Goal: Task Accomplishment & Management: Use online tool/utility

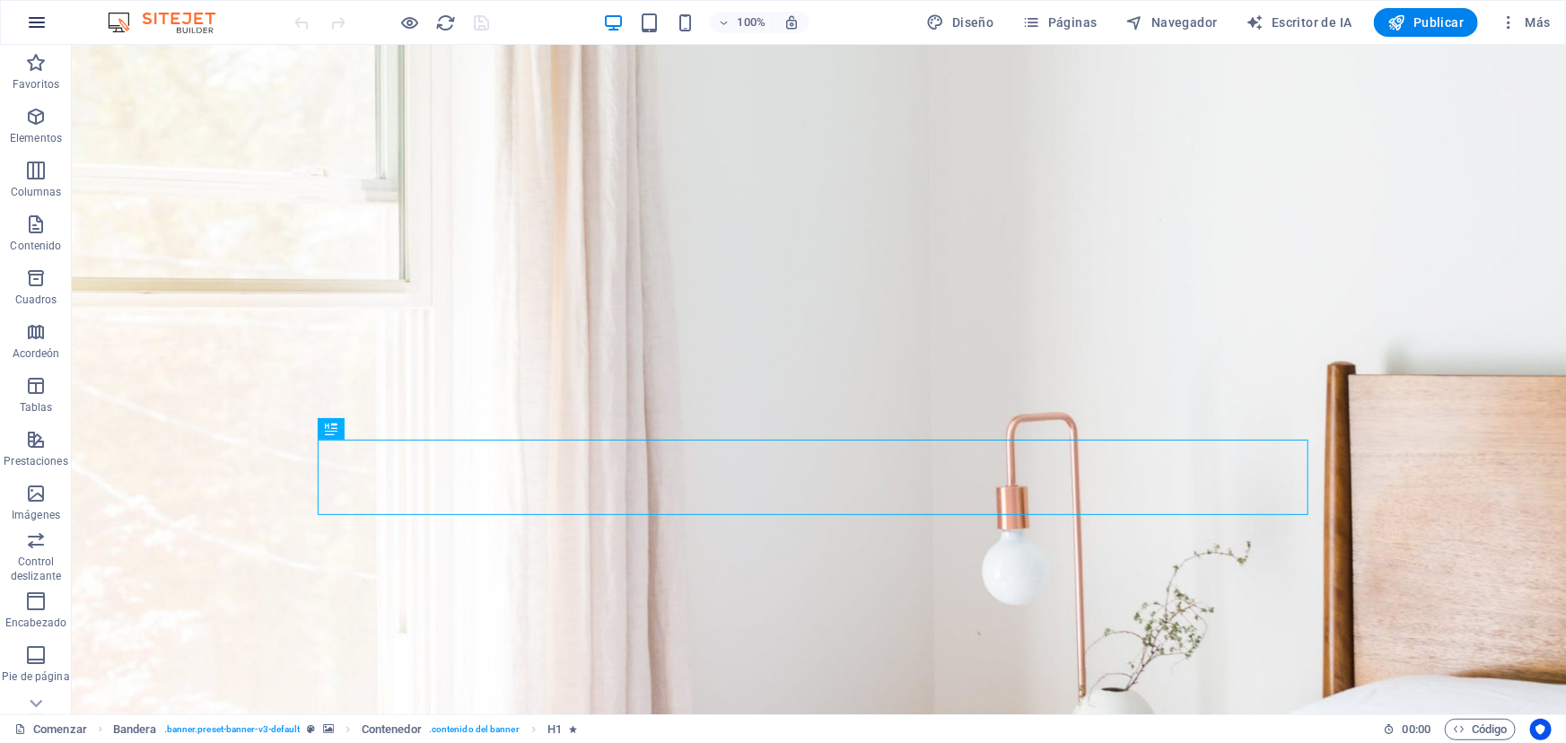
click at [33, 18] on icon "button" at bounding box center [37, 23] width 22 height 22
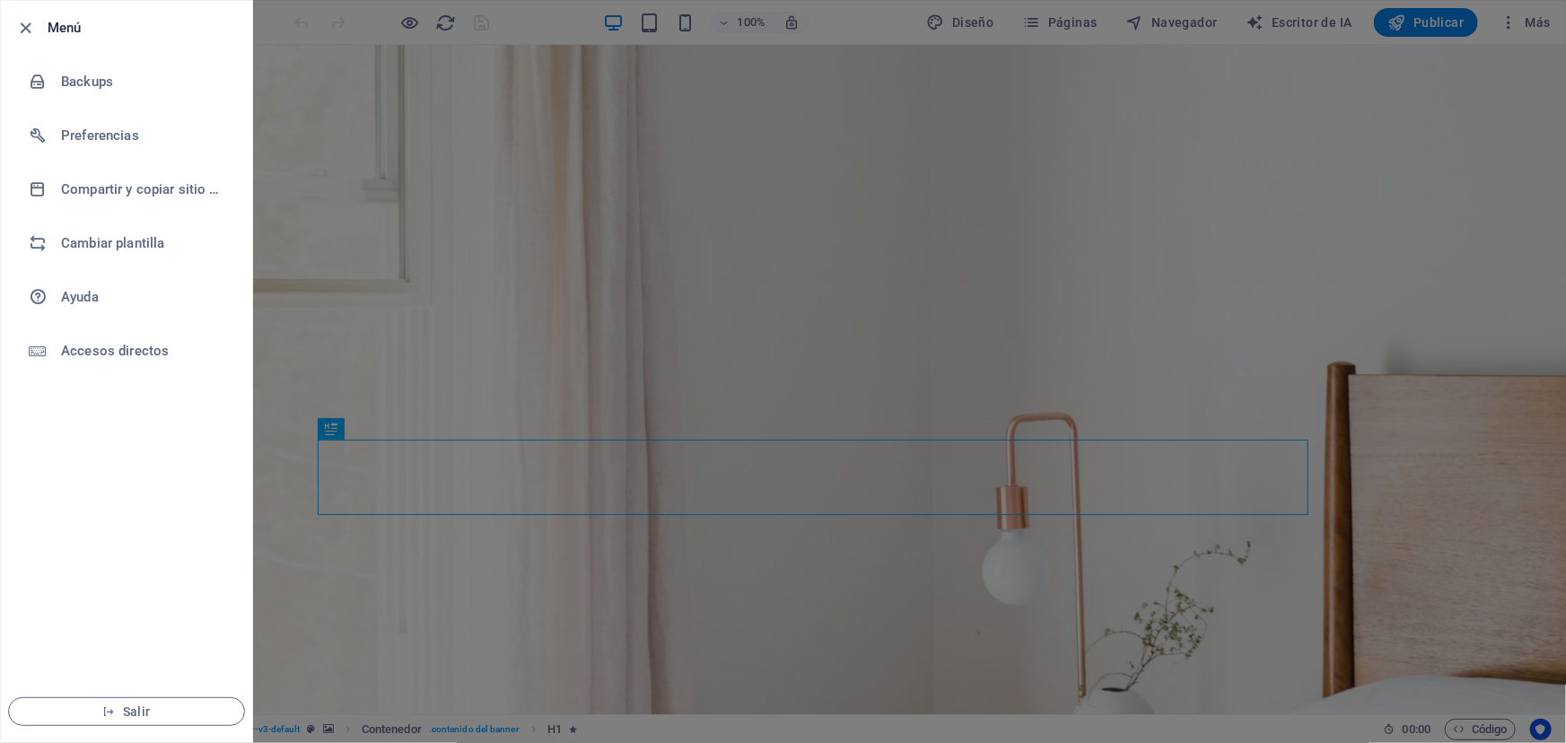
click at [1194, 106] on div at bounding box center [783, 371] width 1566 height 743
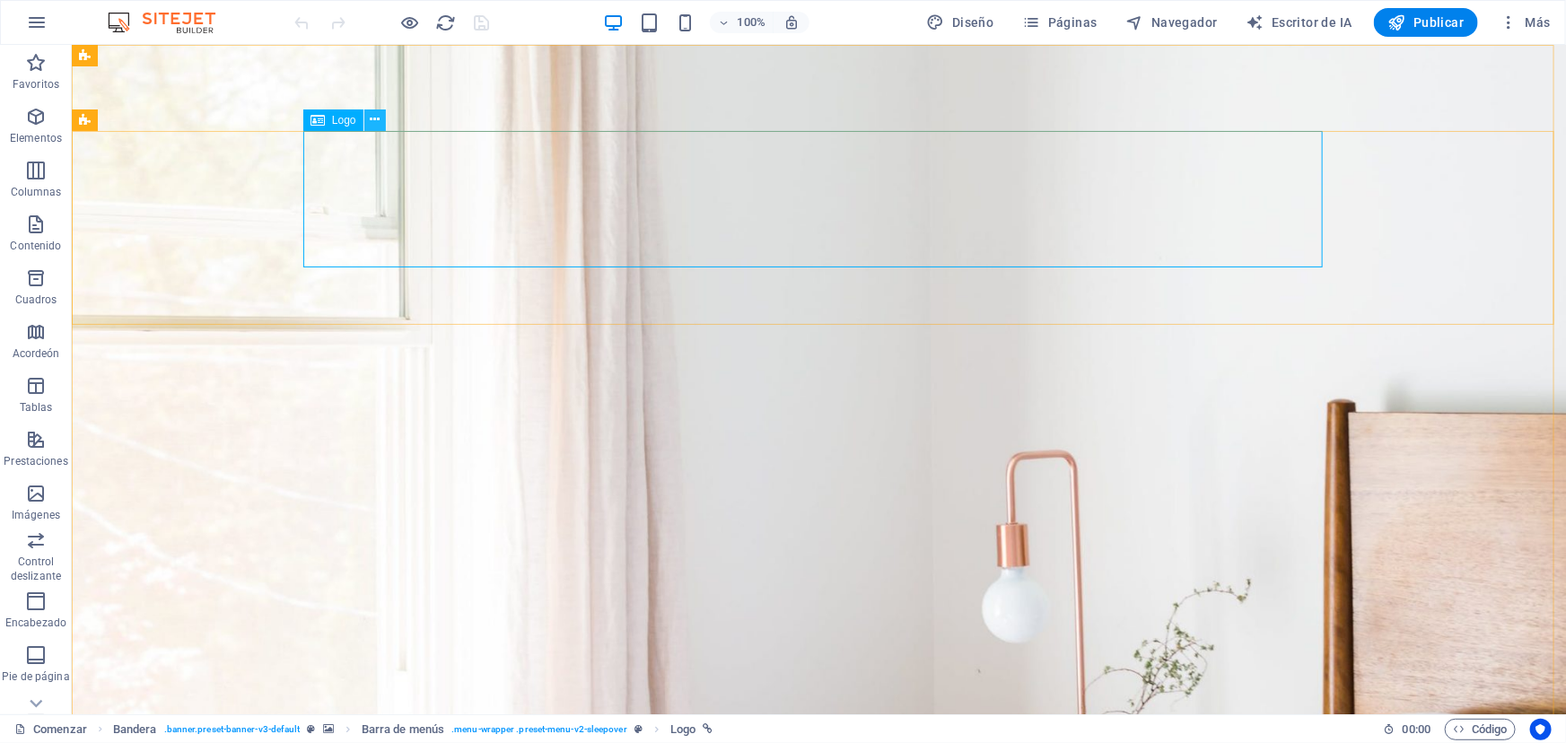
click at [376, 122] on icon at bounding box center [375, 119] width 10 height 19
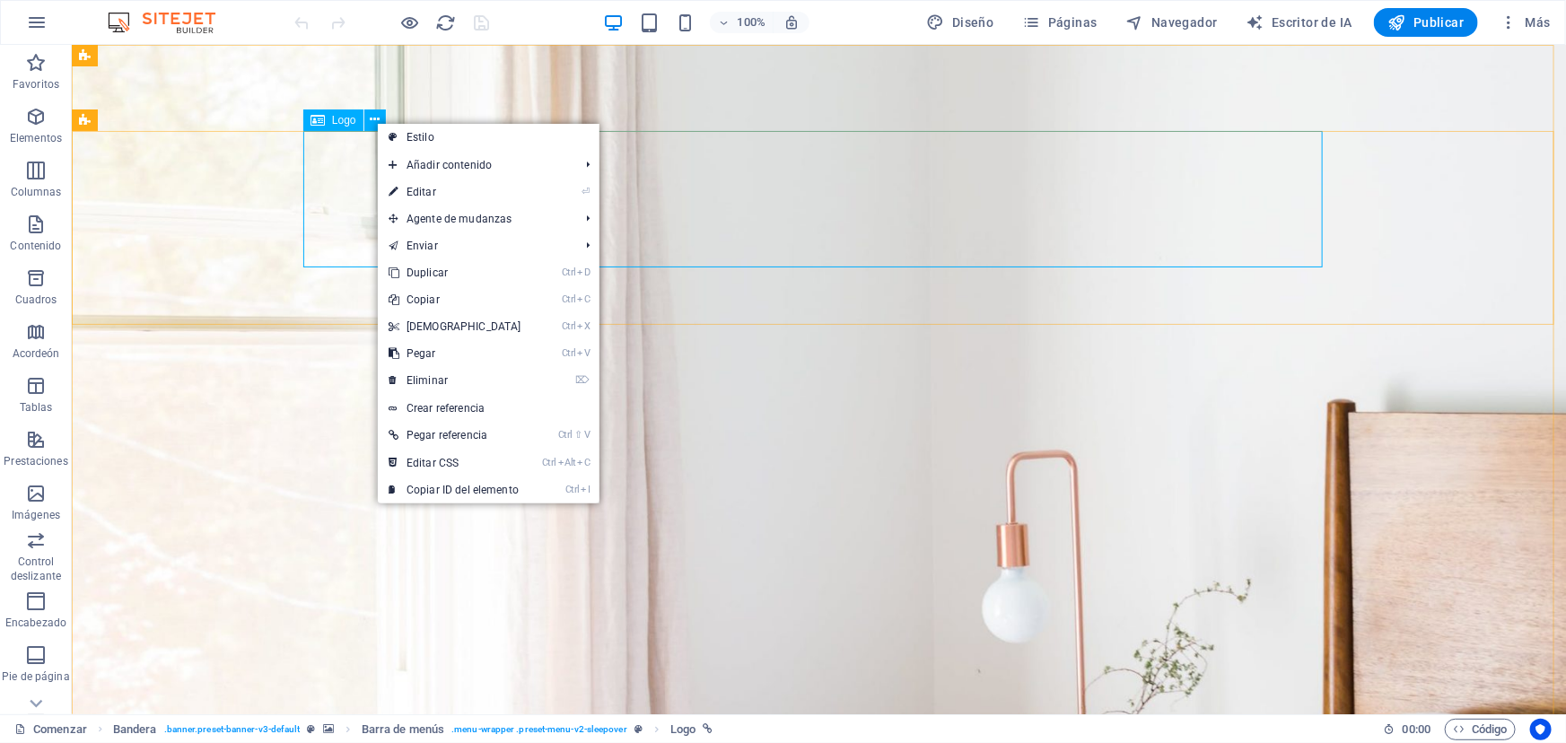
click at [321, 126] on icon at bounding box center [318, 120] width 14 height 22
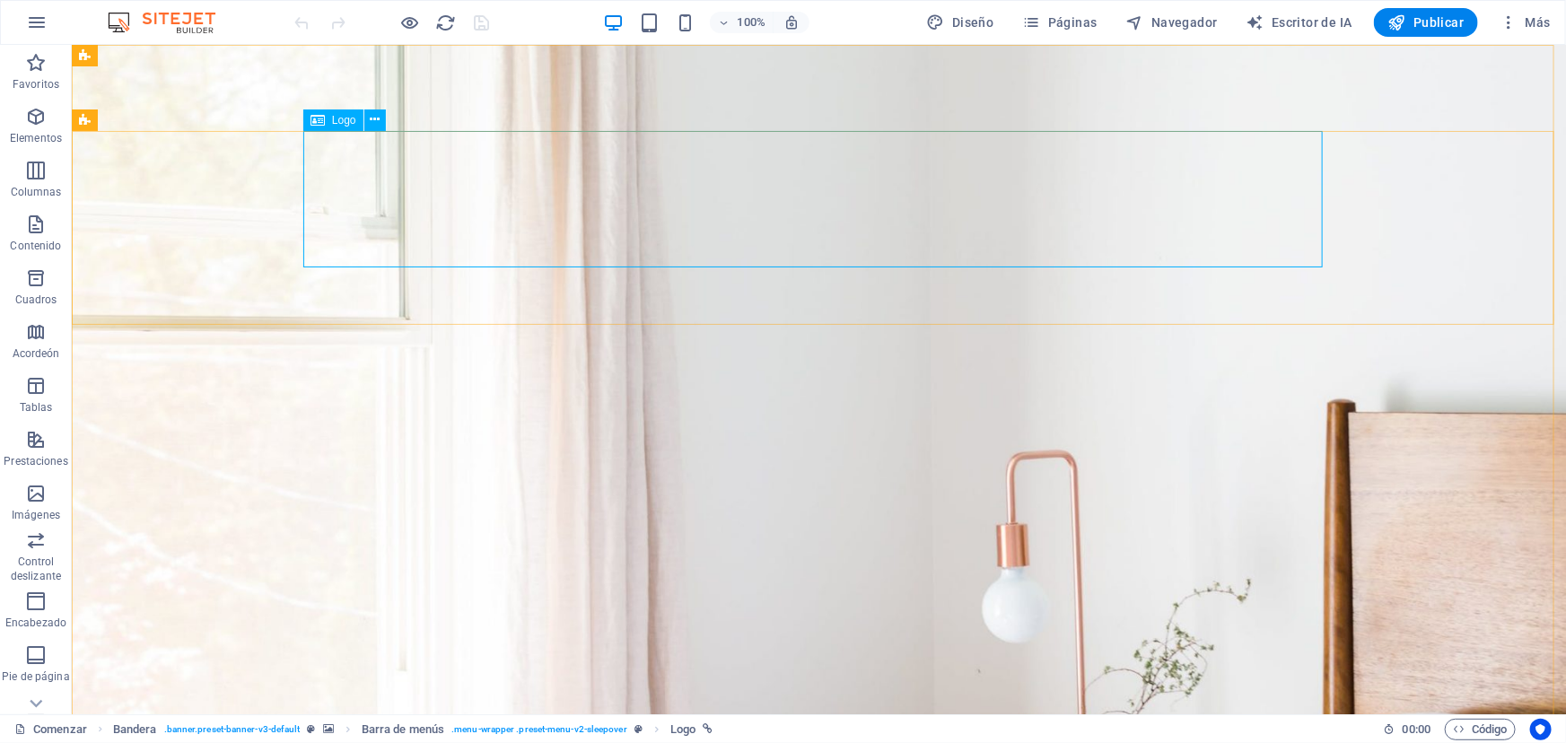
click at [321, 126] on icon at bounding box center [318, 120] width 14 height 22
click at [379, 120] on icon at bounding box center [375, 119] width 10 height 19
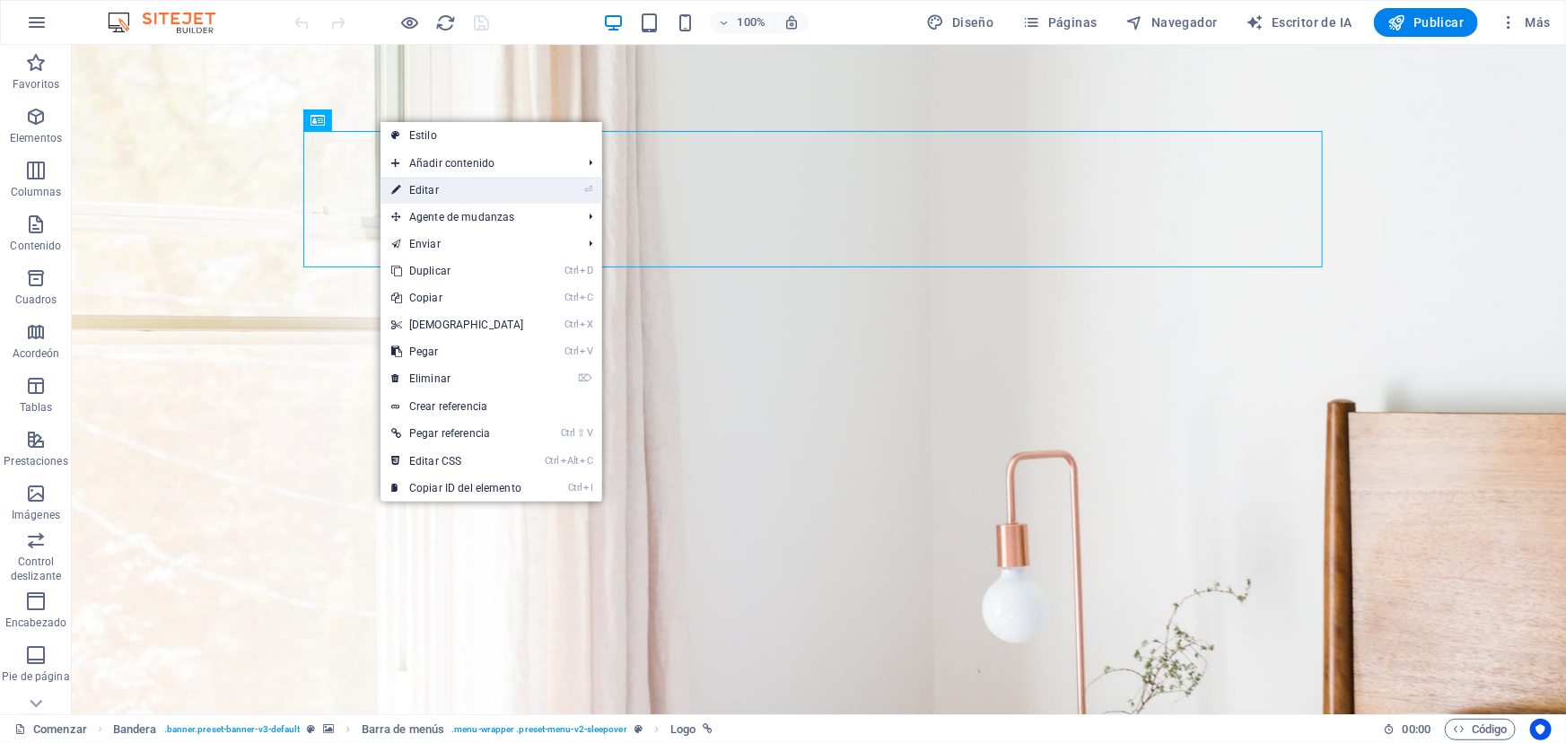
click at [422, 191] on font "Editar" at bounding box center [424, 190] width 30 height 13
select select "px"
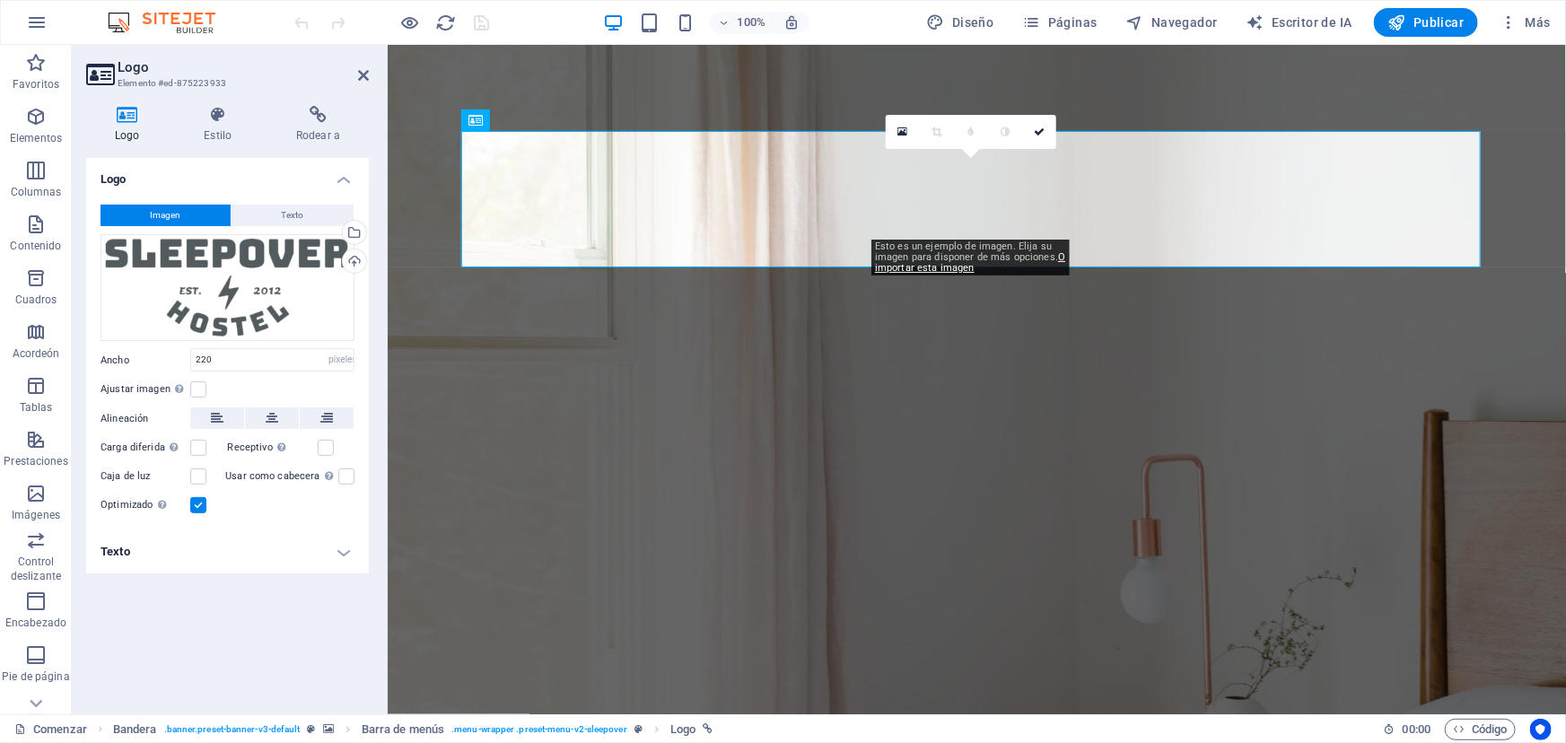
click at [185, 208] on button "Imagen" at bounding box center [166, 216] width 130 height 22
click at [201, 288] on div "Arrastra archivos aquí, haz clic para escoger archivos o archivos selecciona de…" at bounding box center [228, 287] width 254 height 107
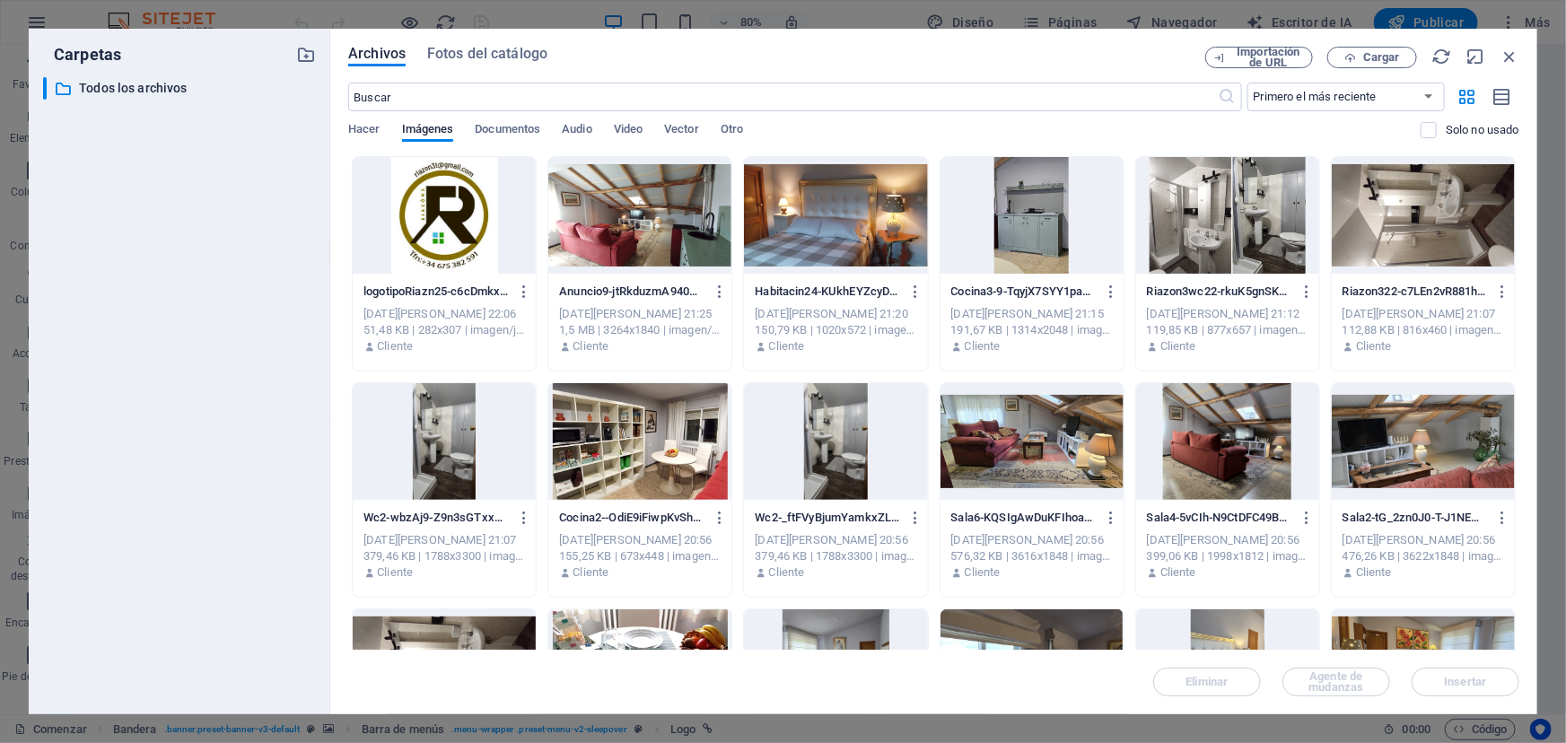
click at [1187, 37] on div "Archivos Fotos del catálogo Importación de URL Cargar ​ Primero el más reciente…" at bounding box center [933, 372] width 1207 height 686
click at [425, 214] on div at bounding box center [444, 215] width 183 height 117
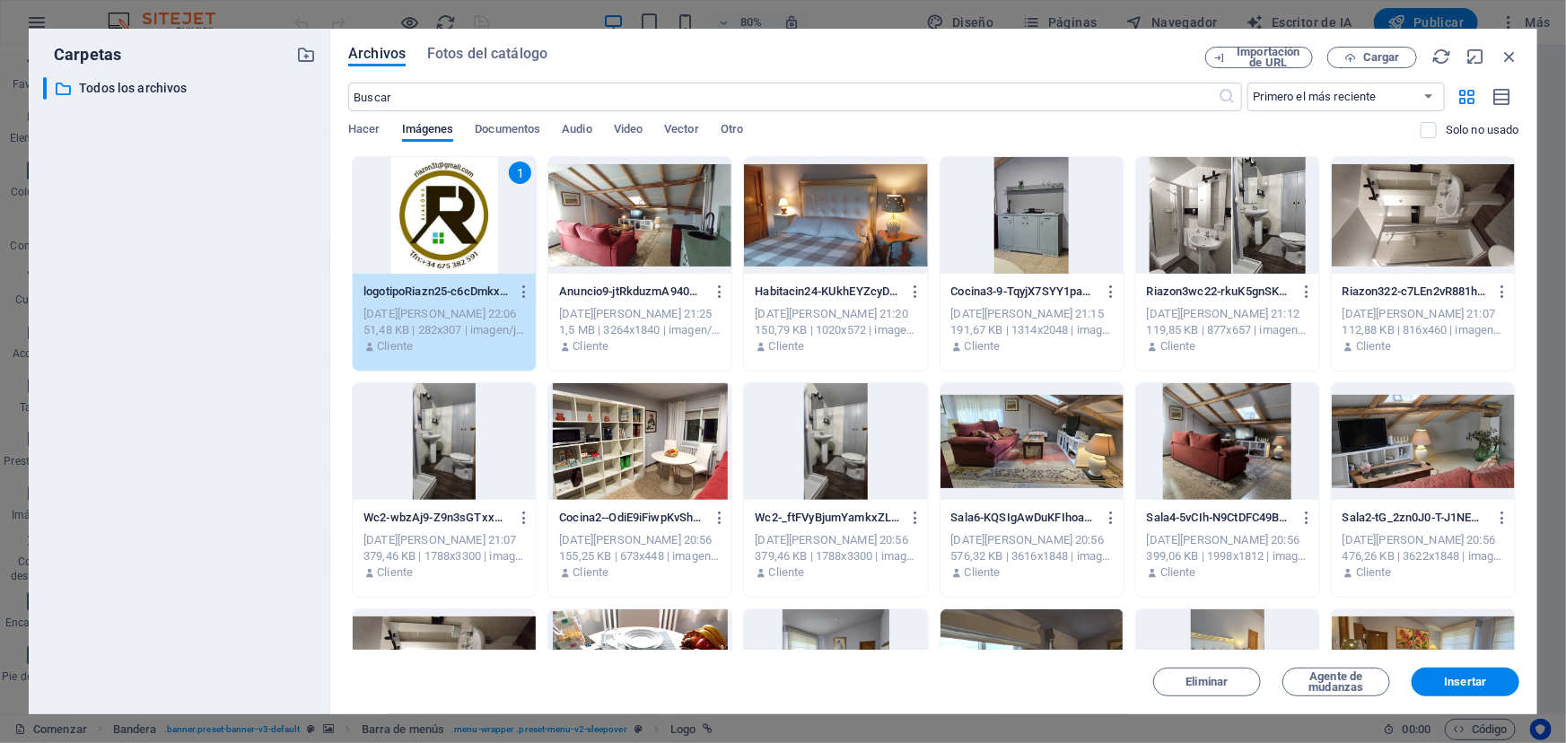
click at [467, 231] on div "1" at bounding box center [444, 215] width 183 height 117
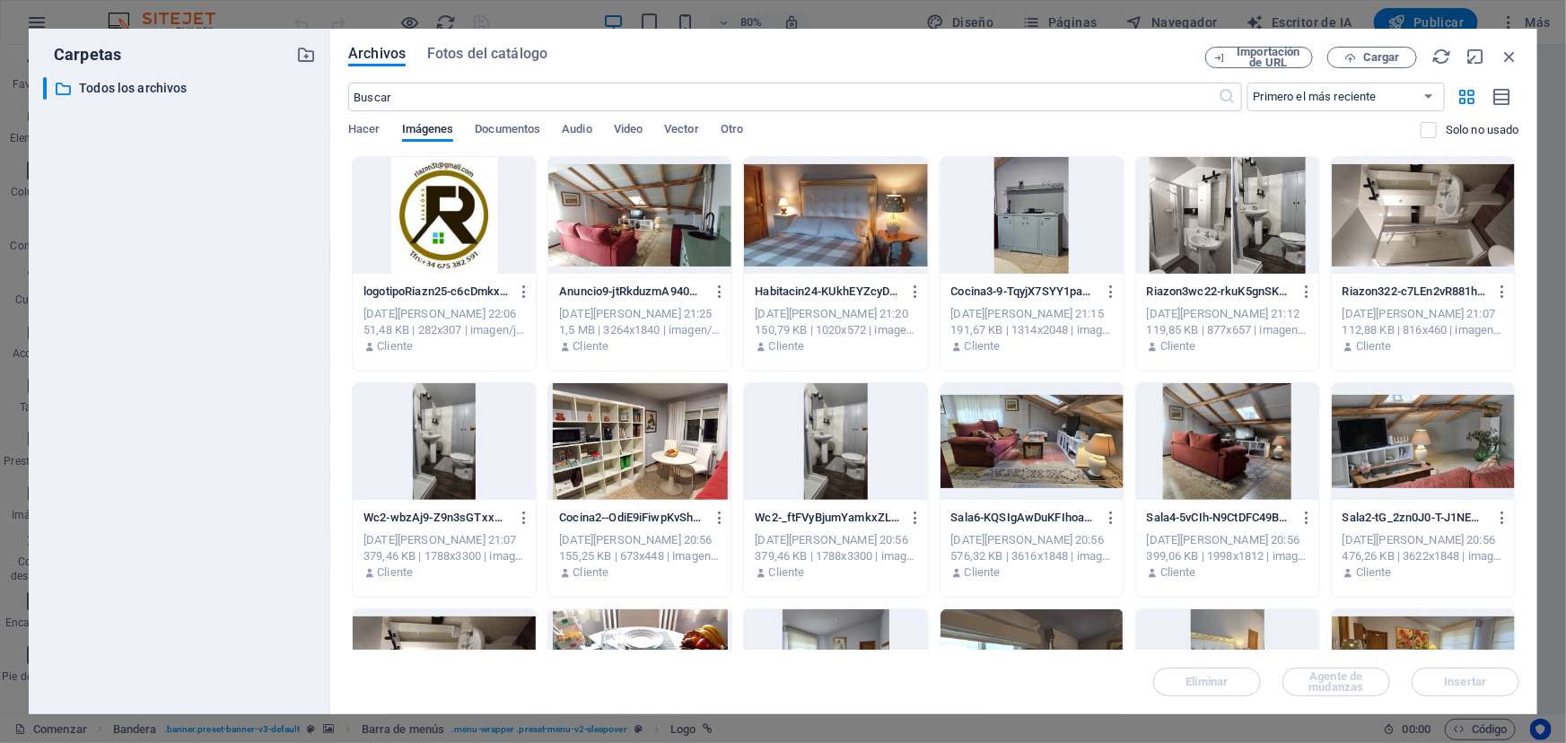
click at [467, 231] on div at bounding box center [444, 215] width 183 height 117
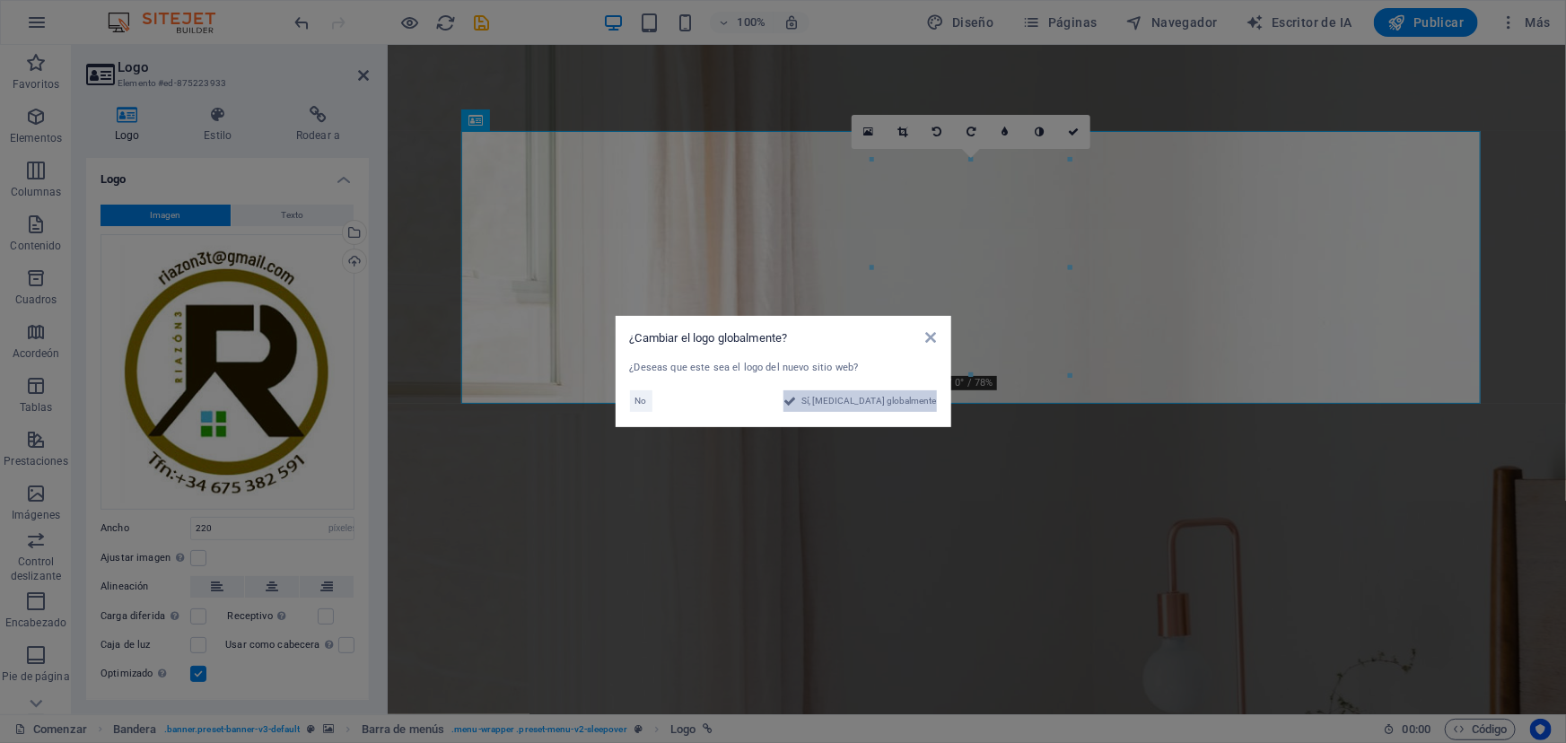
drag, startPoint x: 863, startPoint y: 400, endPoint x: 491, endPoint y: 499, distance: 385.3
click at [863, 400] on font "Sí, cambia globalmente" at bounding box center [868, 401] width 135 height 10
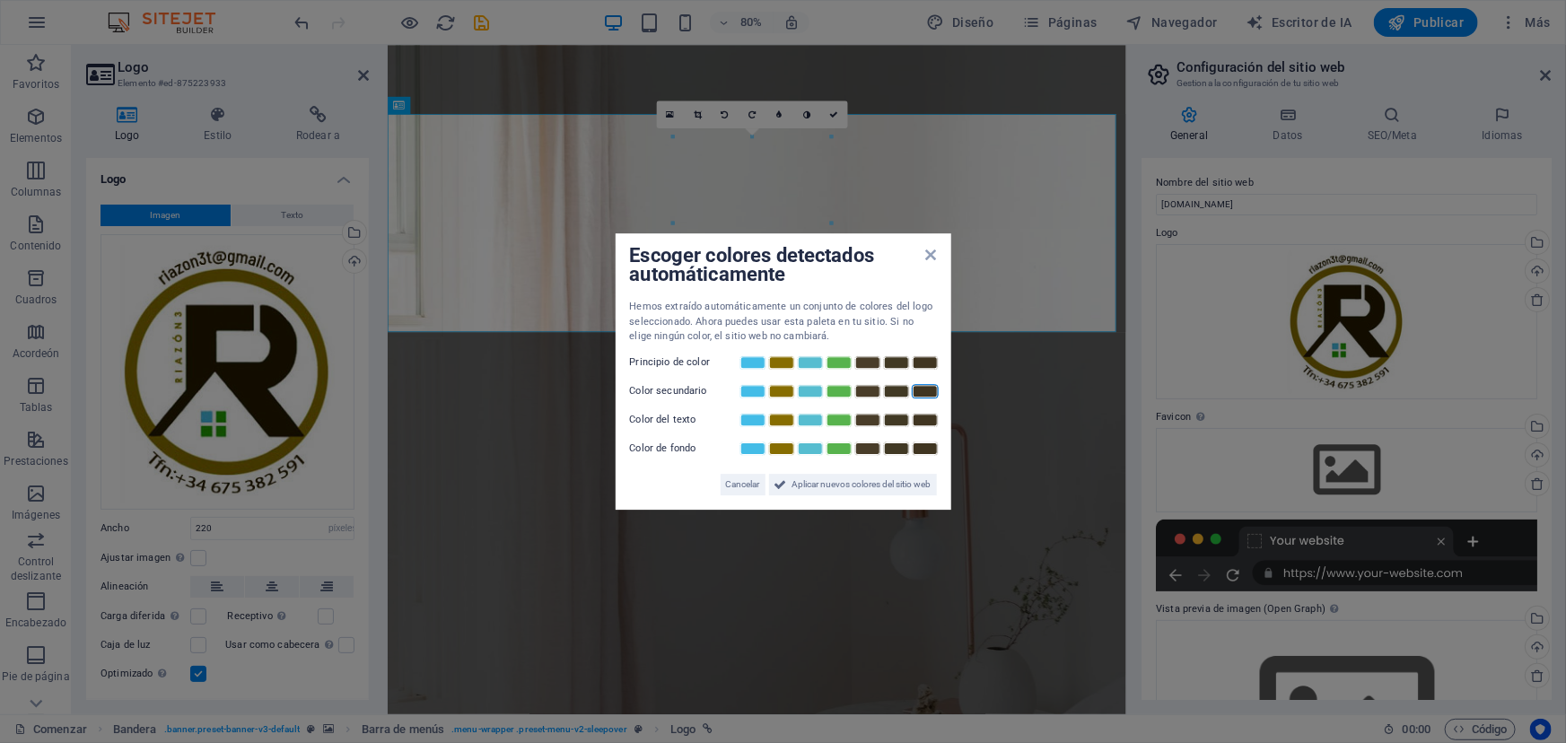
click at [932, 254] on div "Escoger colores detectados automáticamente Hemos extraído automáticamente un co…" at bounding box center [784, 371] width 336 height 276
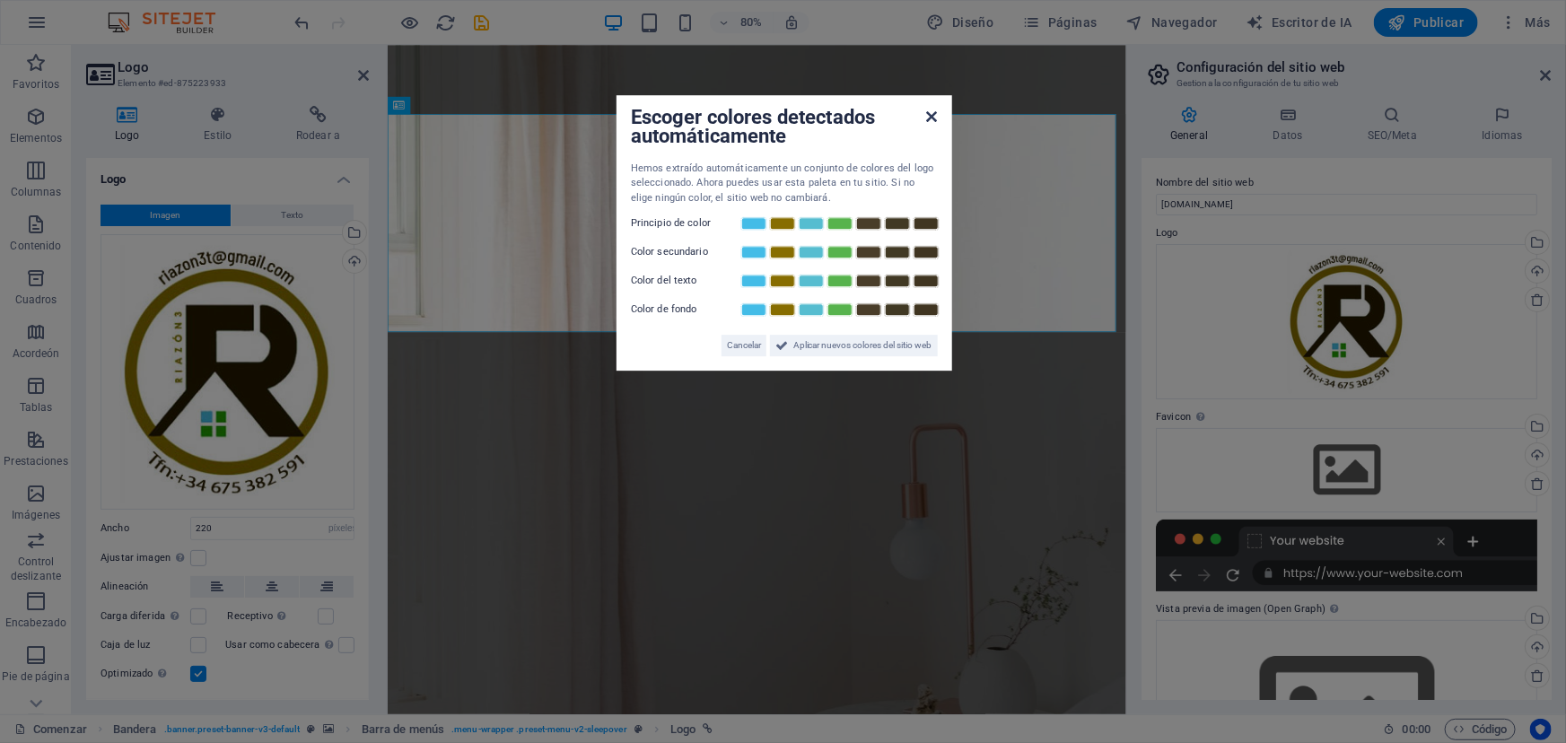
click at [933, 117] on icon at bounding box center [932, 116] width 11 height 14
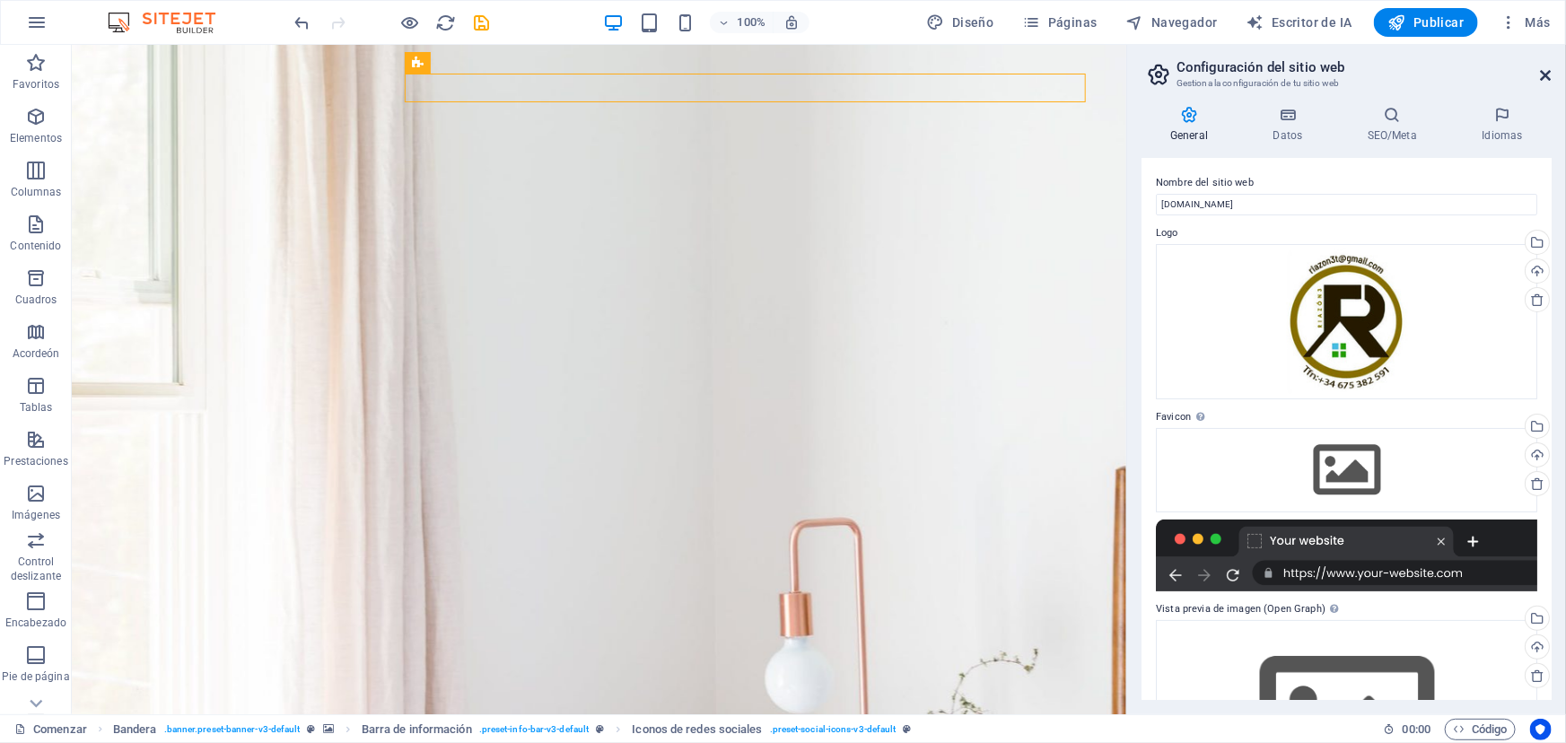
click at [1543, 74] on icon at bounding box center [1546, 75] width 11 height 14
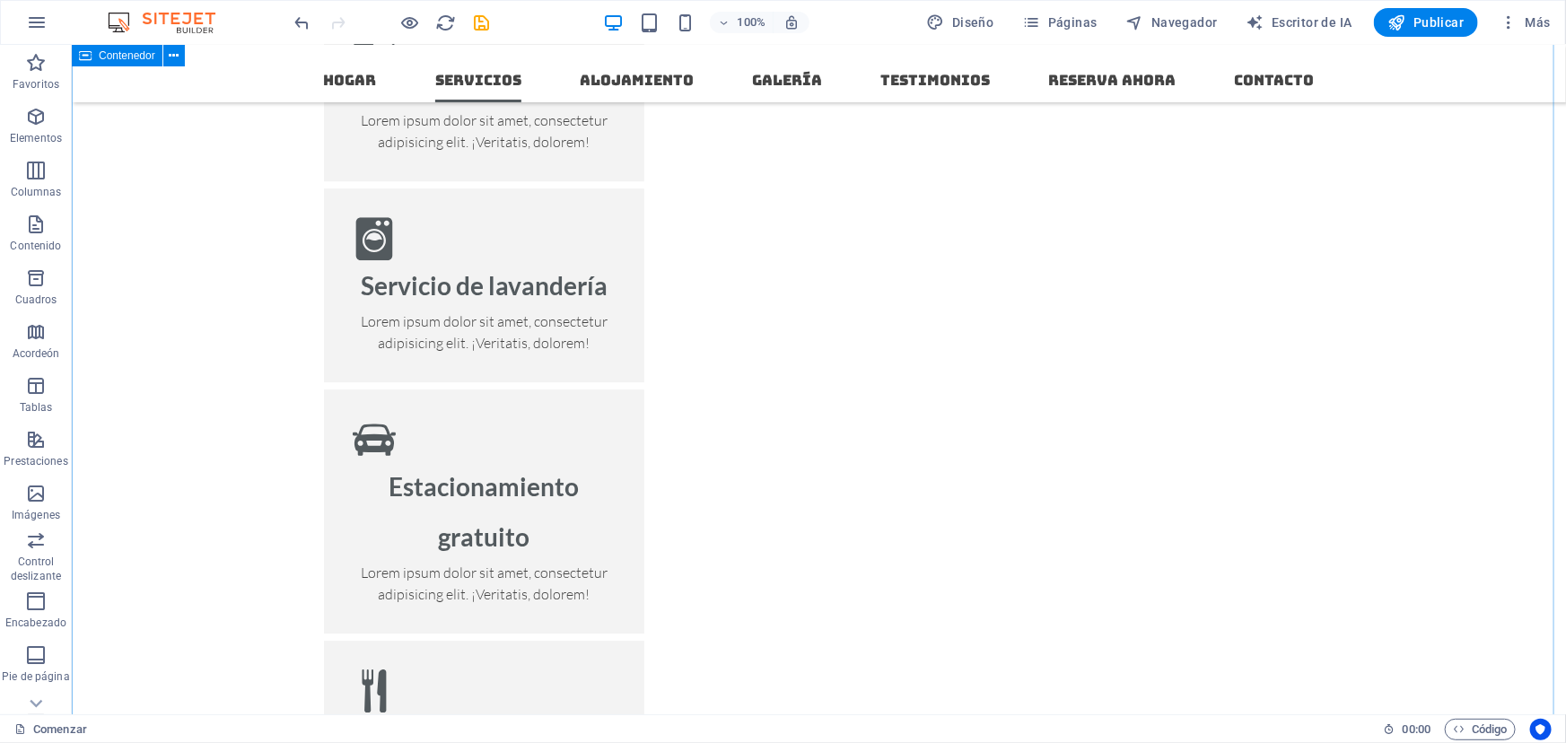
scroll to position [2429, 0]
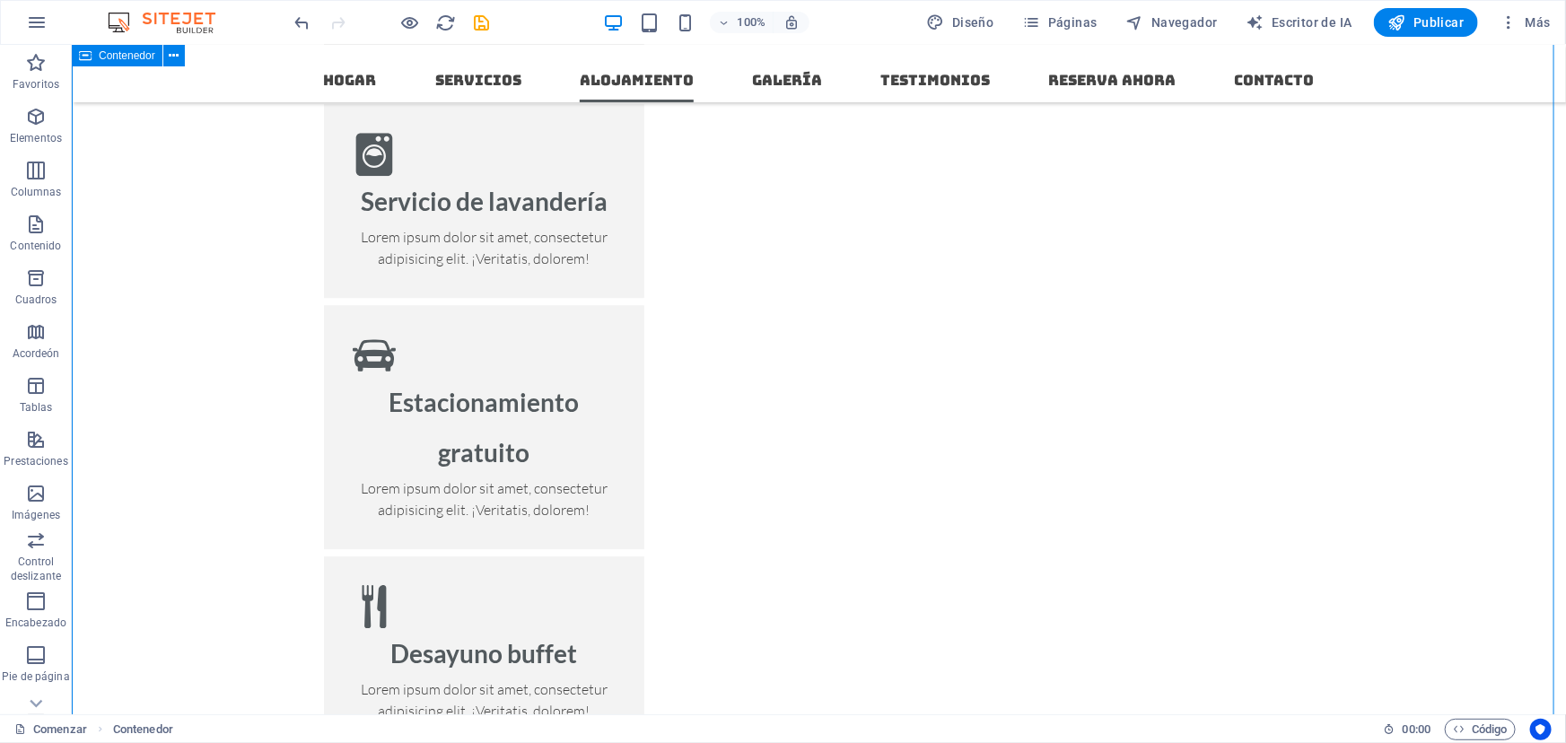
scroll to position [2486, 0]
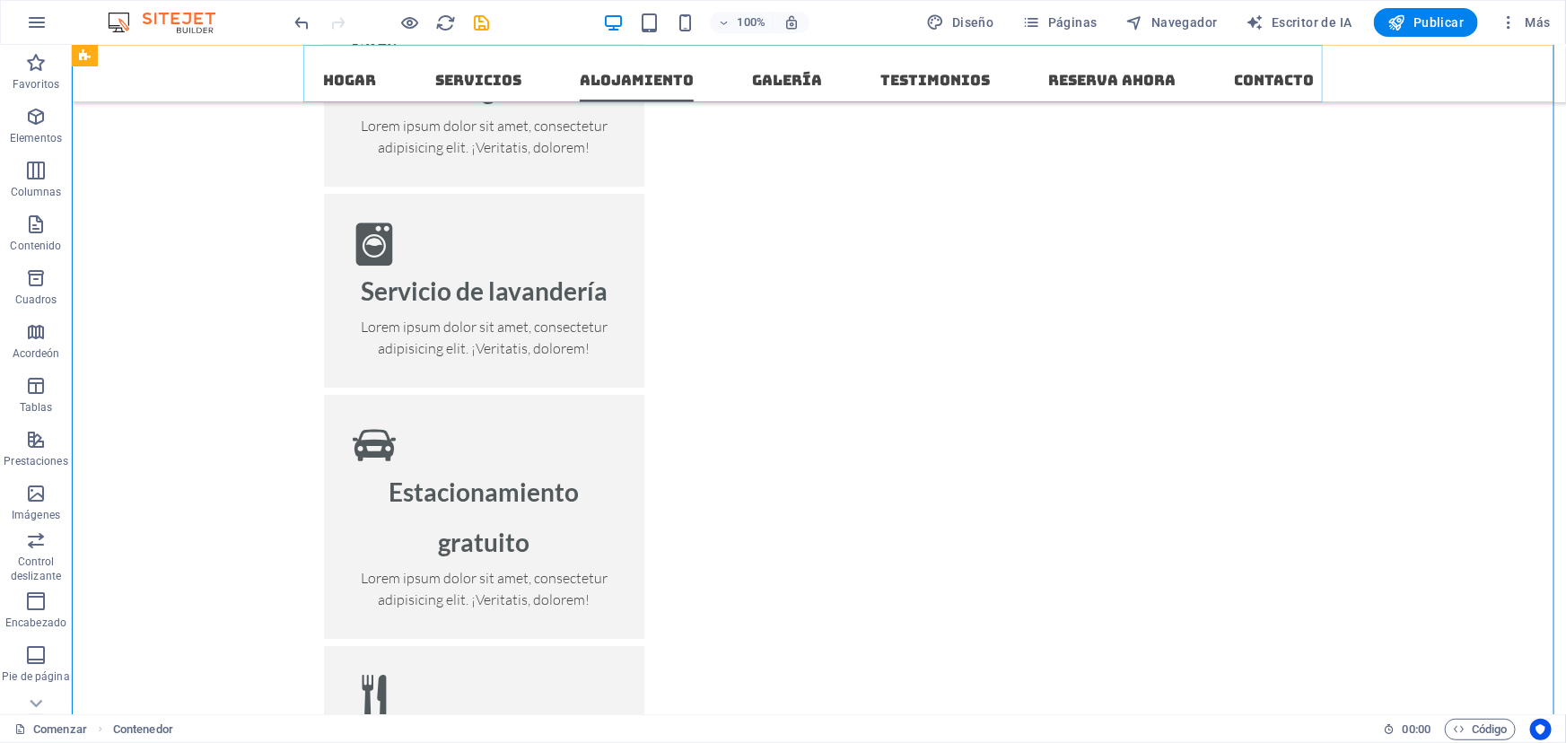
click at [330, 80] on nav "Hogar Servicios Alojamiento Galería Testimonios Reserva ahora Contacto" at bounding box center [819, 72] width 1020 height 57
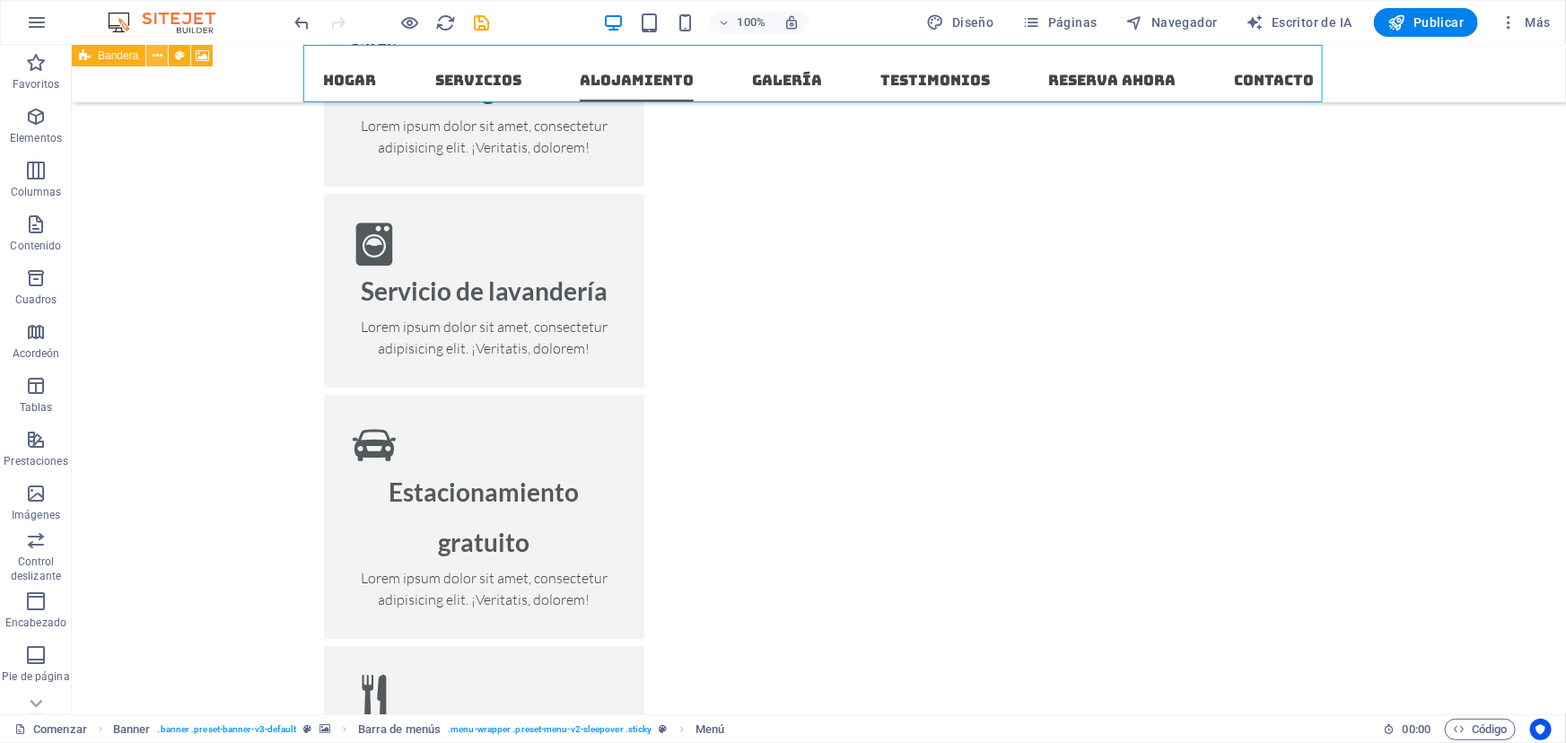
click at [154, 53] on icon at bounding box center [158, 56] width 10 height 19
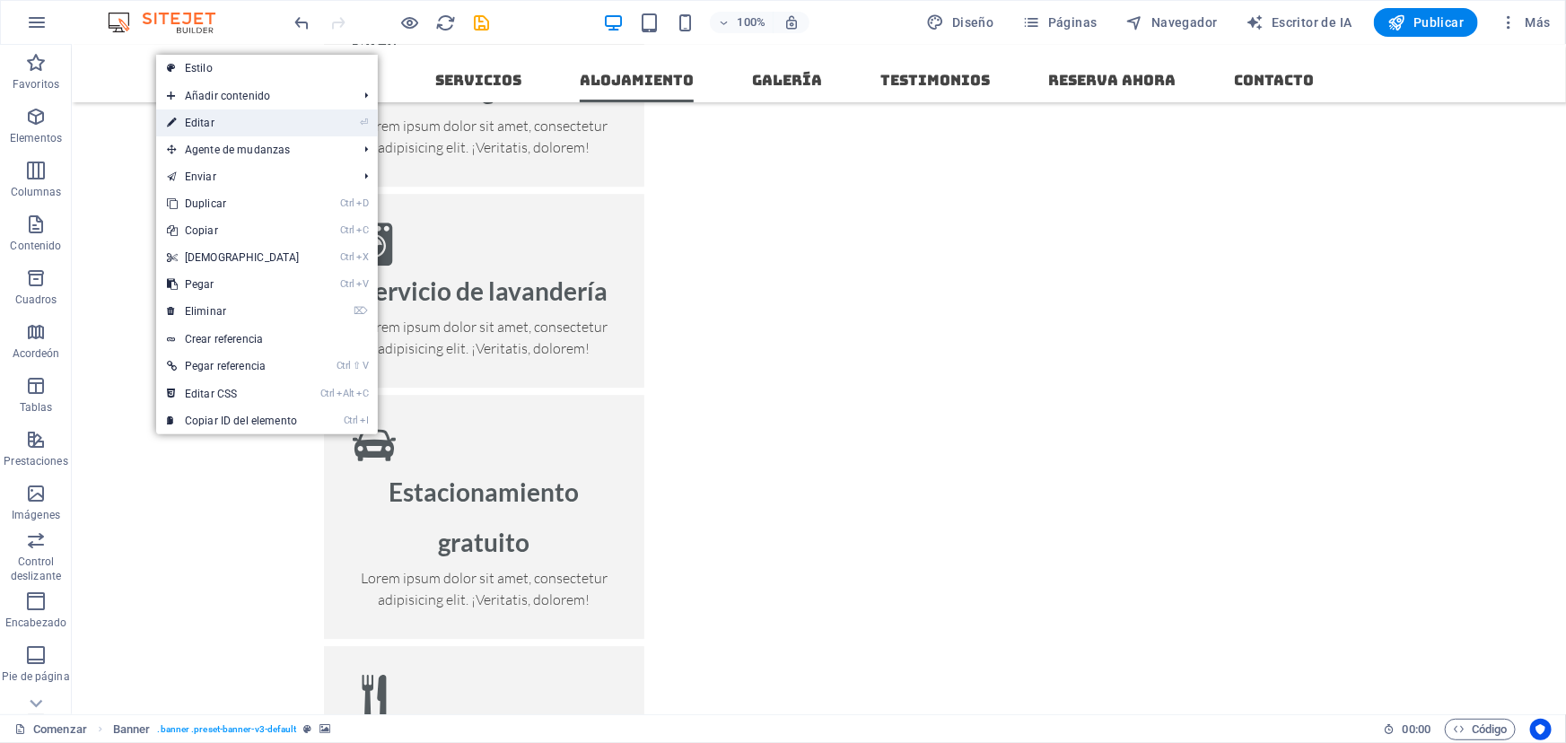
click at [215, 120] on link "⏎ Editar" at bounding box center [233, 122] width 154 height 27
select select "vh"
select select "header"
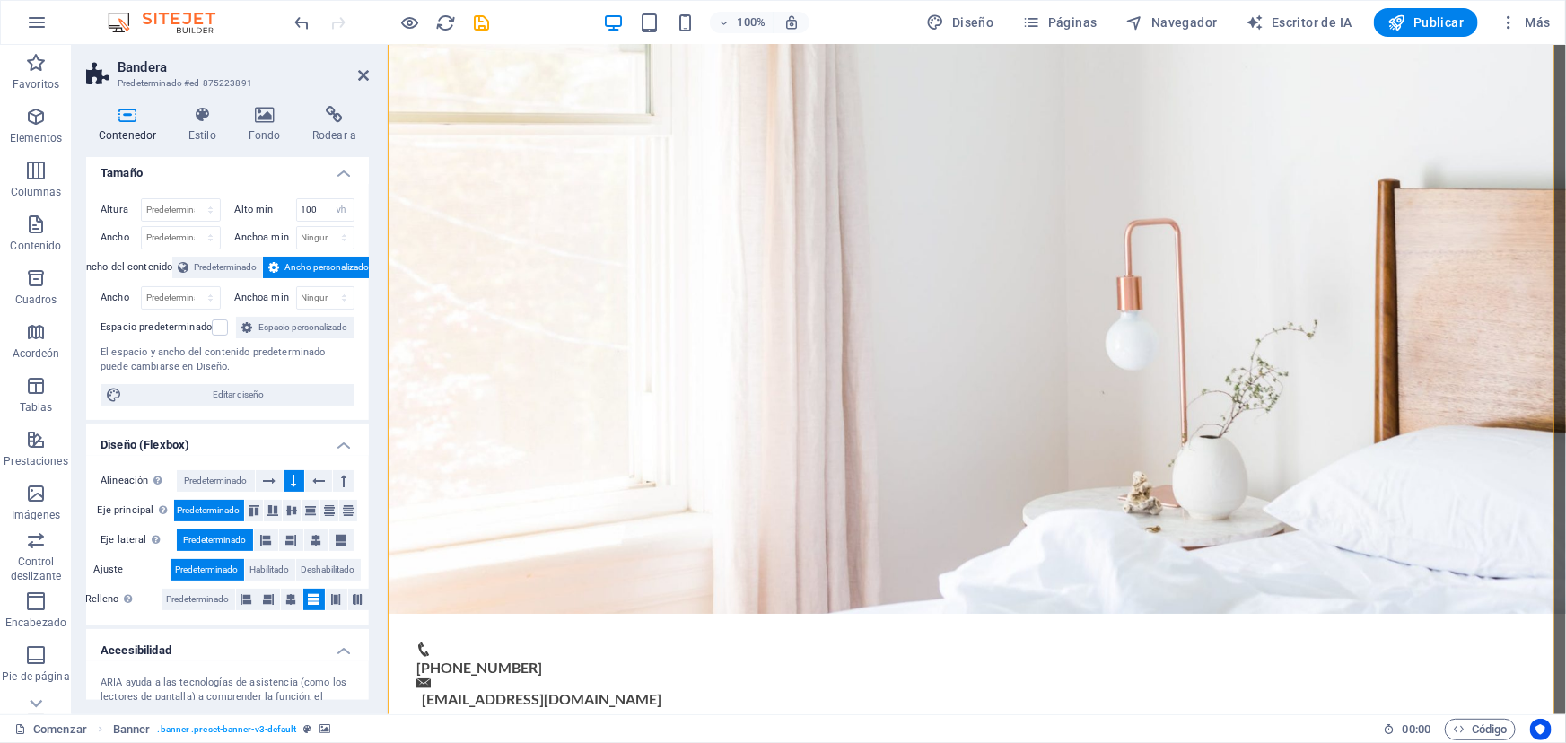
scroll to position [0, 0]
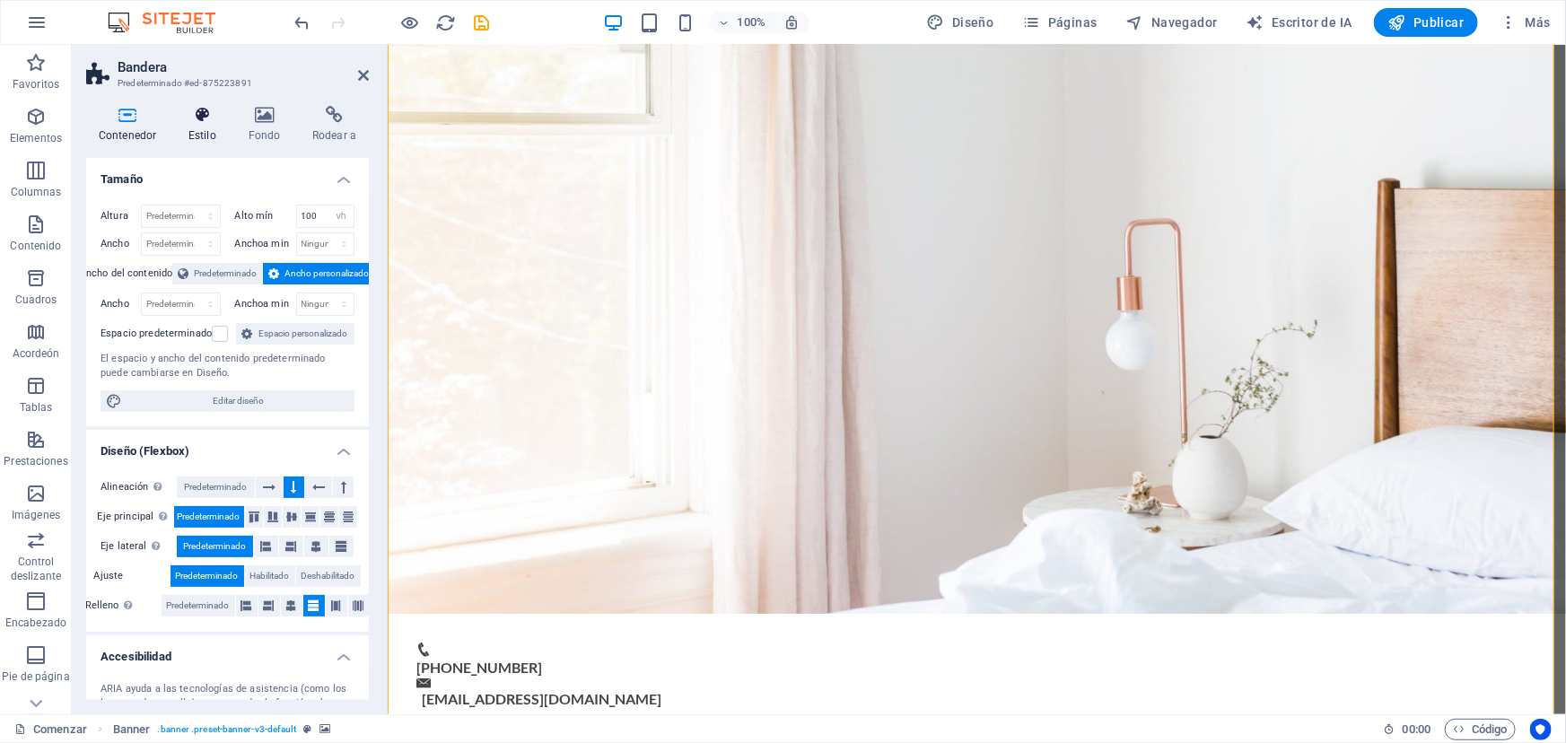
click at [196, 106] on icon at bounding box center [202, 115] width 53 height 18
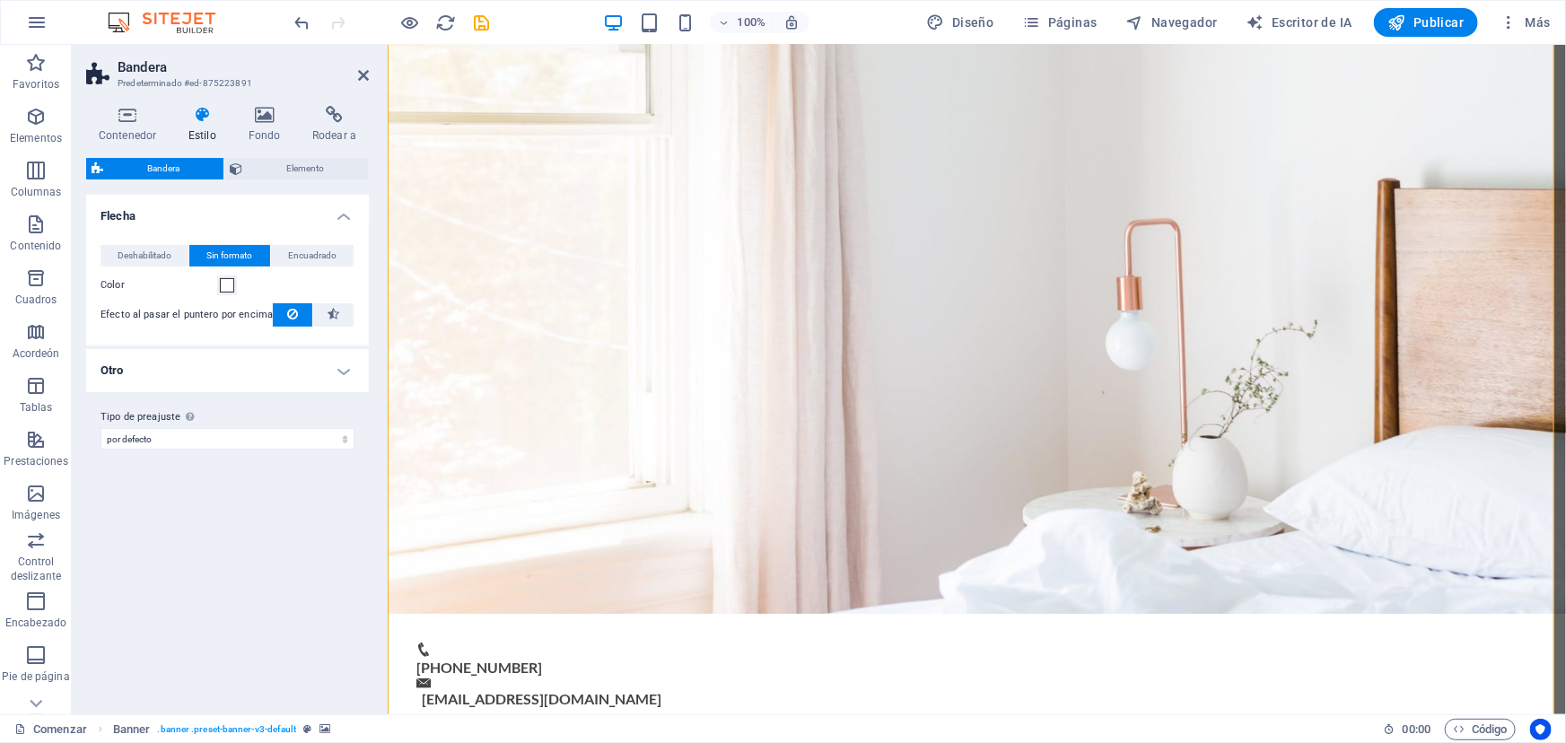
click at [346, 367] on h4 "Otro" at bounding box center [227, 370] width 283 height 43
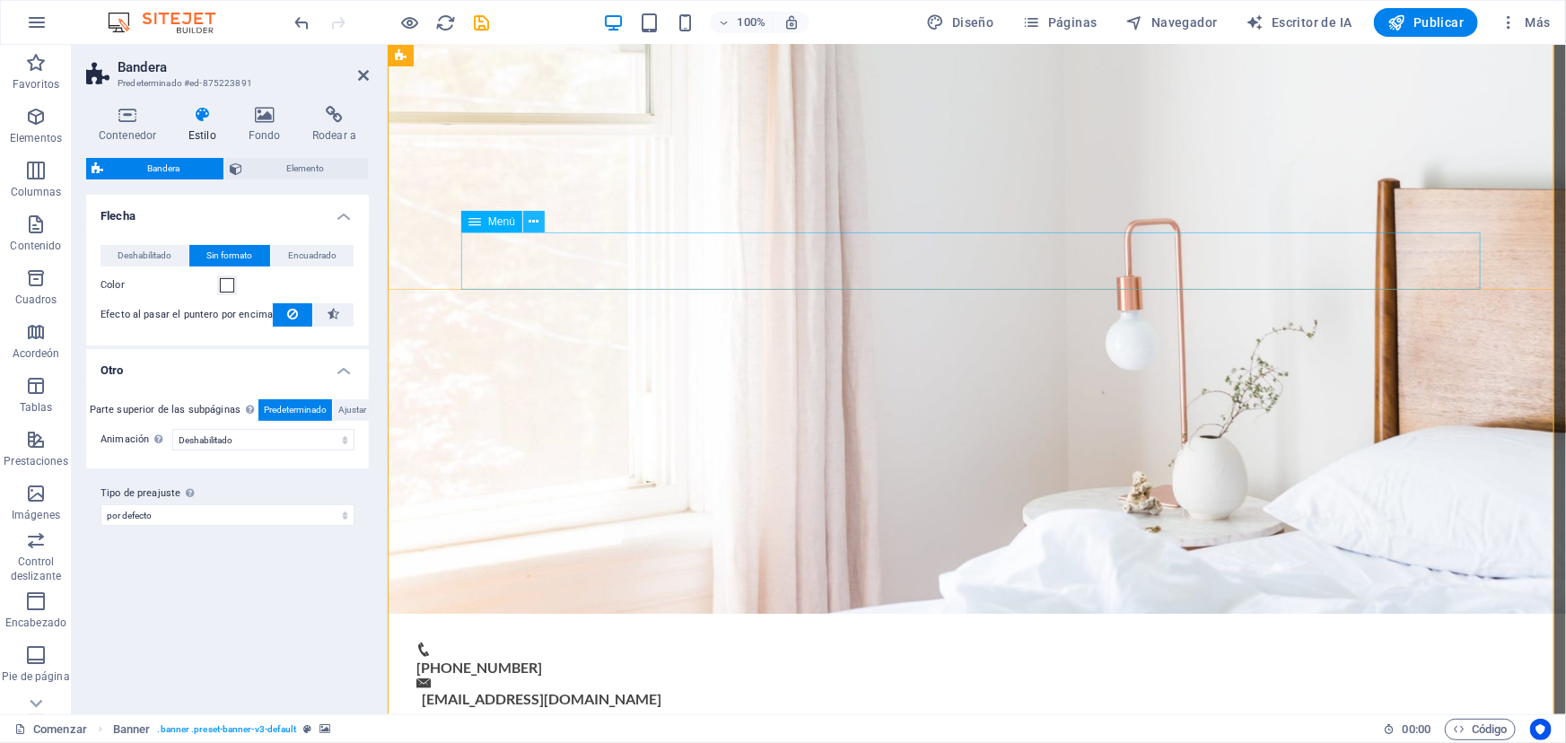
click at [533, 220] on icon at bounding box center [535, 222] width 10 height 19
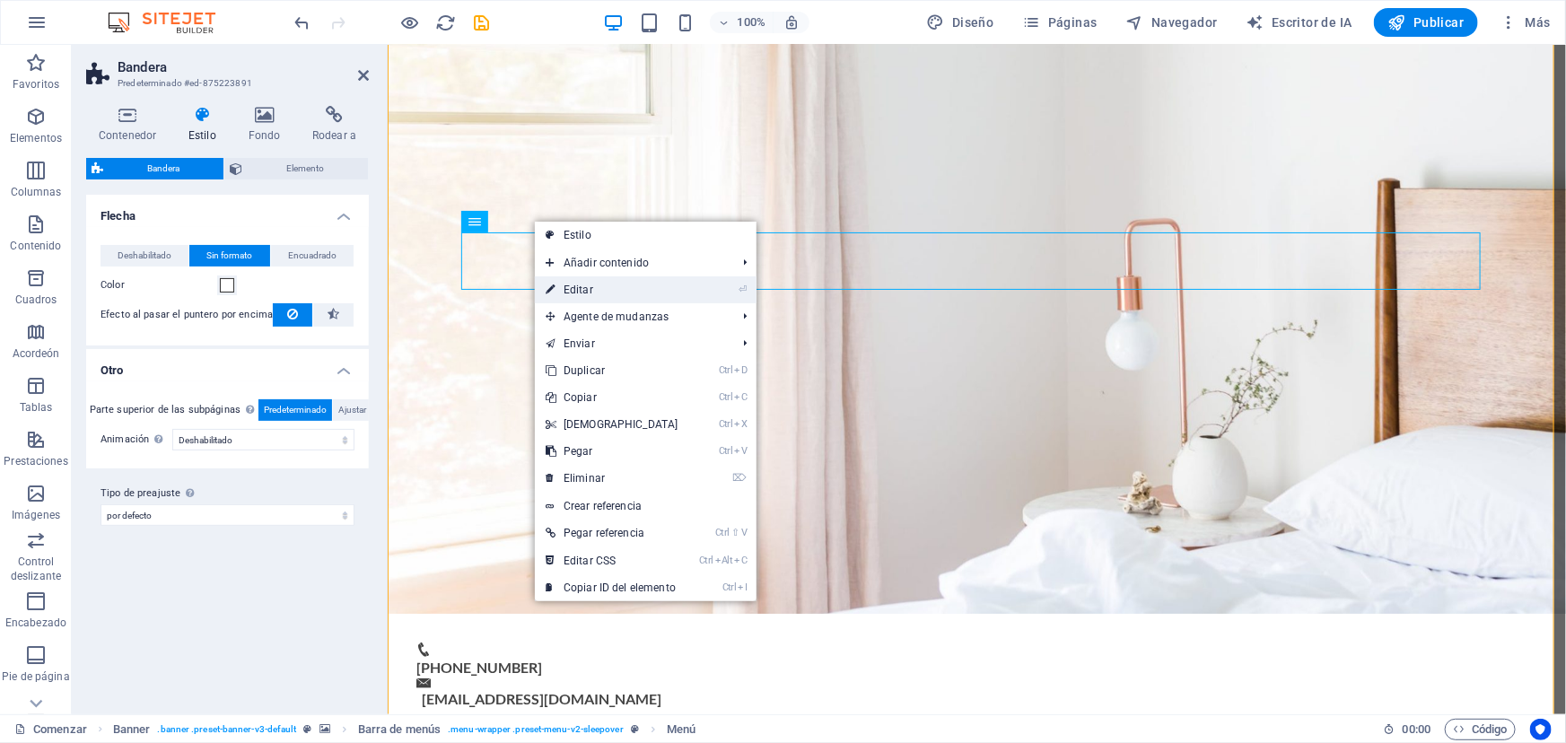
click at [565, 287] on font "Editar" at bounding box center [579, 290] width 30 height 13
select select
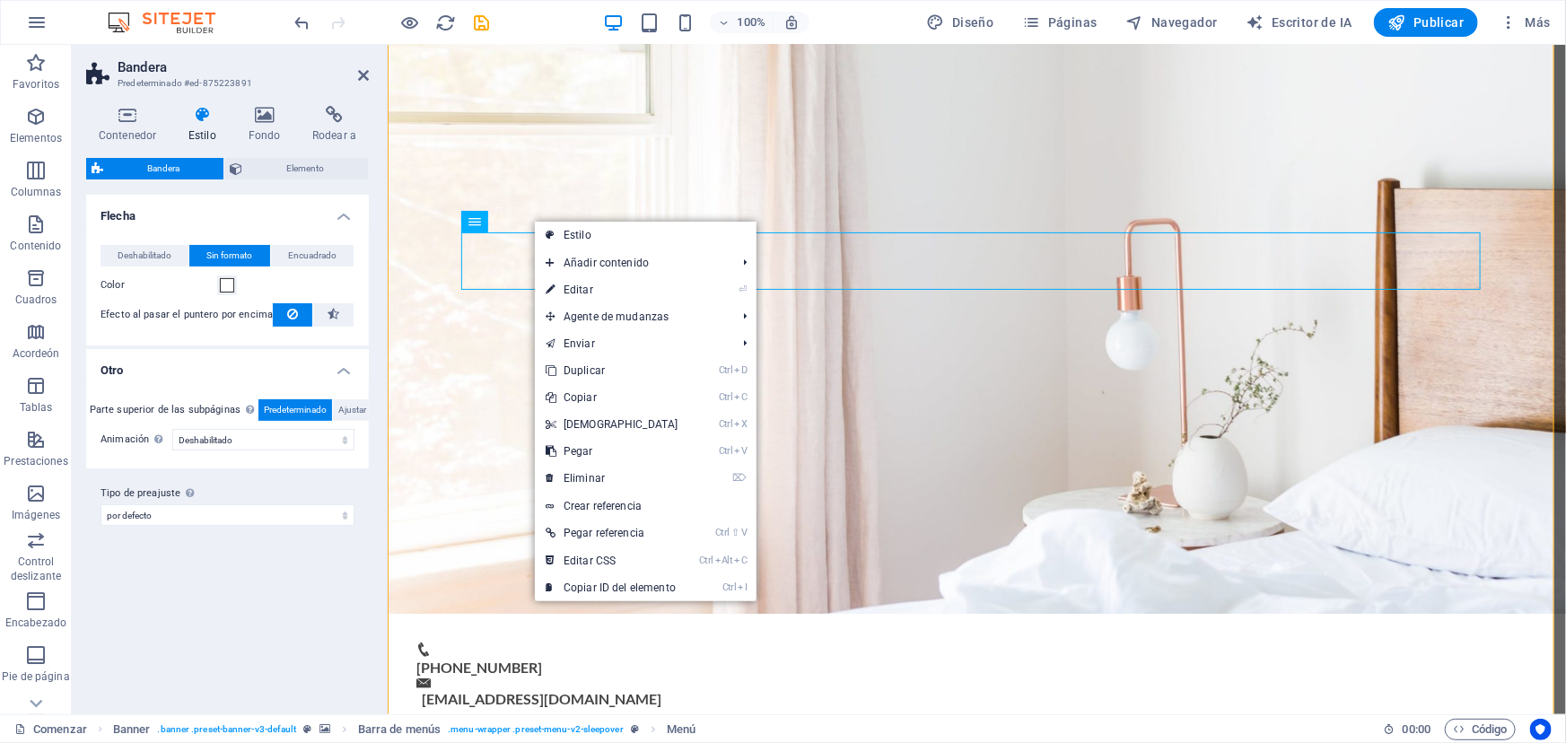
select select
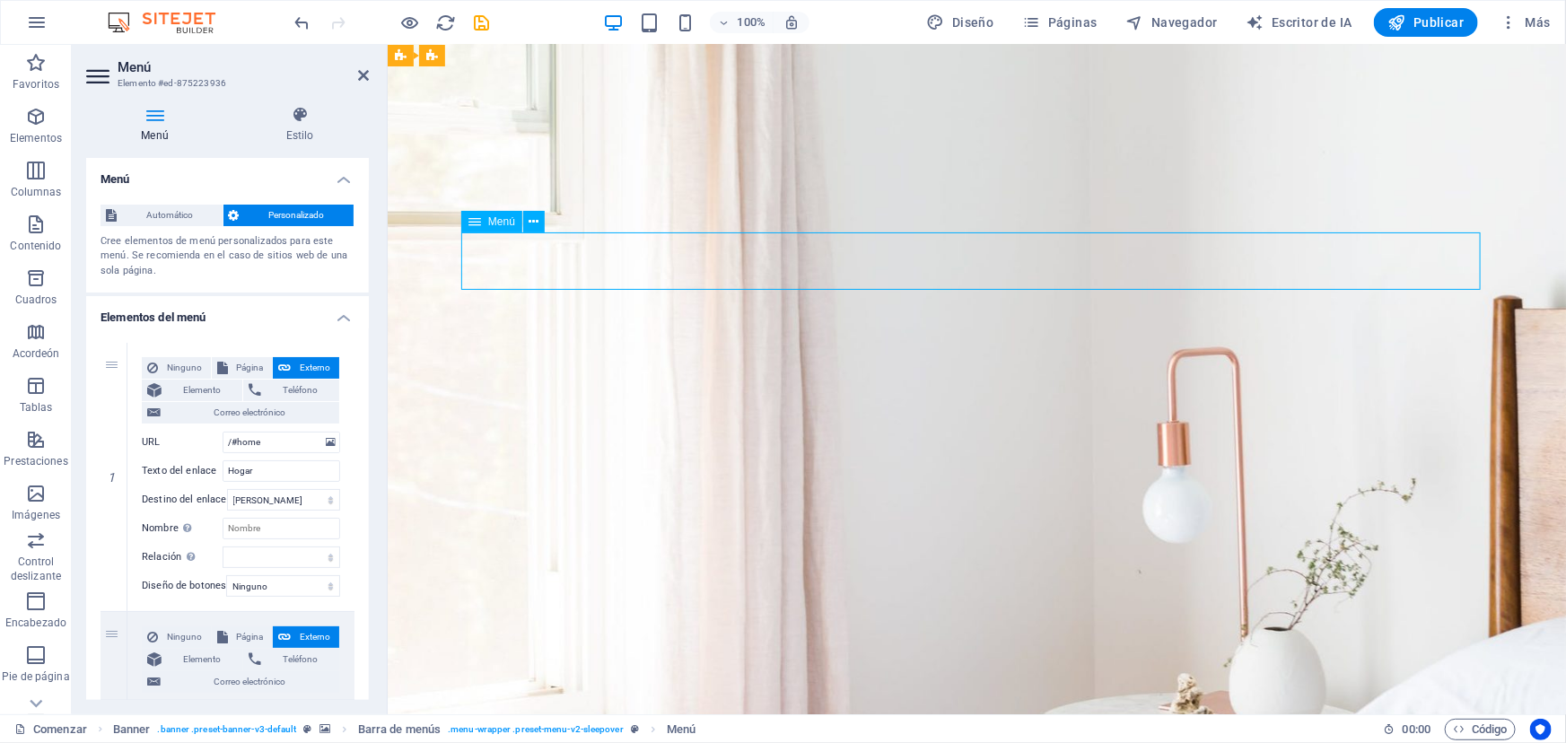
drag, startPoint x: 530, startPoint y: 265, endPoint x: 486, endPoint y: 265, distance: 44.0
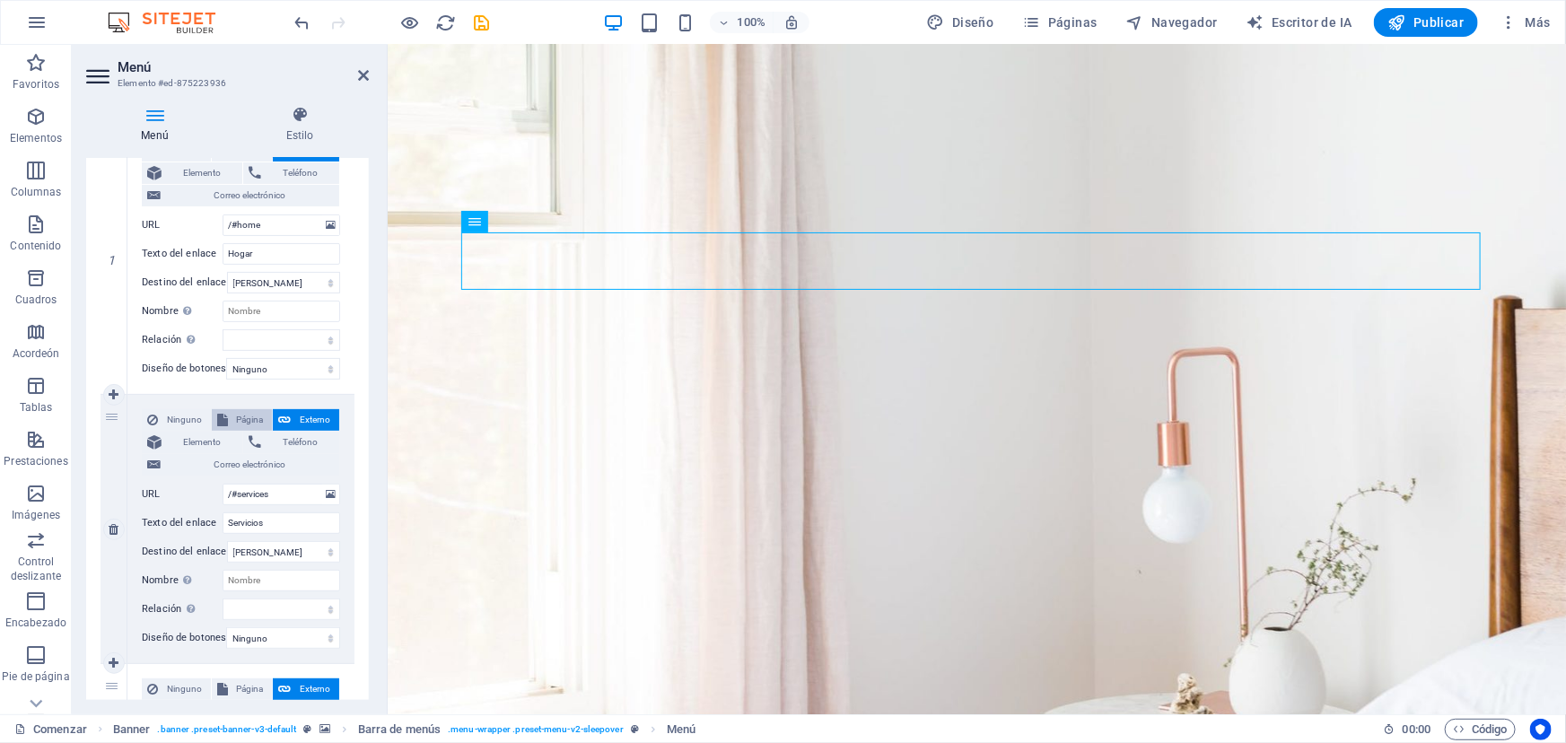
scroll to position [244, 0]
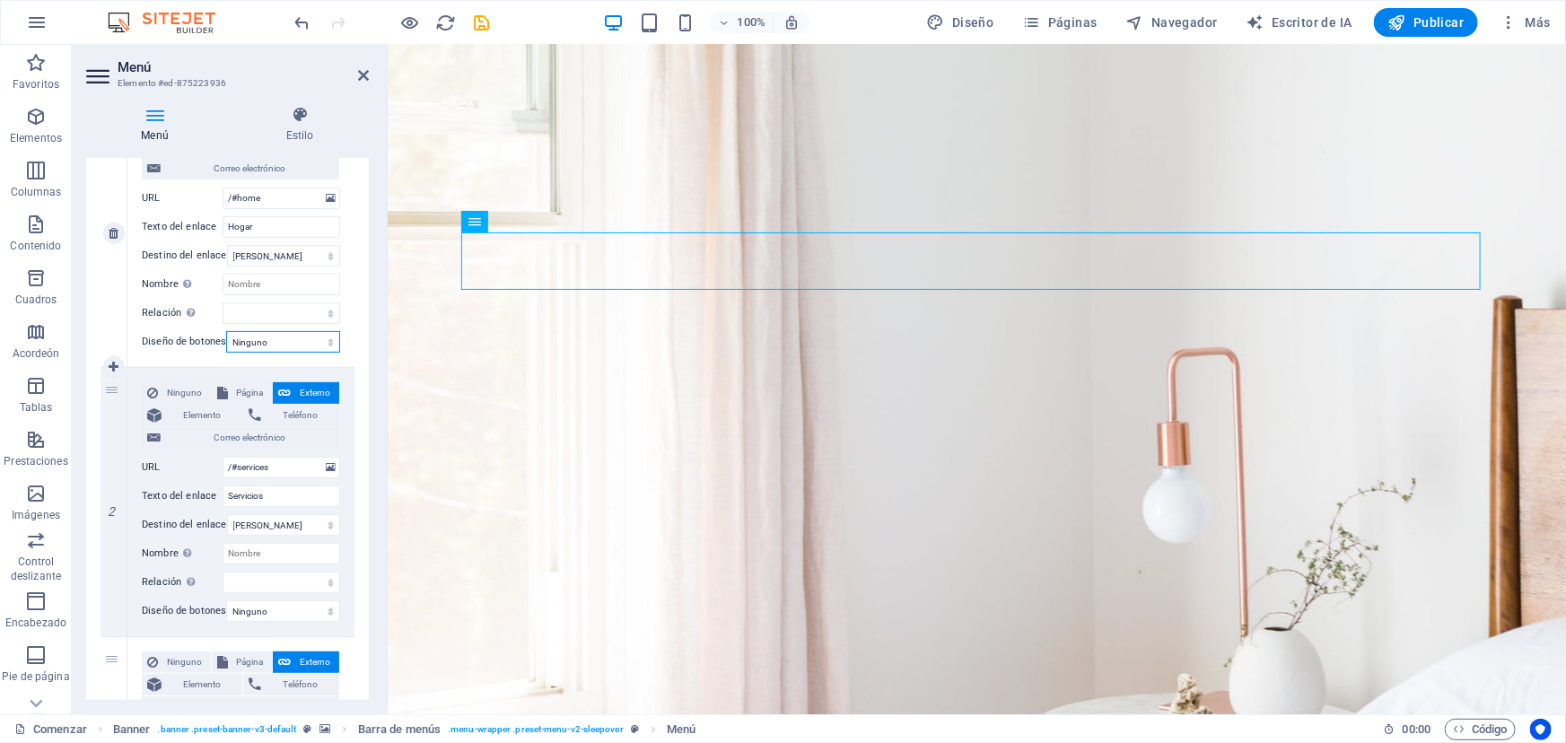
click at [326, 341] on select "Ninguno Predeterminado Principal Secundario" at bounding box center [283, 342] width 114 height 22
select select "secondary"
click at [226, 331] on select "Ninguno Predeterminado Principal Secundario" at bounding box center [283, 342] width 114 height 22
select select
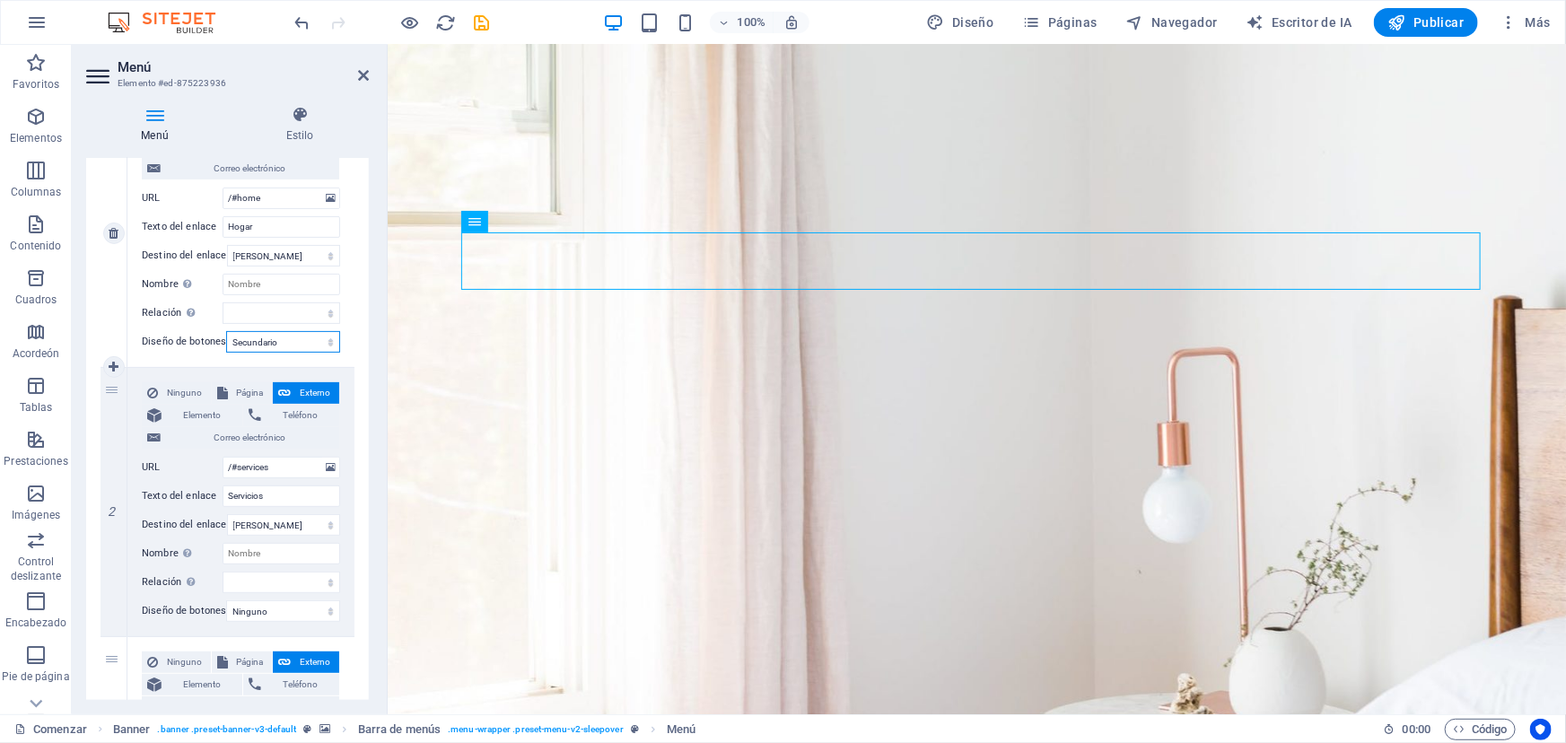
select select
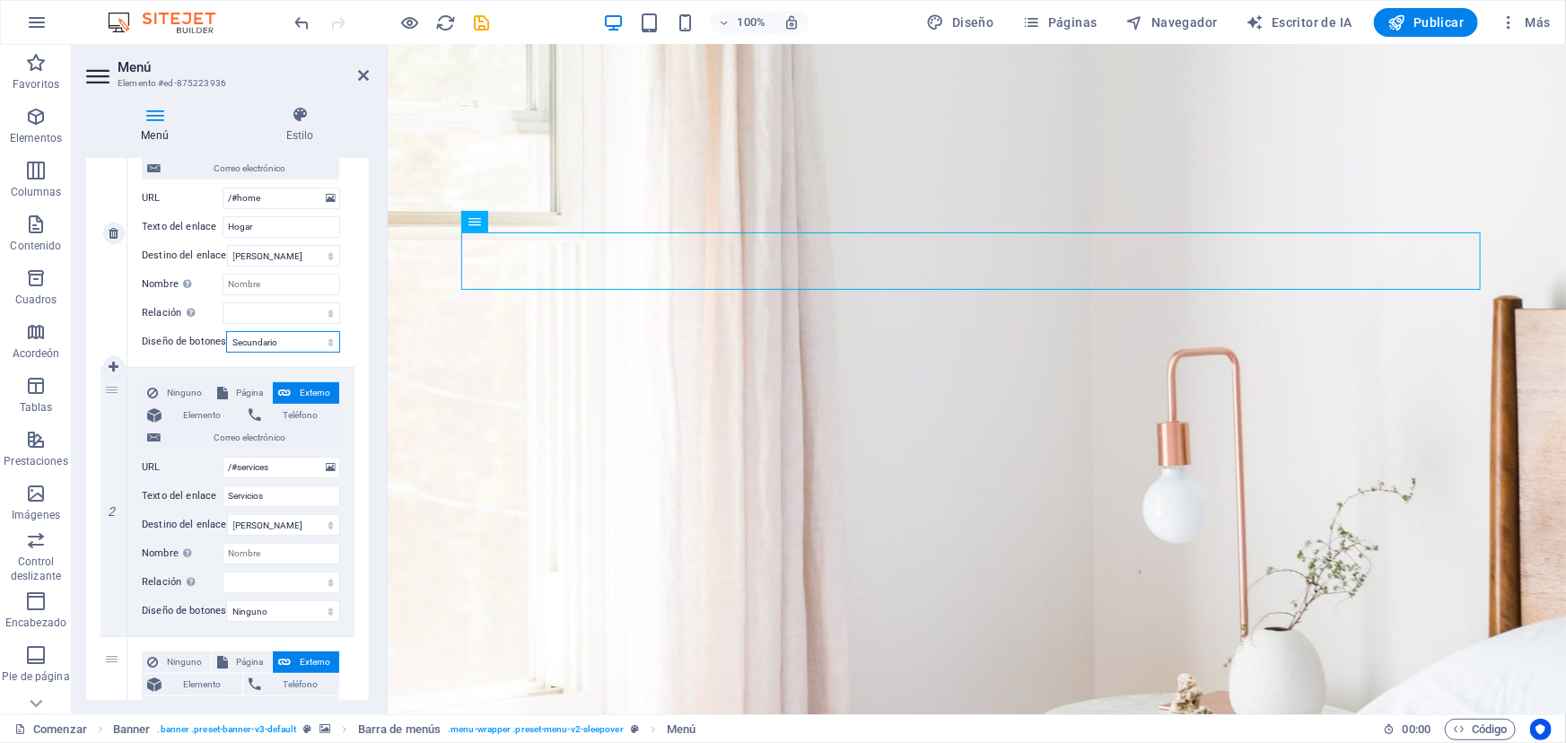
click at [328, 336] on select "Ninguno Predeterminado Principal Secundario" at bounding box center [283, 342] width 114 height 22
select select "primary"
click at [226, 331] on select "Ninguno Predeterminado Principal Secundario" at bounding box center [283, 342] width 114 height 22
select select
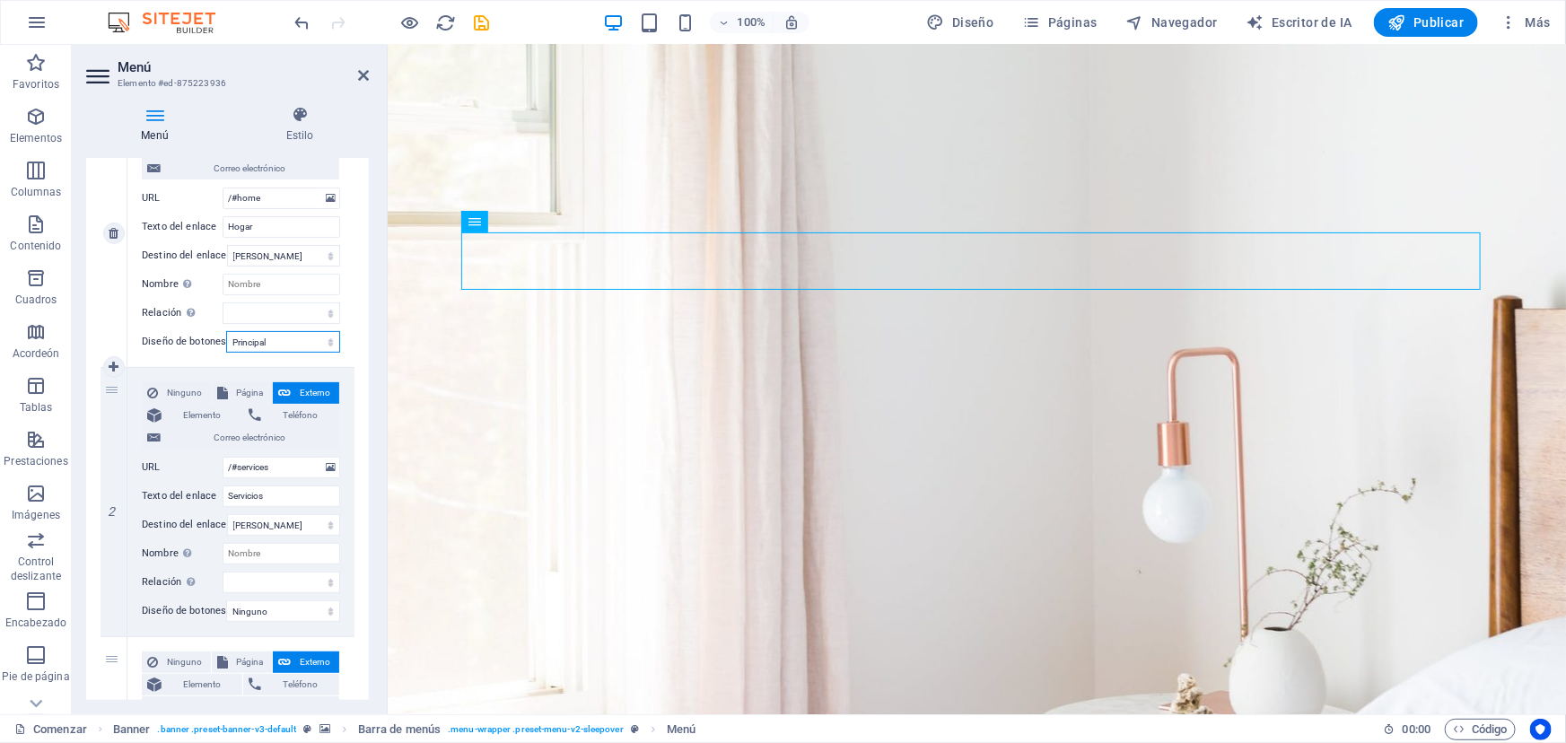
select select
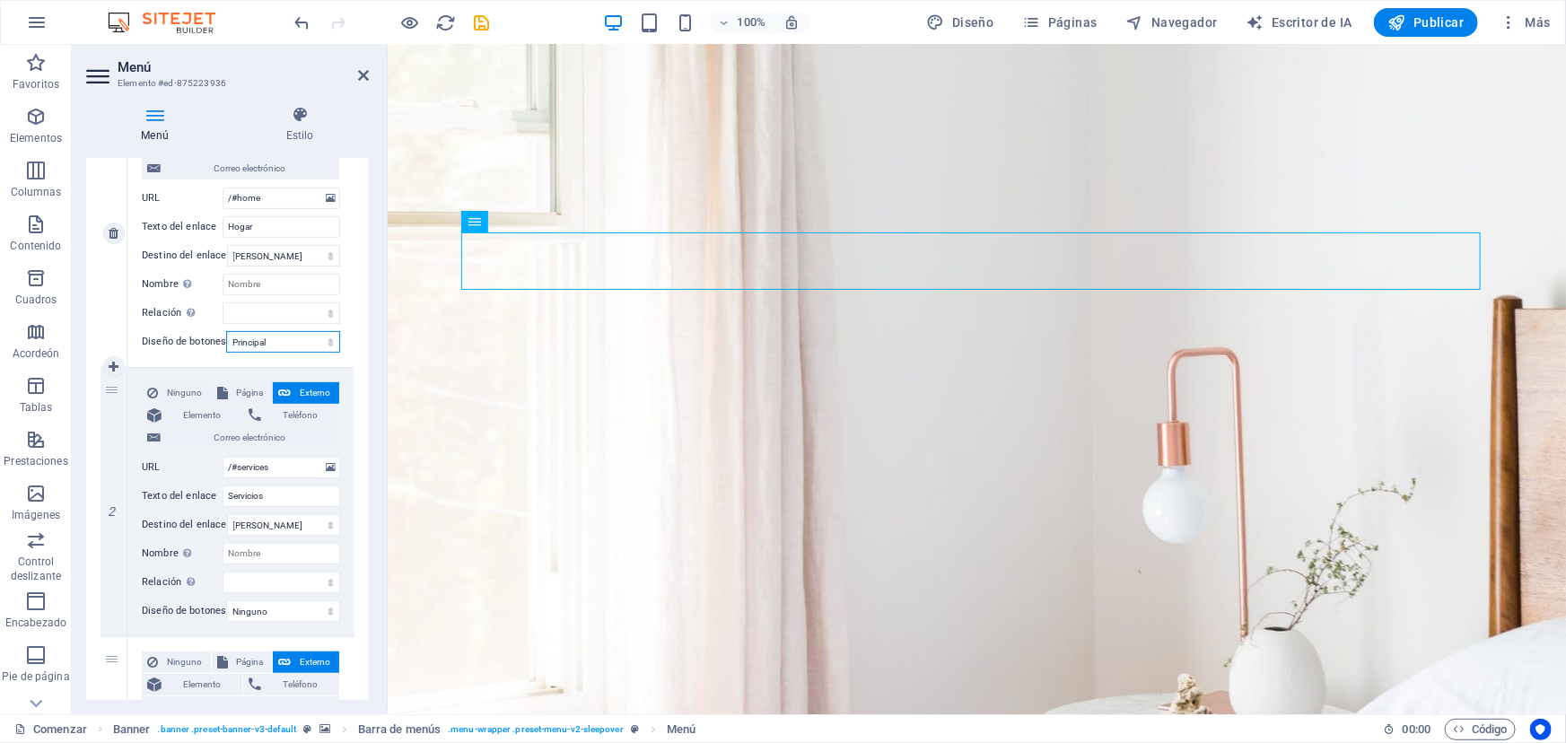
click at [328, 341] on select "Ninguno Predeterminado Principal Secundario" at bounding box center [283, 342] width 114 height 22
select select "default"
click at [226, 331] on select "Ninguno Predeterminado Principal Secundario" at bounding box center [283, 342] width 114 height 22
select select
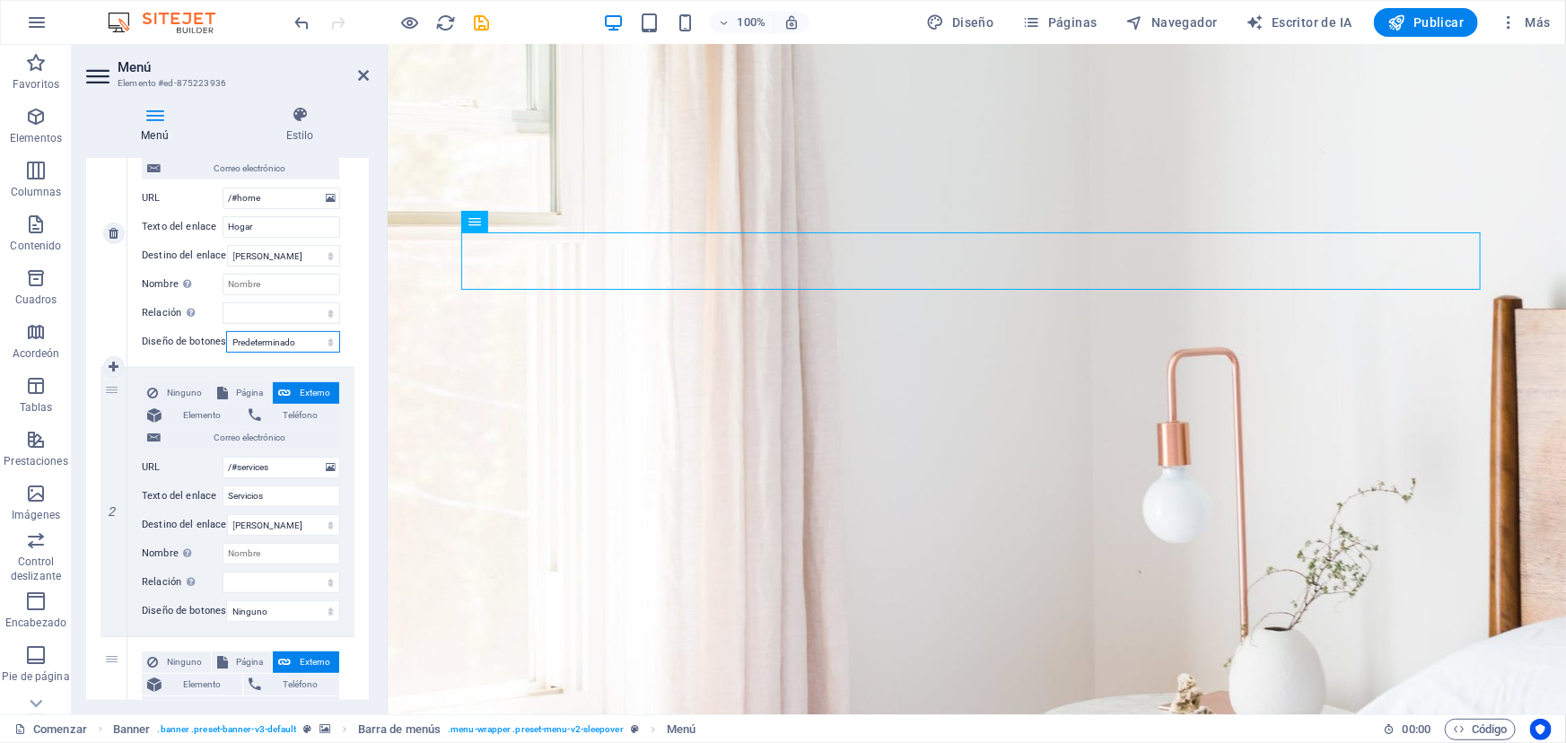
select select
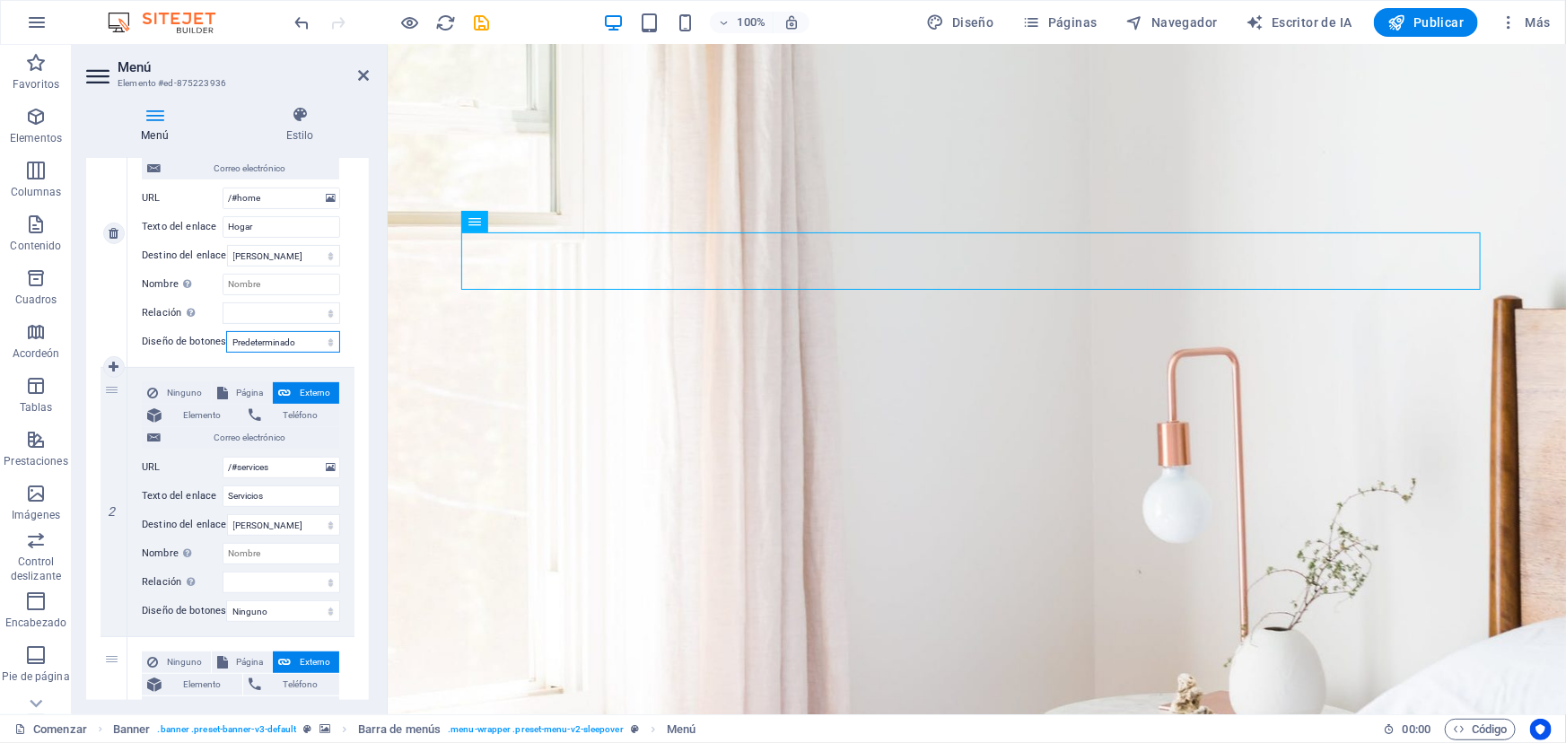
click at [328, 338] on select "Ninguno Predeterminado Principal Secundario" at bounding box center [283, 342] width 114 height 22
select select
click at [226, 331] on select "Ninguno Predeterminado Principal Secundario" at bounding box center [283, 342] width 114 height 22
select select
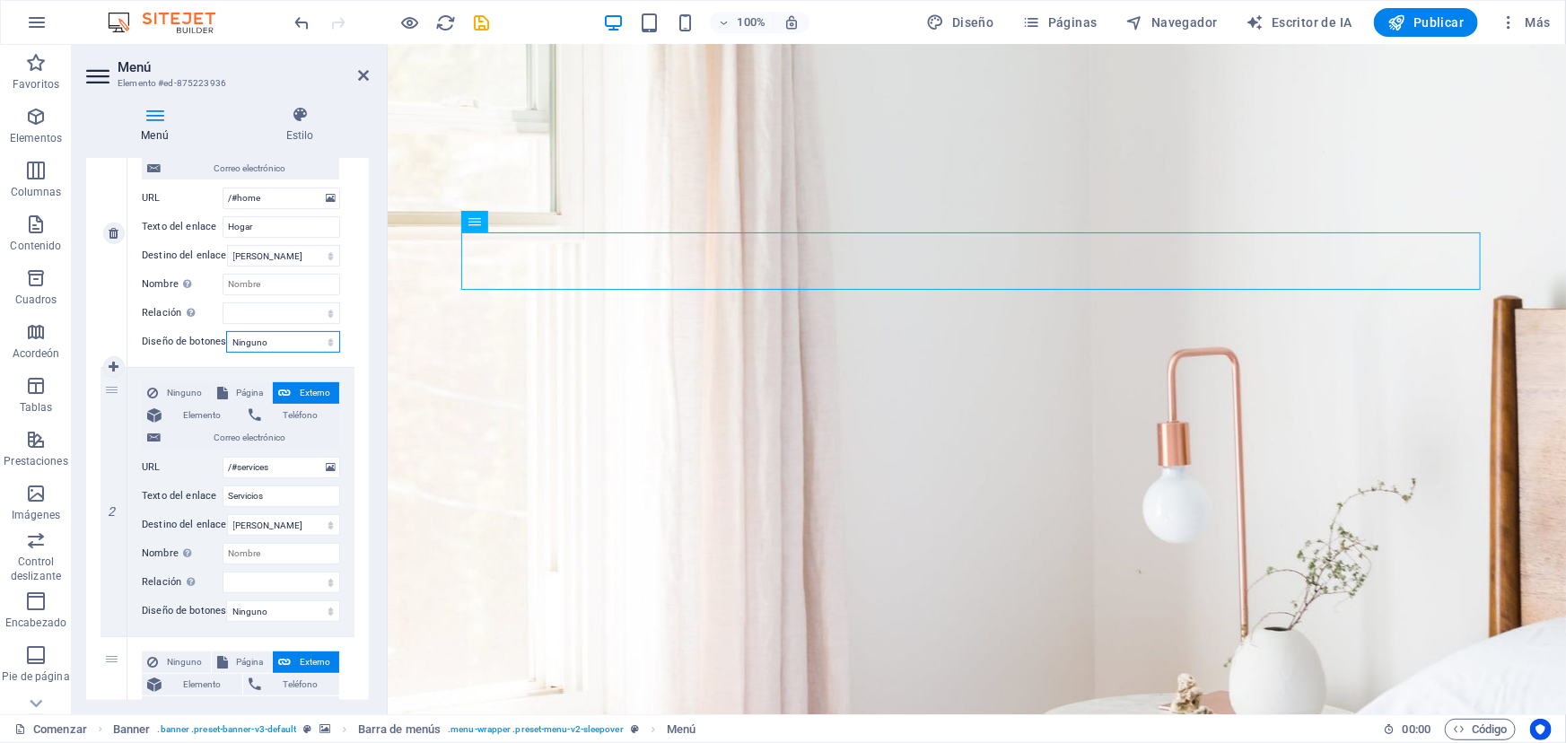
select select
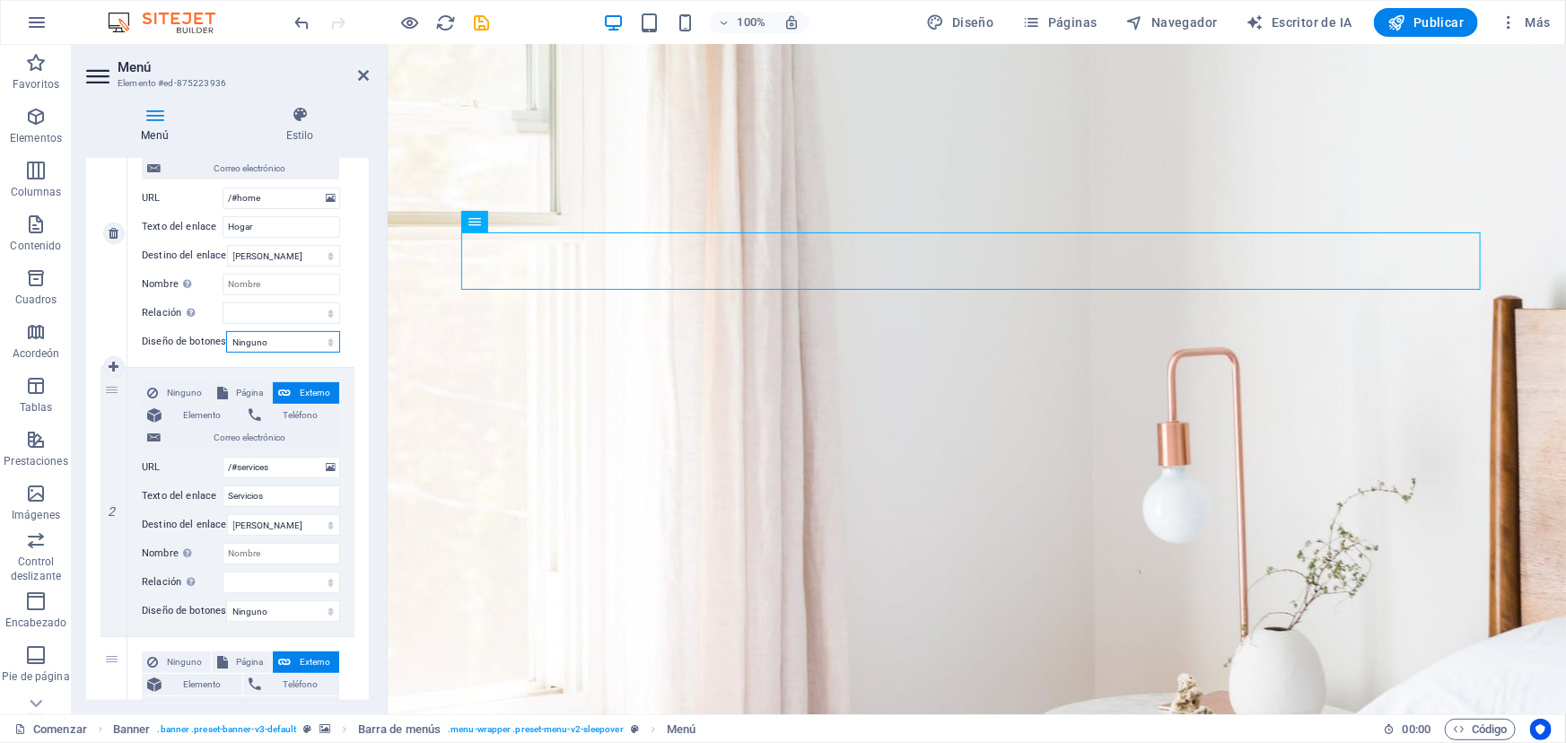
click at [328, 338] on select "Ninguno Predeterminado Principal Secundario" at bounding box center [283, 342] width 114 height 22
select select "secondary"
click at [226, 331] on select "Ninguno Predeterminado Principal Secundario" at bounding box center [283, 342] width 114 height 22
select select
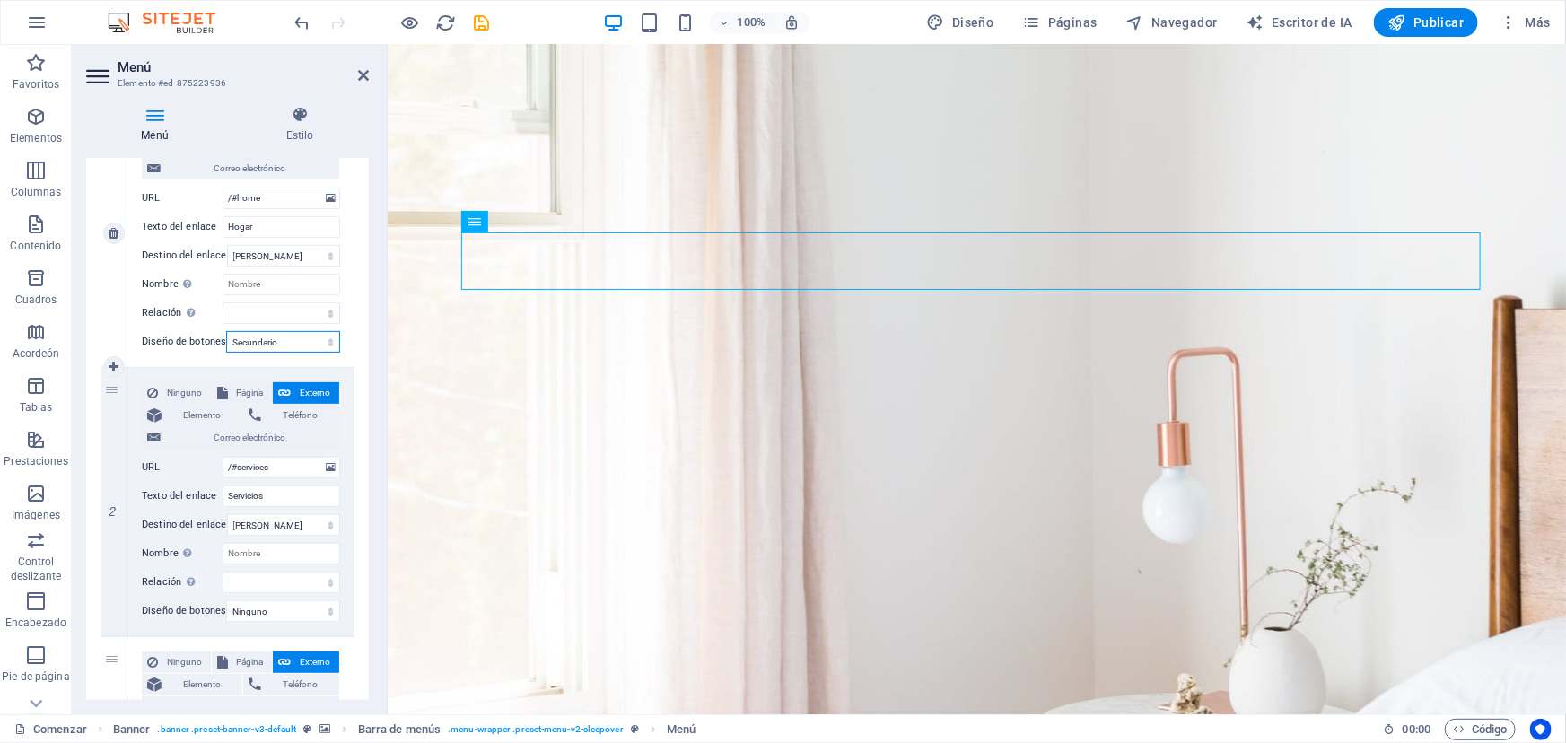
select select
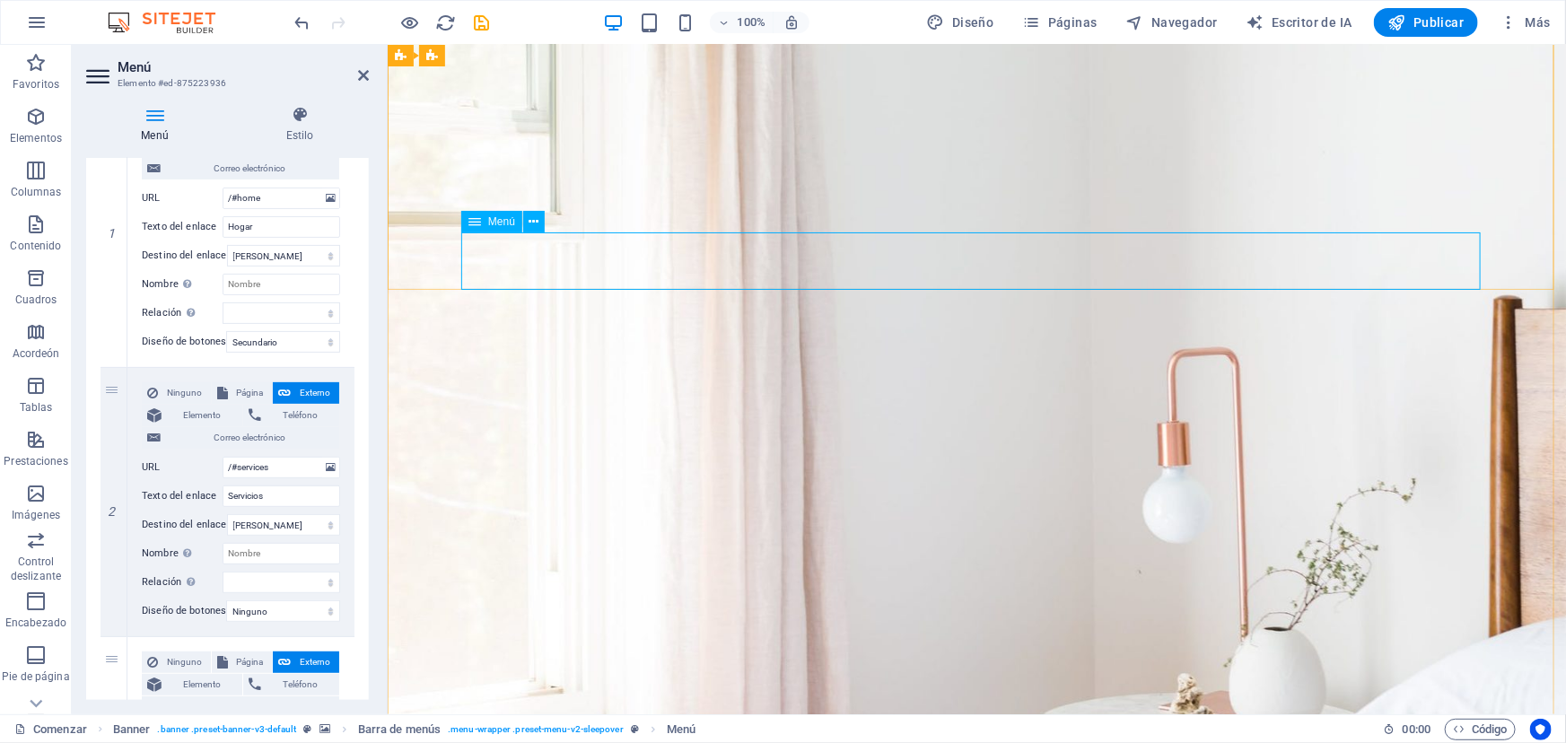
click at [201, 448] on div "Ninguno Página Externo Elemento Teléfono Correo electrónico" at bounding box center [241, 415] width 198 height 67
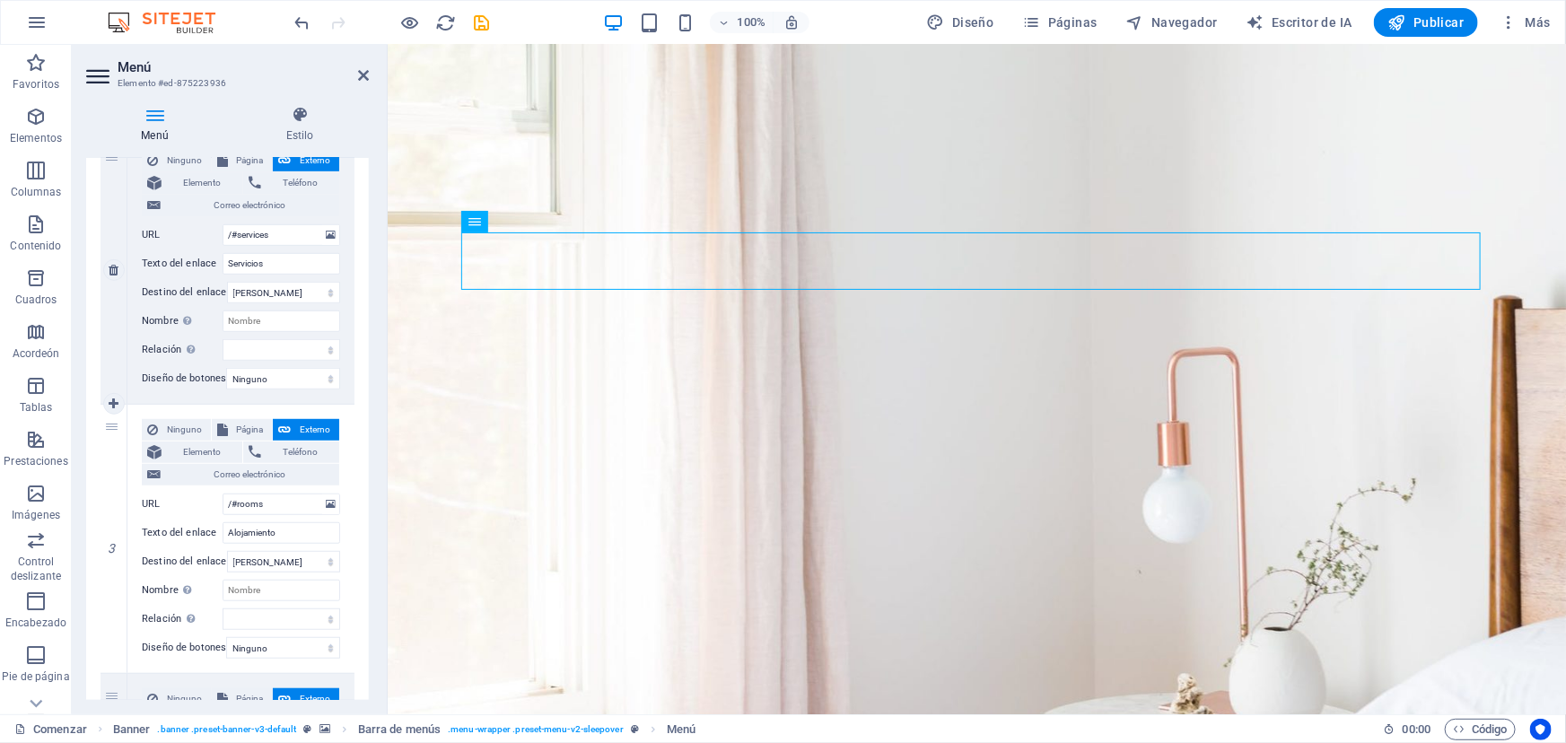
scroll to position [489, 0]
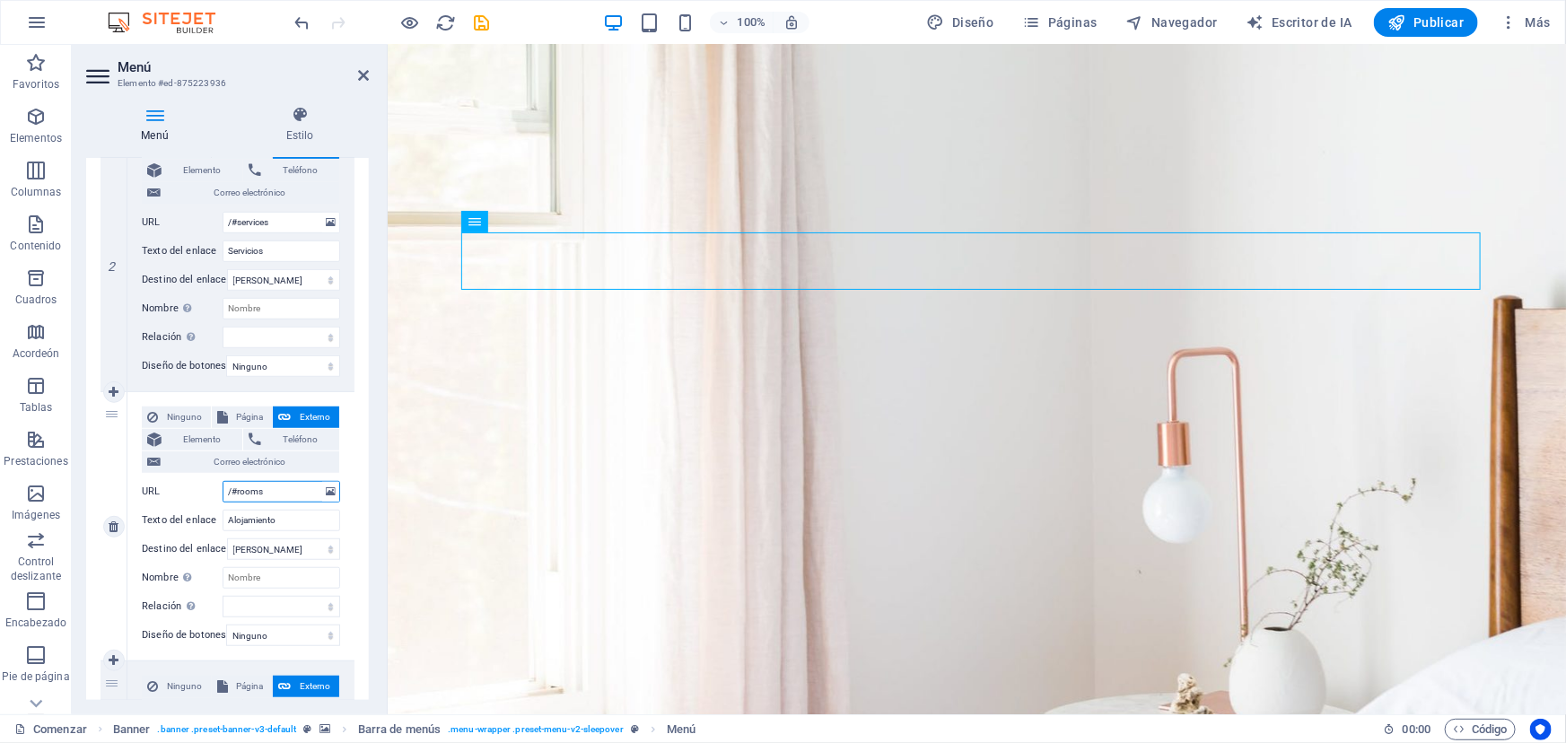
click at [265, 487] on input "/#rooms" at bounding box center [282, 492] width 118 height 22
click at [278, 521] on input "Alojamiento" at bounding box center [282, 521] width 118 height 22
click at [363, 68] on icon at bounding box center [363, 75] width 11 height 14
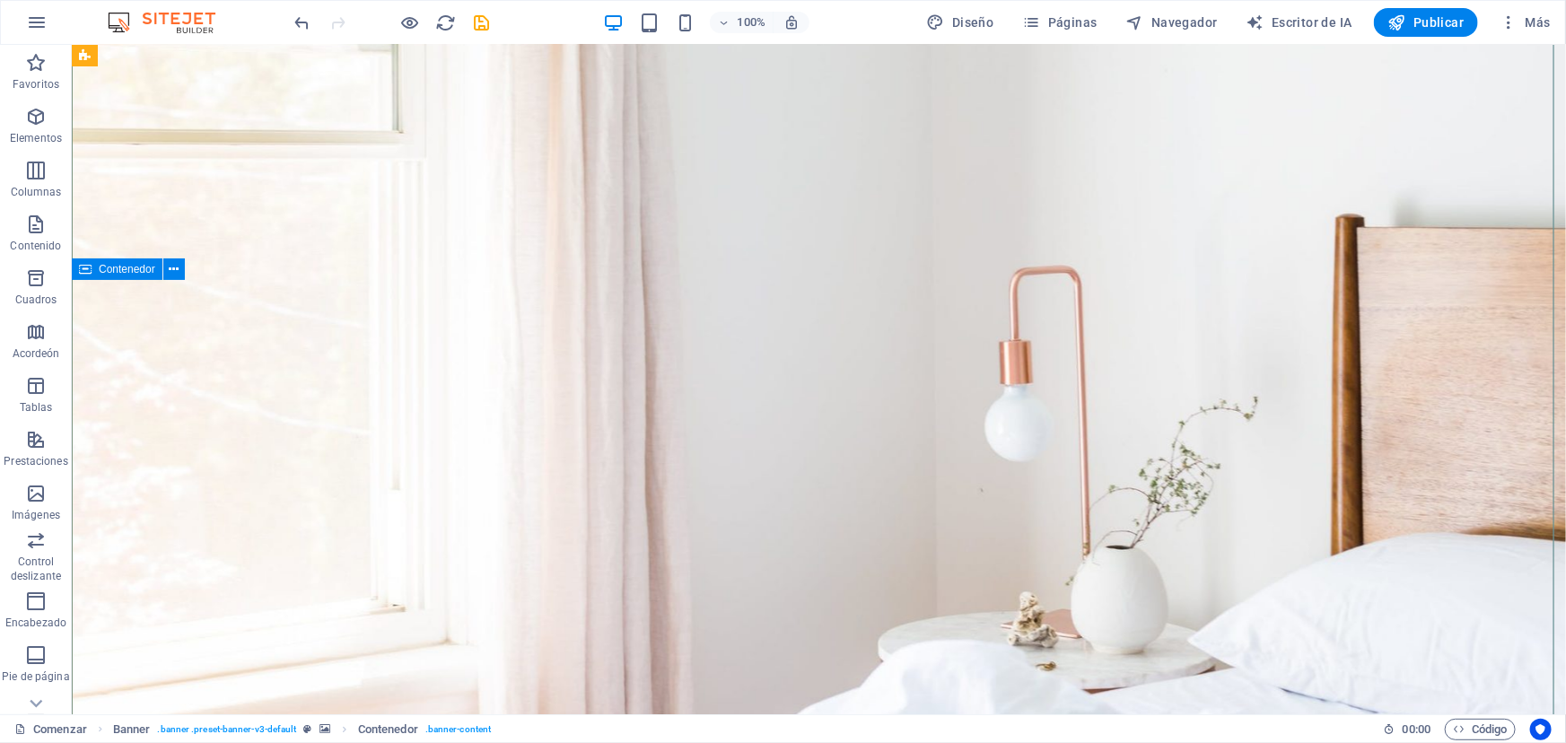
scroll to position [0, 0]
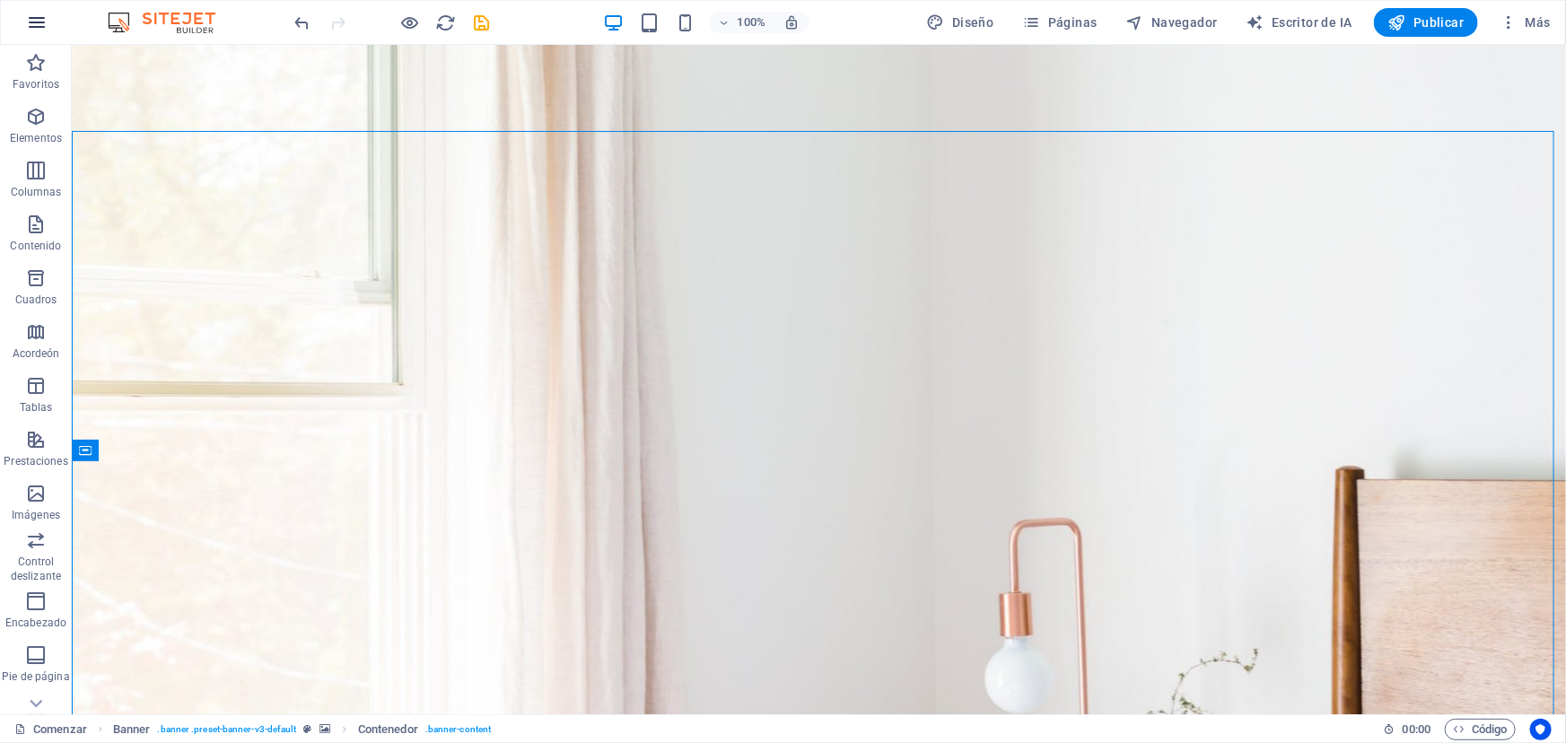
click at [39, 20] on icon "button" at bounding box center [37, 23] width 22 height 22
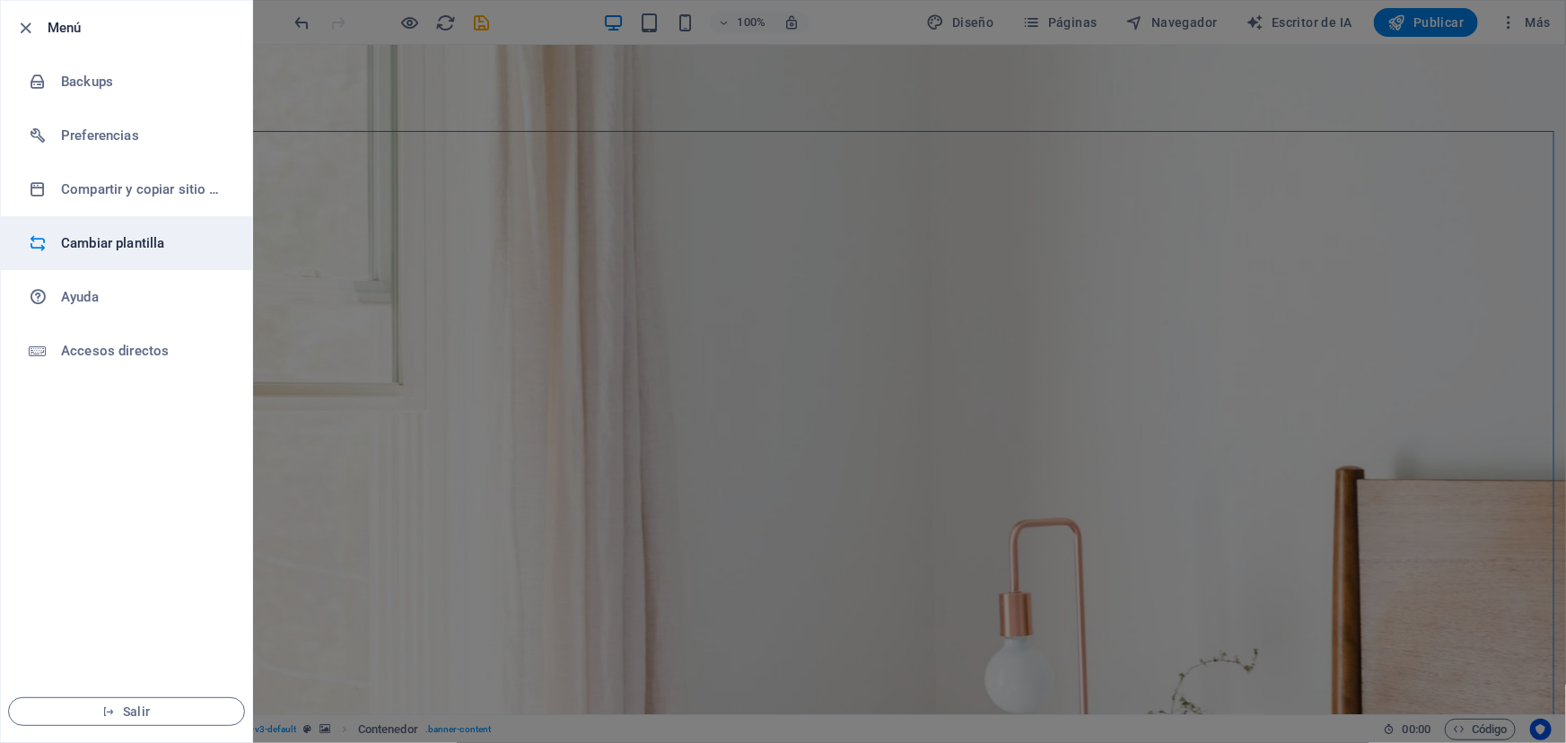
click at [115, 251] on h6 "Cambiar plantilla" at bounding box center [144, 243] width 166 height 22
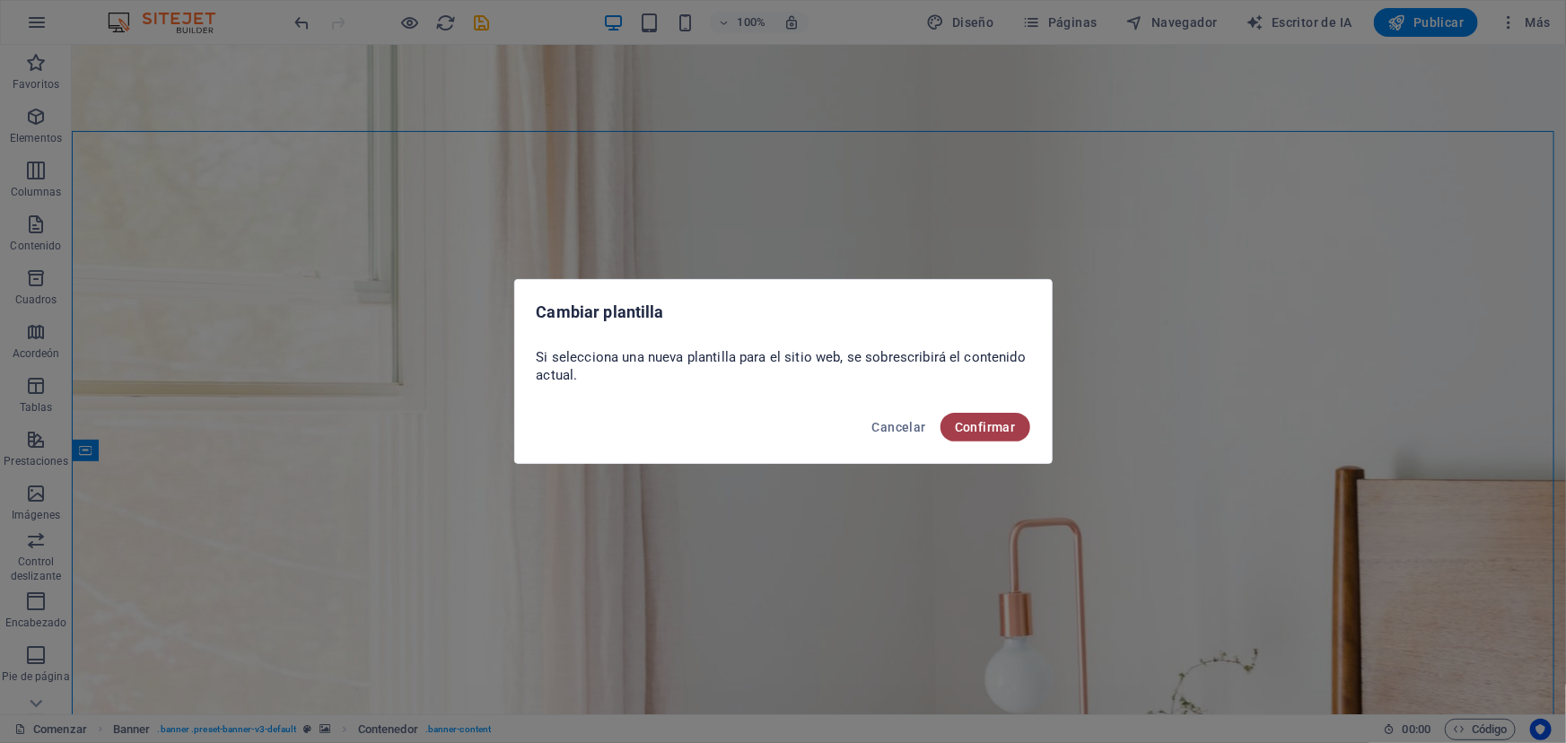
click at [968, 427] on font "Confirmar" at bounding box center [985, 427] width 61 height 14
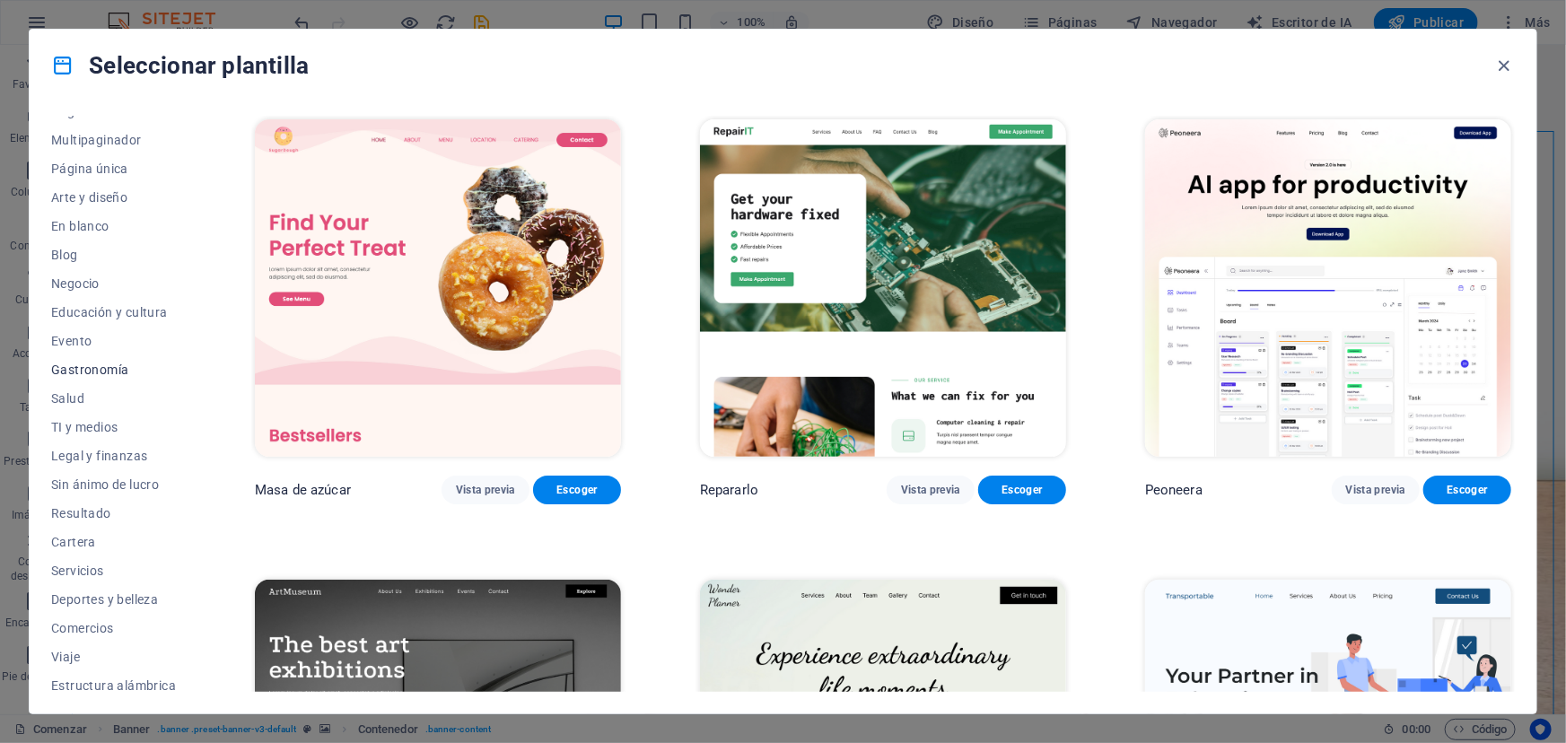
scroll to position [141, 0]
click at [69, 562] on font "Servicios" at bounding box center [77, 563] width 53 height 14
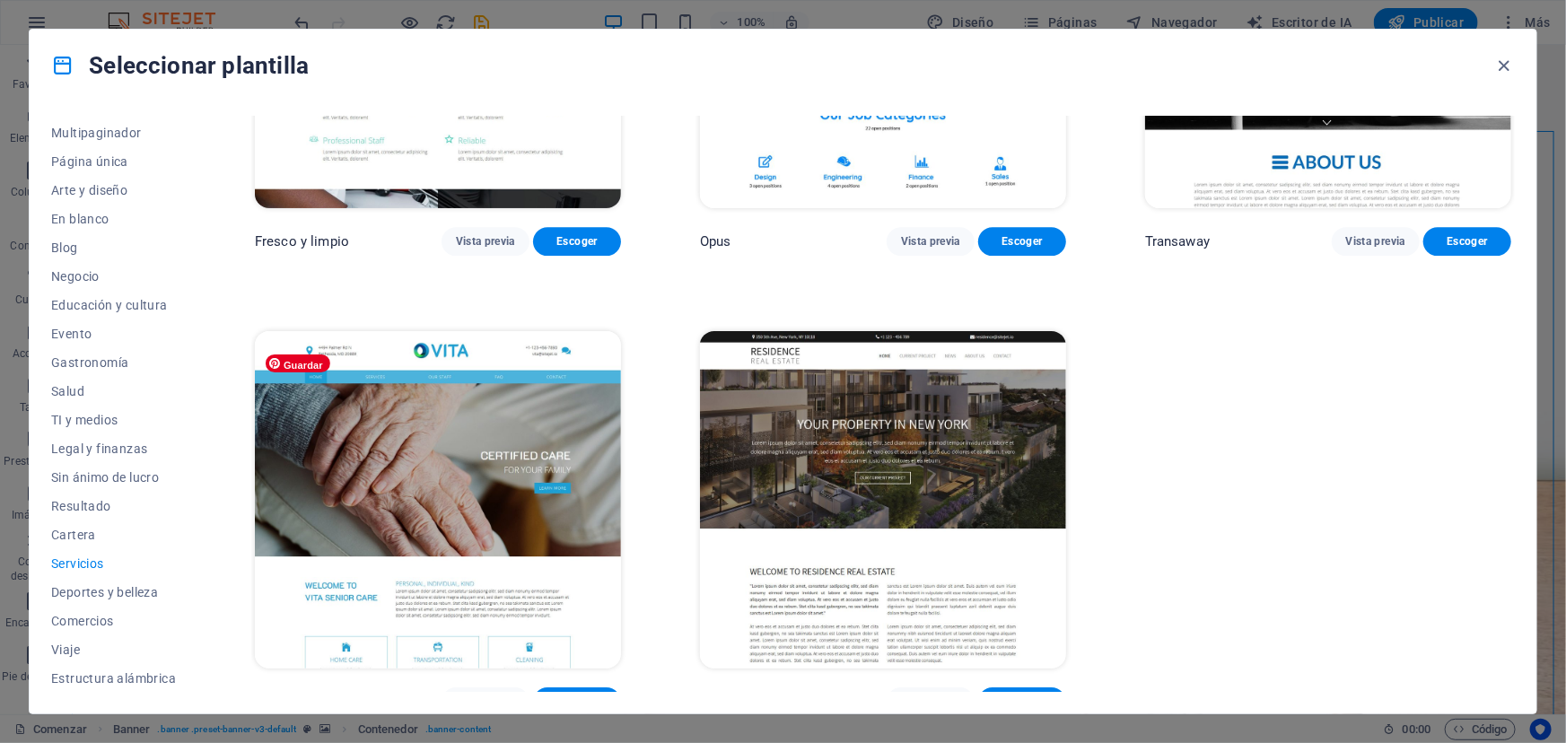
scroll to position [2566, 0]
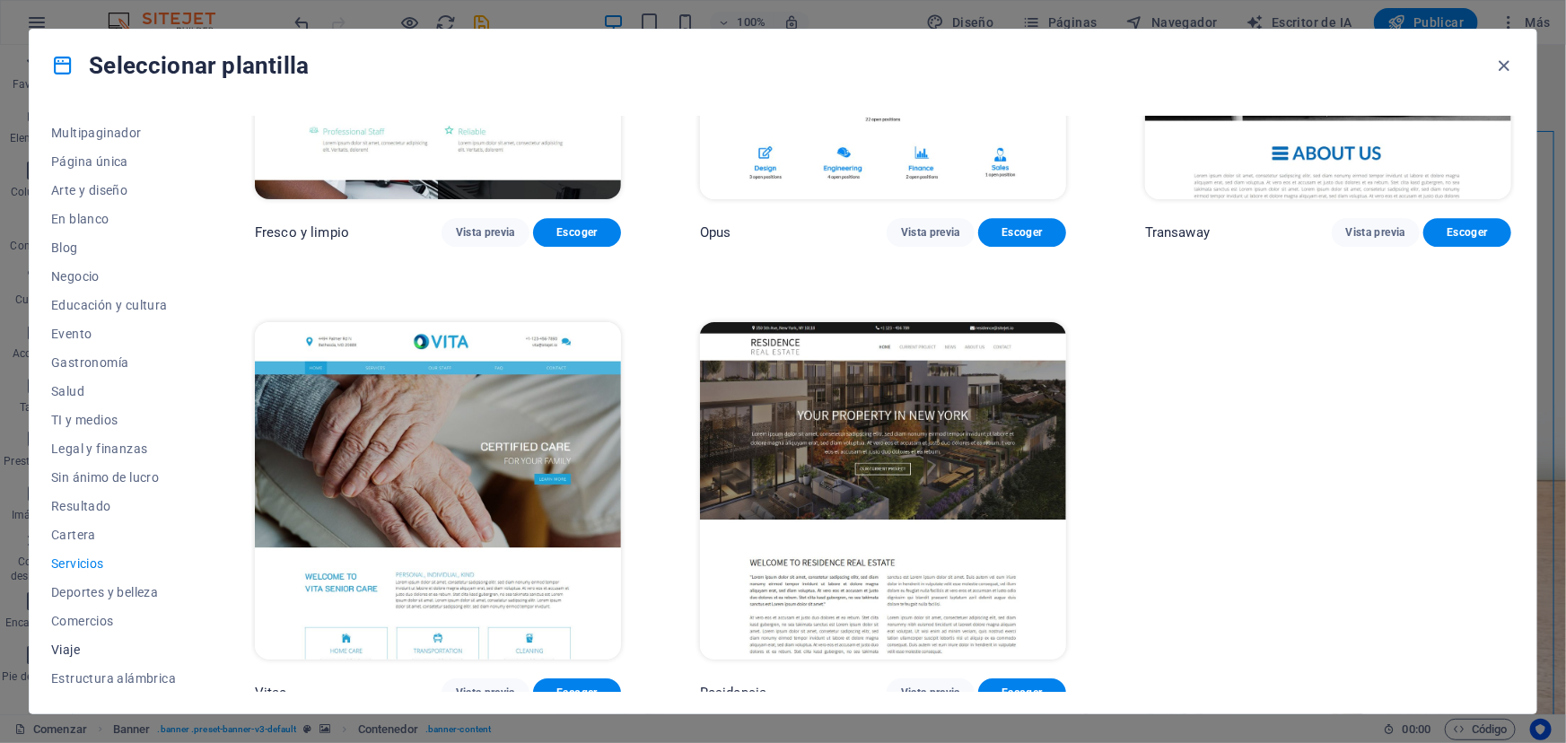
click at [53, 644] on font "Viaje" at bounding box center [65, 650] width 29 height 14
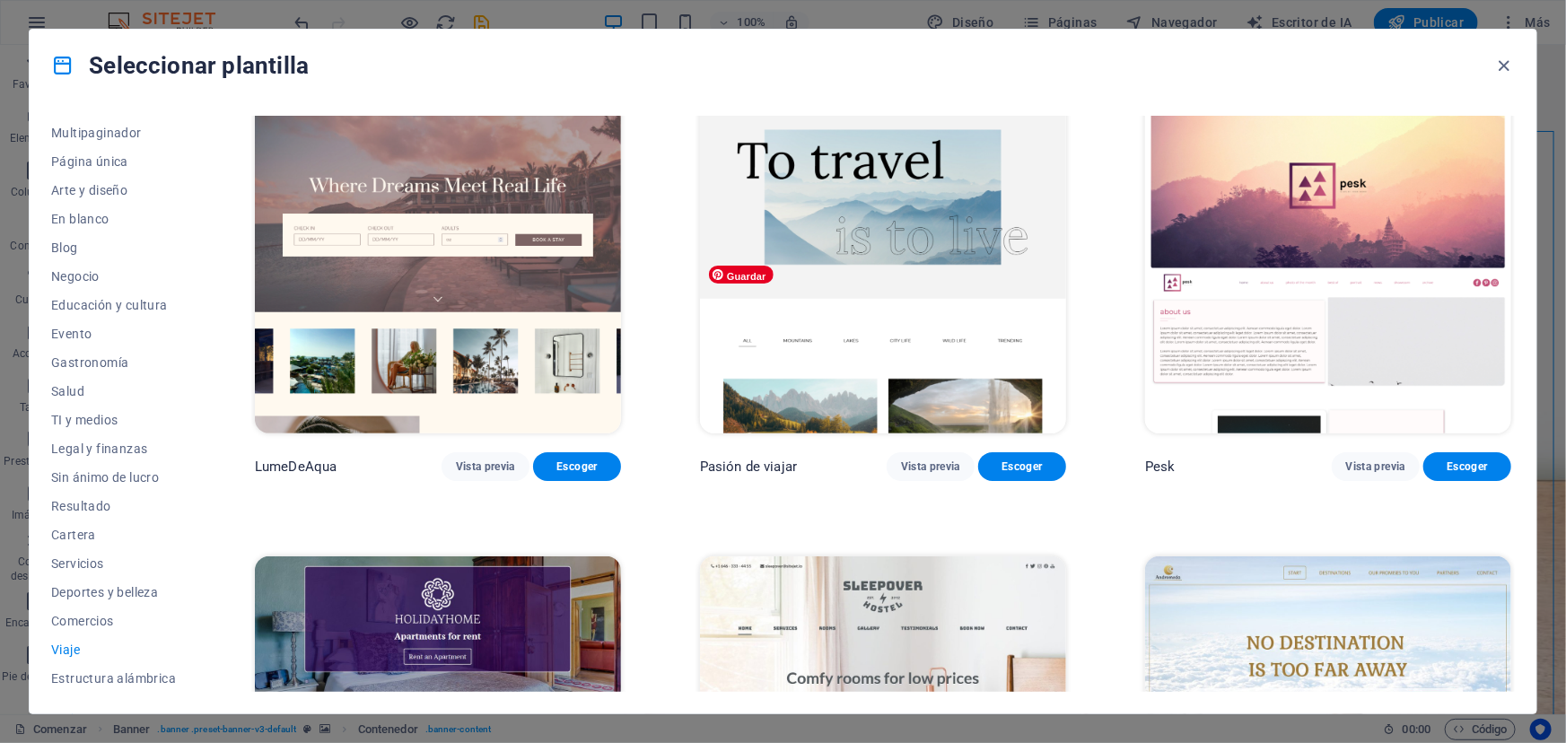
scroll to position [0, 0]
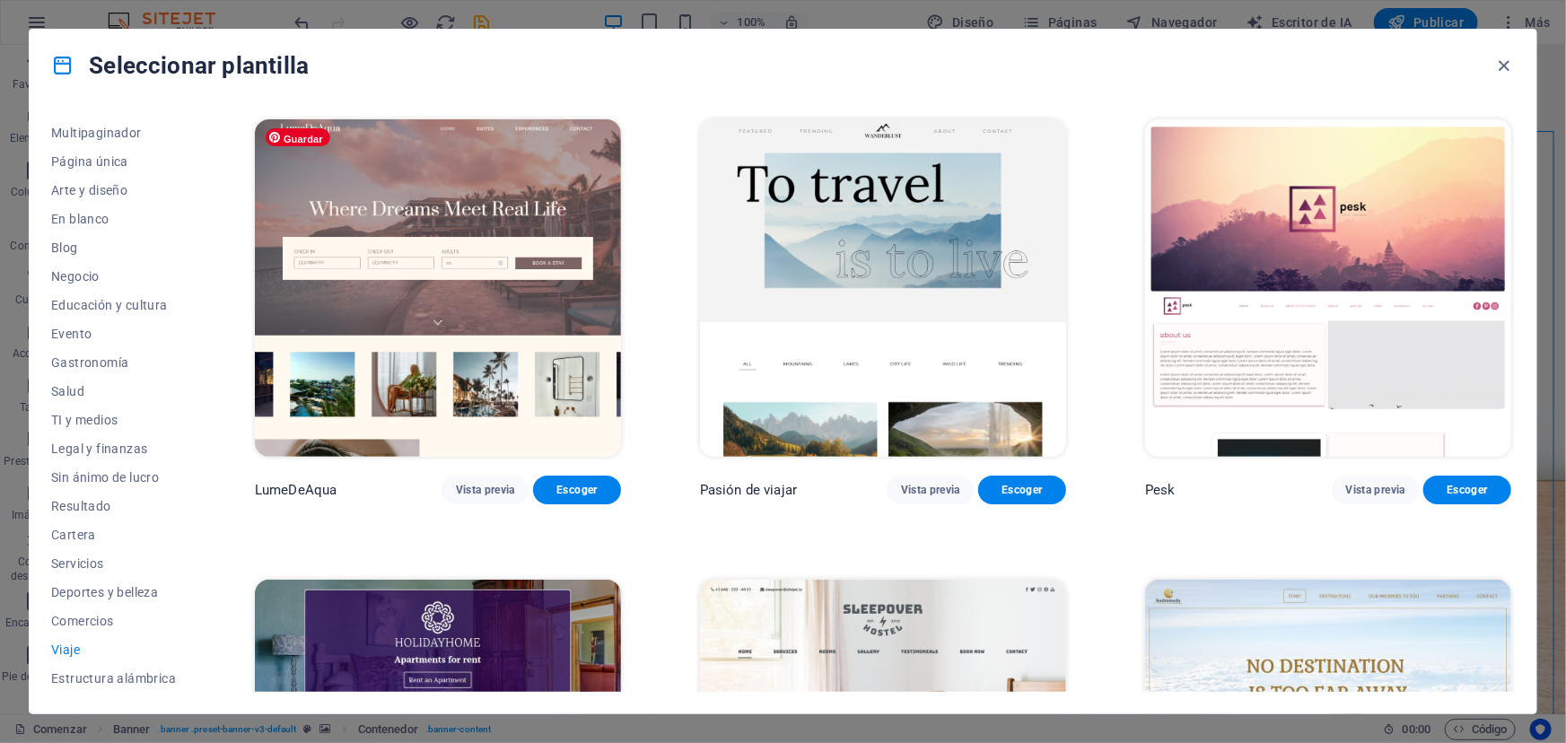
click at [425, 235] on img at bounding box center [438, 287] width 366 height 337
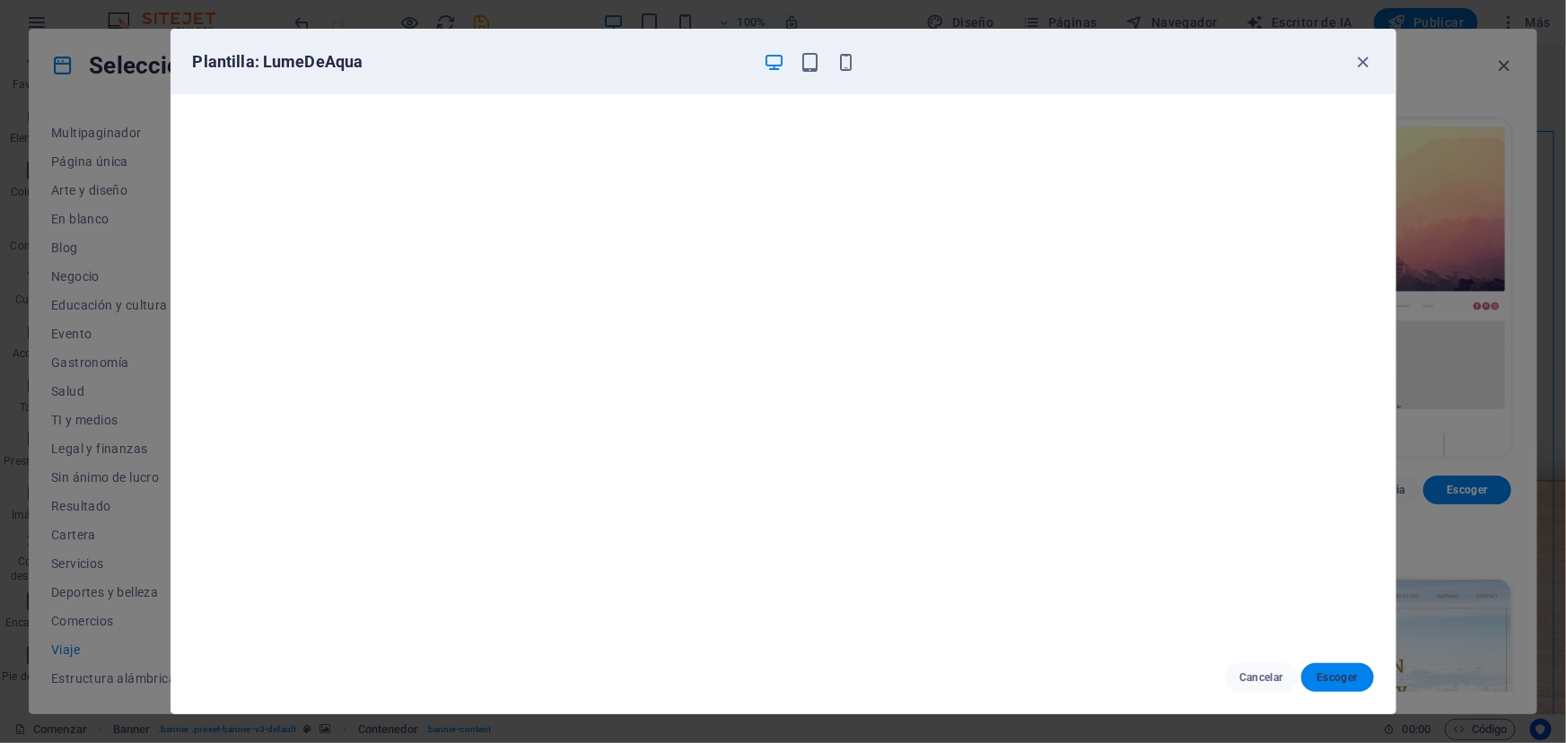
click at [1334, 672] on font "Escoger" at bounding box center [1337, 677] width 40 height 13
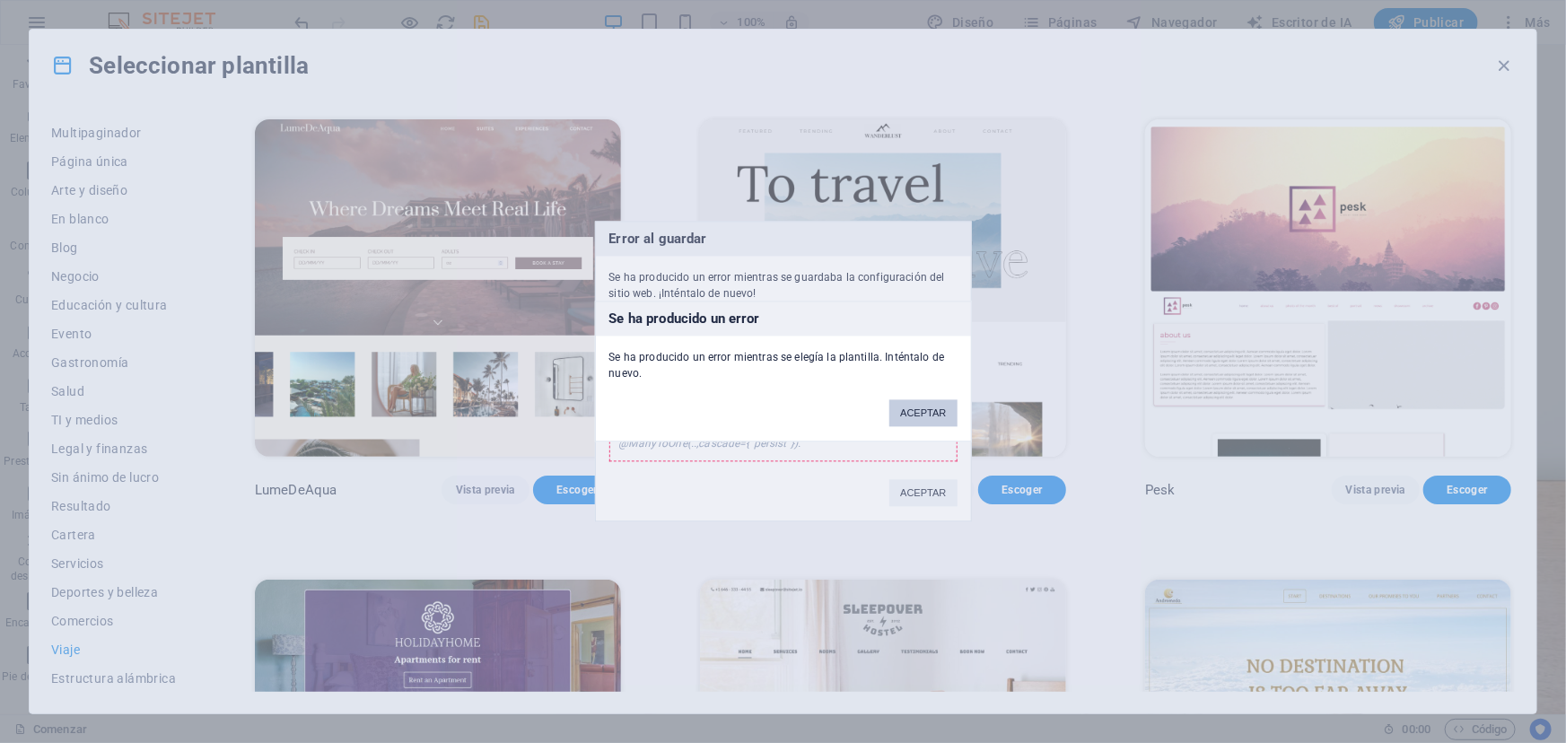
click at [915, 415] on font "ACEPTAR" at bounding box center [923, 413] width 46 height 11
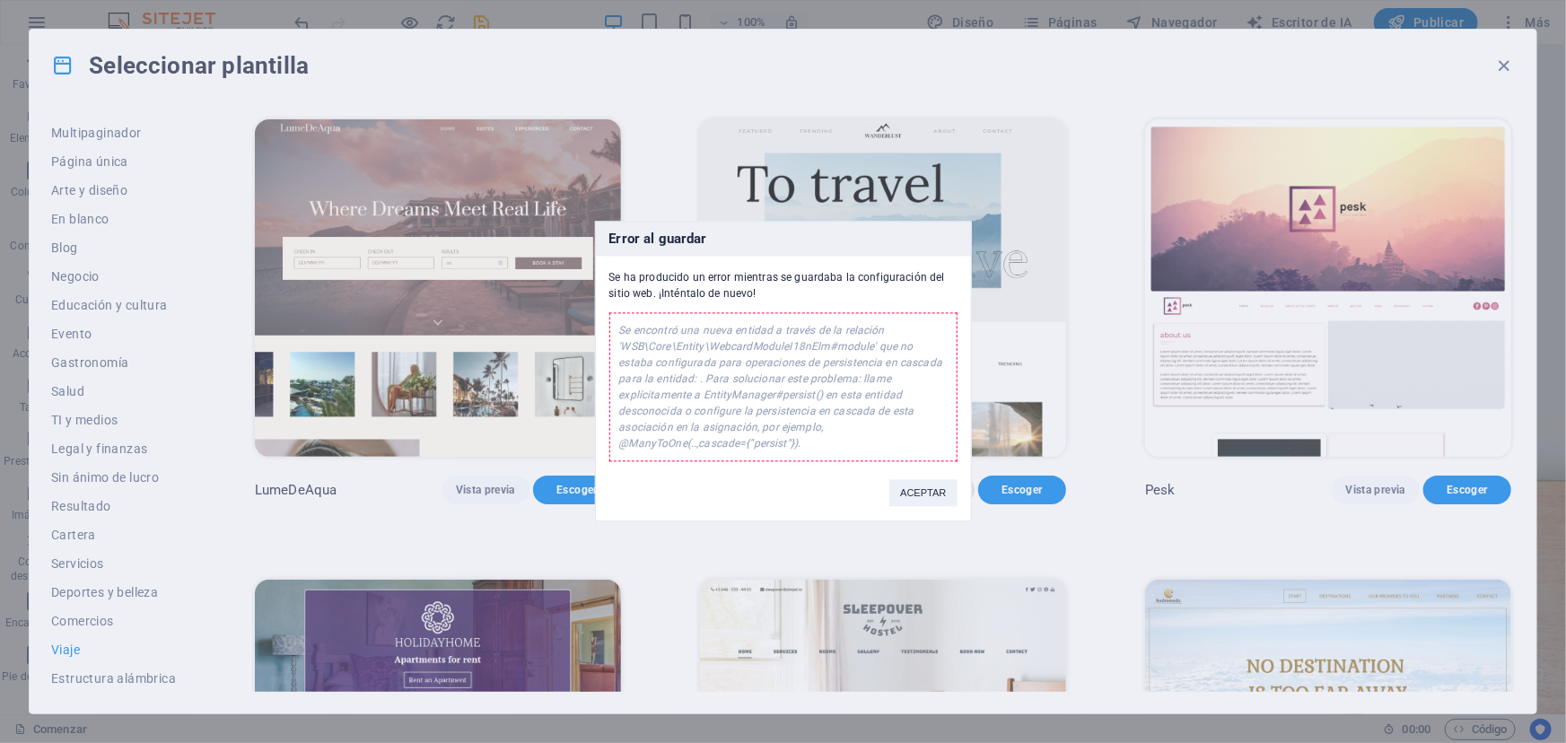
click at [922, 489] on font "ACEPTAR" at bounding box center [923, 493] width 46 height 11
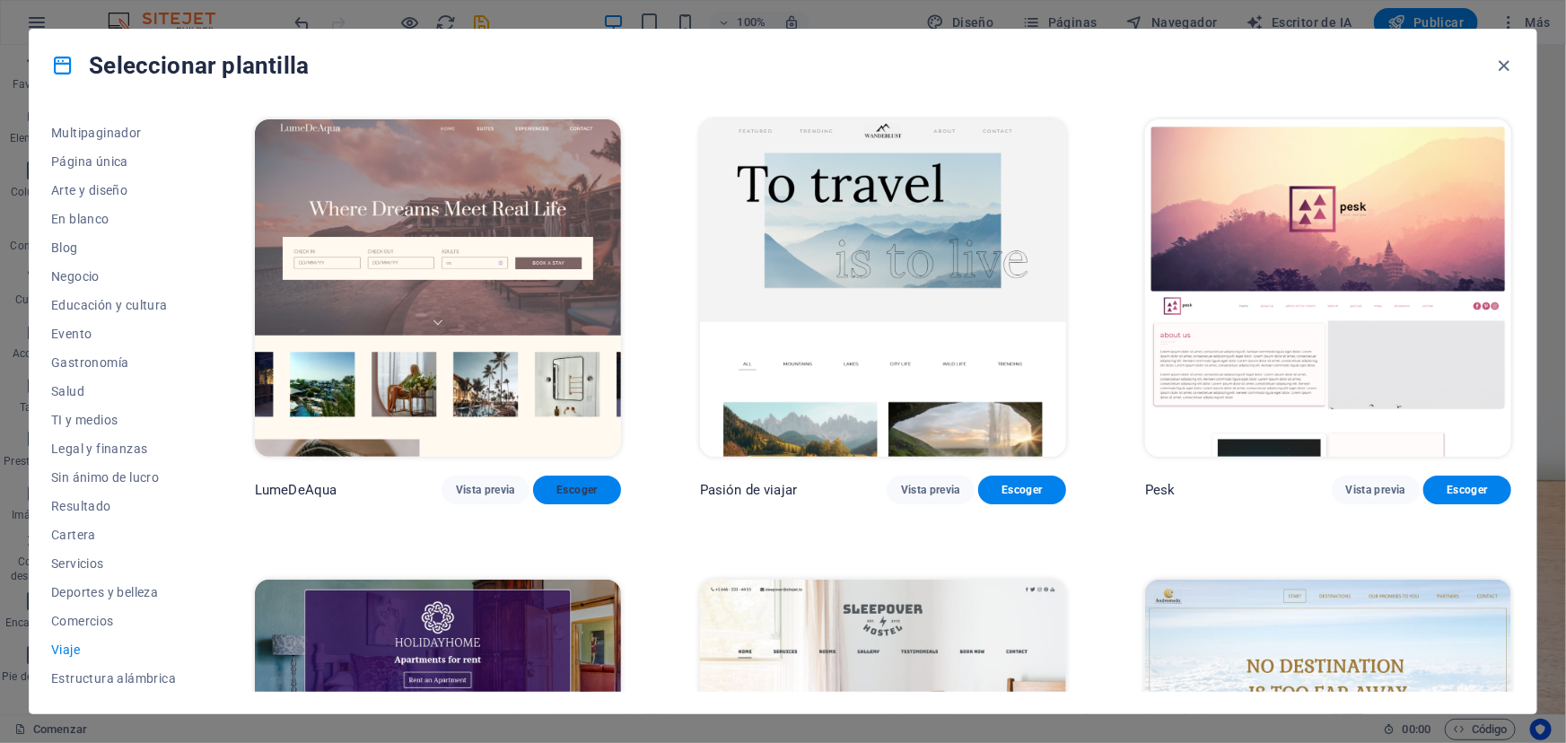
click at [562, 486] on font "Escoger" at bounding box center [576, 490] width 40 height 13
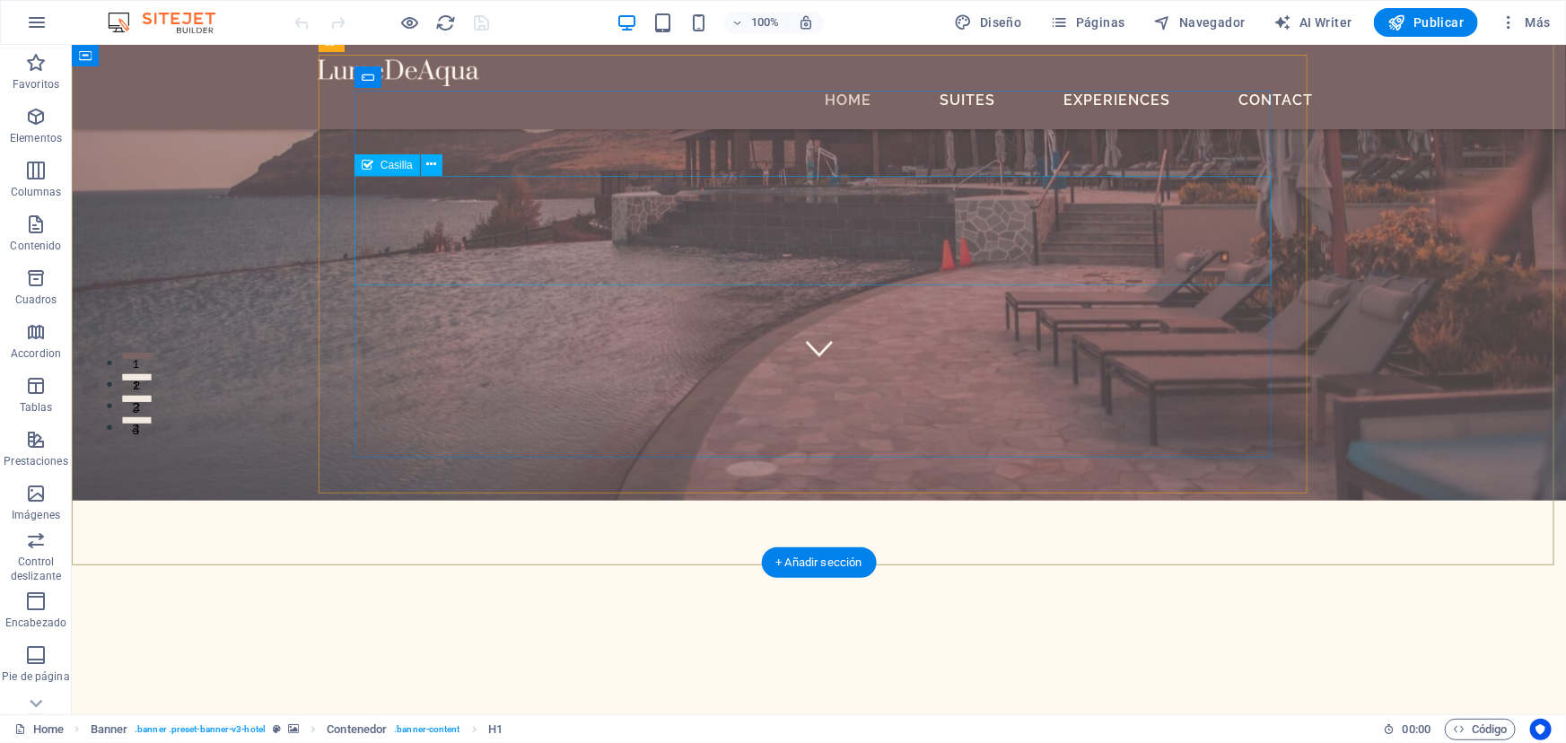
scroll to position [326, 0]
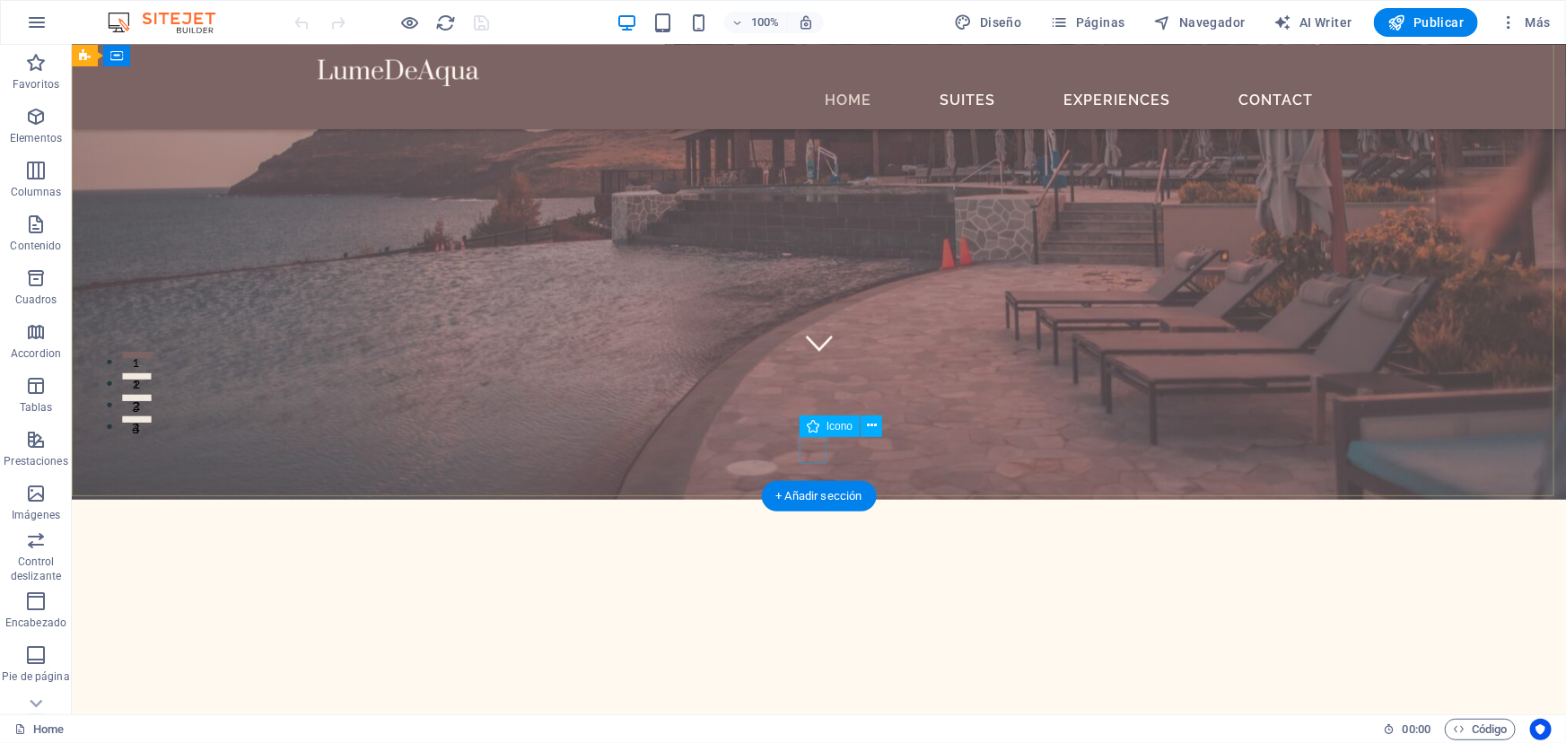
click at [806, 355] on figure at bounding box center [818, 341] width 27 height 27
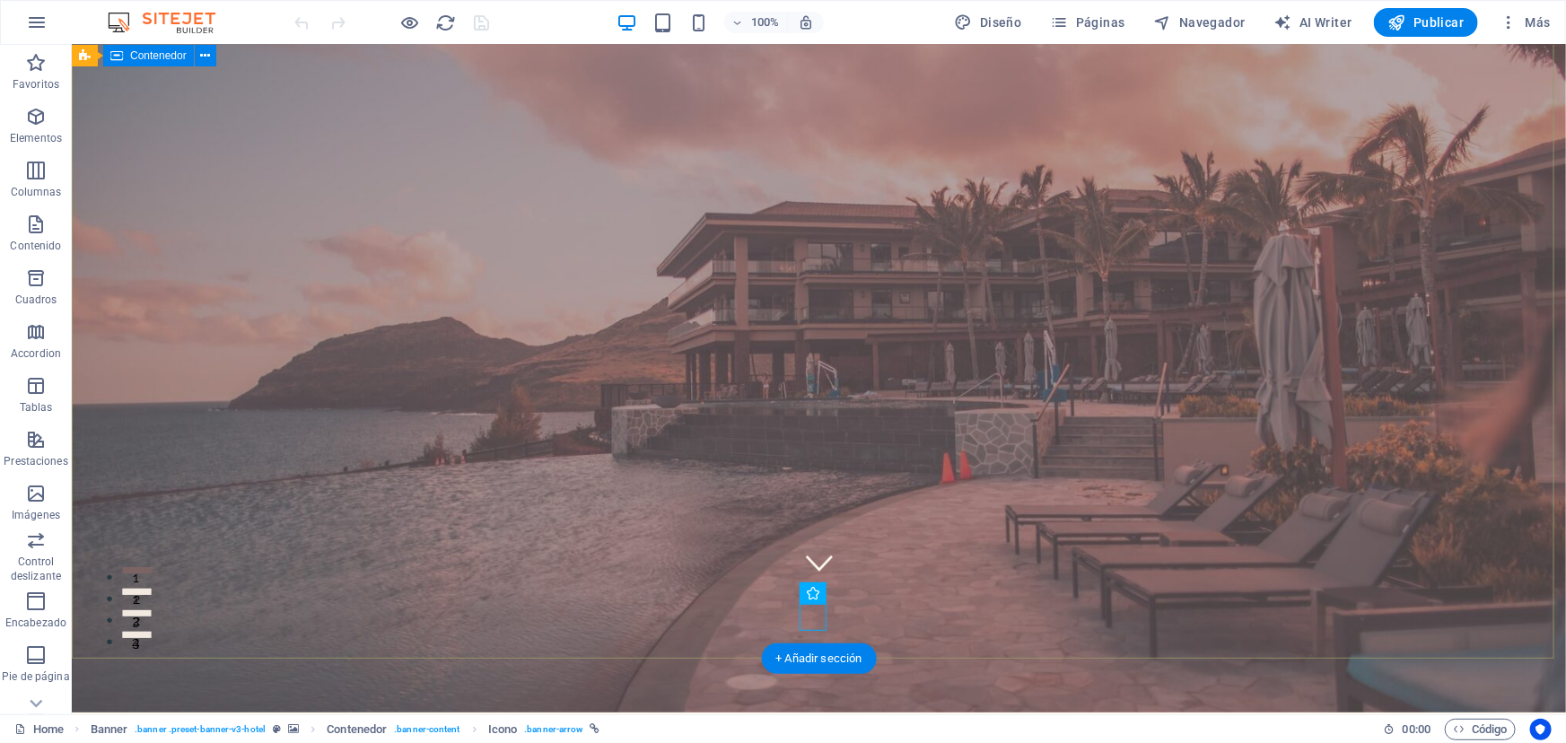
scroll to position [0, 0]
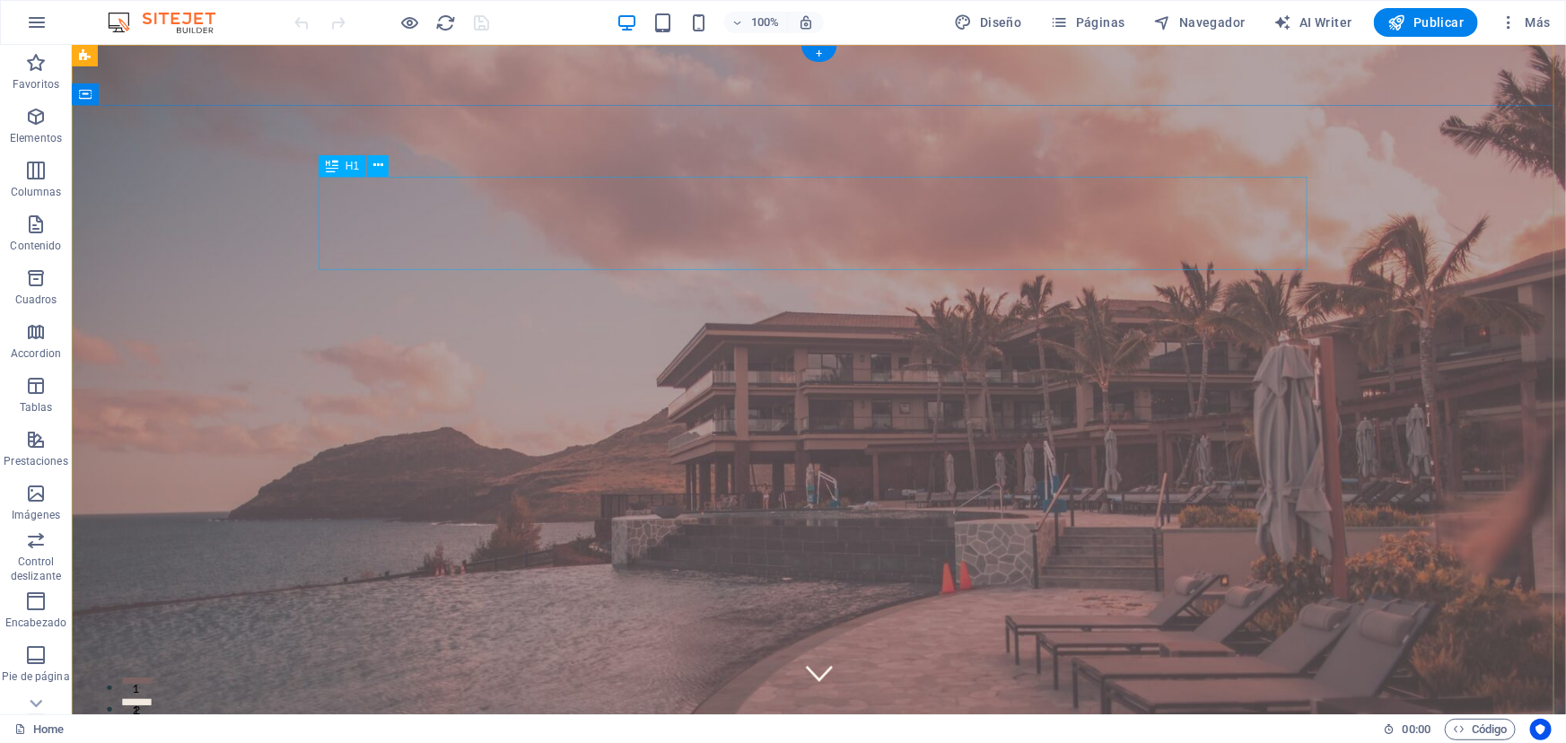
click at [377, 165] on icon at bounding box center [378, 165] width 10 height 19
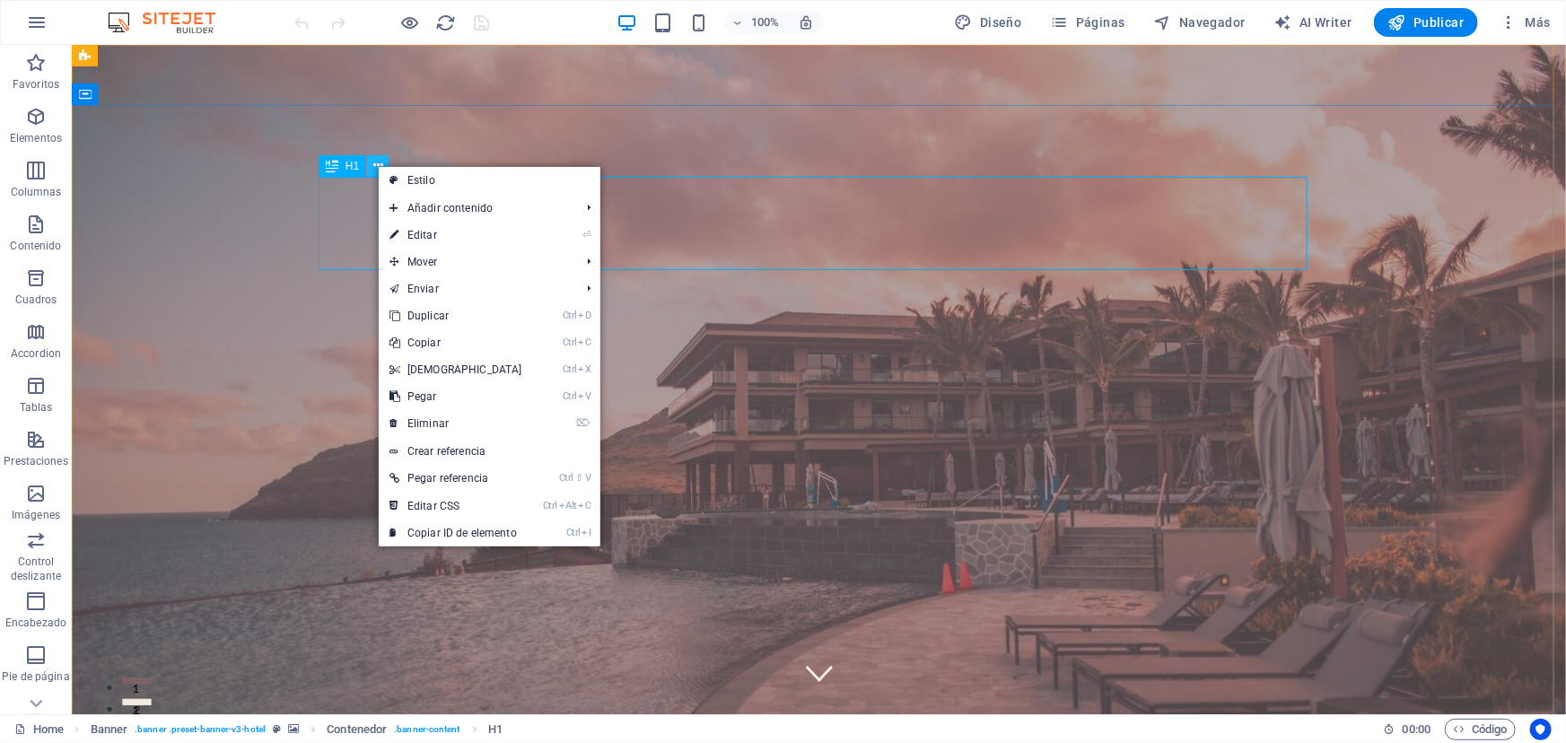
click at [377, 165] on icon at bounding box center [378, 165] width 10 height 19
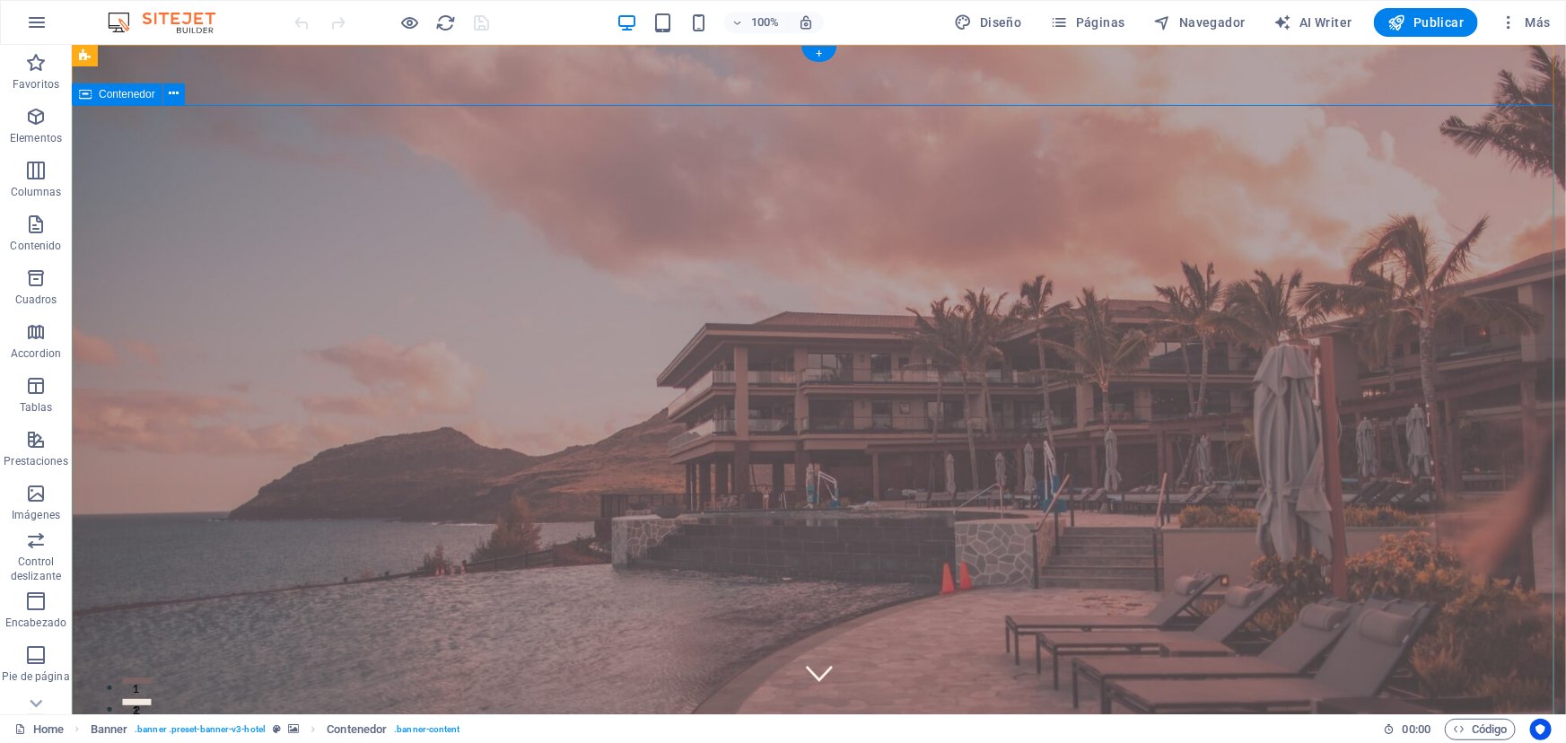
click at [172, 90] on icon at bounding box center [174, 93] width 10 height 19
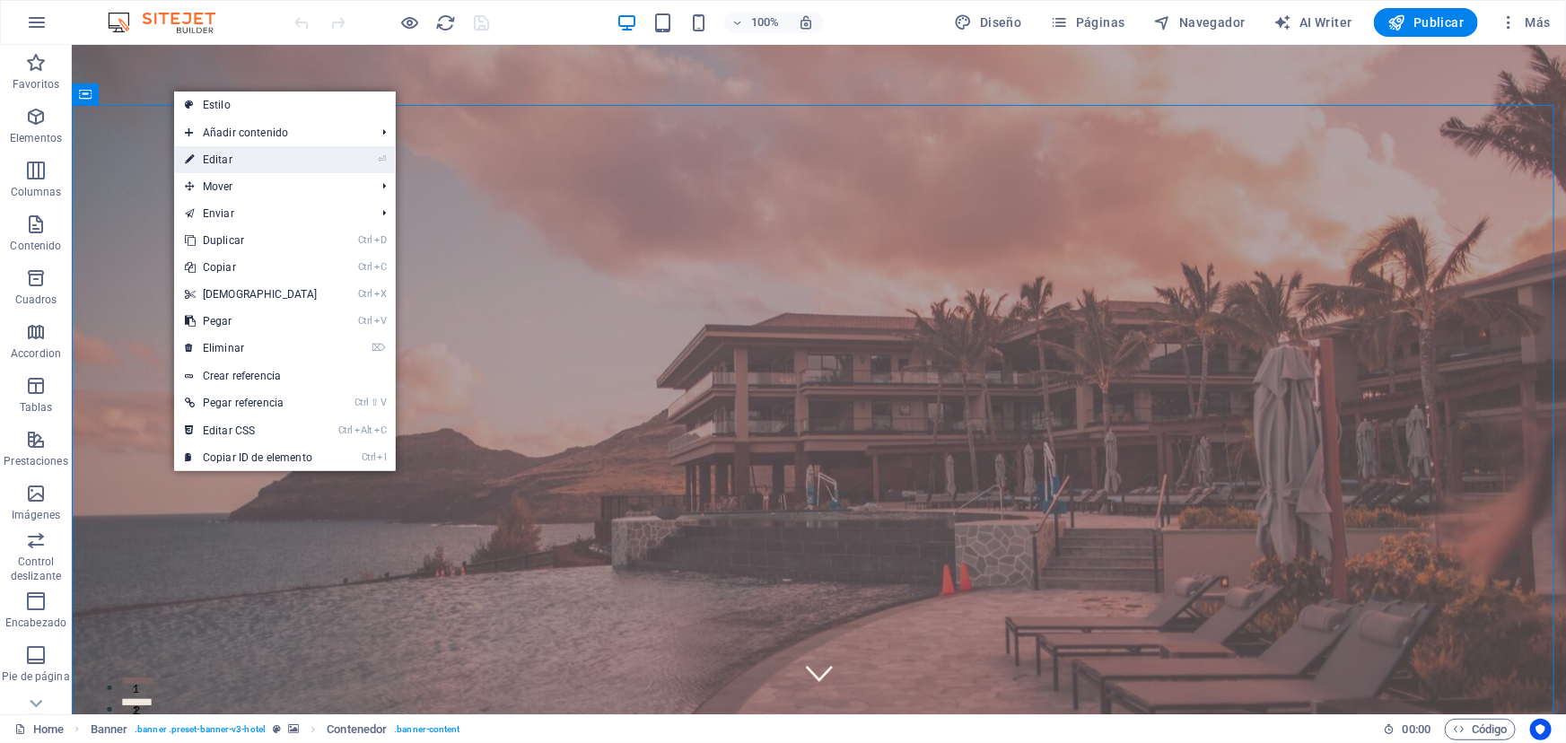
click at [228, 160] on link "⏎ Editar" at bounding box center [251, 159] width 154 height 27
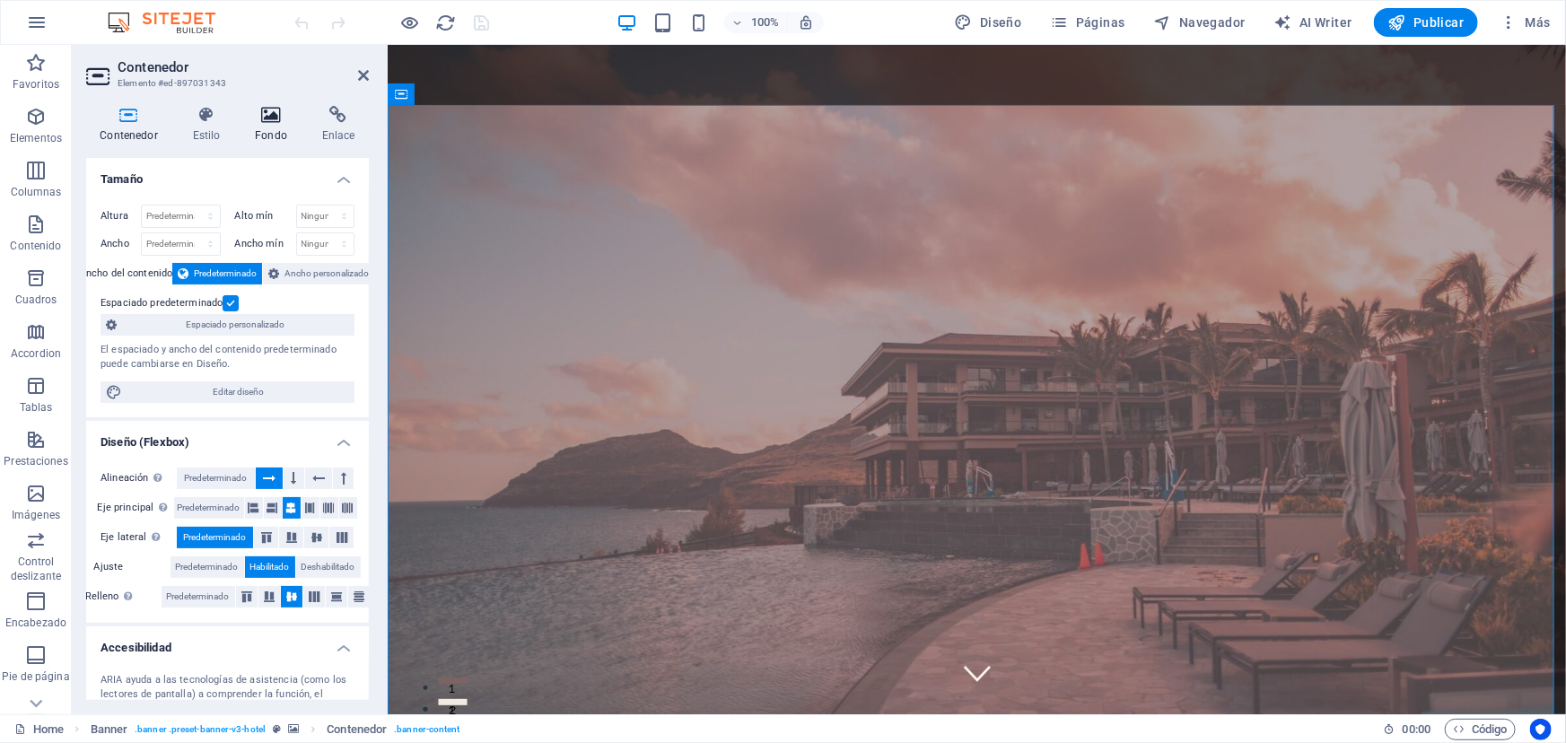
click at [271, 121] on icon at bounding box center [271, 115] width 60 height 18
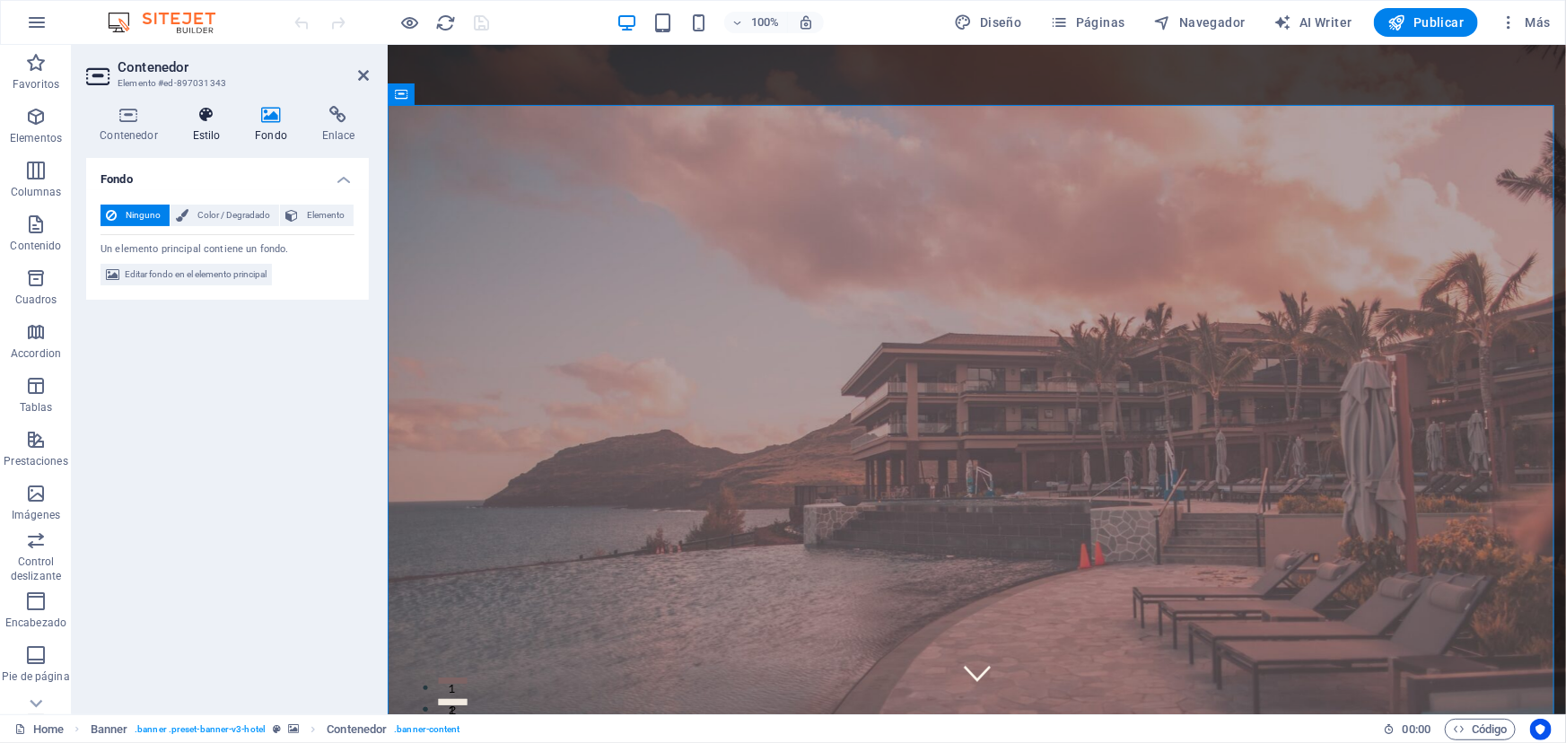
click at [206, 122] on icon at bounding box center [207, 115] width 56 height 18
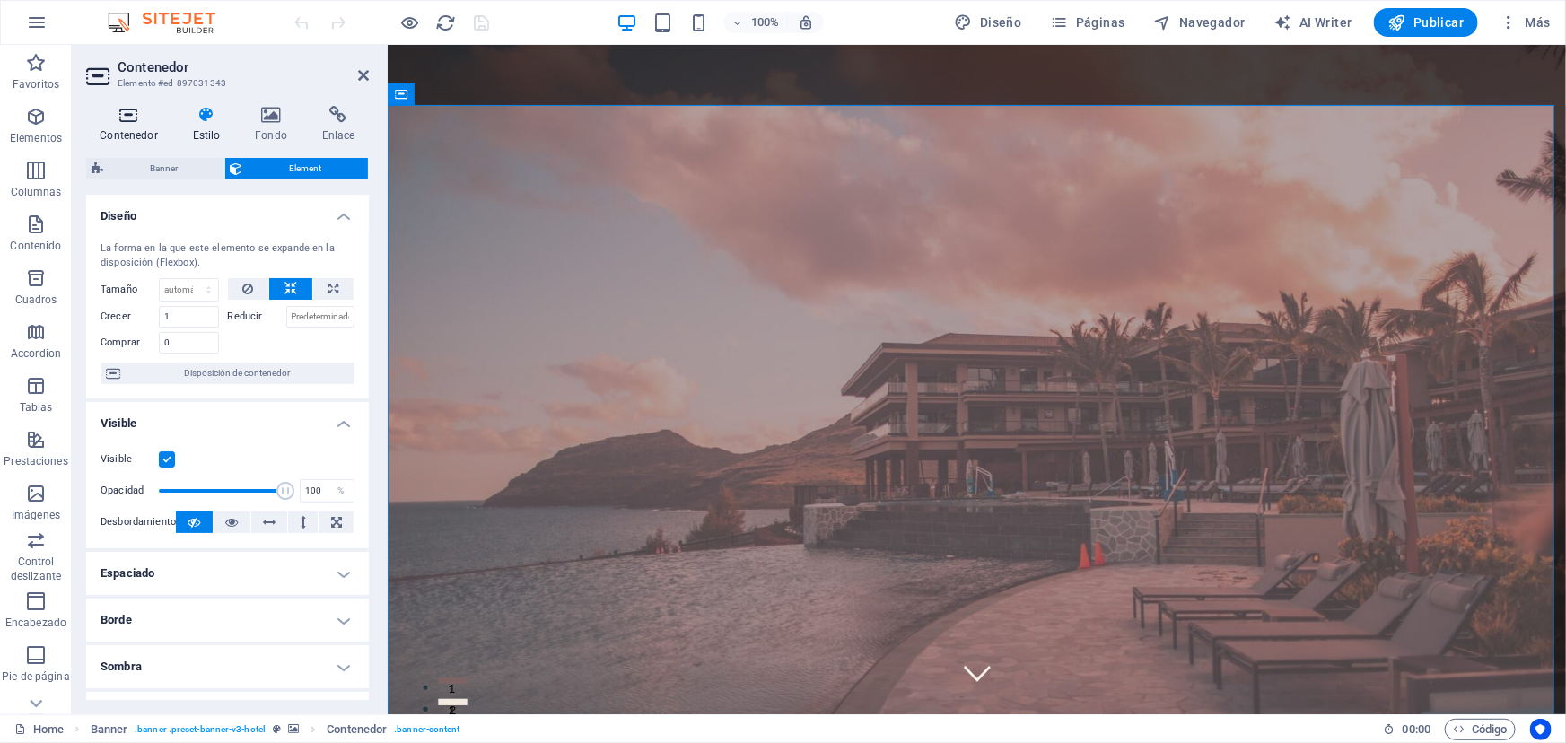
click at [123, 128] on h4 "Contenedor" at bounding box center [132, 125] width 92 height 38
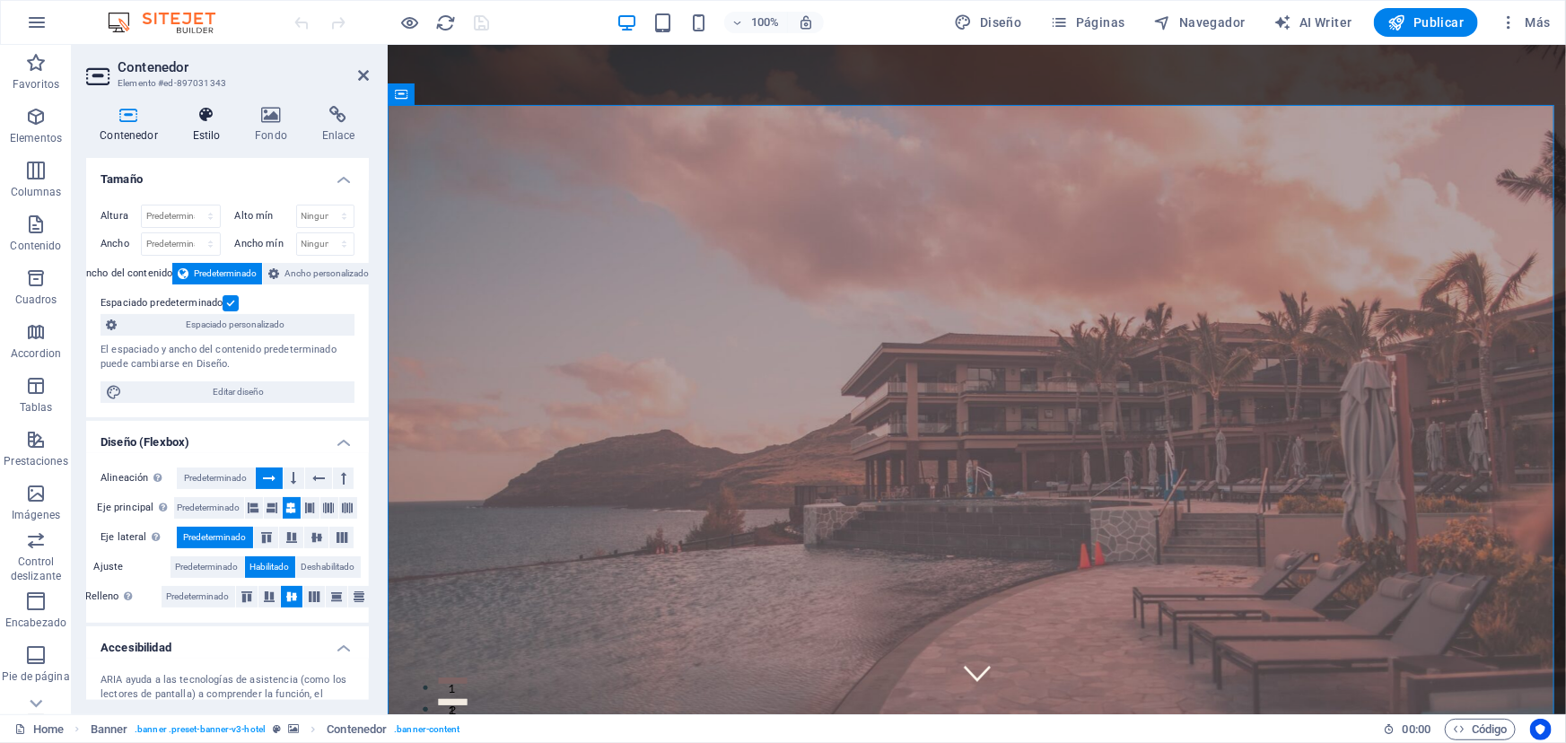
click at [206, 123] on icon at bounding box center [207, 115] width 56 height 18
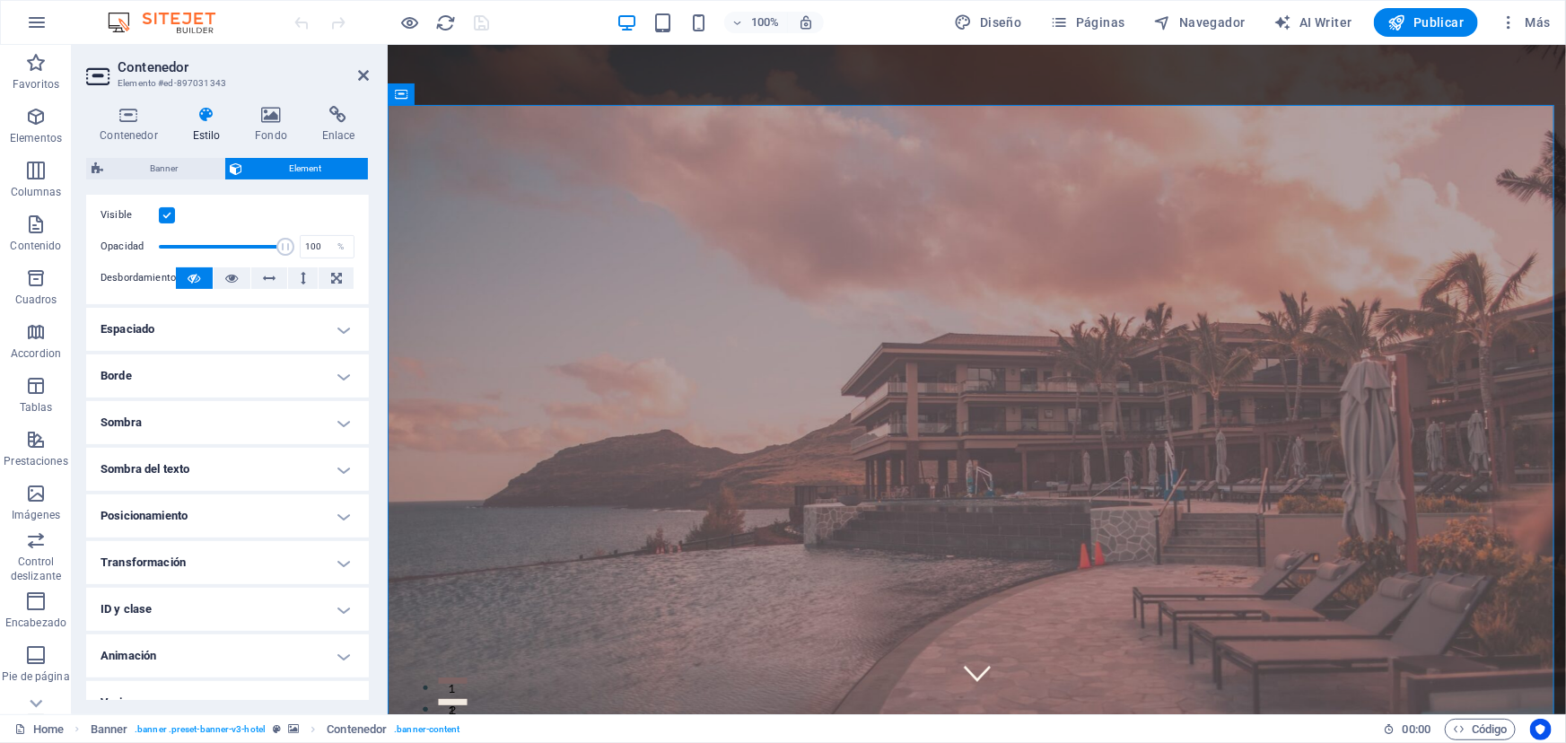
scroll to position [267, 0]
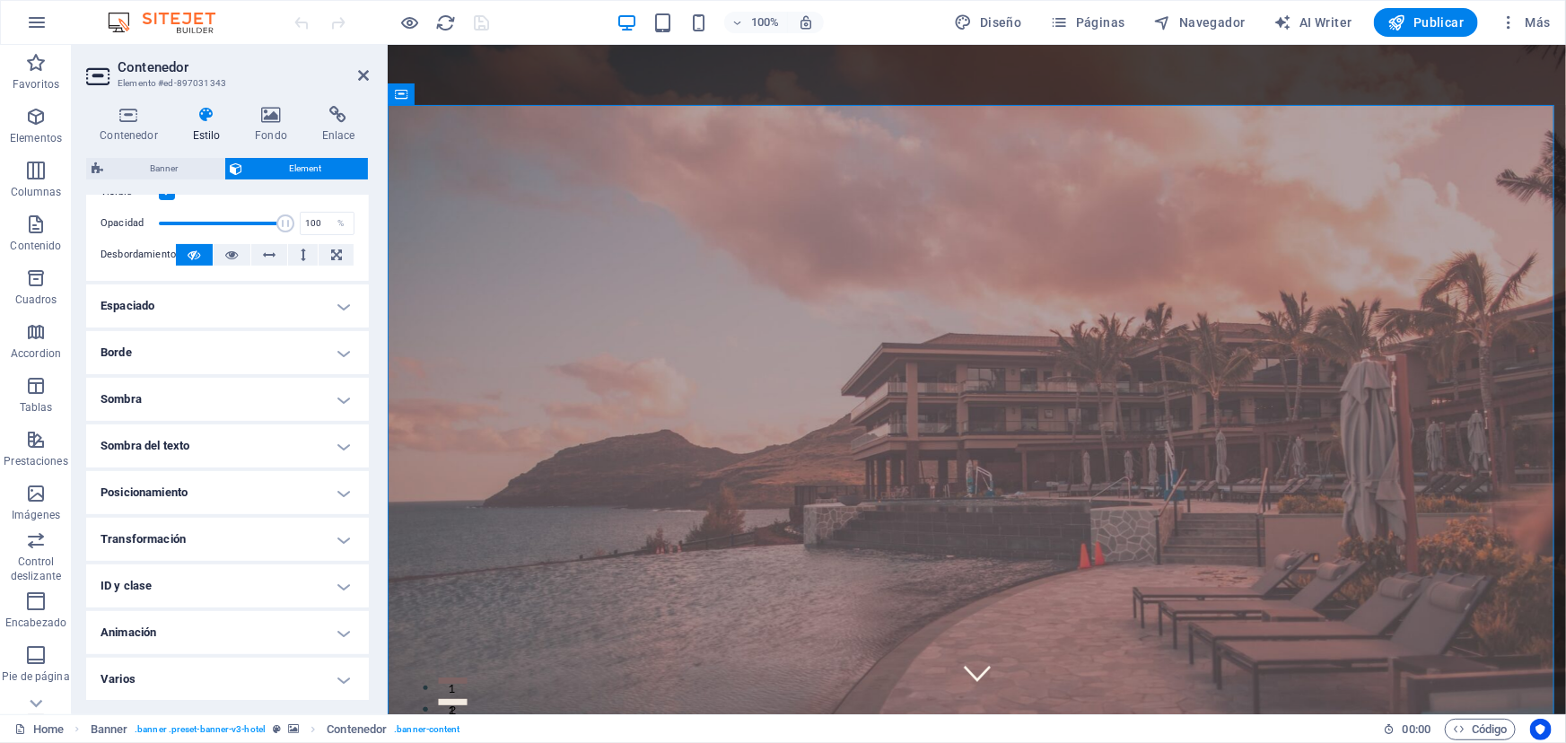
click at [340, 392] on h4 "Sombra" at bounding box center [227, 399] width 283 height 43
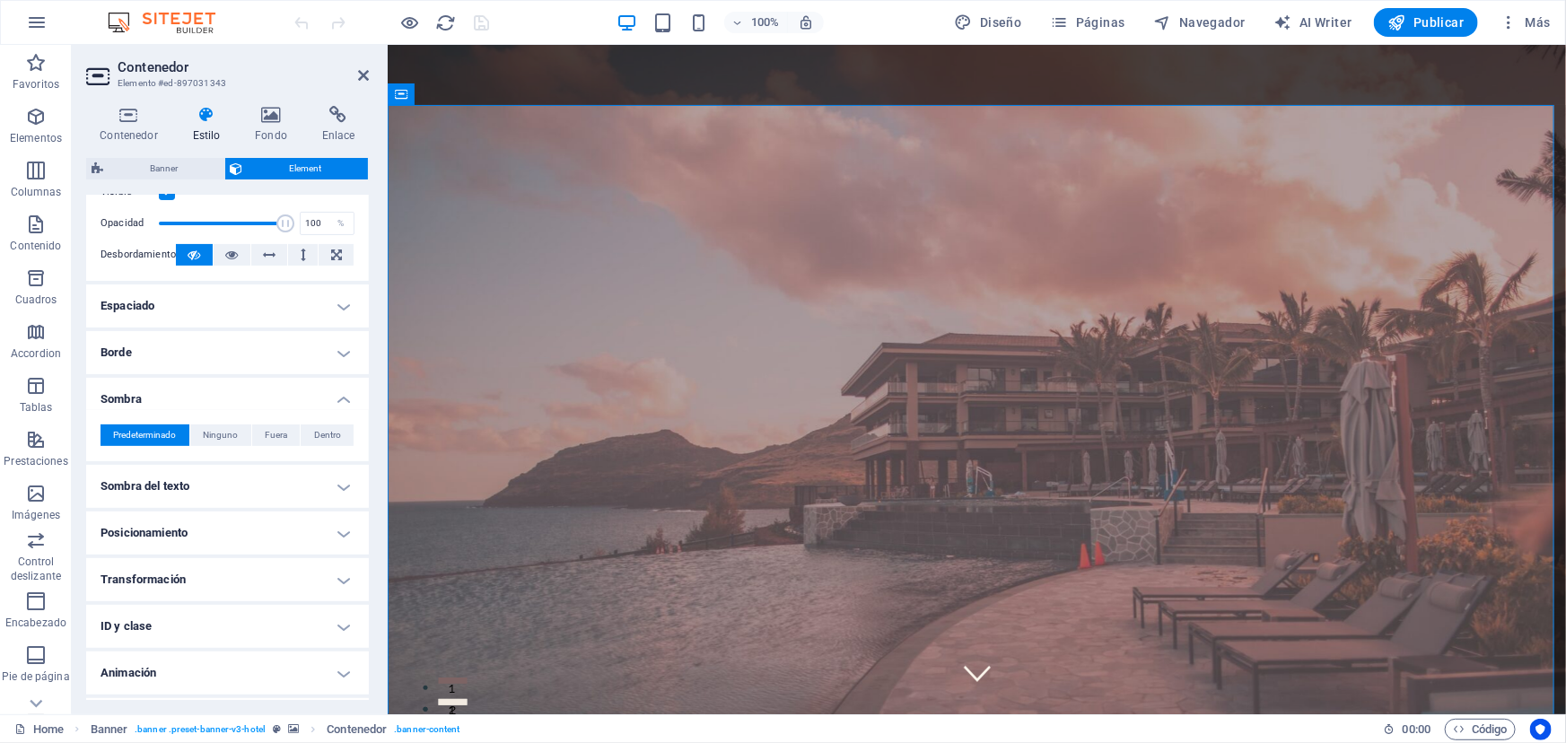
click at [340, 392] on h4 "Sombra" at bounding box center [227, 394] width 283 height 32
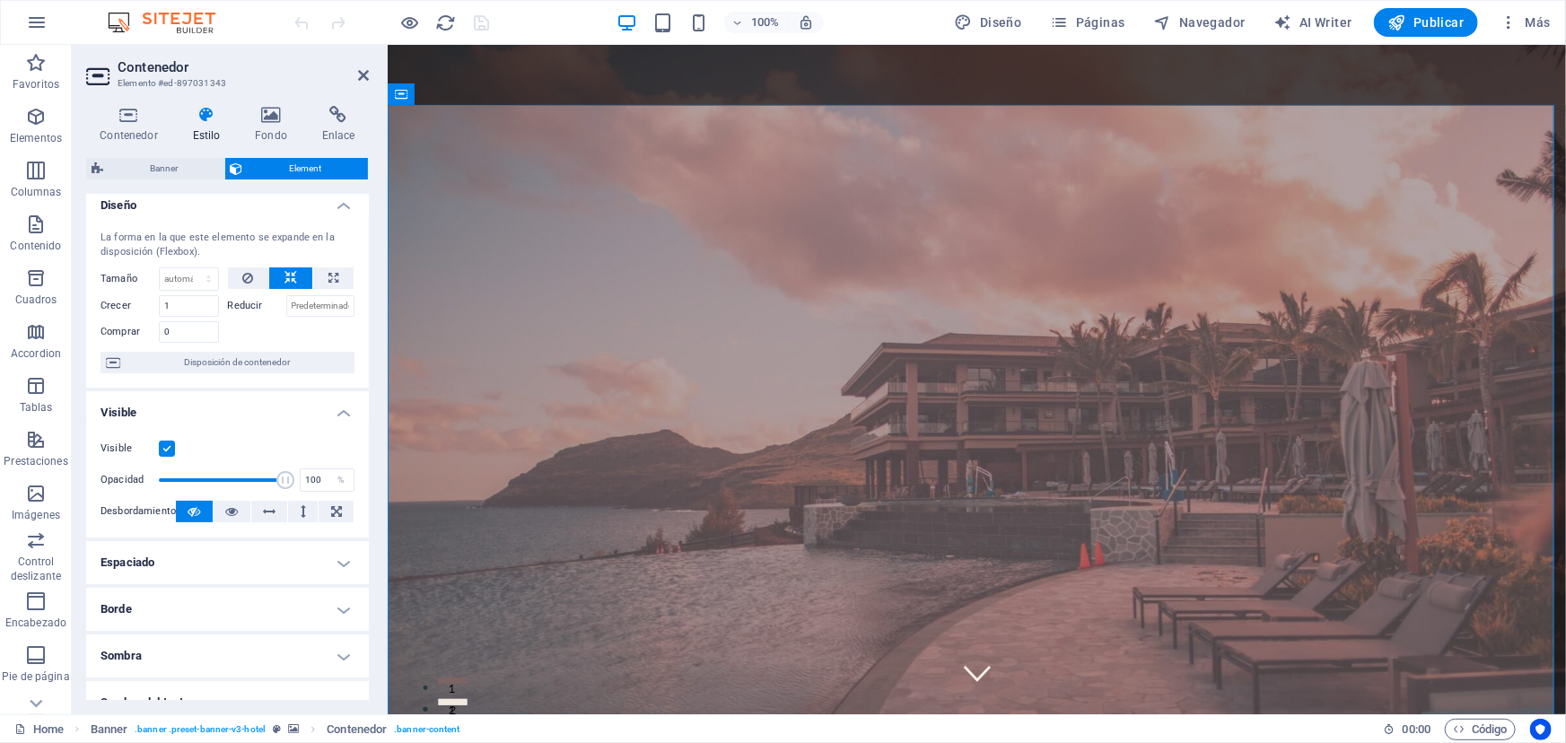
scroll to position [0, 0]
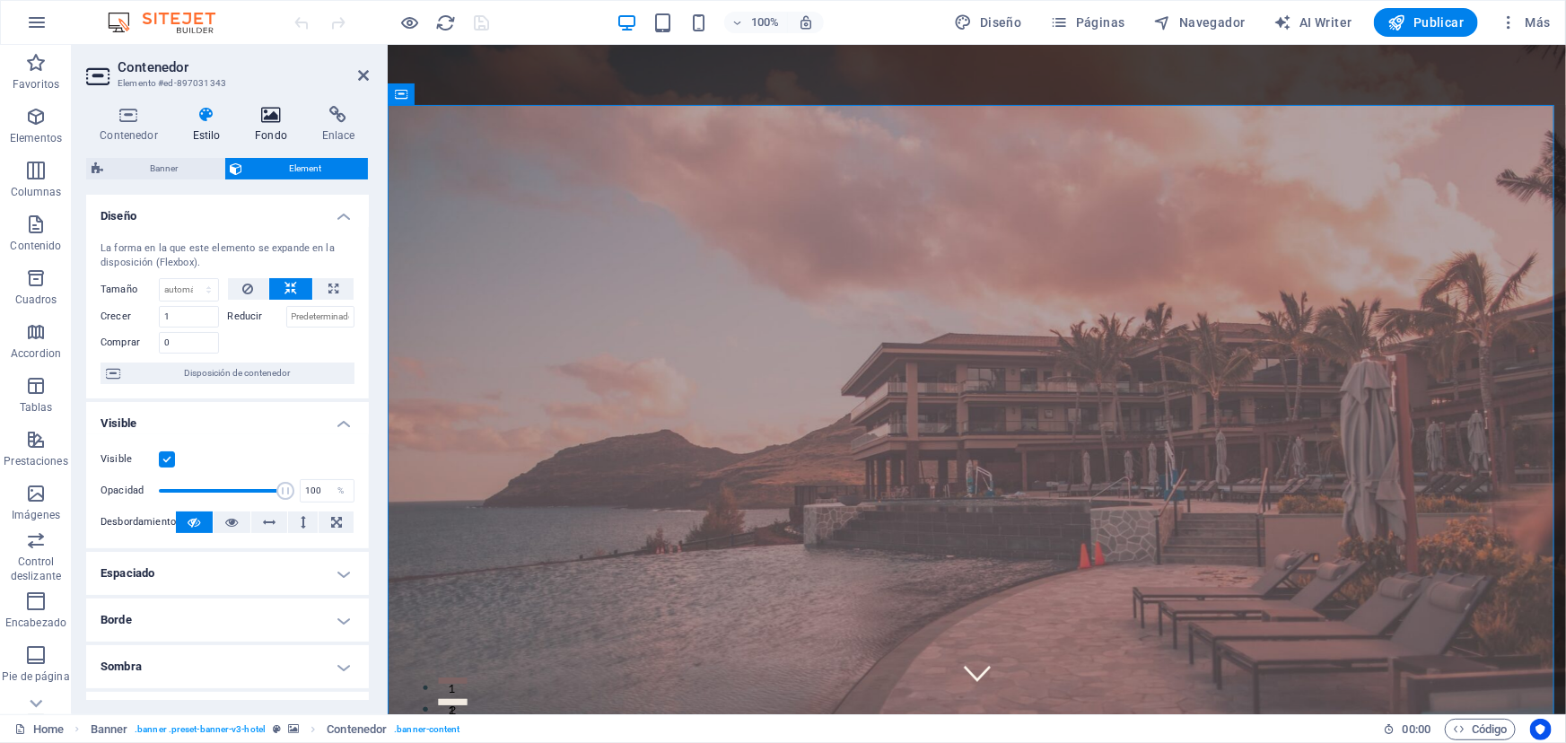
click at [280, 117] on icon at bounding box center [271, 115] width 60 height 18
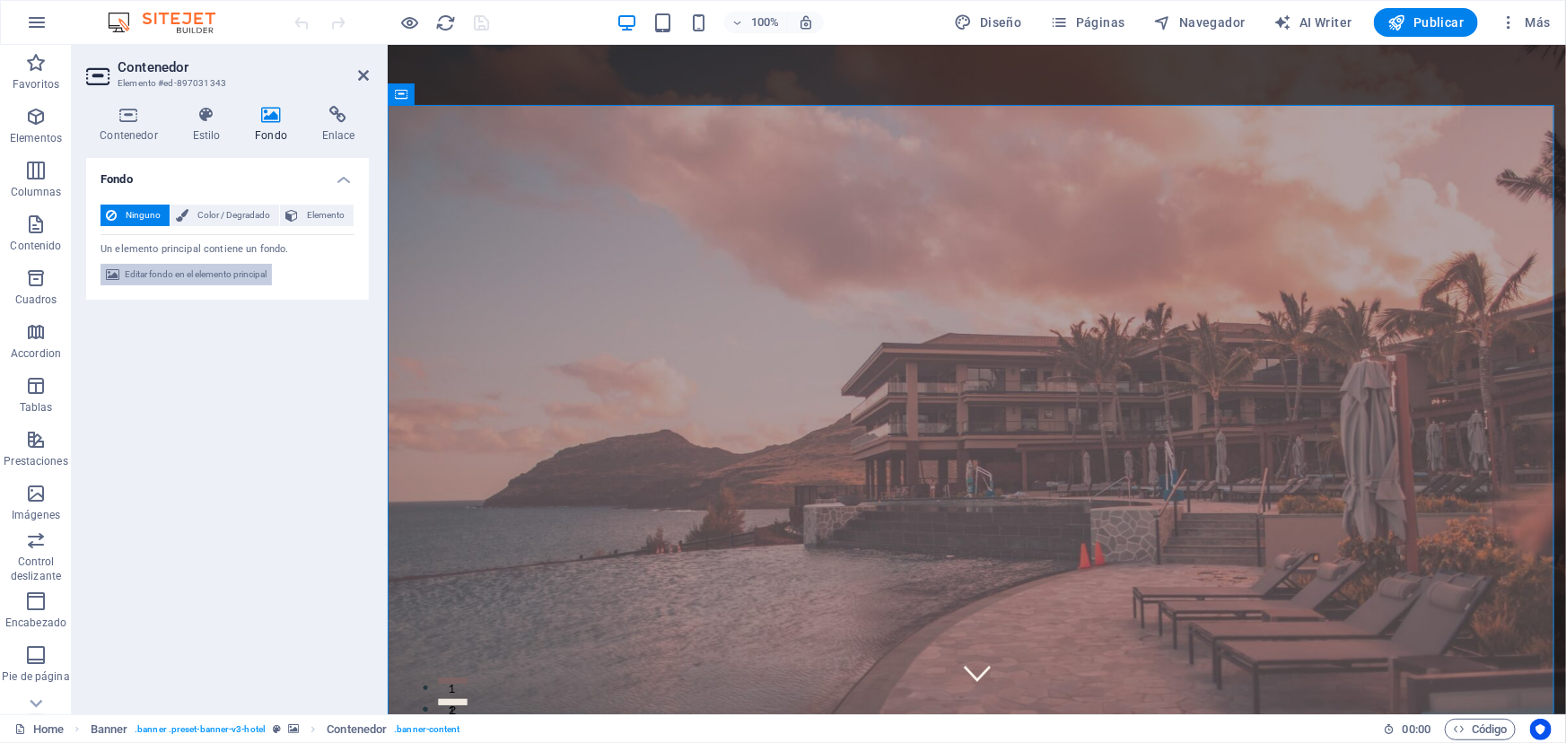
click at [184, 279] on span "Editar fondo en el elemento principal" at bounding box center [196, 275] width 142 height 22
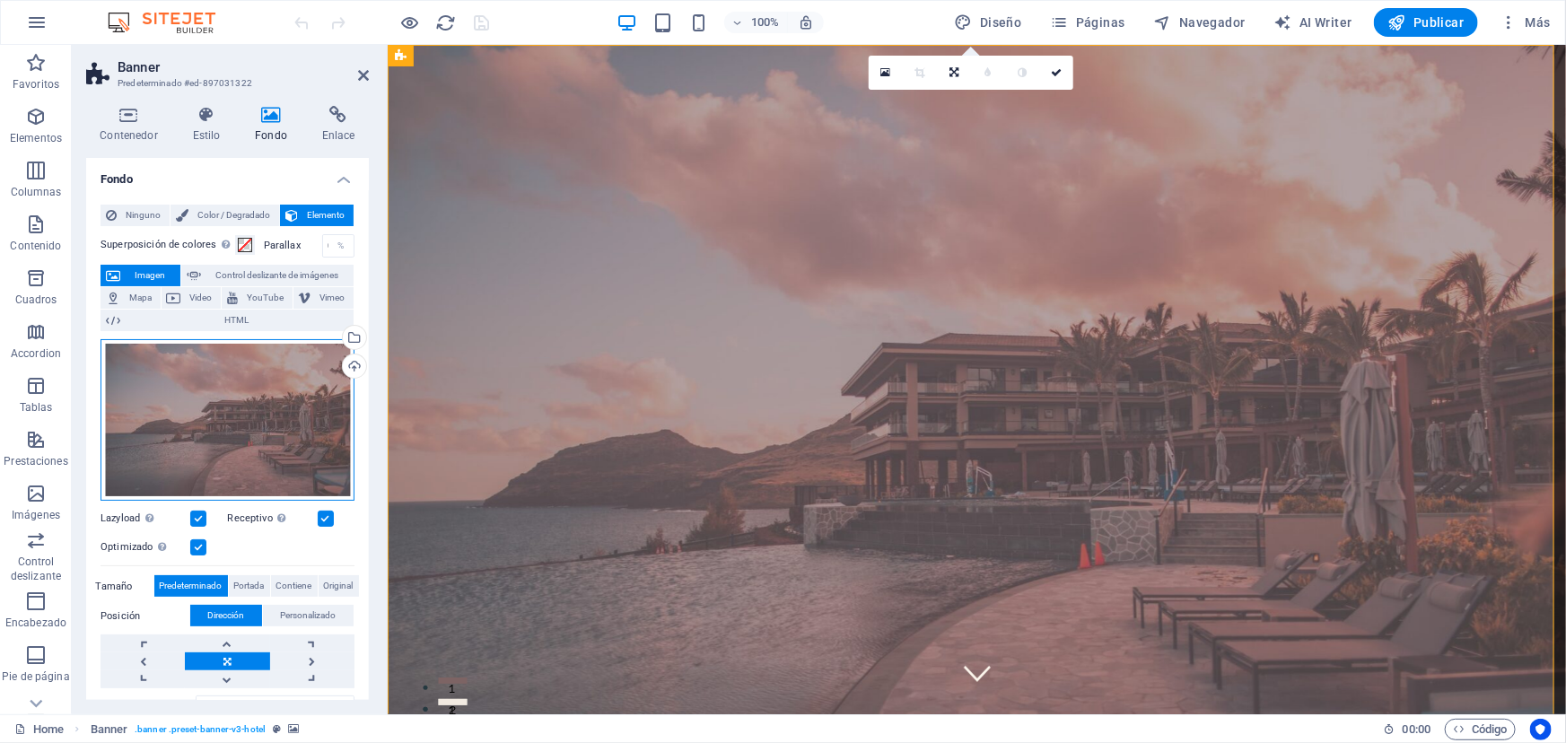
click at [198, 398] on div "Arrastra archivos aquí, haz clic para escoger archivos o selecciona archivos de…" at bounding box center [228, 420] width 254 height 162
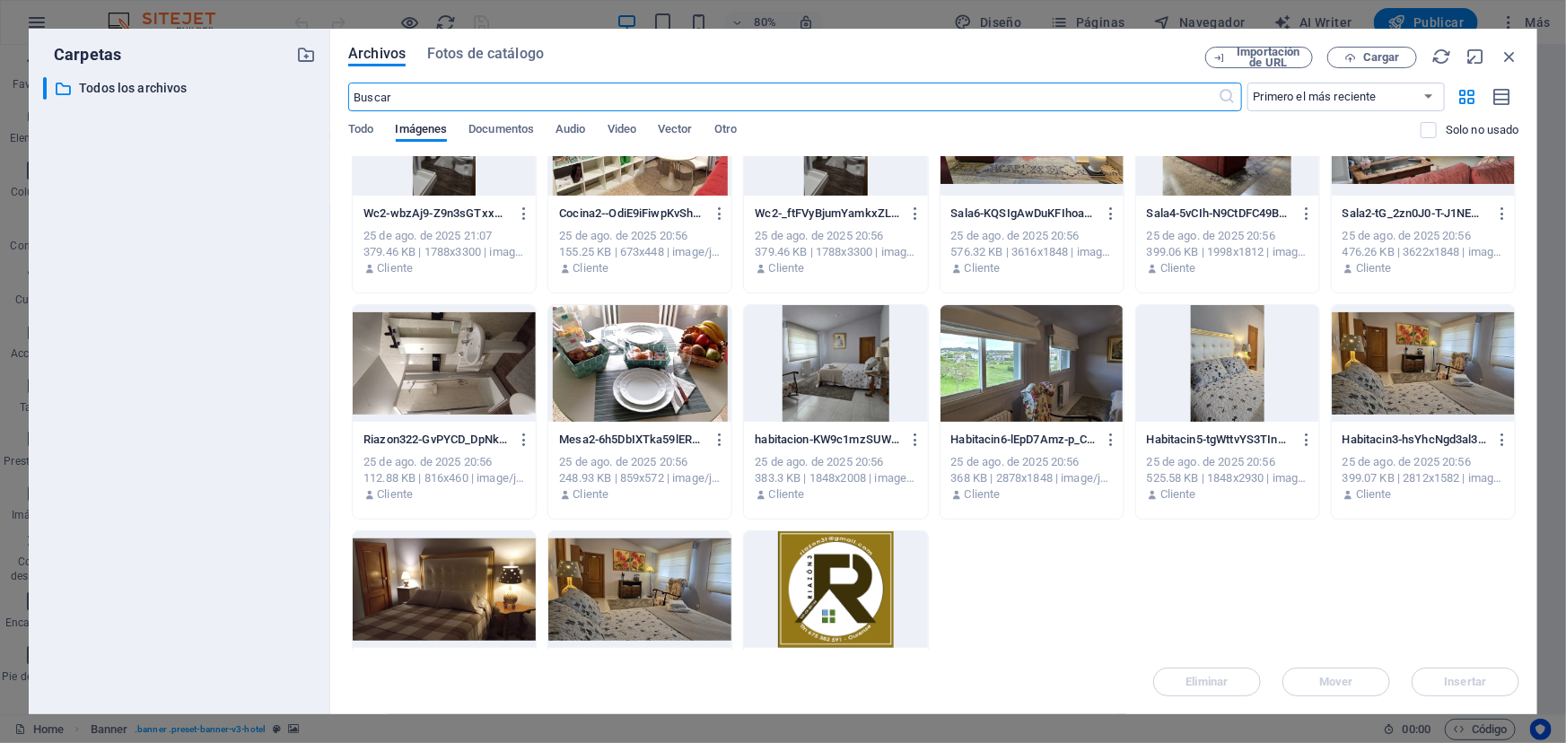
scroll to position [326, 0]
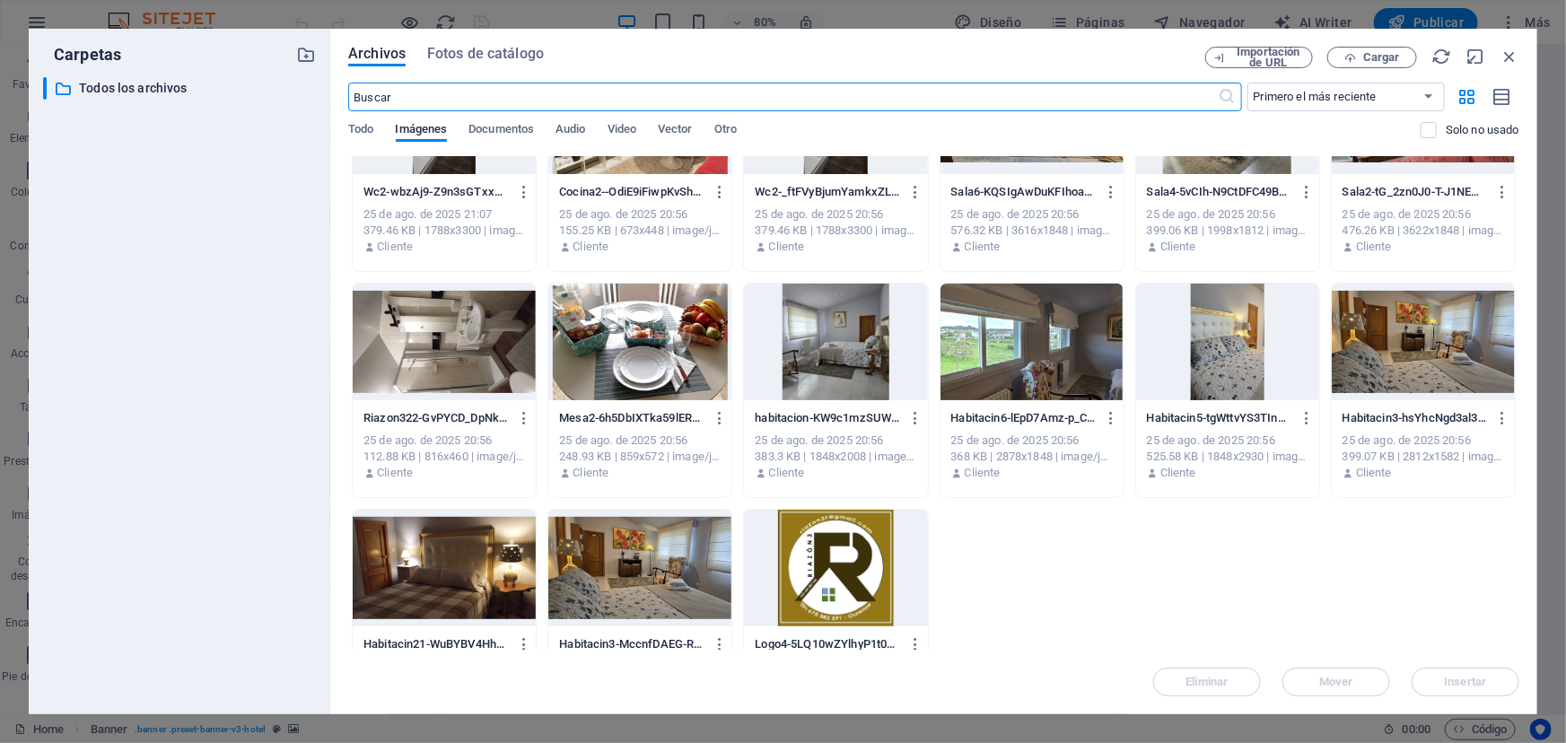
click at [1428, 346] on div at bounding box center [1423, 342] width 183 height 117
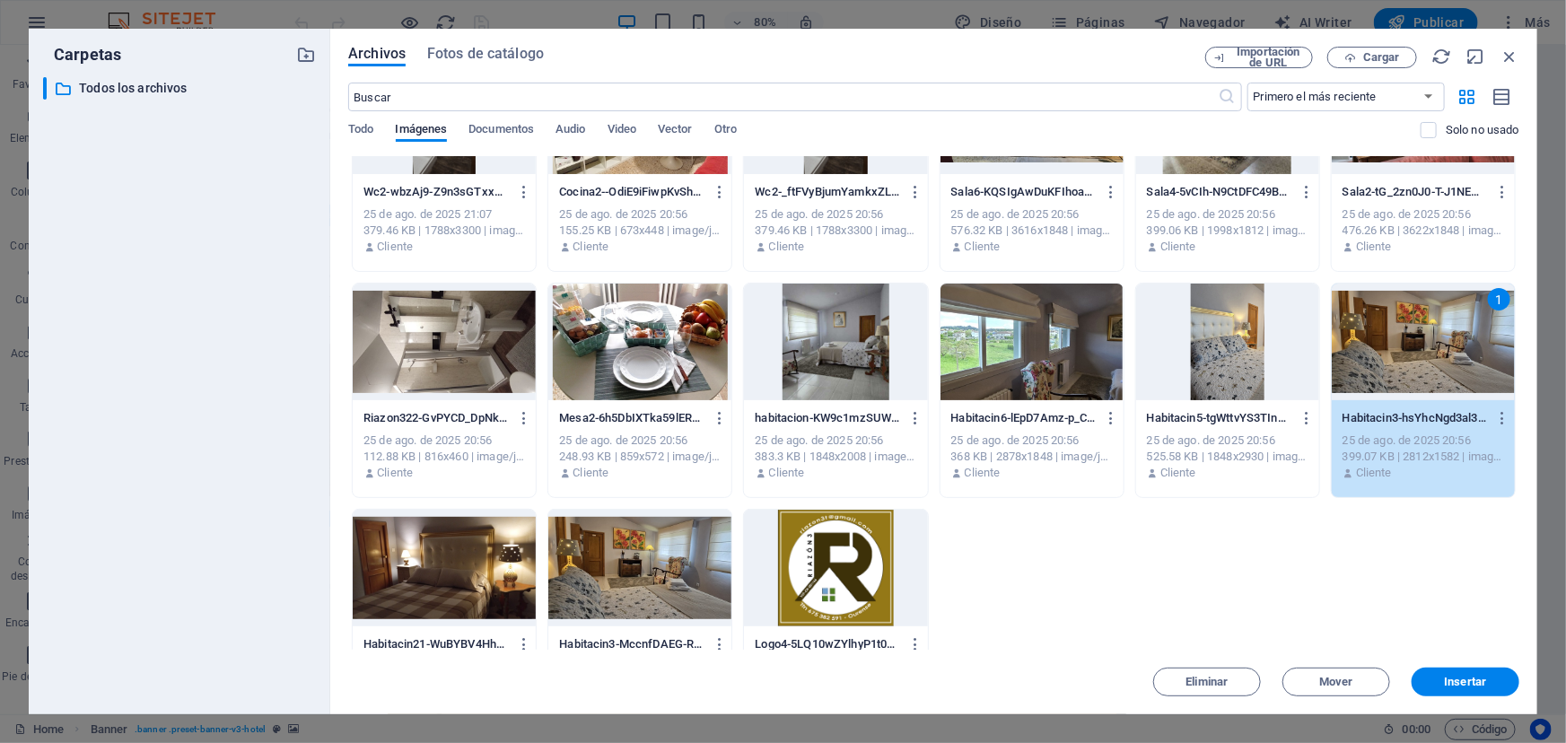
click at [1399, 451] on div "399.07 KB | 2812x1582 | image/jpeg" at bounding box center [1424, 457] width 162 height 16
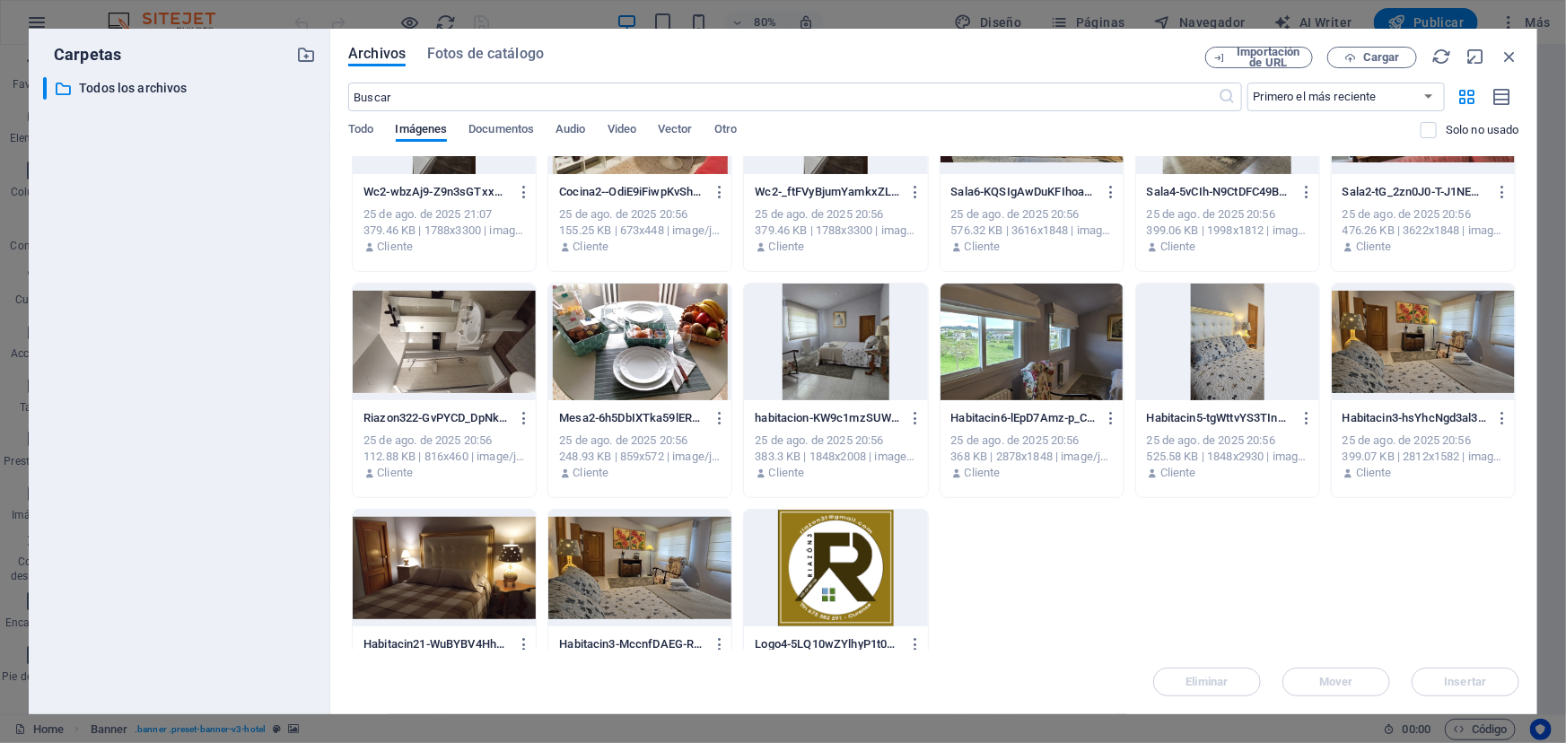
drag, startPoint x: 1399, startPoint y: 451, endPoint x: 994, endPoint y: 414, distance: 406.5
click at [1399, 451] on div "399.07 KB | 2812x1582 | image/jpeg" at bounding box center [1424, 457] width 162 height 16
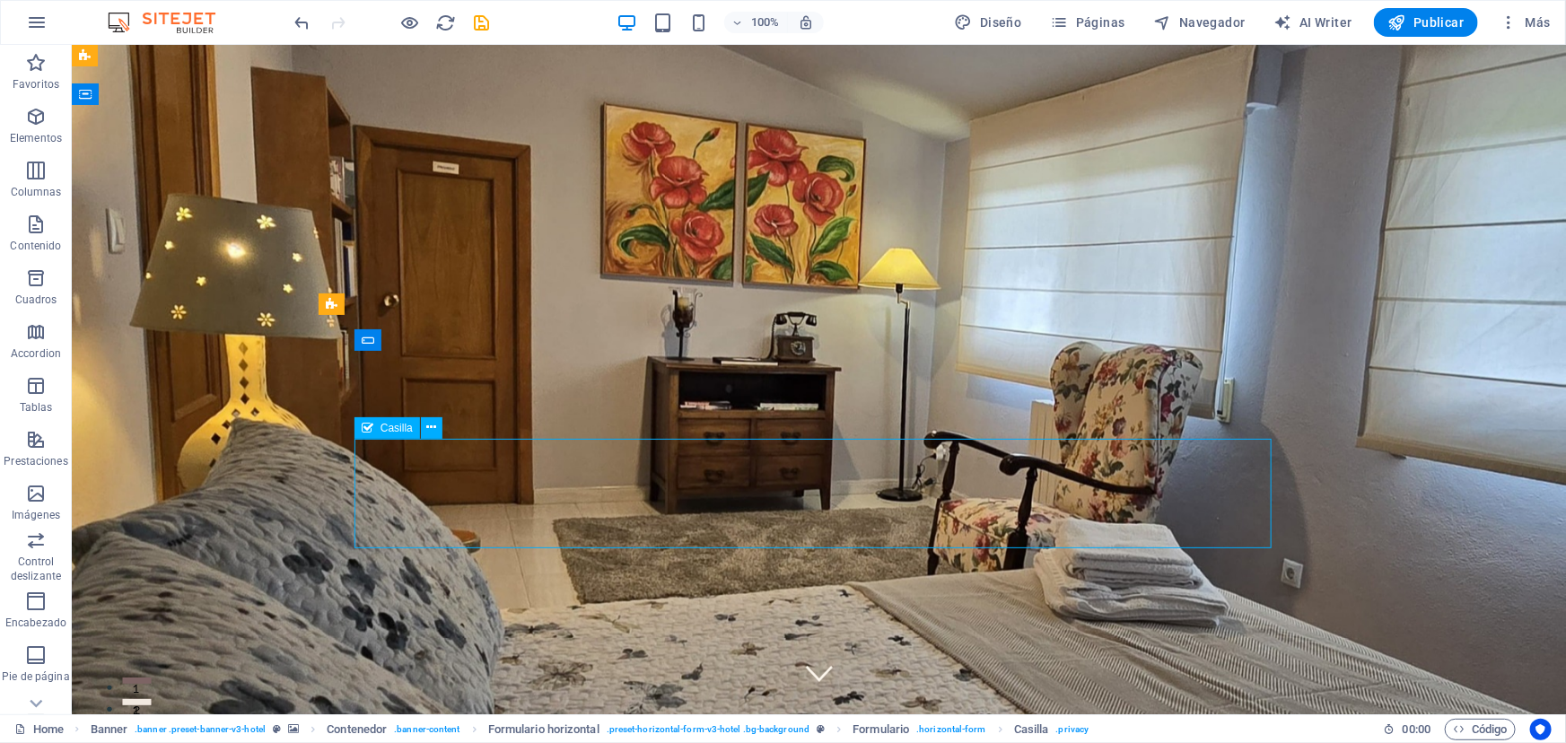
drag, startPoint x: 562, startPoint y: 488, endPoint x: 650, endPoint y: 495, distance: 88.2
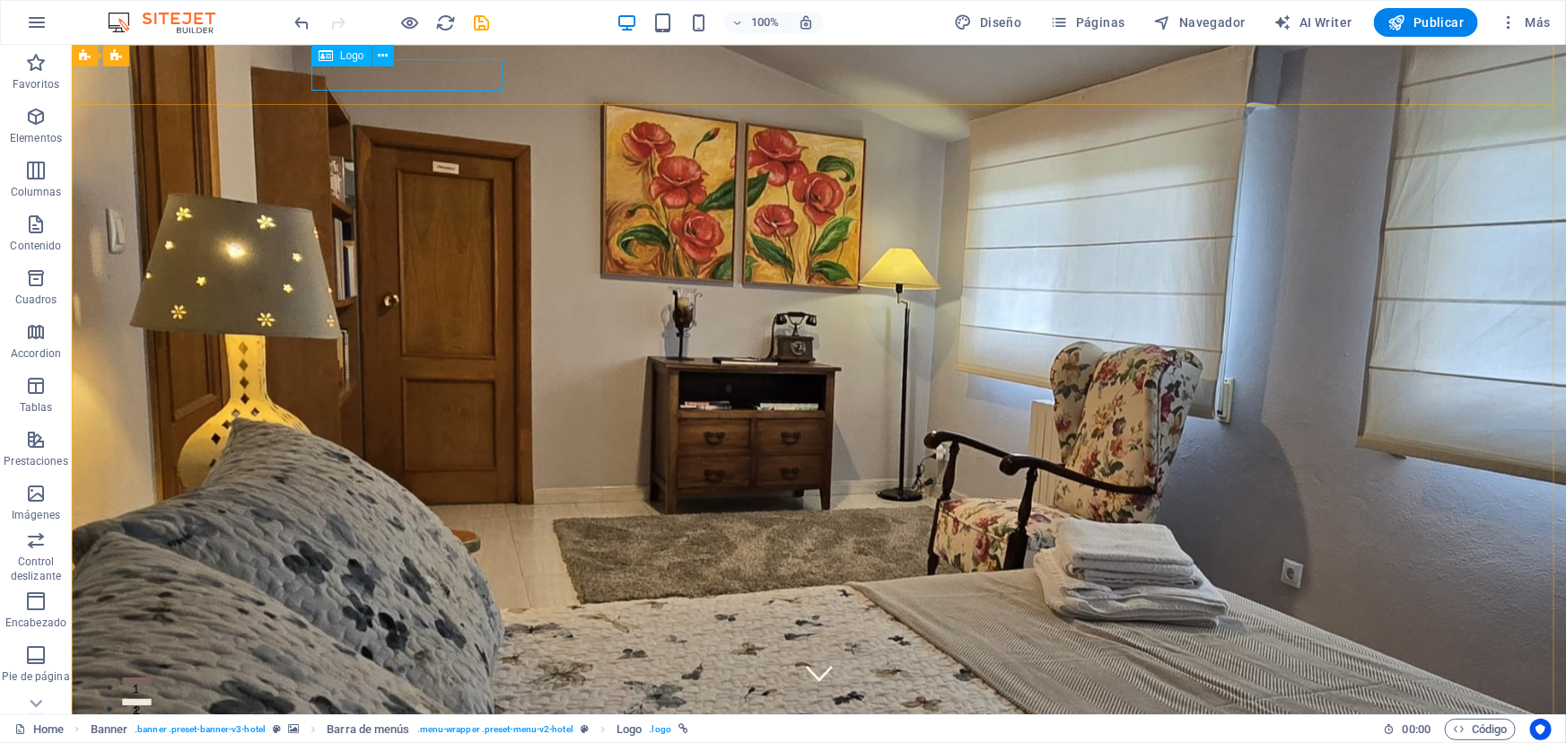
click at [353, 54] on span "Logo" at bounding box center [352, 55] width 24 height 11
click at [388, 57] on button at bounding box center [383, 56] width 22 height 22
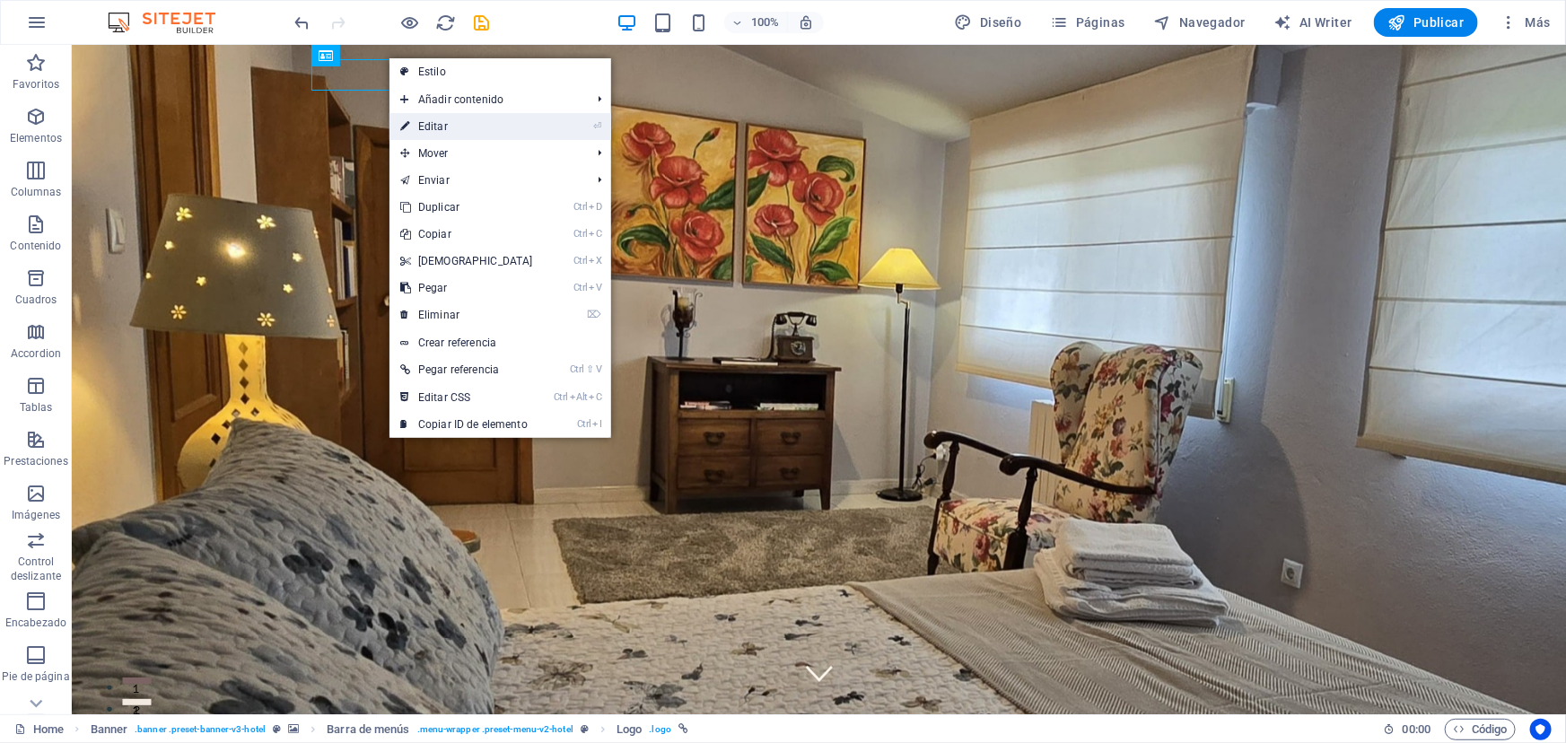
click at [423, 132] on link "⏎ Editar" at bounding box center [466, 126] width 154 height 27
select select "px"
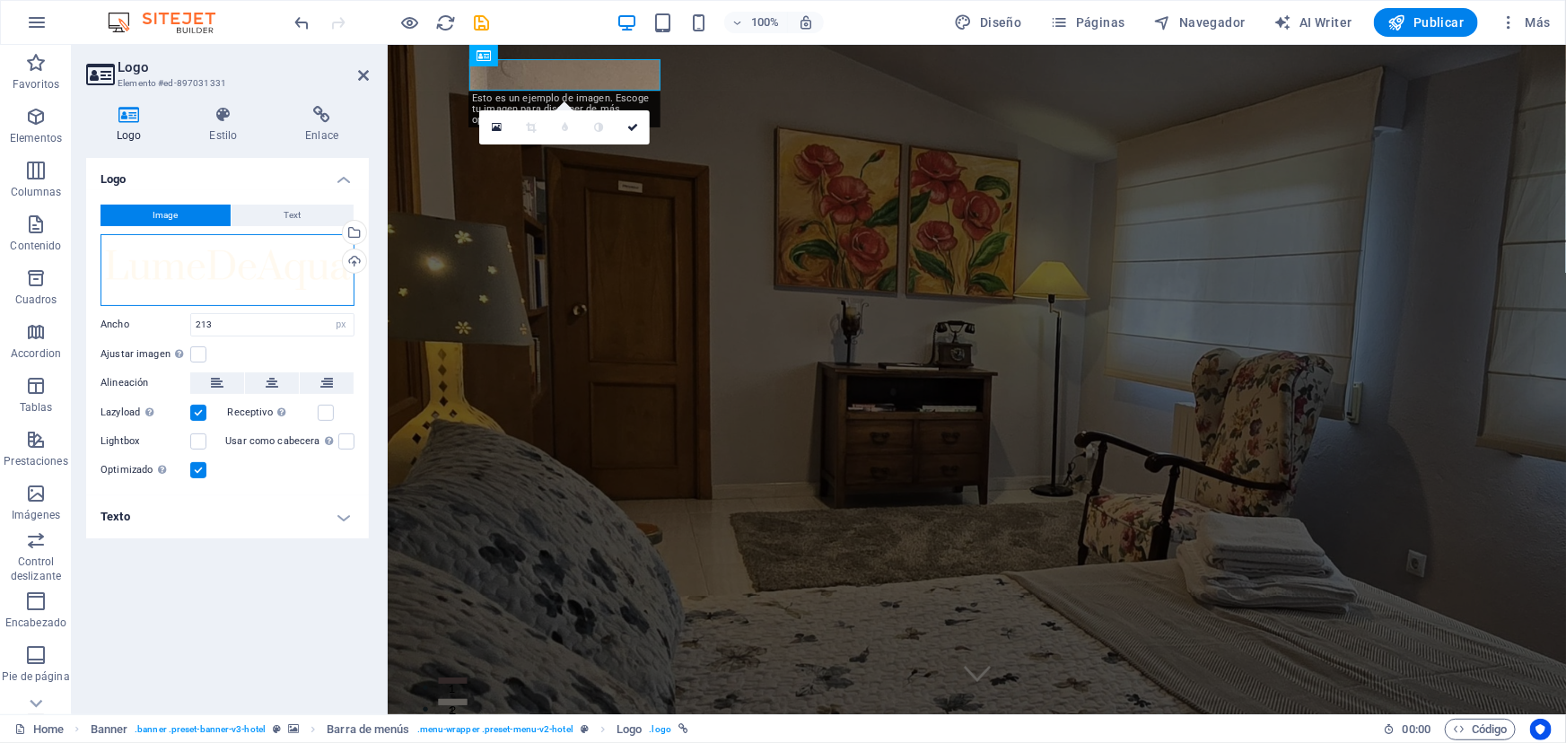
click at [153, 271] on div "Arrastra archivos aquí, haz clic para escoger archivos o selecciona archivos de…" at bounding box center [228, 270] width 254 height 72
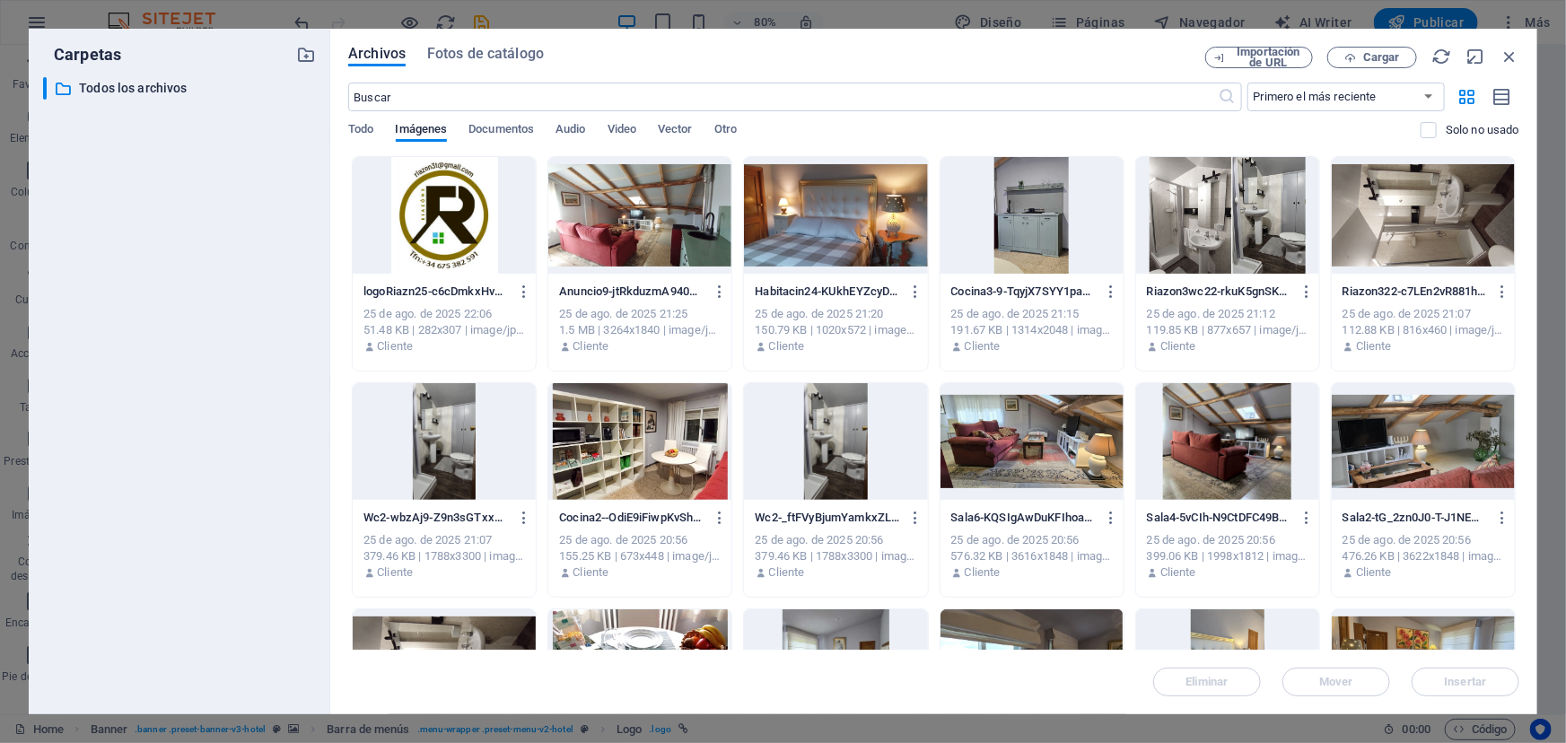
click at [445, 208] on div at bounding box center [444, 215] width 183 height 117
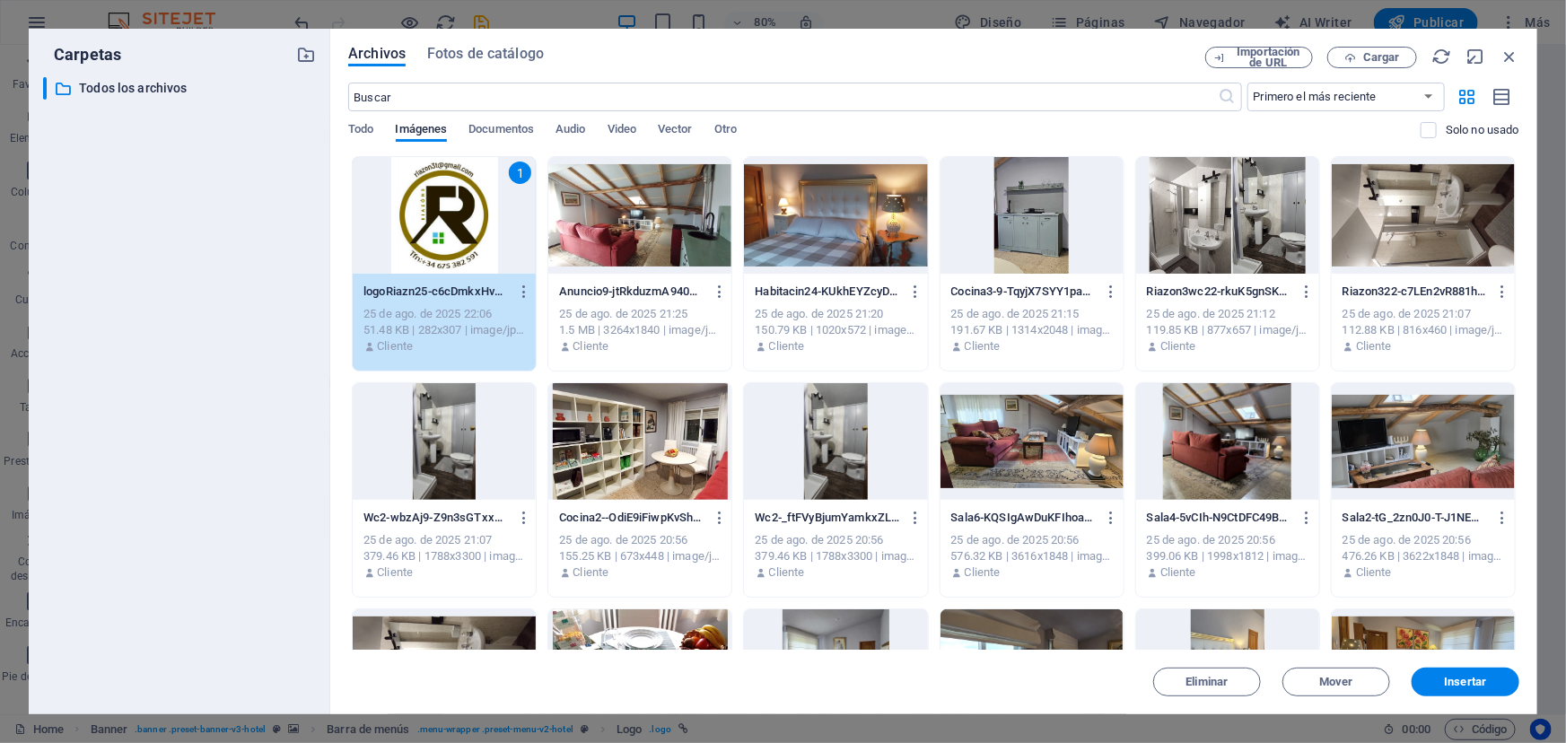
click at [451, 220] on div "1" at bounding box center [444, 215] width 183 height 117
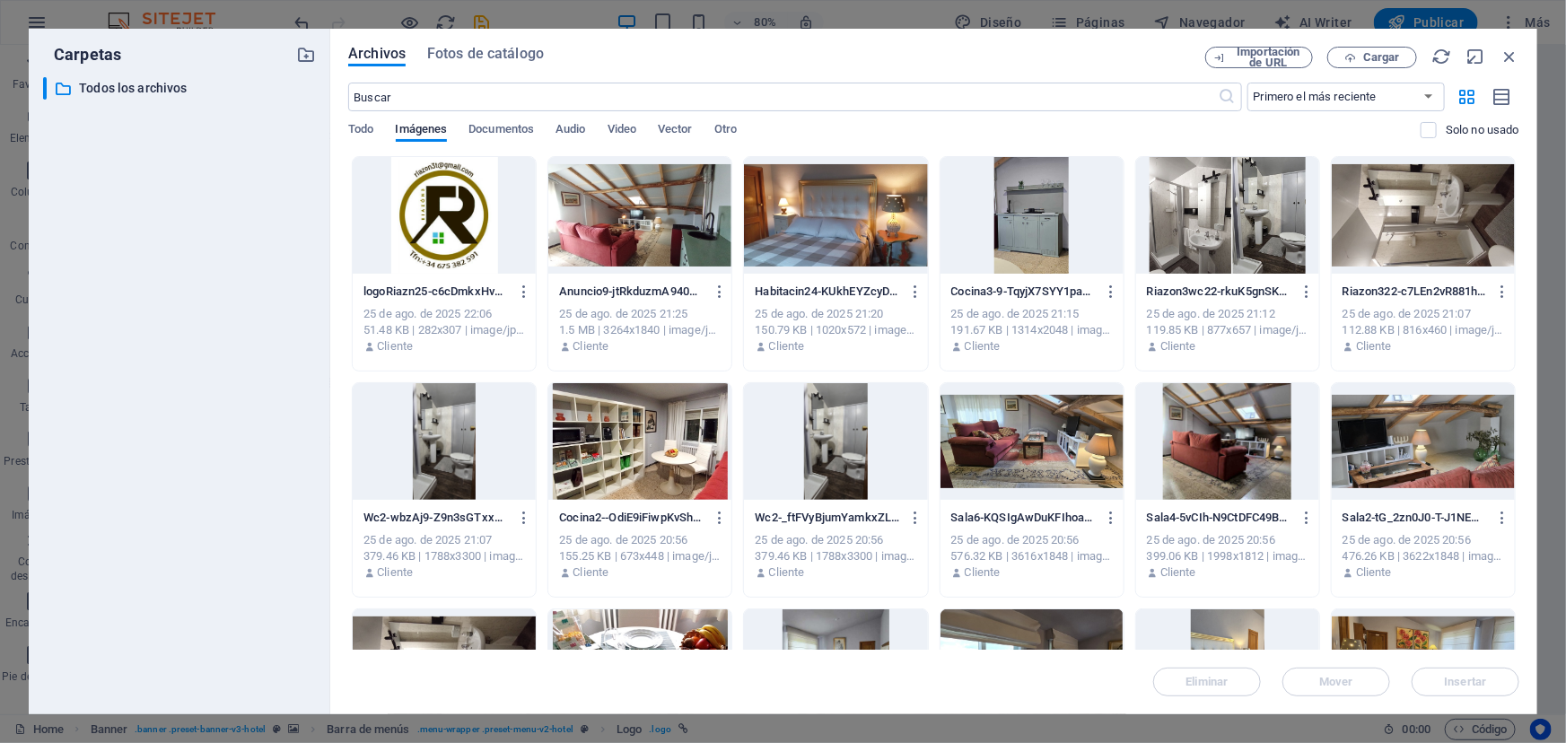
click at [450, 220] on div at bounding box center [444, 215] width 183 height 117
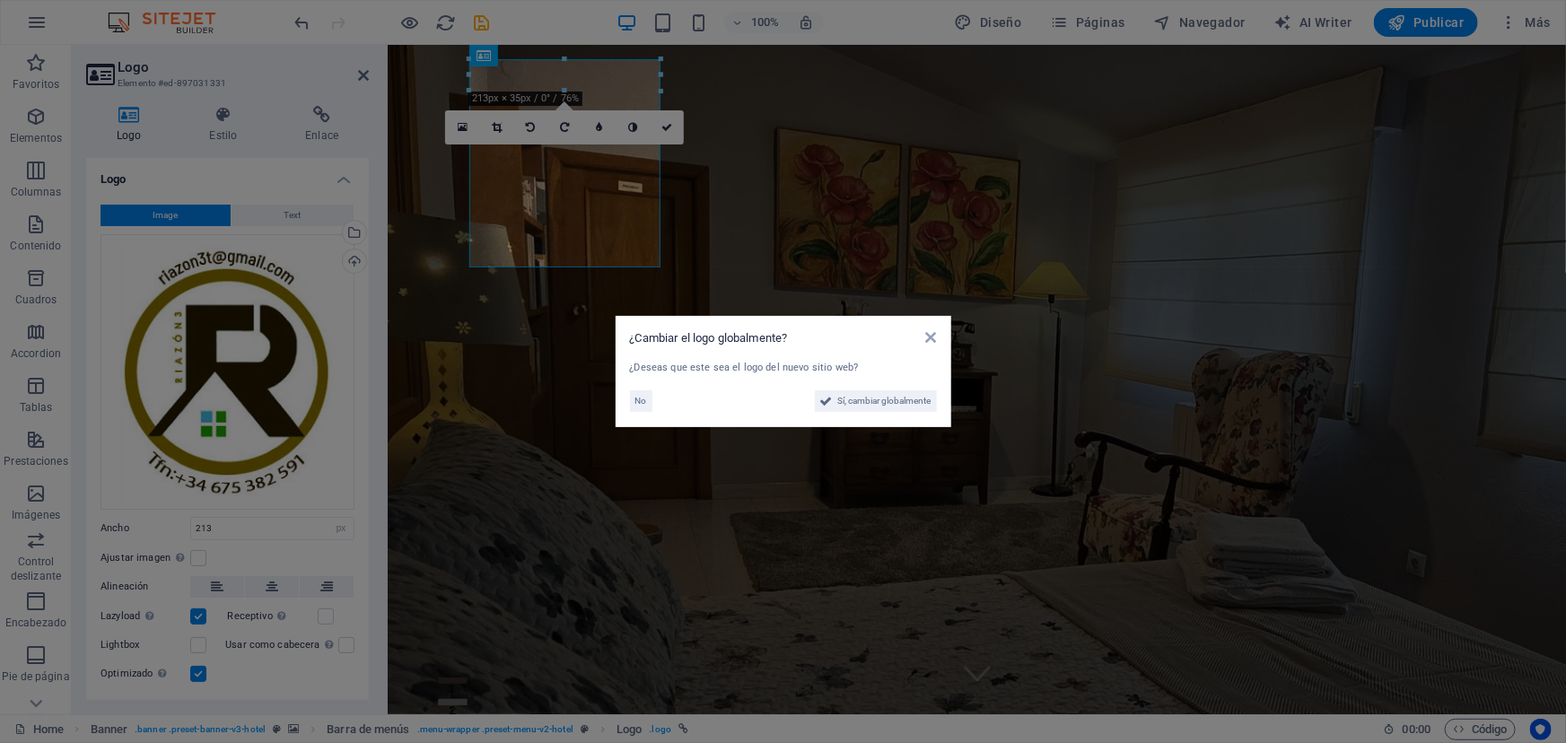
click at [522, 206] on aside "¿Cambiar el logo globalmente? ¿Deseas que este sea el logo del nuevo sitio web?…" at bounding box center [783, 371] width 1566 height 743
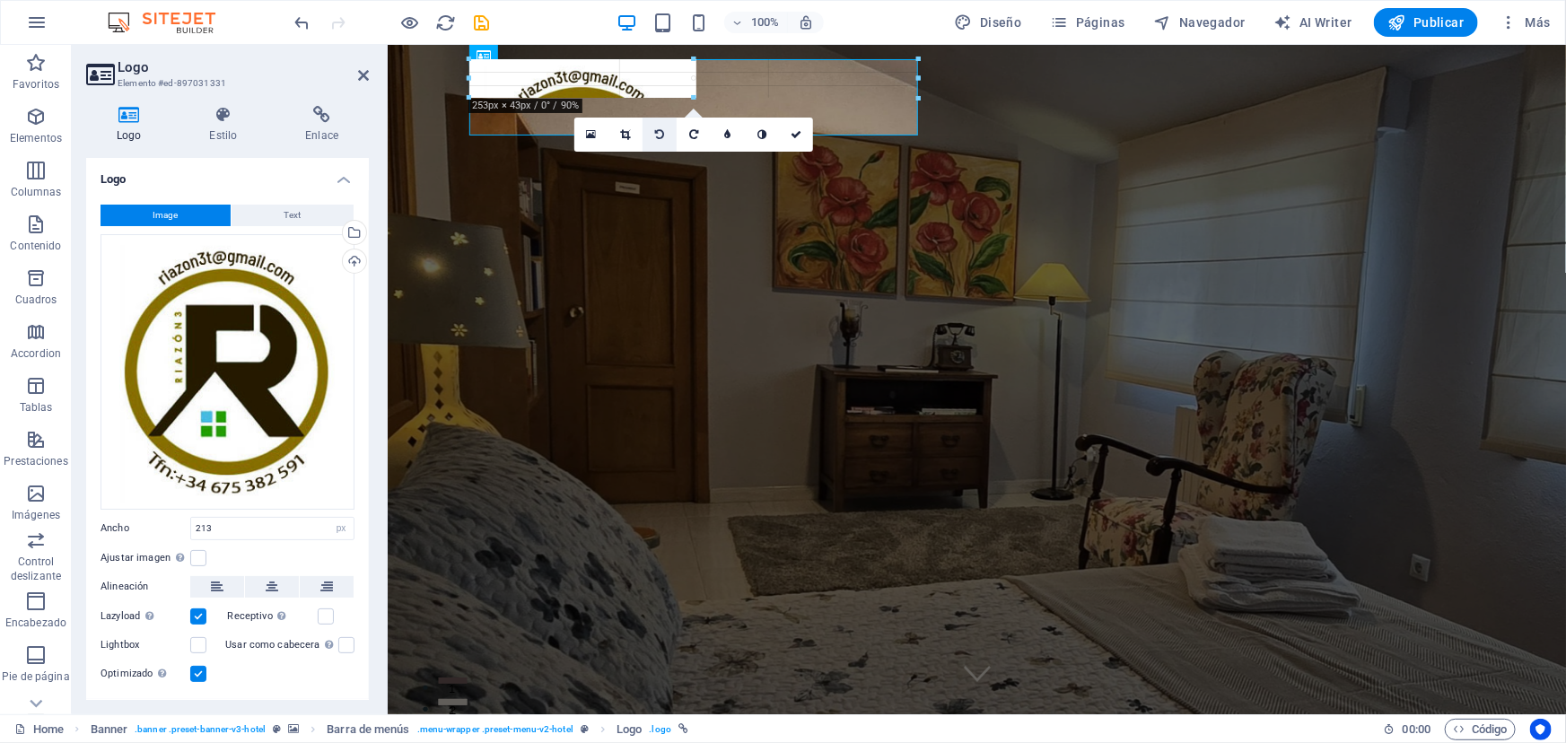
drag, startPoint x: 661, startPoint y: 90, endPoint x: 661, endPoint y: 135, distance: 44.9
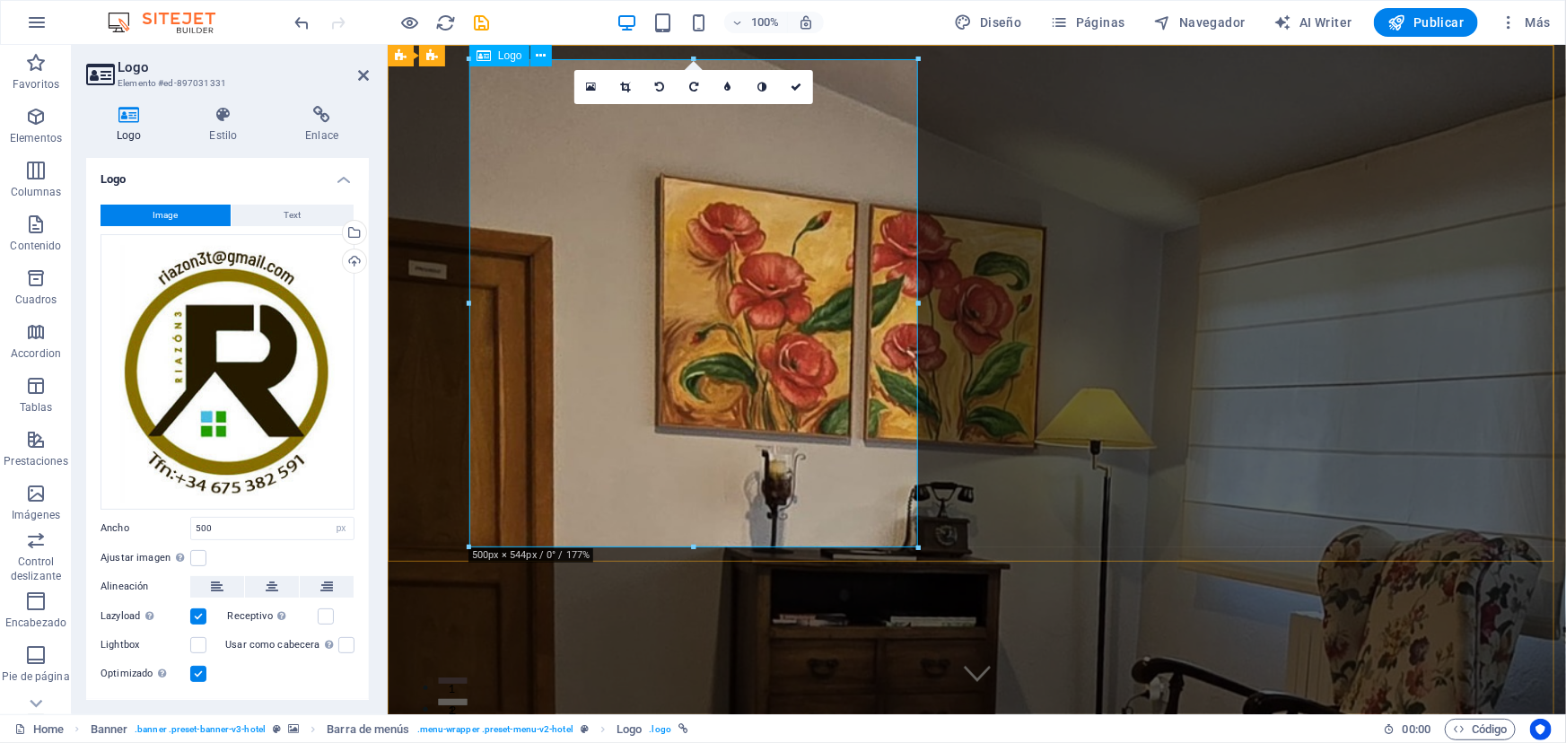
drag, startPoint x: 1305, startPoint y: 591, endPoint x: 759, endPoint y: 310, distance: 614.1
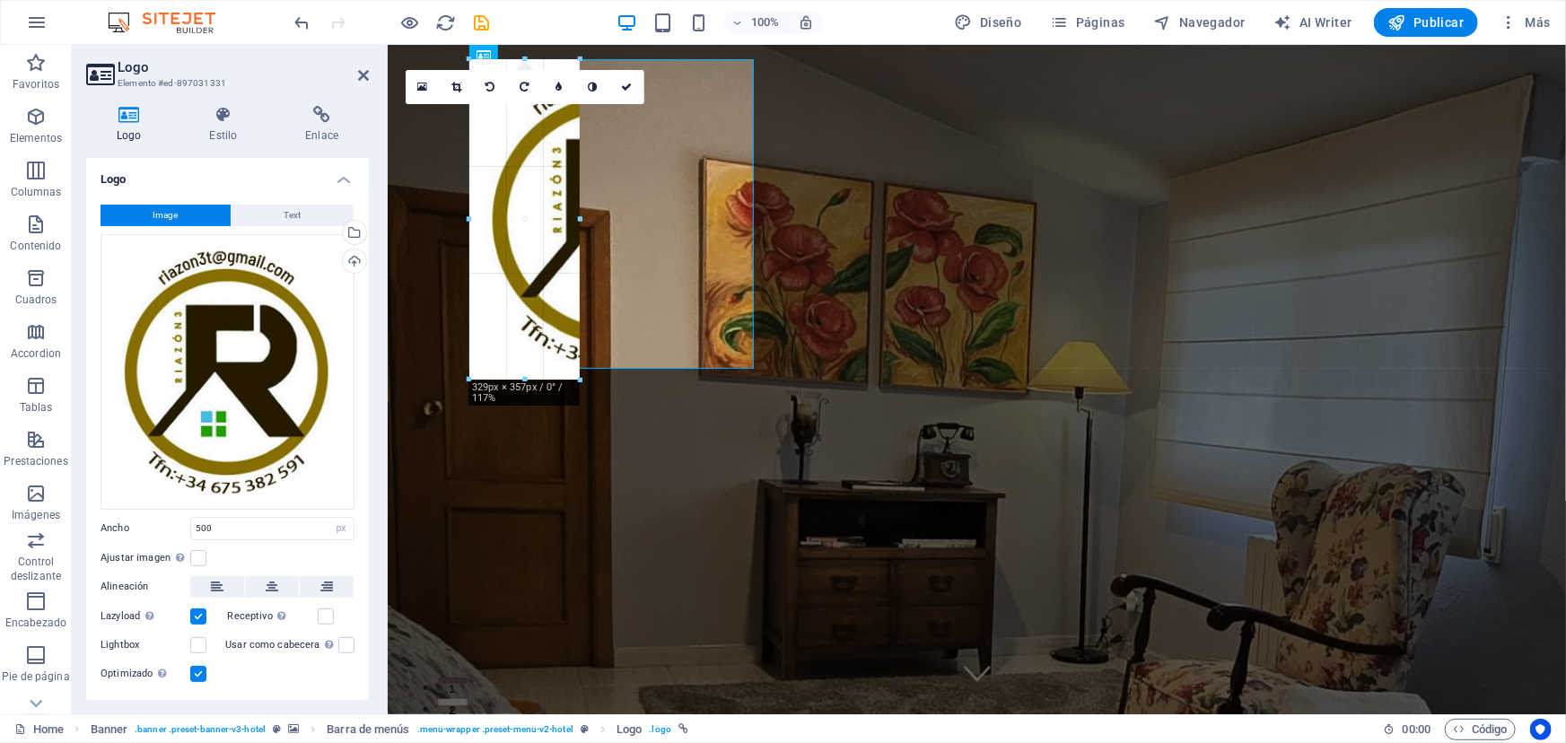
drag, startPoint x: 921, startPoint y: 550, endPoint x: 116, endPoint y: 134, distance: 906.3
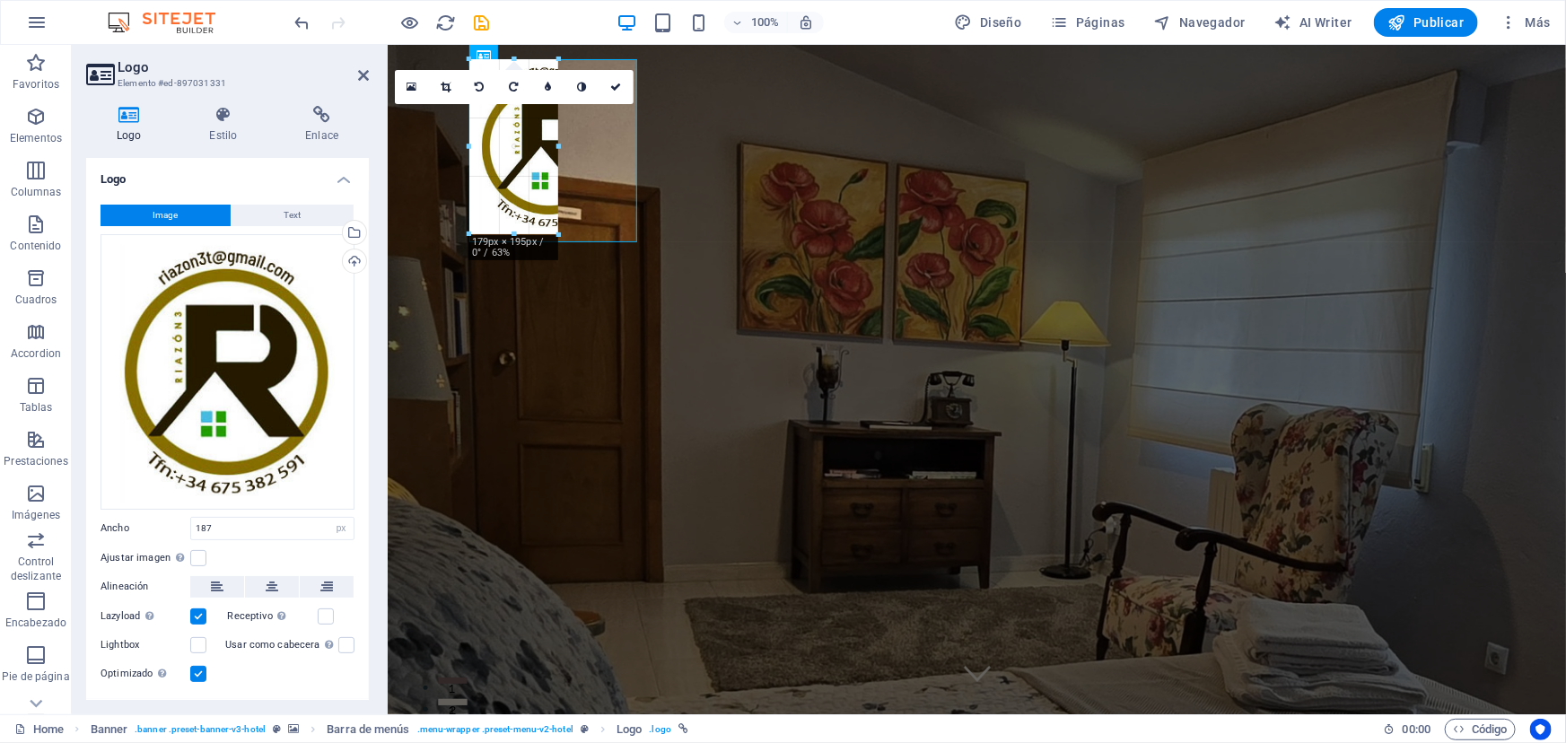
drag, startPoint x: 468, startPoint y: 242, endPoint x: 560, endPoint y: 156, distance: 126.4
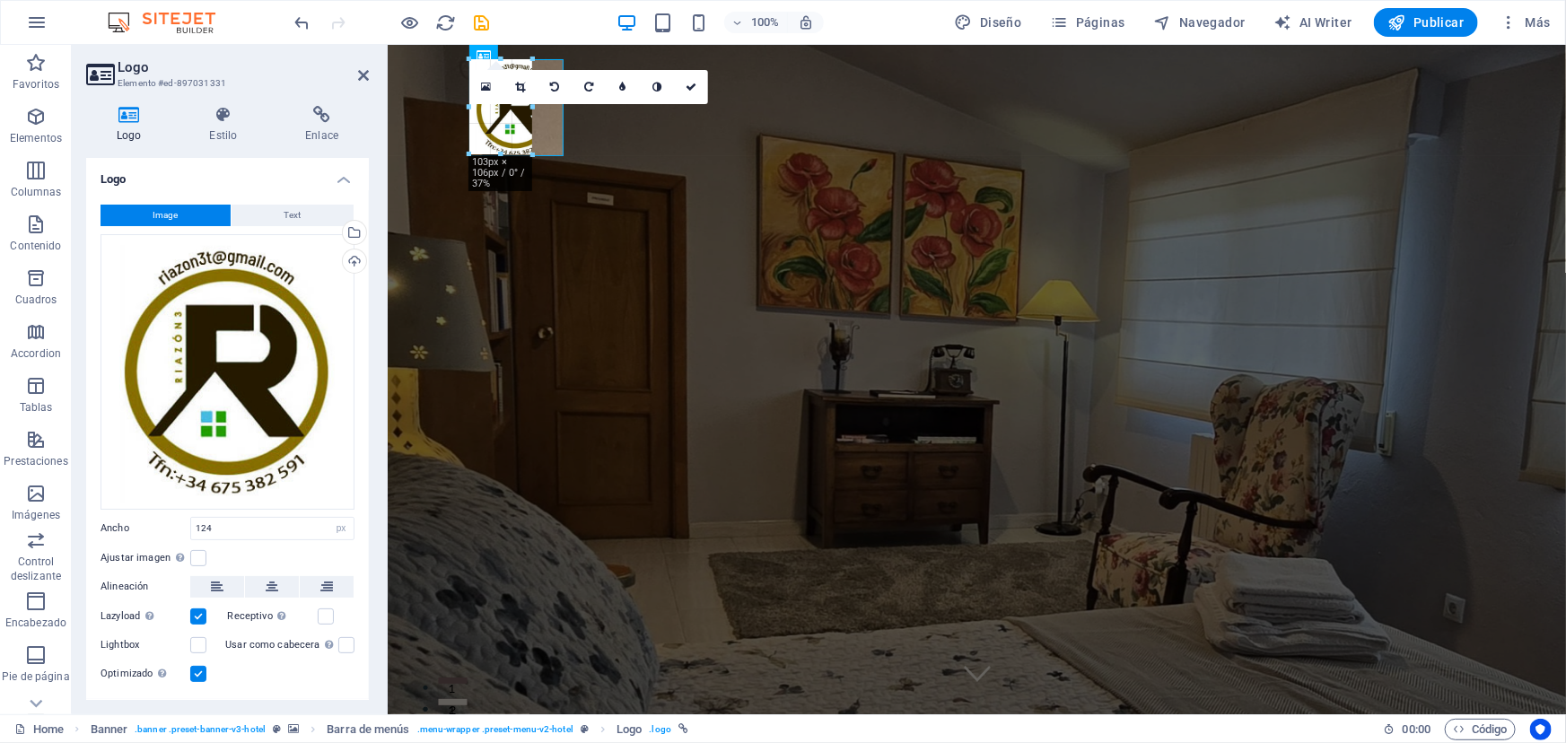
drag, startPoint x: 469, startPoint y: 179, endPoint x: 173, endPoint y: 78, distance: 312.8
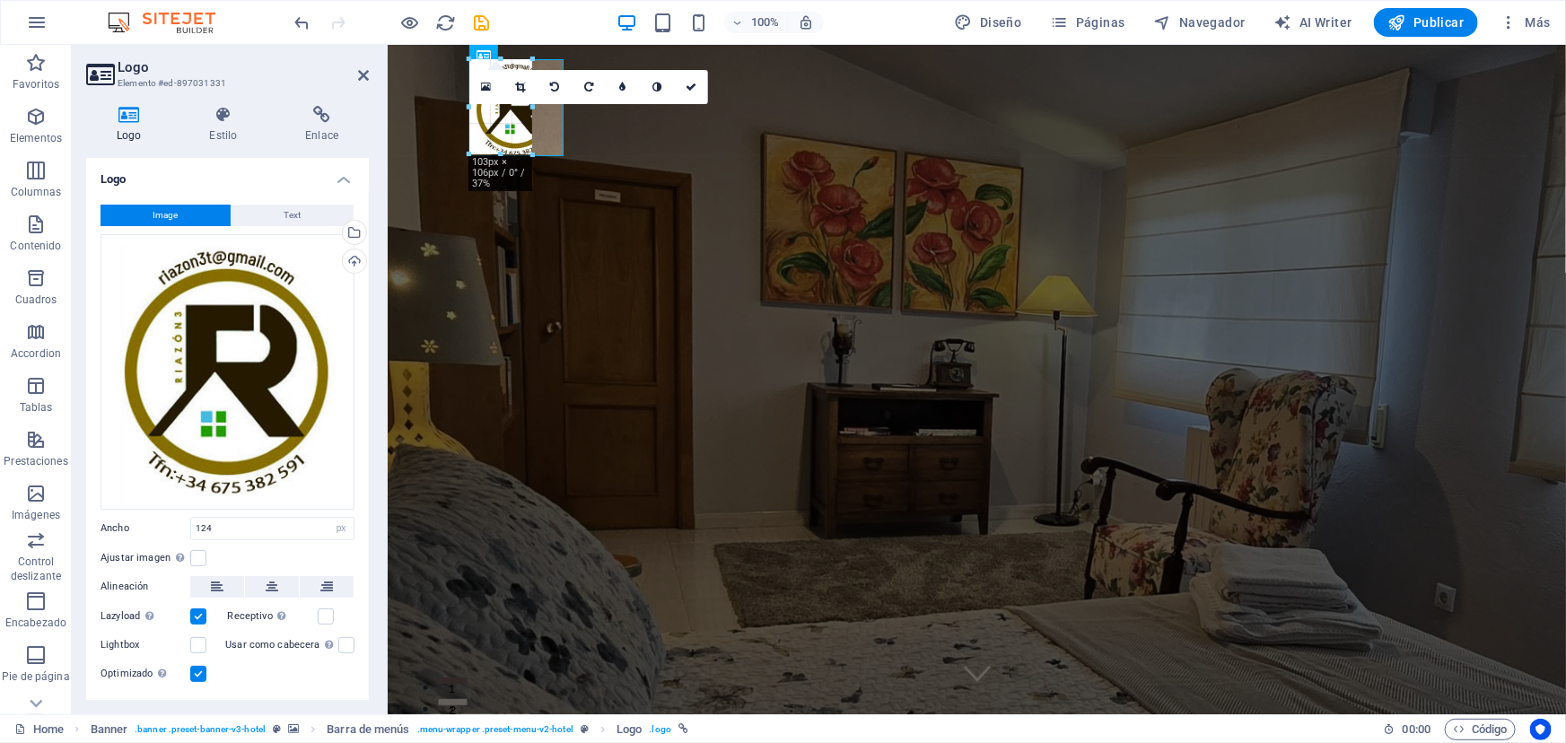
type input "90"
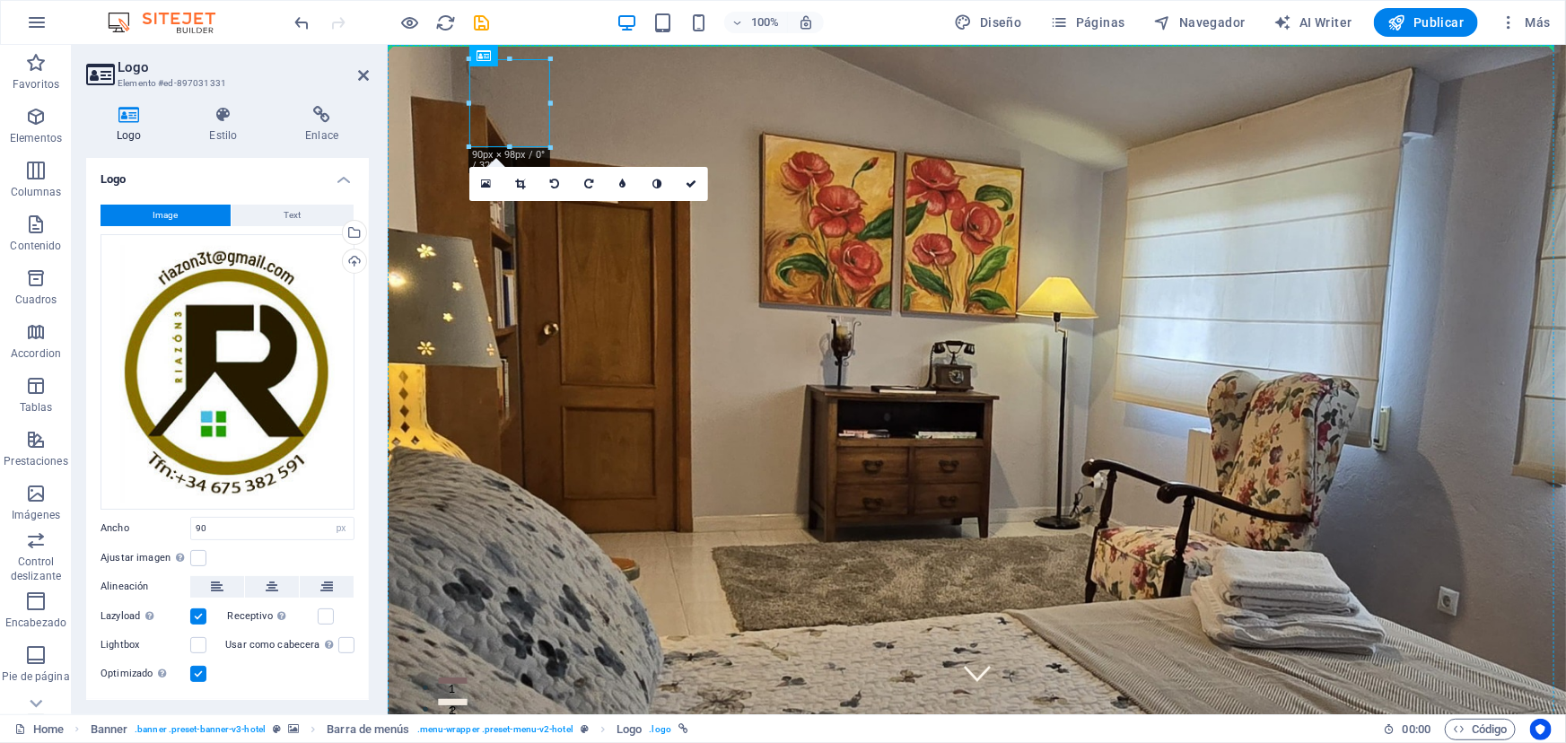
drag, startPoint x: 513, startPoint y: 109, endPoint x: 437, endPoint y: 105, distance: 76.4
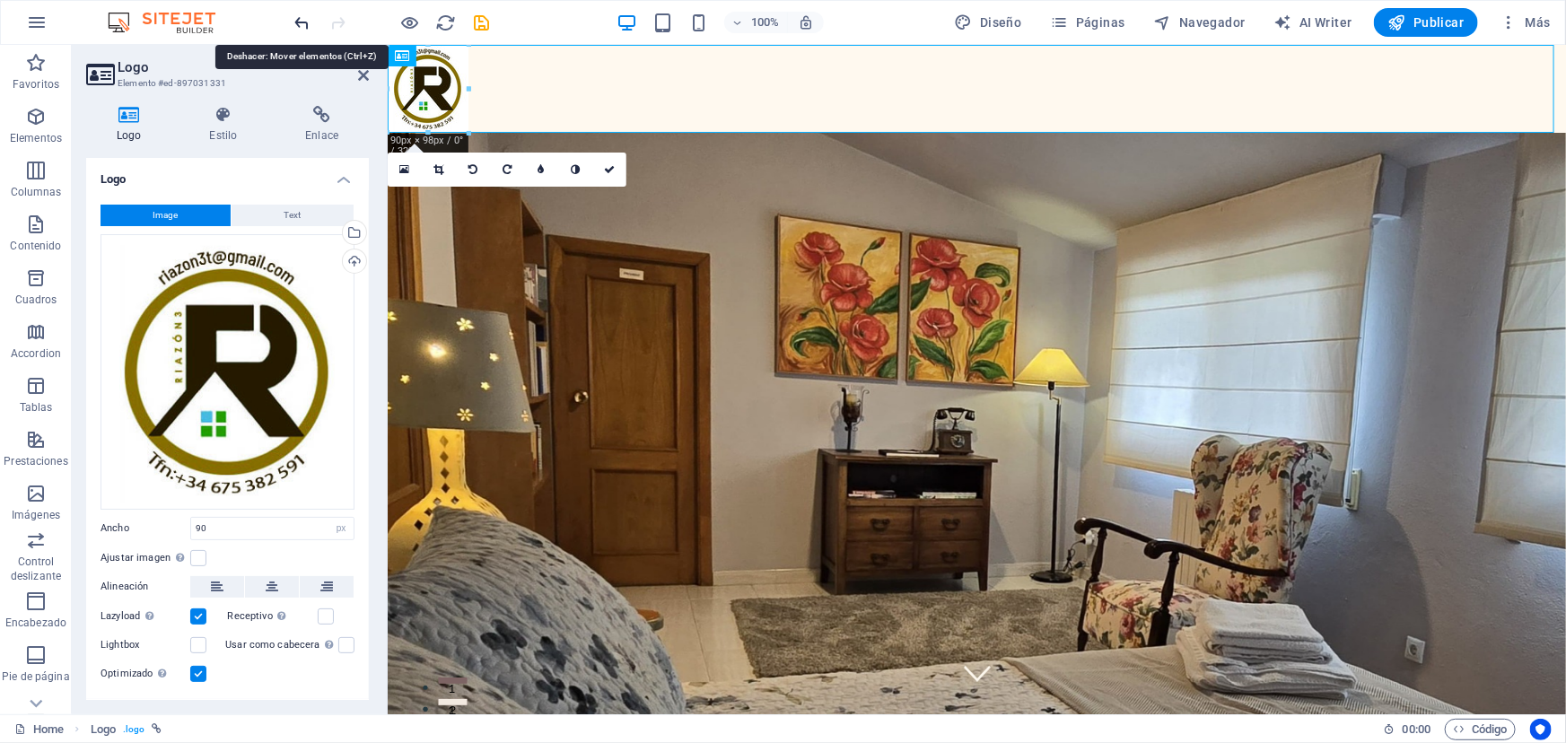
click at [302, 19] on icon "undo" at bounding box center [303, 23] width 21 height 21
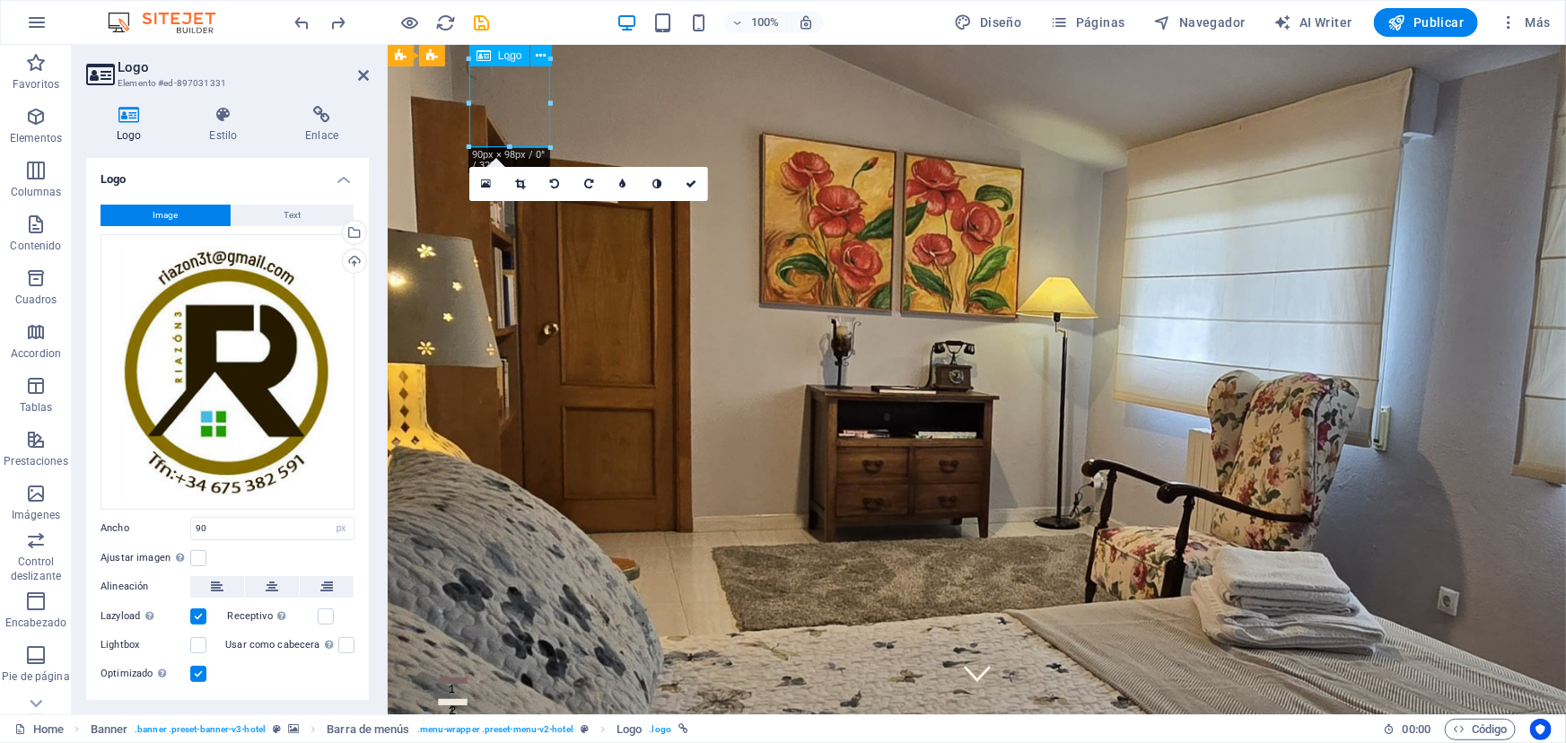
drag, startPoint x: 505, startPoint y: 108, endPoint x: 471, endPoint y: 108, distance: 34.1
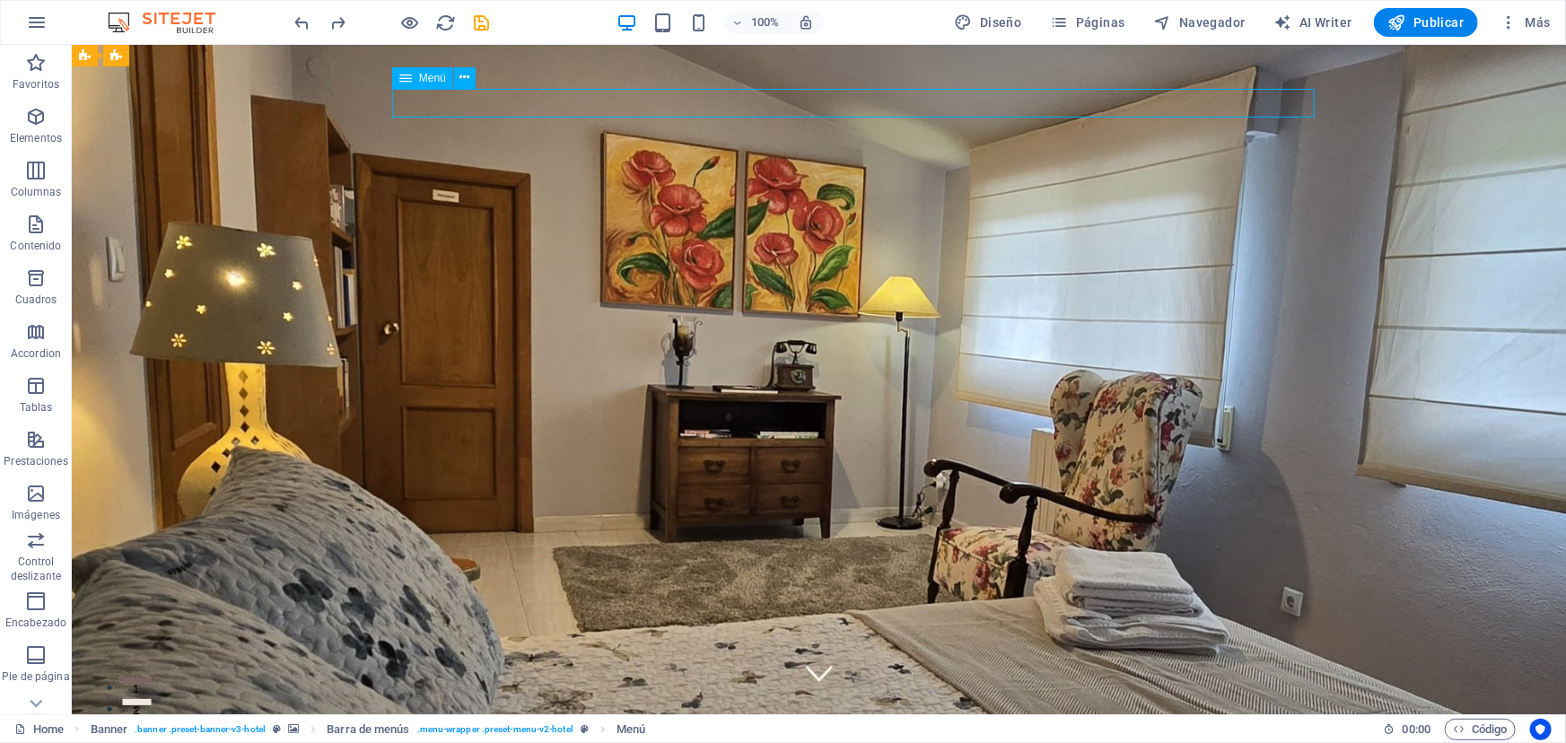
click at [466, 79] on icon at bounding box center [464, 77] width 10 height 19
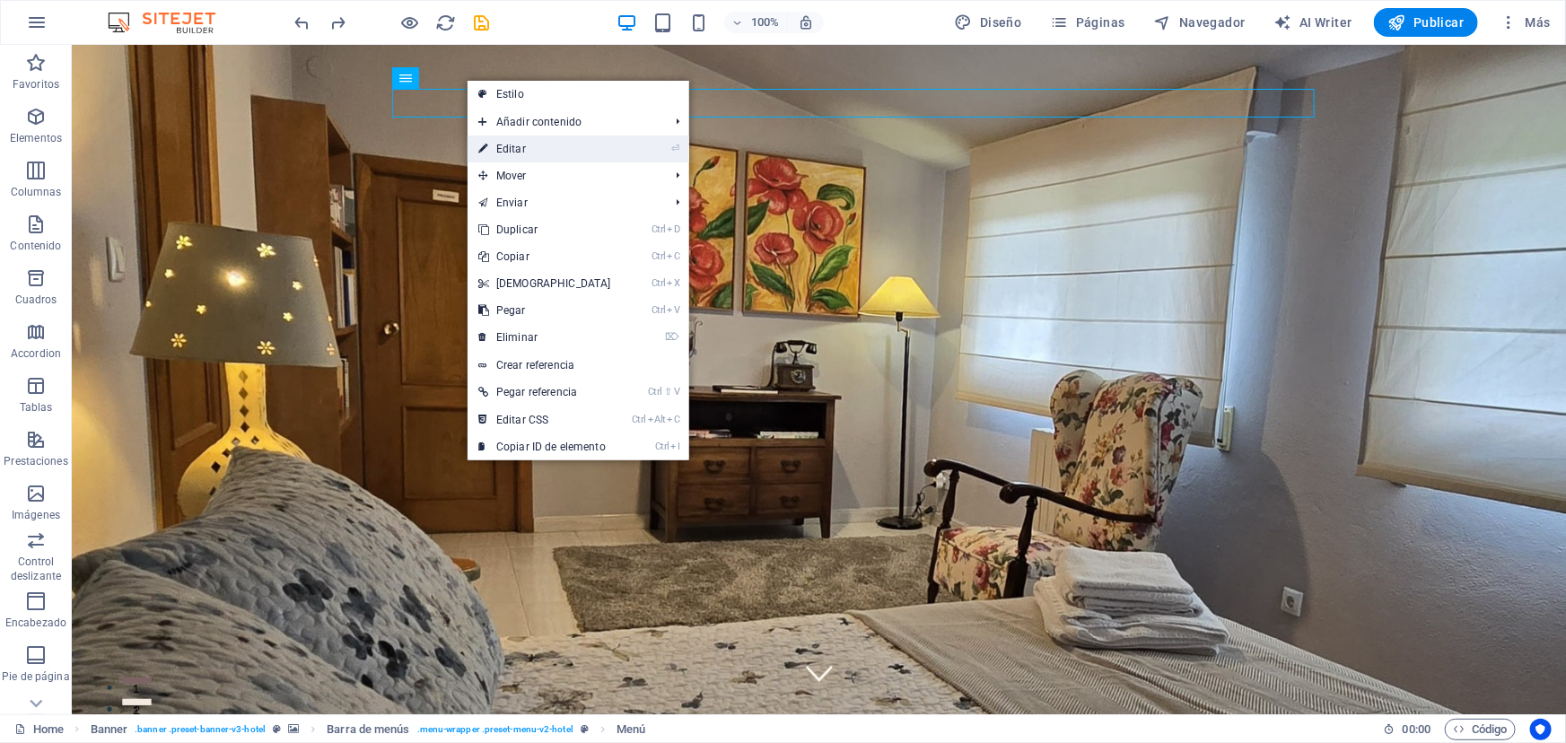
click at [491, 141] on link "⏎ Editar" at bounding box center [545, 149] width 154 height 27
select select
select select "1"
select select
select select "2"
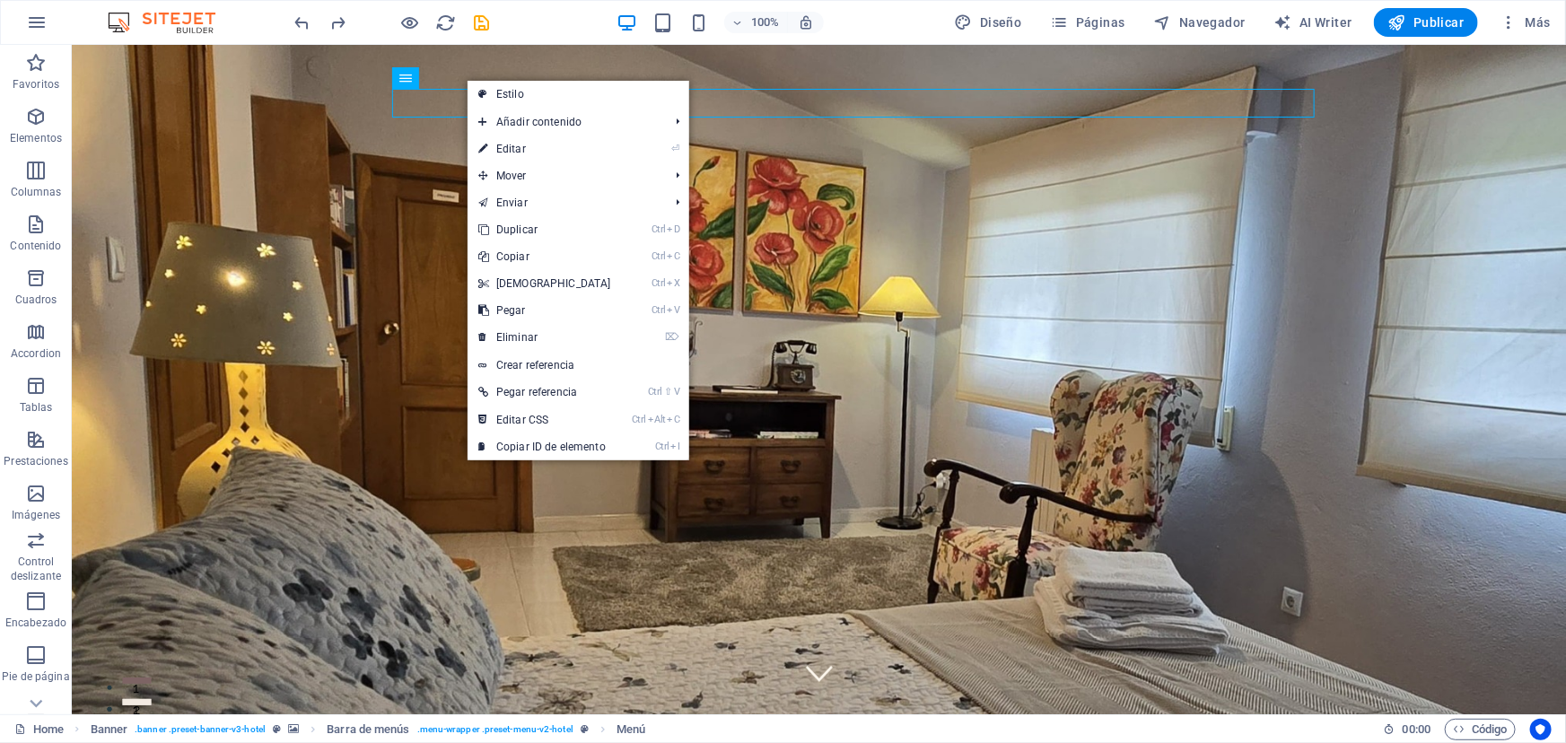
select select
select select "3"
select select
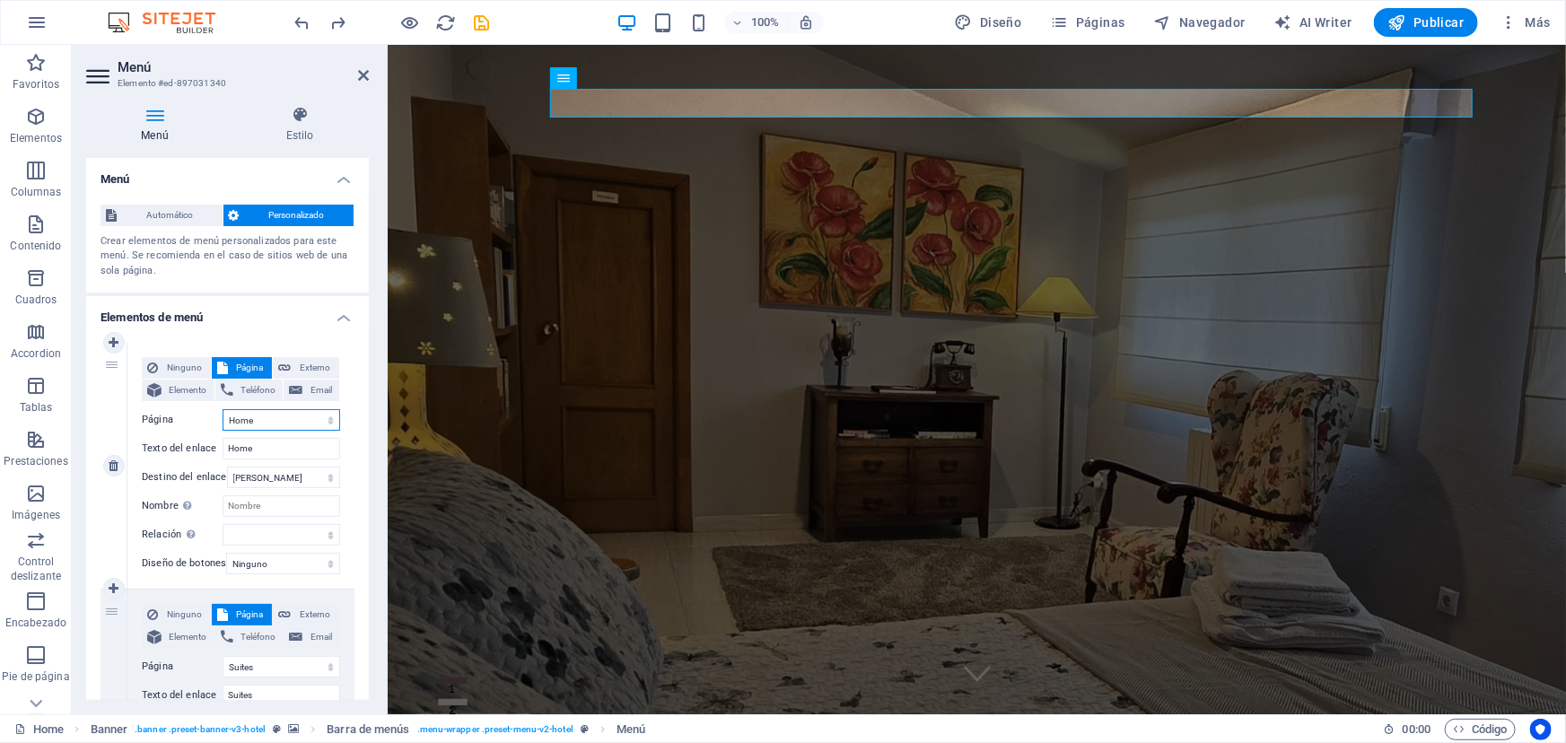
click at [264, 414] on select "Home Suites Experiences Contact Legal Notice Privacy" at bounding box center [282, 420] width 118 height 22
drag, startPoint x: 267, startPoint y: 444, endPoint x: 204, endPoint y: 448, distance: 62.9
click at [204, 448] on div "Texto del enlace Home" at bounding box center [241, 449] width 198 height 22
type input "Inicio"
select select
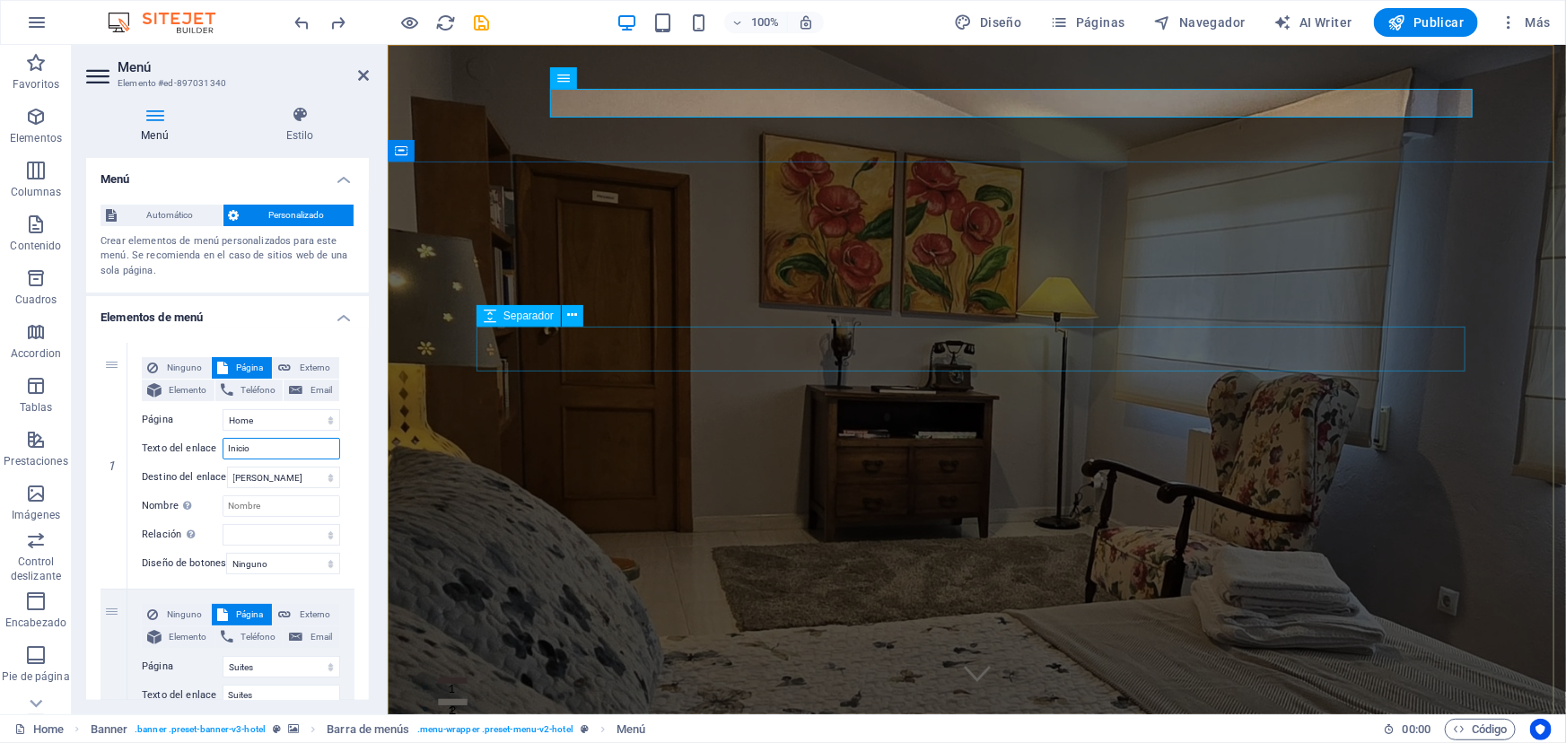
select select
type input "Inicio"
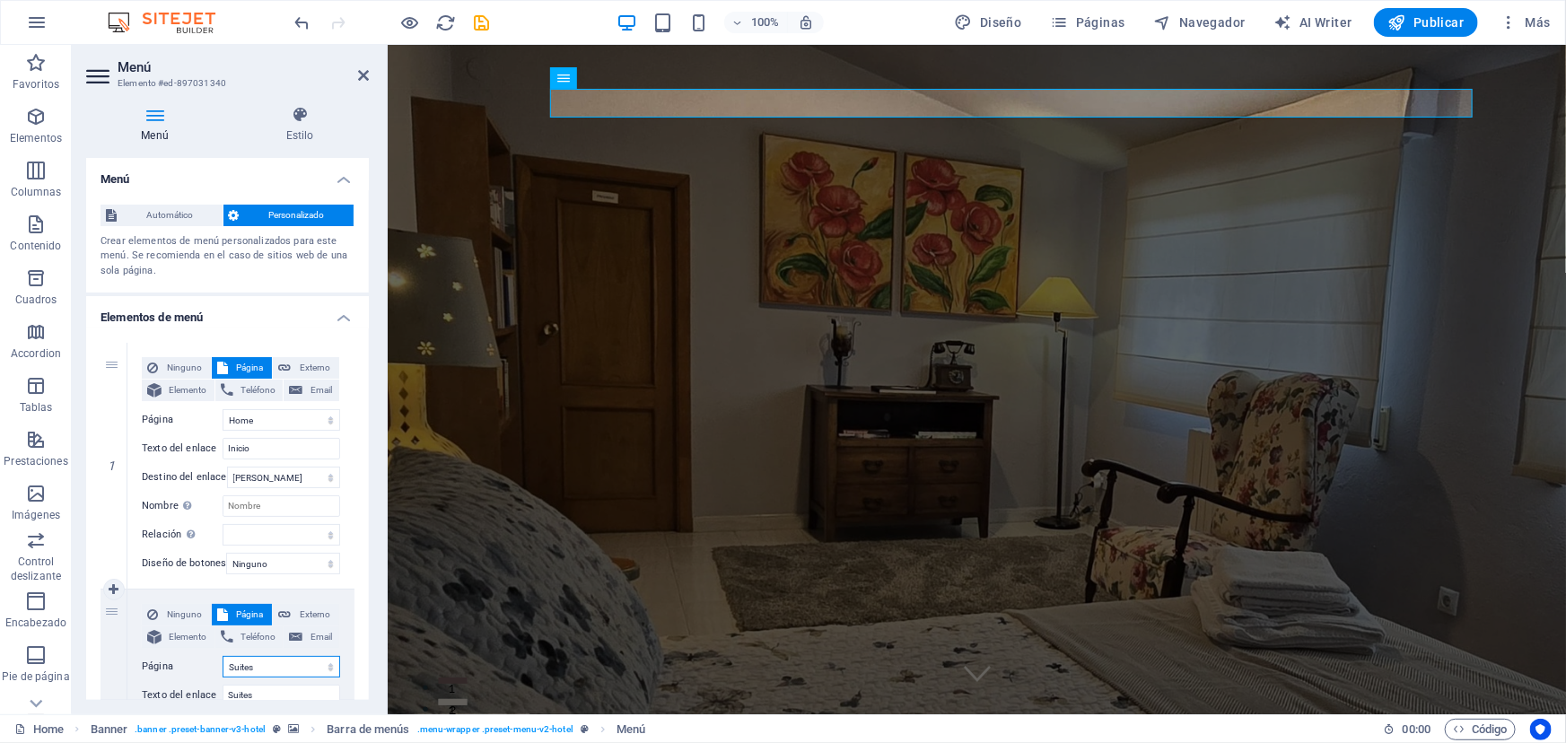
click at [265, 656] on select "Home Suites Experiences Contact Legal Notice Privacy" at bounding box center [282, 667] width 118 height 22
click at [252, 696] on input "Suites" at bounding box center [282, 696] width 118 height 22
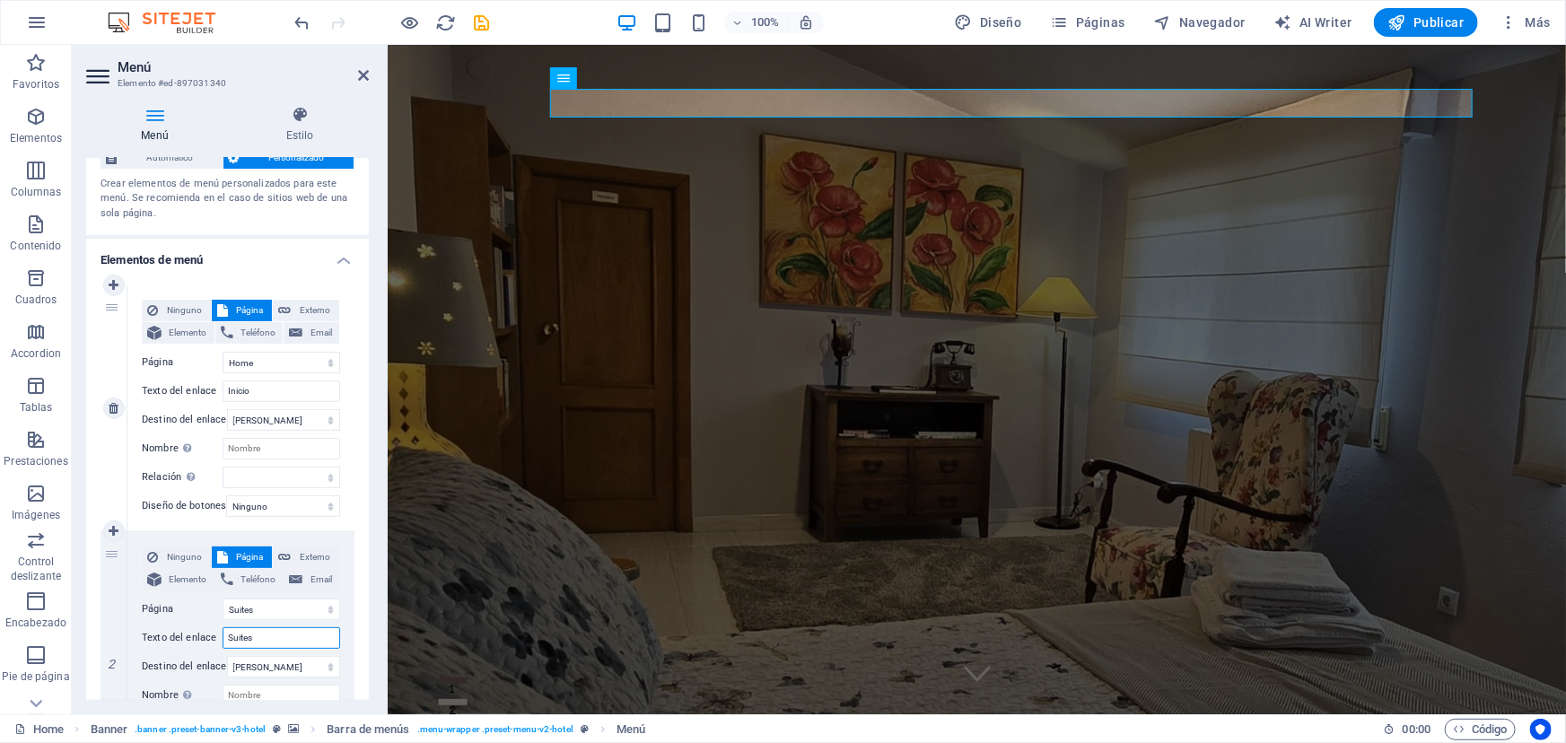
scroll to position [81, 0]
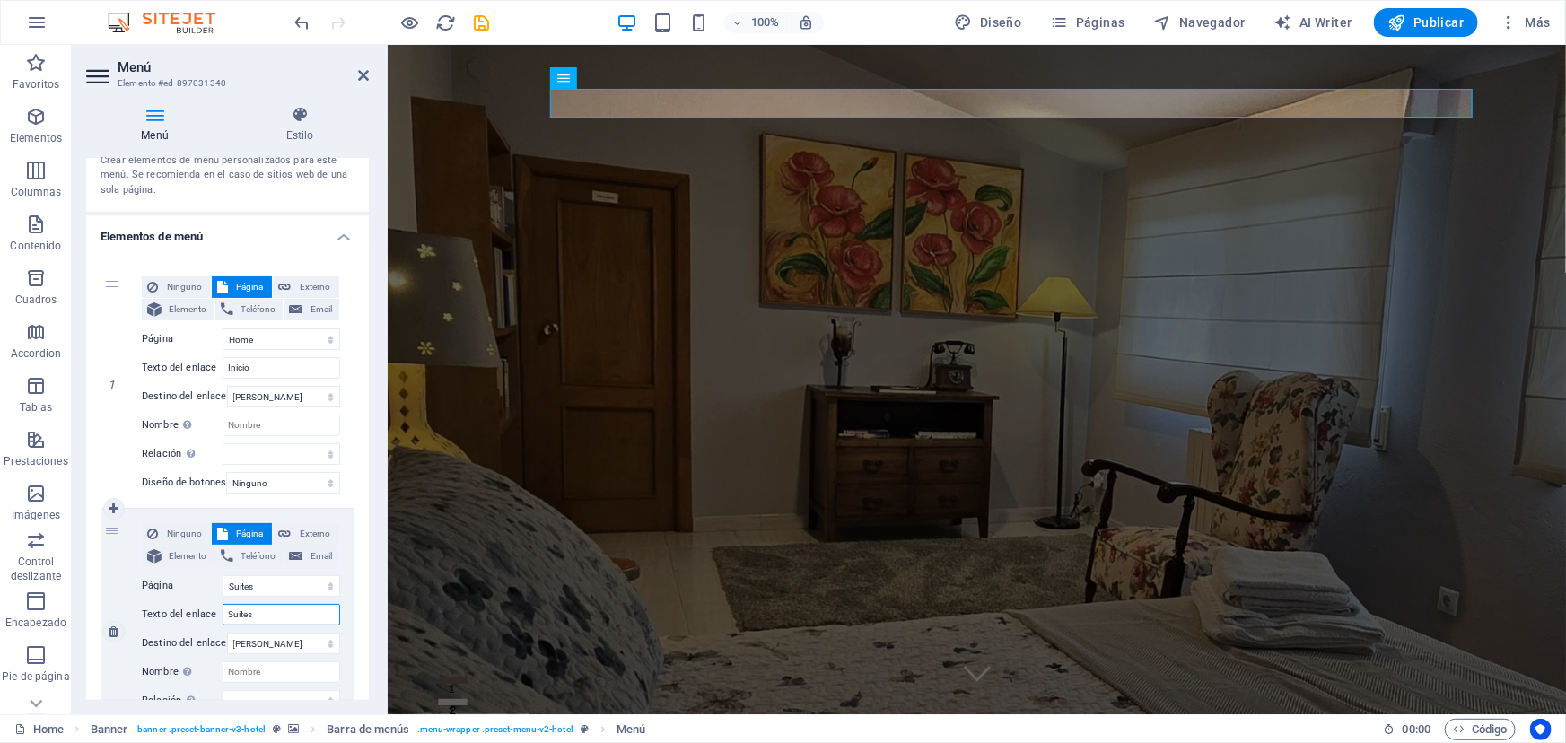
drag, startPoint x: 258, startPoint y: 611, endPoint x: 205, endPoint y: 613, distance: 53.0
click at [205, 613] on div "Texto del enlace Suites" at bounding box center [241, 615] width 198 height 22
type input "Servi"
select select
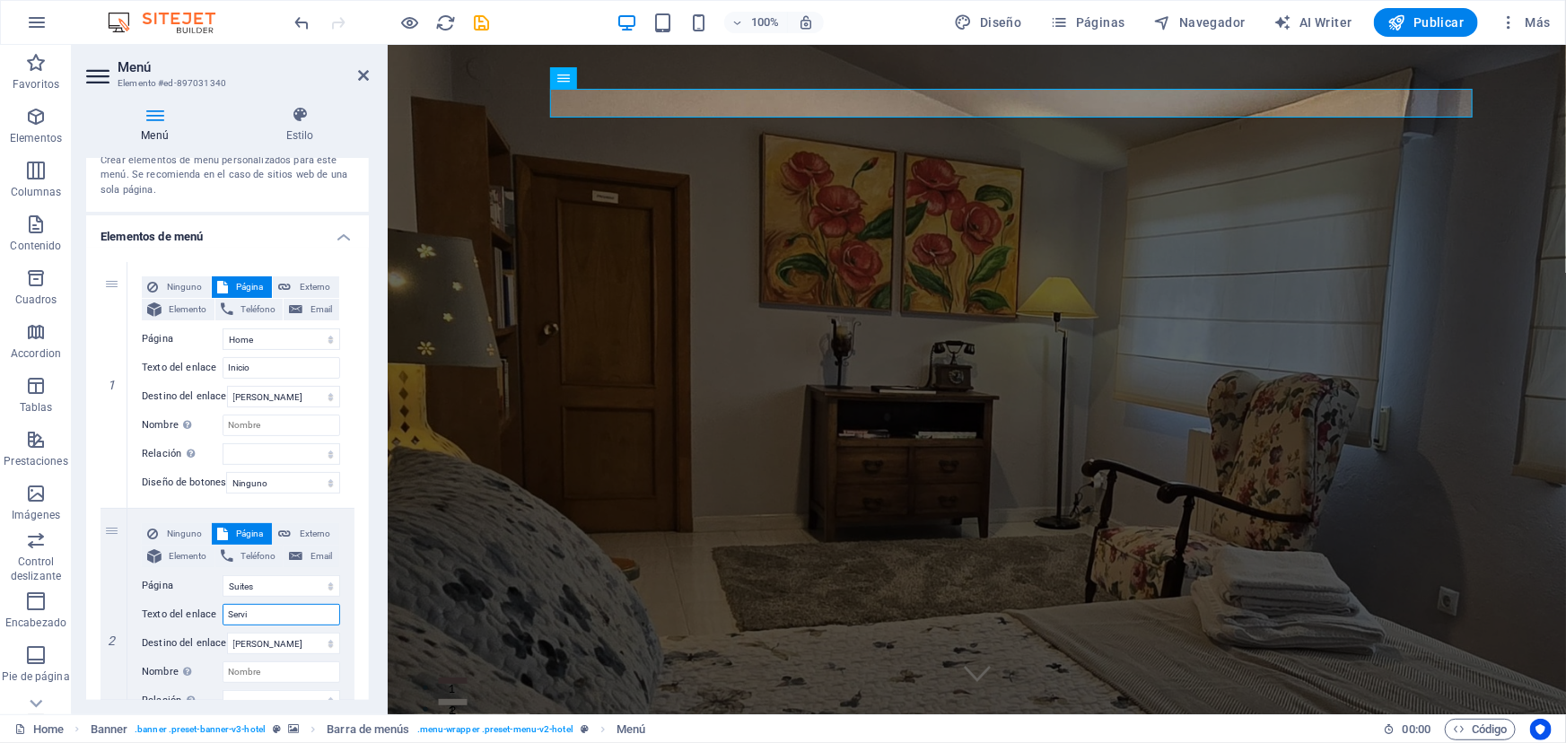
select select
type input "Servicios"
select select
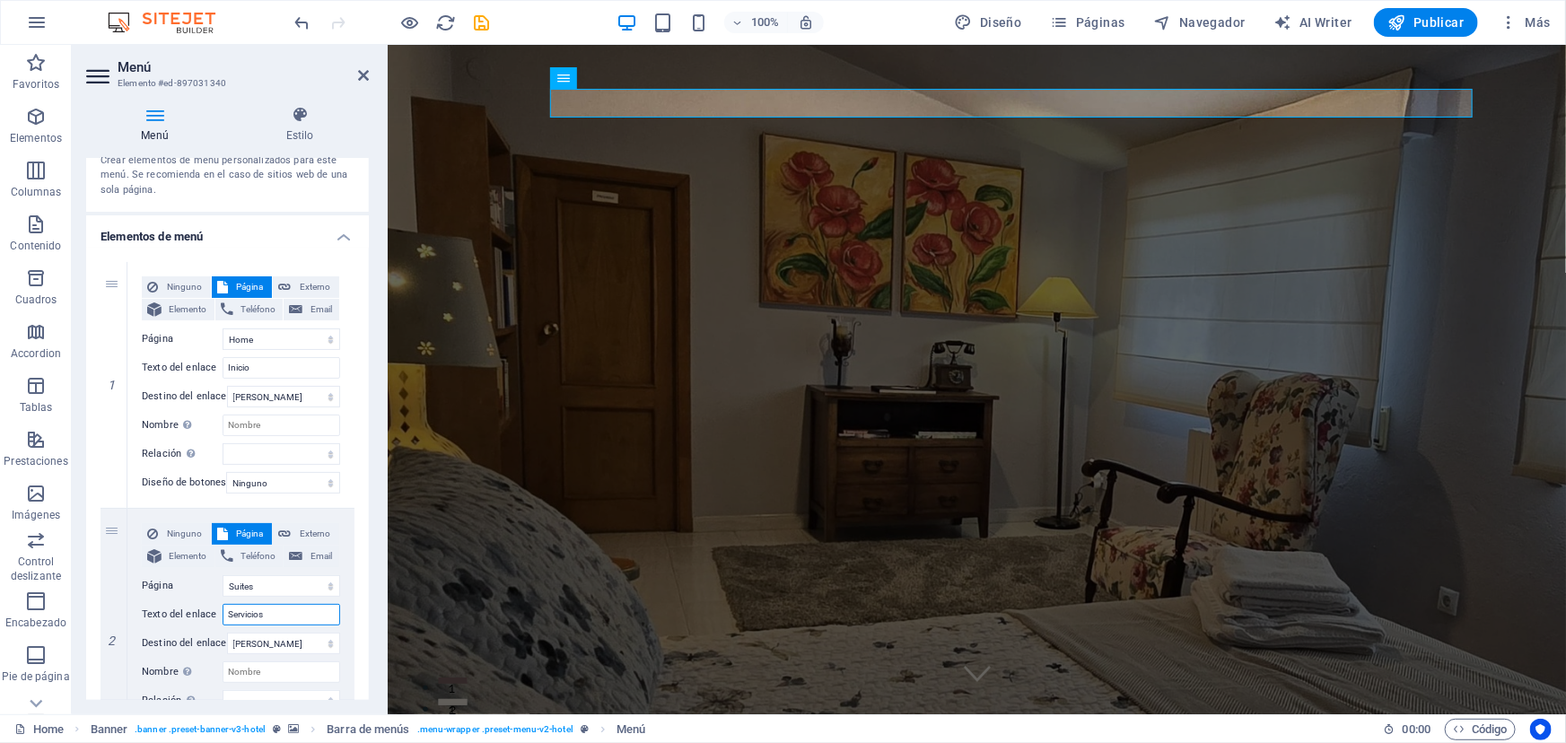
select select
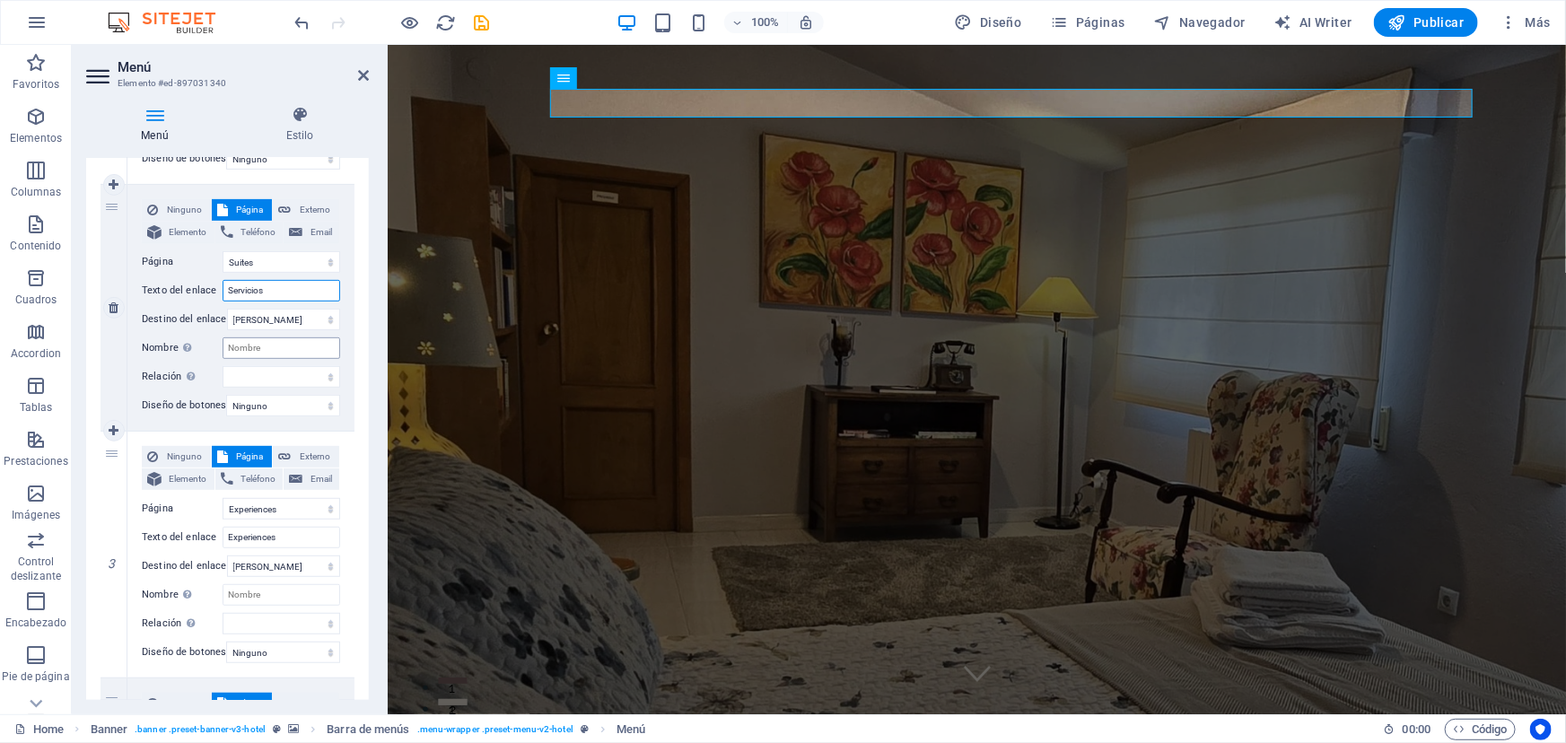
scroll to position [407, 0]
drag, startPoint x: 269, startPoint y: 279, endPoint x: 186, endPoint y: 276, distance: 83.5
click at [200, 286] on div "Texto del enlace Servicios" at bounding box center [241, 288] width 198 height 22
type input "Galeria"
select select
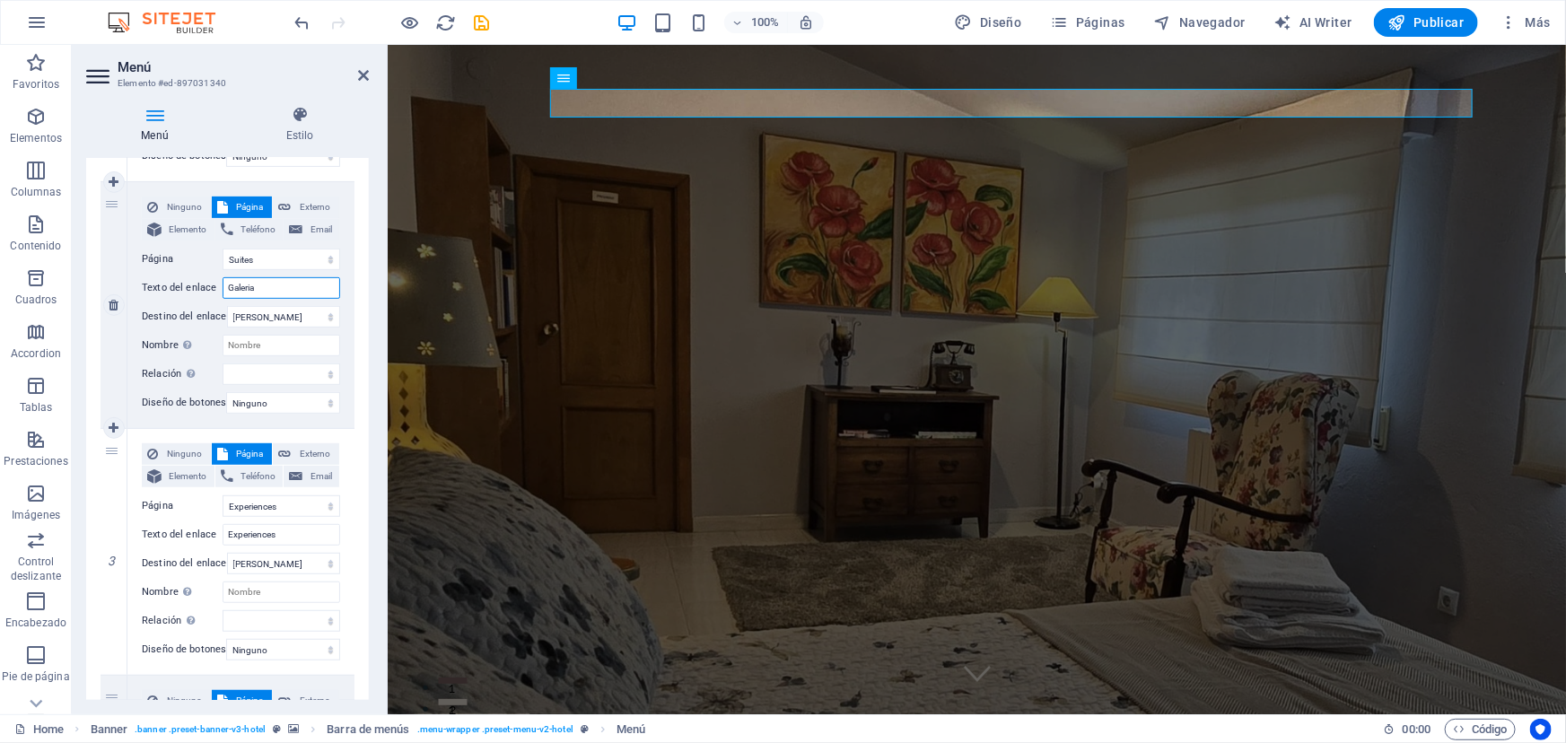
select select
type input "Galeria"
click at [293, 507] on select "Home Suites Experiences Contact Legal Notice Privacy" at bounding box center [282, 506] width 118 height 22
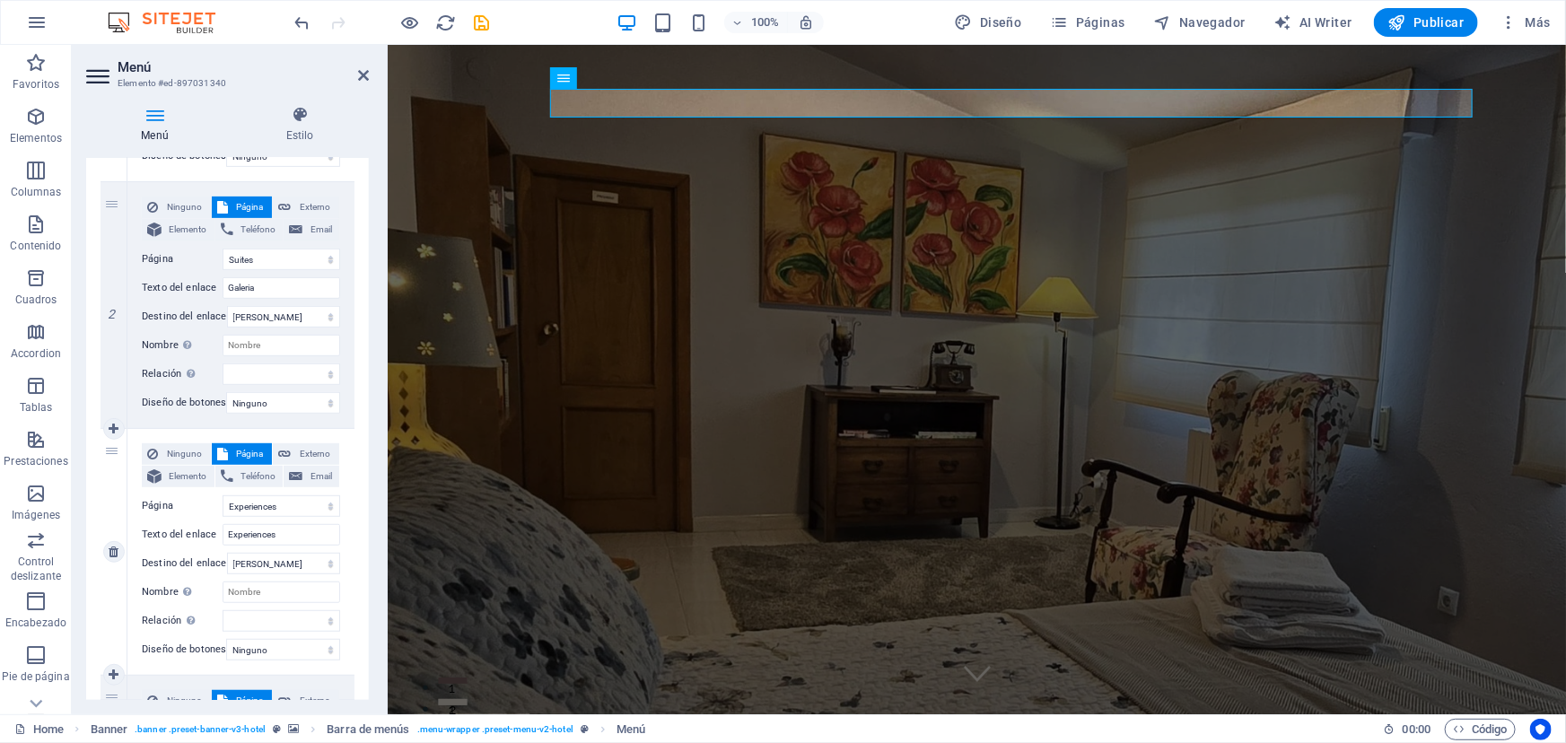
drag, startPoint x: 177, startPoint y: 504, endPoint x: 208, endPoint y: 519, distance: 34.5
click at [178, 504] on label "Página" at bounding box center [182, 506] width 81 height 22
click at [223, 504] on select "Home Suites Experiences Contact Legal Notice Privacy" at bounding box center [282, 506] width 118 height 22
drag, startPoint x: 233, startPoint y: 526, endPoint x: 197, endPoint y: 526, distance: 36.8
click at [197, 526] on div "Texto del enlace Experiences" at bounding box center [241, 535] width 198 height 22
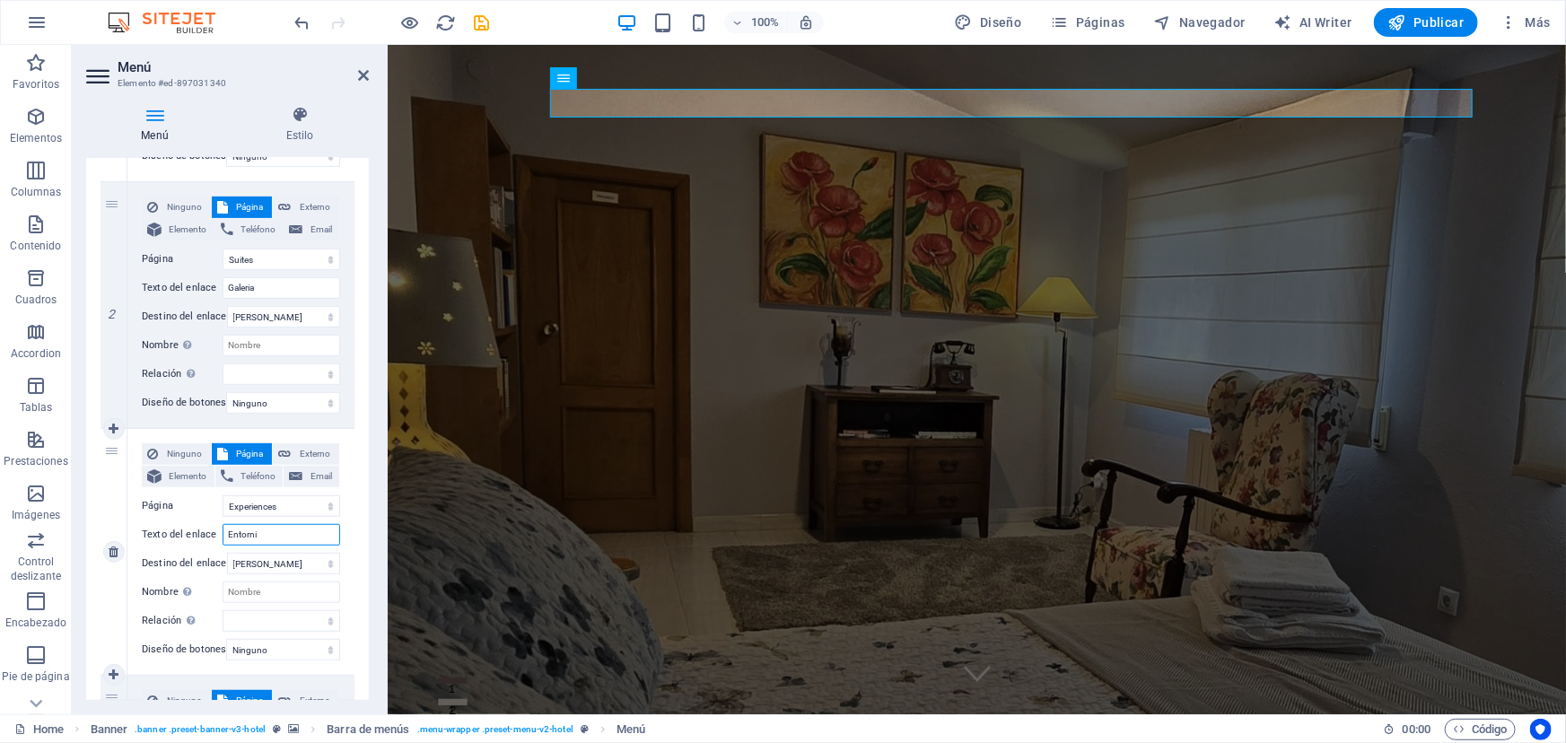
type input "Entornio"
select select
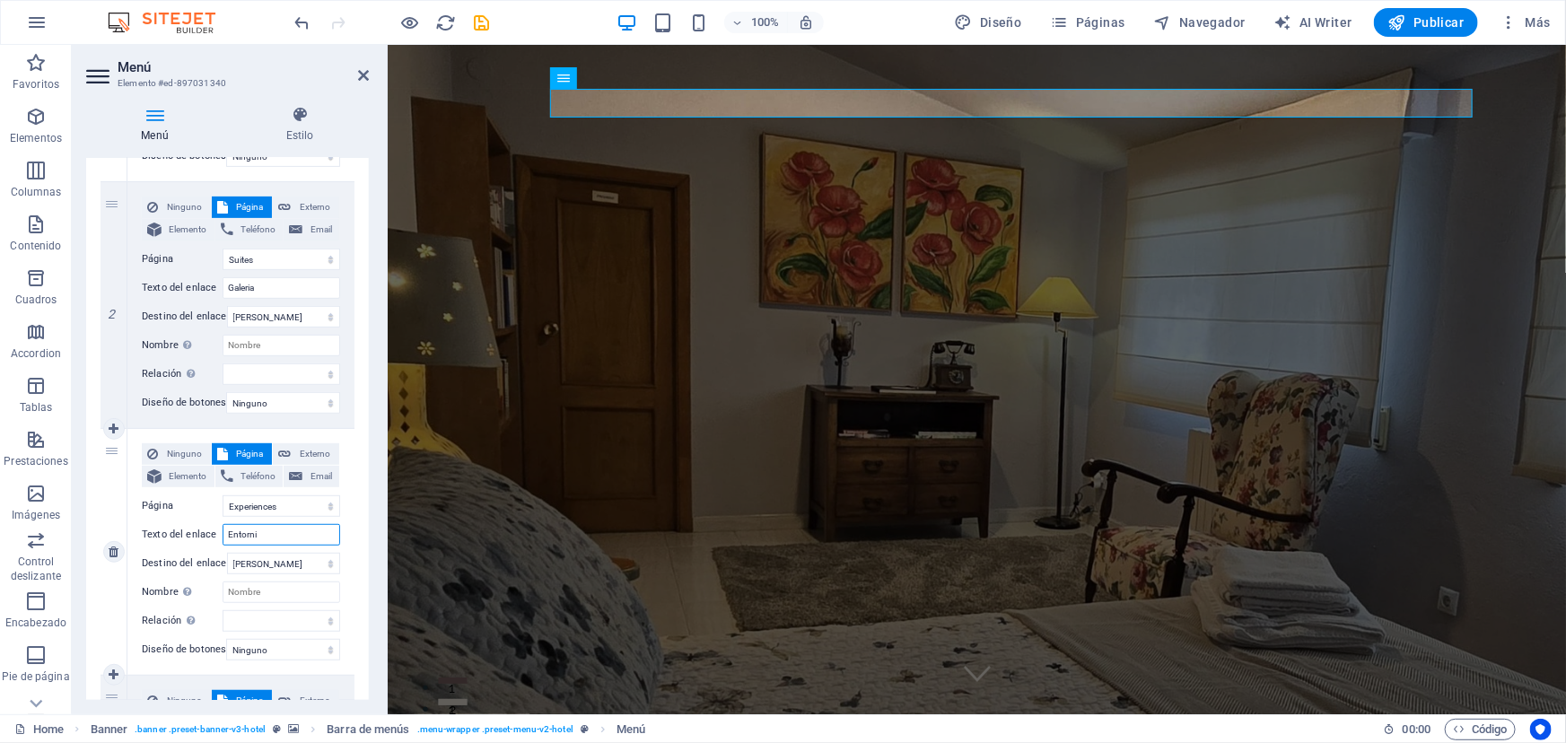
type input "Entorn"
select select
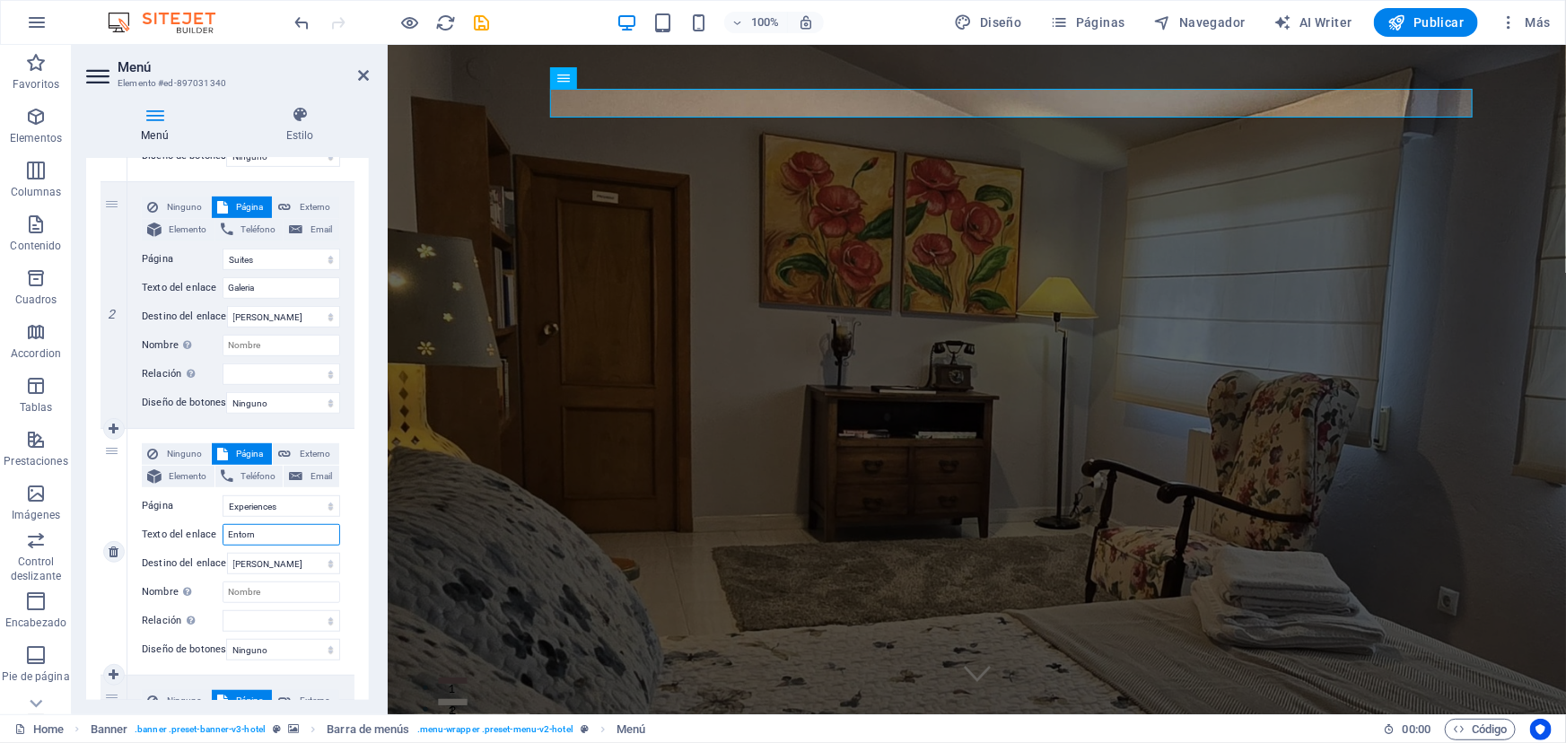
type input "Entorno"
select select
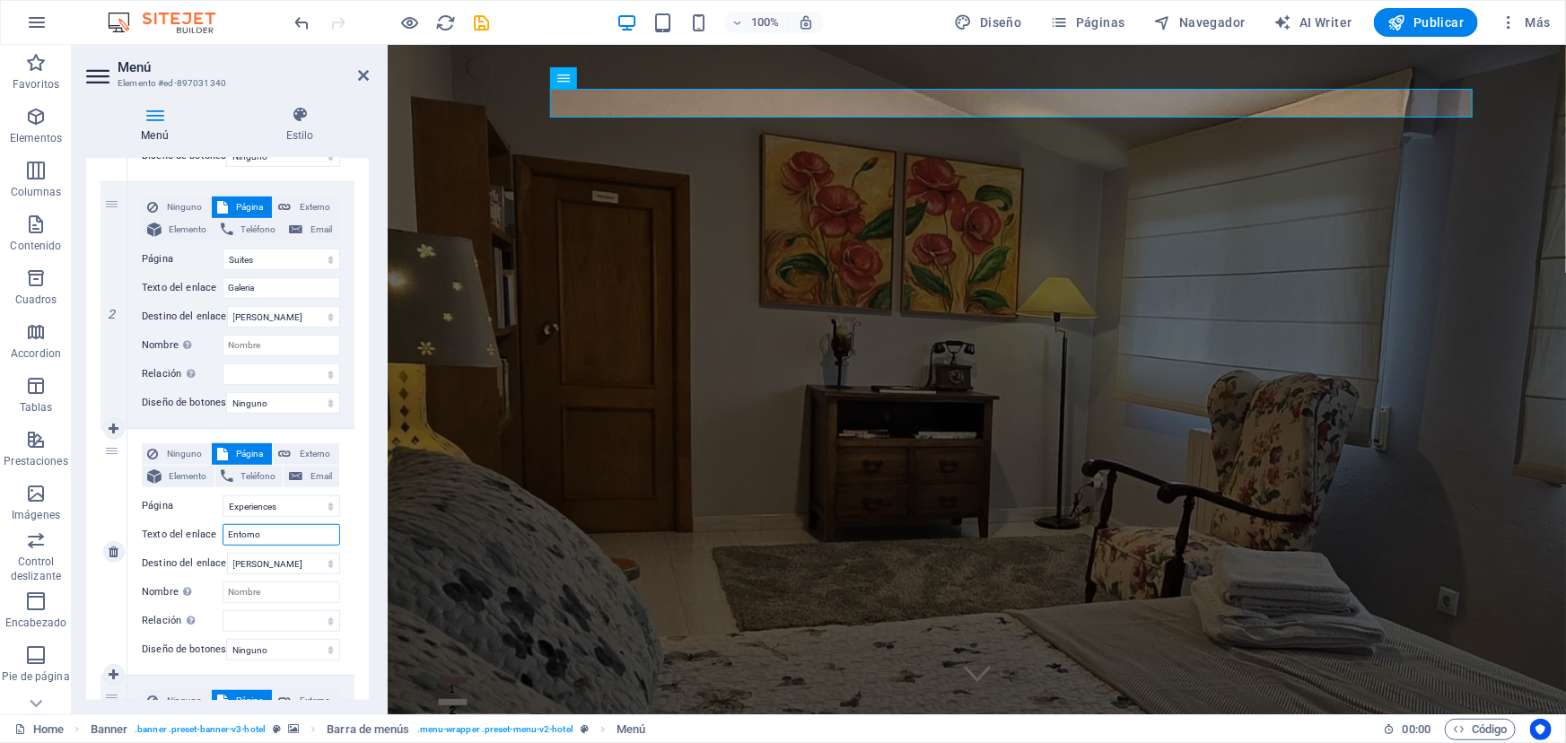
type input "Entorno"
click at [117, 512] on div "3" at bounding box center [114, 552] width 27 height 246
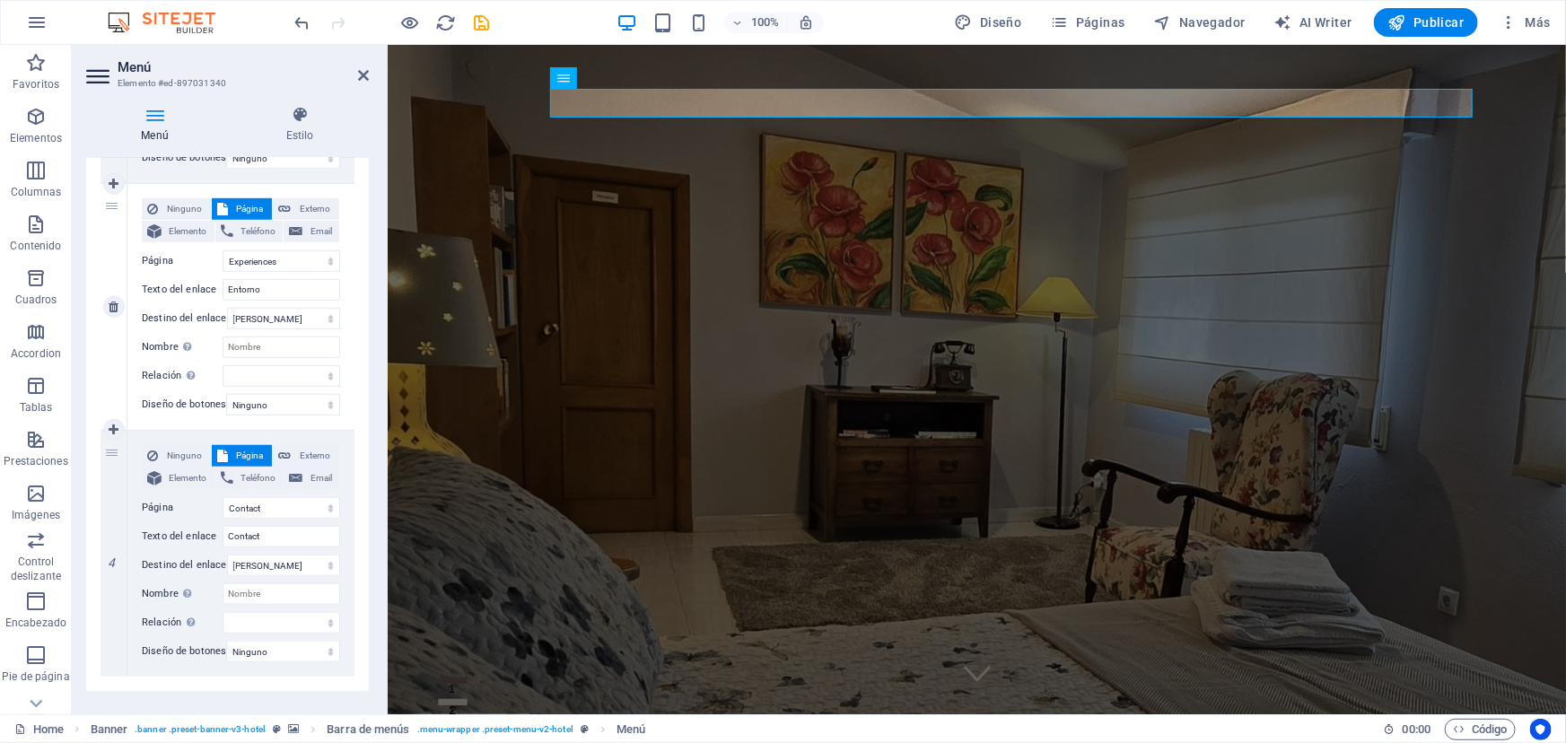
scroll to position [691, 0]
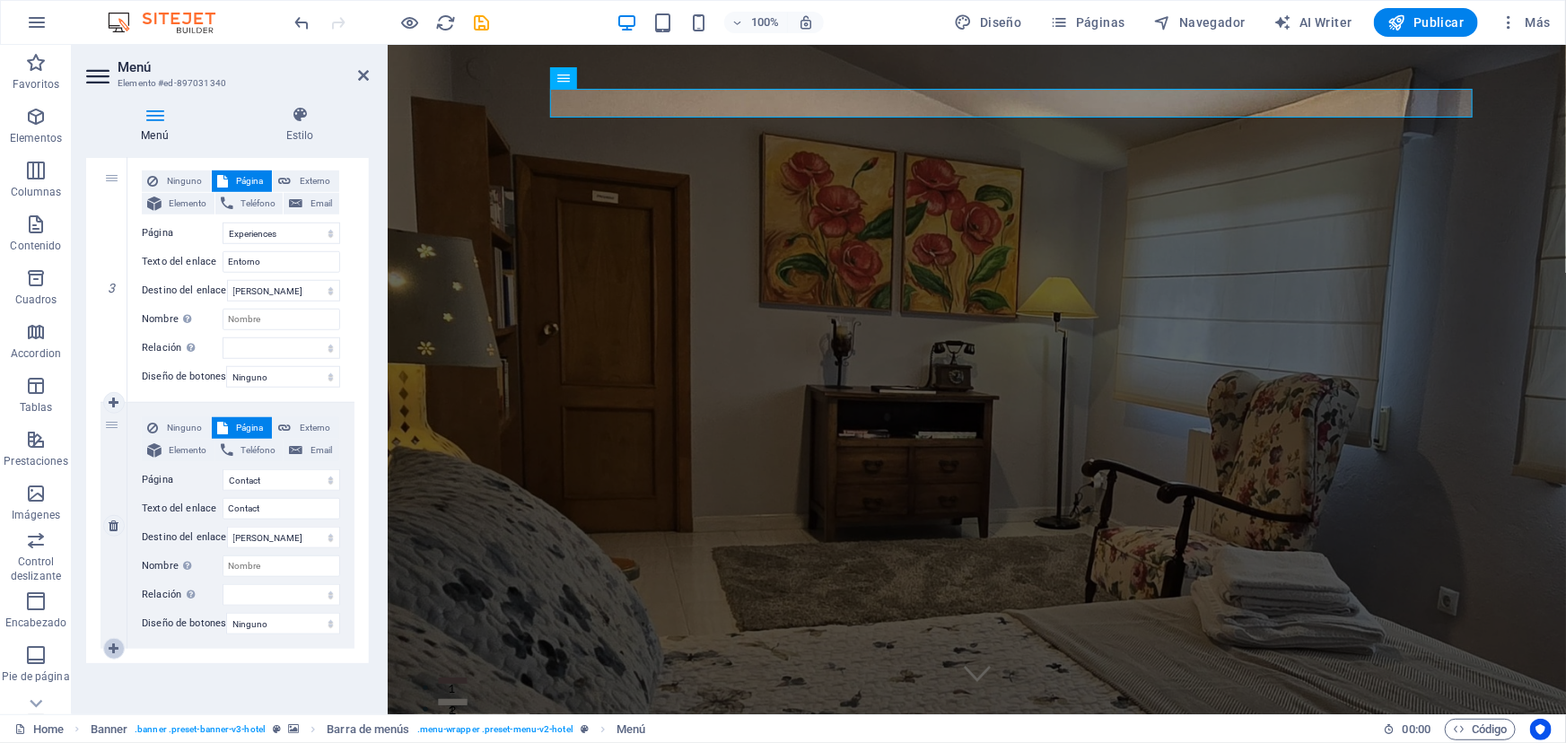
click at [115, 643] on icon at bounding box center [114, 649] width 10 height 13
select select
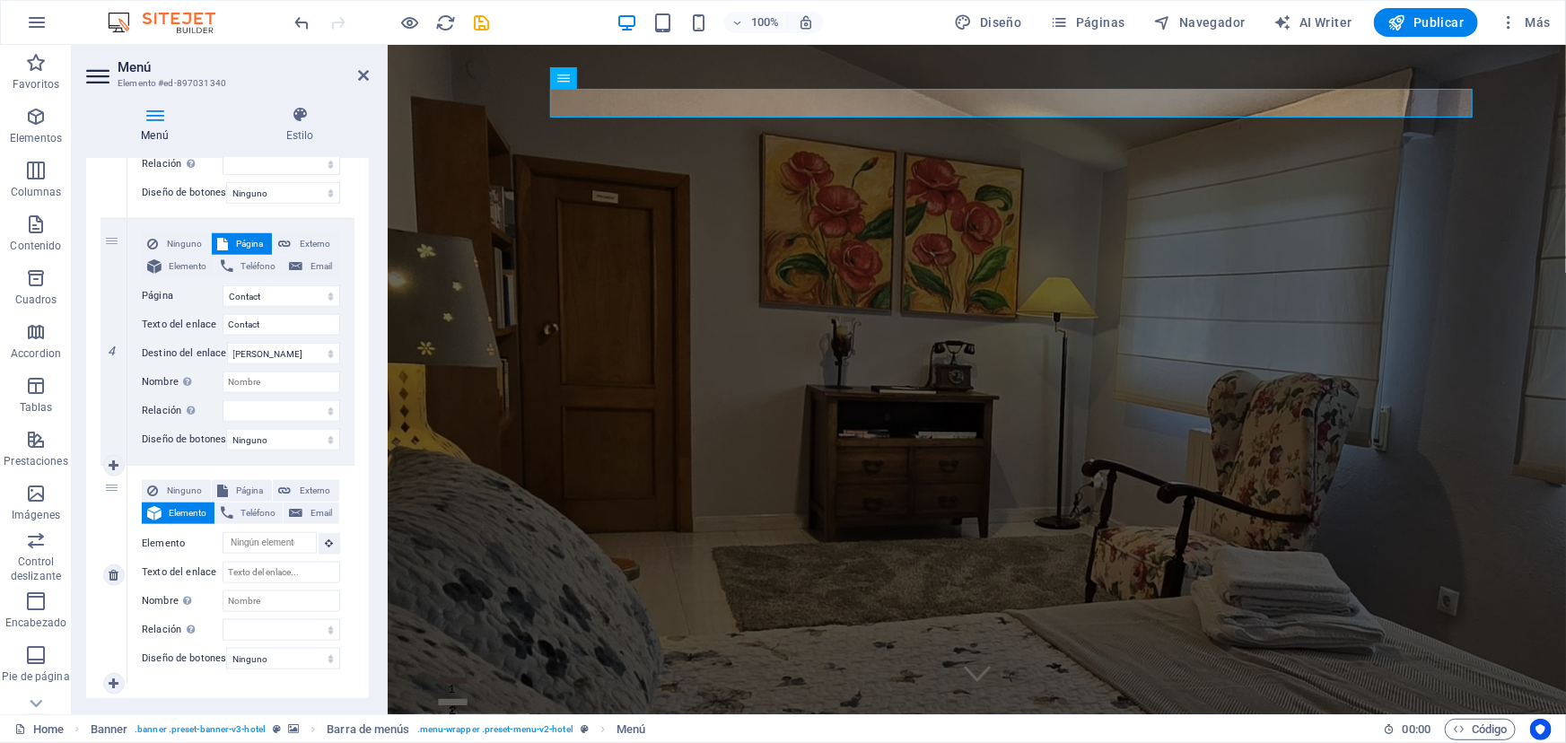
scroll to position [909, 0]
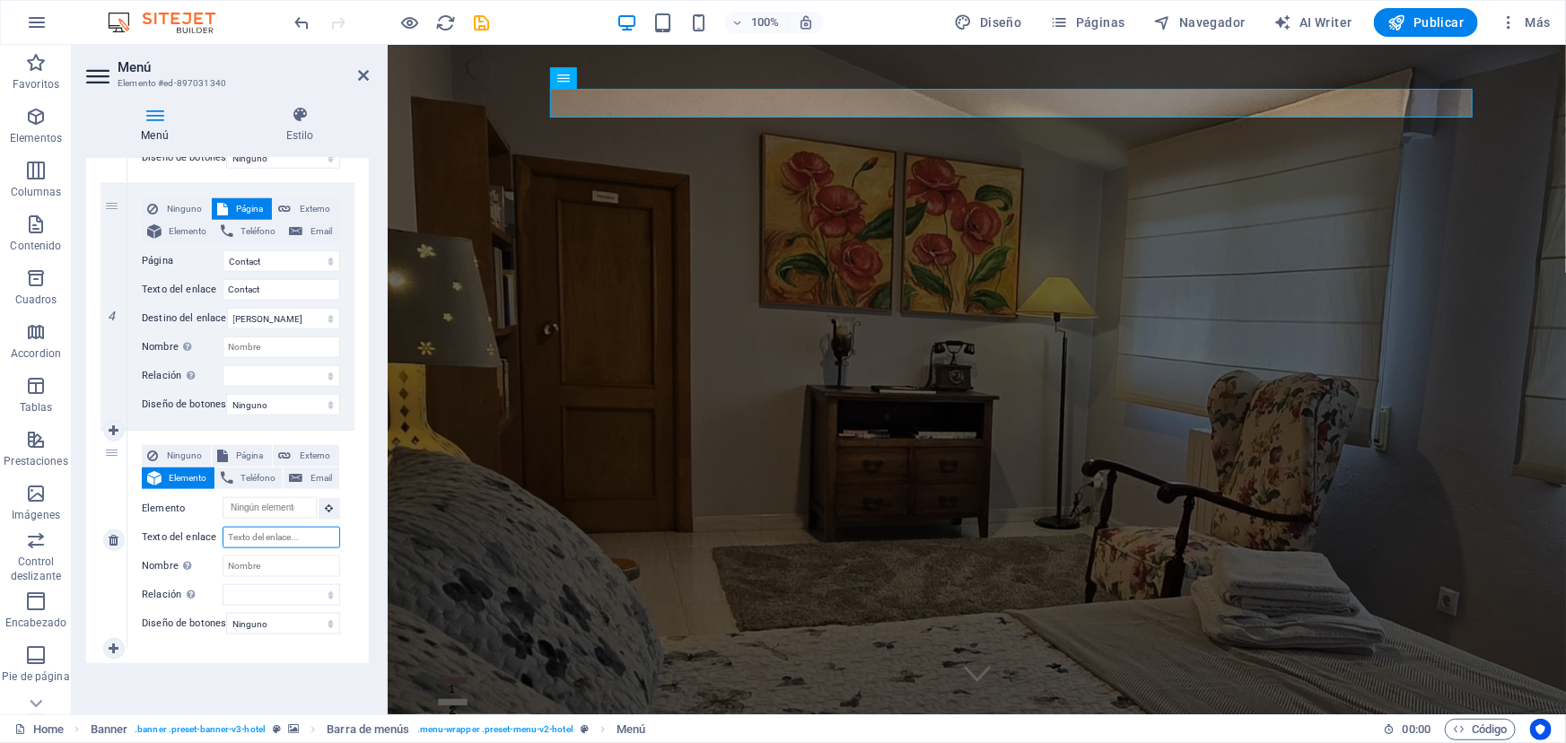
click at [295, 527] on input "Texto del enlace" at bounding box center [282, 538] width 118 height 22
type input "Serv"
select select
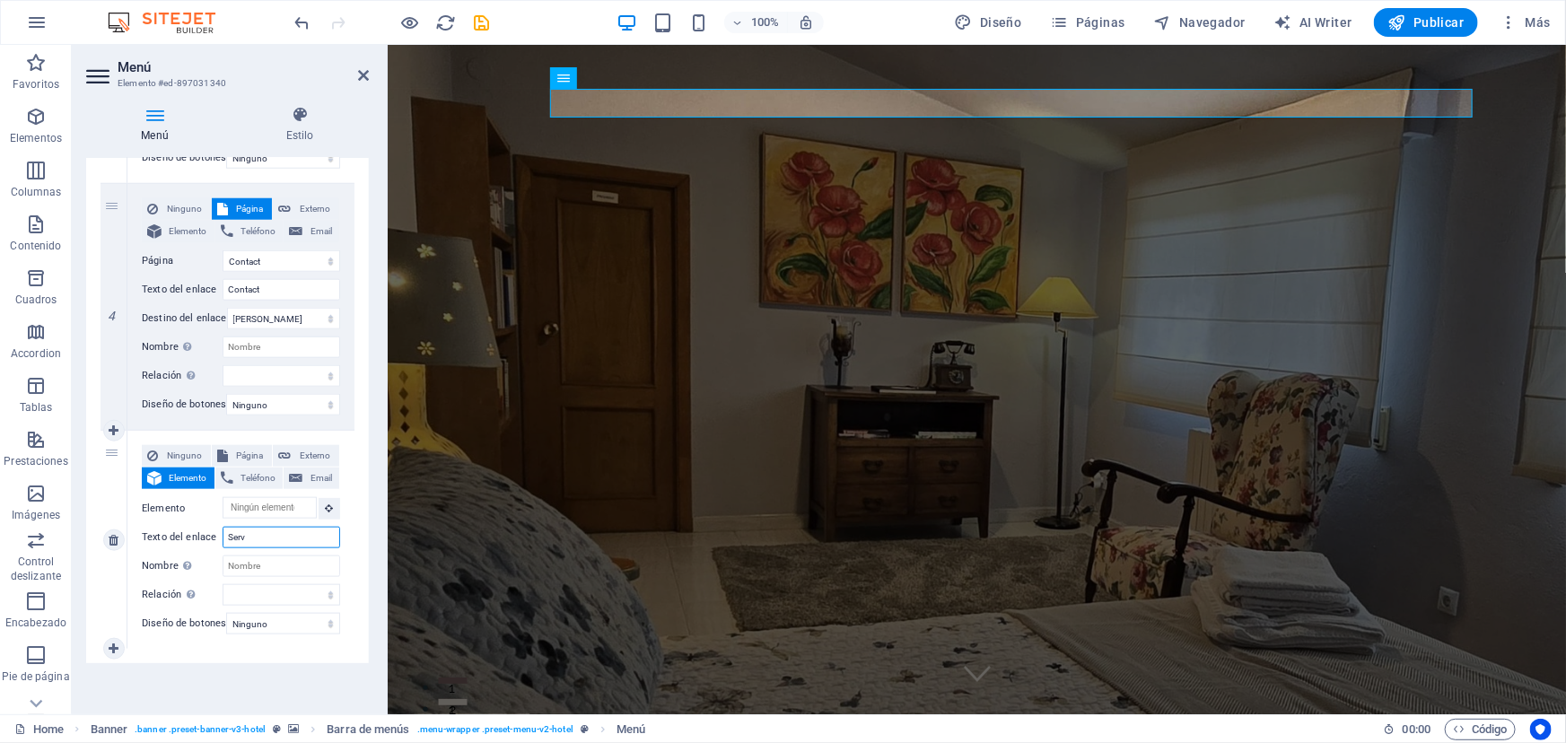
select select
type input "Servicios"
select select
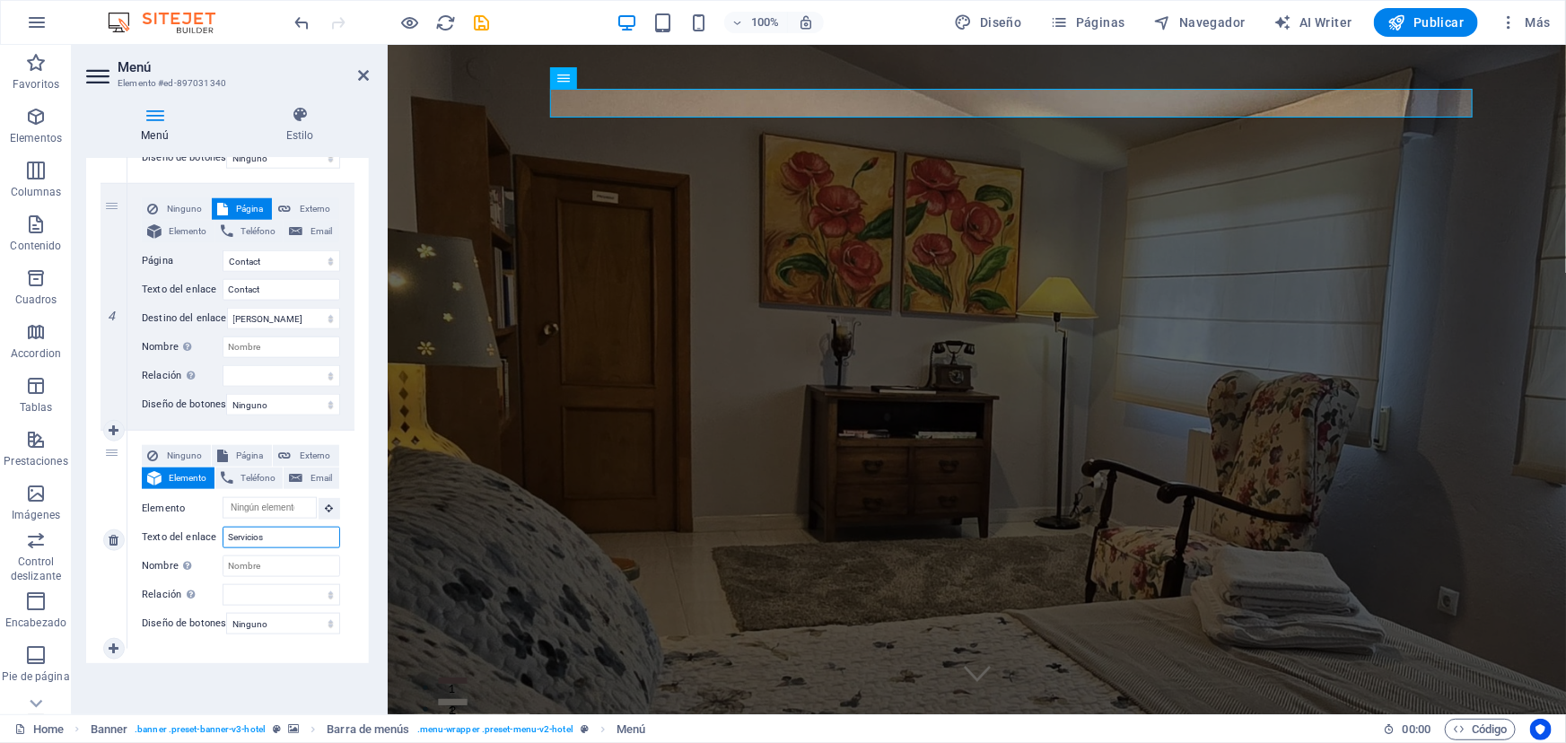
select select
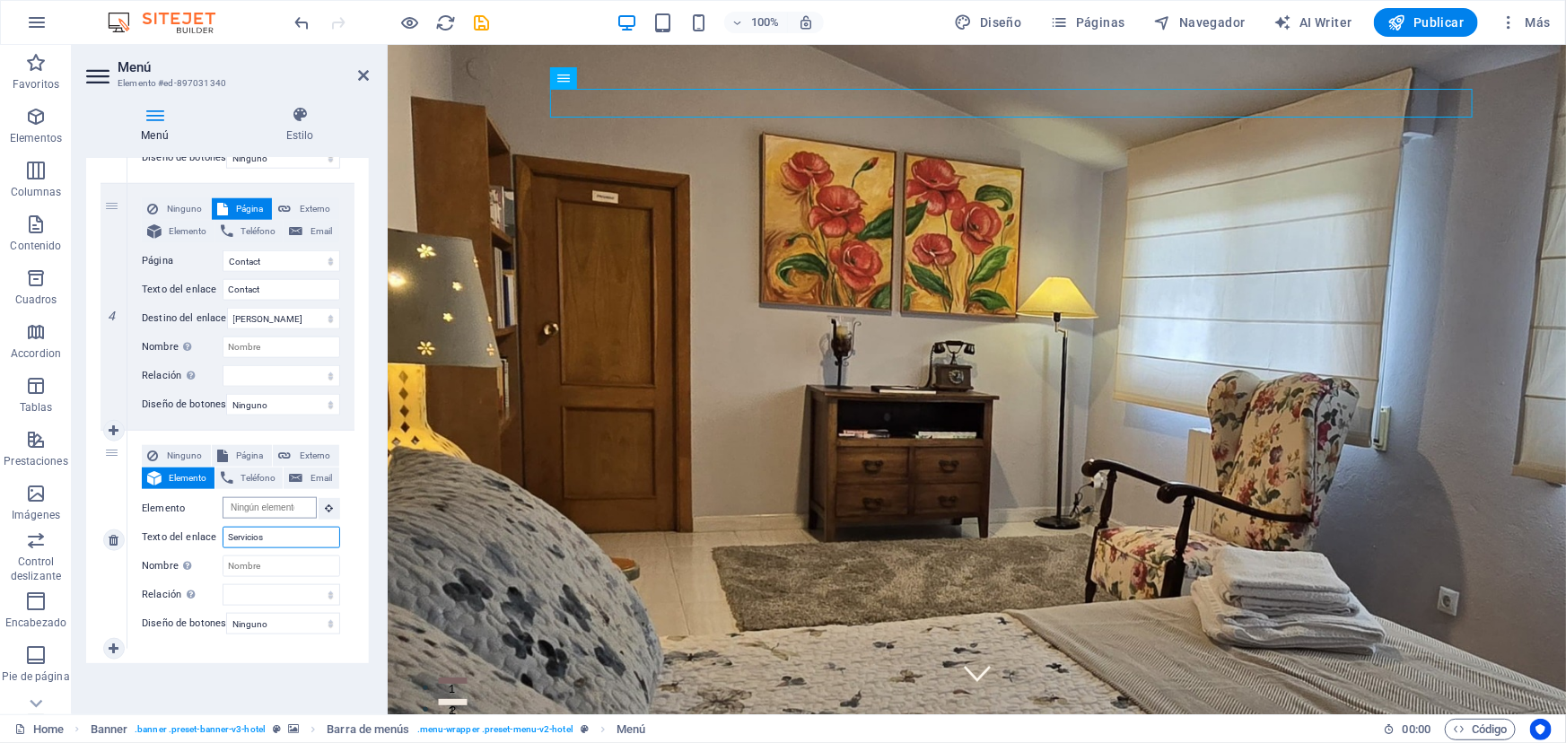
type input "Servicios"
click at [284, 497] on input "Elemento" at bounding box center [270, 508] width 94 height 22
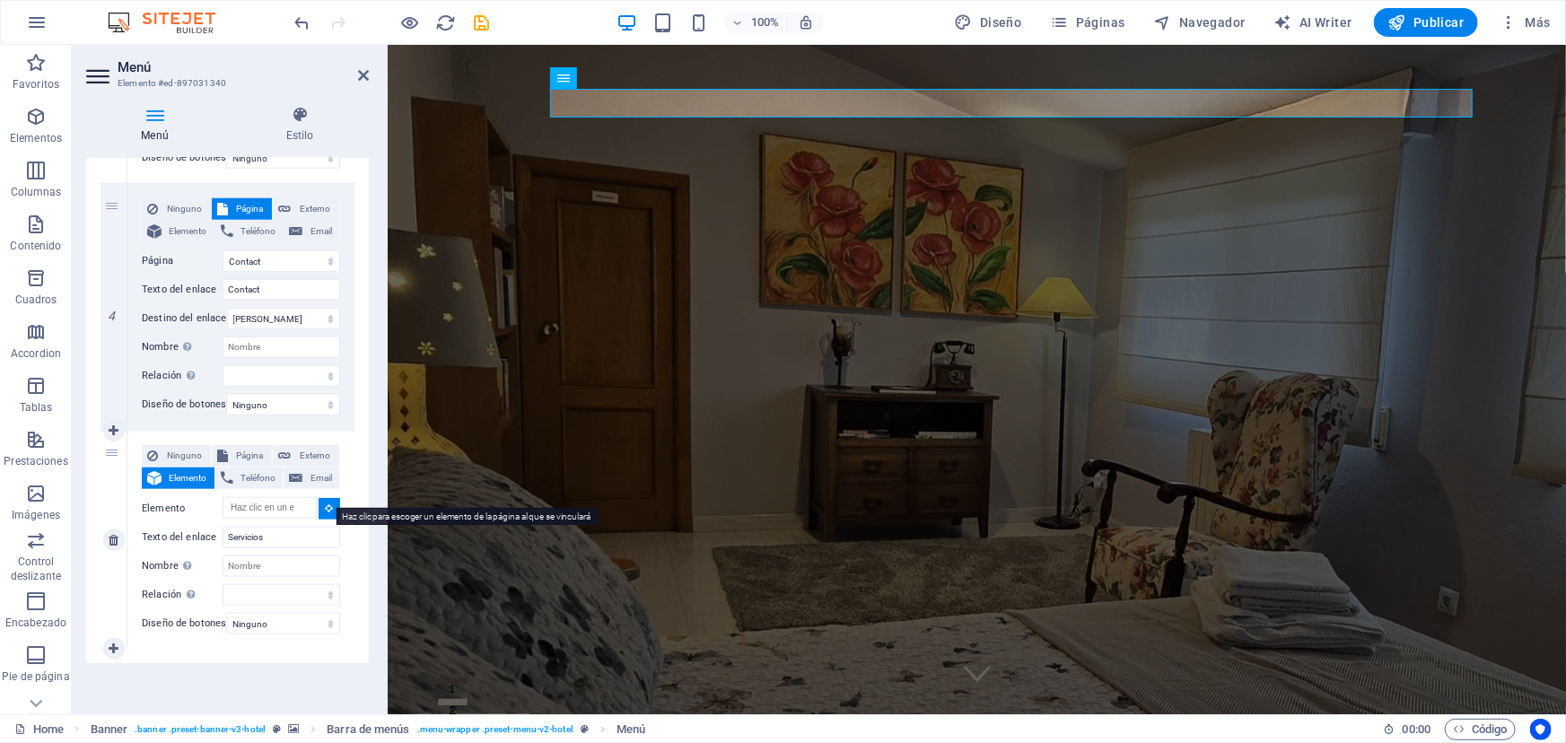
click at [327, 503] on icon at bounding box center [330, 507] width 8 height 9
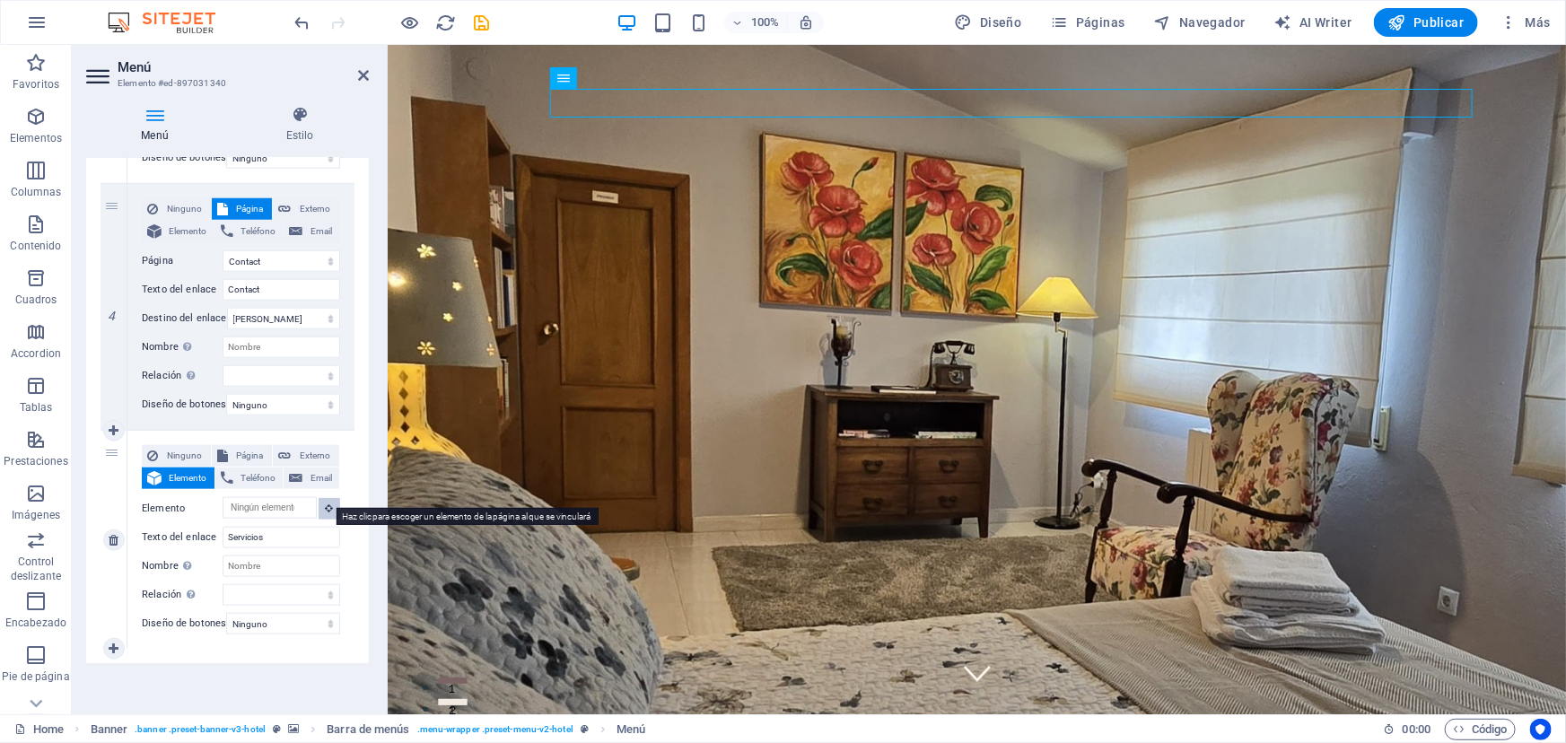
click at [327, 503] on icon at bounding box center [330, 507] width 8 height 9
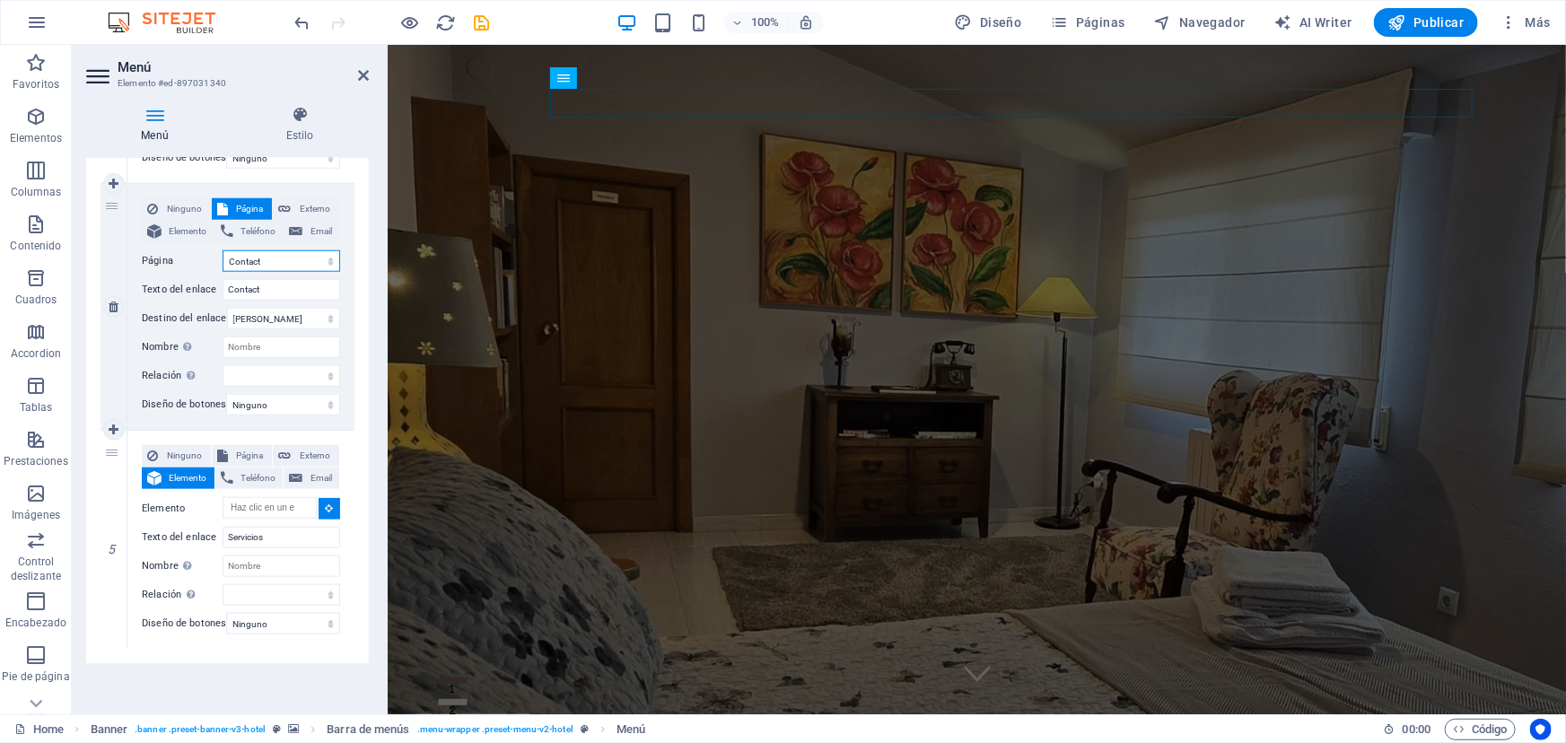
click at [327, 250] on select "Home Suites Experiences Contact Legal Notice Privacy" at bounding box center [282, 261] width 118 height 22
click at [243, 445] on span "Página" at bounding box center [250, 456] width 34 height 22
select select
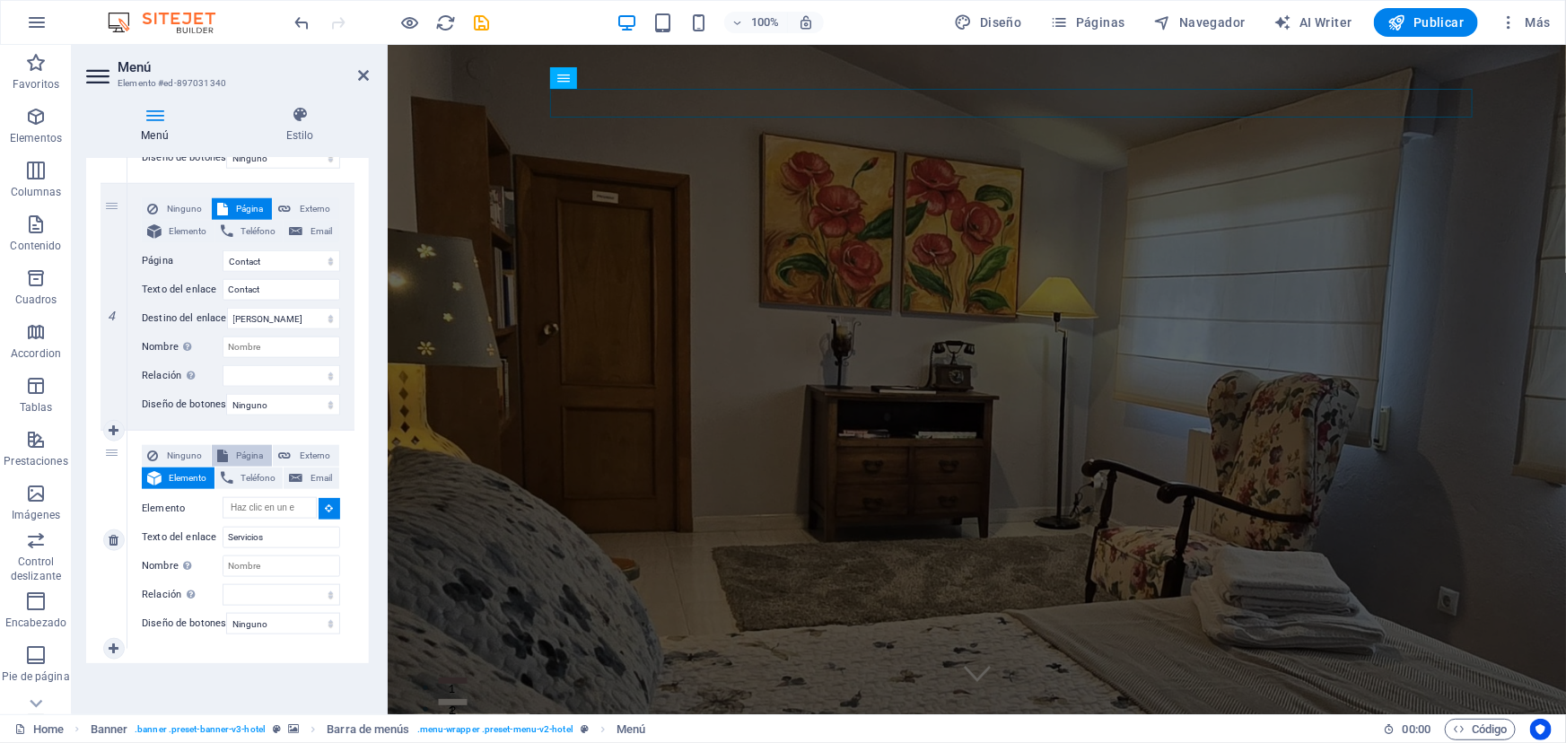
select select
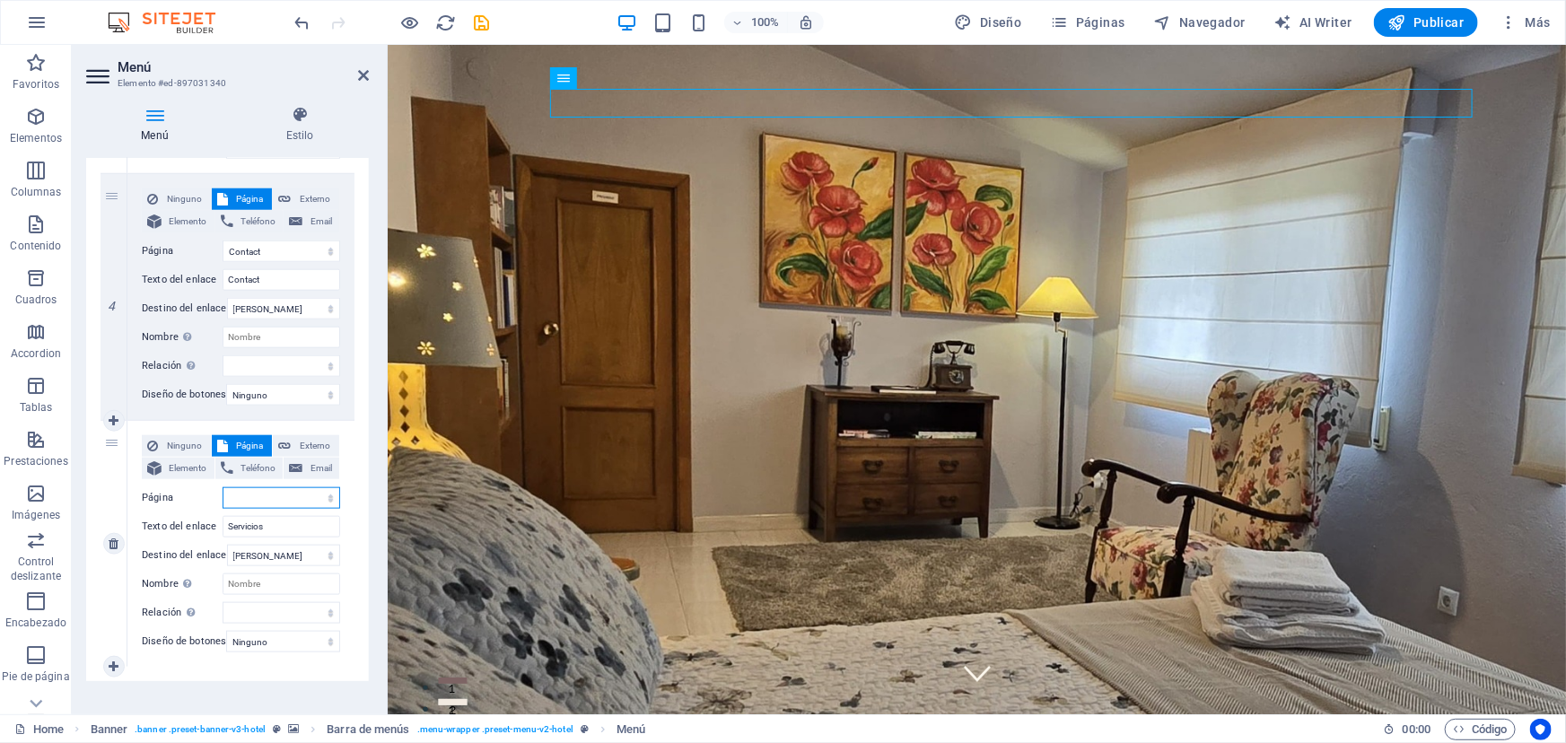
click at [267, 496] on select "Home Suites Experiences Contact Legal Notice Privacy" at bounding box center [282, 498] width 118 height 22
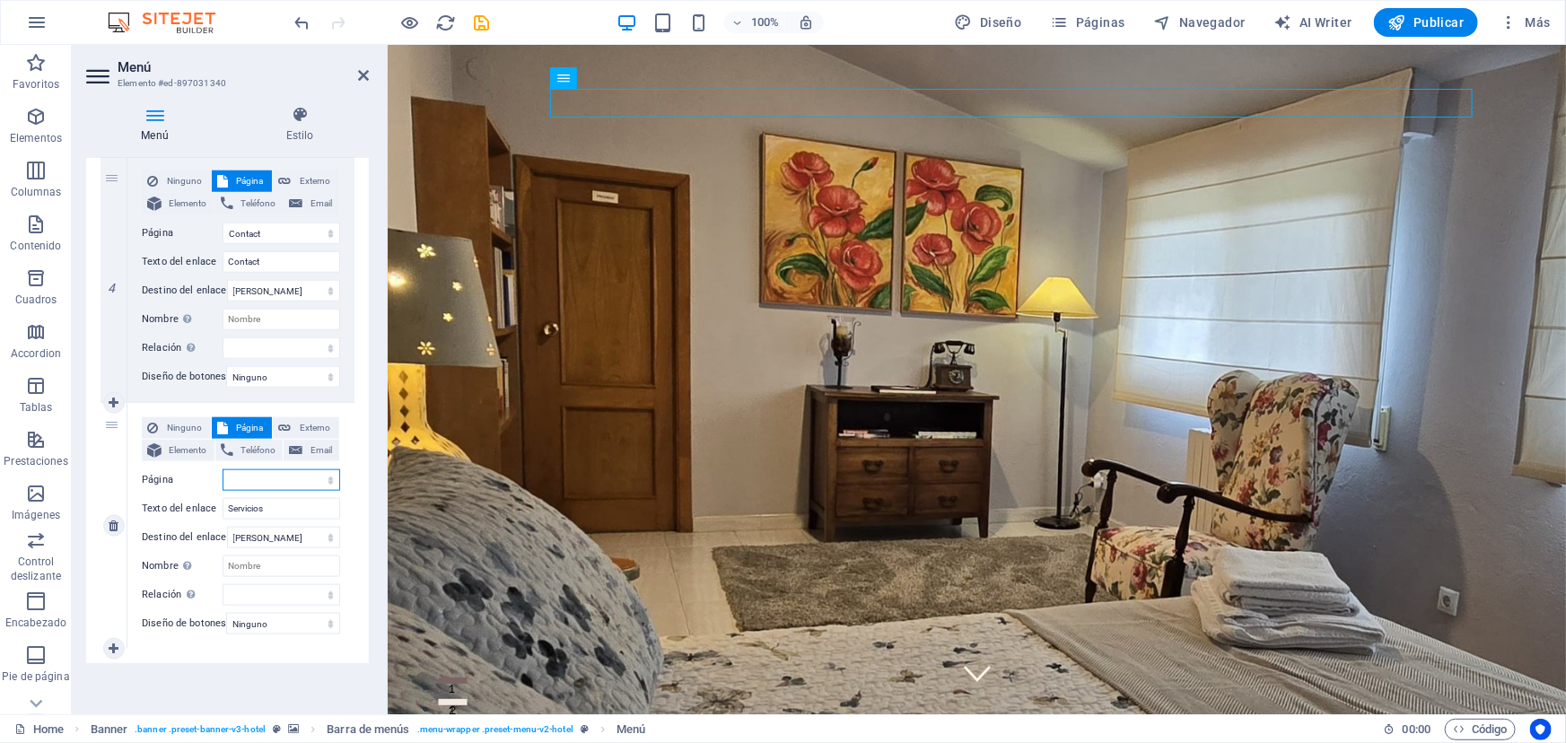
scroll to position [937, 0]
click at [267, 469] on select "Home Suites Experiences Contact Legal Notice Privacy" at bounding box center [282, 480] width 118 height 22
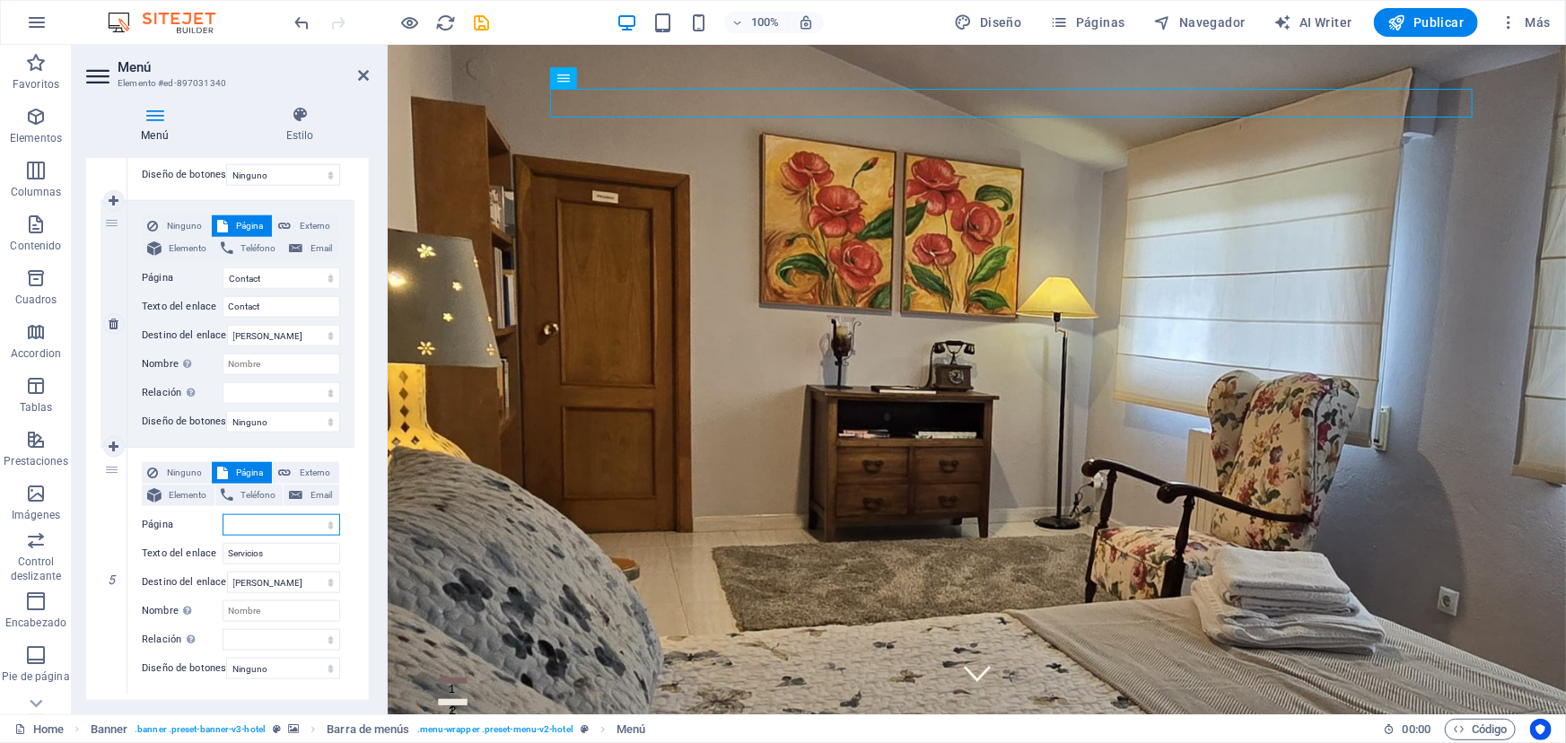
scroll to position [855, 0]
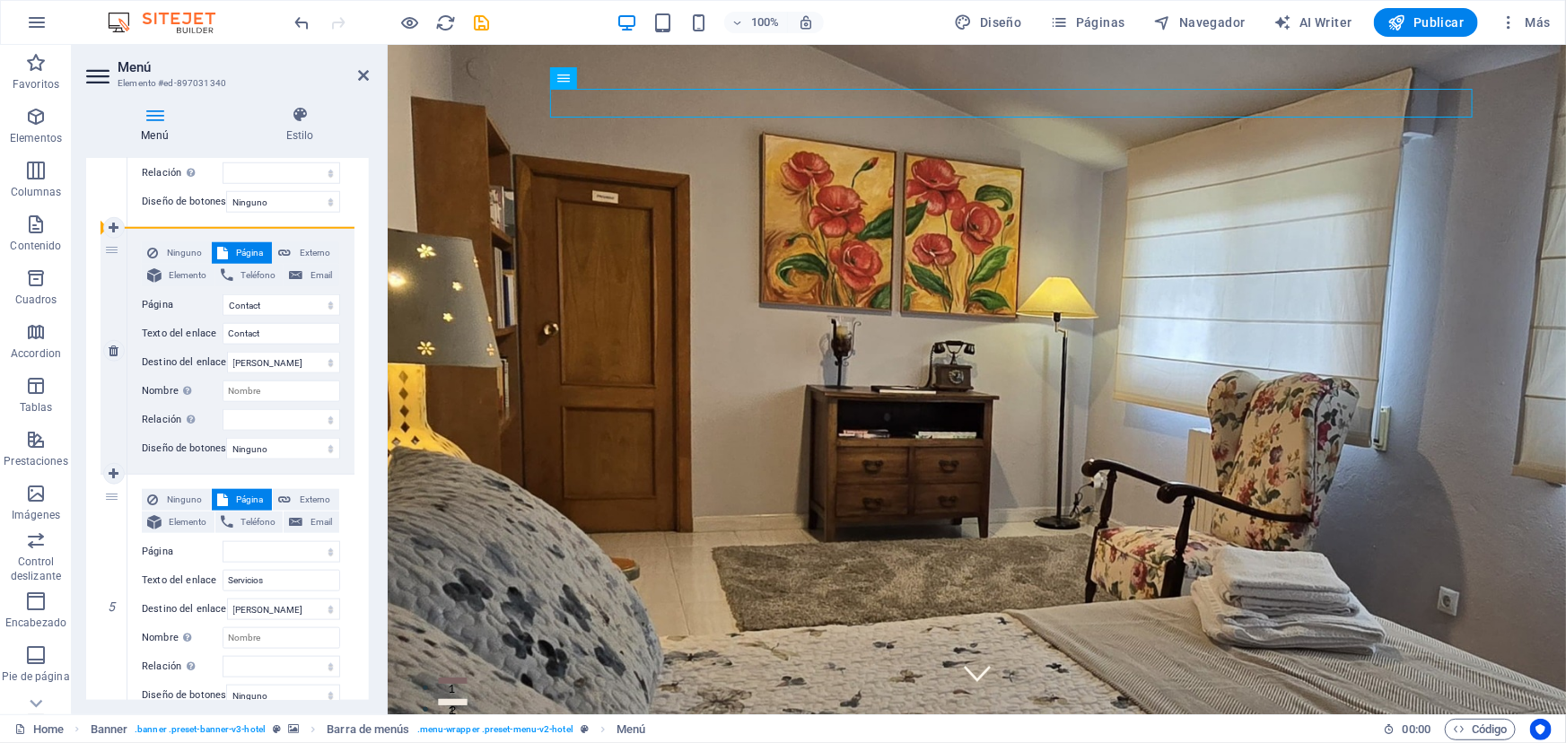
click at [110, 242] on div "4" at bounding box center [114, 351] width 27 height 246
select select
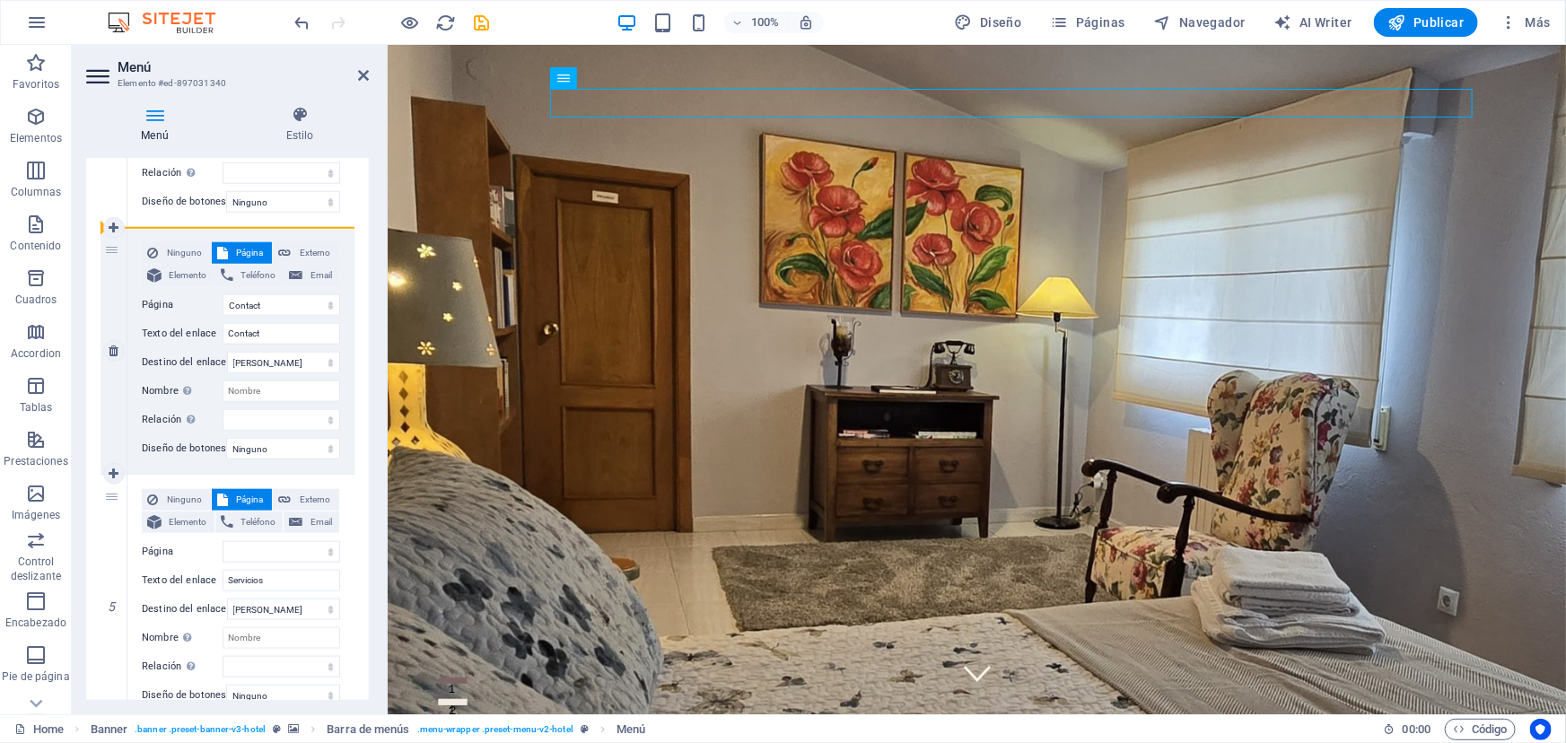
select select
click at [110, 246] on div "4" at bounding box center [114, 351] width 27 height 246
click at [110, 248] on div "4" at bounding box center [114, 351] width 27 height 246
select select
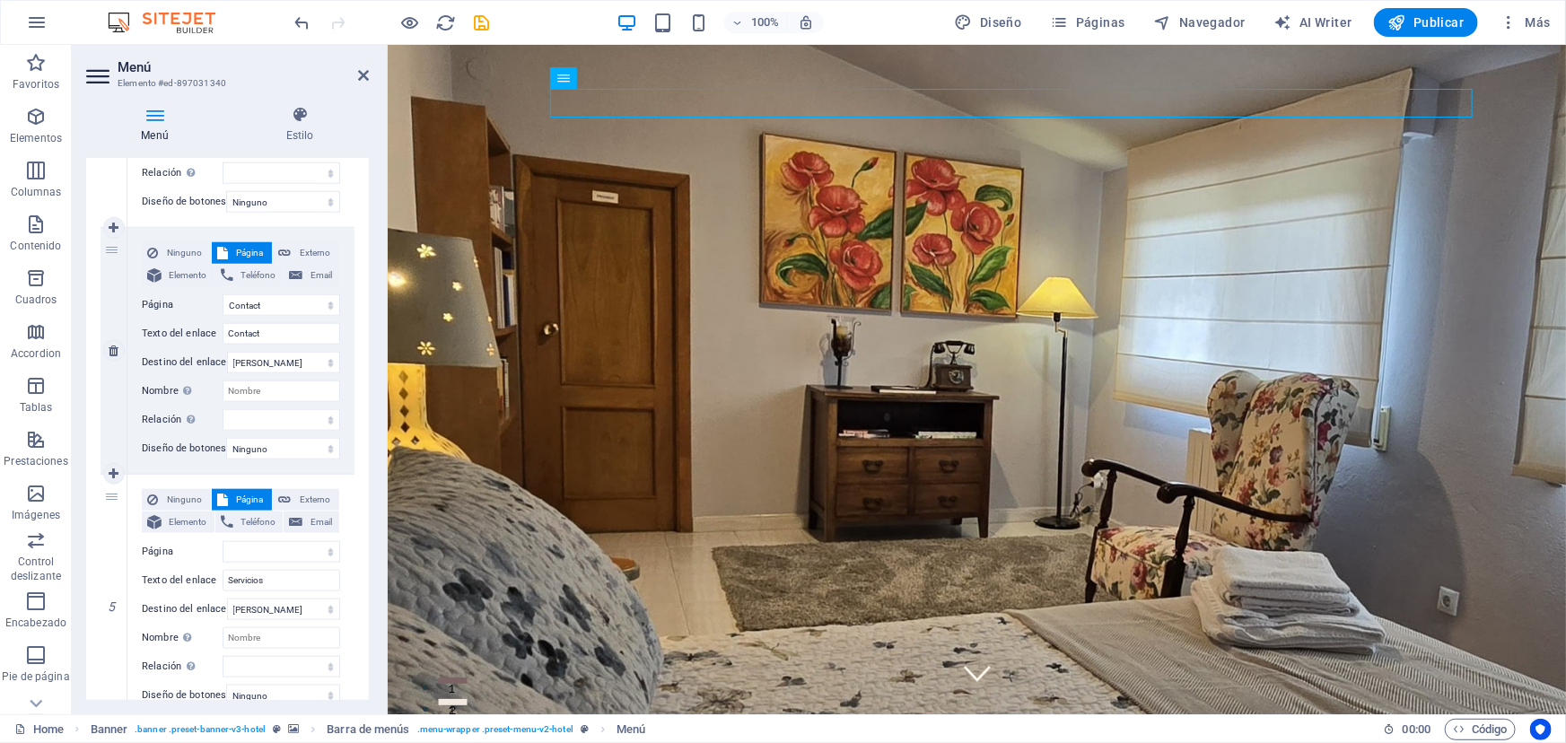
select select
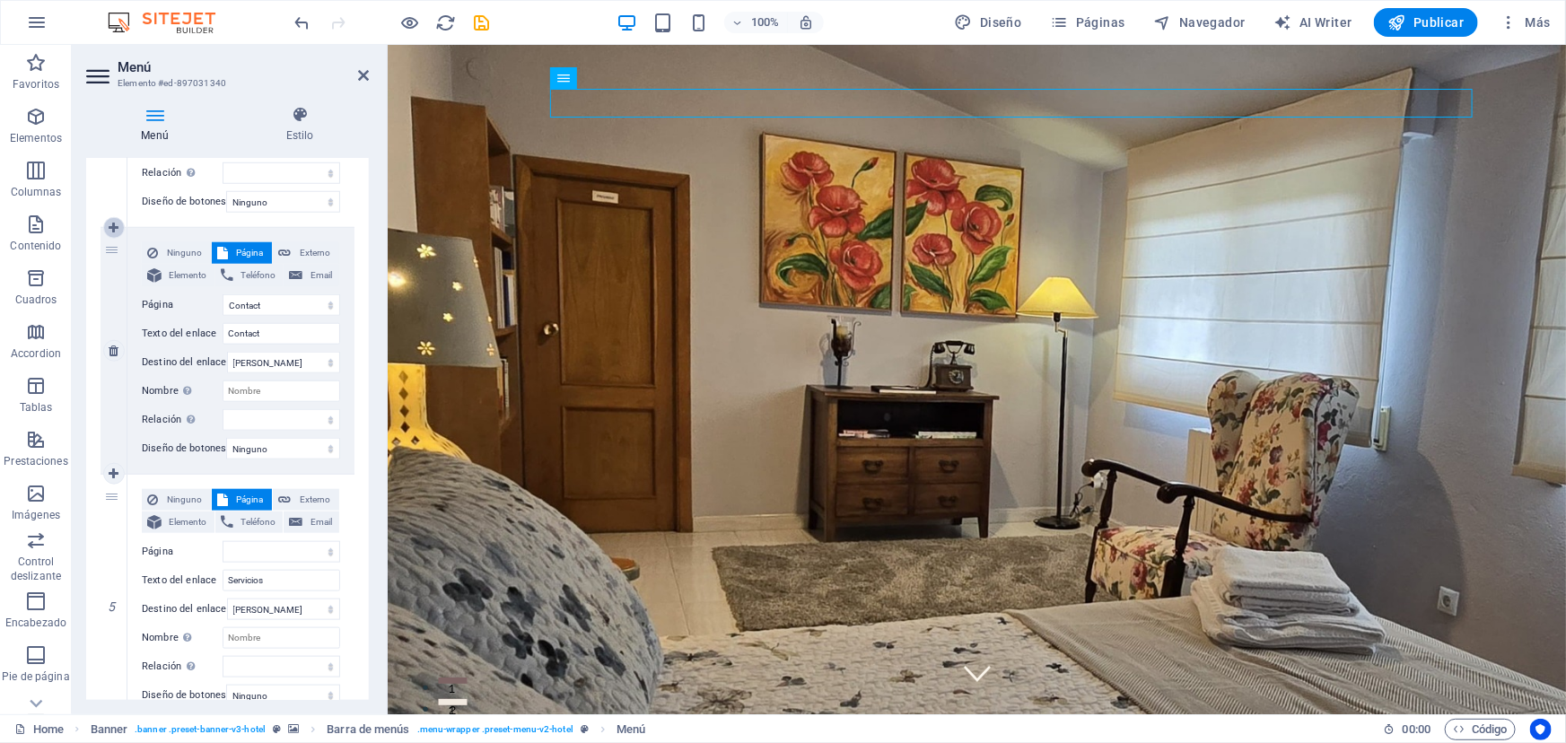
click at [115, 227] on icon at bounding box center [114, 228] width 10 height 13
select select
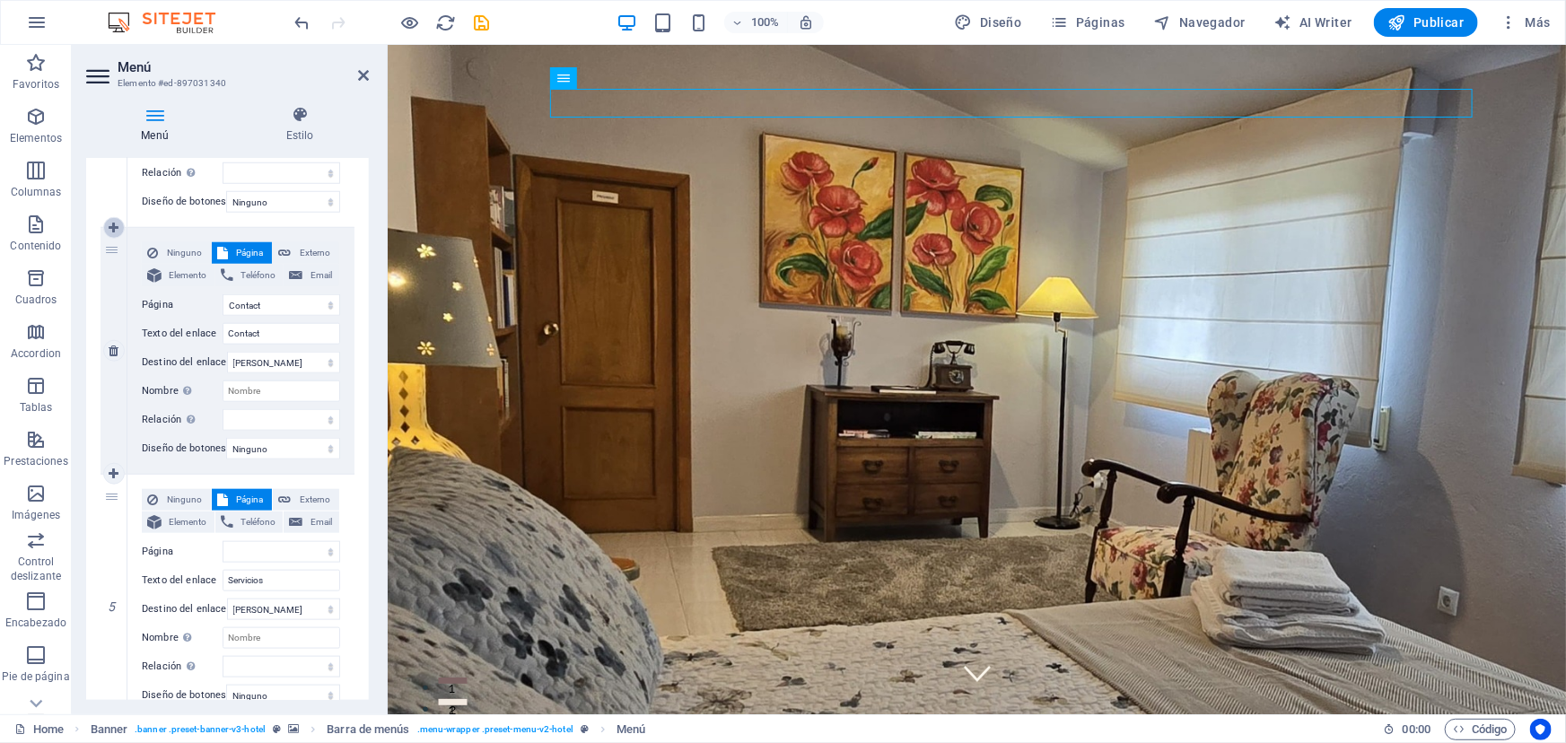
select select "3"
type input "Contact"
select select
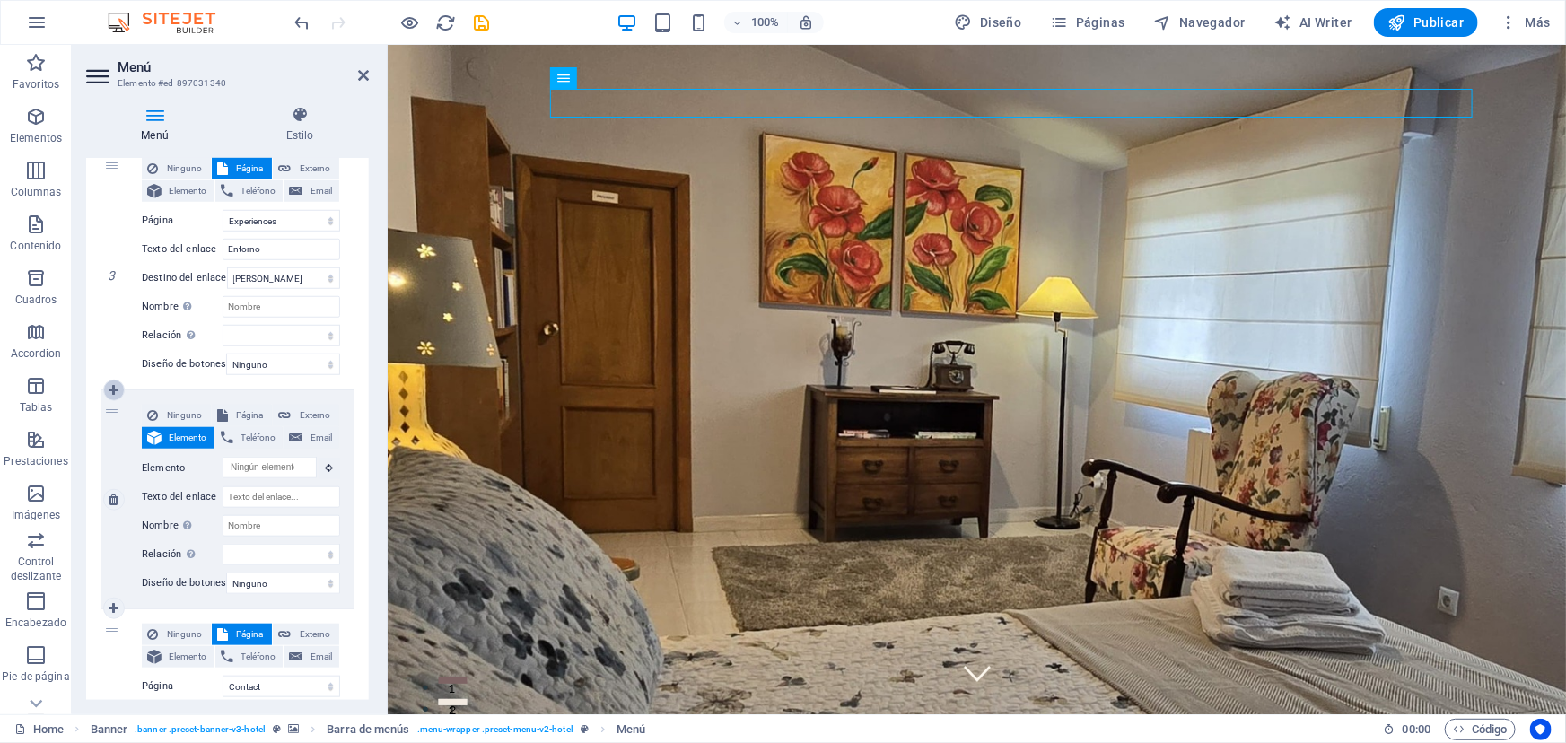
scroll to position [692, 0]
click at [300, 19] on icon "undo" at bounding box center [303, 23] width 21 height 21
select select
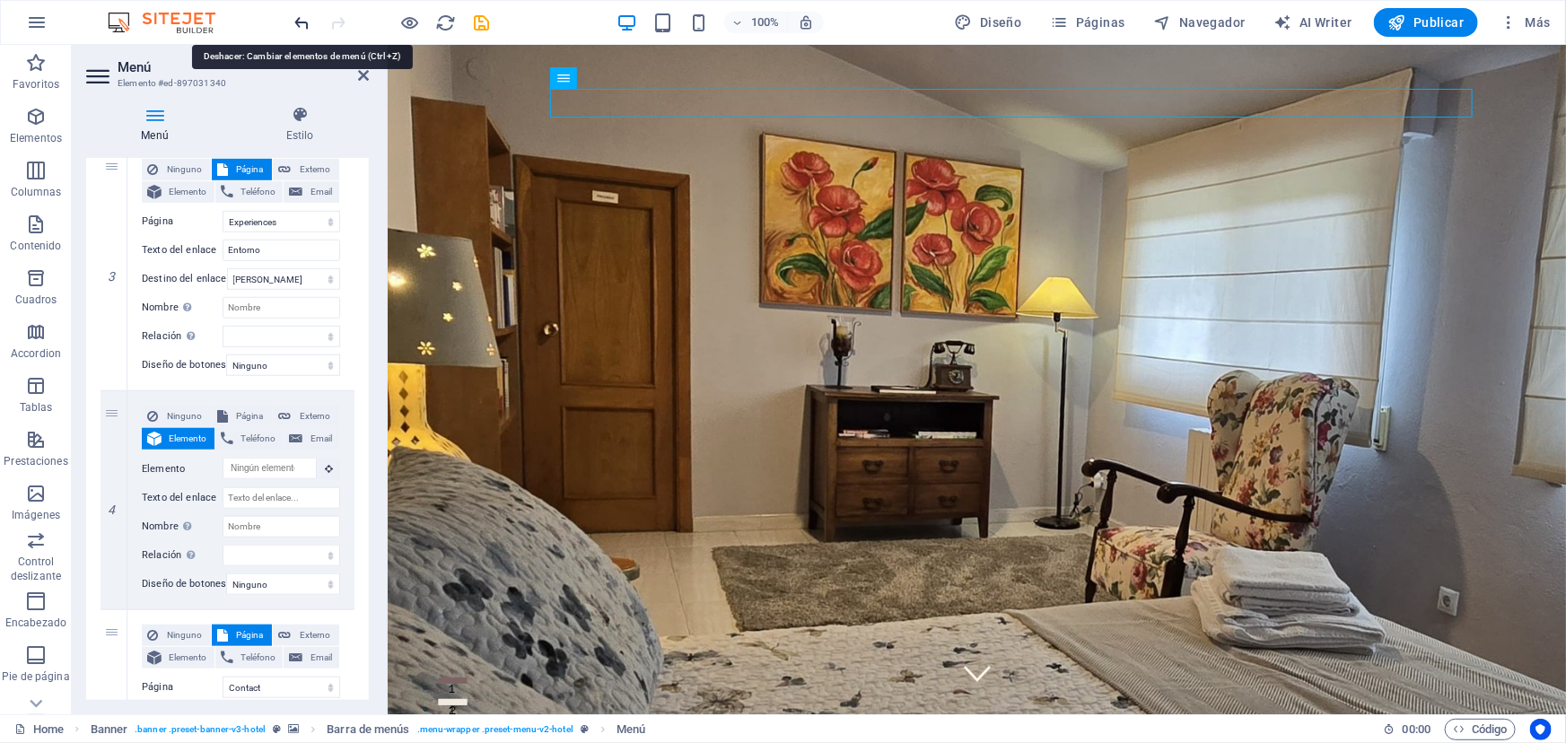
select select "3"
type input "Contact"
select select
type input "Servicios"
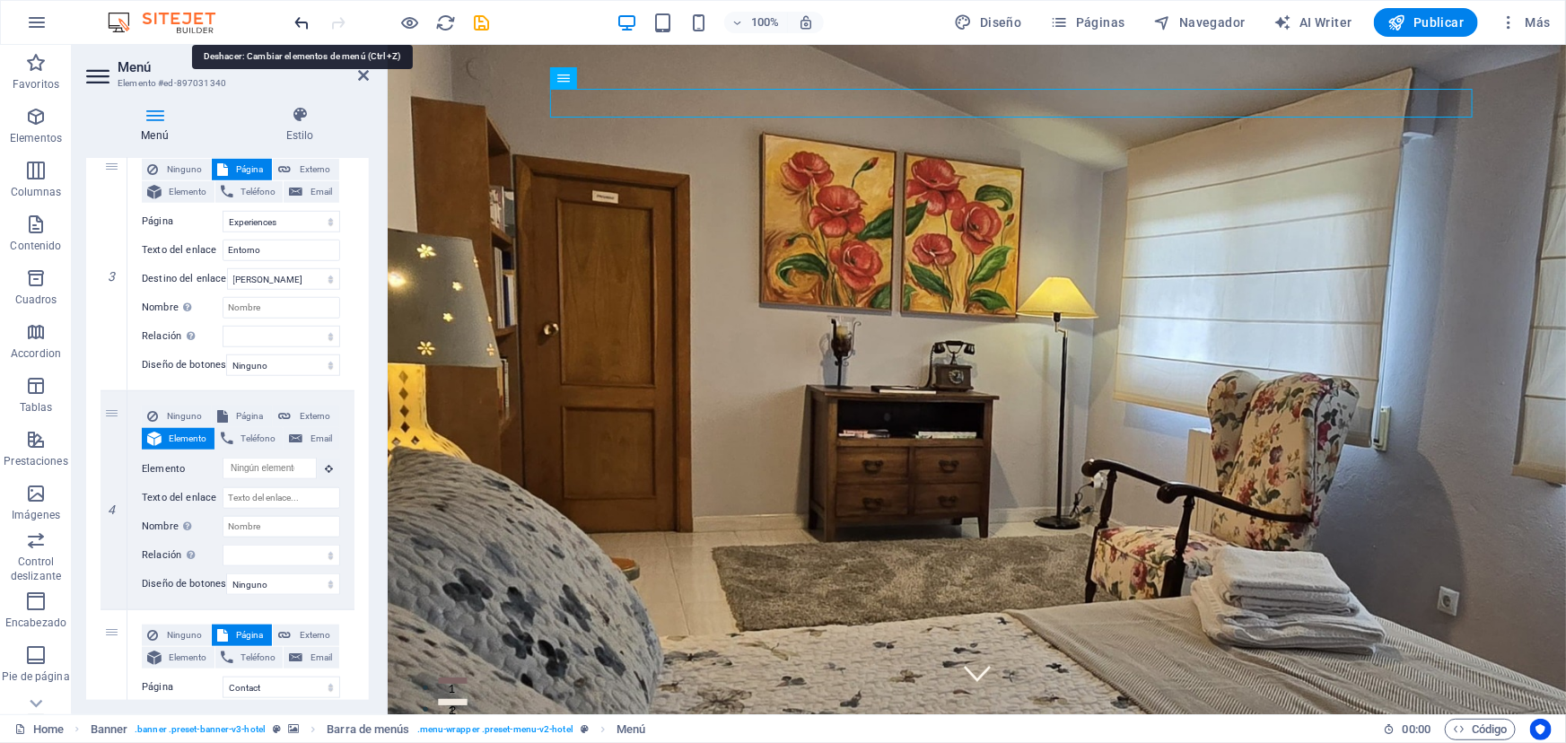
select select
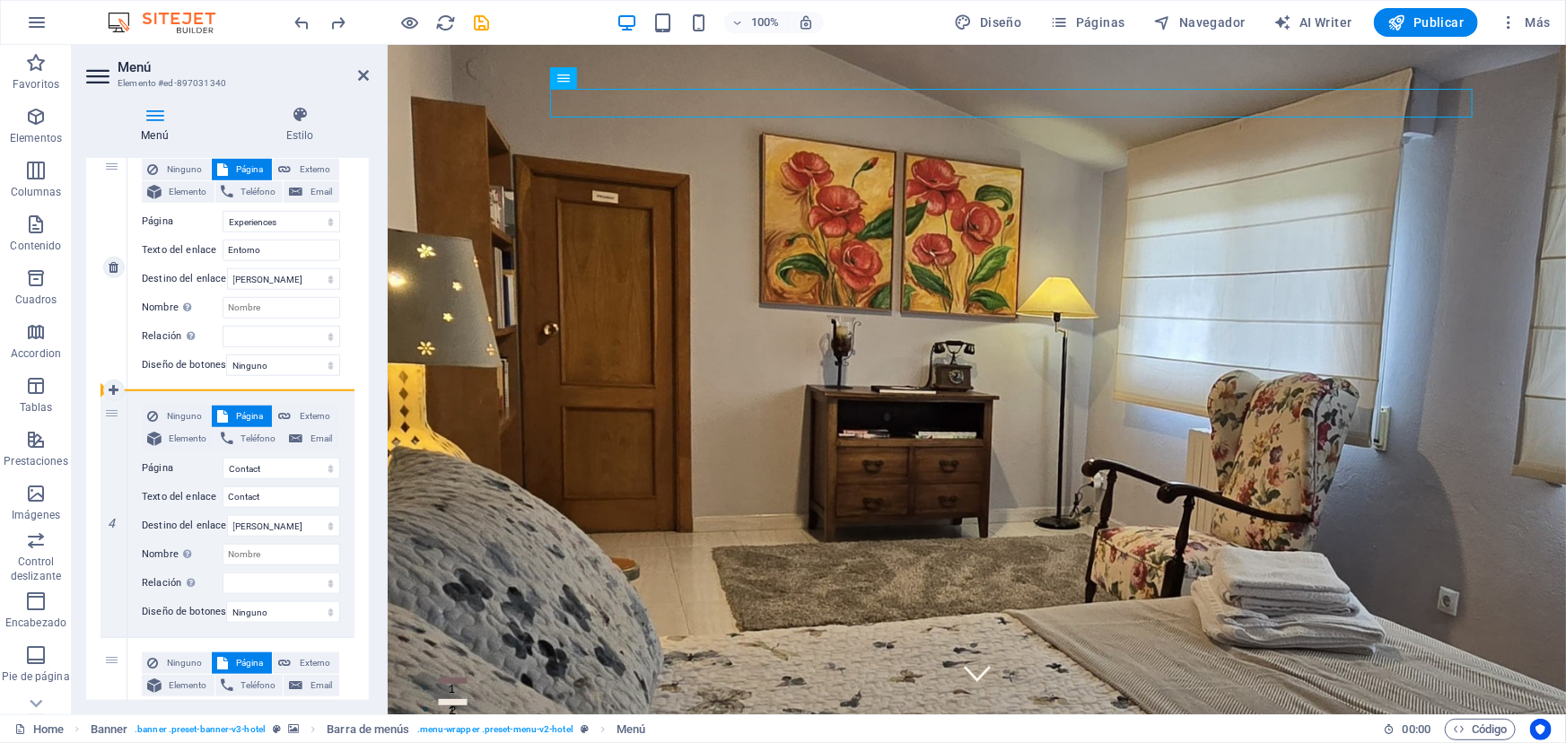
drag, startPoint x: 117, startPoint y: 659, endPoint x: 131, endPoint y: 377, distance: 282.2
click at [131, 377] on div "1 Ninguno Página Externo Elemento Teléfono Email Página Home Suites Experiences…" at bounding box center [228, 268] width 254 height 1234
select select
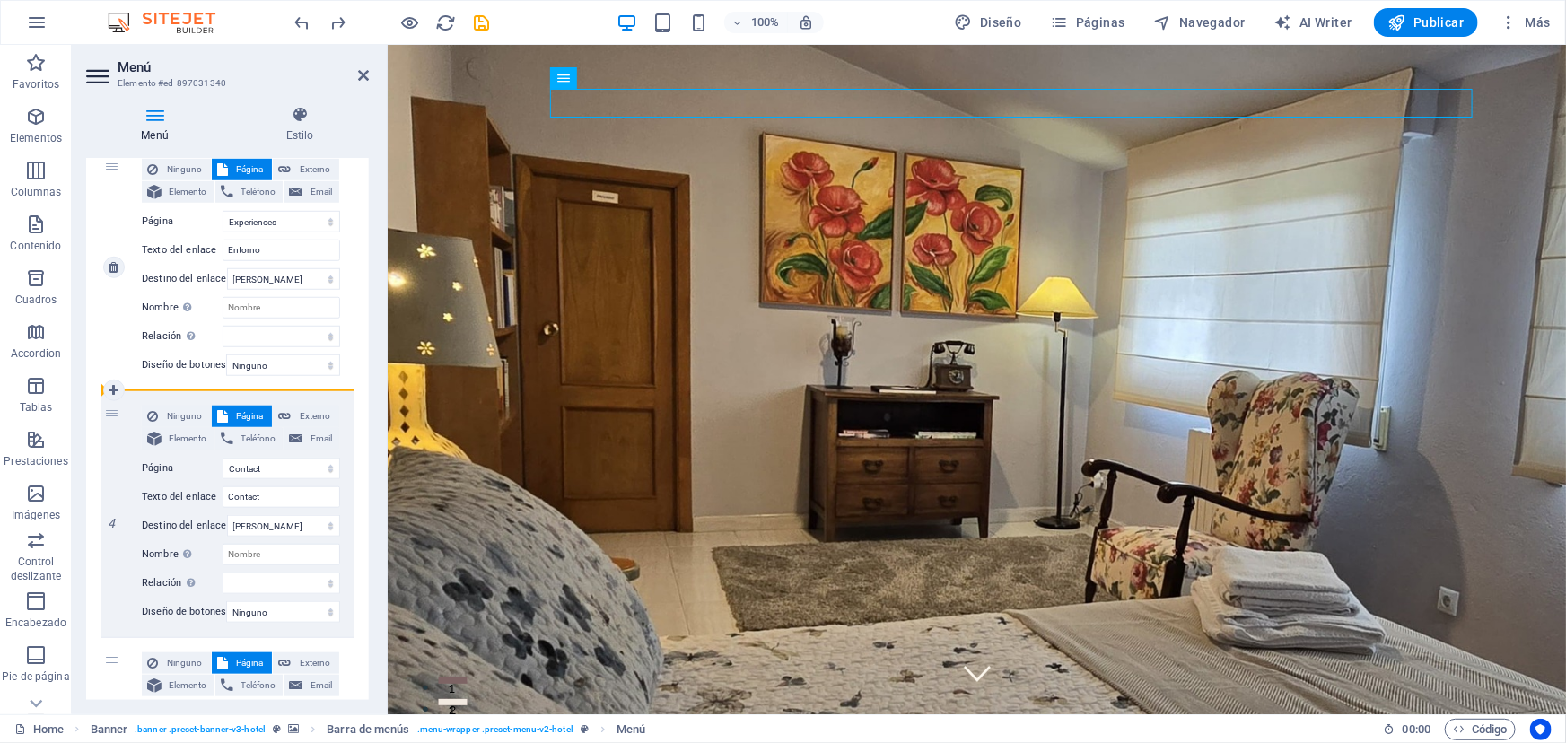
select select
type input "Servicios"
select select
select select "3"
type input "Contact"
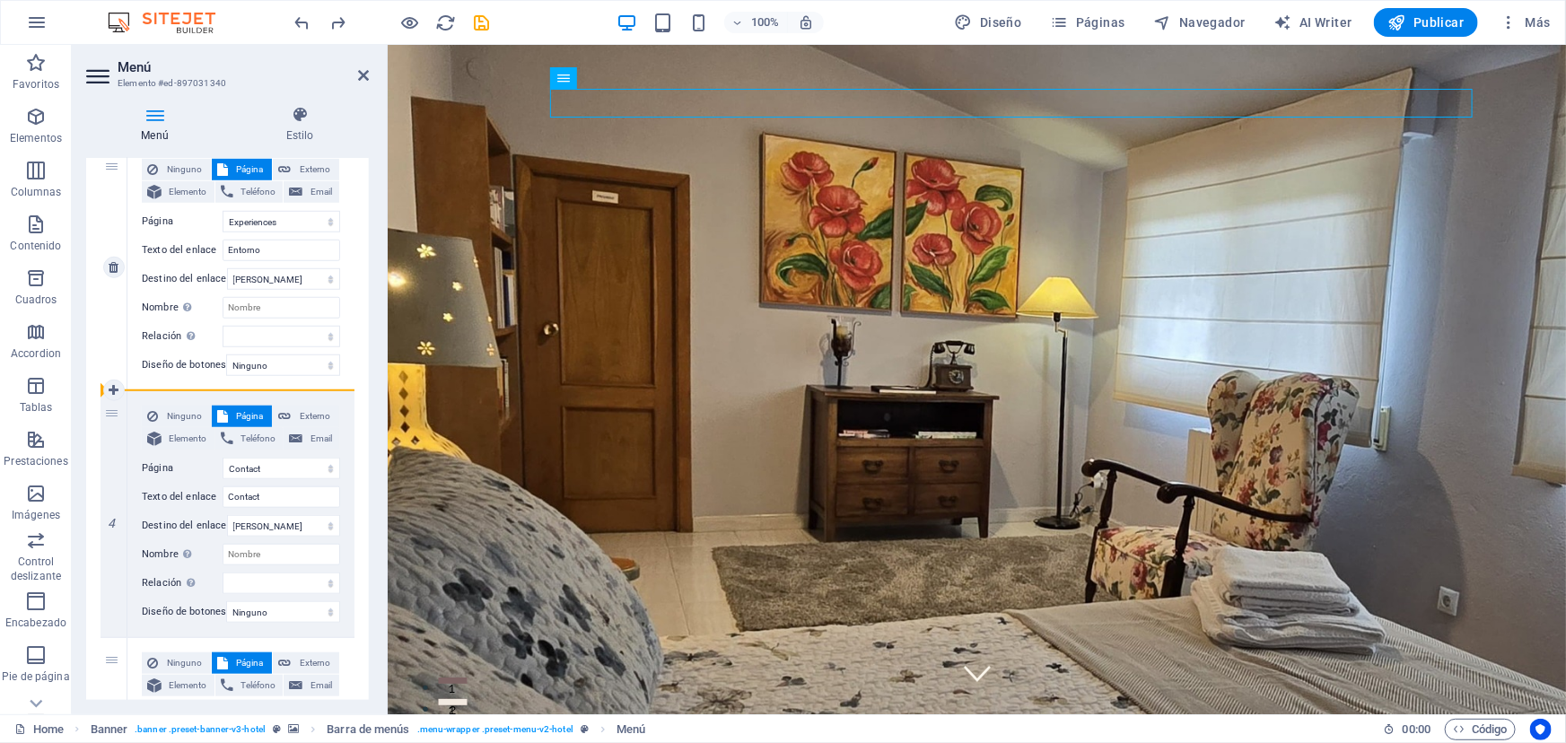
select select
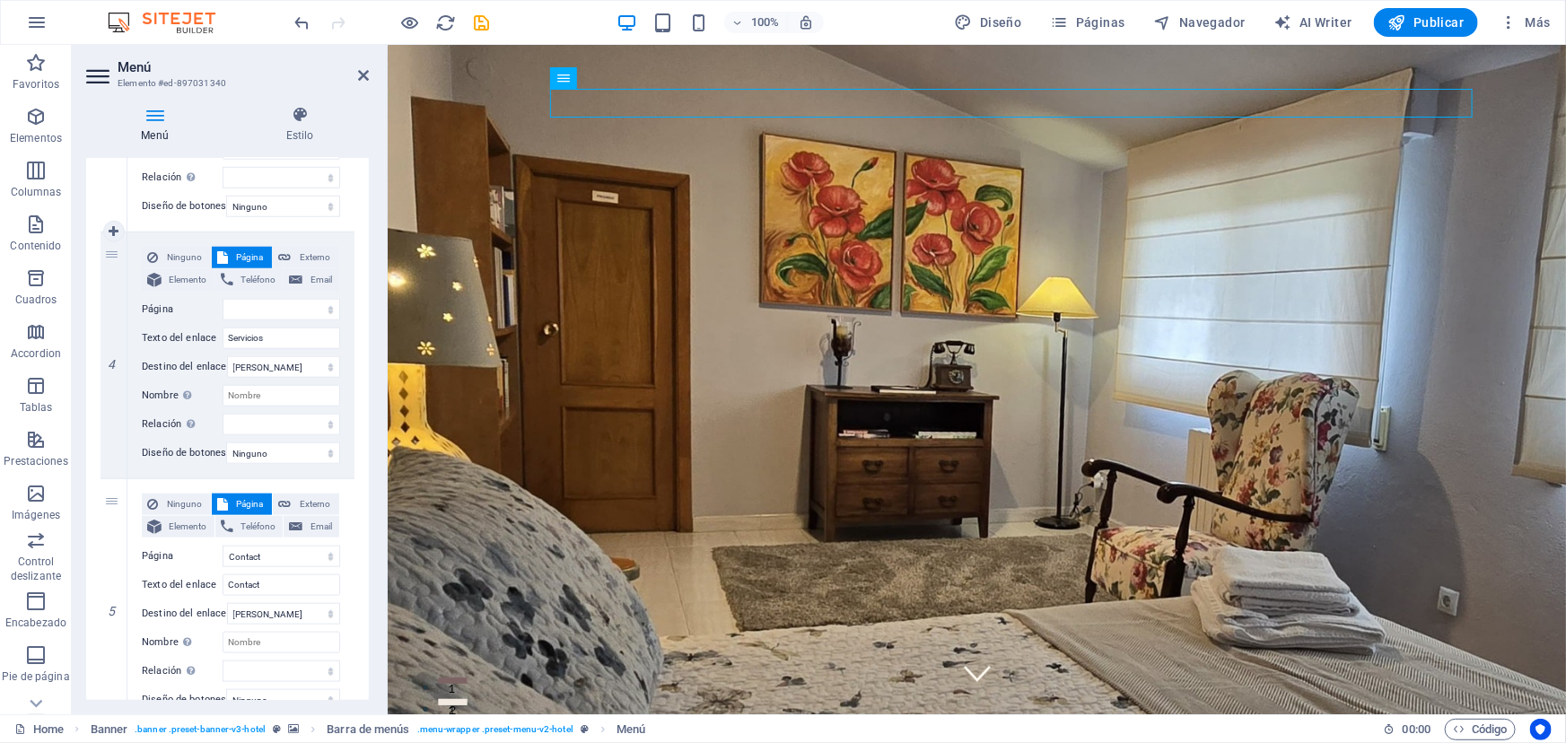
scroll to position [937, 0]
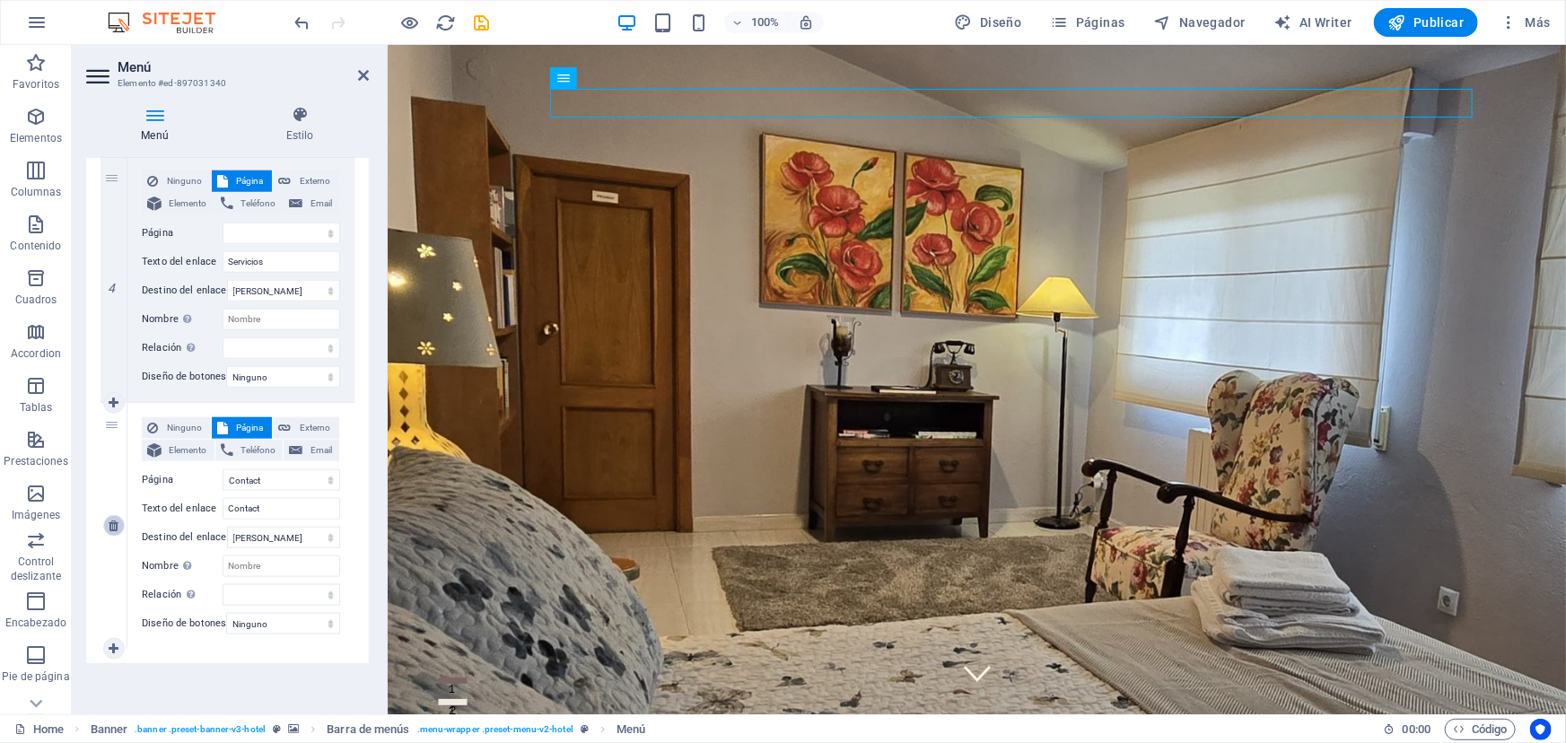
click at [115, 520] on icon at bounding box center [114, 526] width 10 height 13
select select
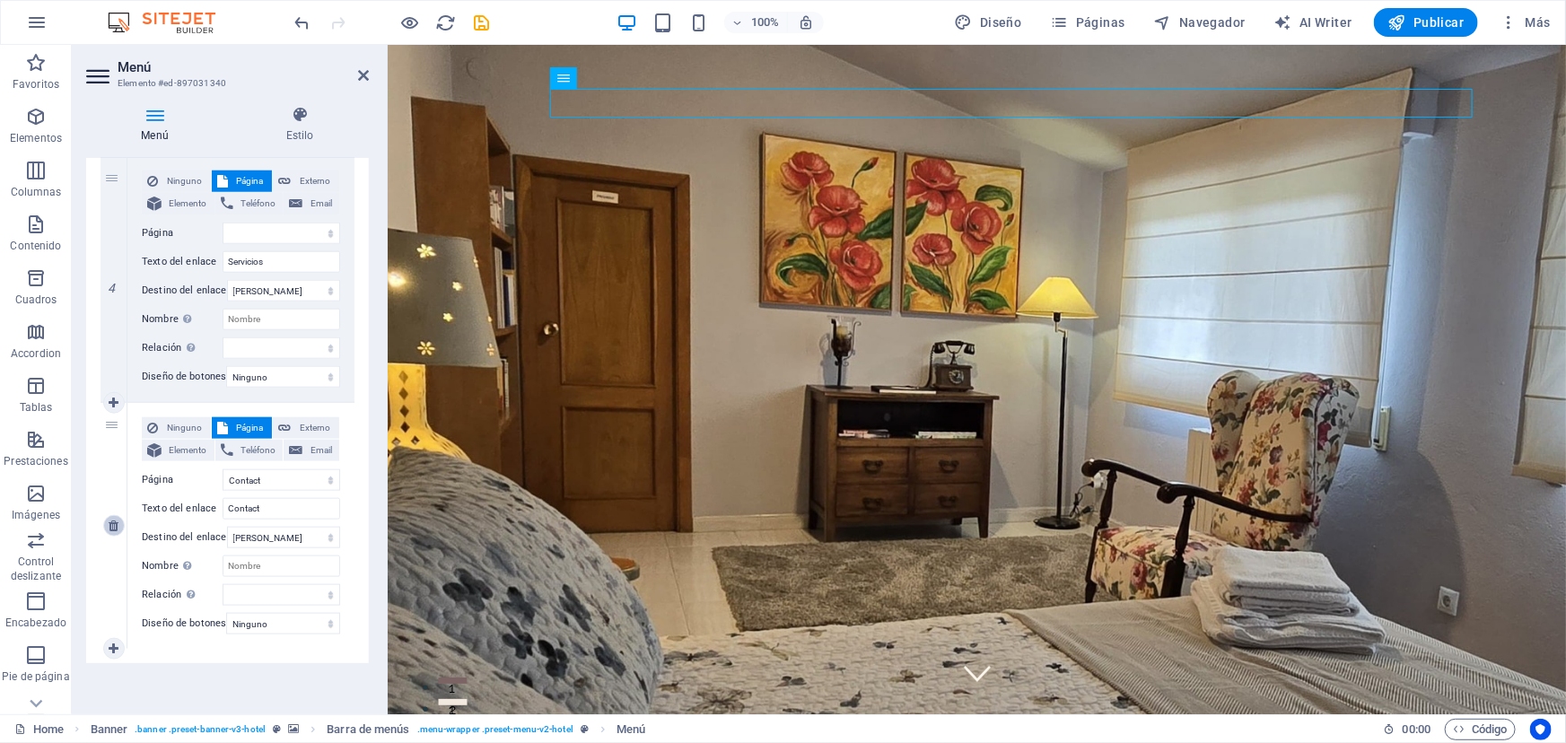
select select
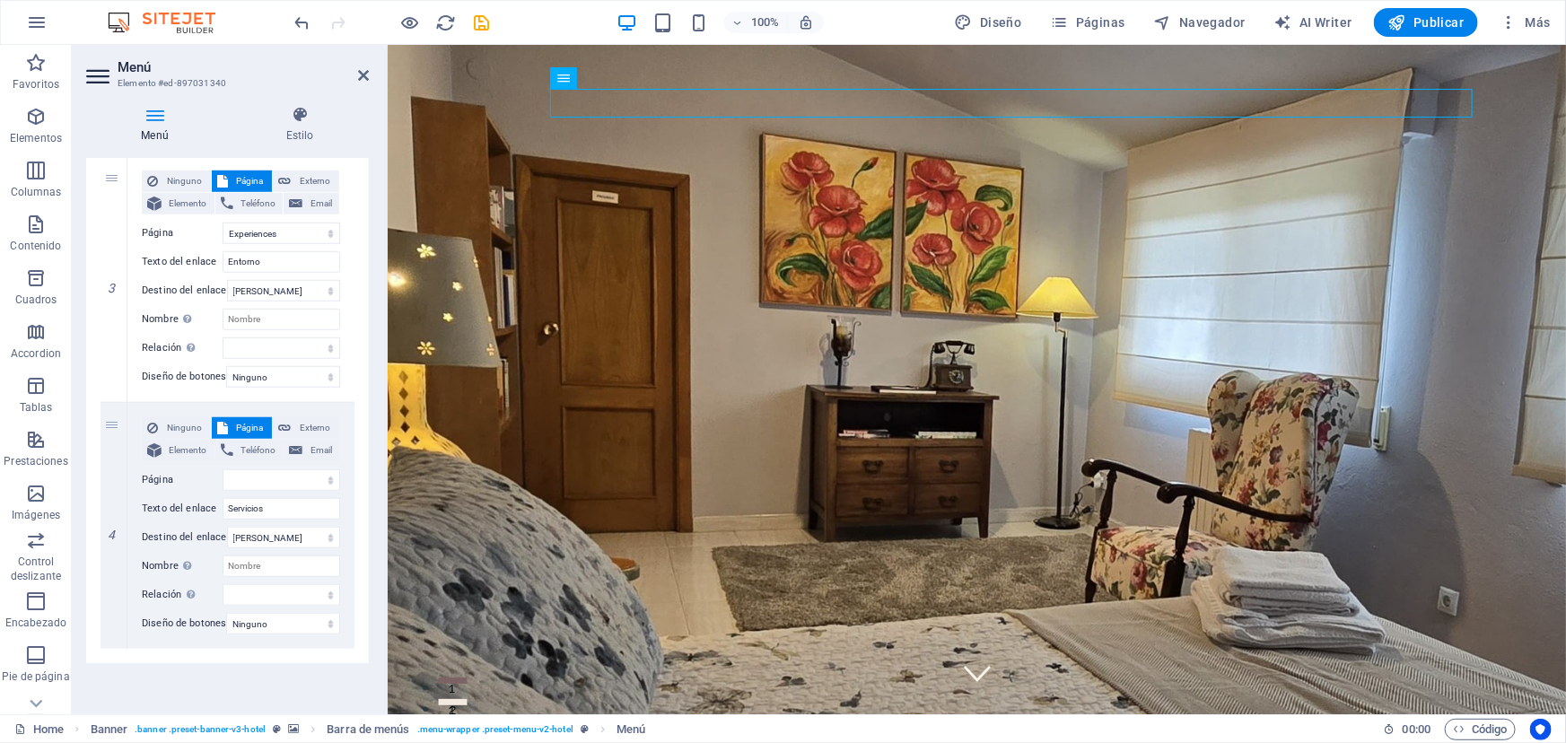
scroll to position [691, 0]
click at [300, 21] on icon "undo" at bounding box center [303, 23] width 21 height 21
select select
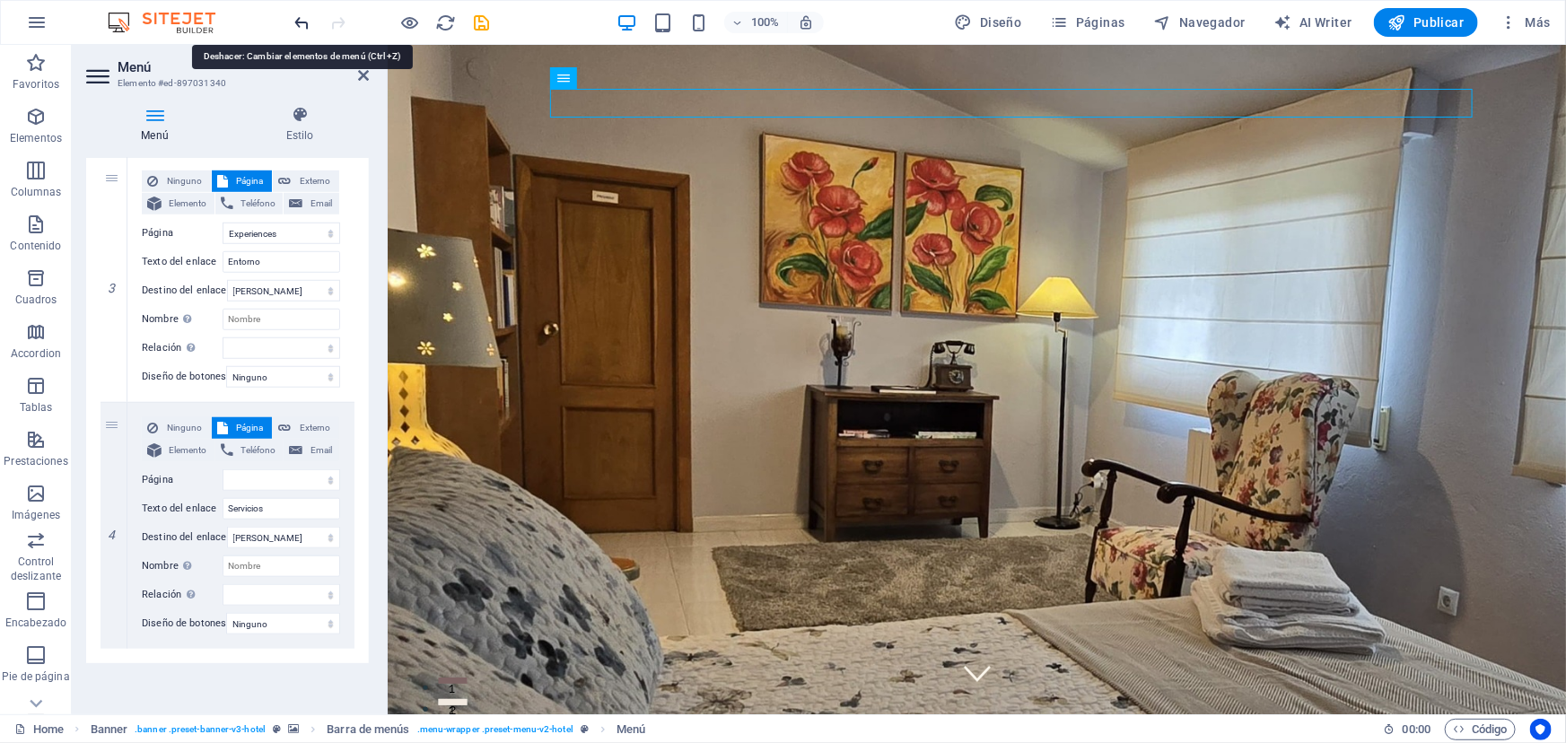
select select
select select "3"
select select
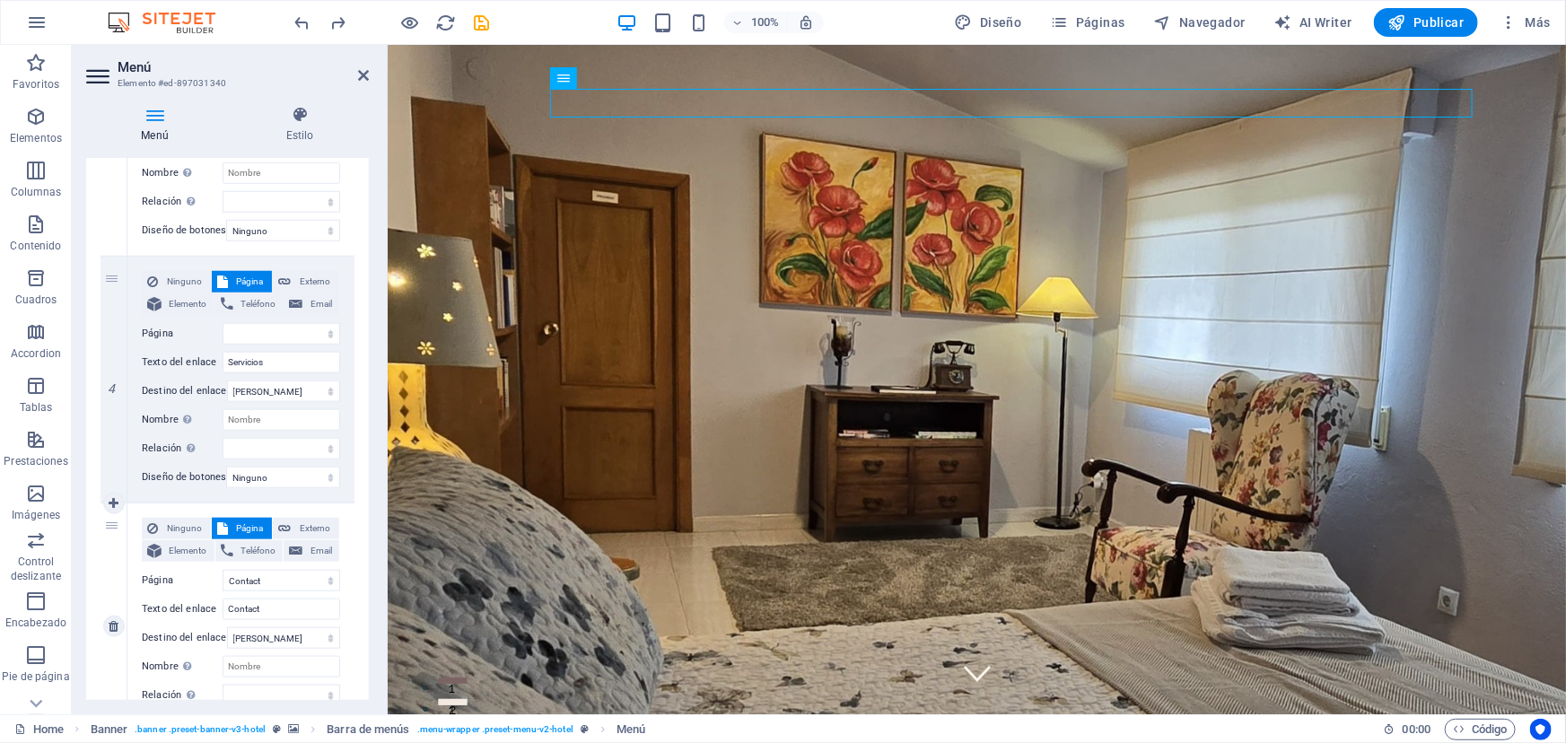
scroll to position [775, 0]
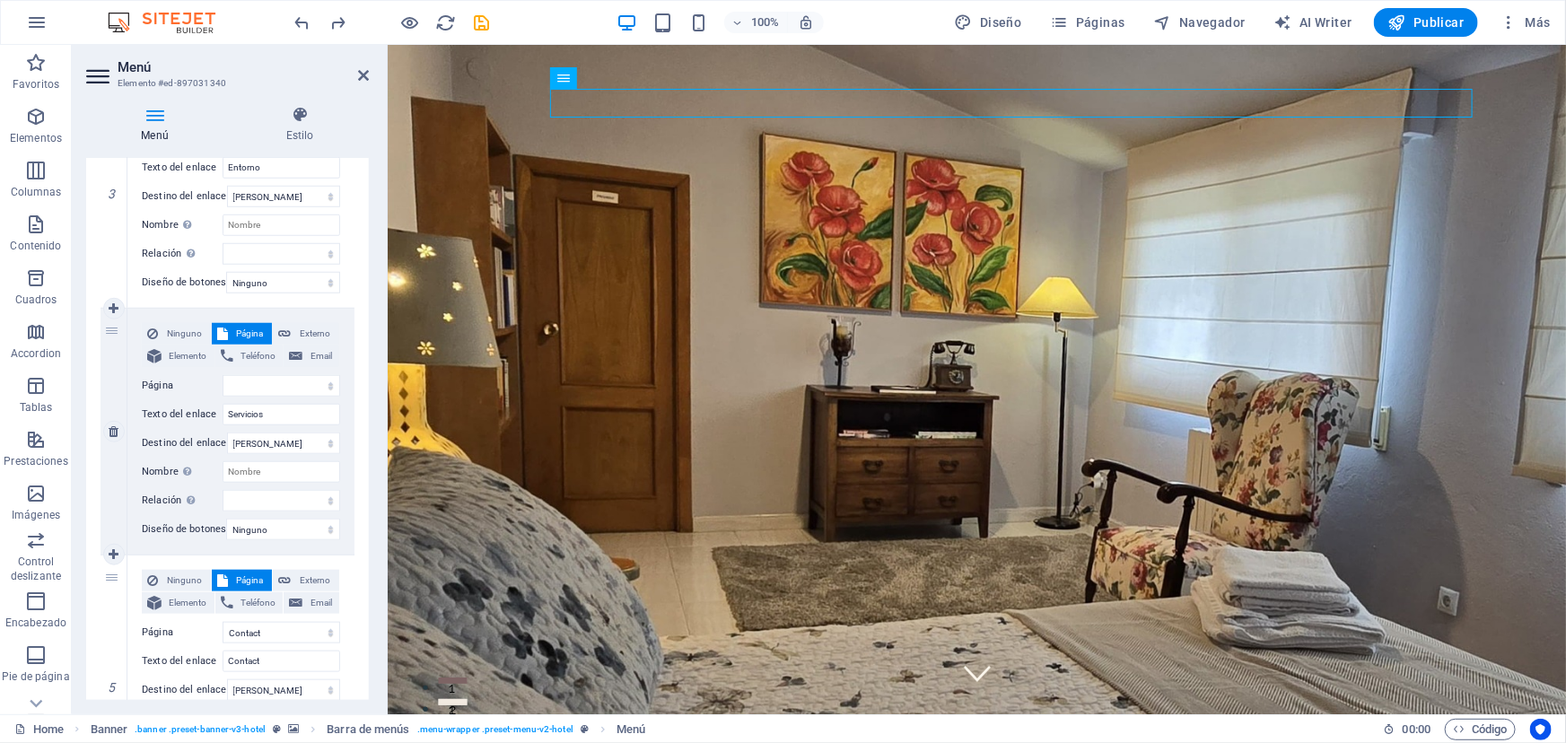
click at [114, 430] on icon at bounding box center [114, 431] width 10 height 13
select select
select select "3"
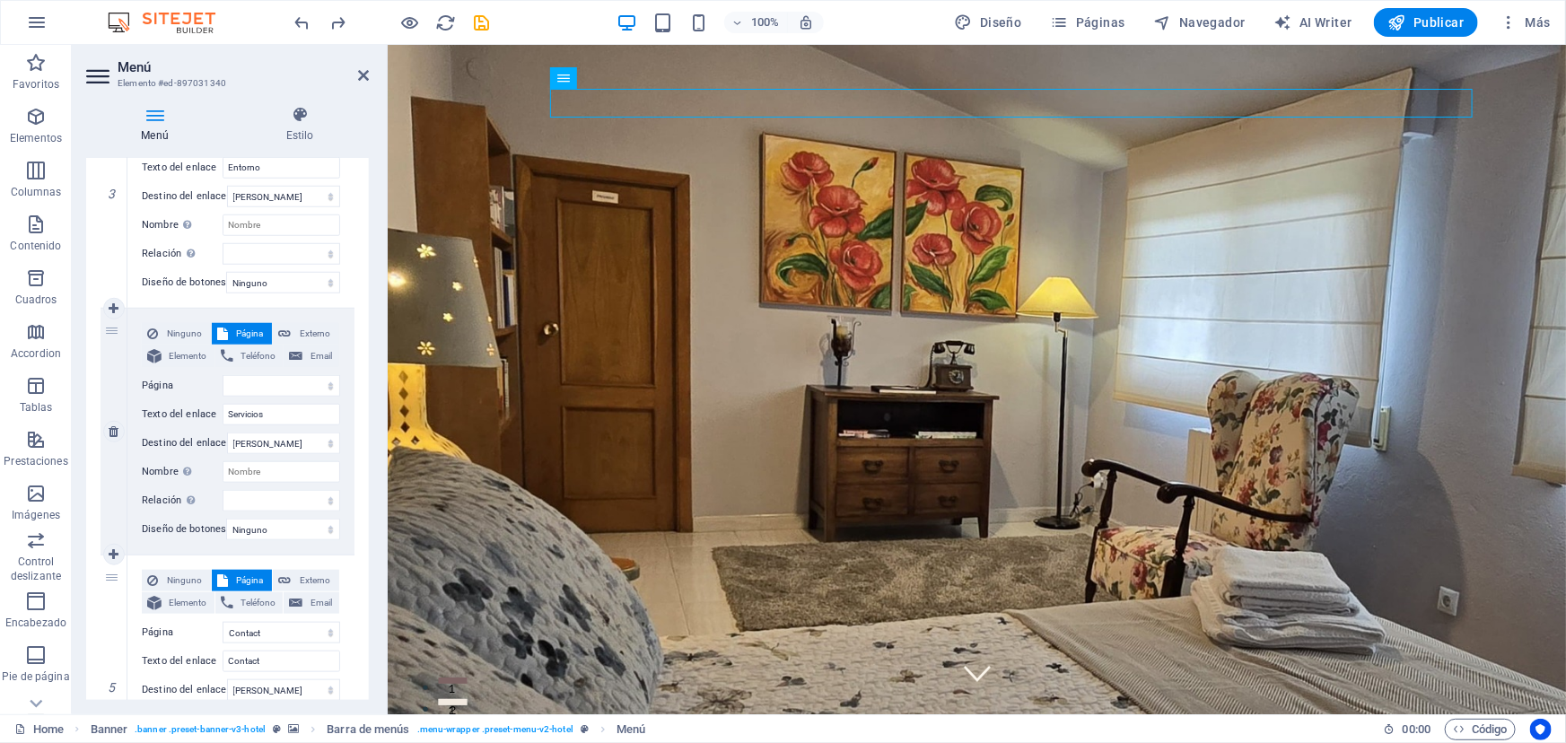
type input "Contact"
select select
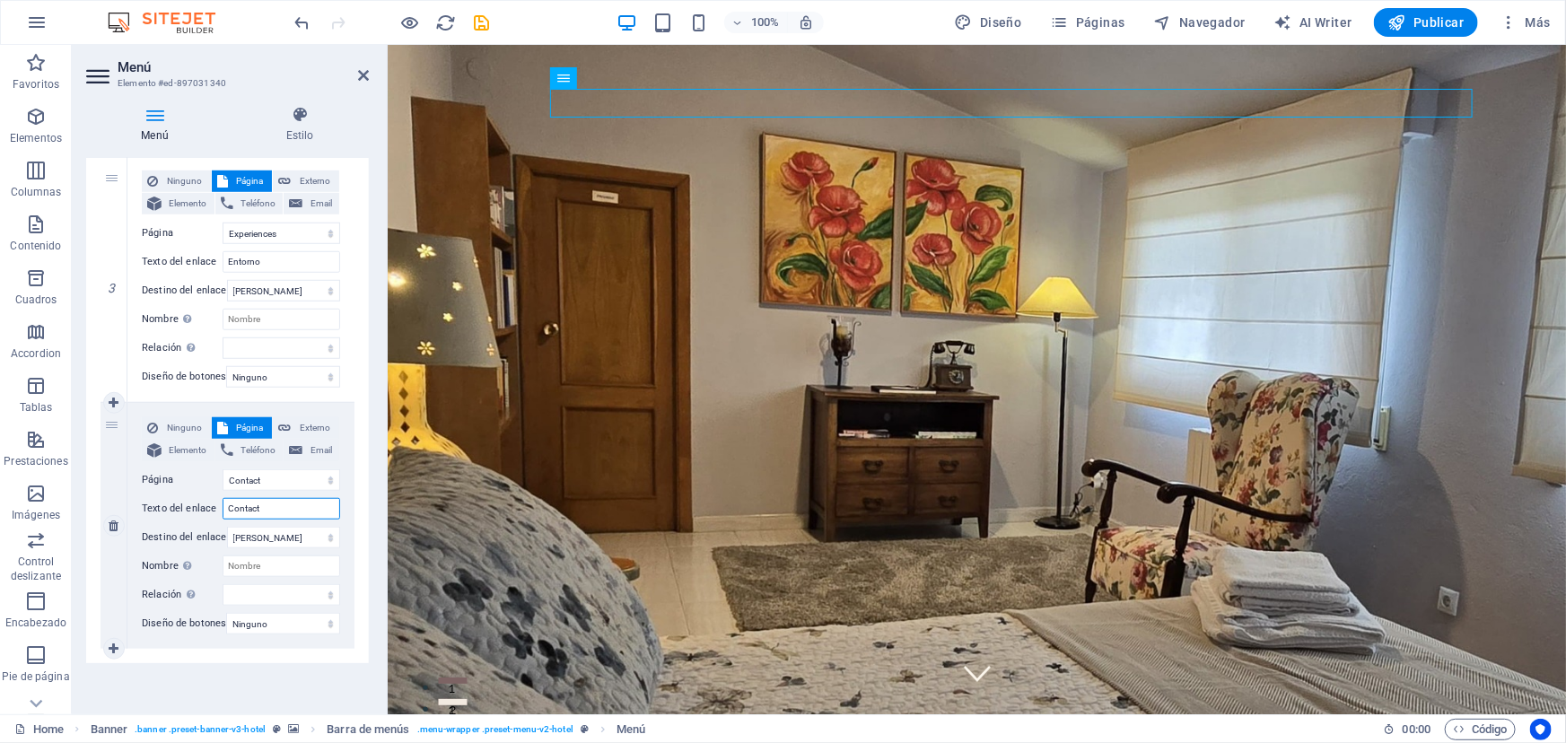
click at [272, 498] on input "Contact" at bounding box center [282, 509] width 118 height 22
type input "Contacto"
select select
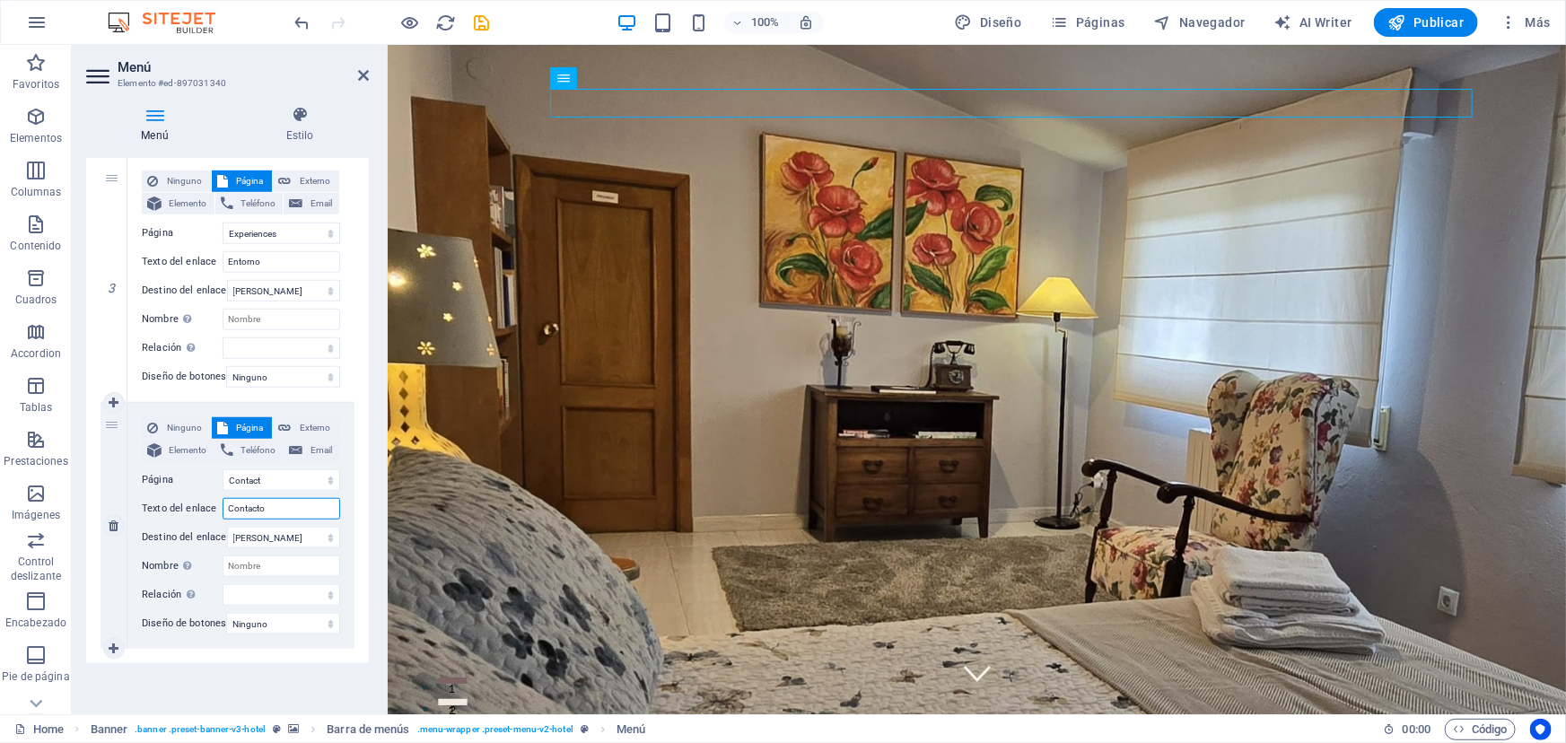
select select
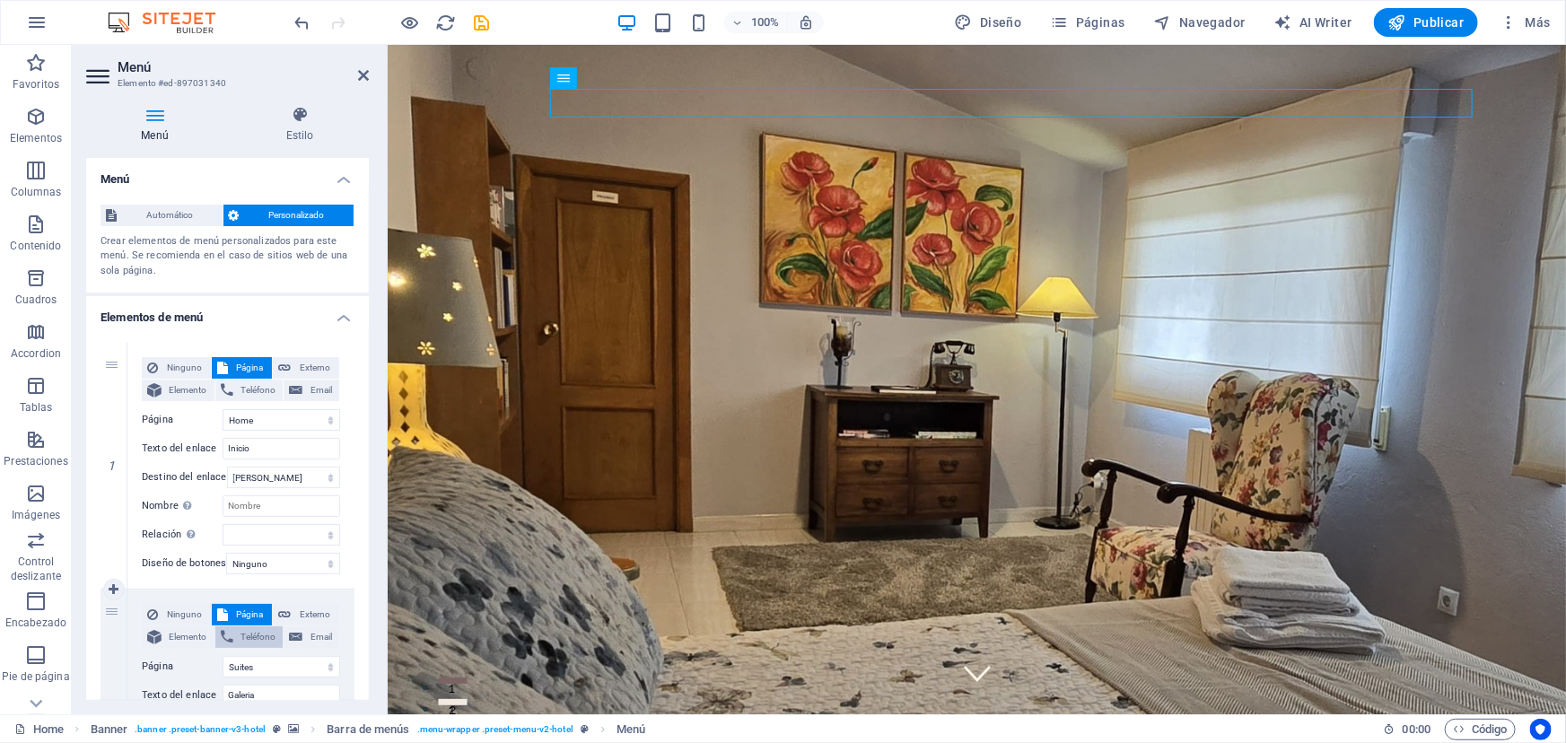
scroll to position [0, 0]
type input "Contacto"
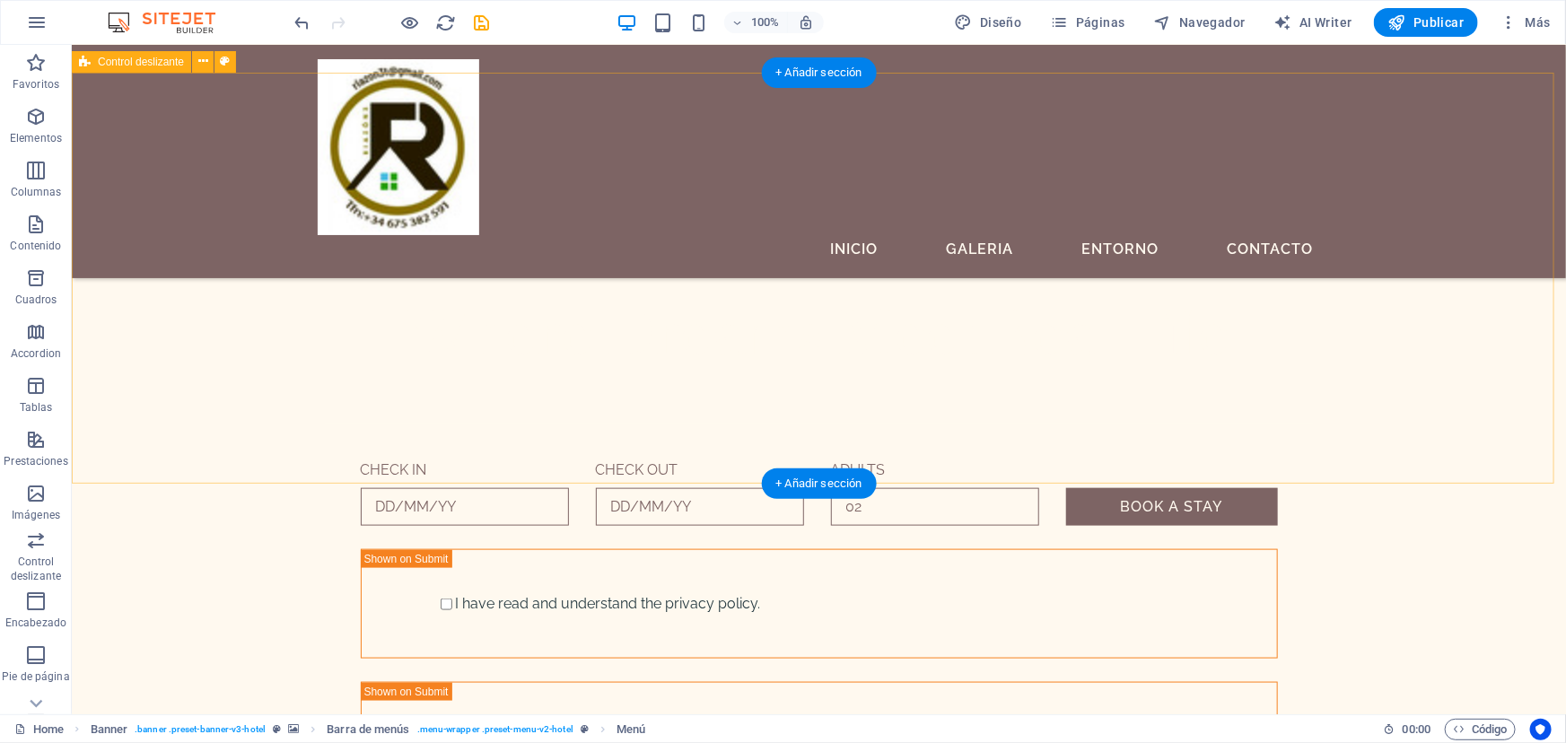
scroll to position [897, 0]
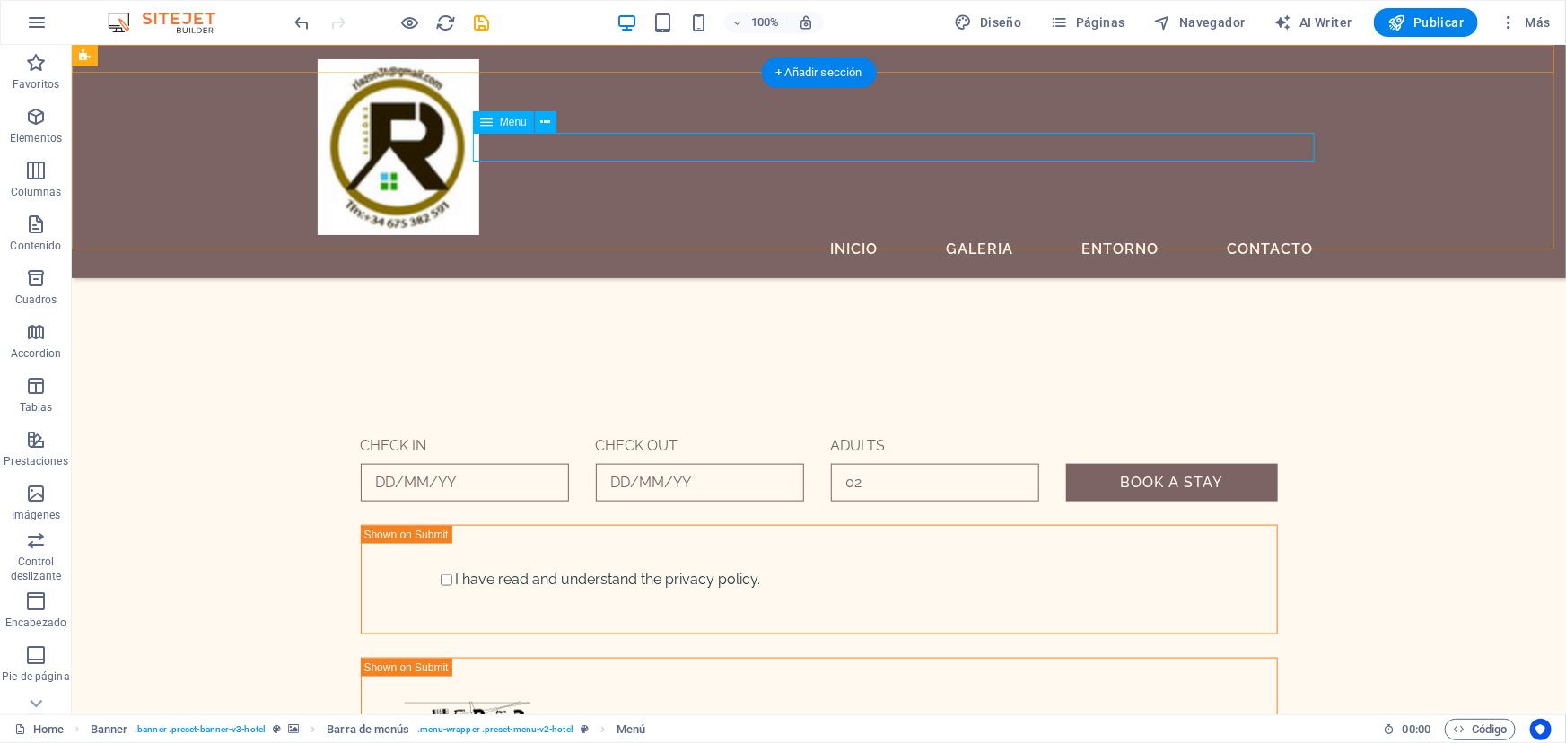
click at [980, 234] on nav "Inicio Galeria Entorno Contacto" at bounding box center [818, 248] width 1003 height 29
click at [1258, 234] on nav "Inicio Galeria Entorno Contacto" at bounding box center [818, 248] width 1003 height 29
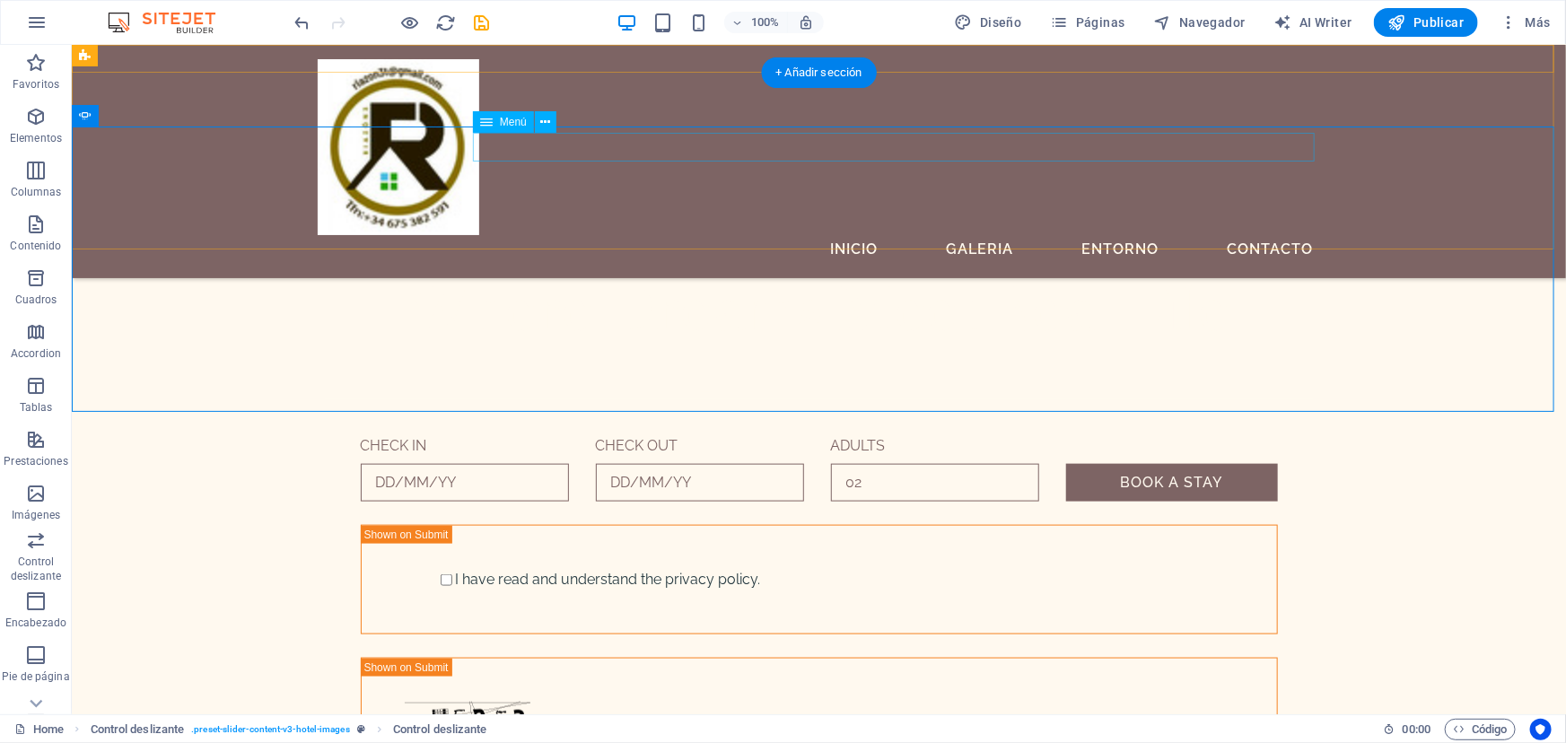
click at [1263, 234] on nav "Inicio Galeria Entorno Contacto" at bounding box center [818, 248] width 1003 height 29
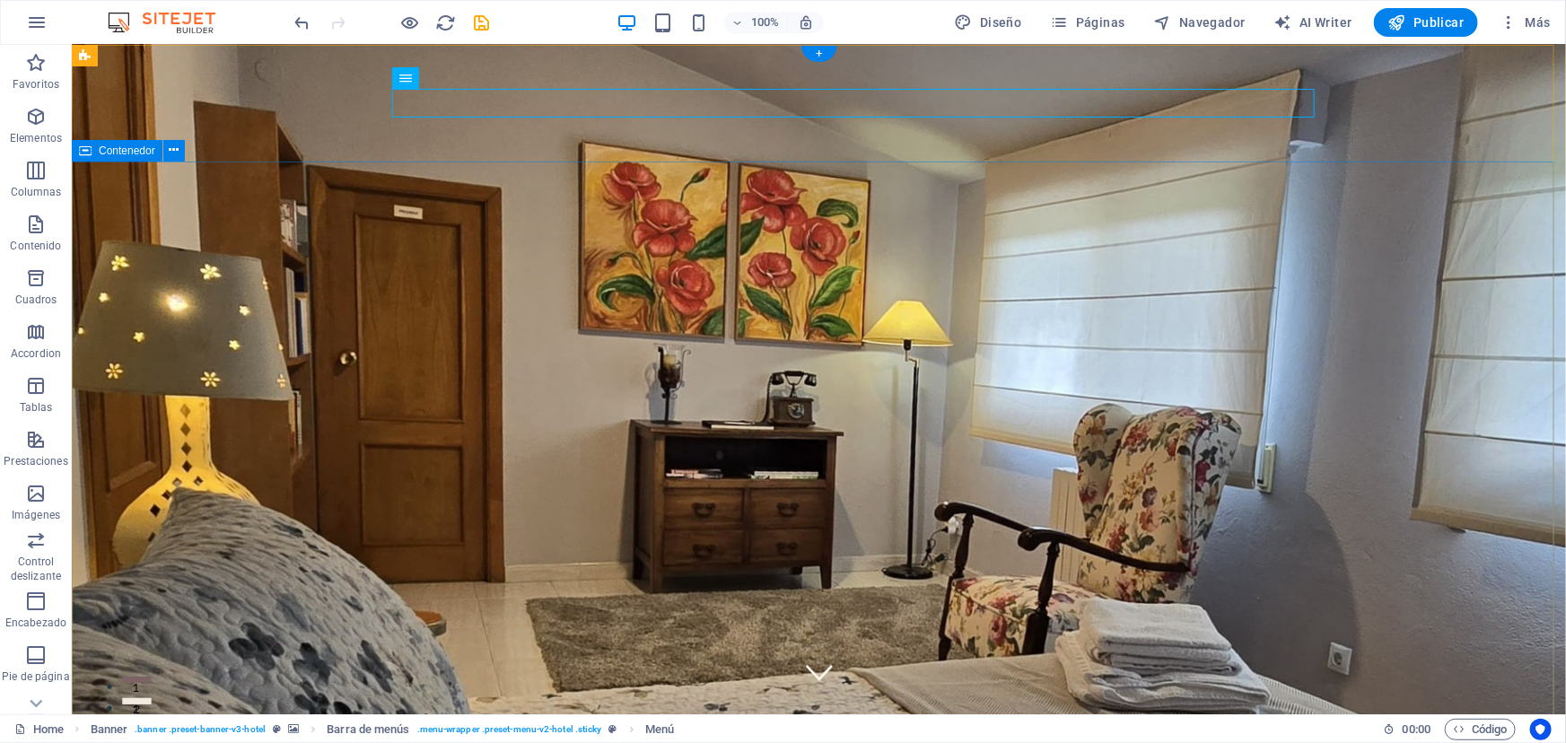
scroll to position [0, 0]
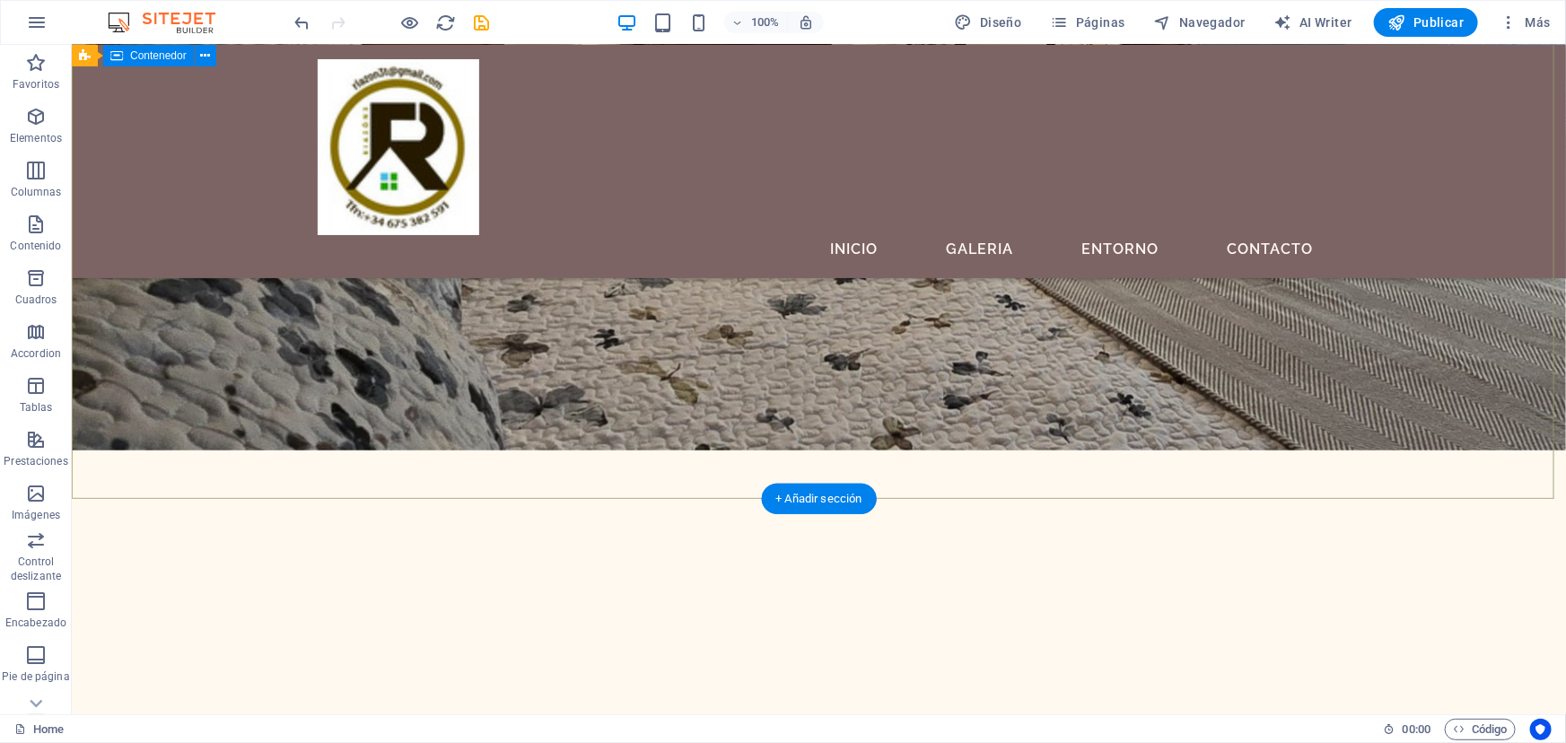
scroll to position [652, 0]
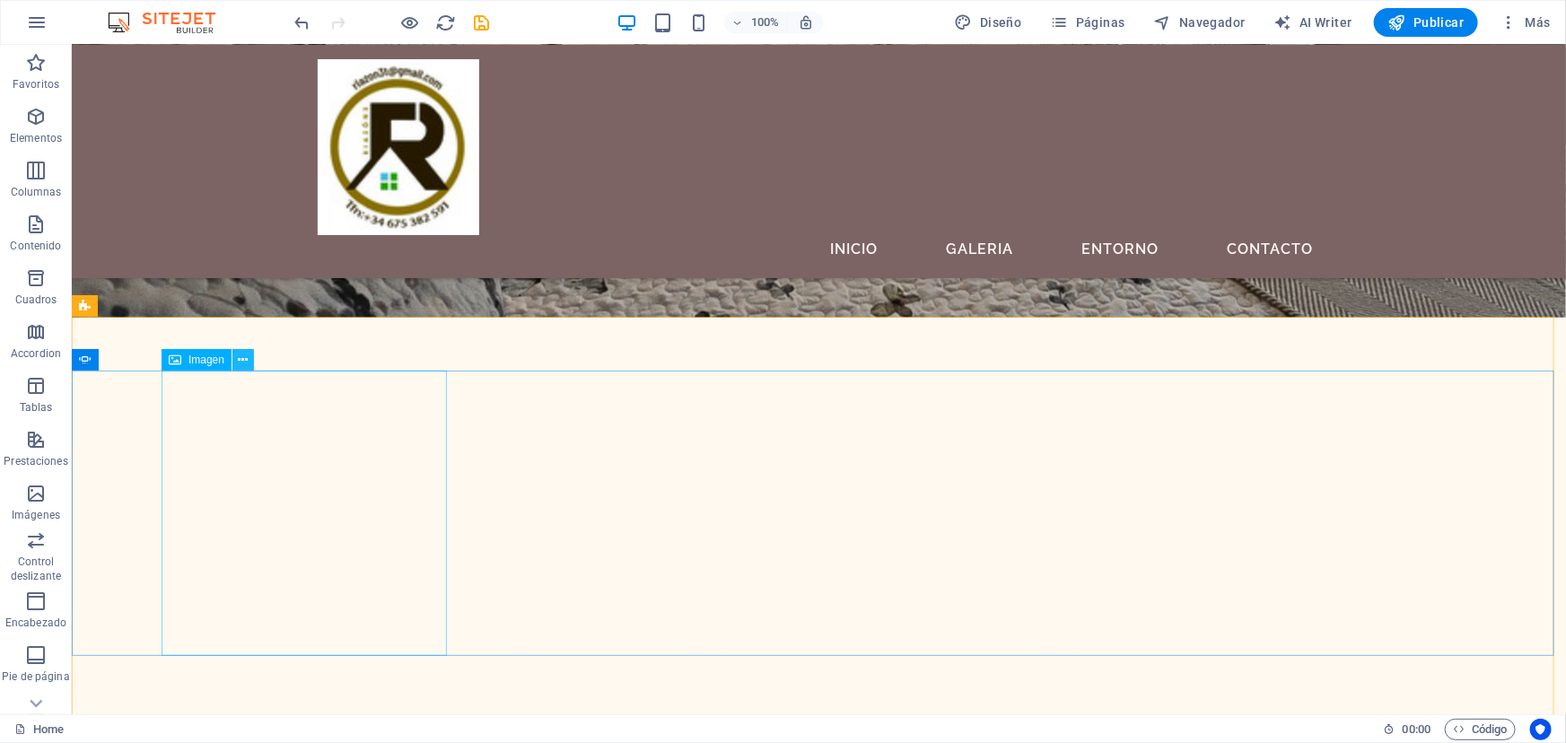
click at [242, 362] on icon at bounding box center [244, 360] width 10 height 19
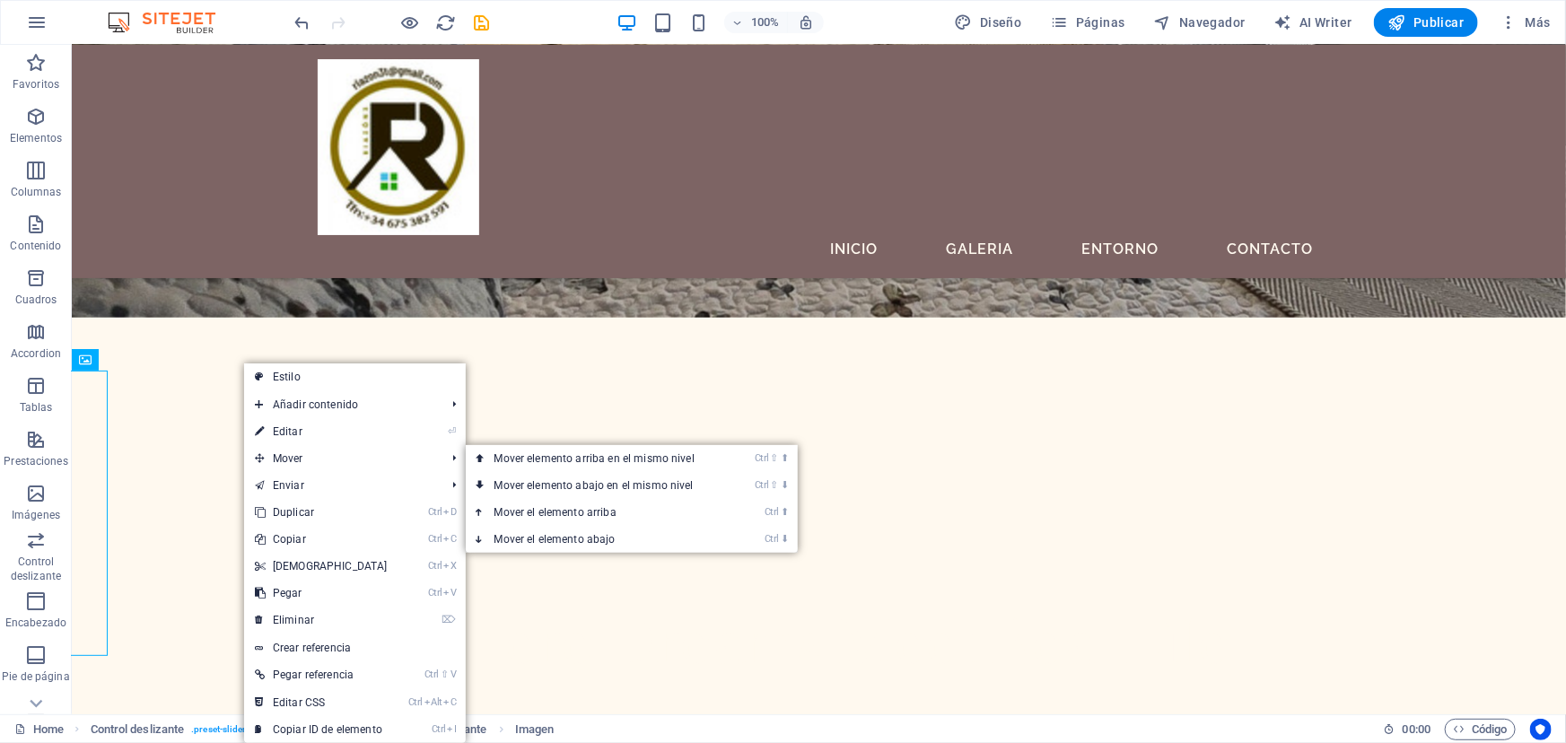
click at [294, 430] on link "⏎ Editar" at bounding box center [321, 431] width 154 height 27
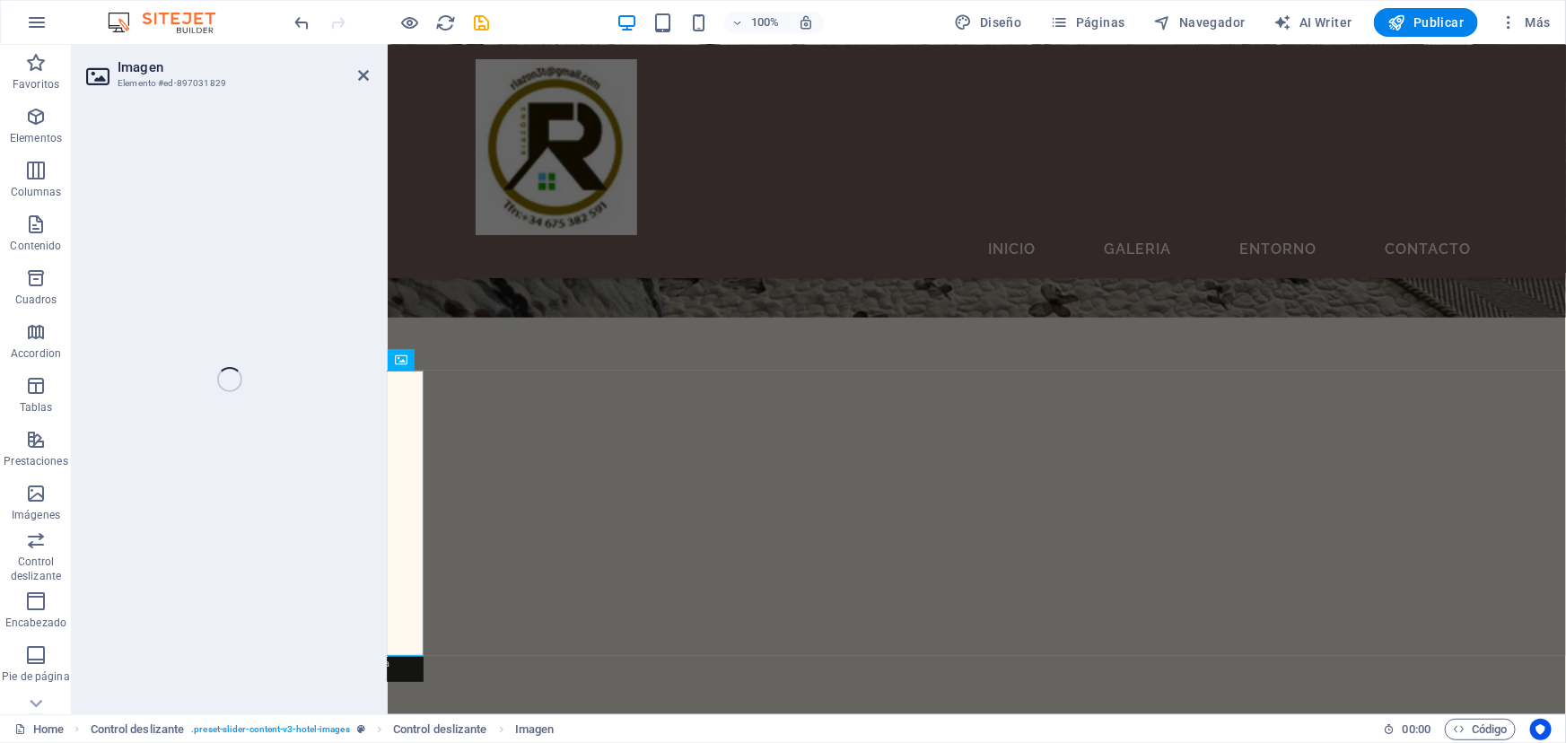
select select "%"
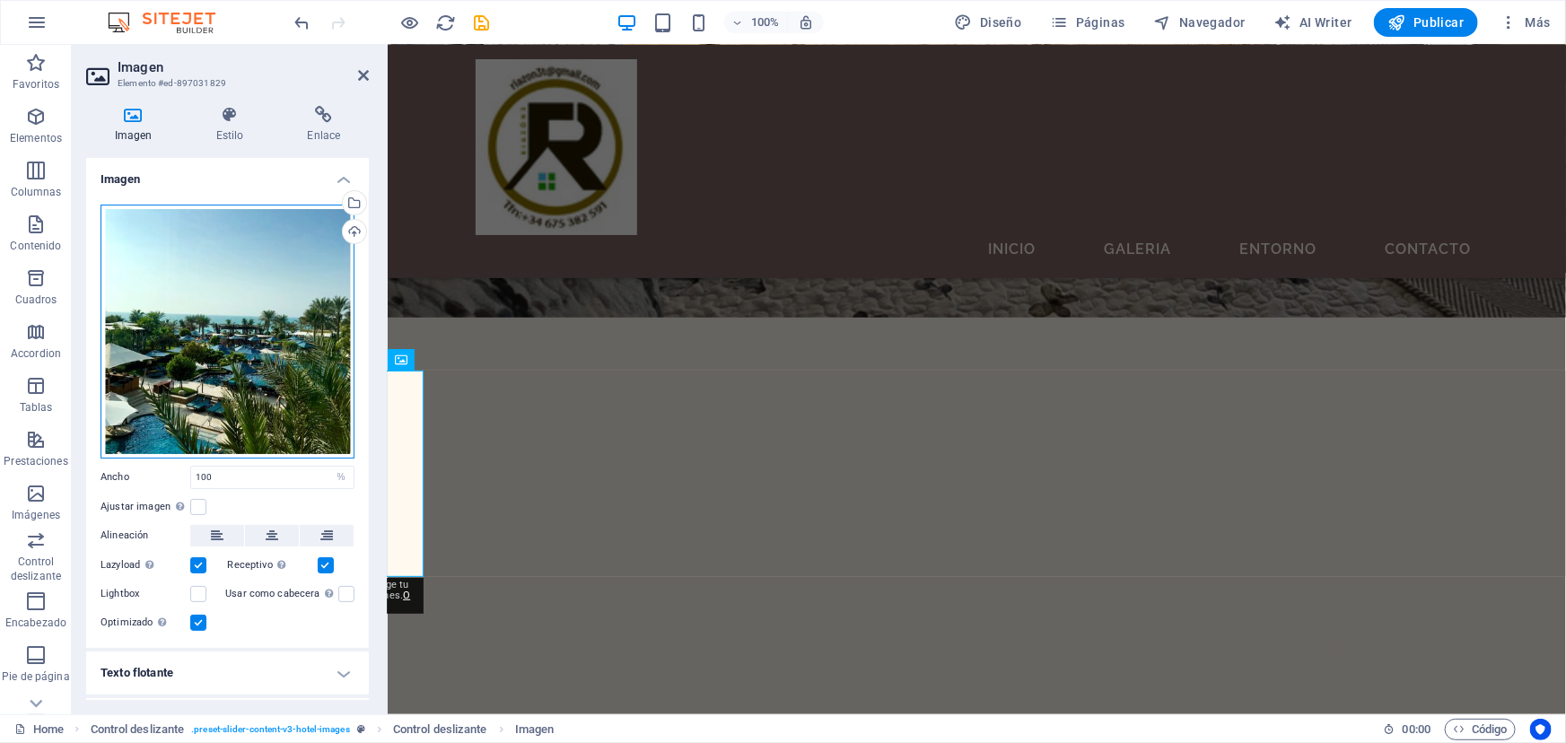
click at [263, 333] on div "Arrastra archivos aquí, haz clic para escoger archivos o selecciona archivos de…" at bounding box center [228, 332] width 254 height 254
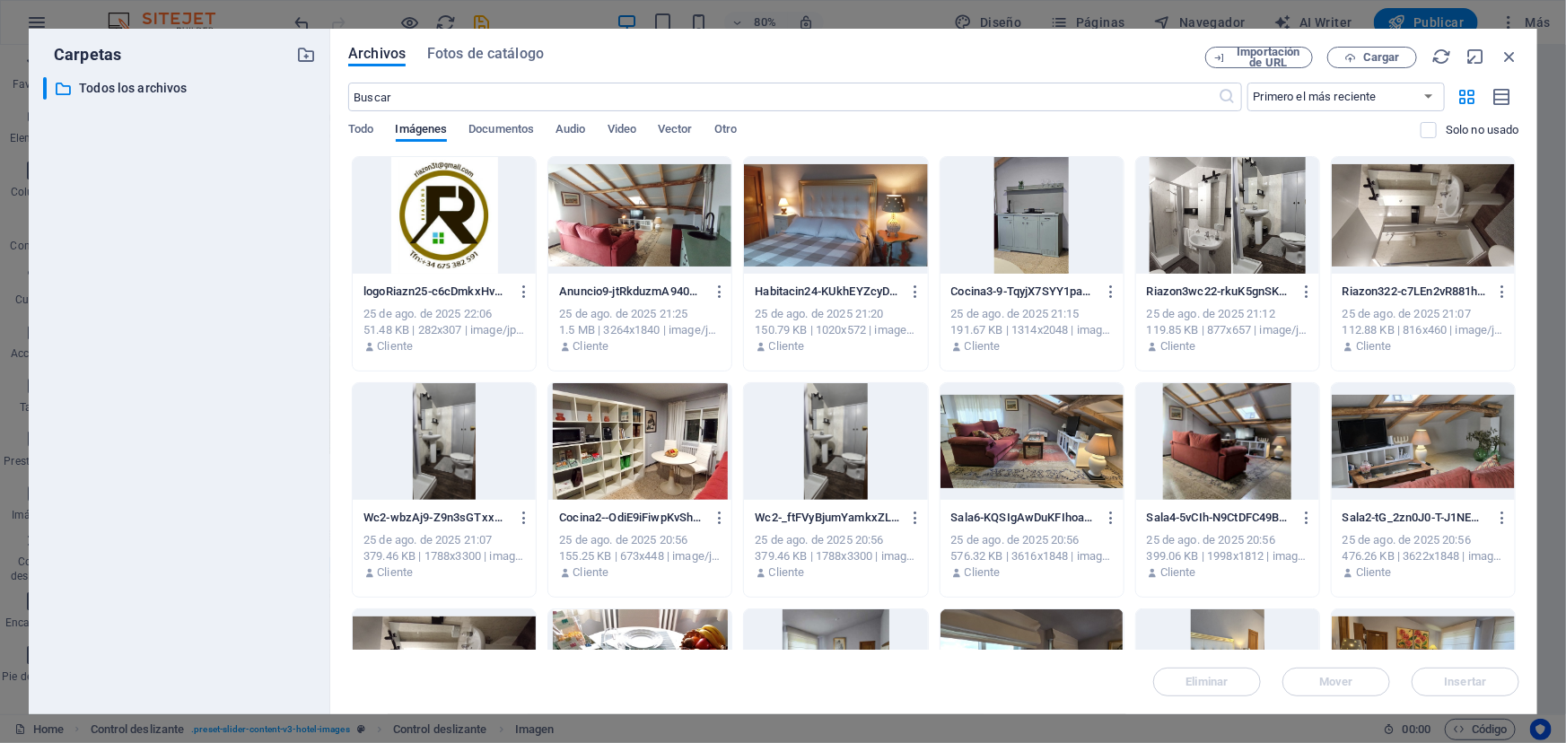
click at [619, 234] on div at bounding box center [639, 215] width 183 height 117
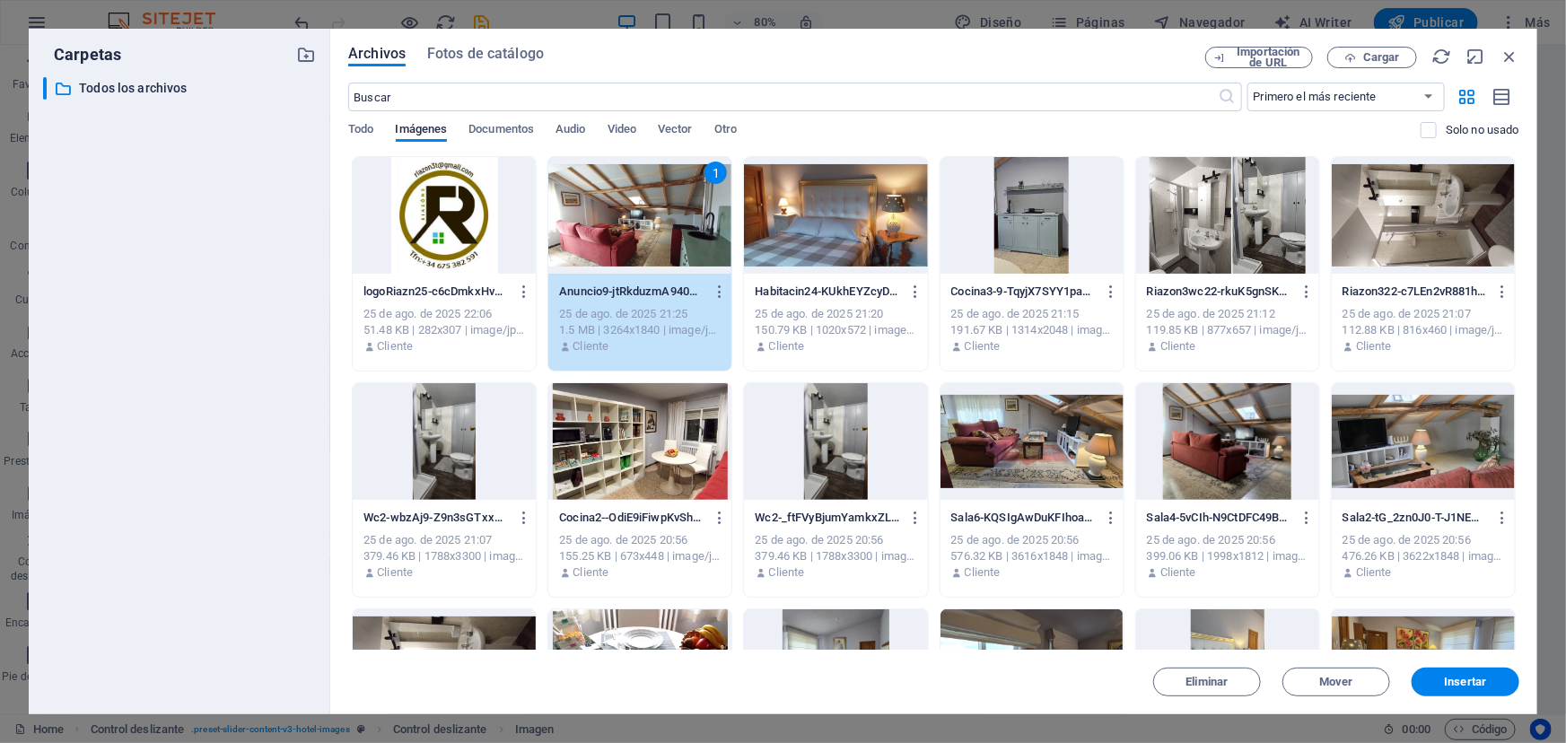
click at [1422, 430] on div at bounding box center [1423, 441] width 183 height 117
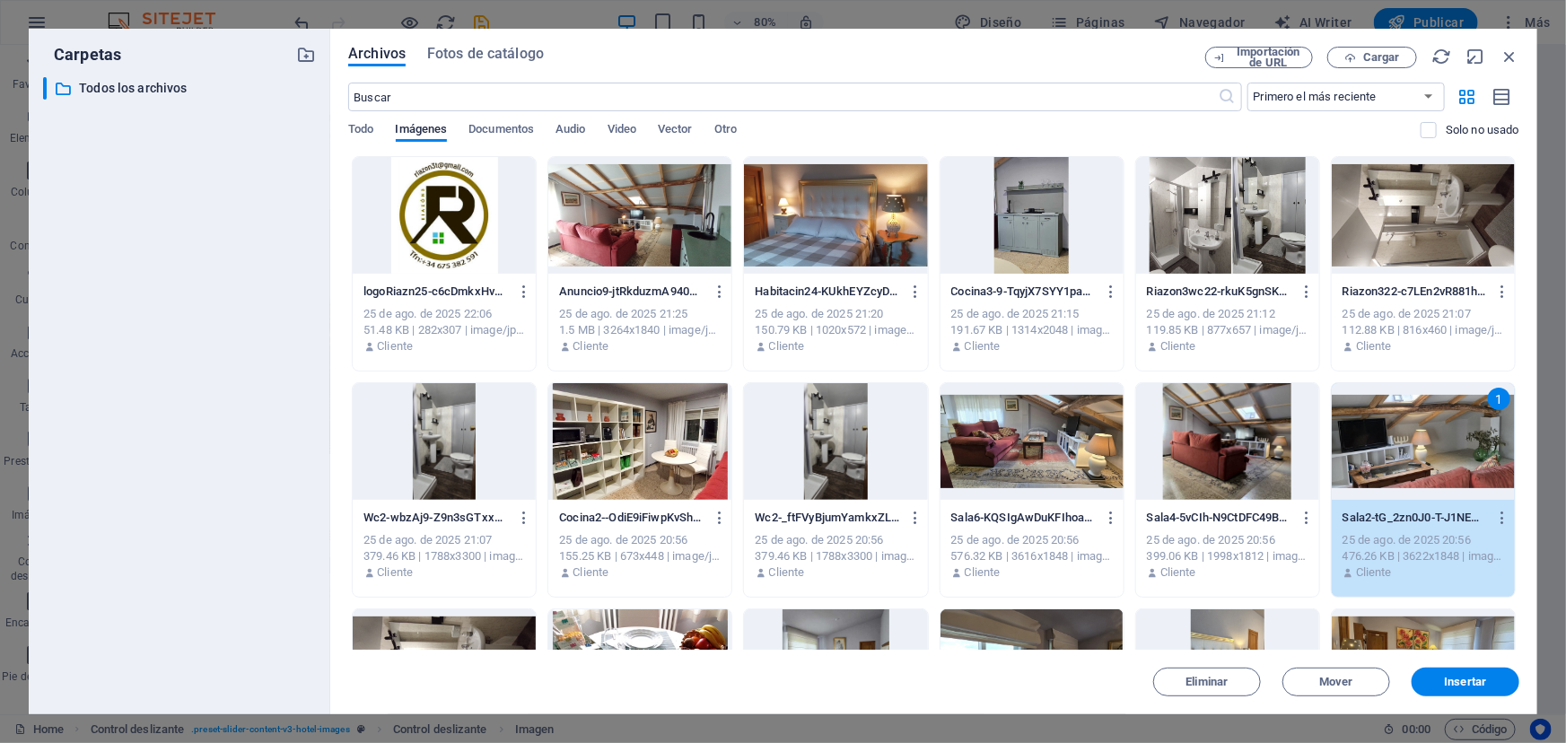
click at [1046, 433] on div at bounding box center [1032, 441] width 183 height 117
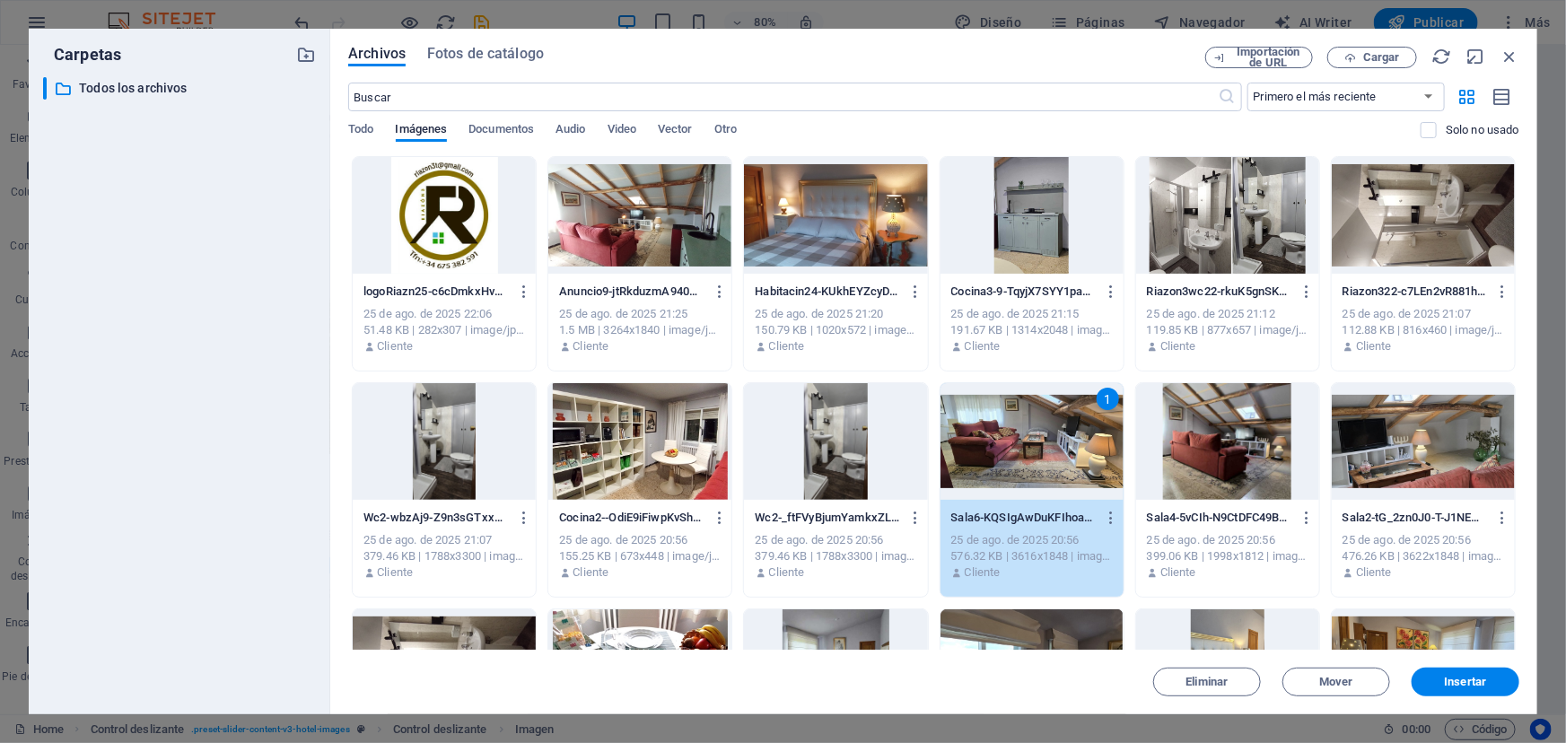
click at [602, 214] on div at bounding box center [639, 215] width 183 height 117
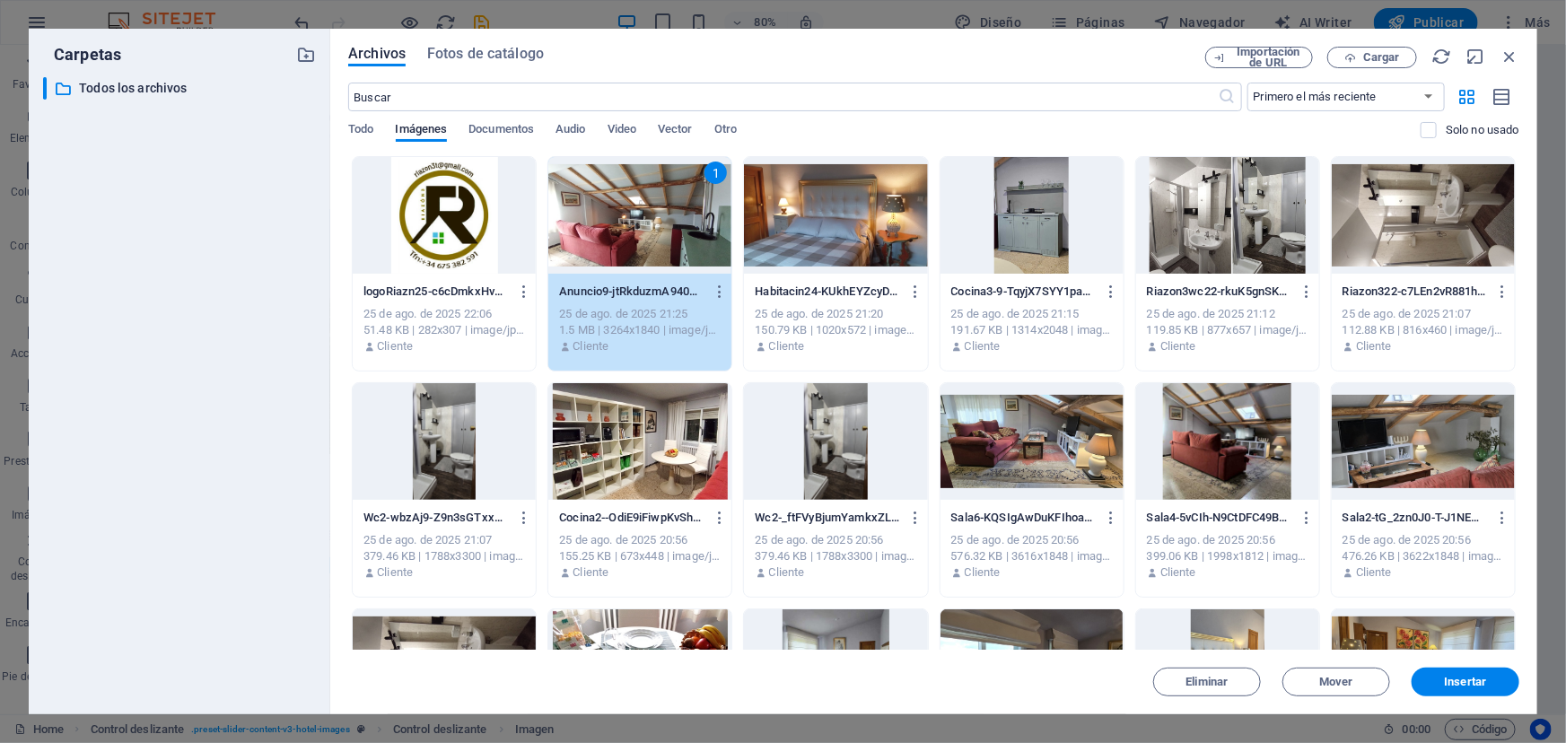
click at [984, 443] on div at bounding box center [1032, 441] width 183 height 117
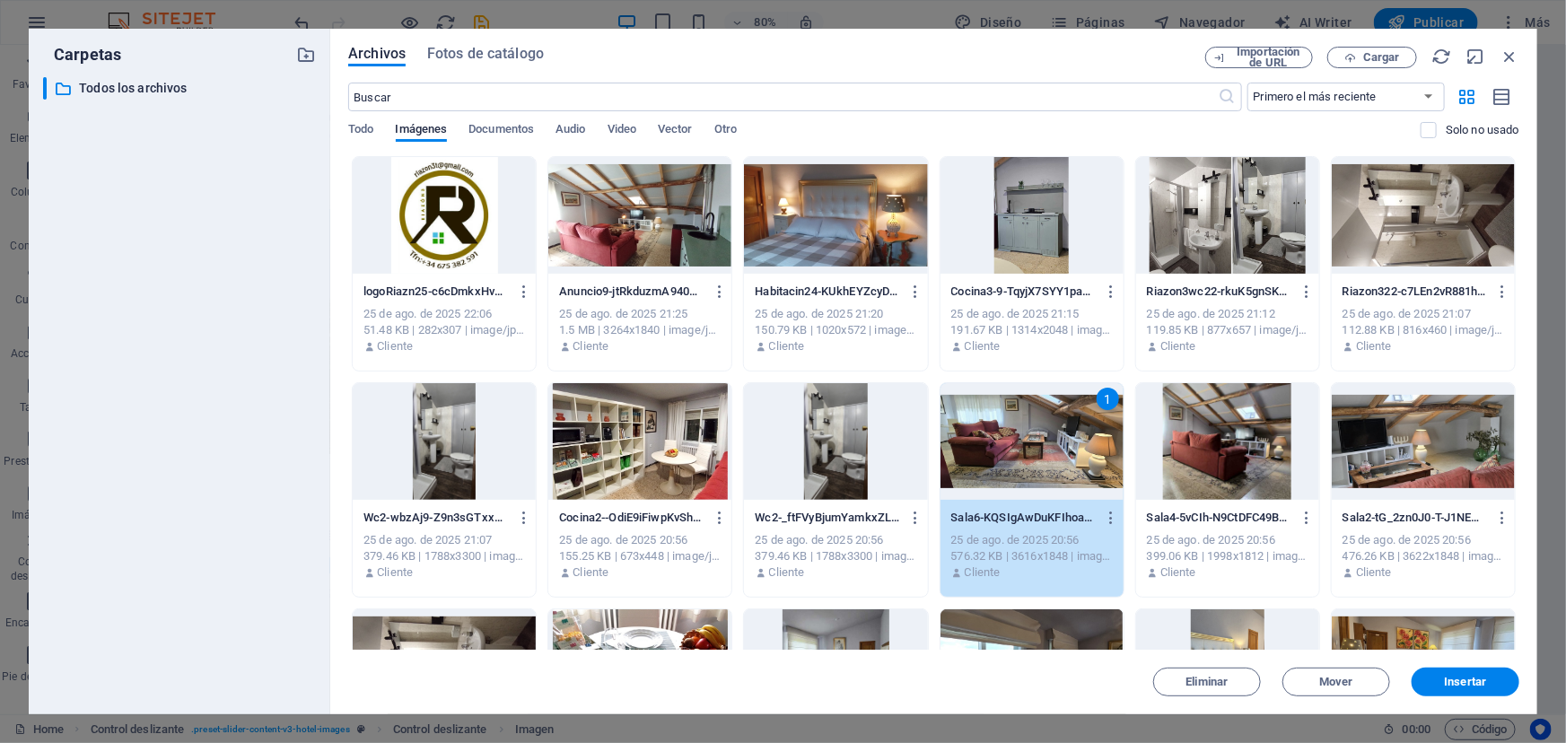
click at [604, 206] on div at bounding box center [639, 215] width 183 height 117
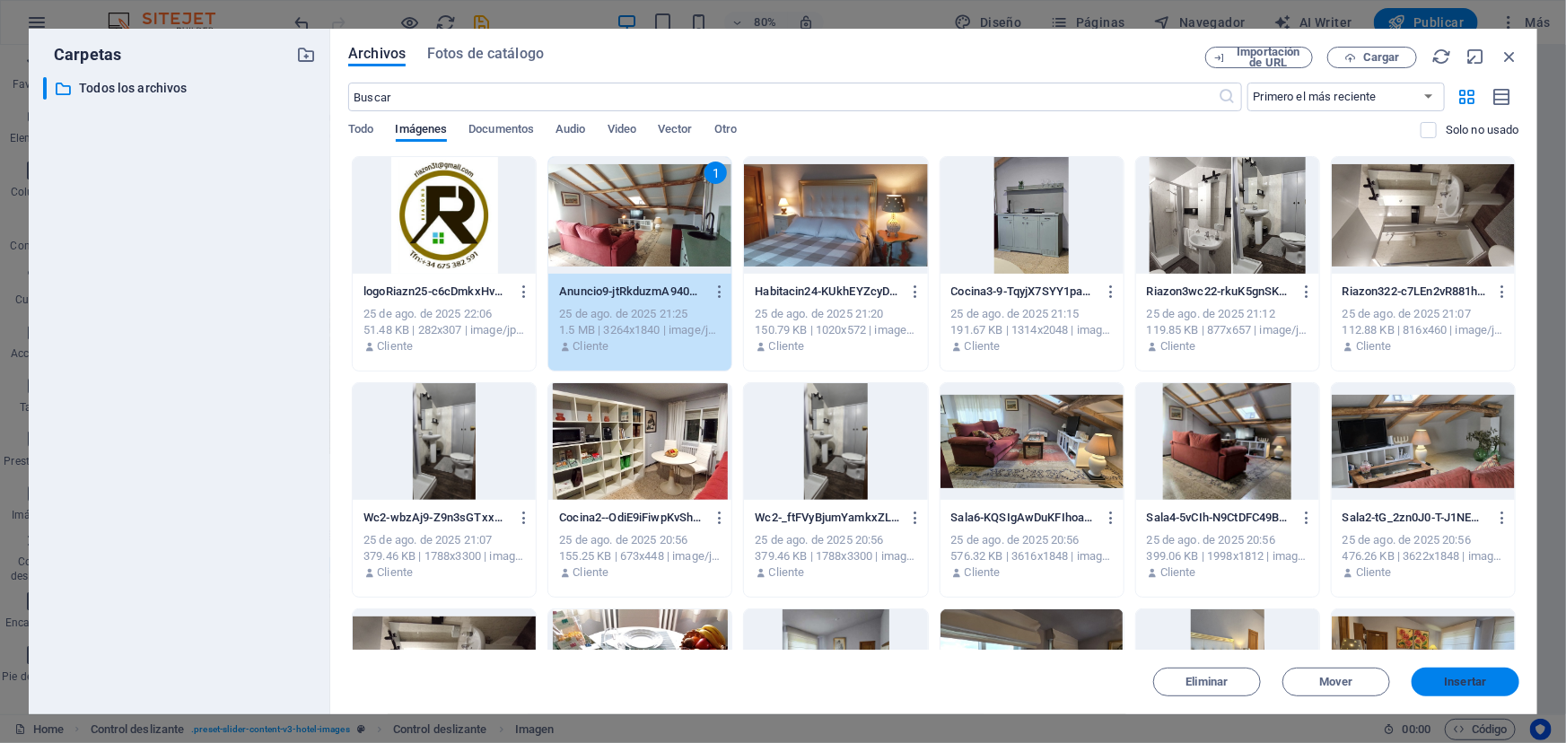
drag, startPoint x: 1454, startPoint y: 684, endPoint x: 935, endPoint y: 637, distance: 520.8
click at [1454, 684] on span "Insertar" at bounding box center [1466, 682] width 42 height 11
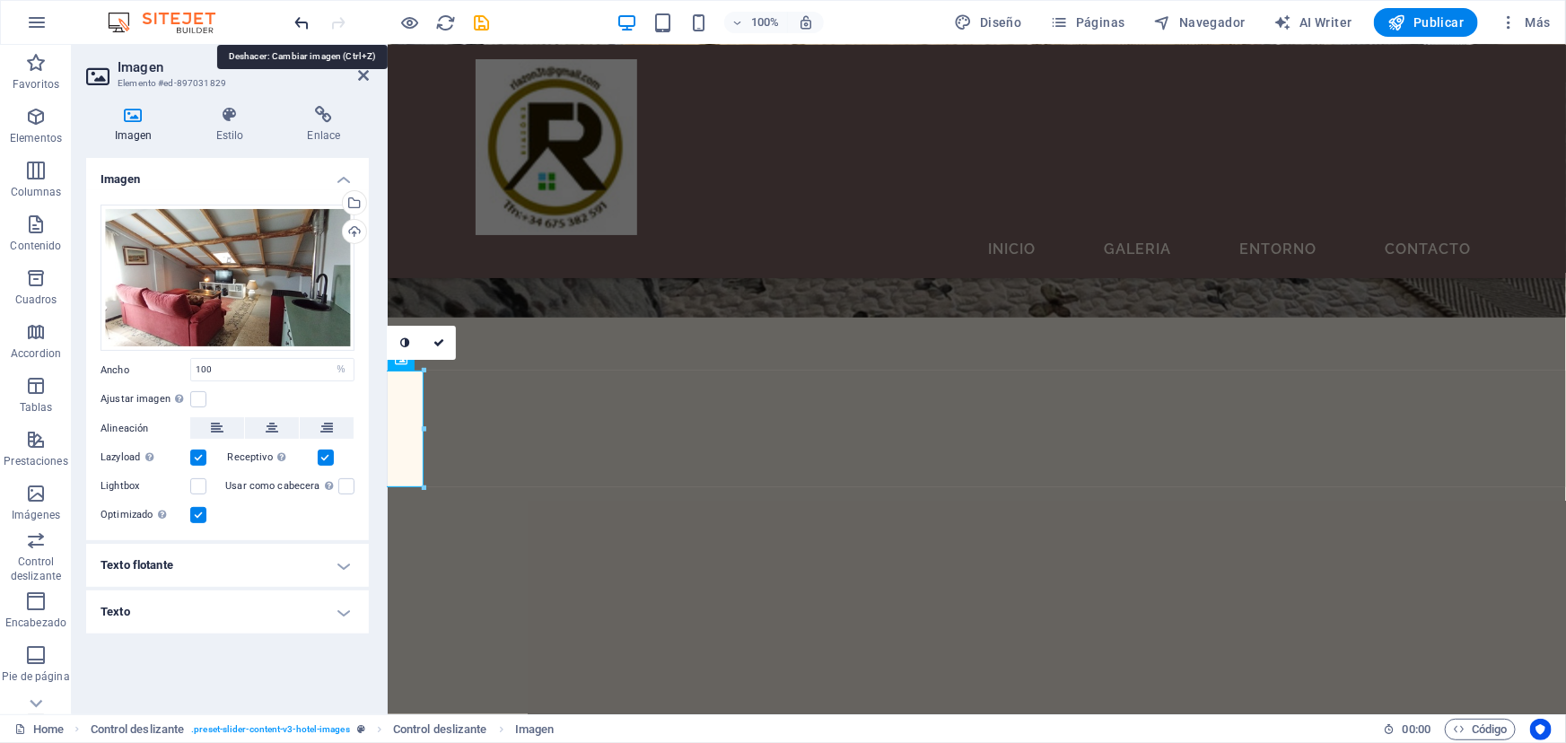
click at [302, 19] on icon "undo" at bounding box center [303, 23] width 21 height 21
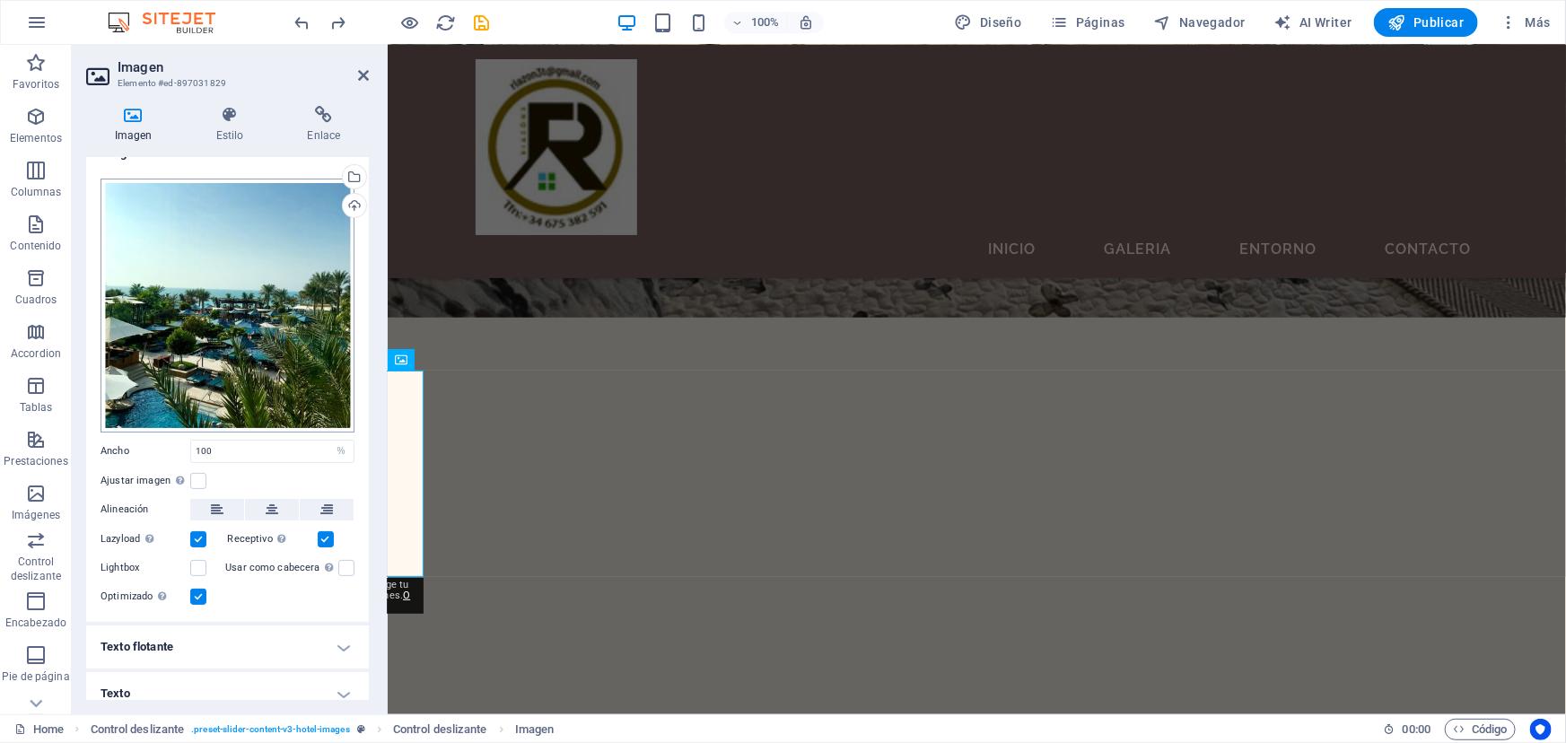
scroll to position [37, 0]
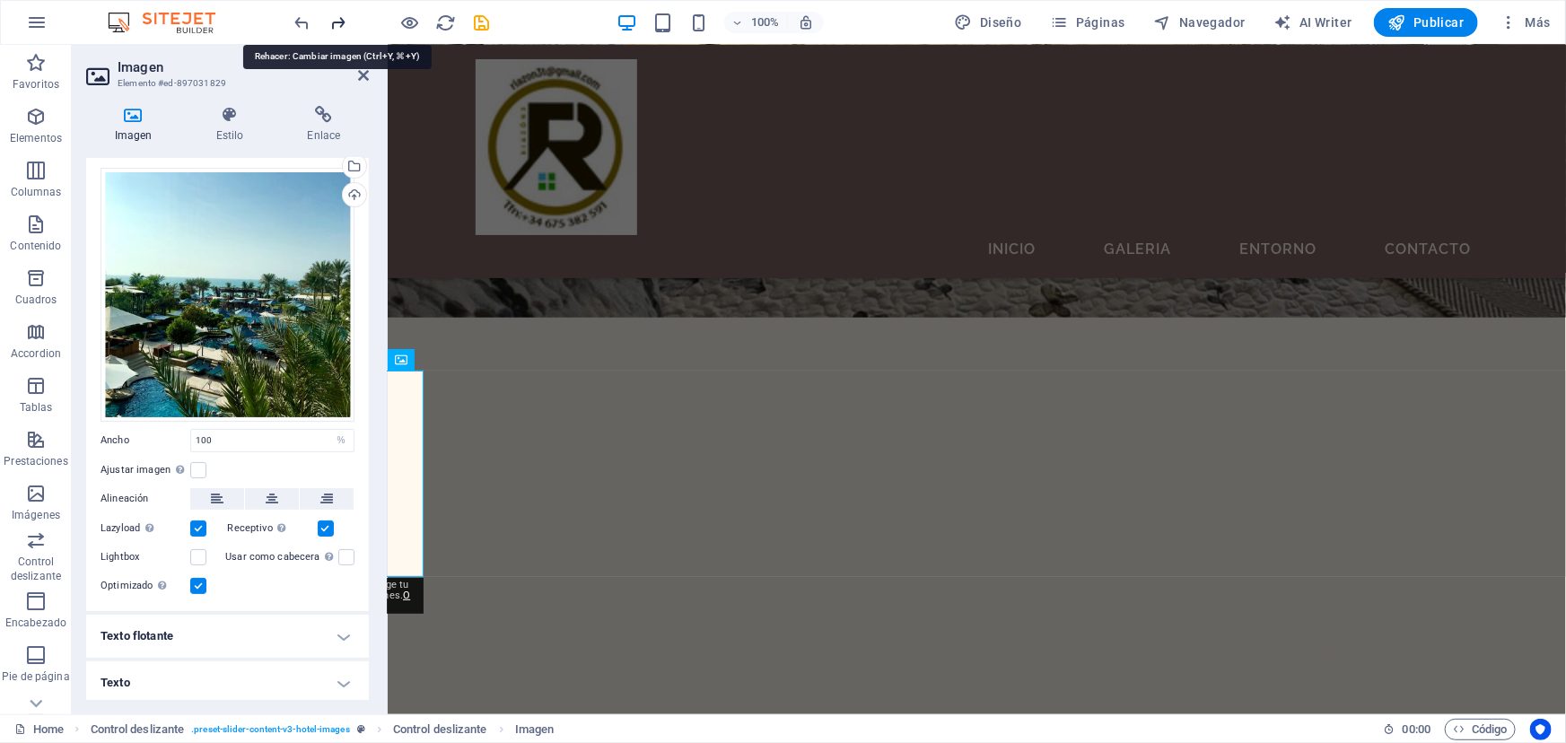
click at [339, 22] on icon "redo" at bounding box center [338, 23] width 21 height 21
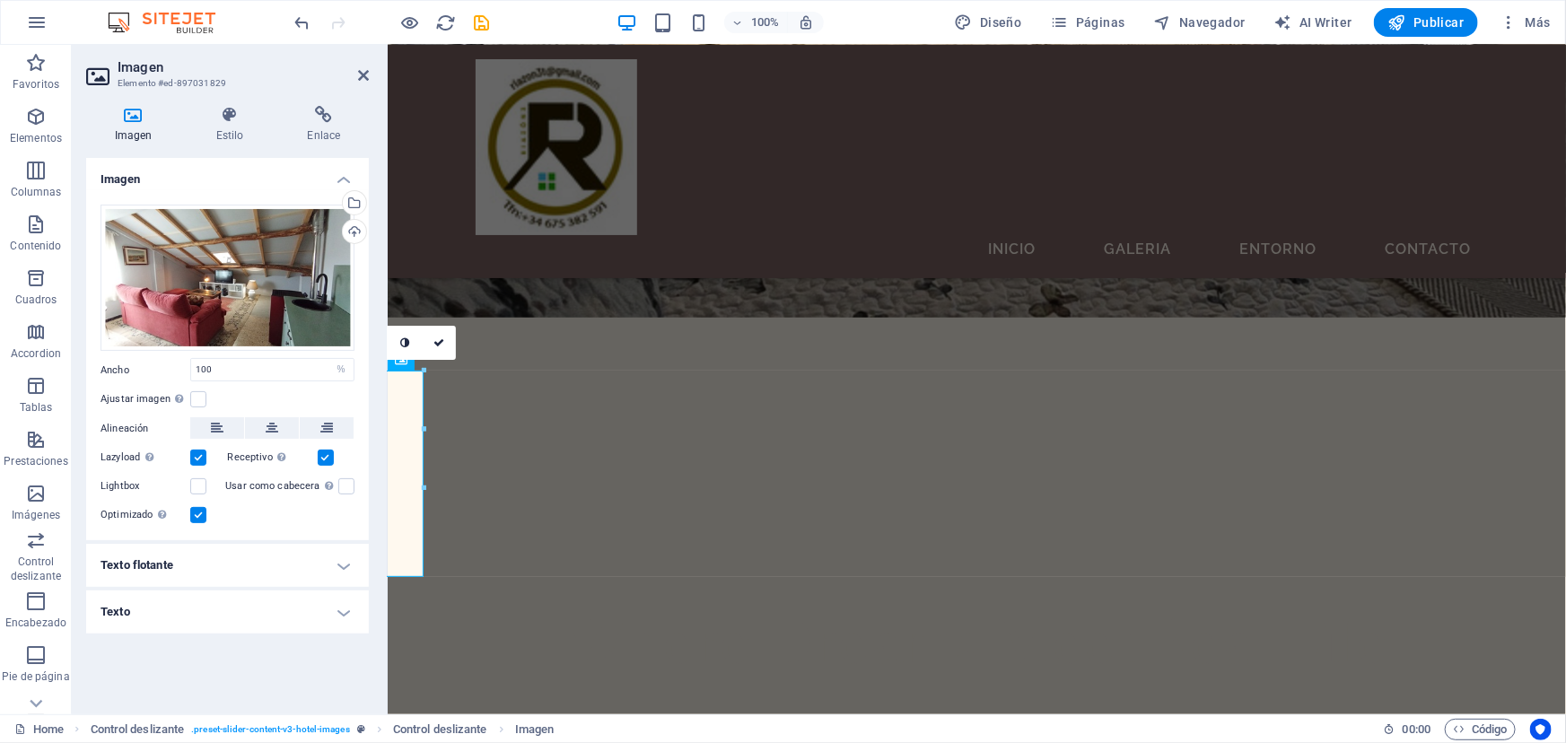
scroll to position [0, 0]
click at [339, 364] on select "Predeterminado automático px rem % em vh vw" at bounding box center [340, 370] width 25 height 22
drag, startPoint x: 298, startPoint y: 22, endPoint x: 305, endPoint y: 33, distance: 12.9
click at [300, 26] on icon "undo" at bounding box center [303, 23] width 21 height 21
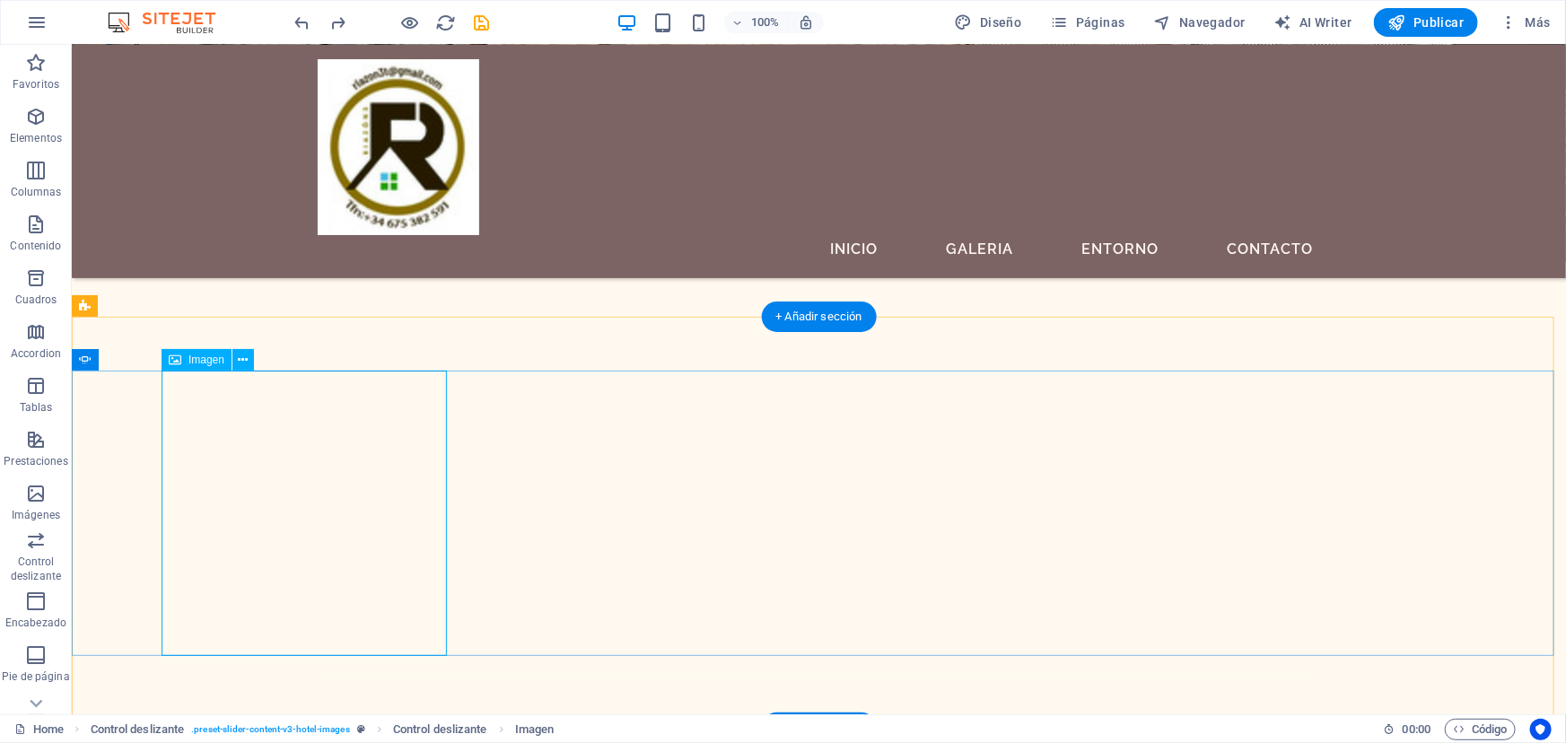
scroll to position [734, 0]
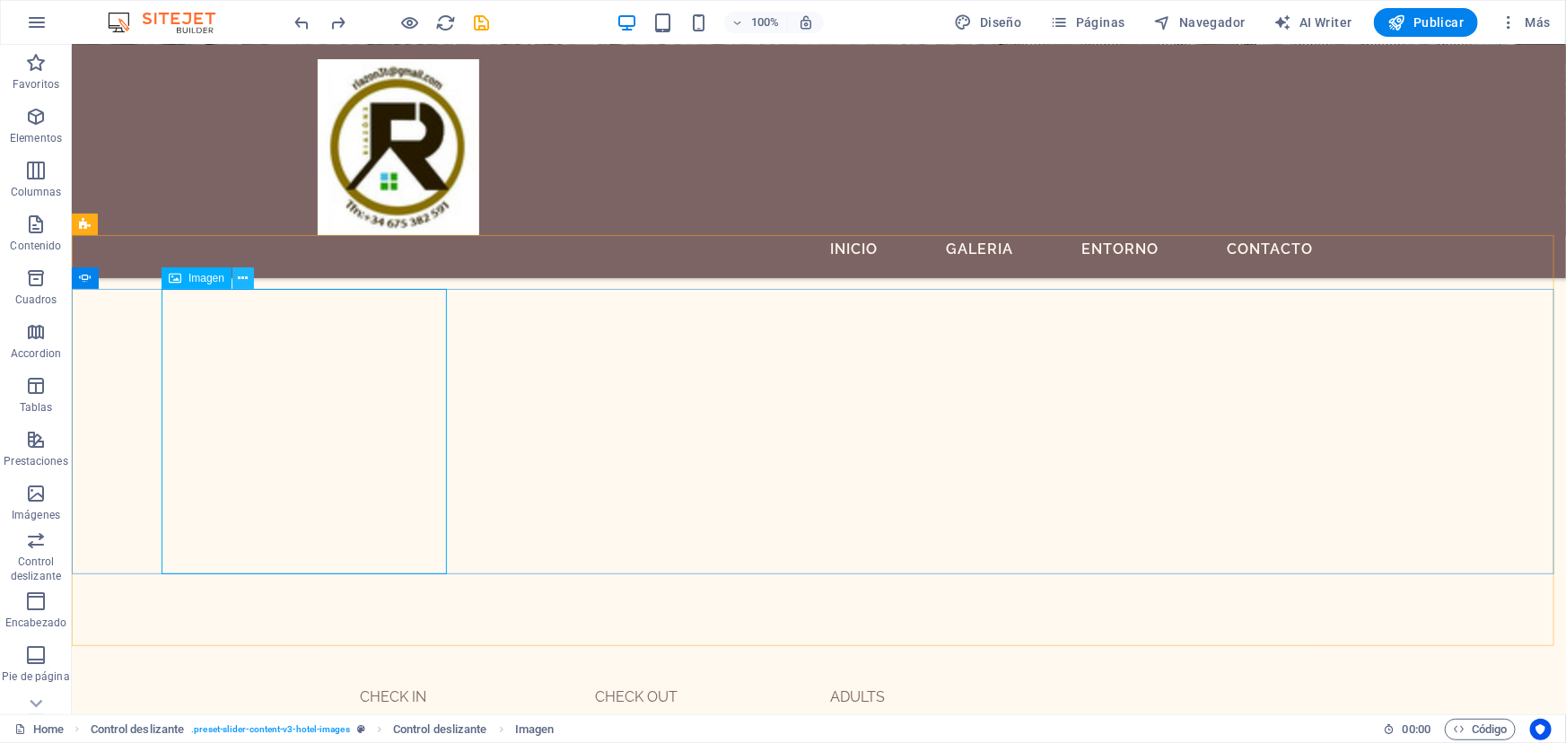
click at [244, 274] on icon at bounding box center [244, 278] width 10 height 19
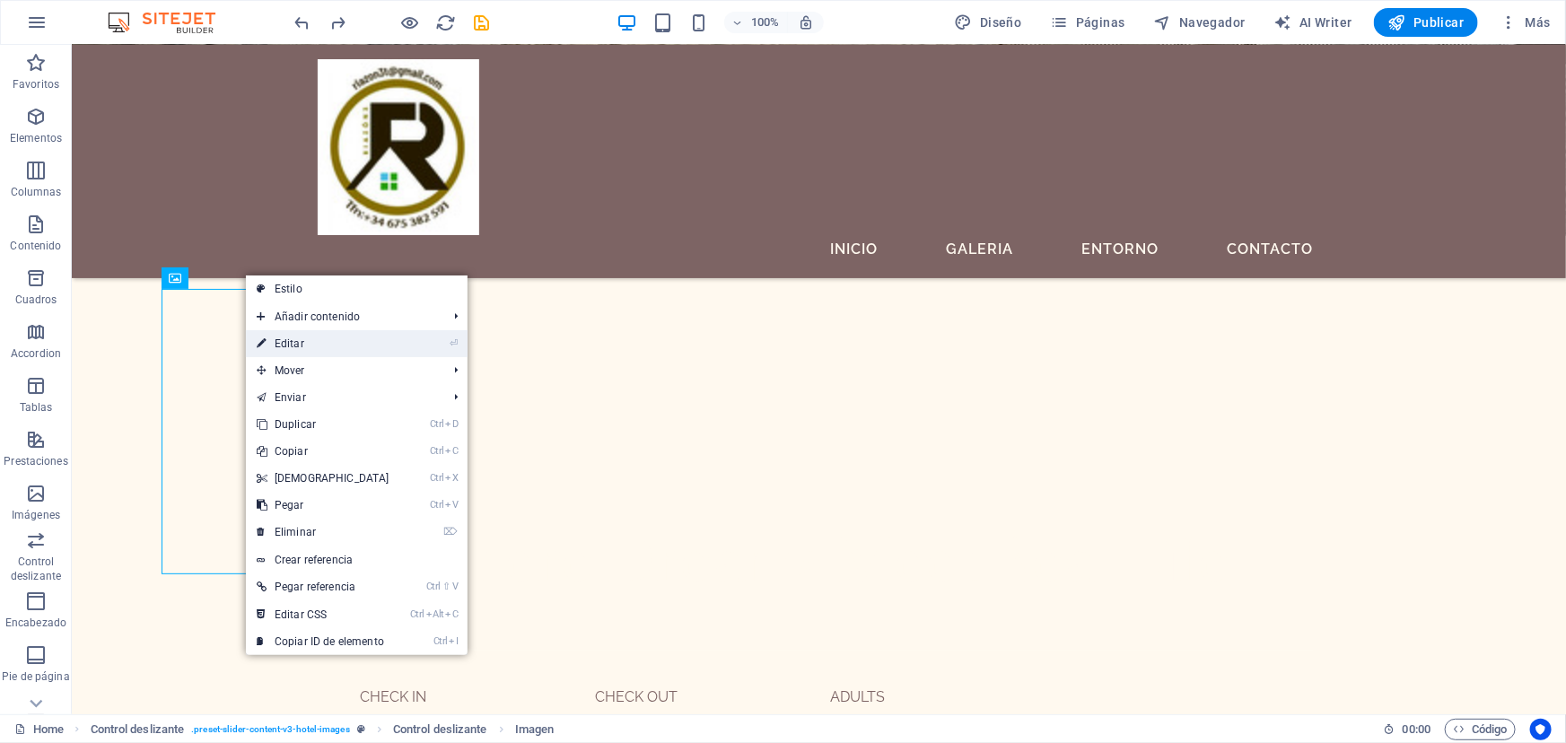
click at [310, 342] on link "⏎ Editar" at bounding box center [323, 343] width 154 height 27
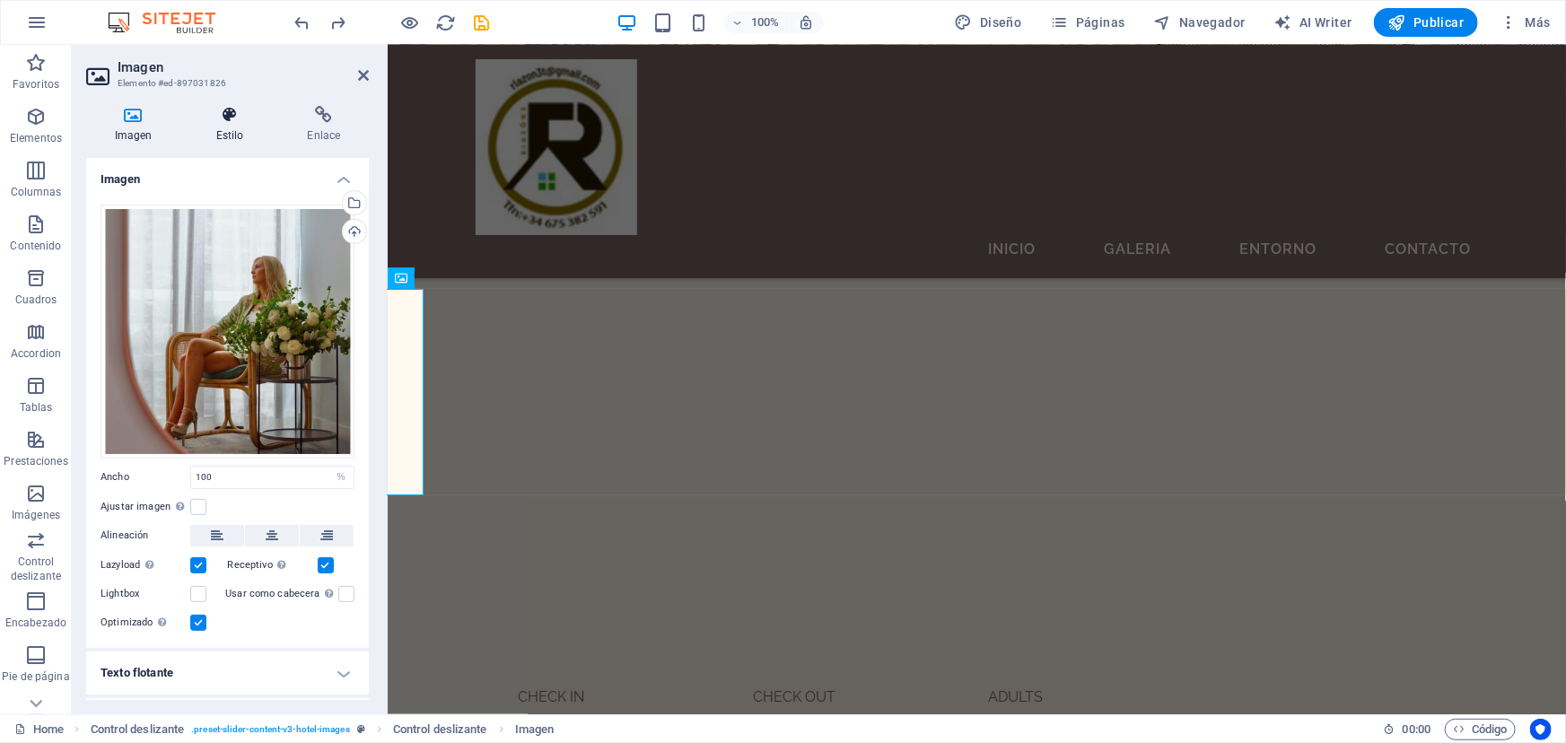
click at [223, 135] on h4 "Estilo" at bounding box center [234, 125] width 92 height 38
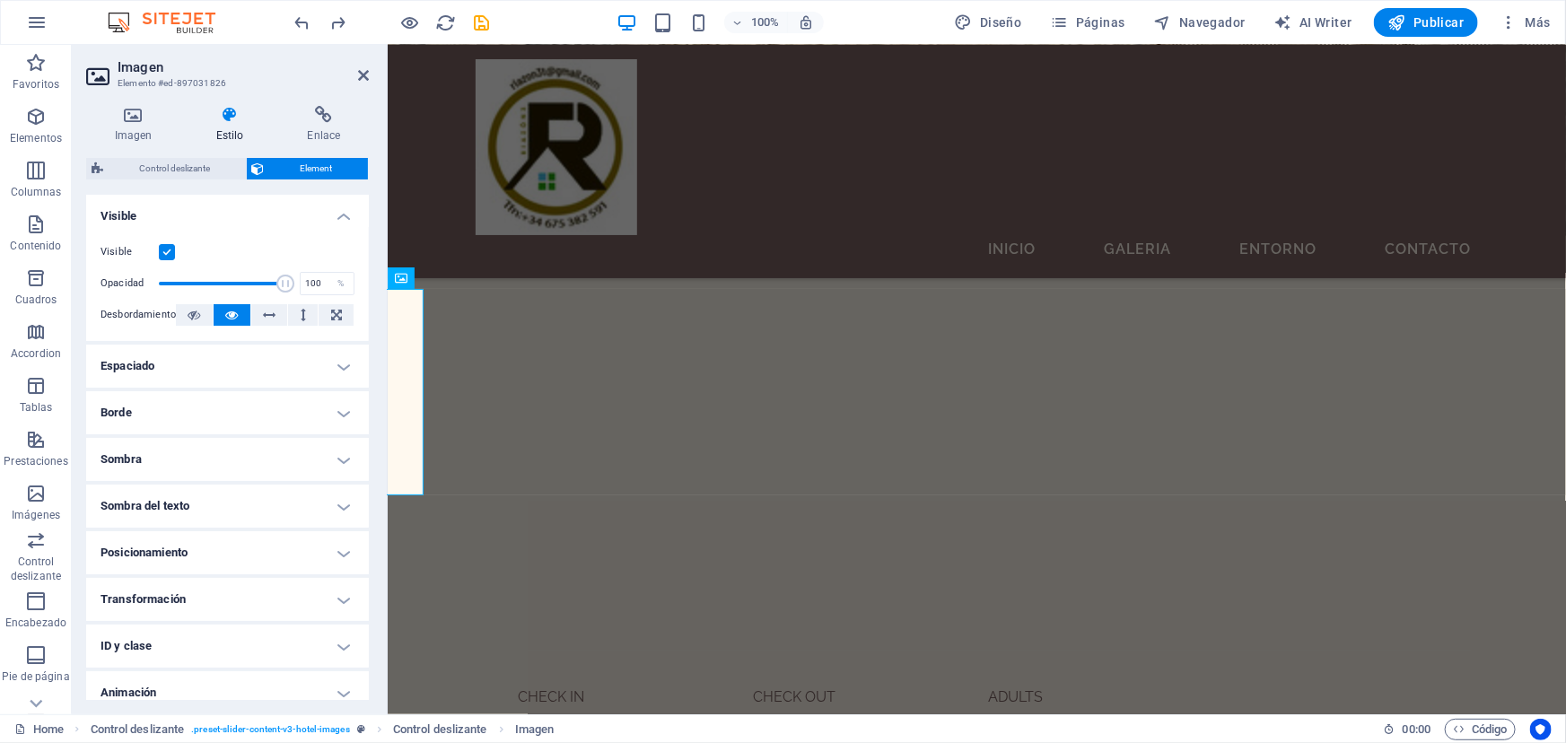
scroll to position [60, 0]
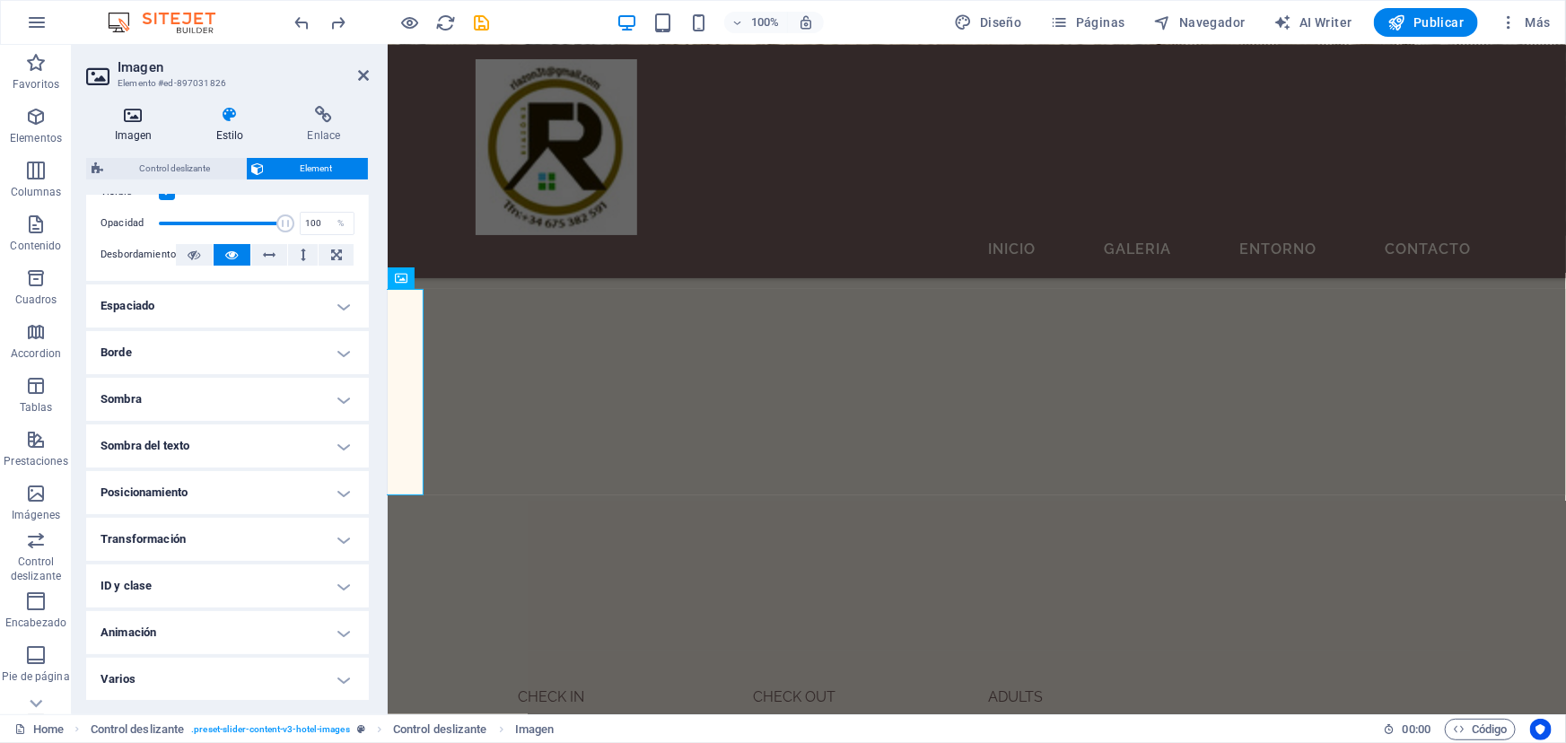
click at [129, 122] on icon at bounding box center [133, 115] width 94 height 18
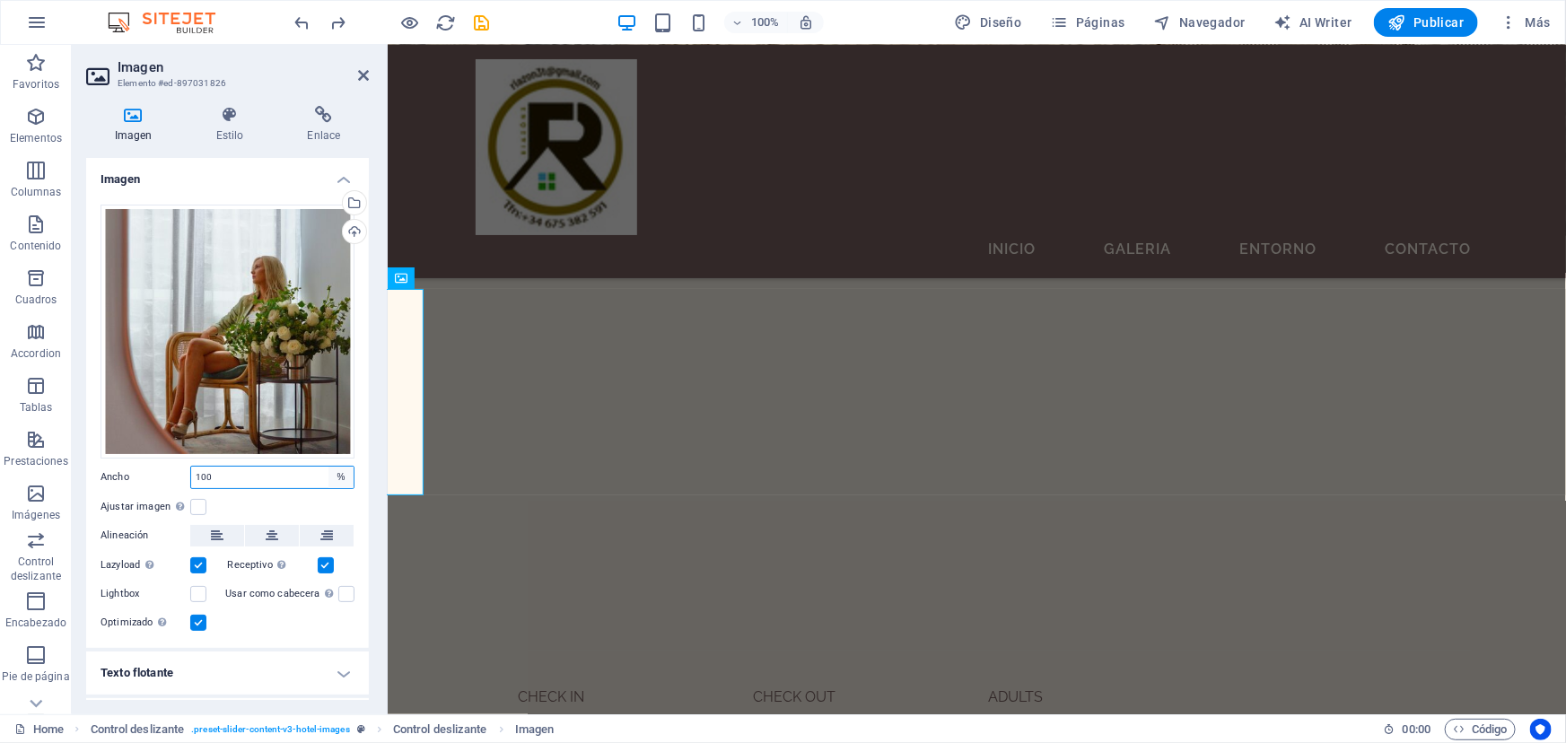
click at [337, 471] on select "Predeterminado automático px rem % em vh vw" at bounding box center [340, 478] width 25 height 22
select select "px"
click at [328, 467] on select "Predeterminado automático px rem % em vh vw" at bounding box center [340, 478] width 25 height 22
type input "230"
click at [335, 476] on select "Predeterminado automático px rem % em vh vw" at bounding box center [340, 478] width 25 height 22
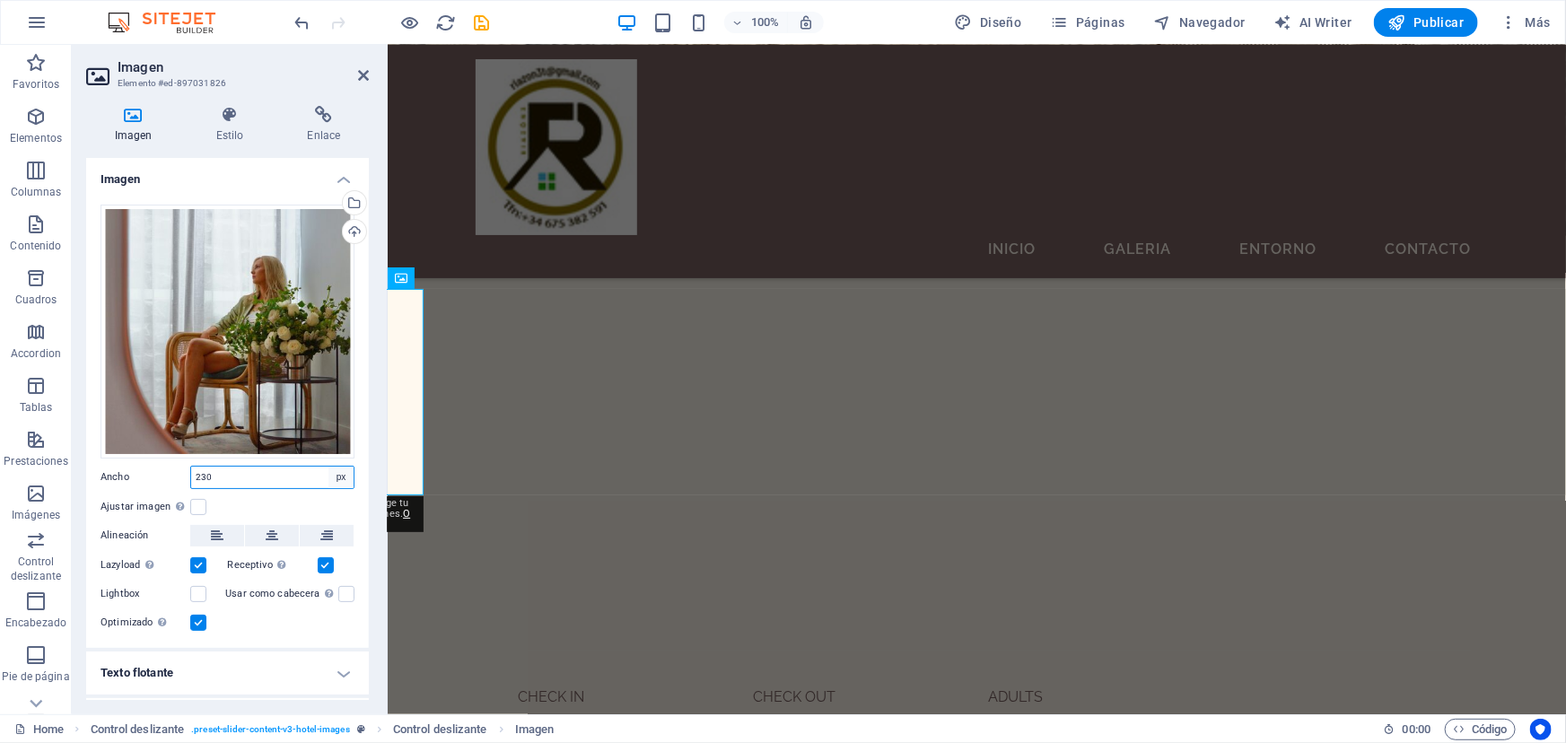
select select "%"
click at [328, 467] on select "Predeterminado automático px rem % em vh vw" at bounding box center [340, 478] width 25 height 22
type input "100"
click at [250, 629] on div "Arrastra archivos aquí, haz clic para escoger archivos o selecciona archivos de…" at bounding box center [227, 419] width 283 height 458
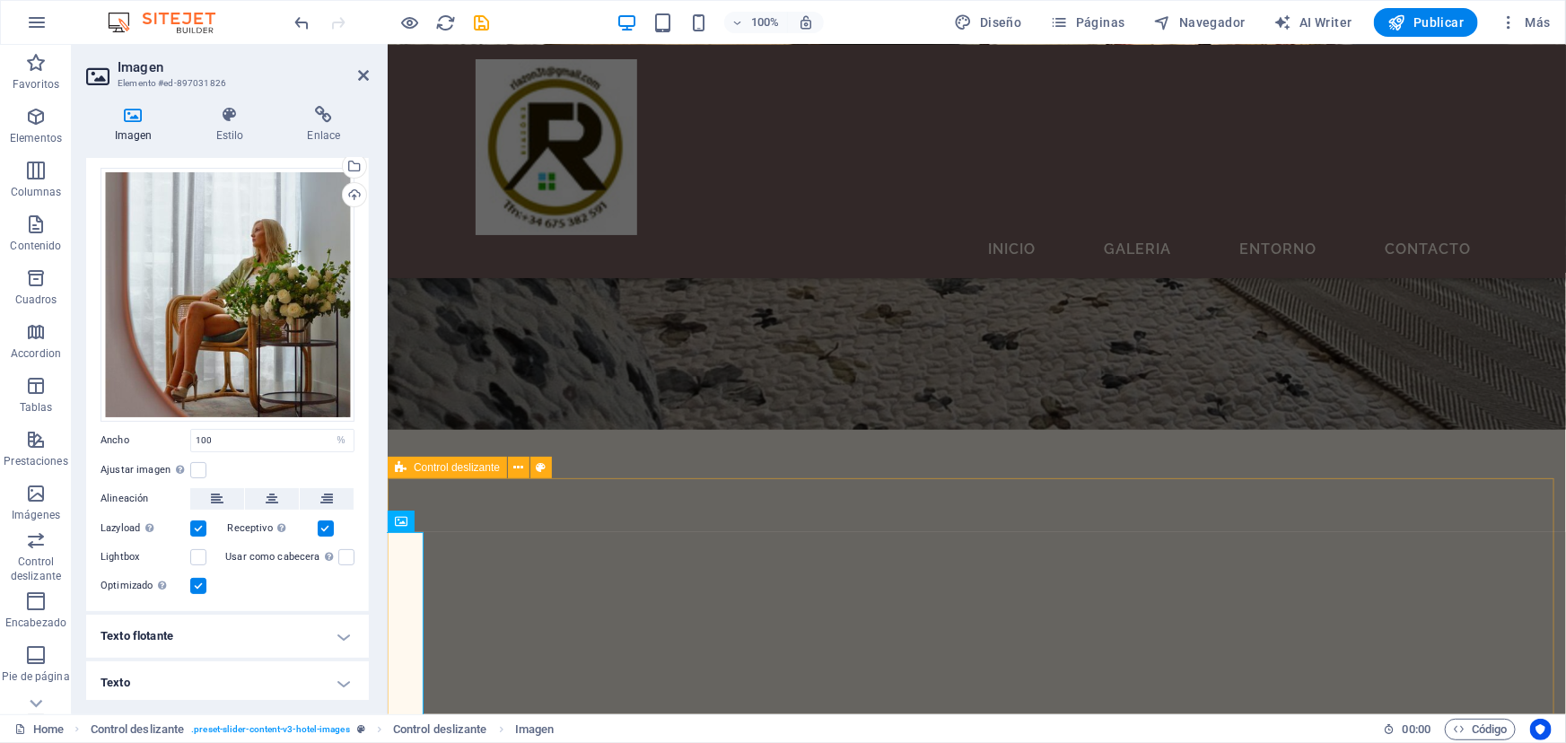
scroll to position [489, 0]
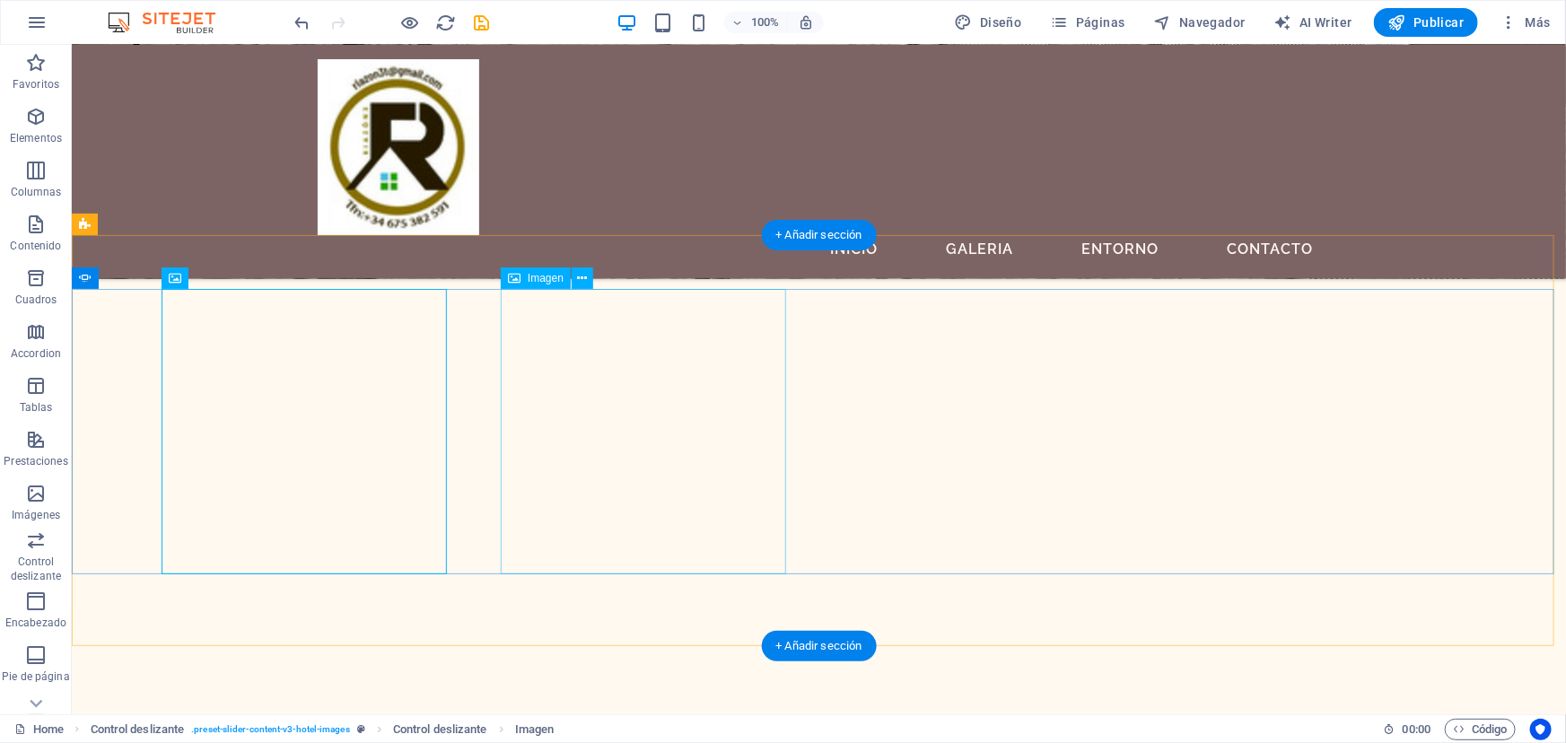
scroll to position [734, 0]
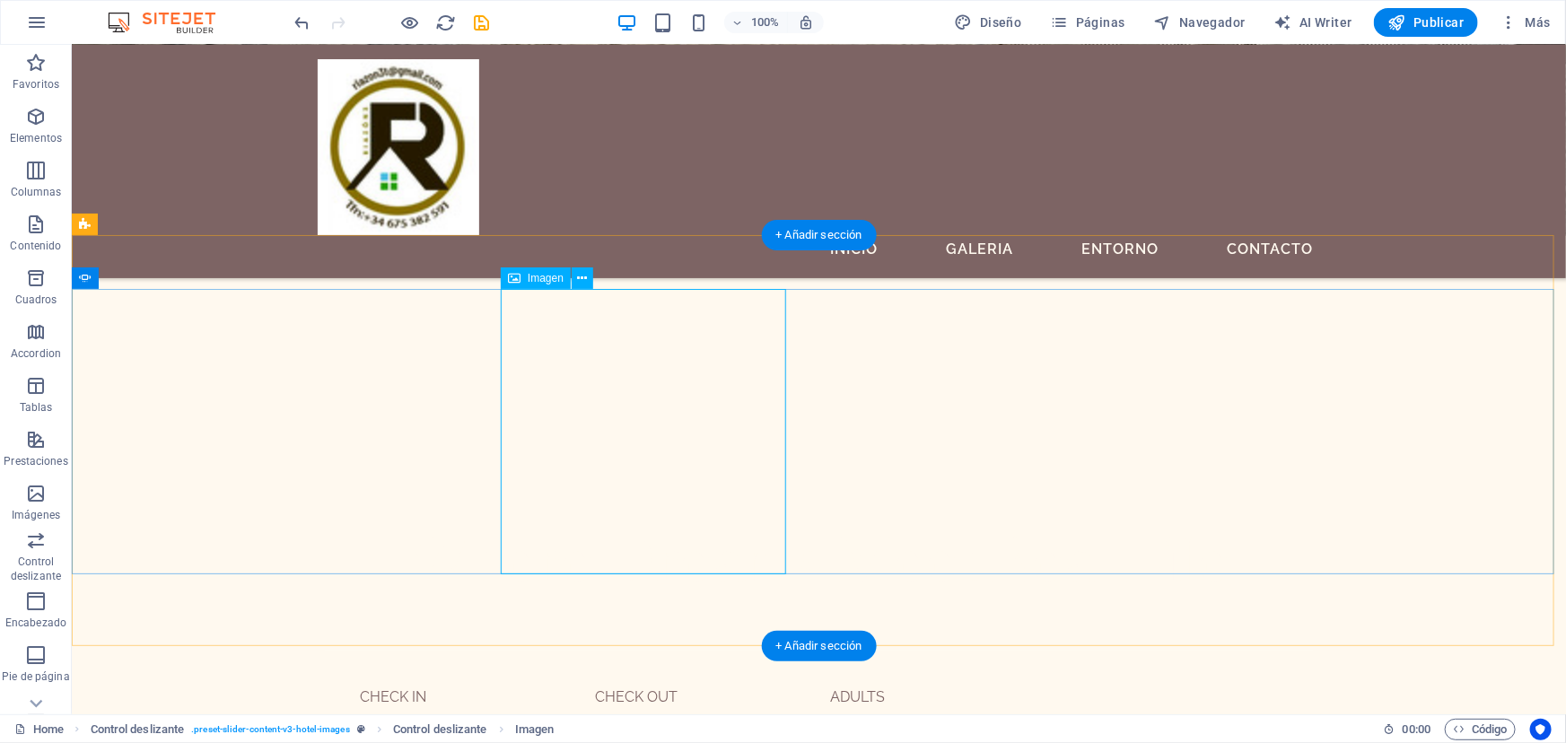
select select "%"
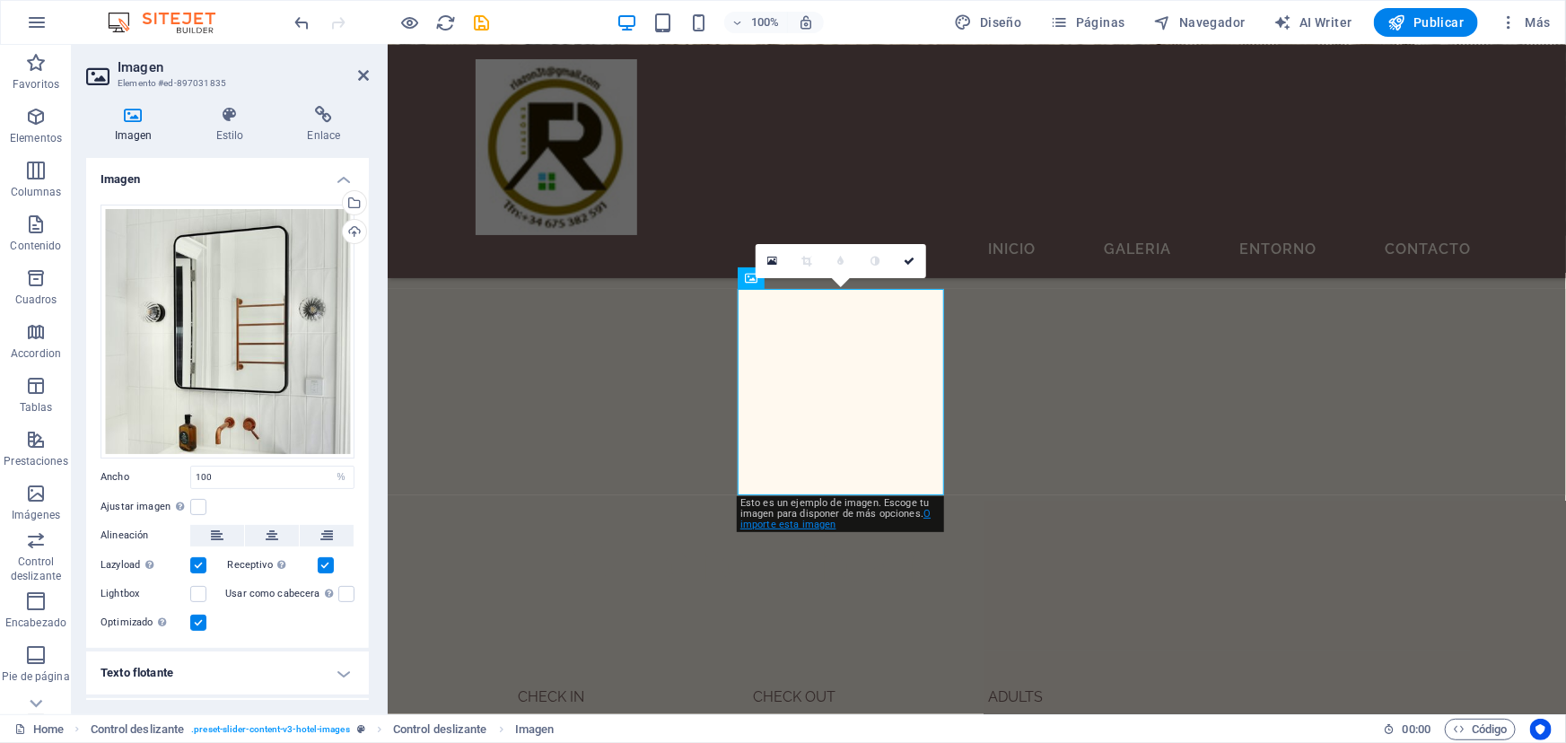
click at [798, 522] on link "O importe esta imagen" at bounding box center [835, 519] width 190 height 22
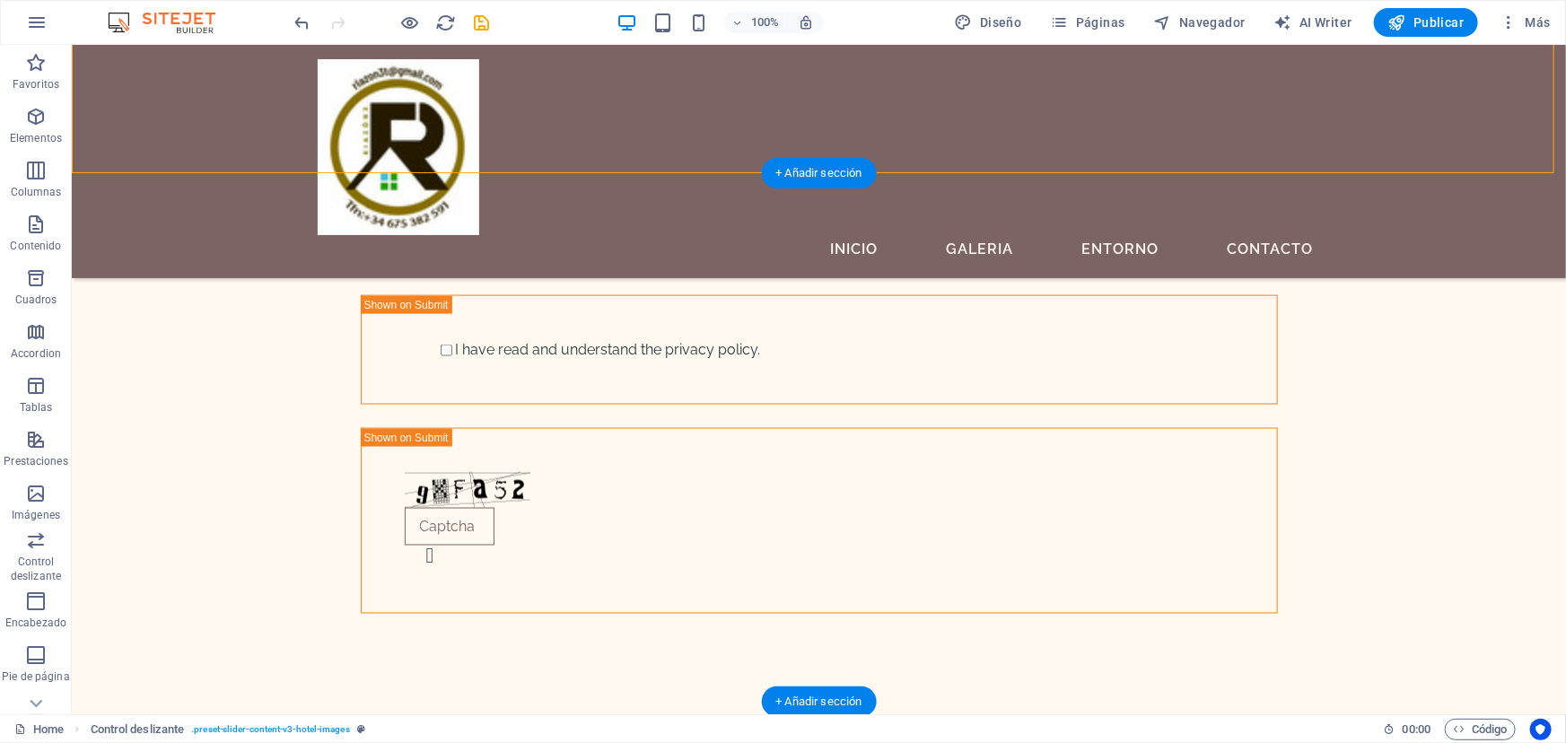
scroll to position [1223, 0]
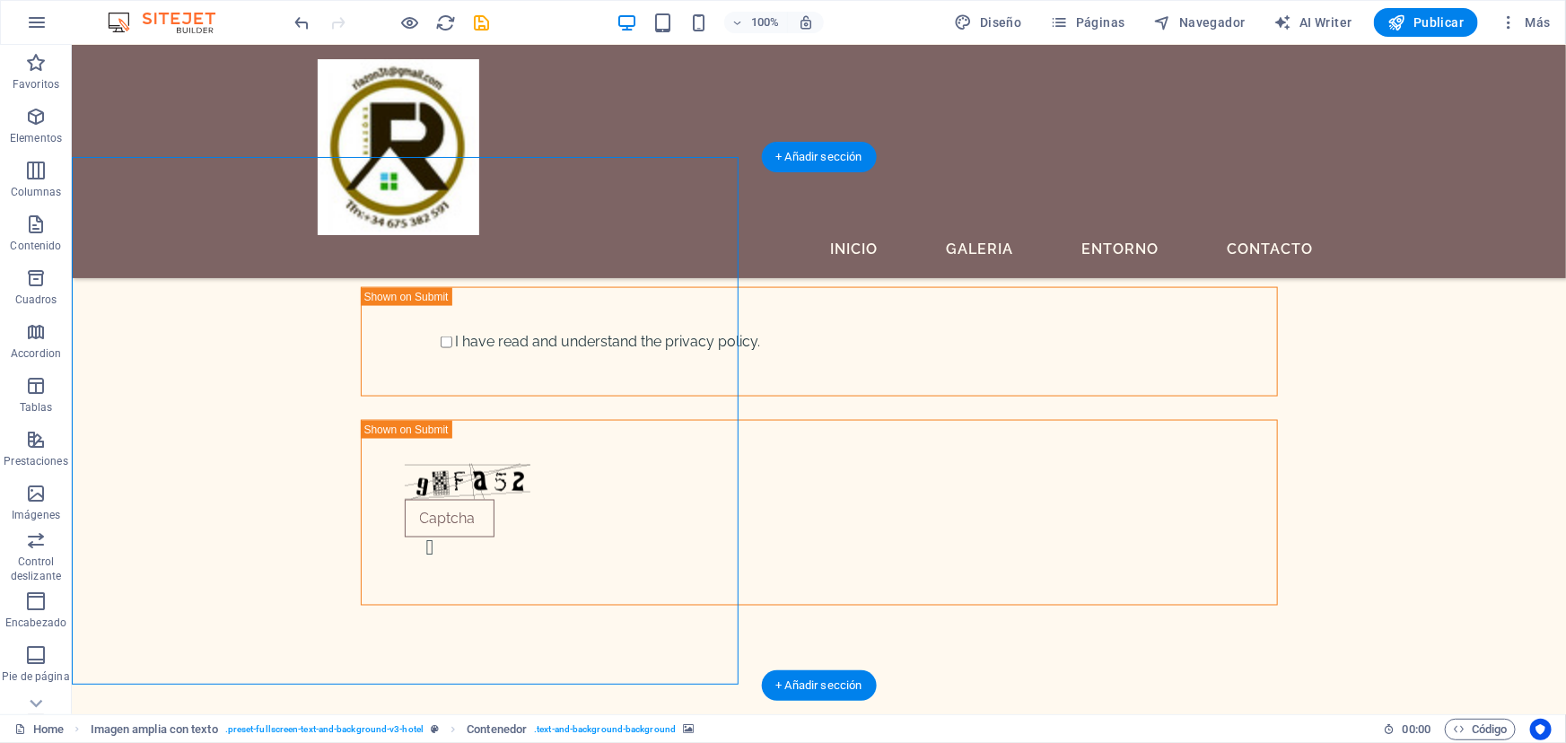
select select "px"
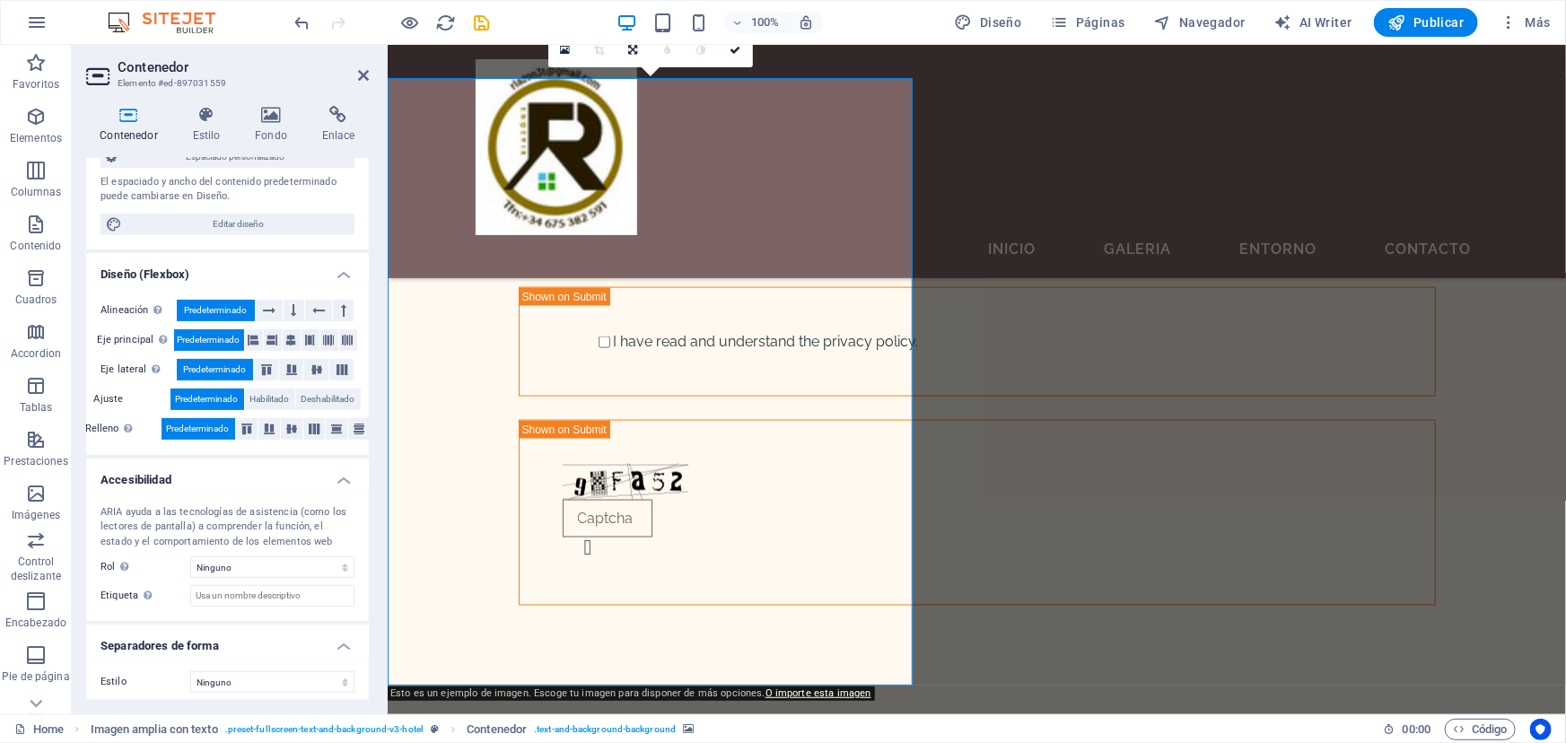
scroll to position [205, 0]
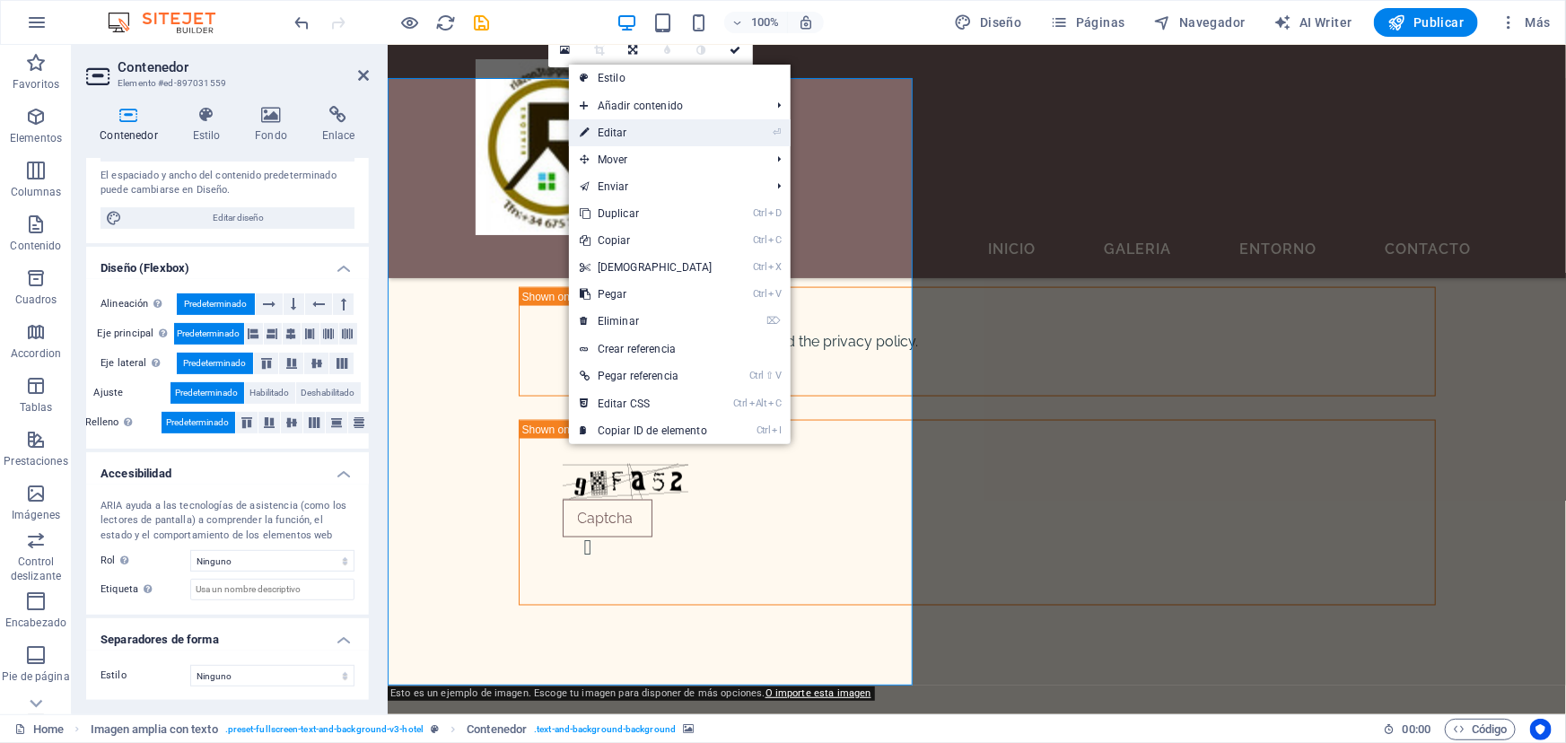
click at [628, 127] on link "⏎ Editar" at bounding box center [646, 132] width 154 height 27
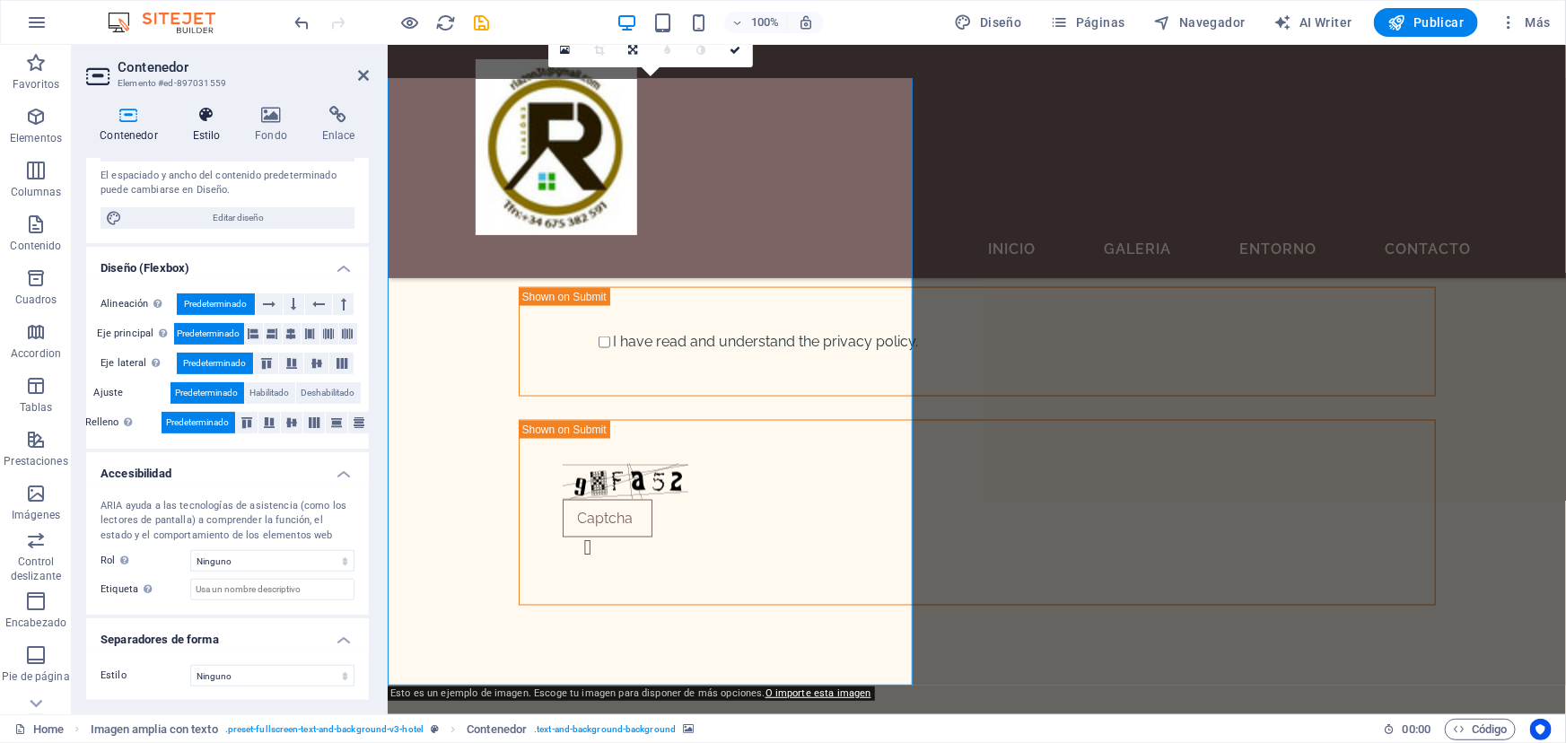
click at [218, 118] on icon at bounding box center [207, 115] width 56 height 18
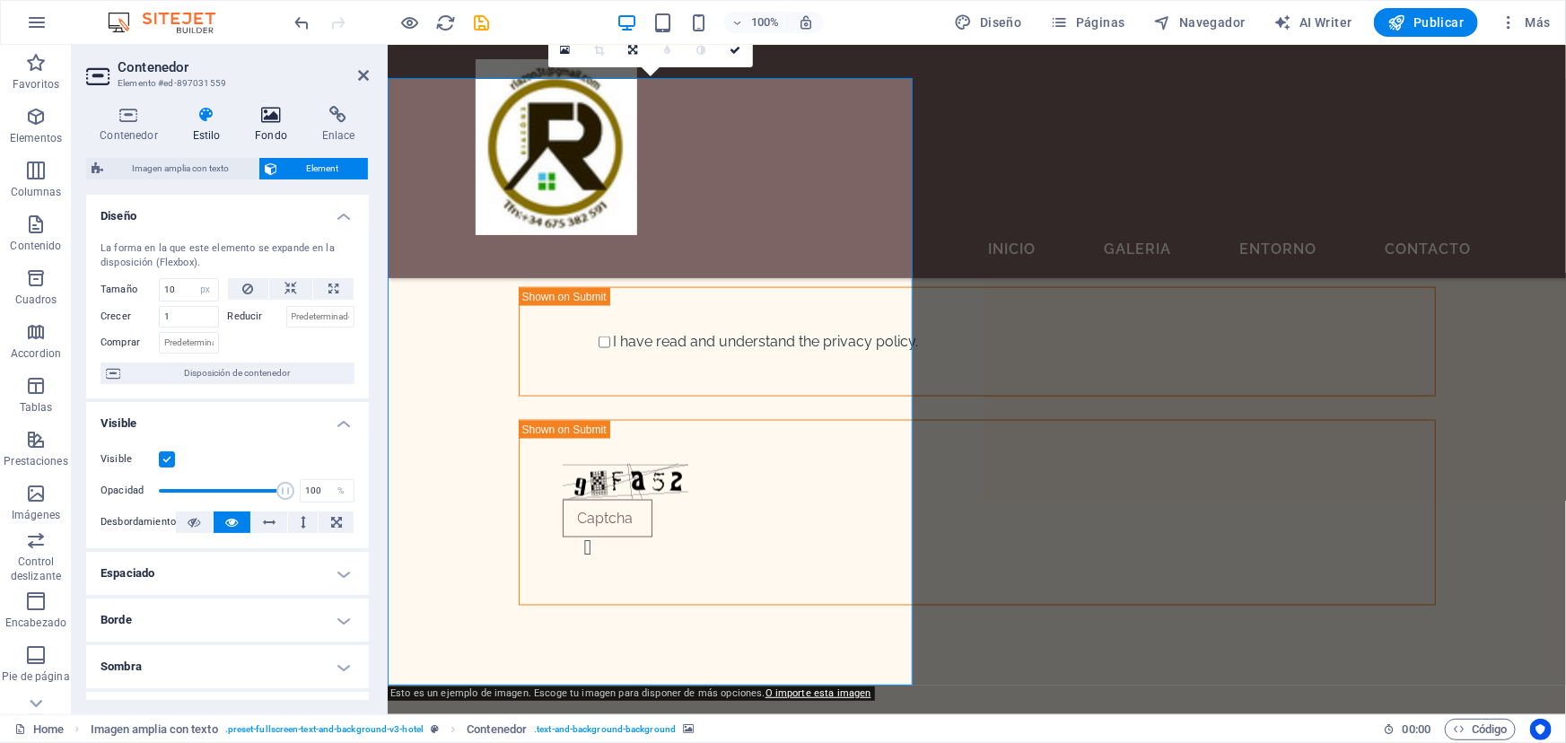
click at [267, 124] on h4 "Fondo" at bounding box center [274, 125] width 67 height 38
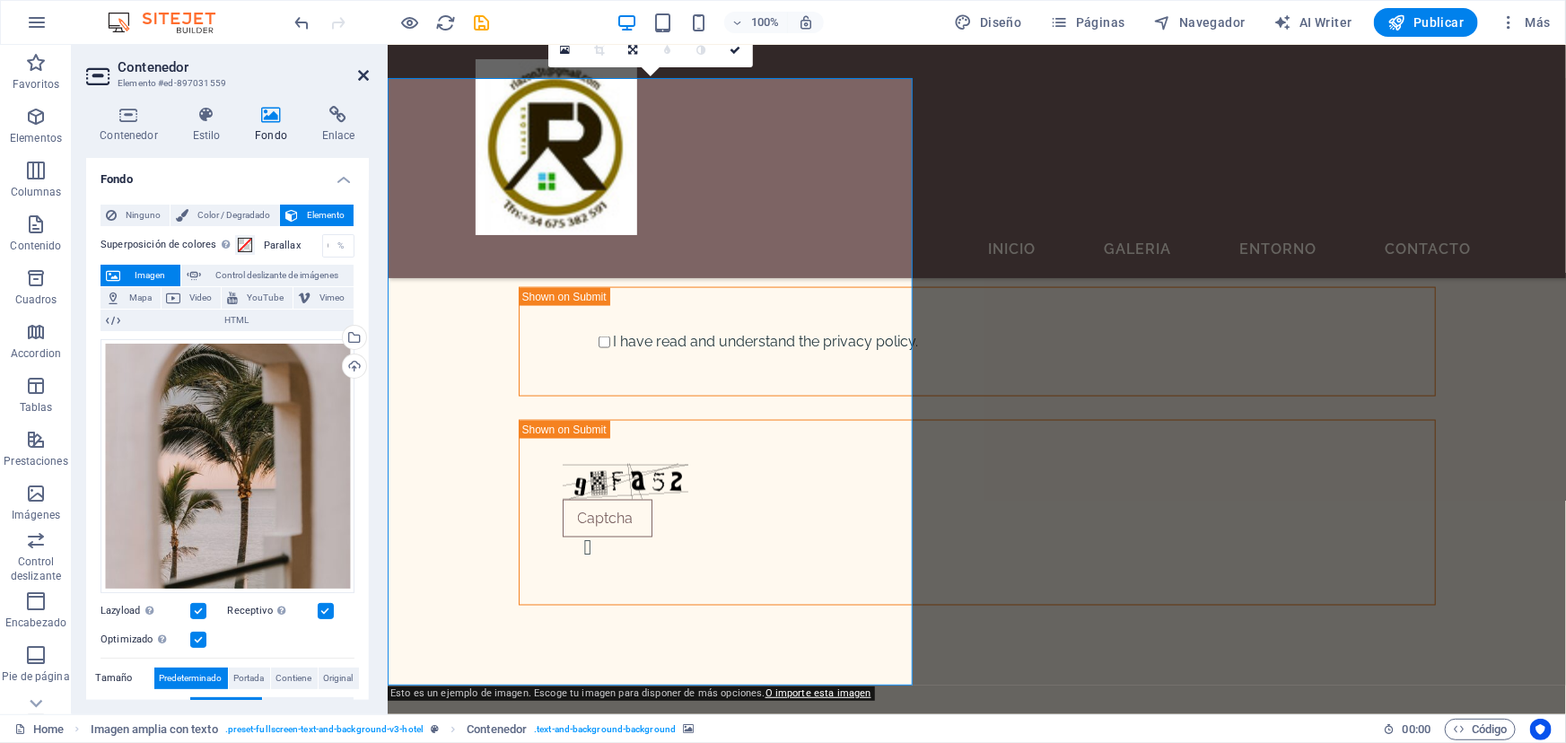
click at [363, 72] on icon at bounding box center [363, 75] width 11 height 14
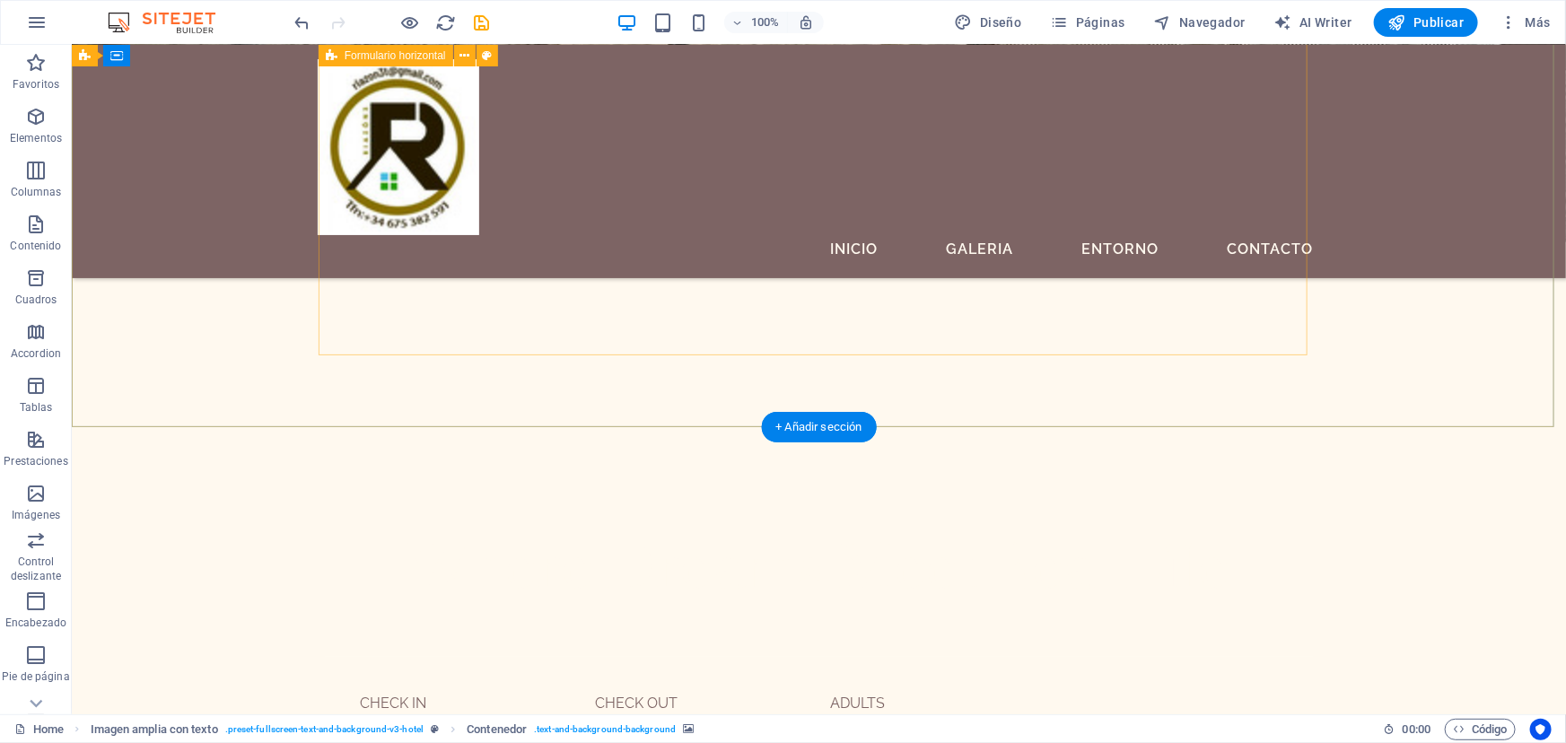
scroll to position [489, 0]
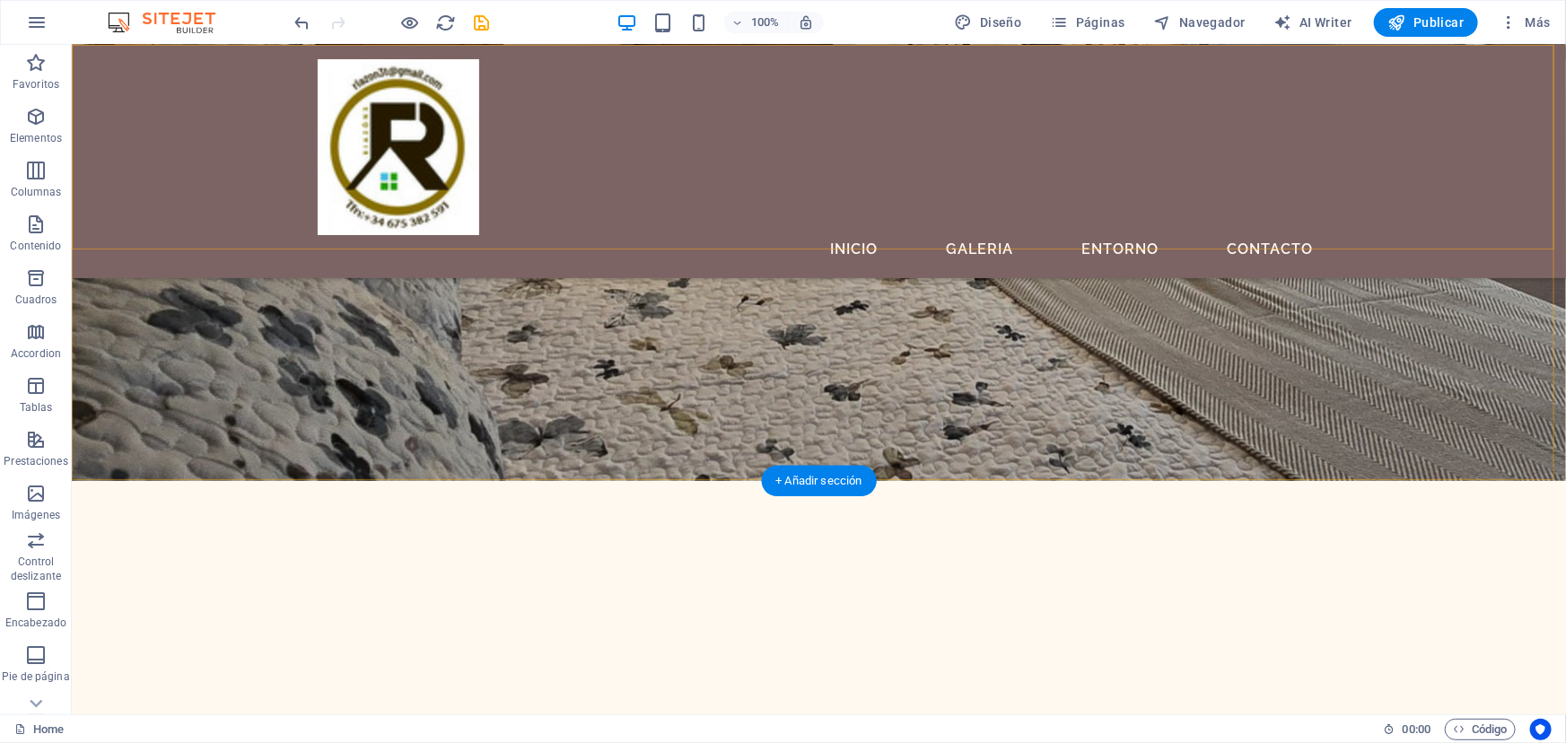
click at [673, 114] on div "Inicio Galeria Entorno Contacto" at bounding box center [818, 160] width 1494 height 233
click at [661, 109] on div "Inicio Galeria Entorno Contacto" at bounding box center [818, 160] width 1494 height 233
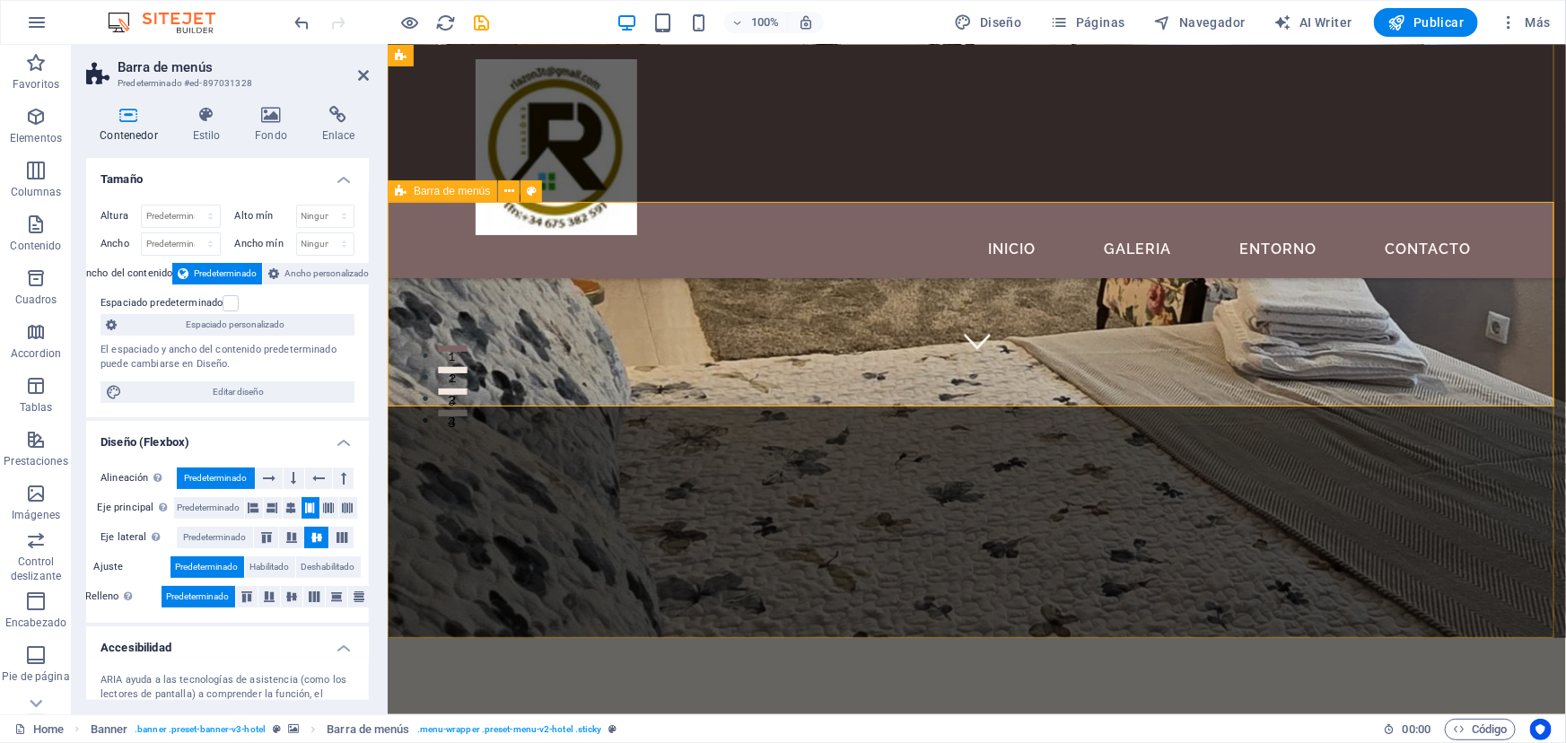
scroll to position [326, 0]
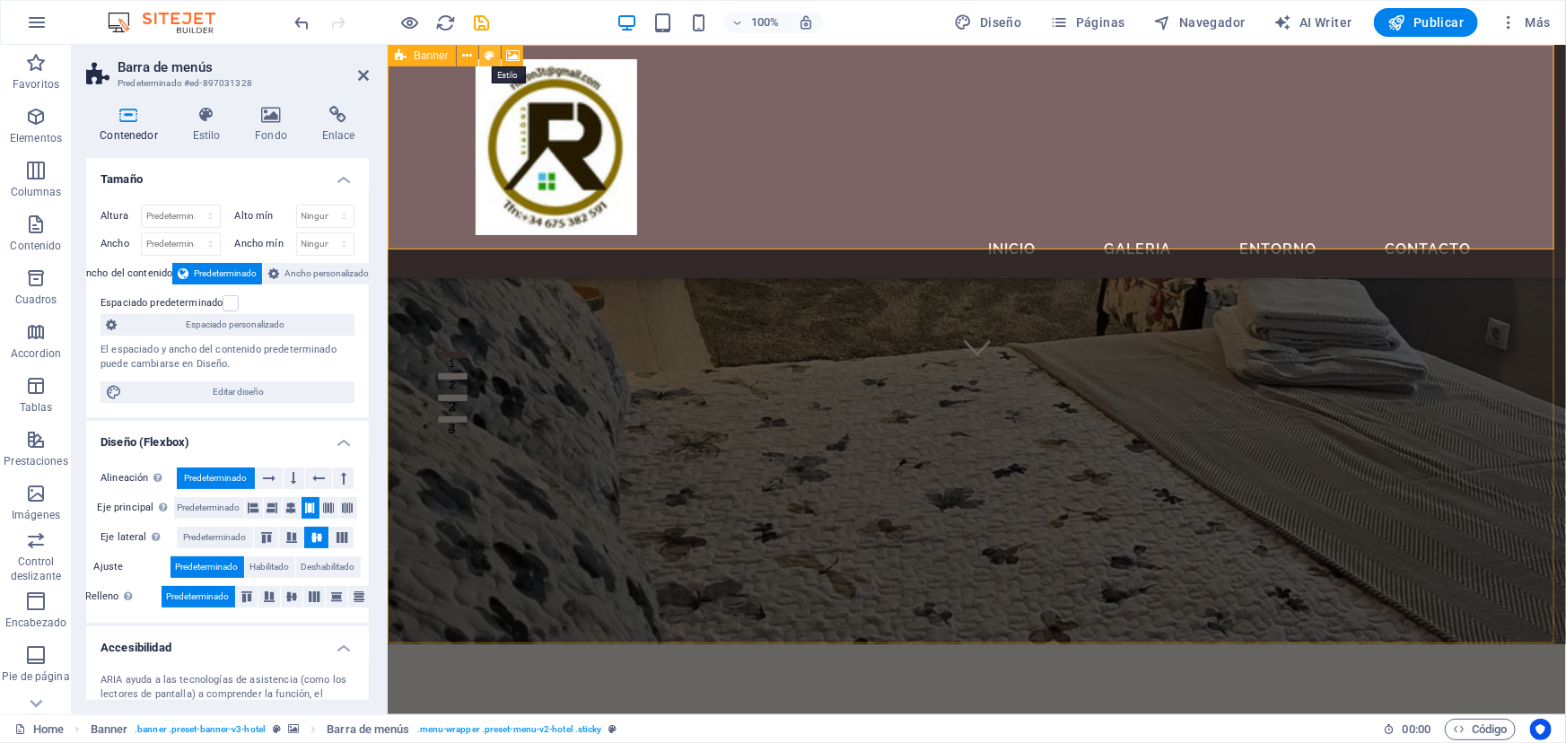
click at [490, 54] on icon at bounding box center [490, 56] width 10 height 19
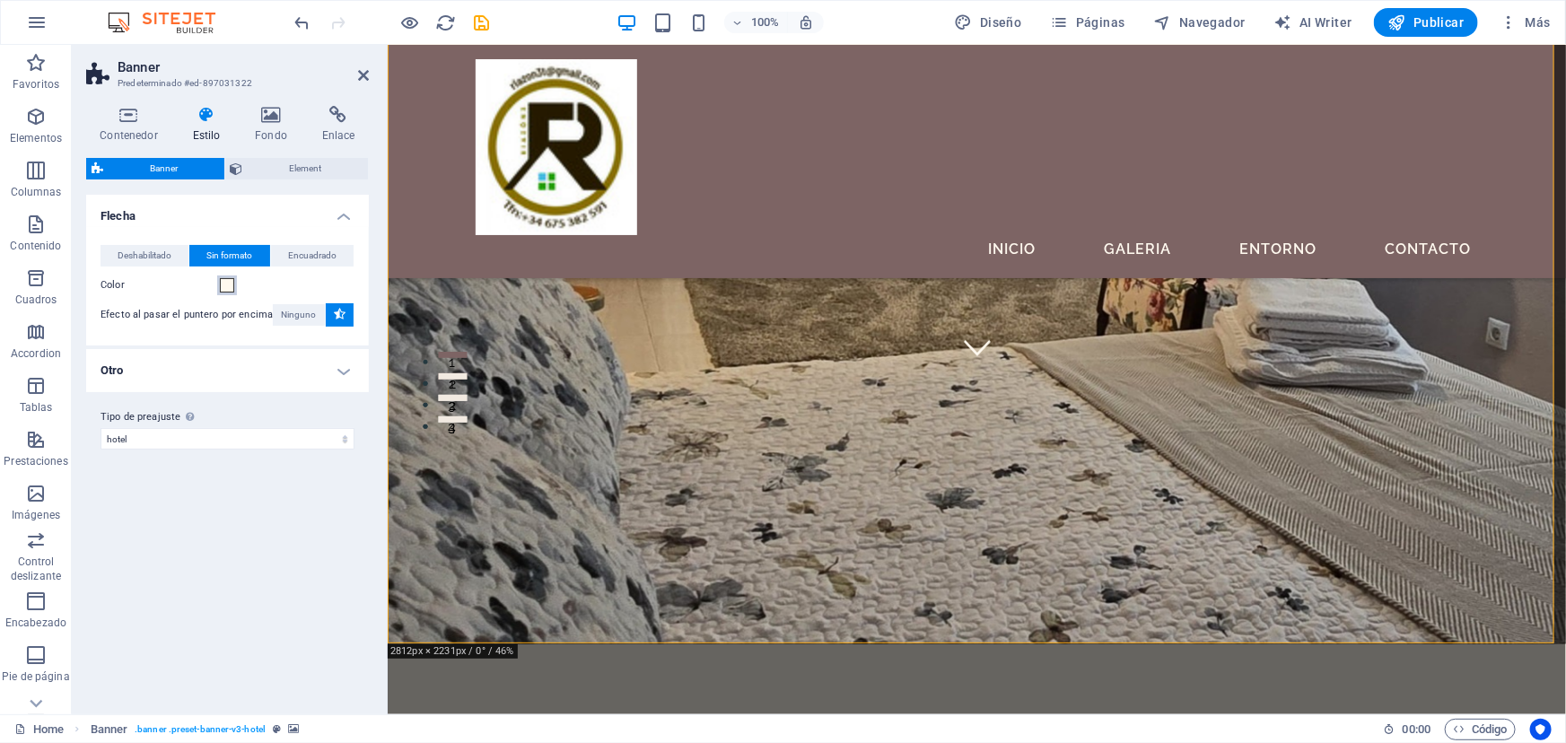
click at [226, 284] on span at bounding box center [227, 285] width 14 height 14
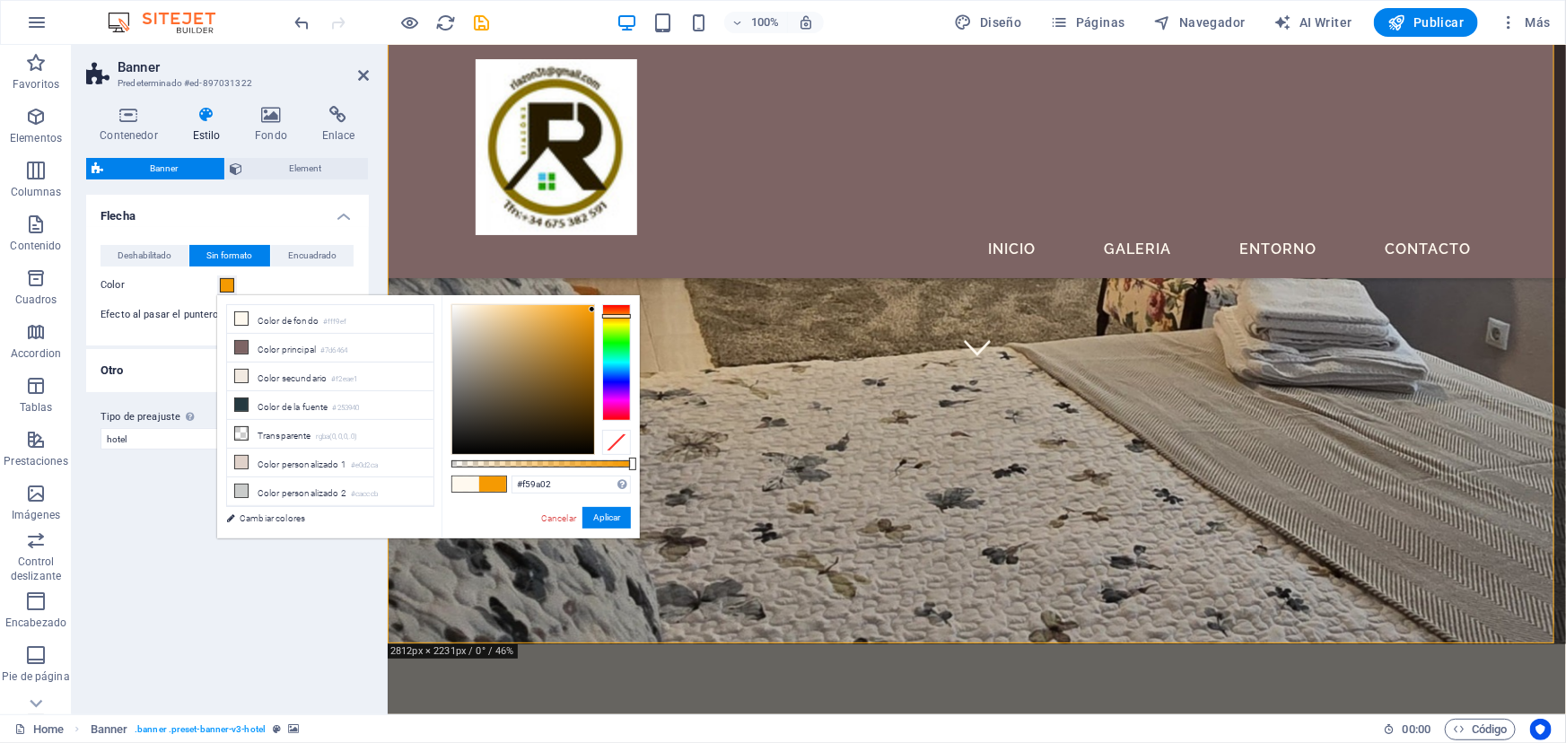
drag, startPoint x: 538, startPoint y: 321, endPoint x: 592, endPoint y: 310, distance: 55.1
click at [592, 310] on div at bounding box center [523, 379] width 142 height 149
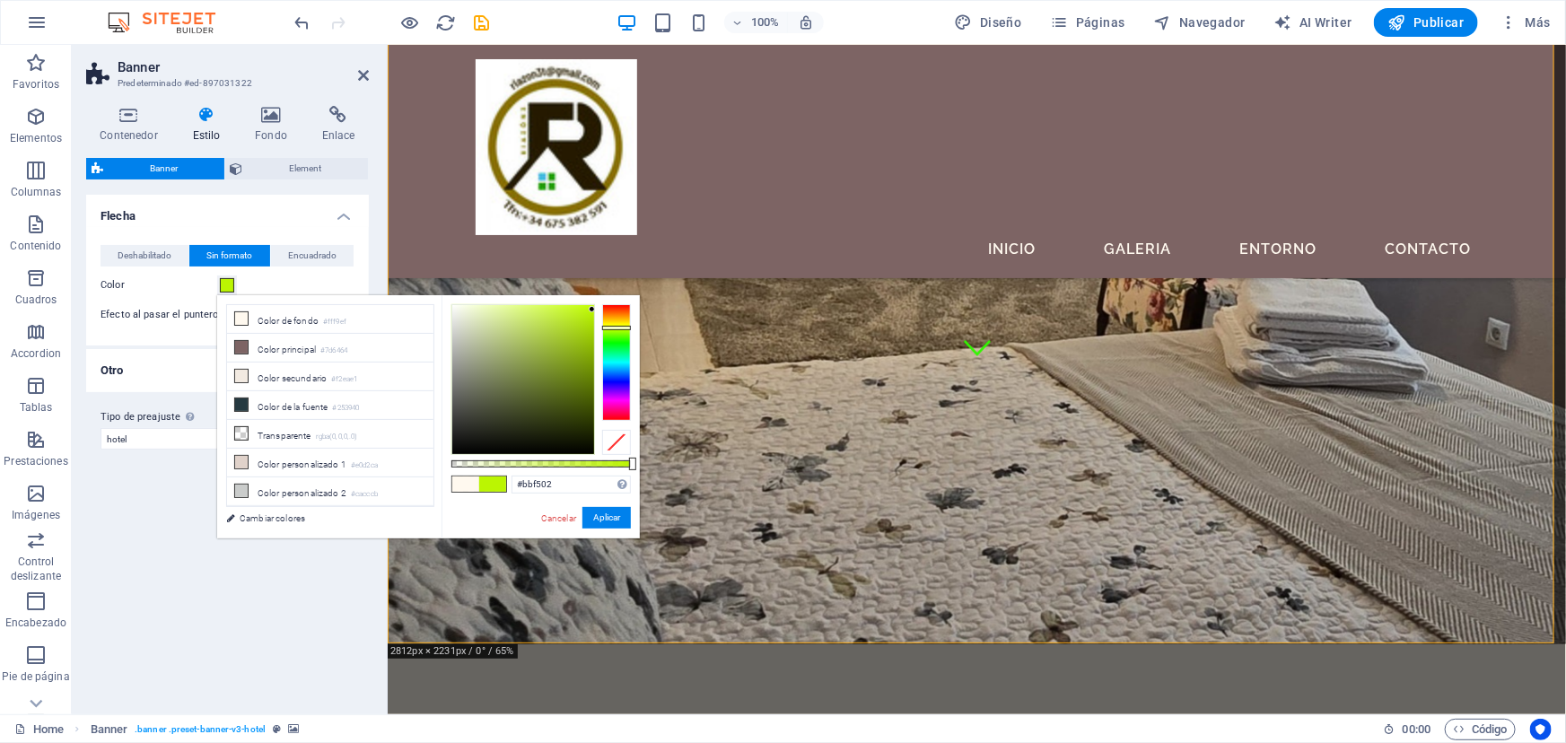
drag, startPoint x: 605, startPoint y: 316, endPoint x: 619, endPoint y: 328, distance: 18.5
click at [619, 328] on div at bounding box center [616, 328] width 29 height 4
click at [278, 313] on li "Color de fondo #fff9ef" at bounding box center [330, 319] width 206 height 29
type input "#fff9ef"
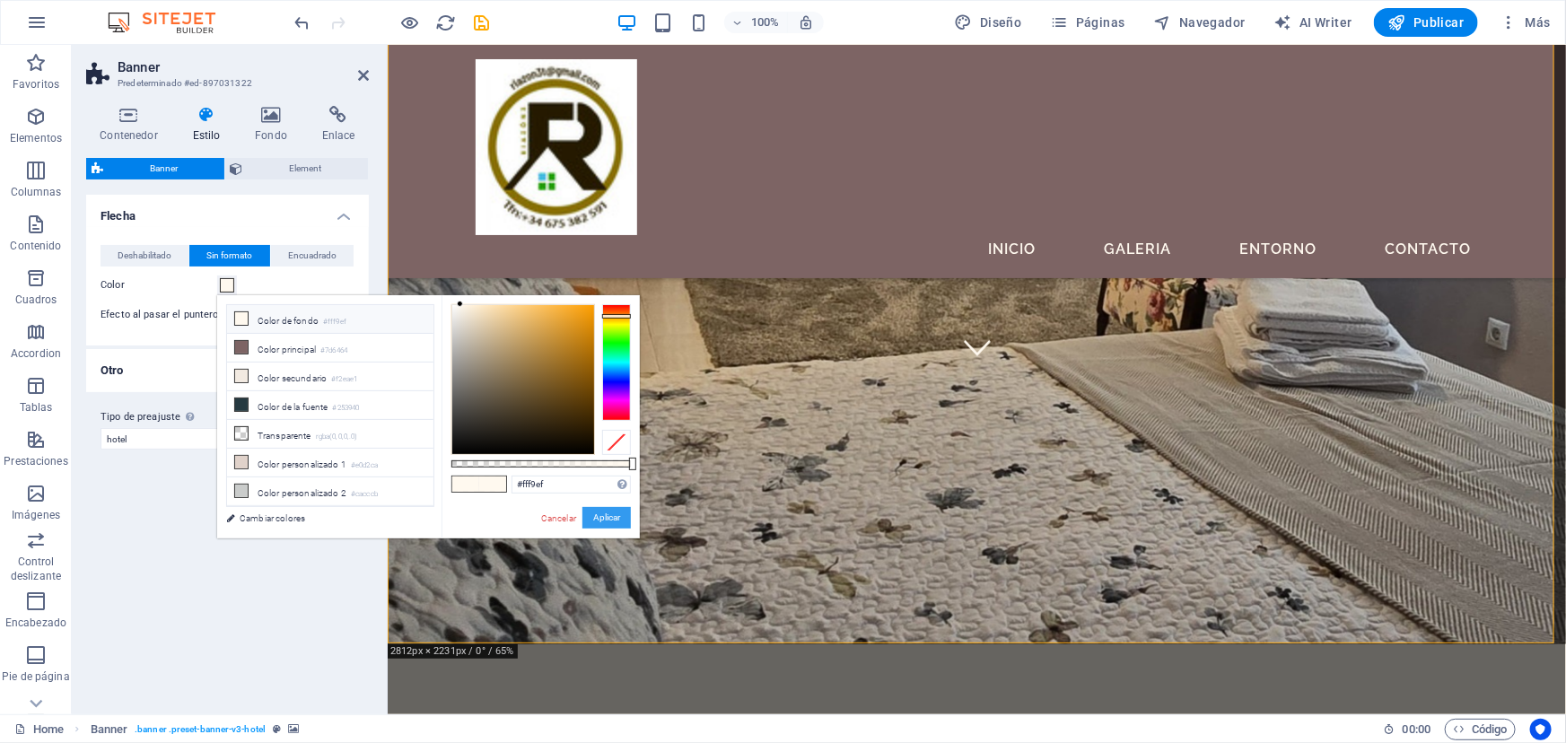
click at [613, 514] on button "Aplicar" at bounding box center [606, 518] width 48 height 22
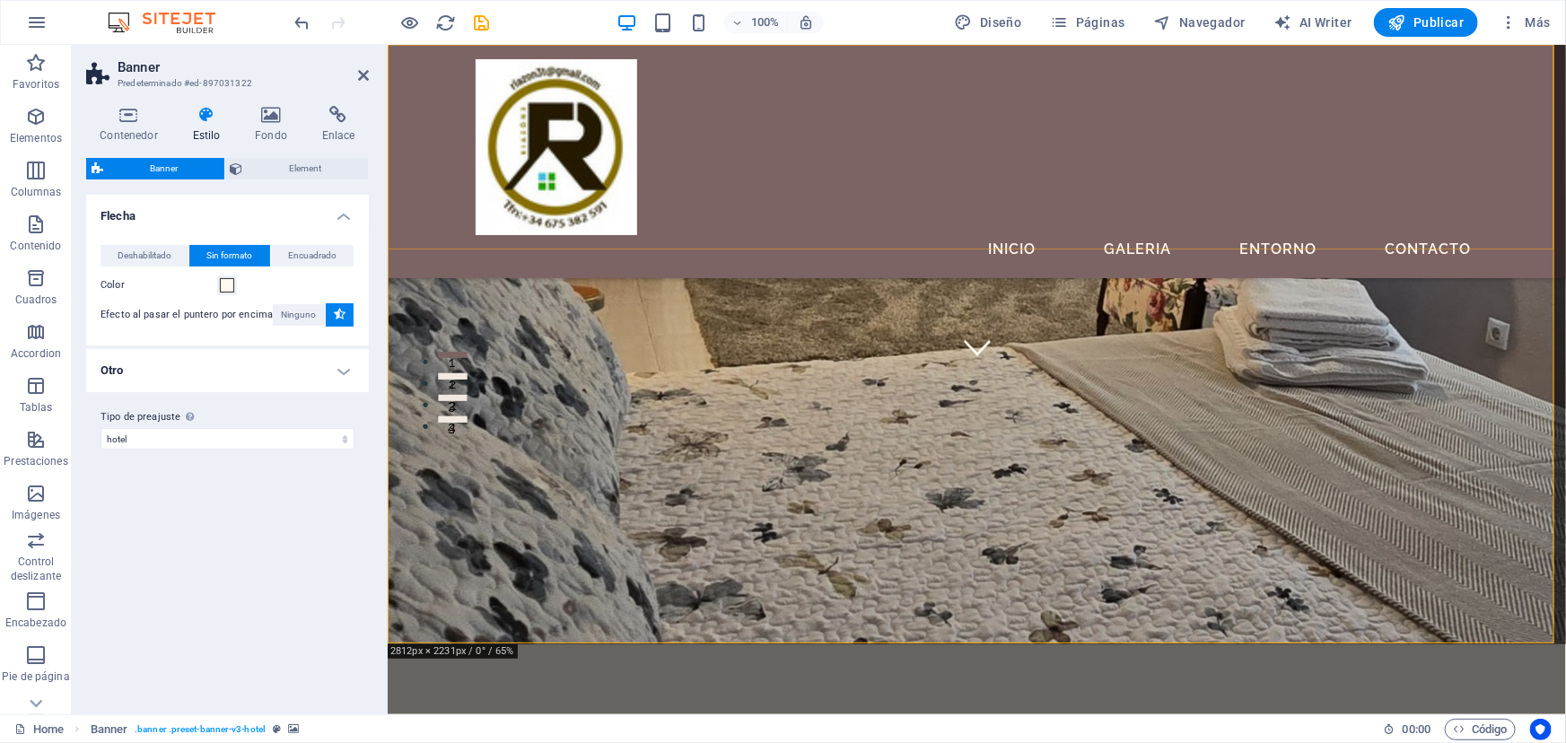
drag, startPoint x: 412, startPoint y: 193, endPoint x: 730, endPoint y: 193, distance: 317.7
click at [730, 193] on div "Inicio Galeria Entorno Contacto" at bounding box center [976, 160] width 1178 height 233
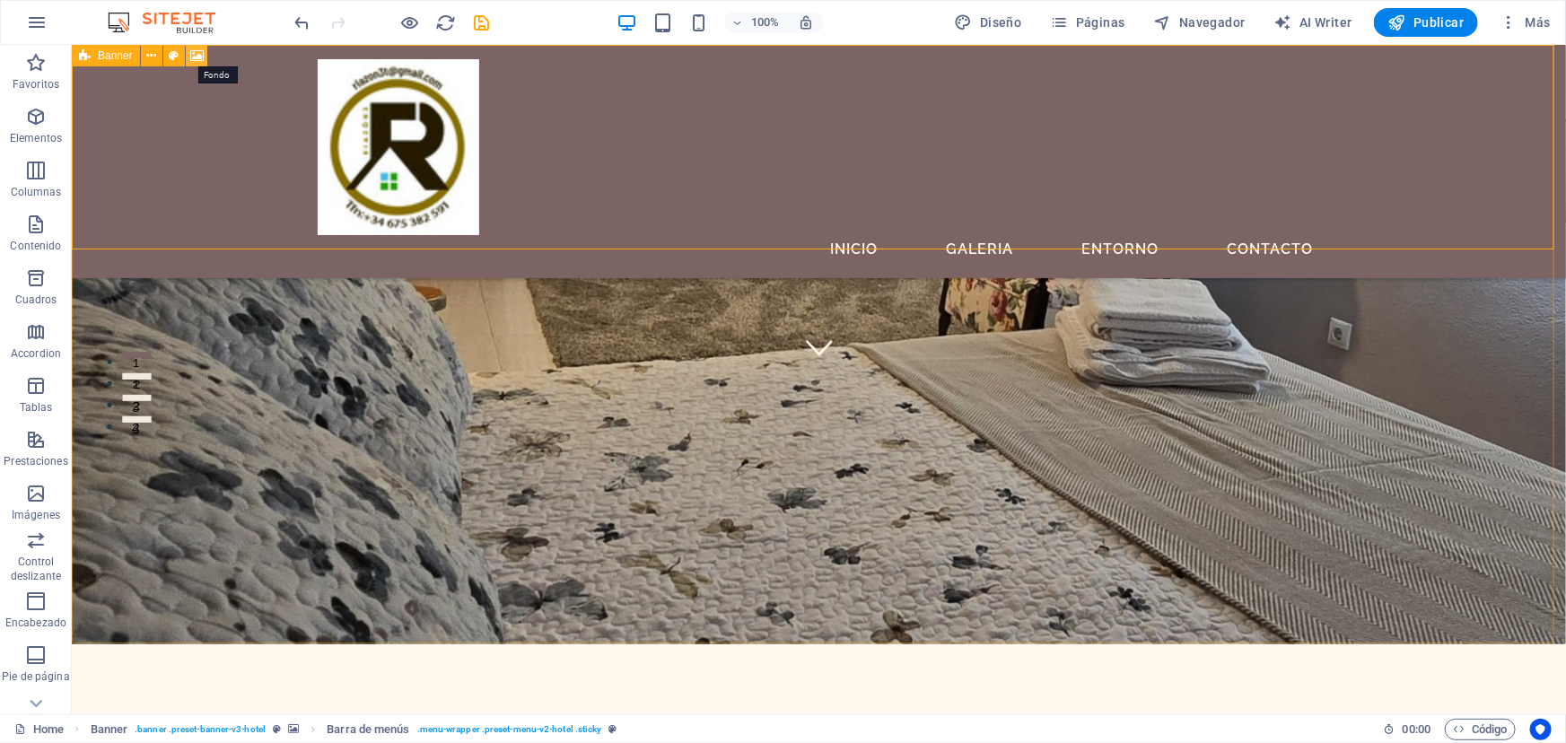
click at [198, 59] on icon at bounding box center [196, 56] width 13 height 19
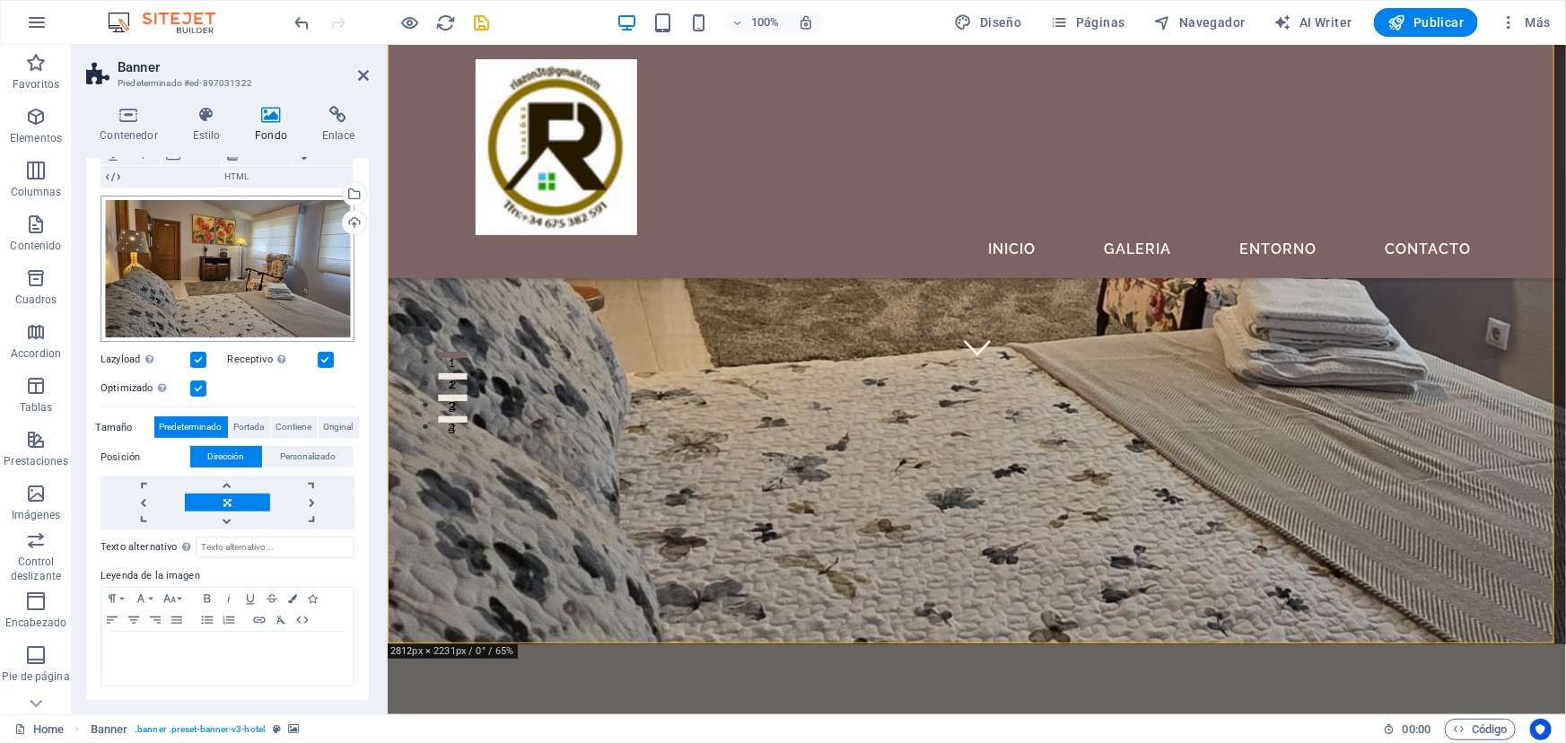
scroll to position [0, 0]
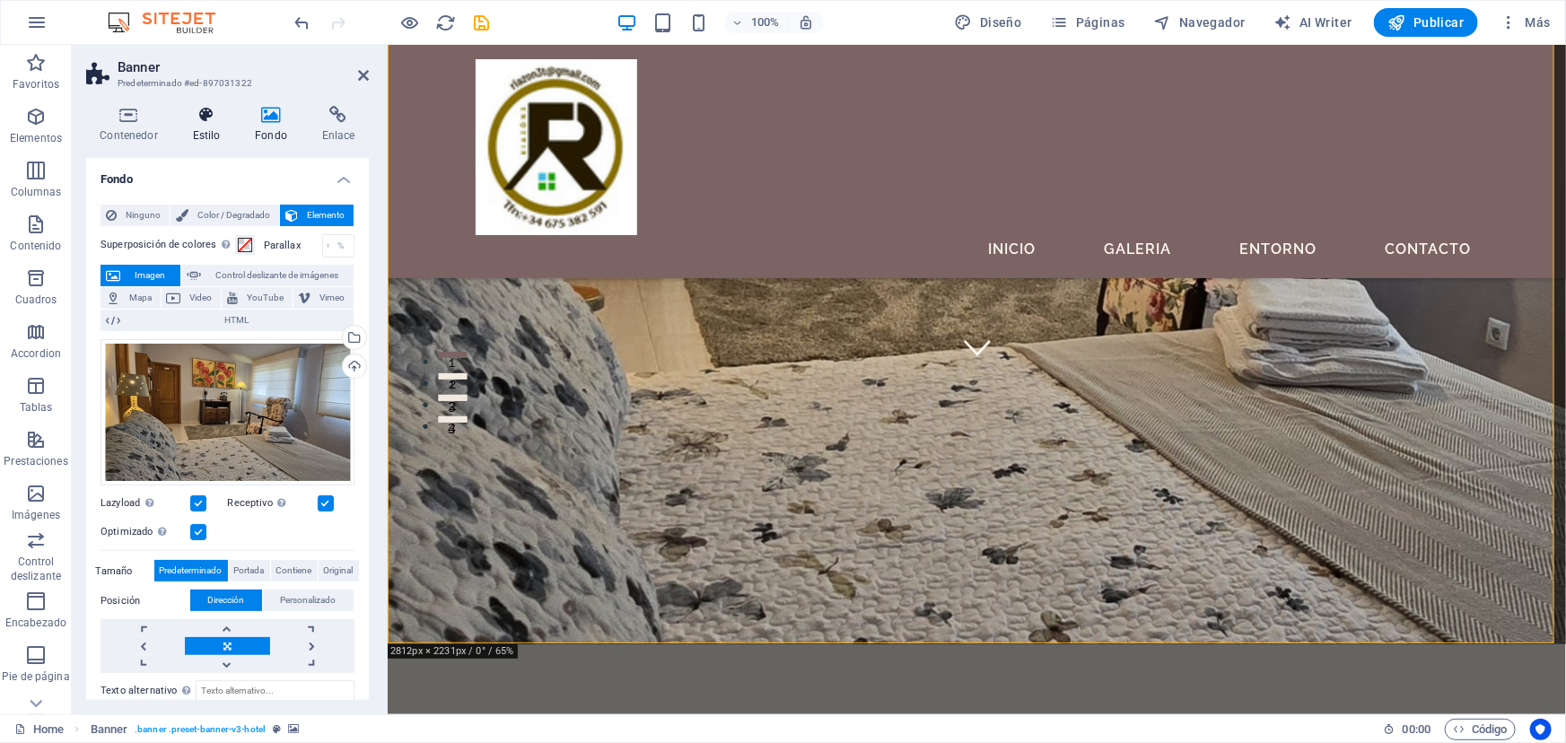
click at [206, 118] on icon at bounding box center [207, 115] width 56 height 18
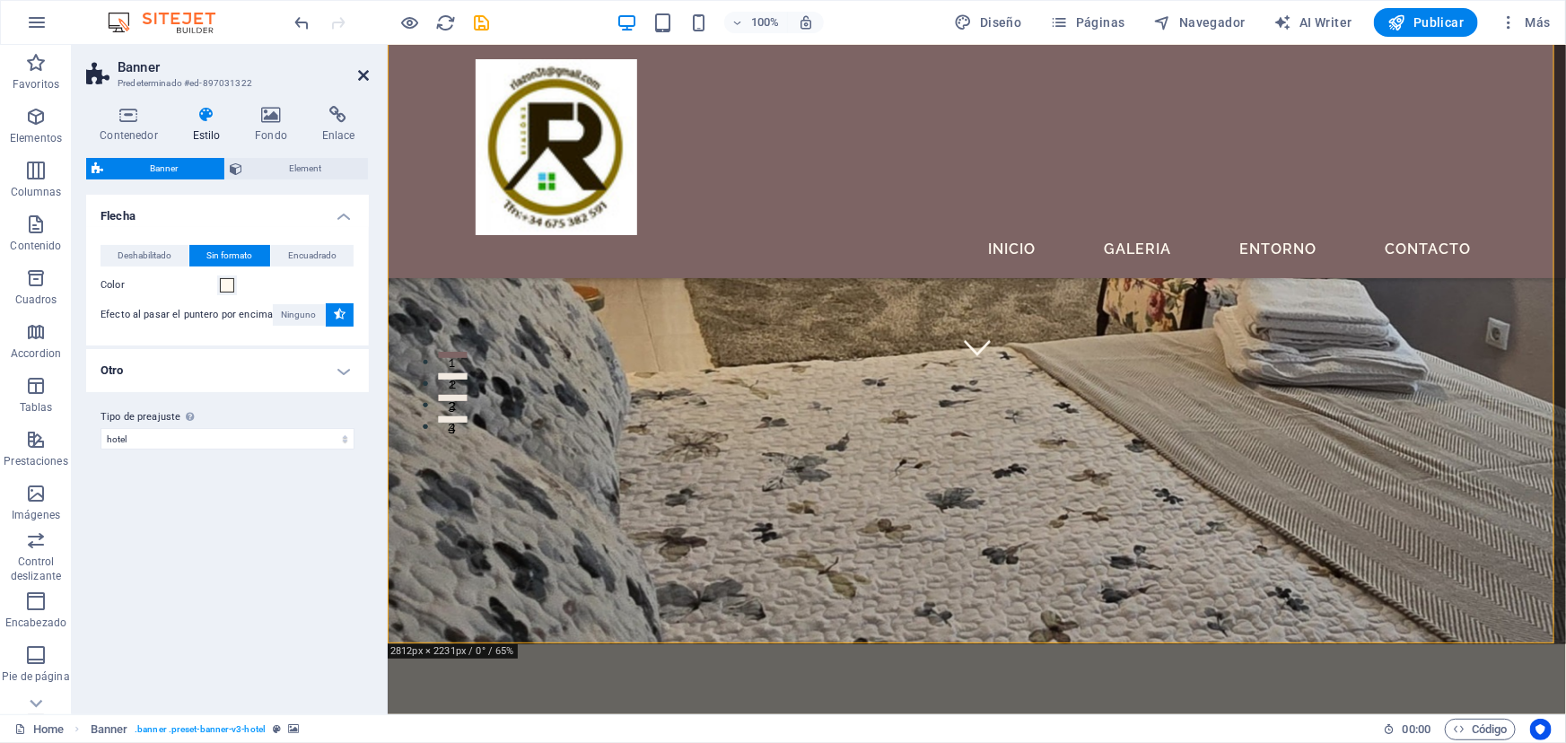
click at [363, 71] on icon at bounding box center [363, 75] width 11 height 14
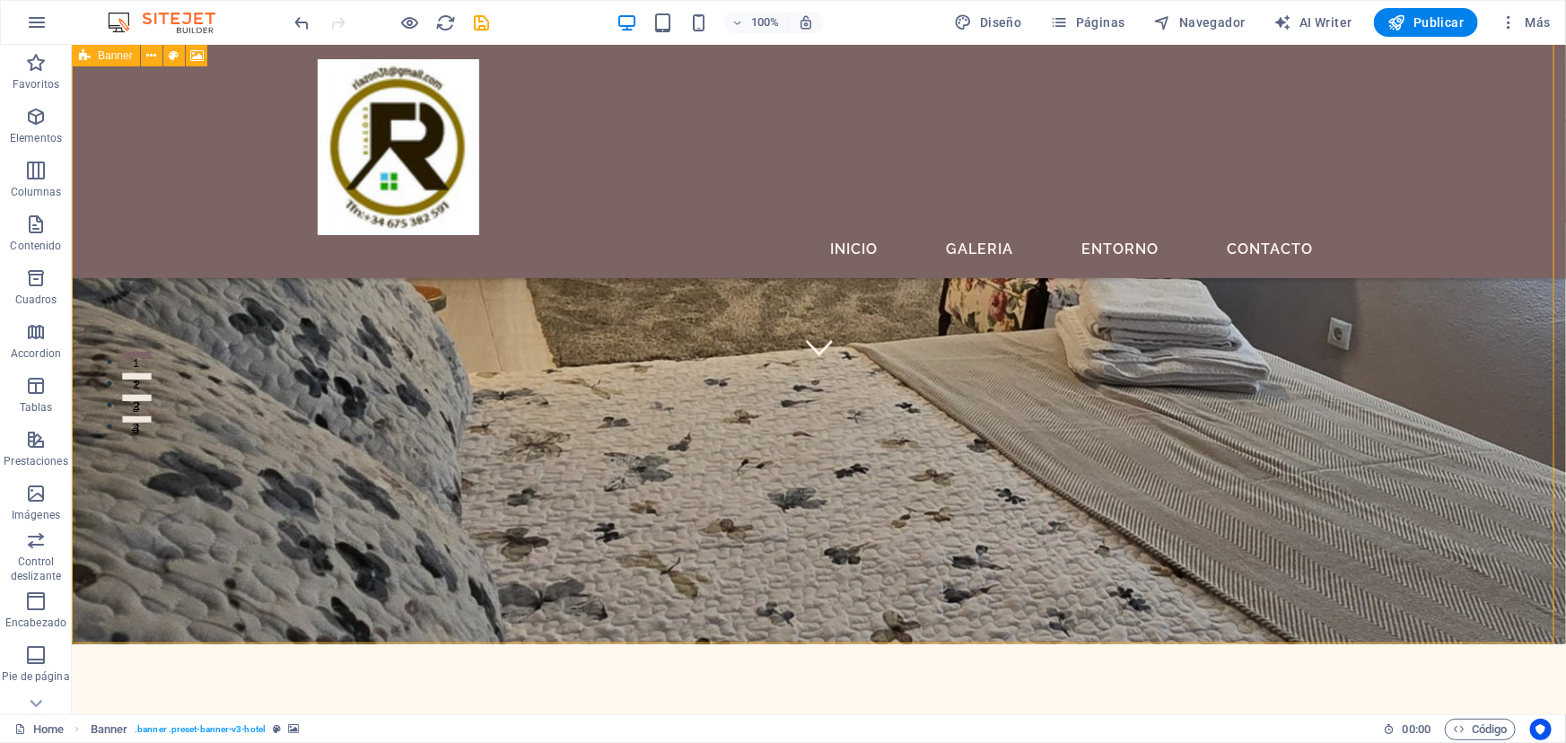
click at [84, 58] on icon at bounding box center [85, 56] width 12 height 22
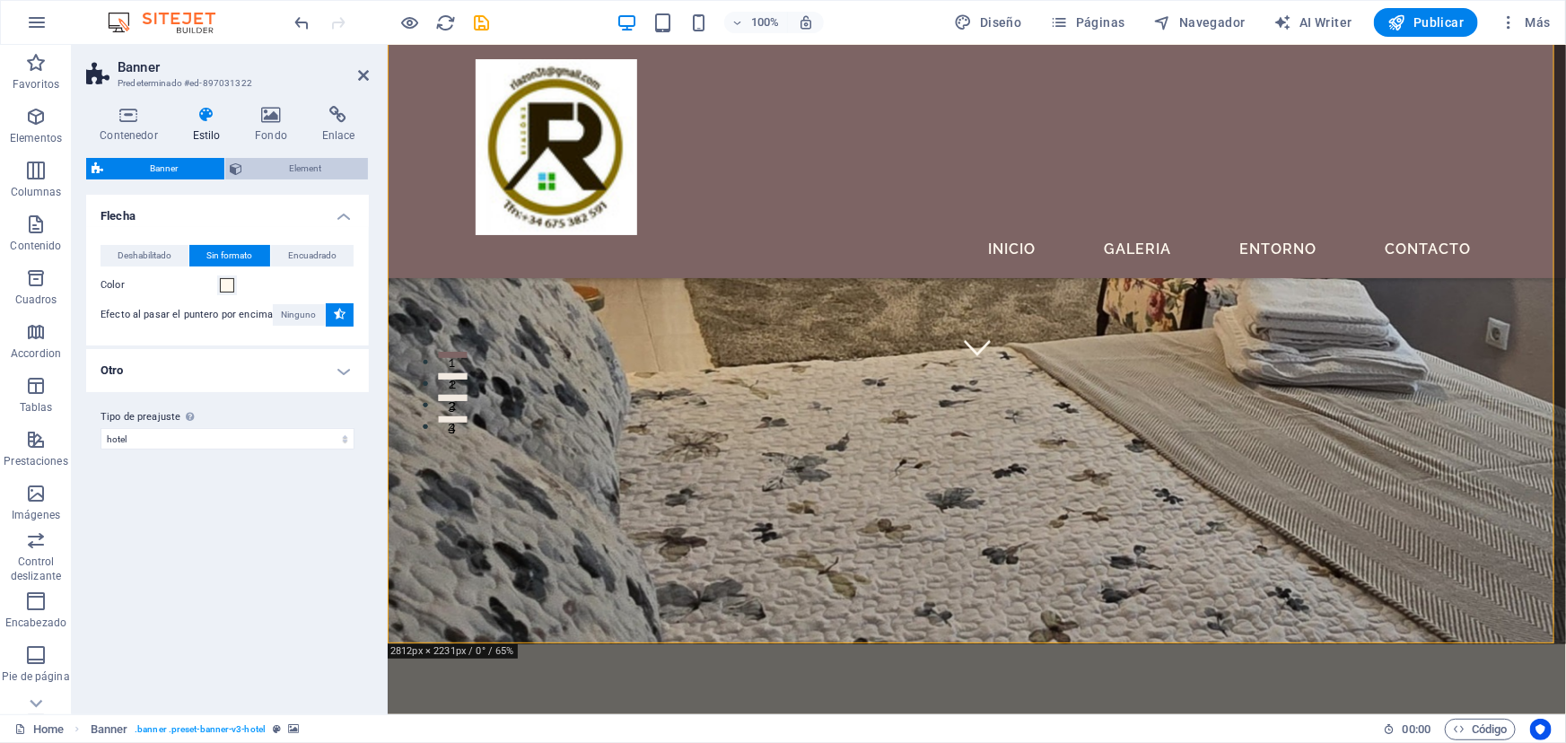
click at [237, 162] on icon at bounding box center [237, 169] width 13 height 22
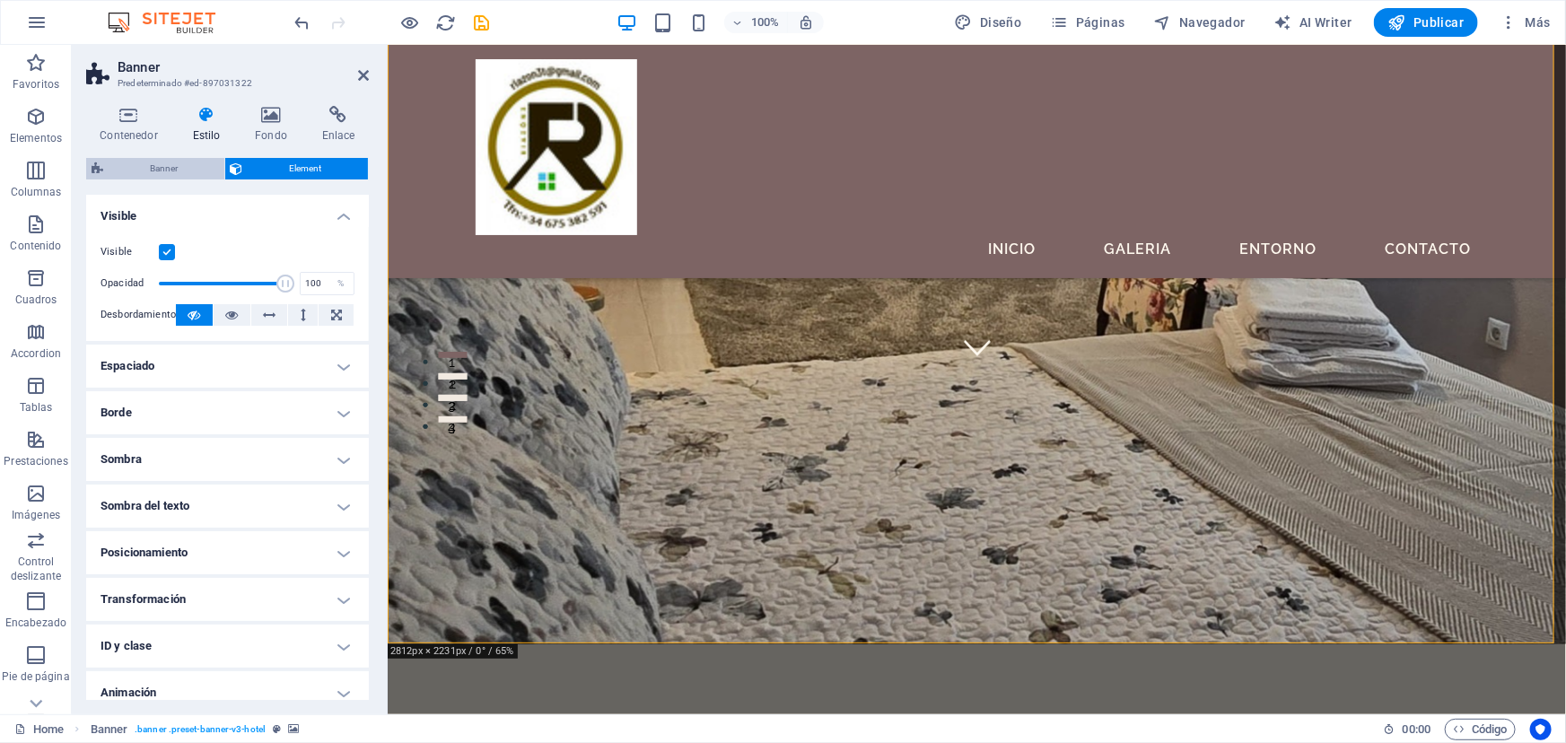
click at [171, 162] on span "Banner" at bounding box center [164, 169] width 110 height 22
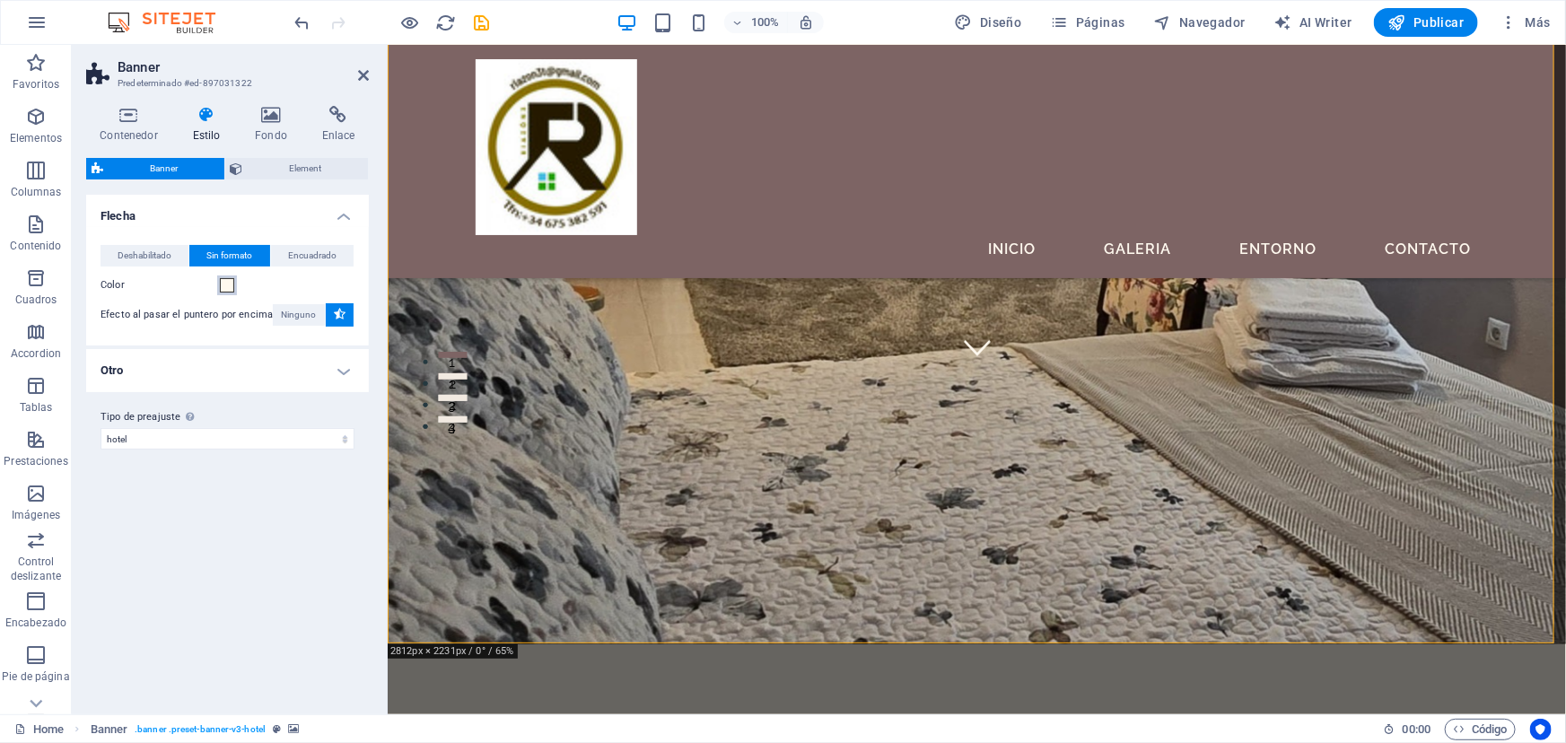
click at [225, 278] on span at bounding box center [227, 285] width 14 height 14
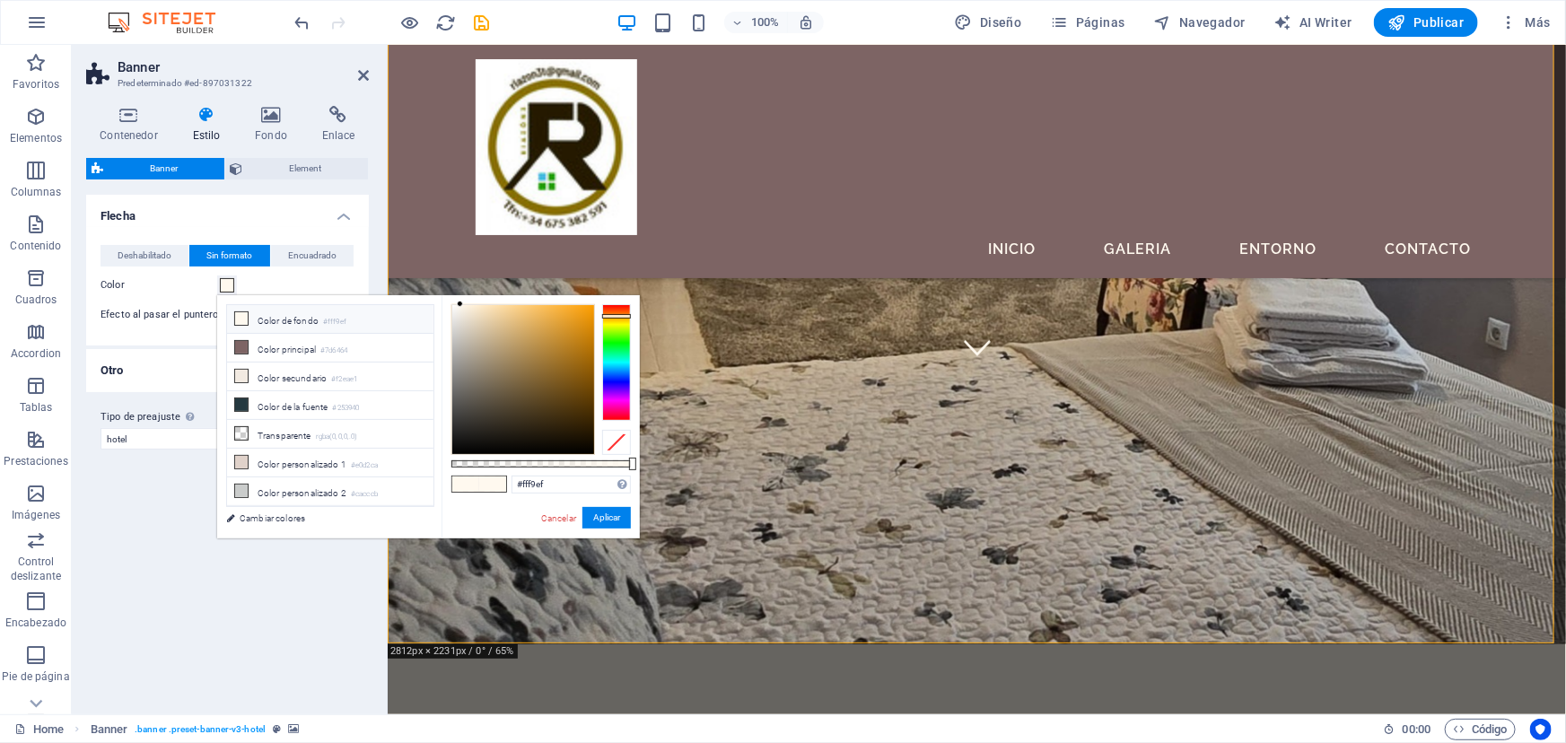
drag, startPoint x: 256, startPoint y: 513, endPoint x: 240, endPoint y: 308, distance: 206.2
click at [256, 513] on link "Cambiar colores" at bounding box center [321, 518] width 208 height 22
select select "500"
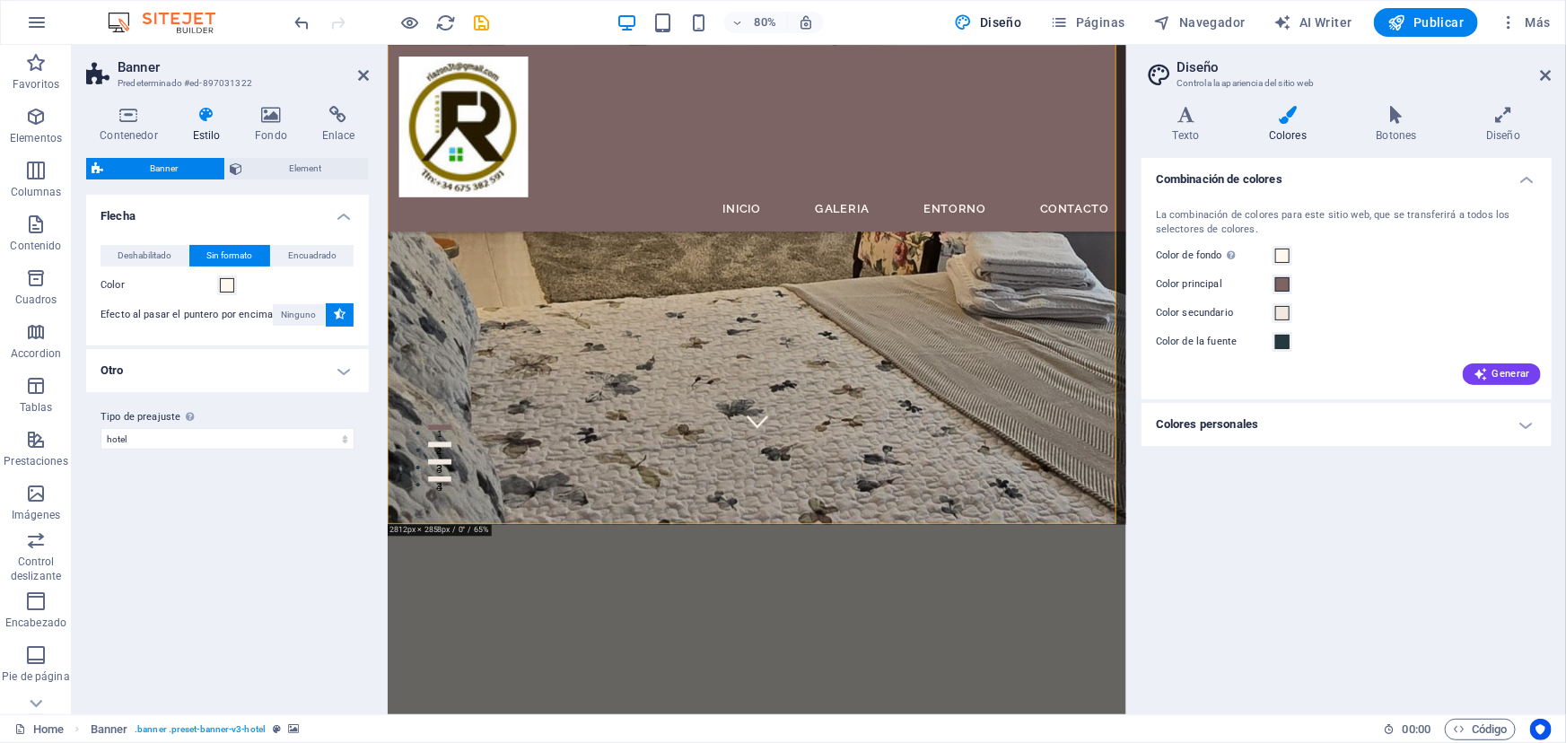
click at [1287, 125] on h4 "Colores" at bounding box center [1292, 125] width 108 height 38
click at [1526, 422] on h4 "Colores personales" at bounding box center [1347, 424] width 410 height 43
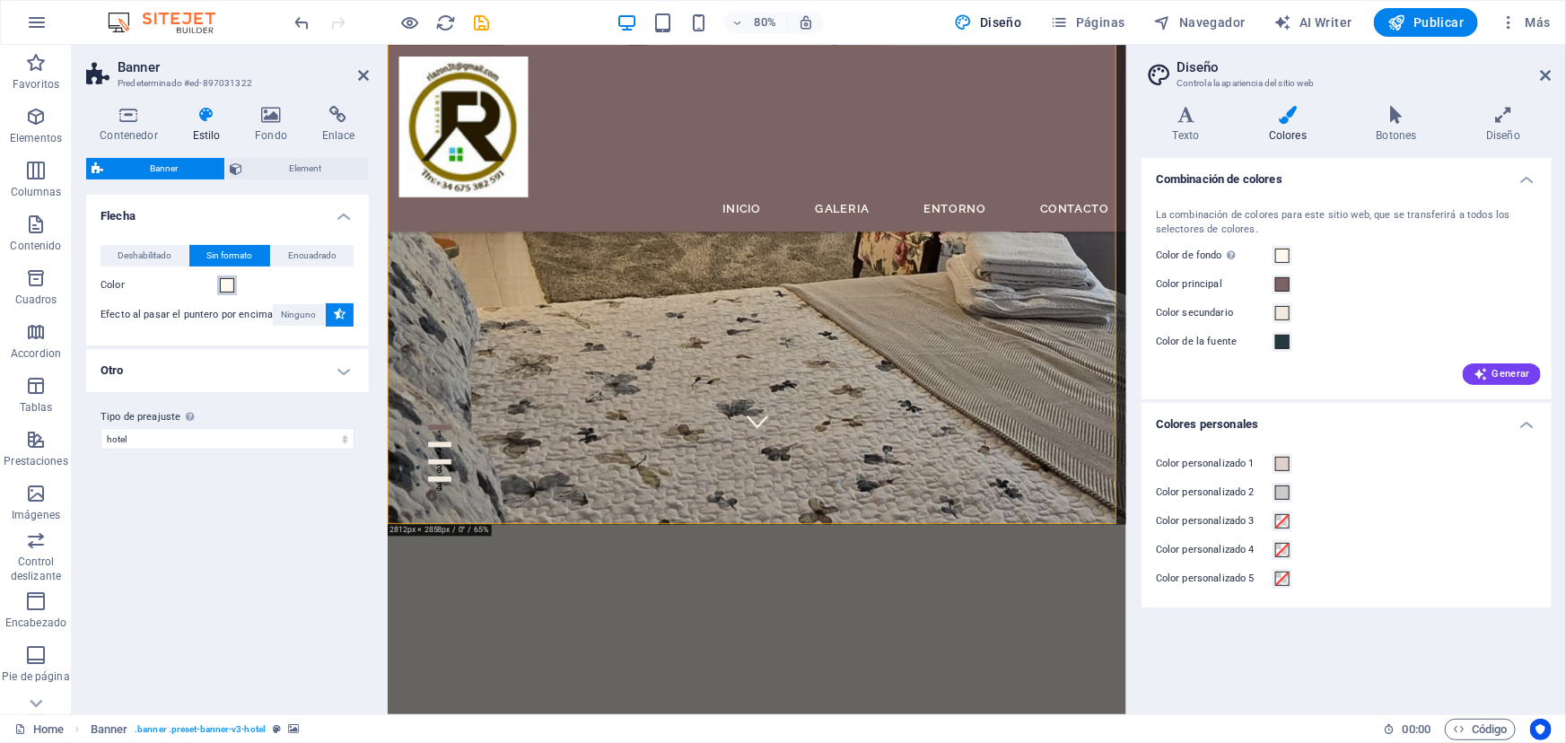
click at [225, 282] on span at bounding box center [227, 285] width 14 height 14
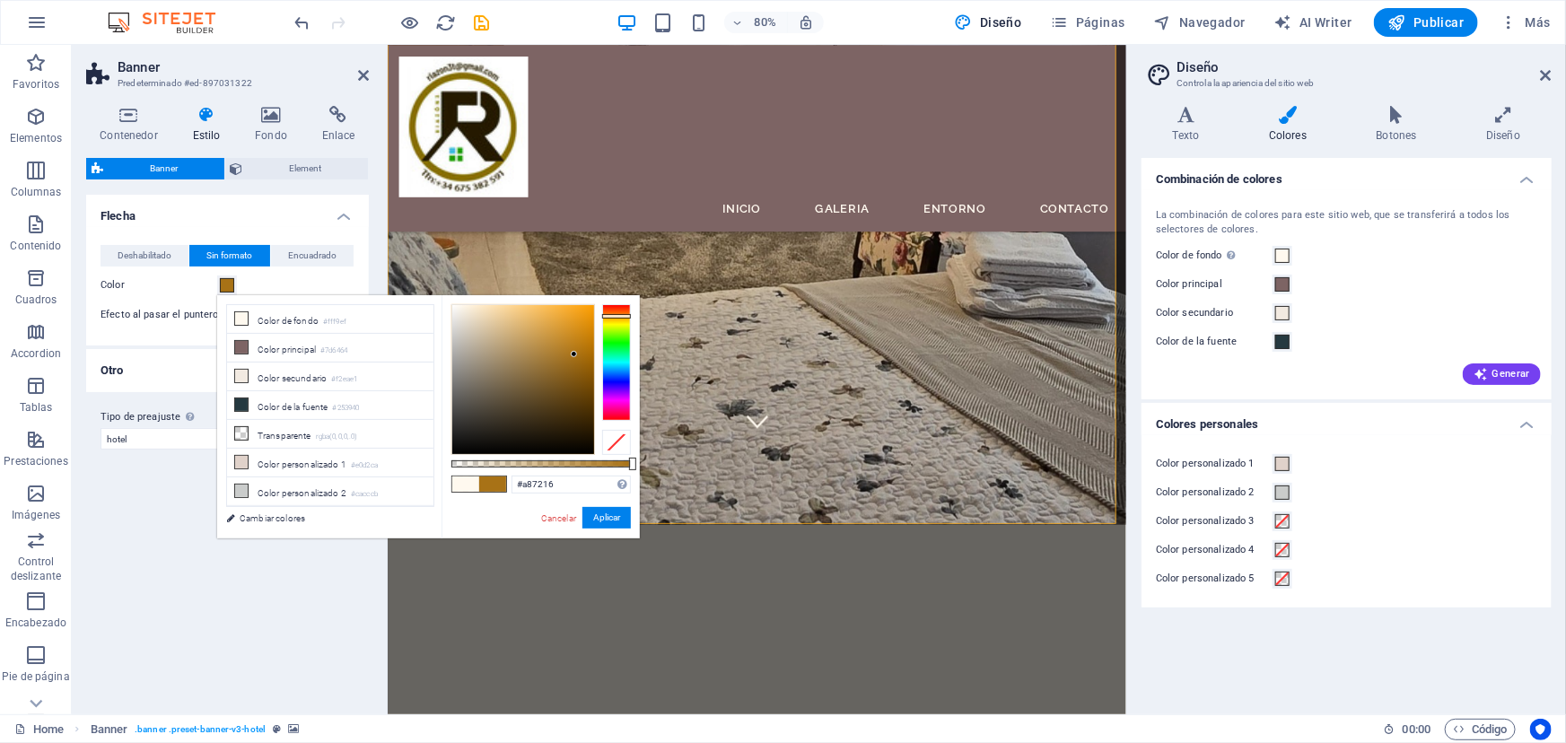
drag, startPoint x: 542, startPoint y: 325, endPoint x: 574, endPoint y: 354, distance: 43.8
click at [574, 354] on div at bounding box center [523, 379] width 142 height 149
click at [616, 320] on div at bounding box center [616, 362] width 29 height 117
drag, startPoint x: 574, startPoint y: 351, endPoint x: 582, endPoint y: 341, distance: 12.8
click at [582, 341] on div at bounding box center [582, 340] width 6 height 6
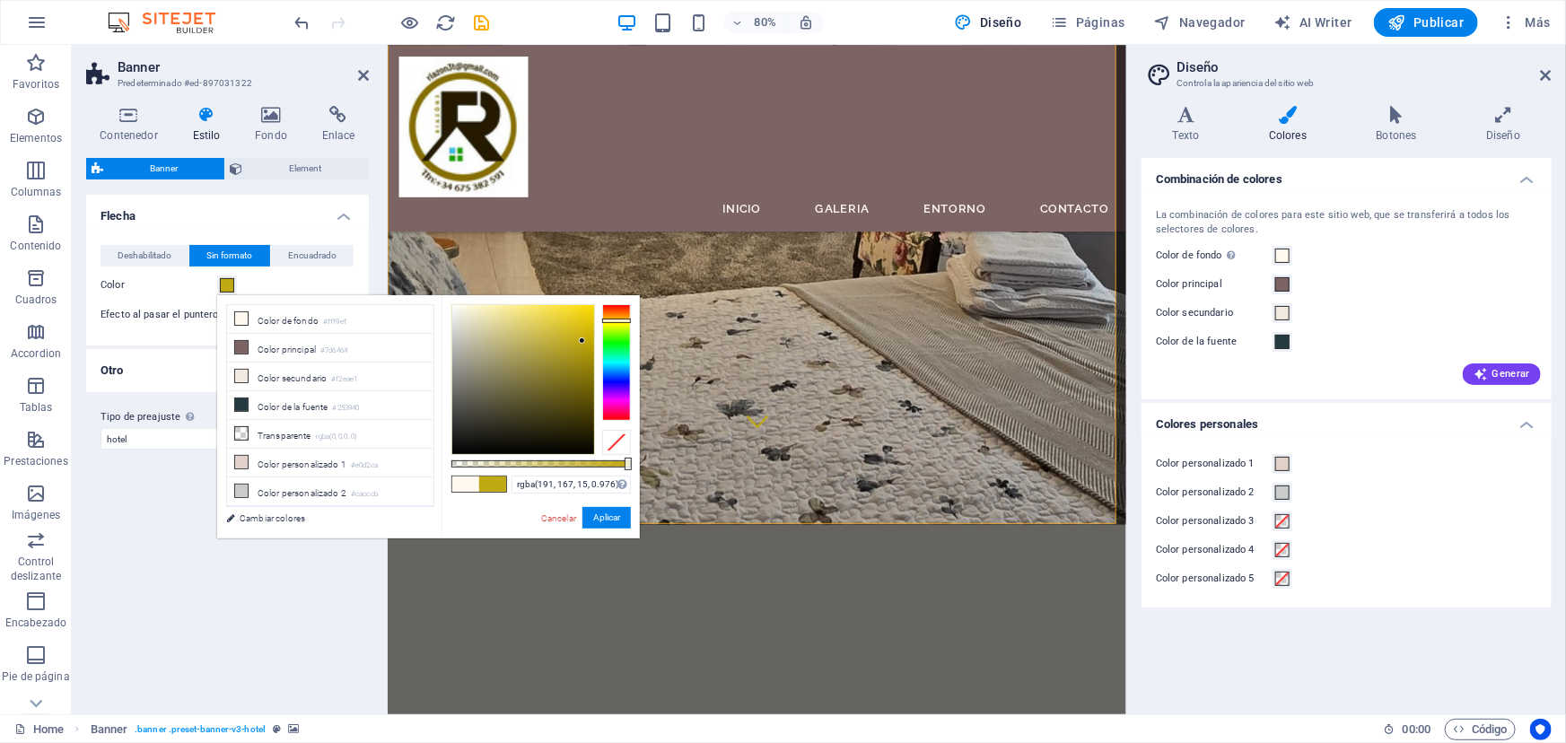
type input "rgba(191, 167, 15, 0.981)"
drag, startPoint x: 631, startPoint y: 458, endPoint x: 620, endPoint y: 466, distance: 13.5
click at [627, 455] on div "rgba(191, 167, 15, 0.981) Formatos soportados #0852ed rgb(8, 82, 237) rgba(8, 8…" at bounding box center [541, 546] width 198 height 503
click at [602, 515] on button "Aplicar" at bounding box center [606, 518] width 48 height 22
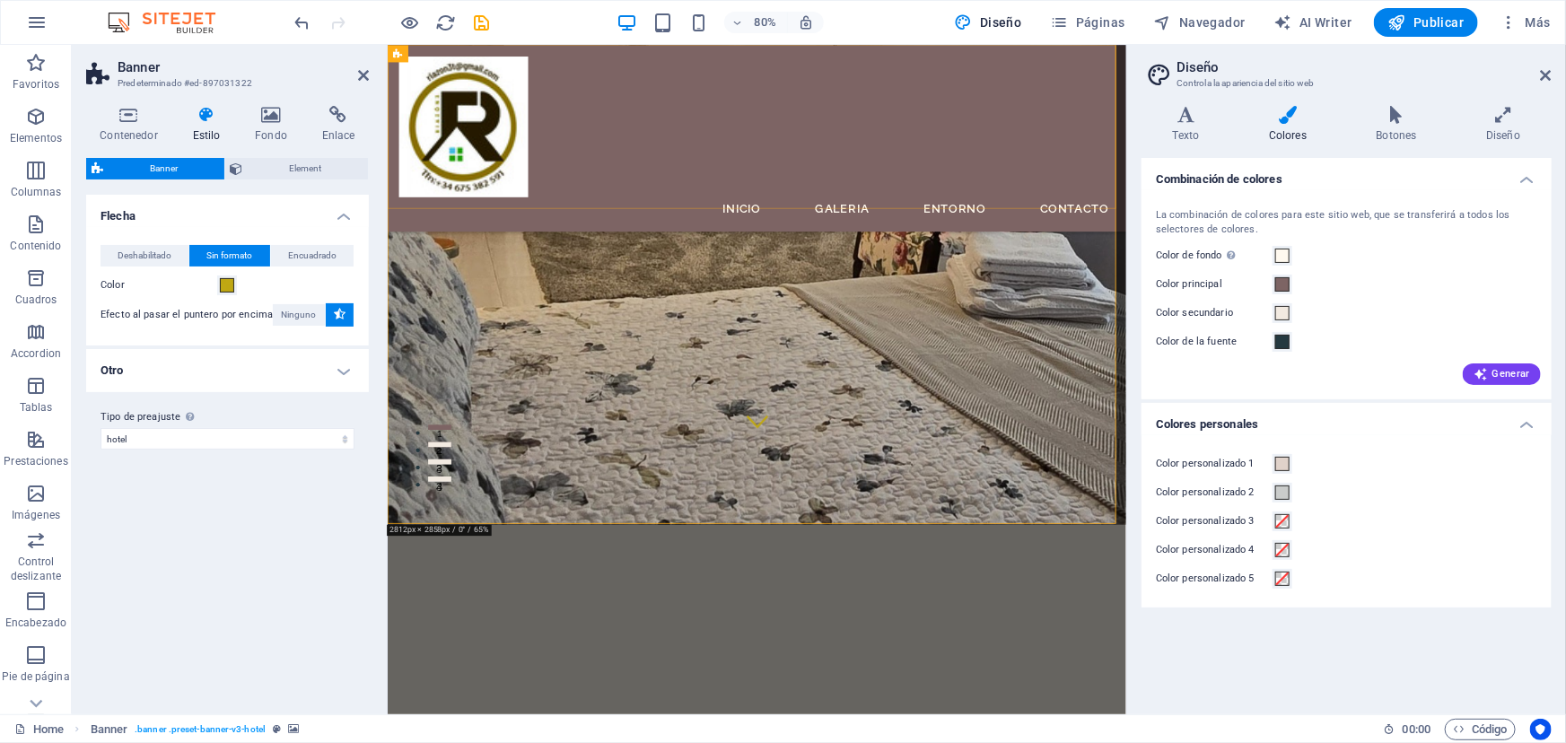
click at [682, 112] on div "Inicio Galeria Entorno Contacto" at bounding box center [848, 160] width 923 height 233
click at [306, 254] on span "Encuadrado" at bounding box center [312, 256] width 48 height 22
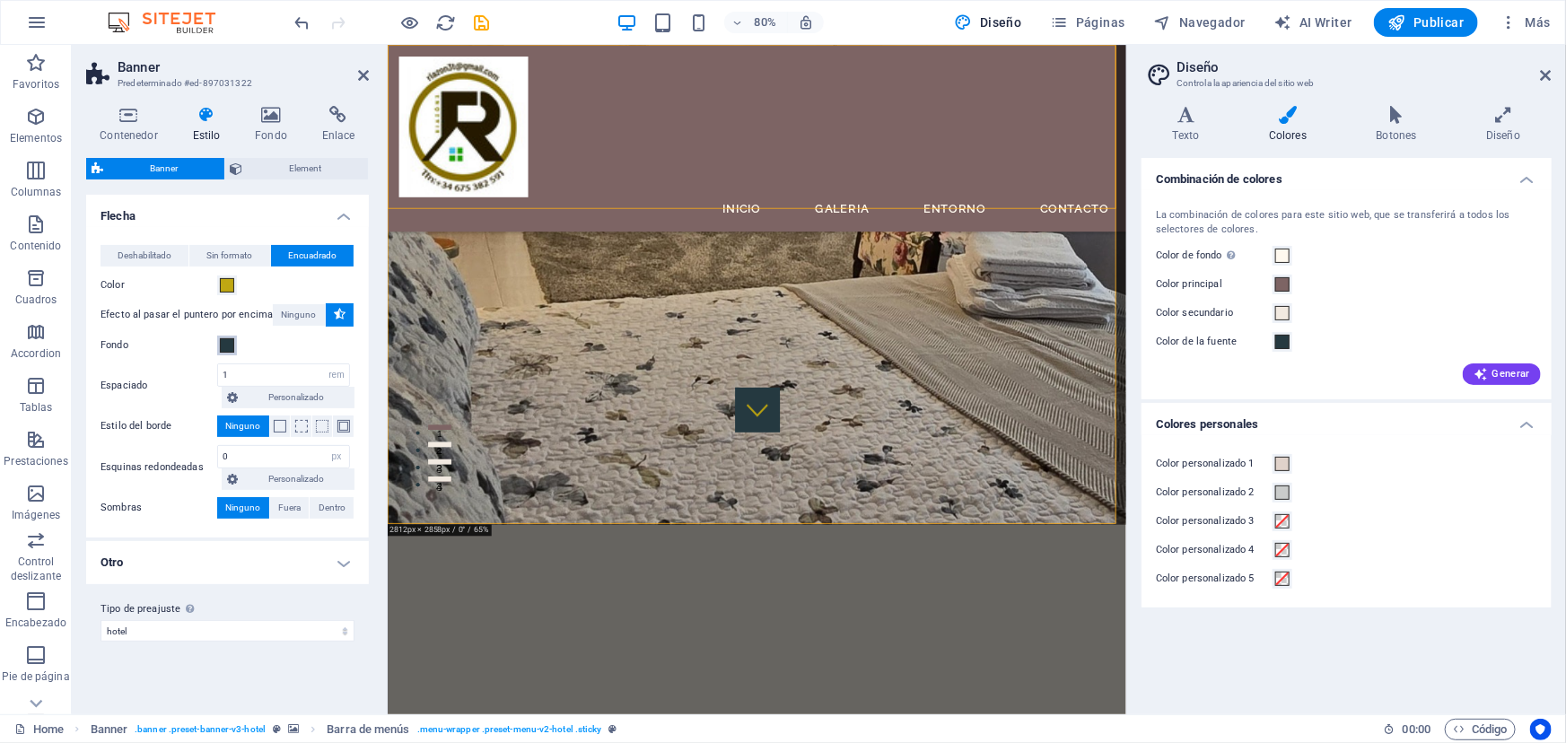
click at [223, 346] on span at bounding box center [227, 345] width 14 height 14
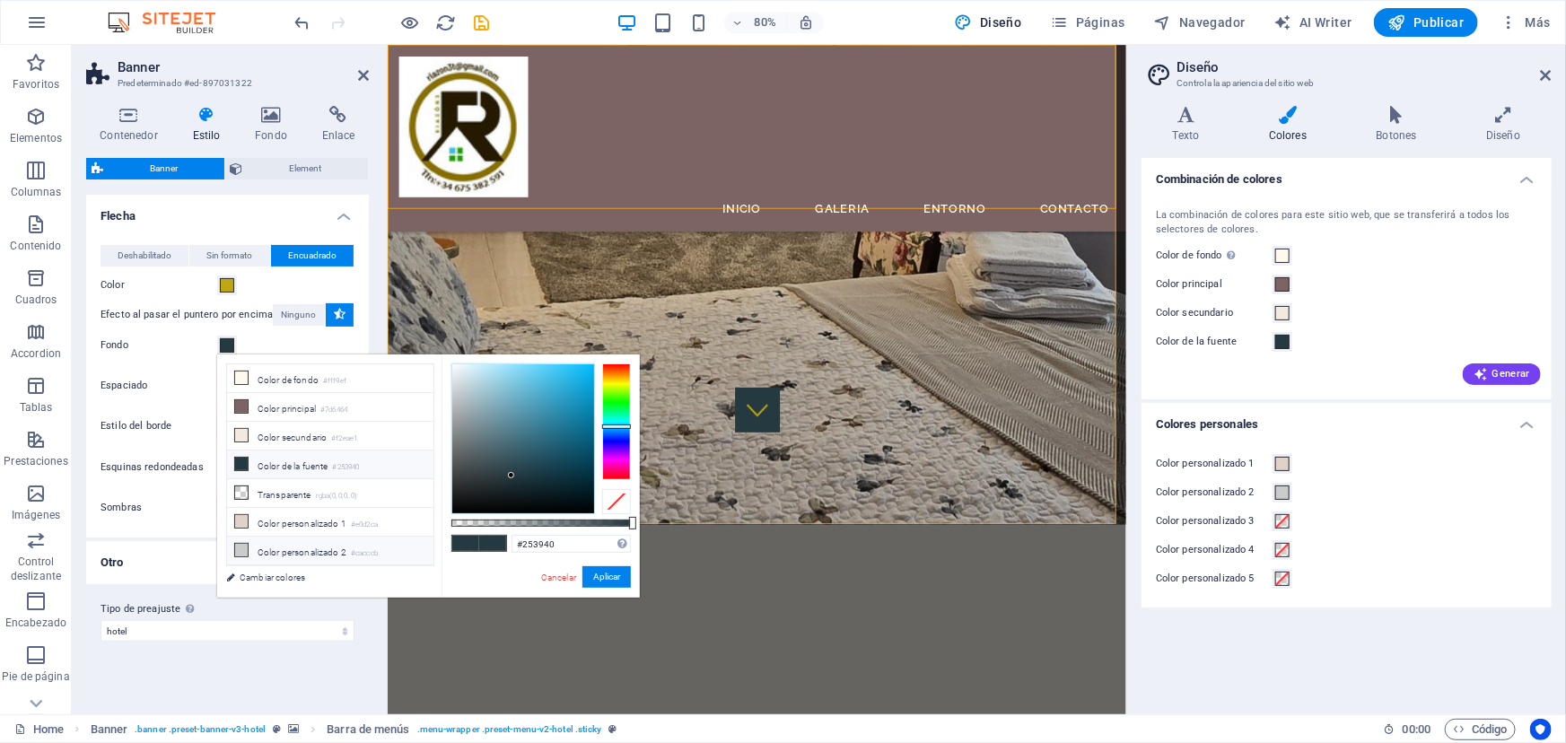
click at [284, 544] on li "Color personalizado 2 #cacccb" at bounding box center [330, 551] width 206 height 29
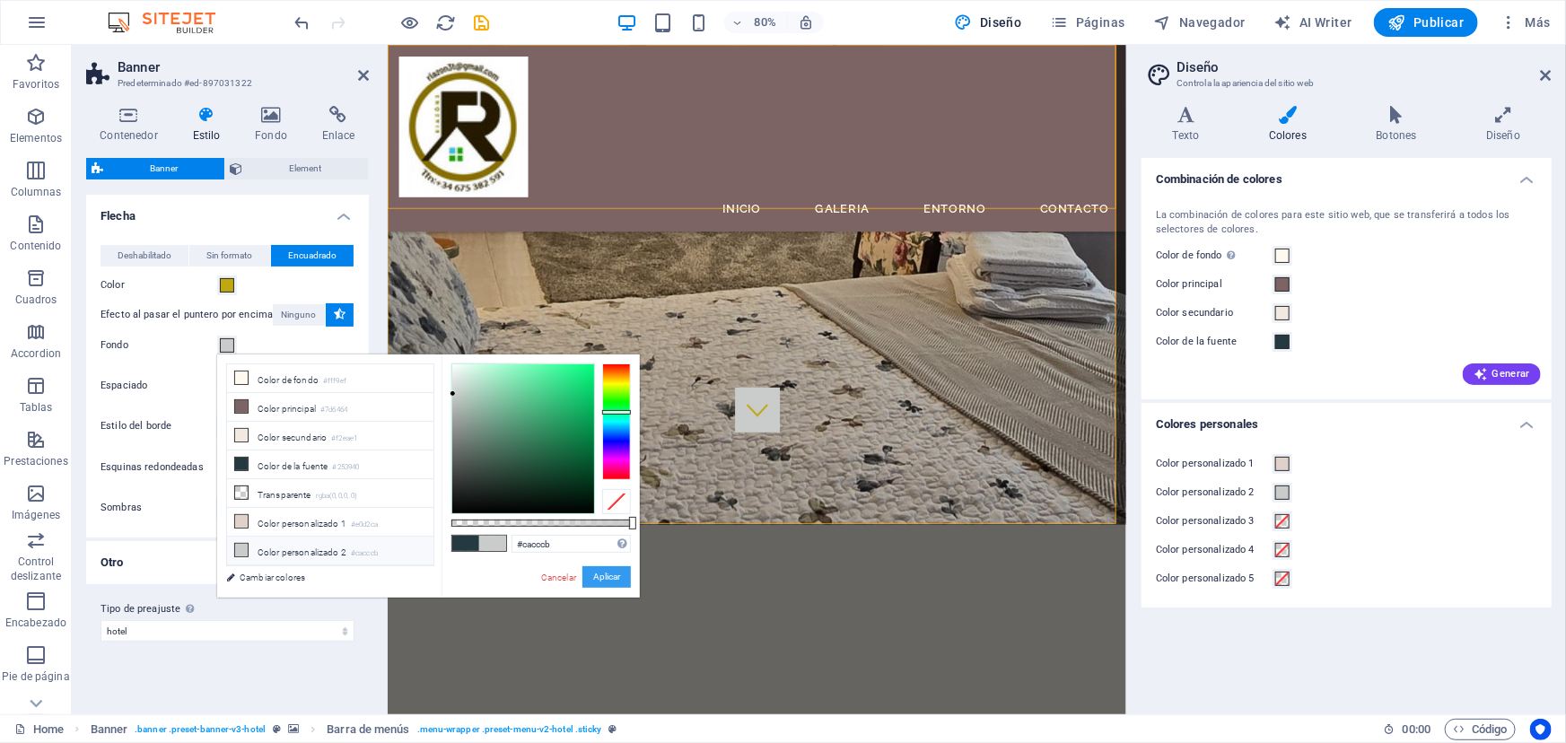
click at [601, 574] on button "Aplicar" at bounding box center [606, 577] width 48 height 22
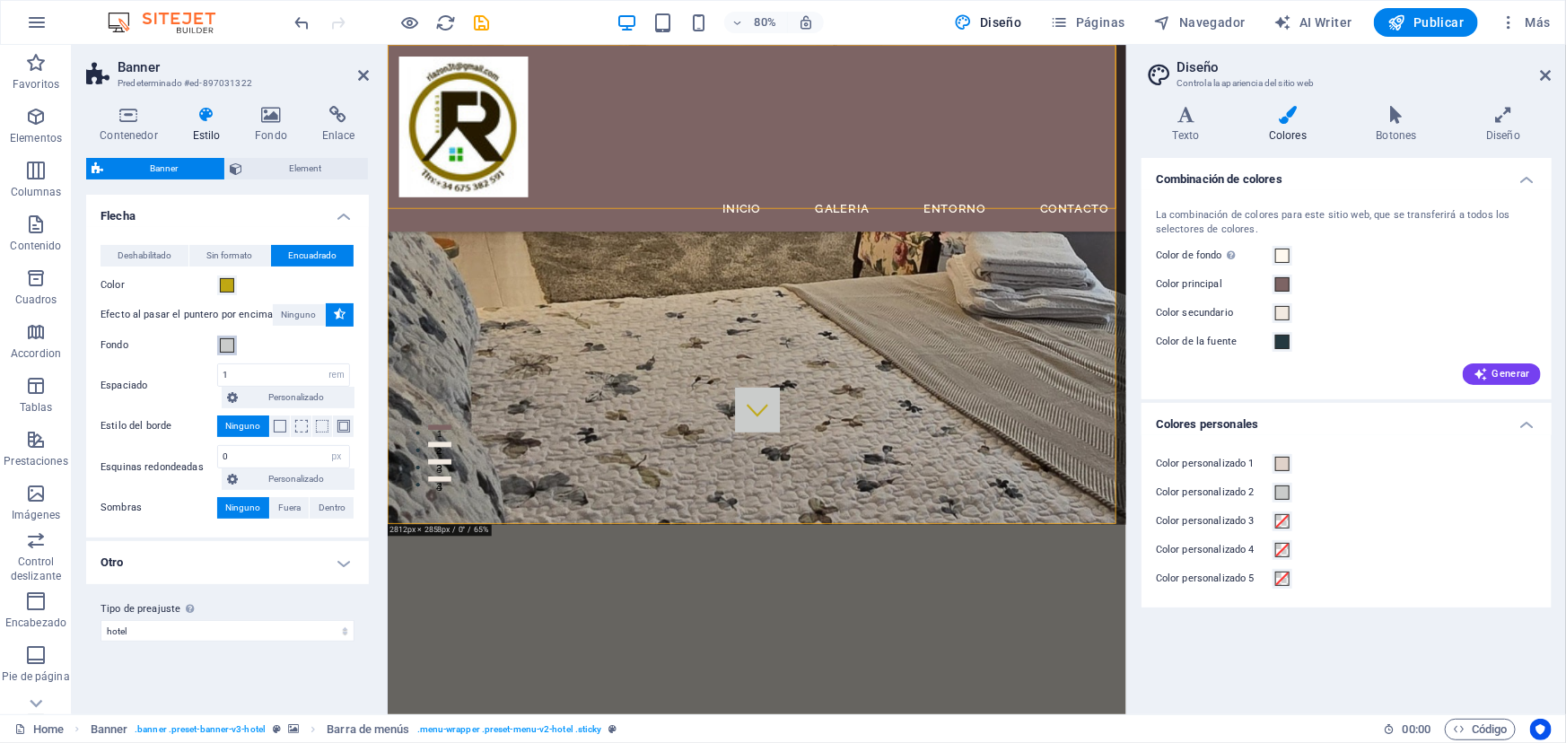
click at [224, 344] on span at bounding box center [227, 345] width 14 height 14
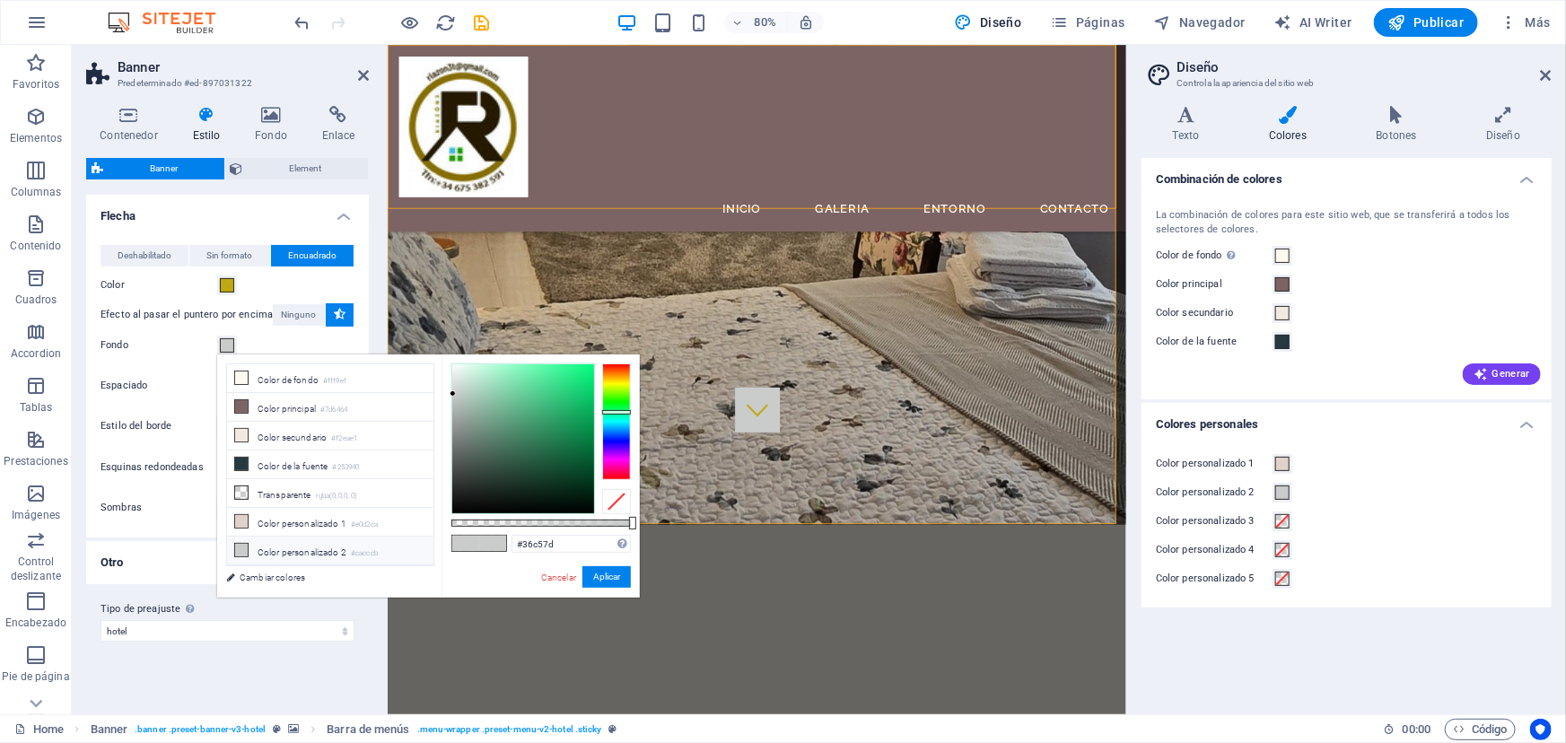
click at [555, 398] on div at bounding box center [523, 438] width 142 height 149
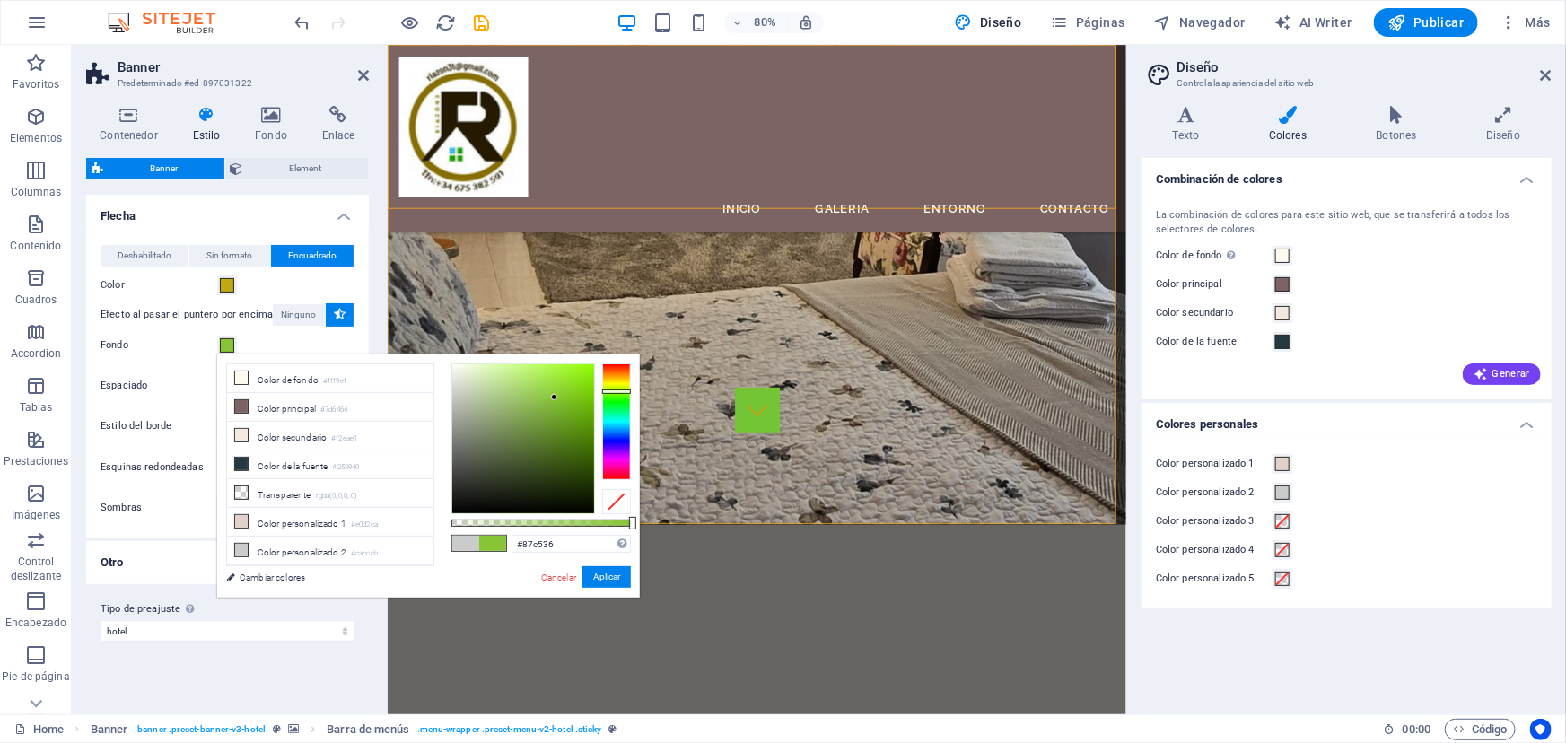
drag, startPoint x: 620, startPoint y: 408, endPoint x: 620, endPoint y: 391, distance: 17.1
click at [620, 391] on div at bounding box center [616, 421] width 29 height 117
drag, startPoint x: 555, startPoint y: 396, endPoint x: 559, endPoint y: 433, distance: 38.0
click at [559, 433] on div at bounding box center [559, 433] width 6 height 6
click at [597, 573] on button "Aplicar" at bounding box center [606, 577] width 48 height 22
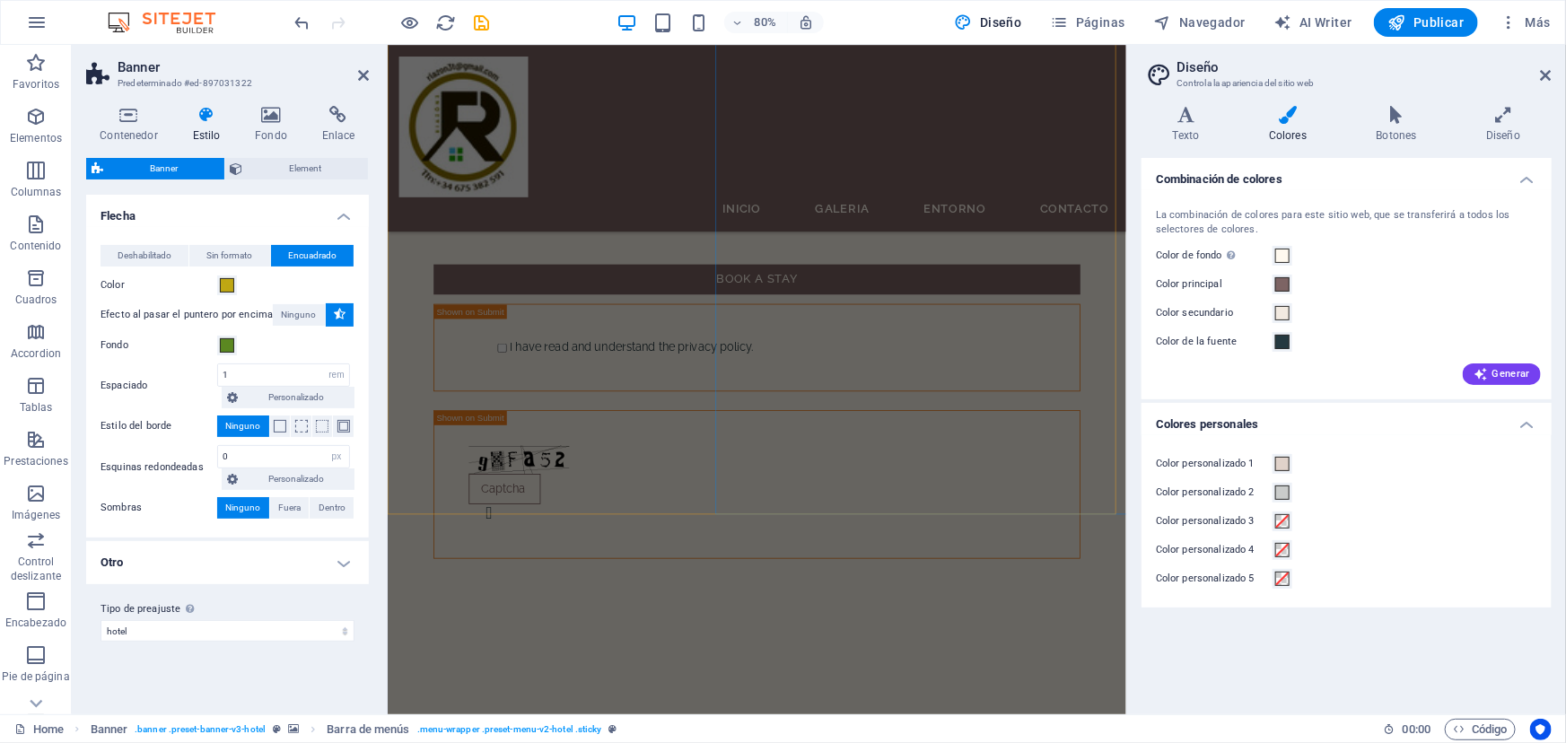
scroll to position [1223, 0]
click at [1550, 77] on icon at bounding box center [1546, 75] width 11 height 14
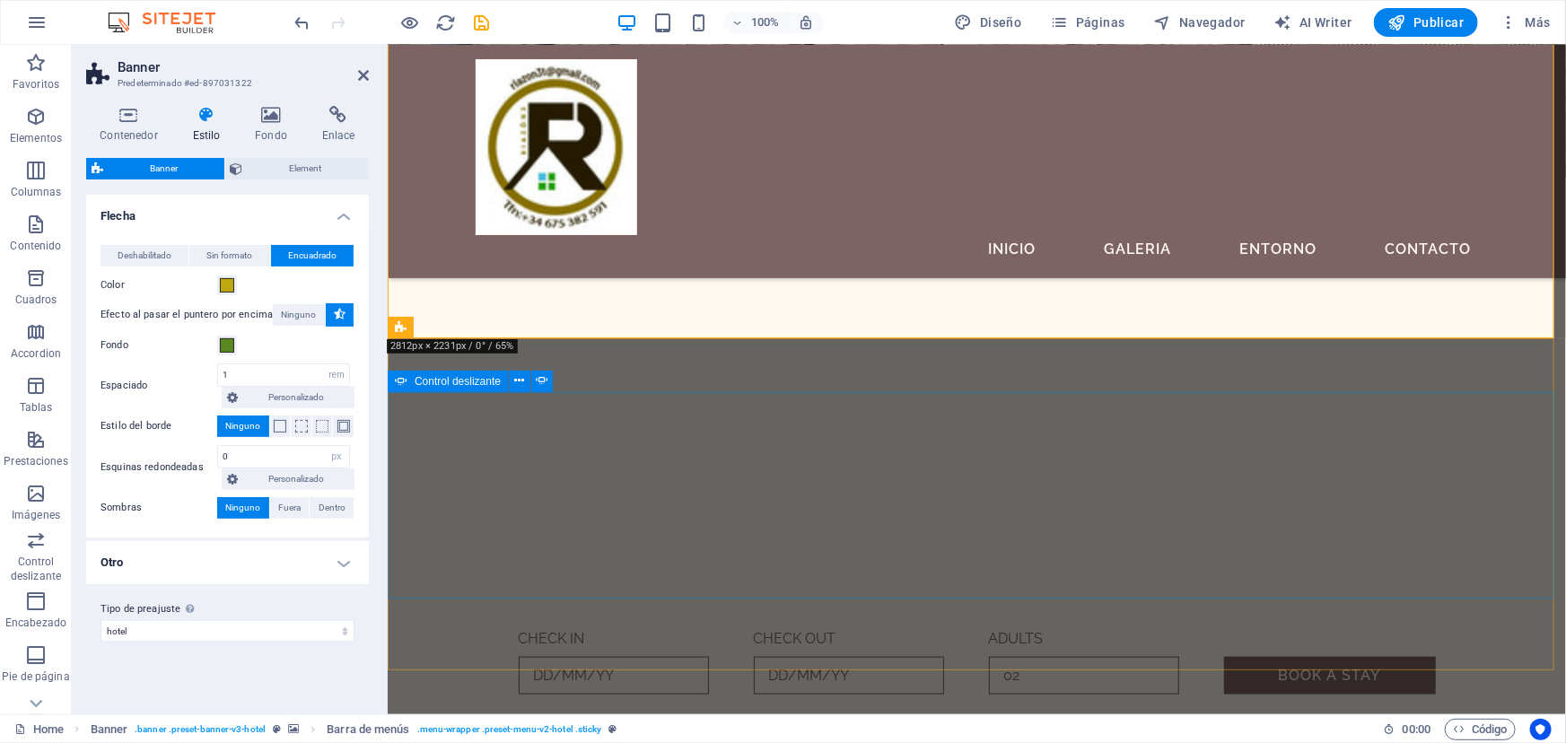
scroll to position [816, 0]
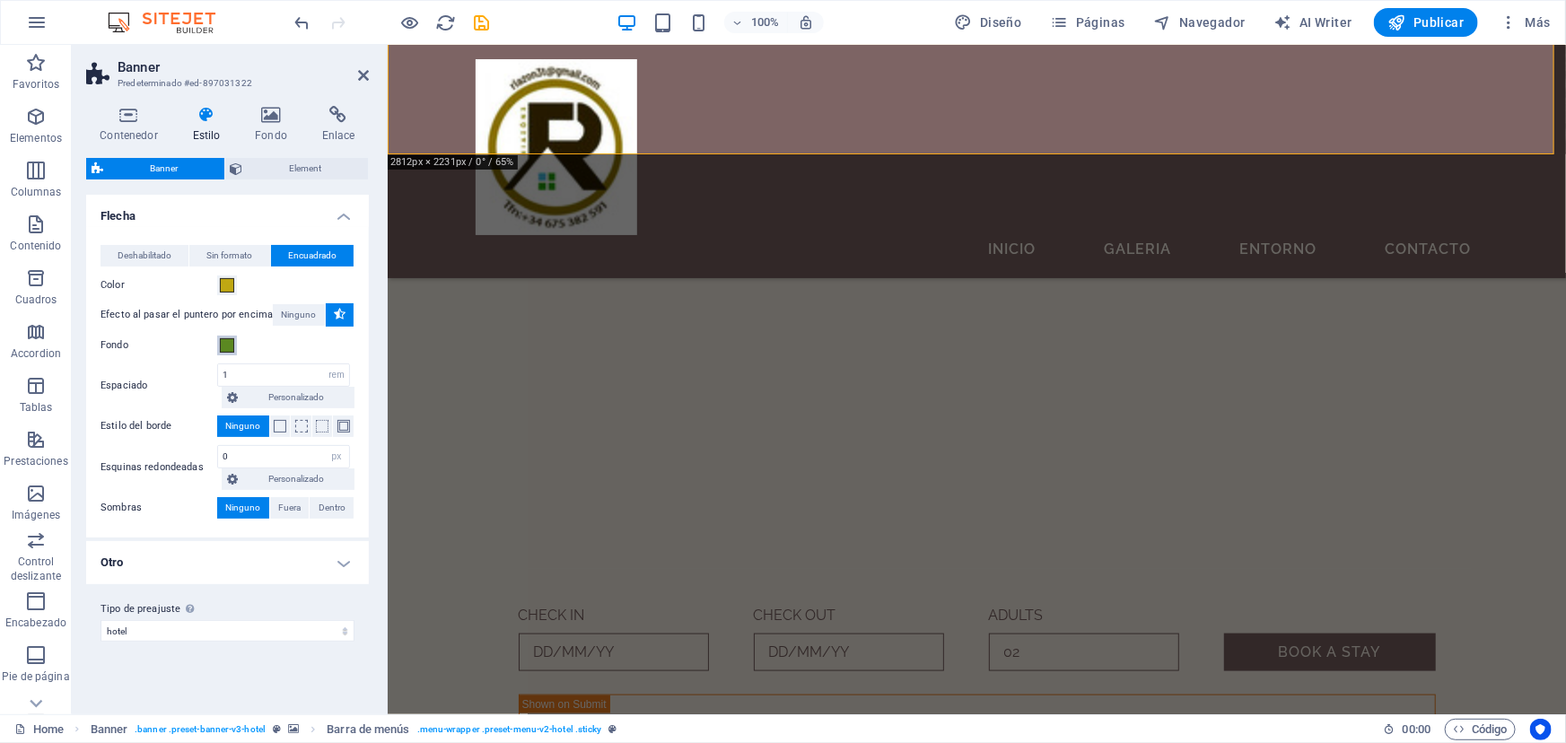
click at [227, 345] on span at bounding box center [227, 345] width 14 height 14
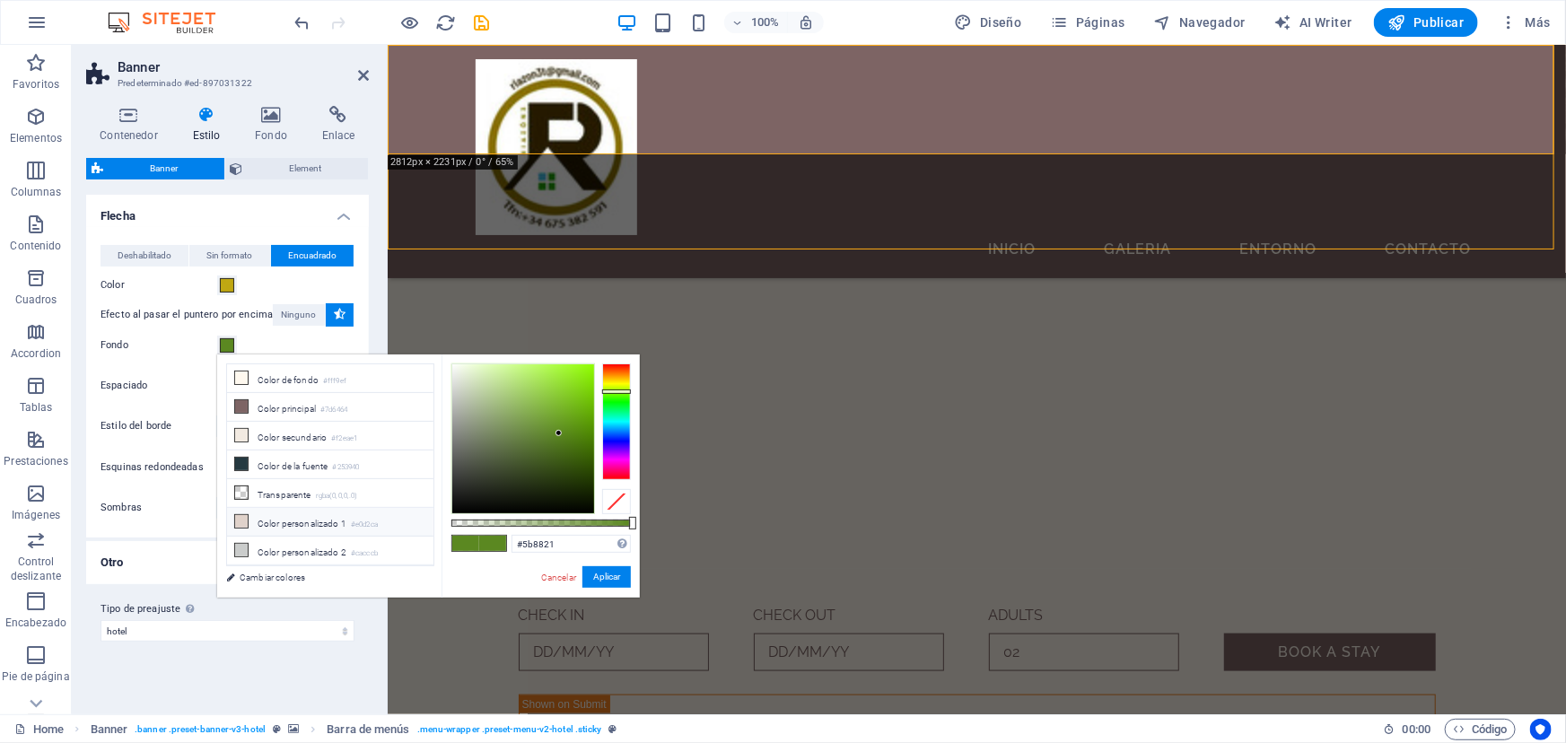
drag, startPoint x: 296, startPoint y: 485, endPoint x: 337, endPoint y: 507, distance: 46.2
click at [299, 485] on li "Transparente rgba(0,0,0,.0)" at bounding box center [330, 493] width 206 height 29
type input "rgba(0, 0, 0, 0)"
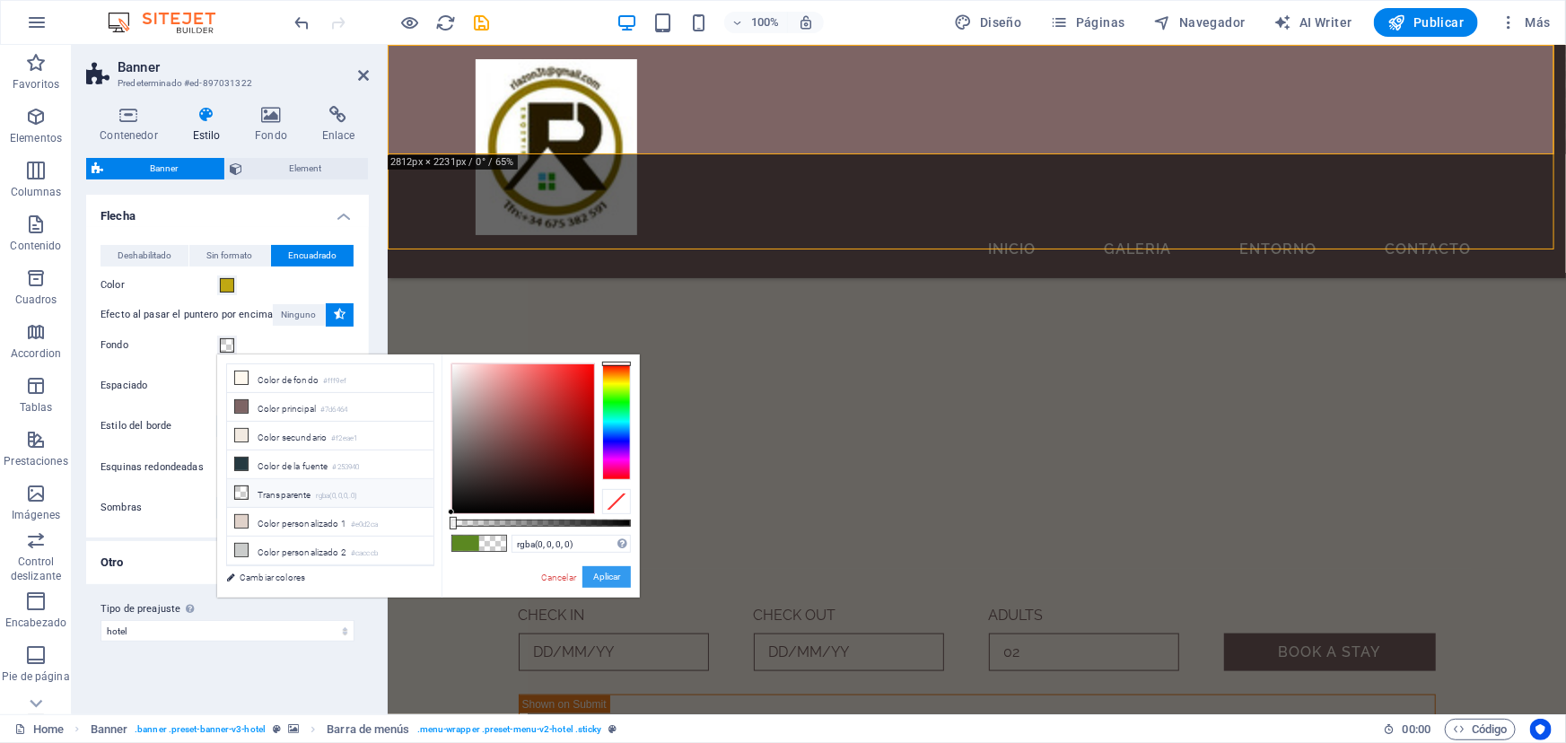
drag, startPoint x: 622, startPoint y: 578, endPoint x: 233, endPoint y: 534, distance: 391.1
click at [622, 578] on button "Aplicar" at bounding box center [606, 577] width 48 height 22
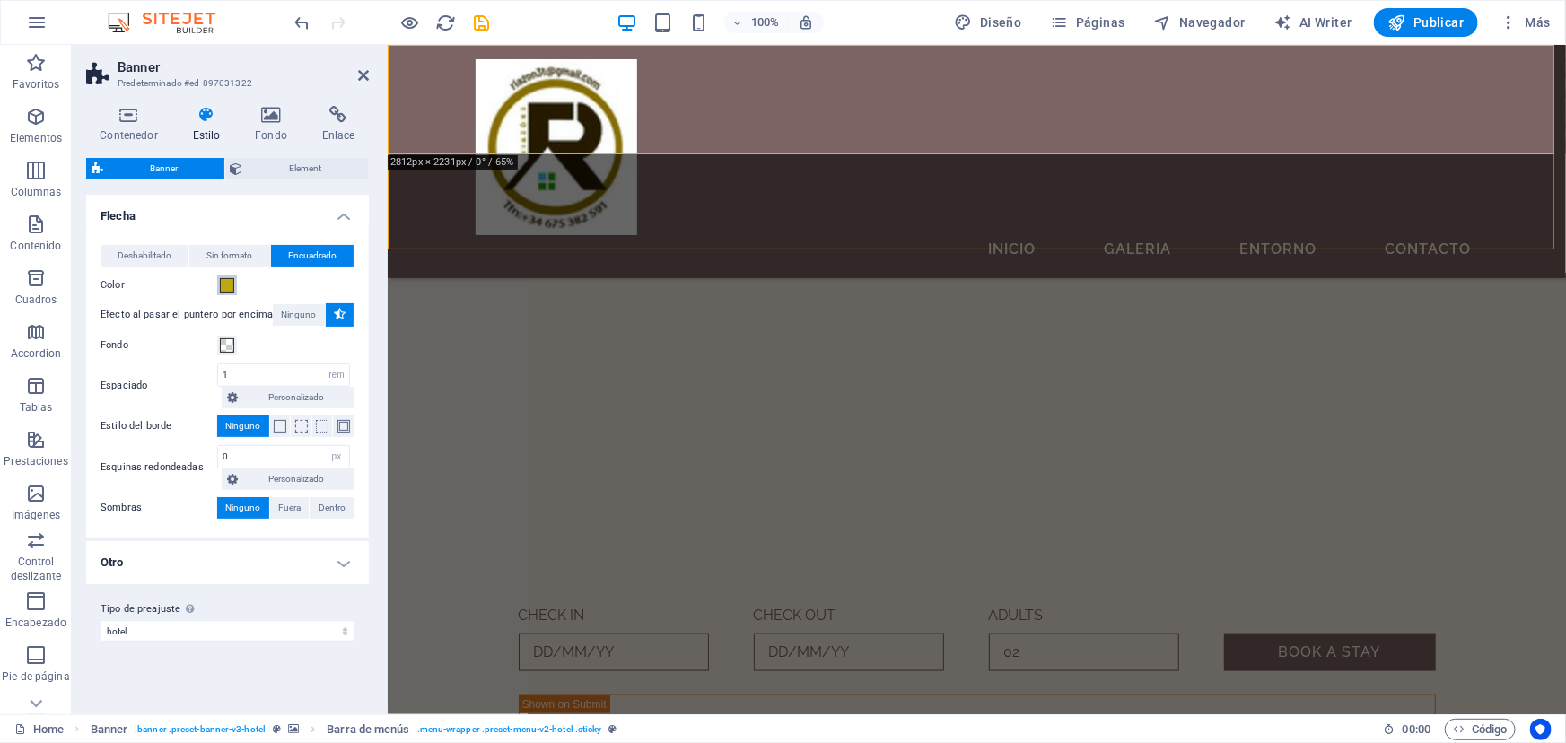
click at [223, 285] on span at bounding box center [227, 285] width 14 height 14
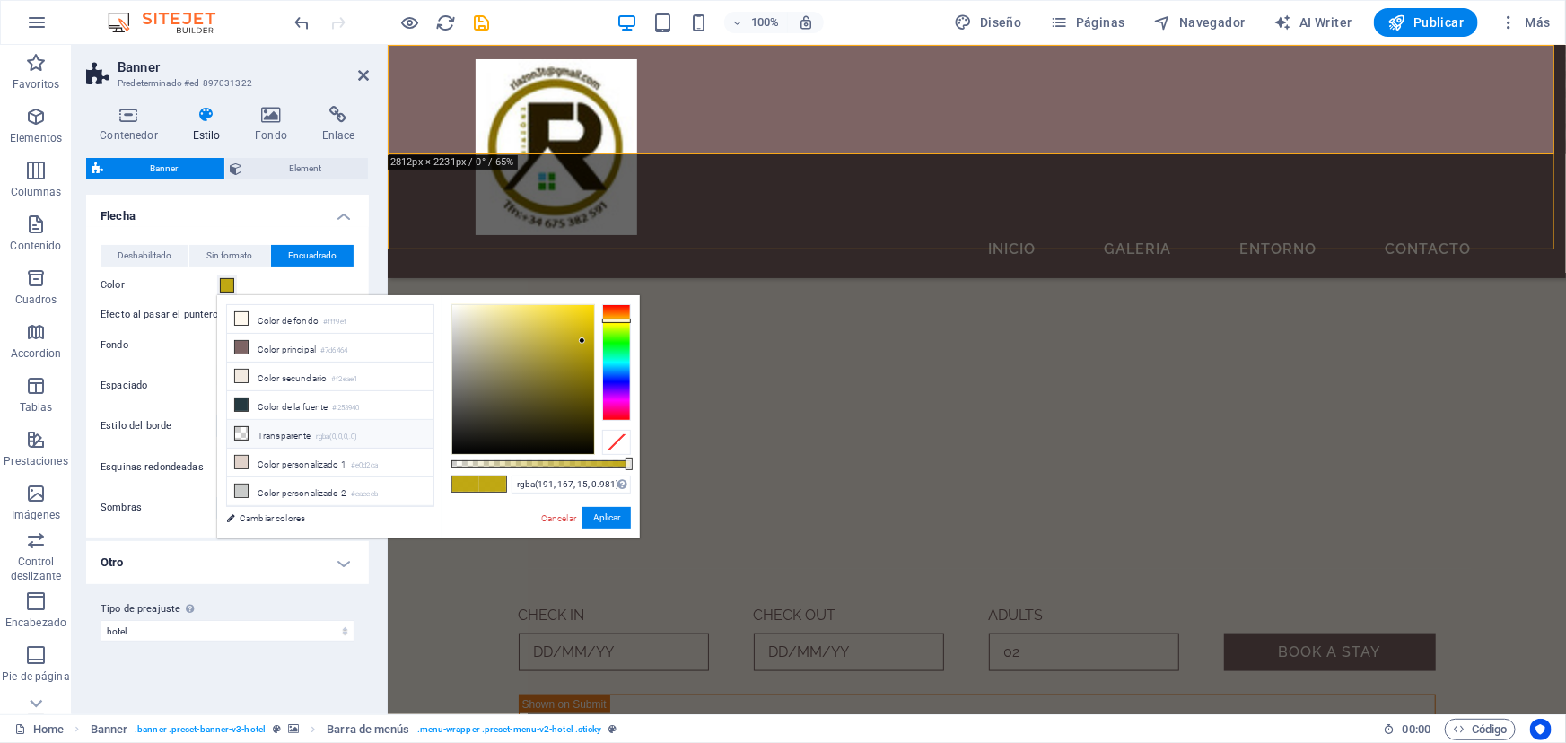
click at [291, 428] on li "Transparente rgba(0,0,0,.0)" at bounding box center [330, 434] width 206 height 29
type input "rgba(0, 0, 0, 0)"
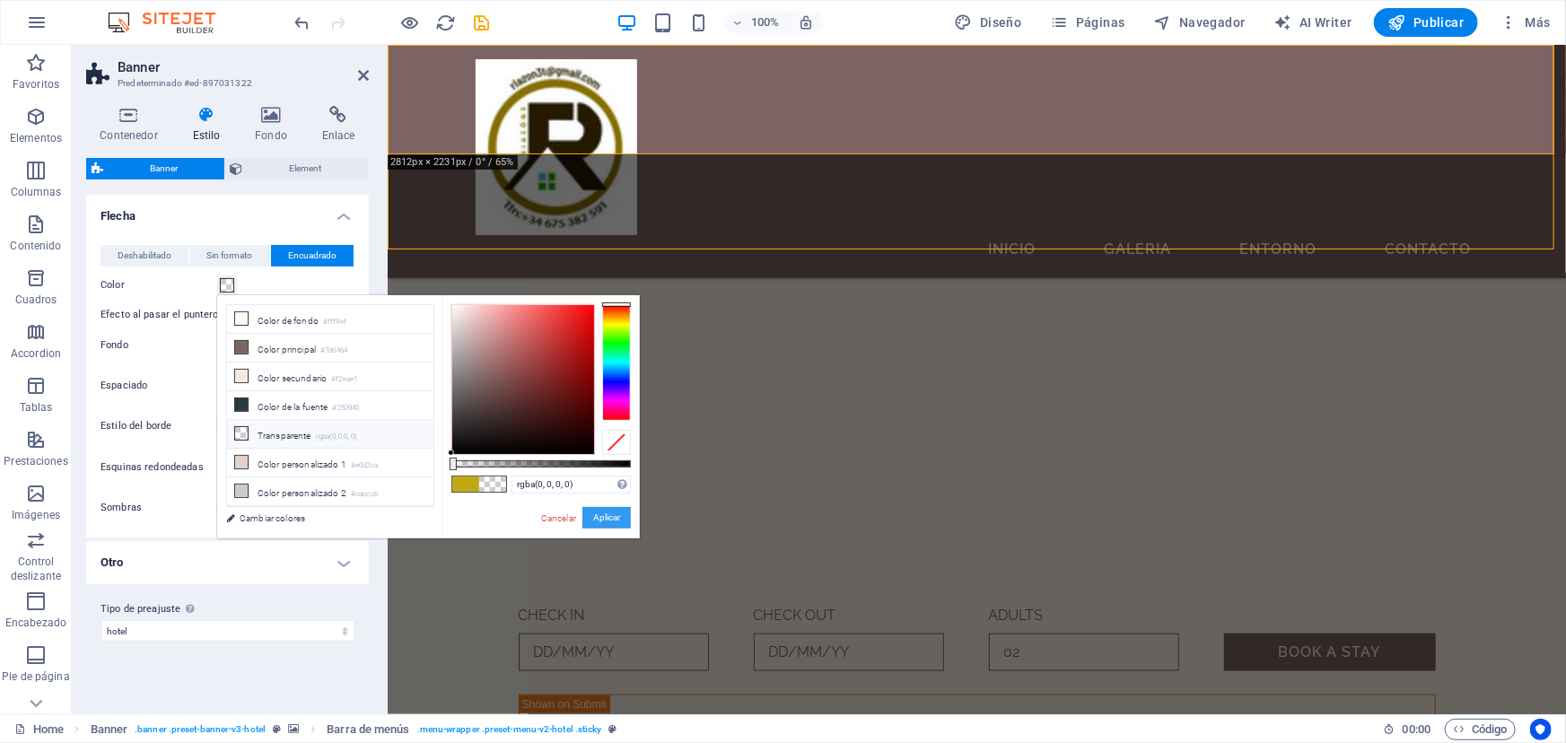
click at [609, 515] on button "Aplicar" at bounding box center [606, 518] width 48 height 22
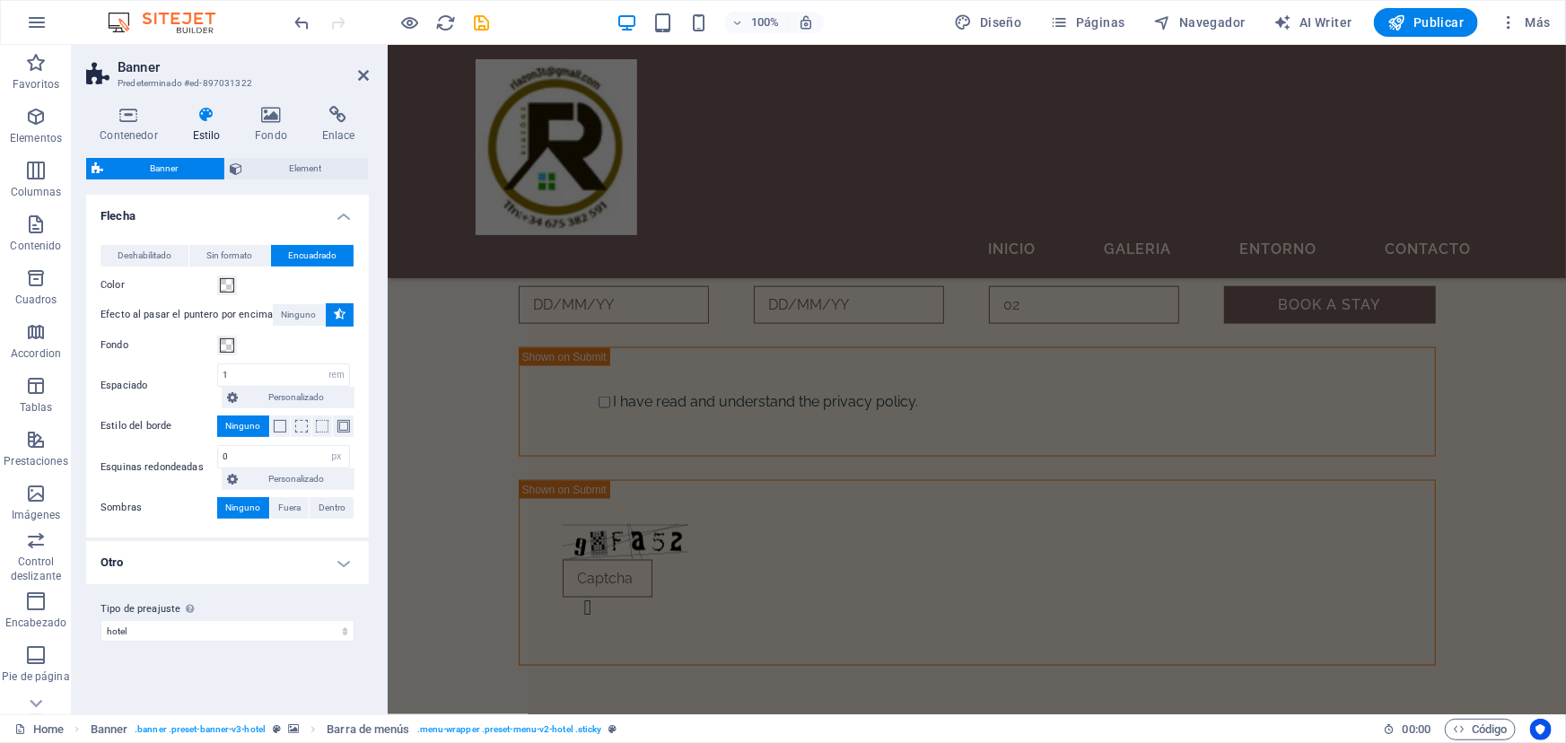
scroll to position [1305, 0]
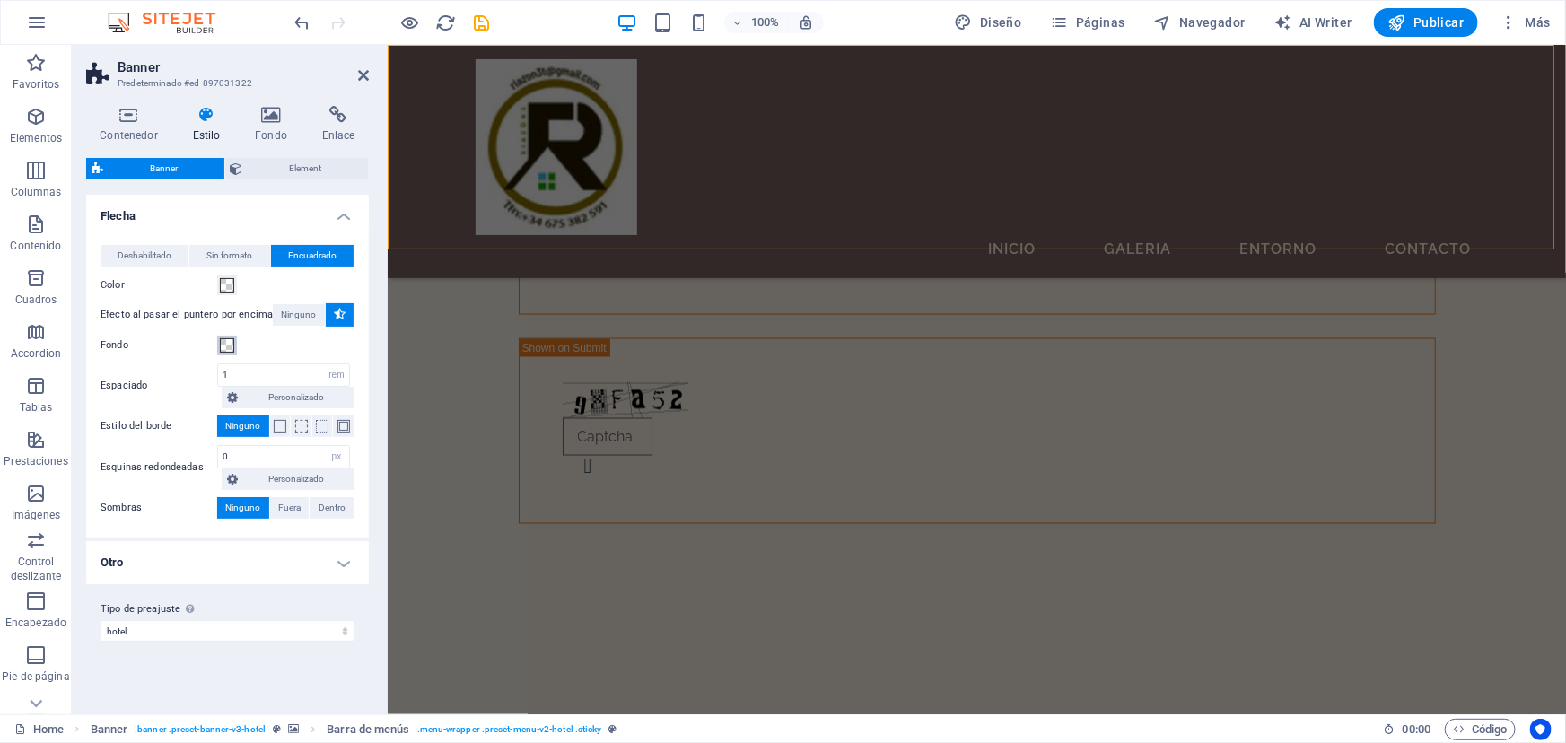
click at [224, 345] on span at bounding box center [227, 345] width 14 height 14
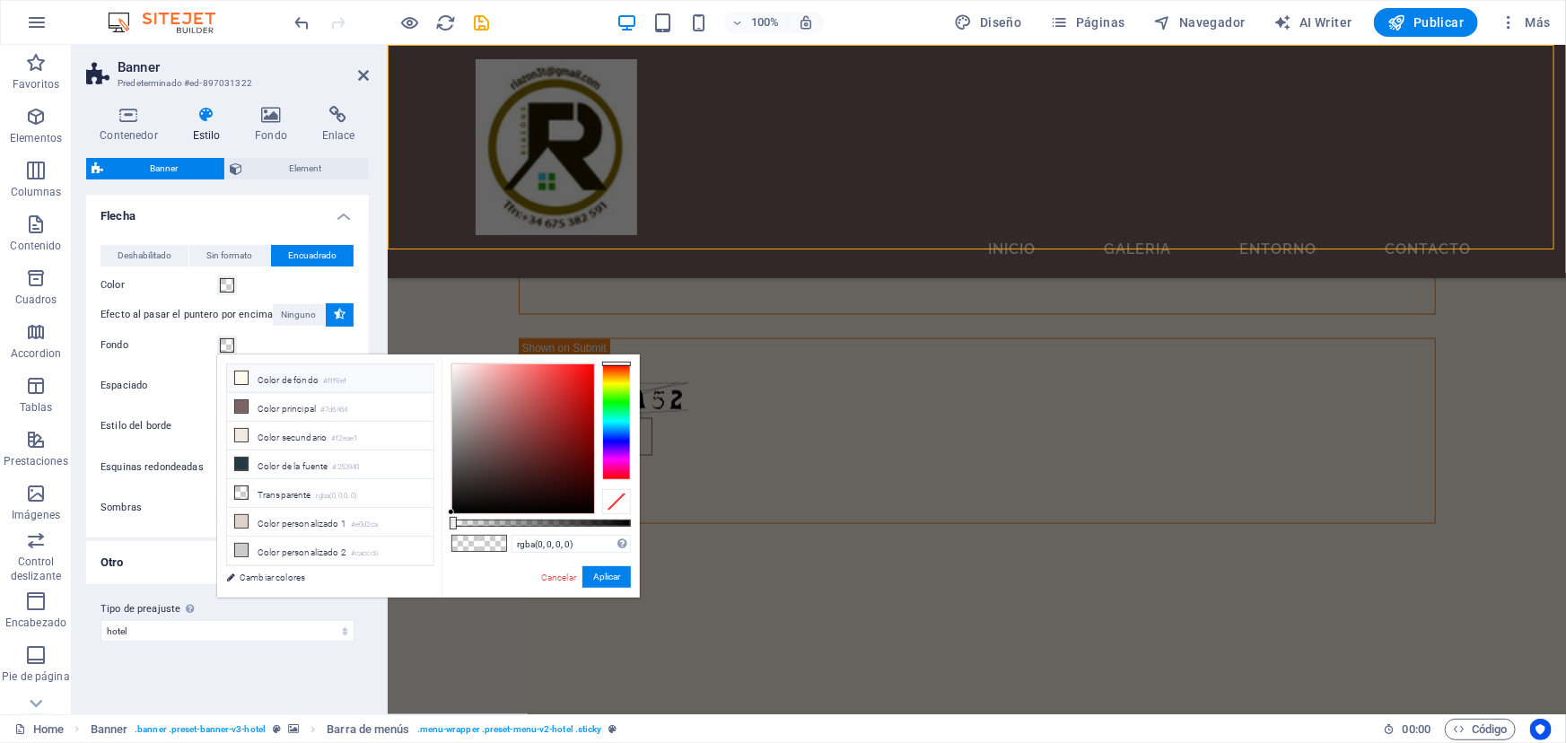
click at [249, 373] on li "Color de fondo #fff9ef" at bounding box center [330, 378] width 206 height 29
type input "#fff9ef"
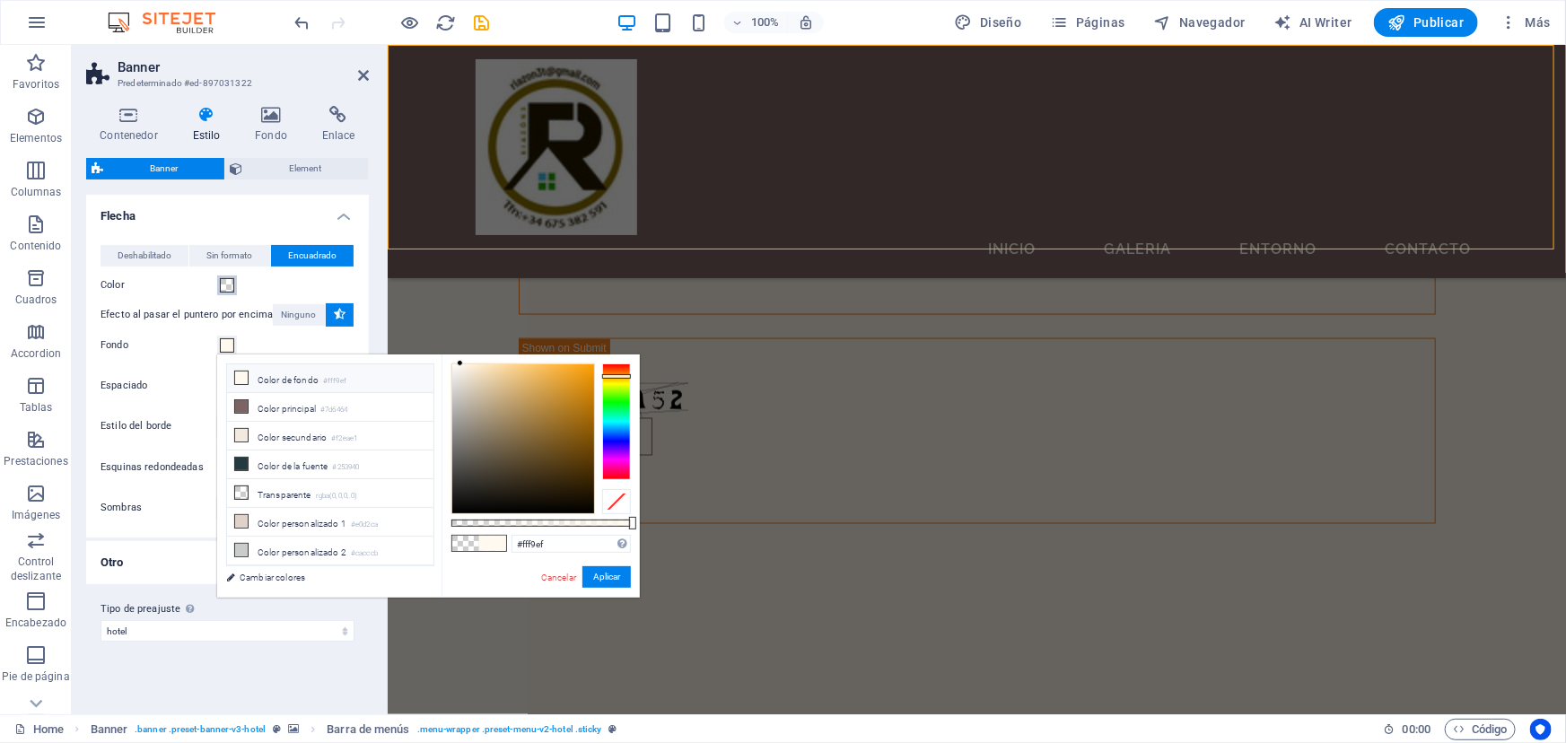
click at [224, 287] on span at bounding box center [227, 285] width 14 height 14
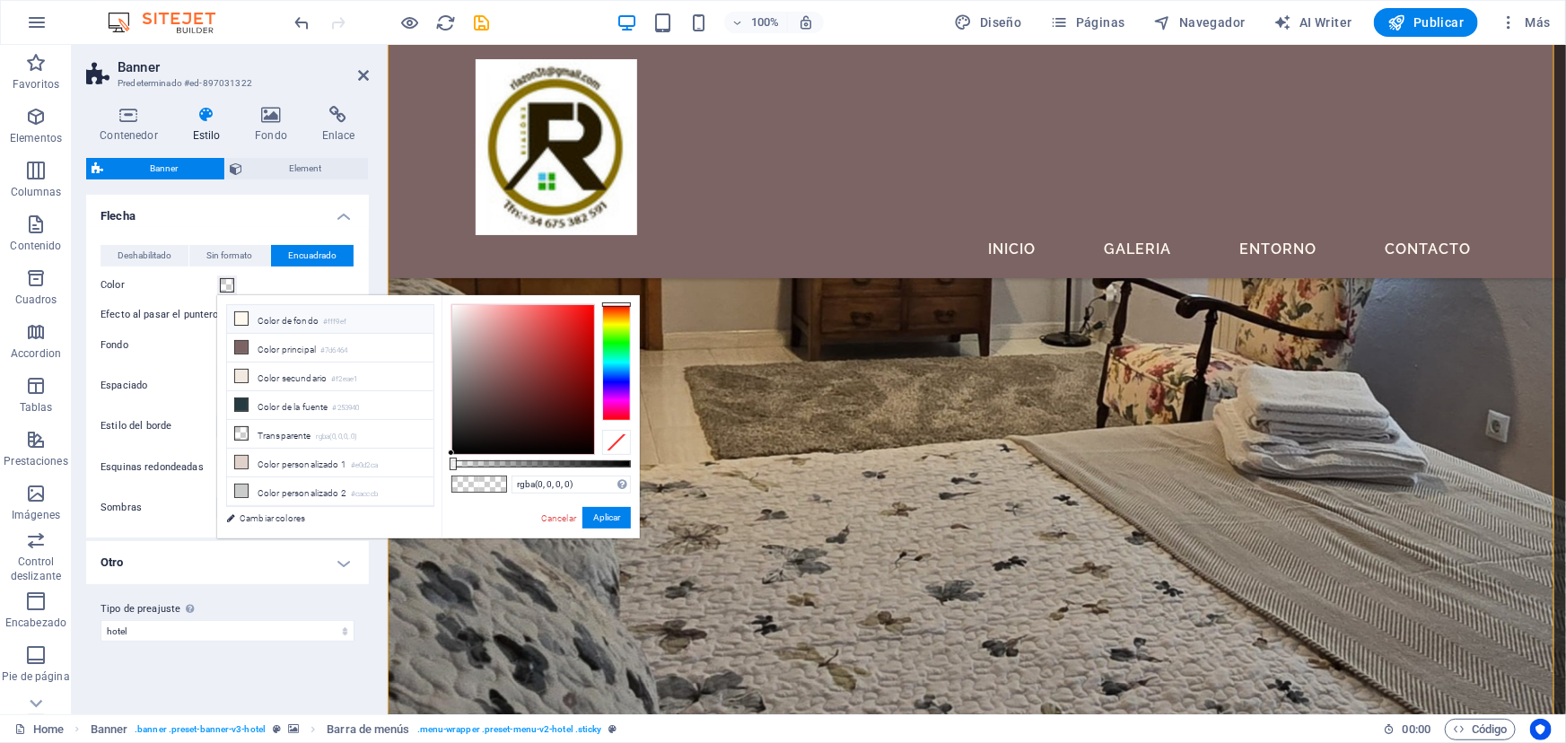
scroll to position [126, 0]
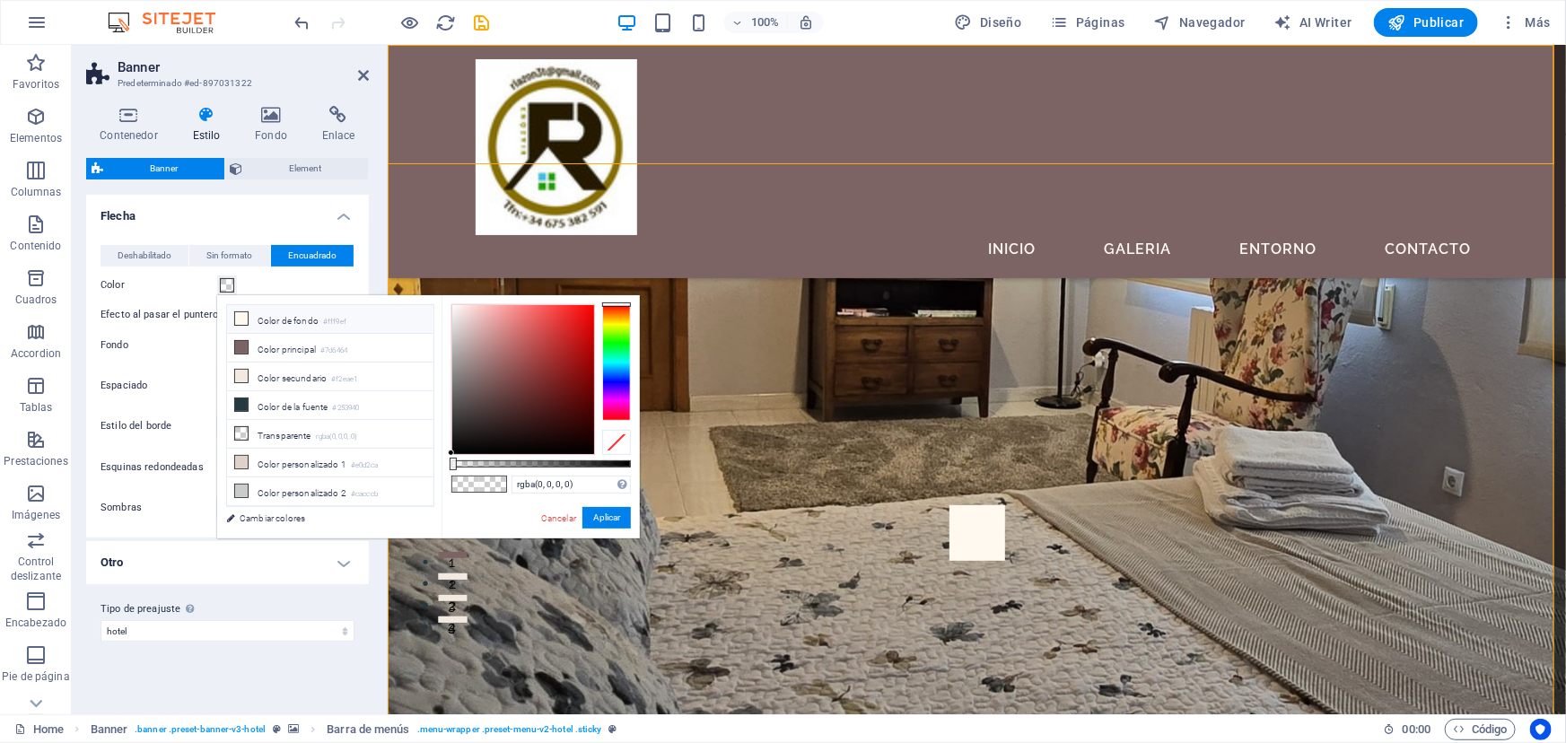
click at [258, 313] on li "Color de fondo #fff9ef" at bounding box center [330, 319] width 206 height 29
type input "#fff9ef"
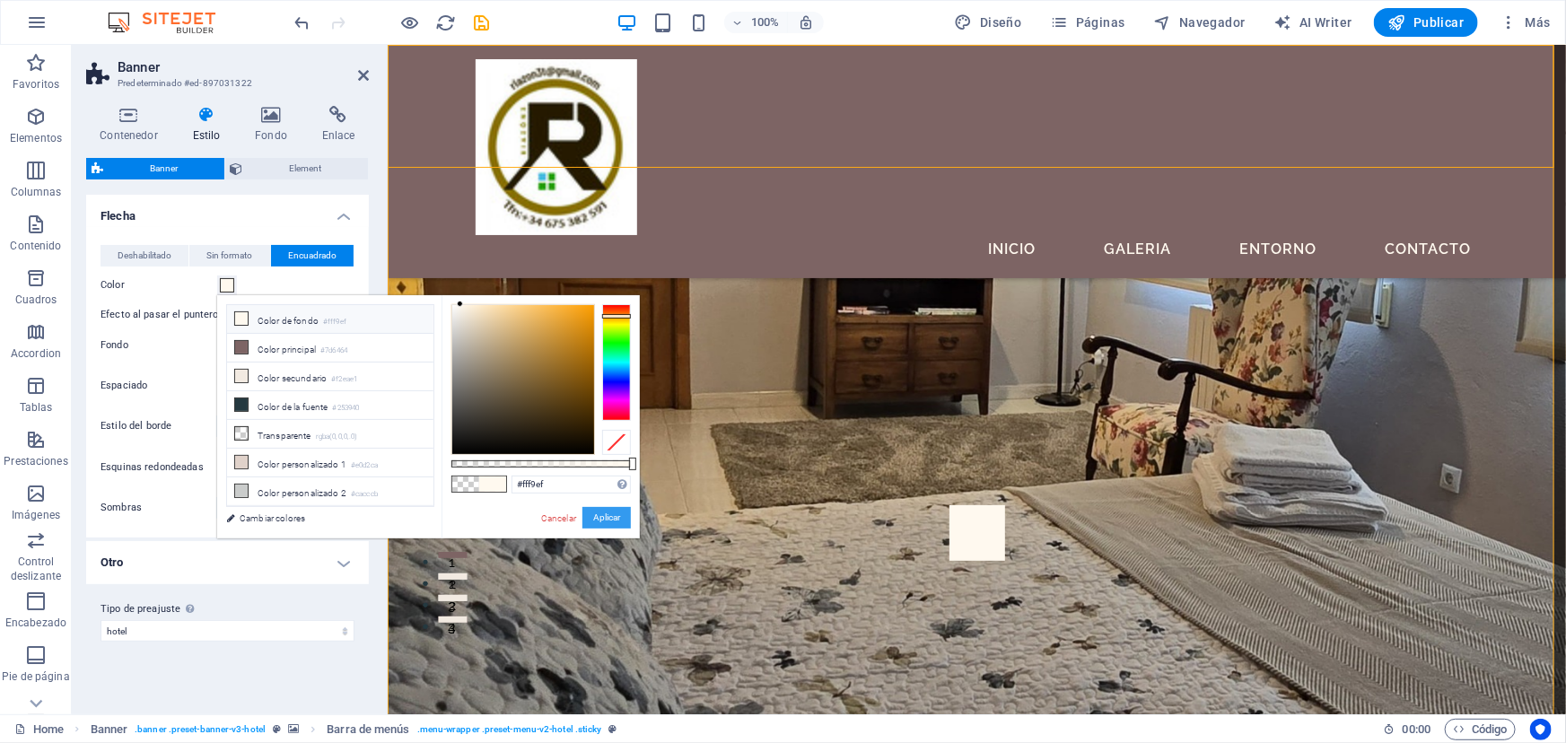
drag, startPoint x: 608, startPoint y: 512, endPoint x: 267, endPoint y: 272, distance: 417.5
click at [608, 512] on button "Aplicar" at bounding box center [606, 518] width 48 height 22
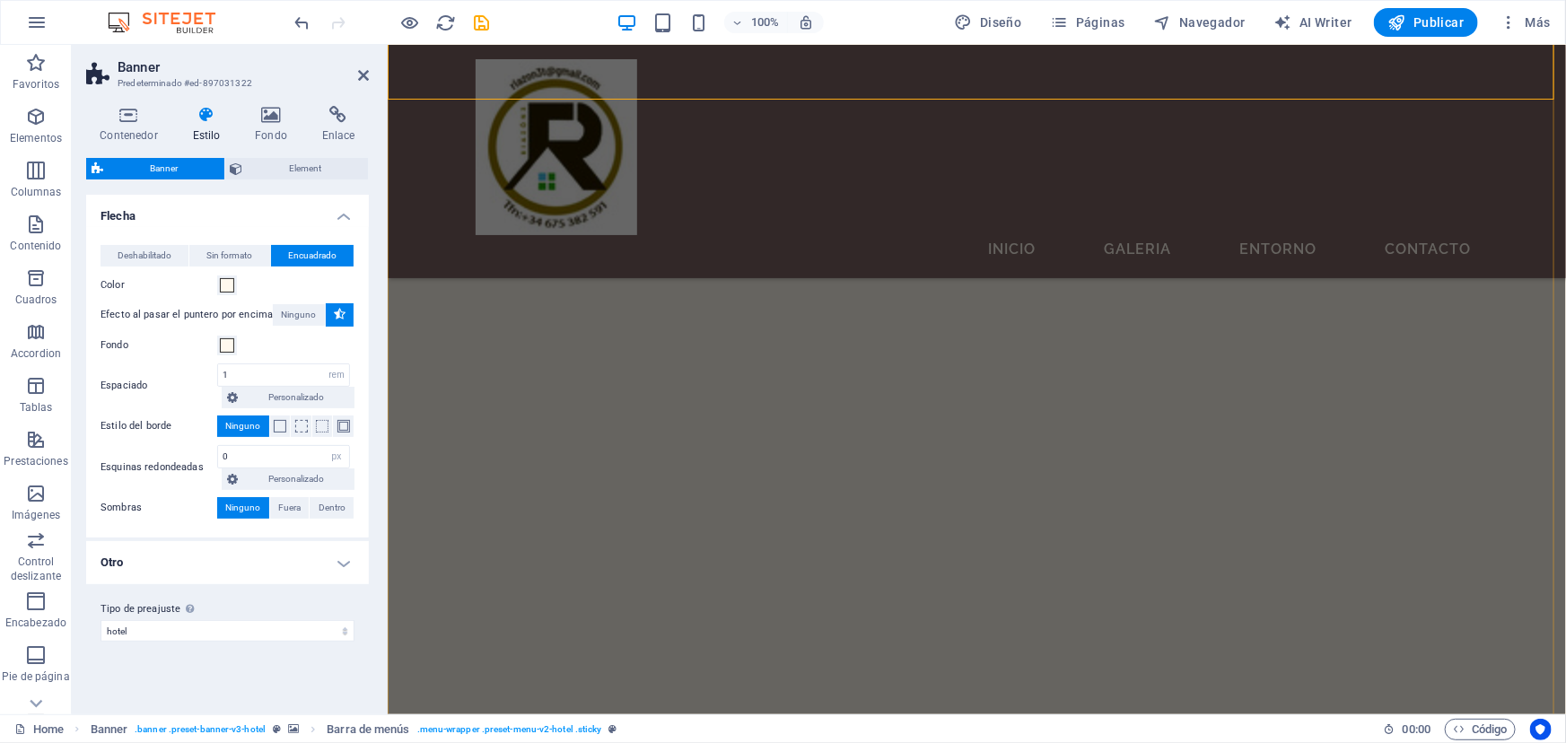
scroll to position [2247, 0]
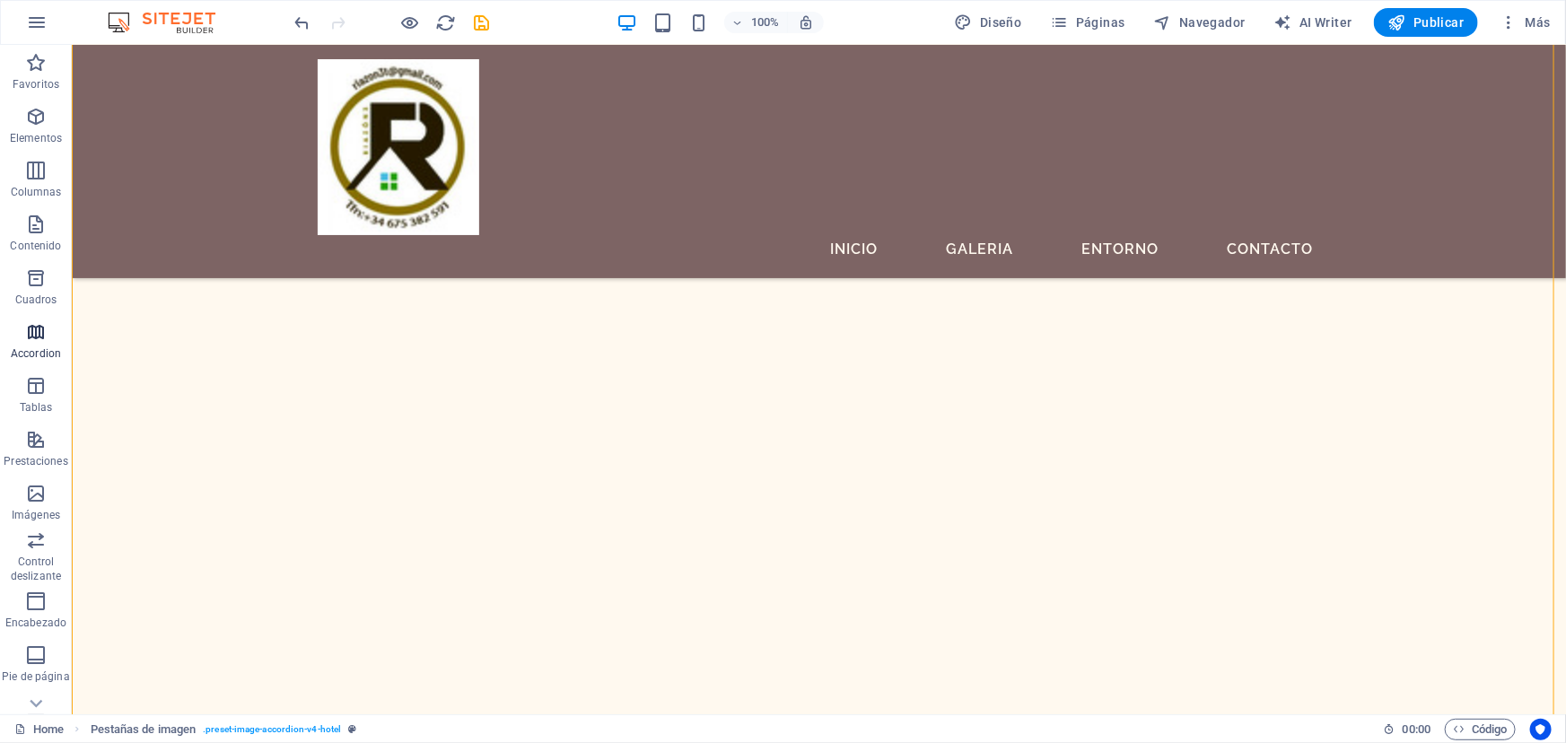
click at [29, 336] on icon "button" at bounding box center [36, 332] width 22 height 22
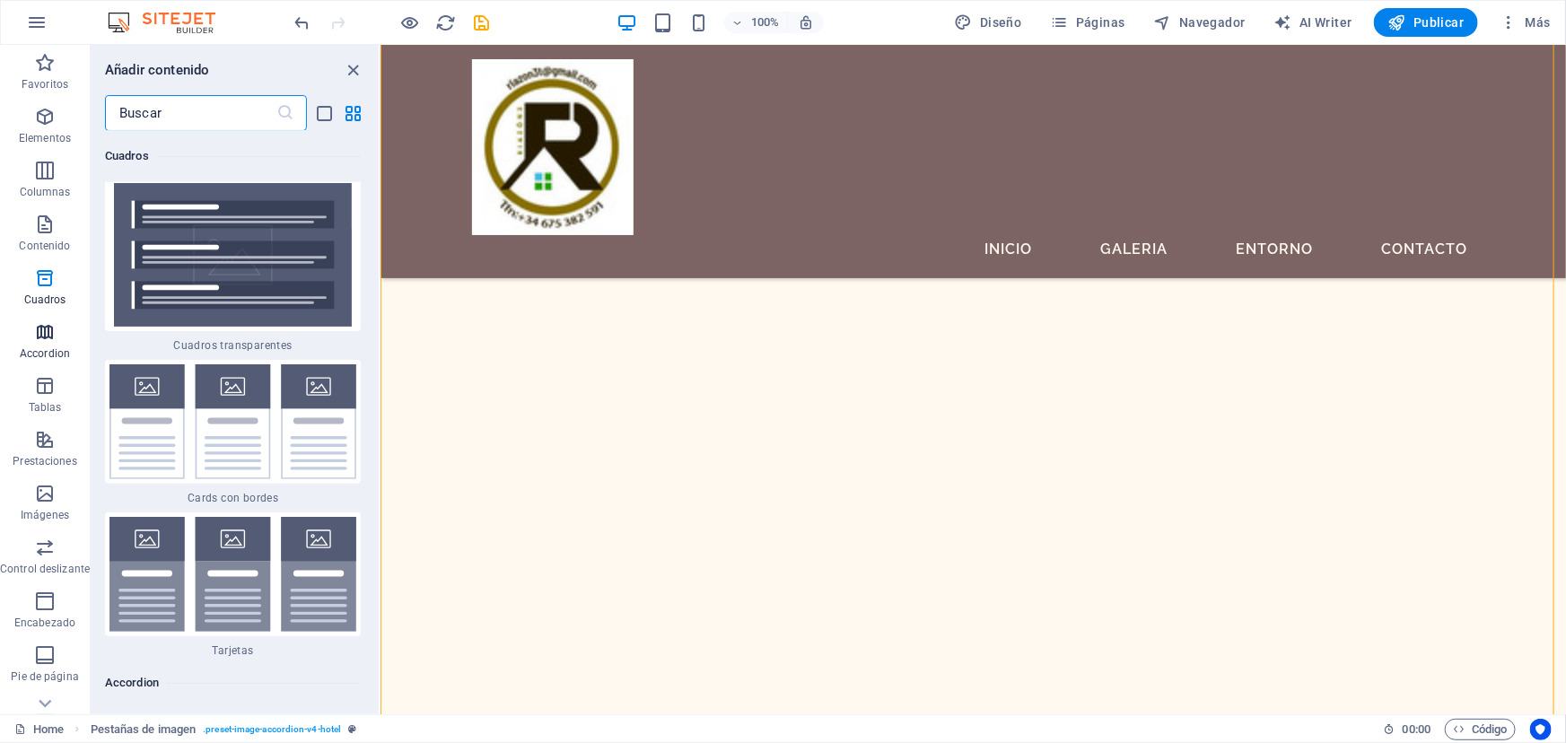
scroll to position [10791, 0]
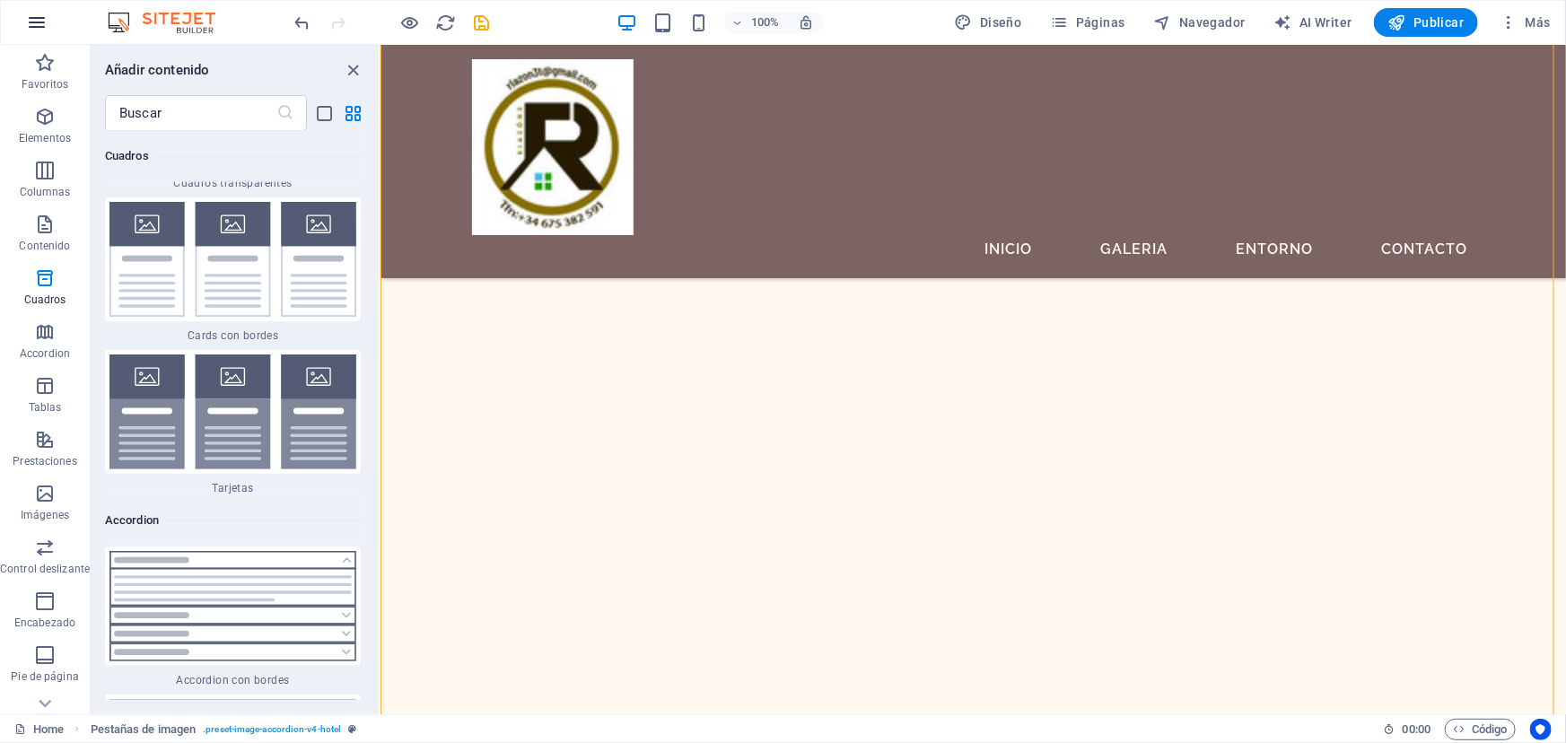
click at [33, 18] on icon "button" at bounding box center [37, 23] width 22 height 22
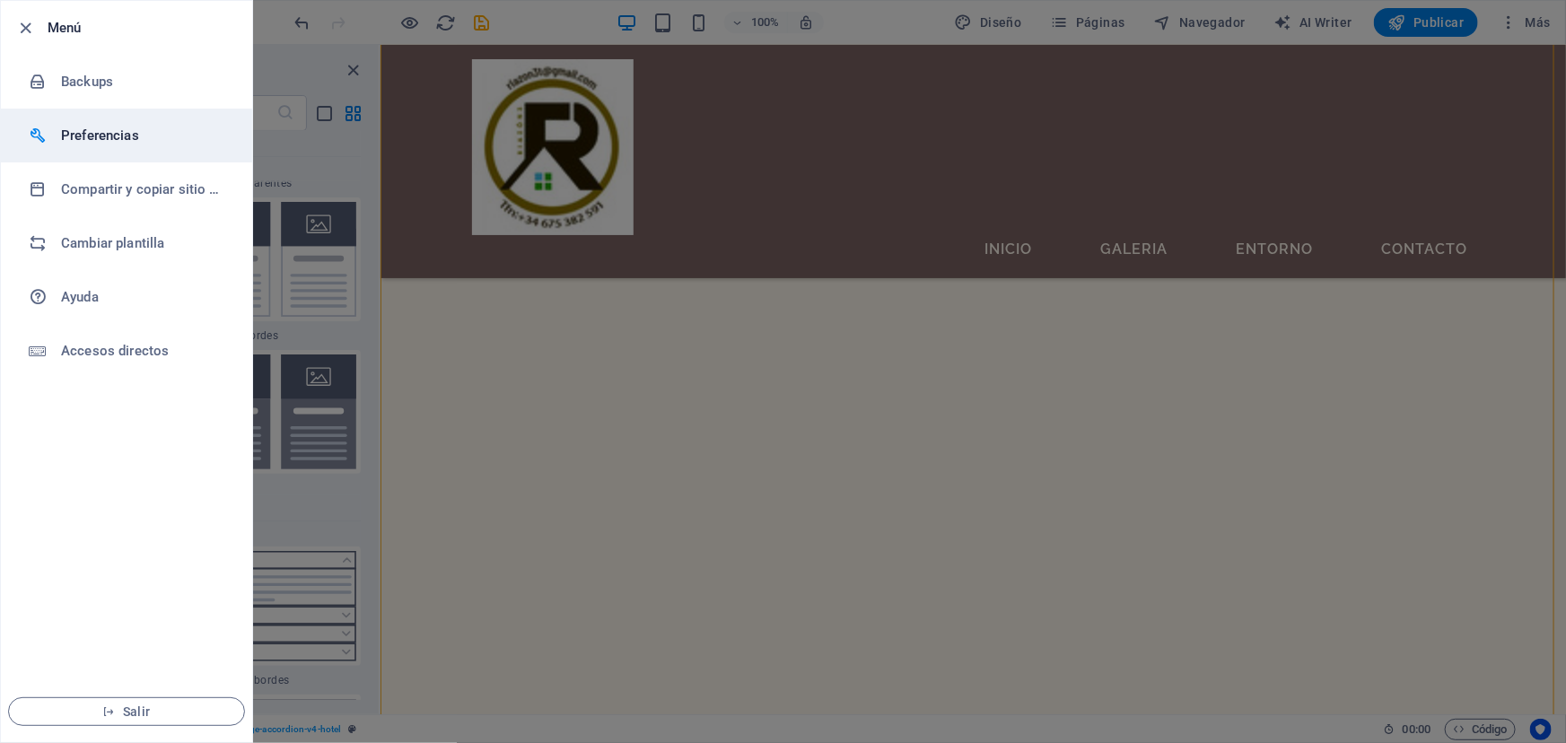
click at [81, 135] on h6 "Preferencias" at bounding box center [144, 136] width 166 height 22
select select "es"
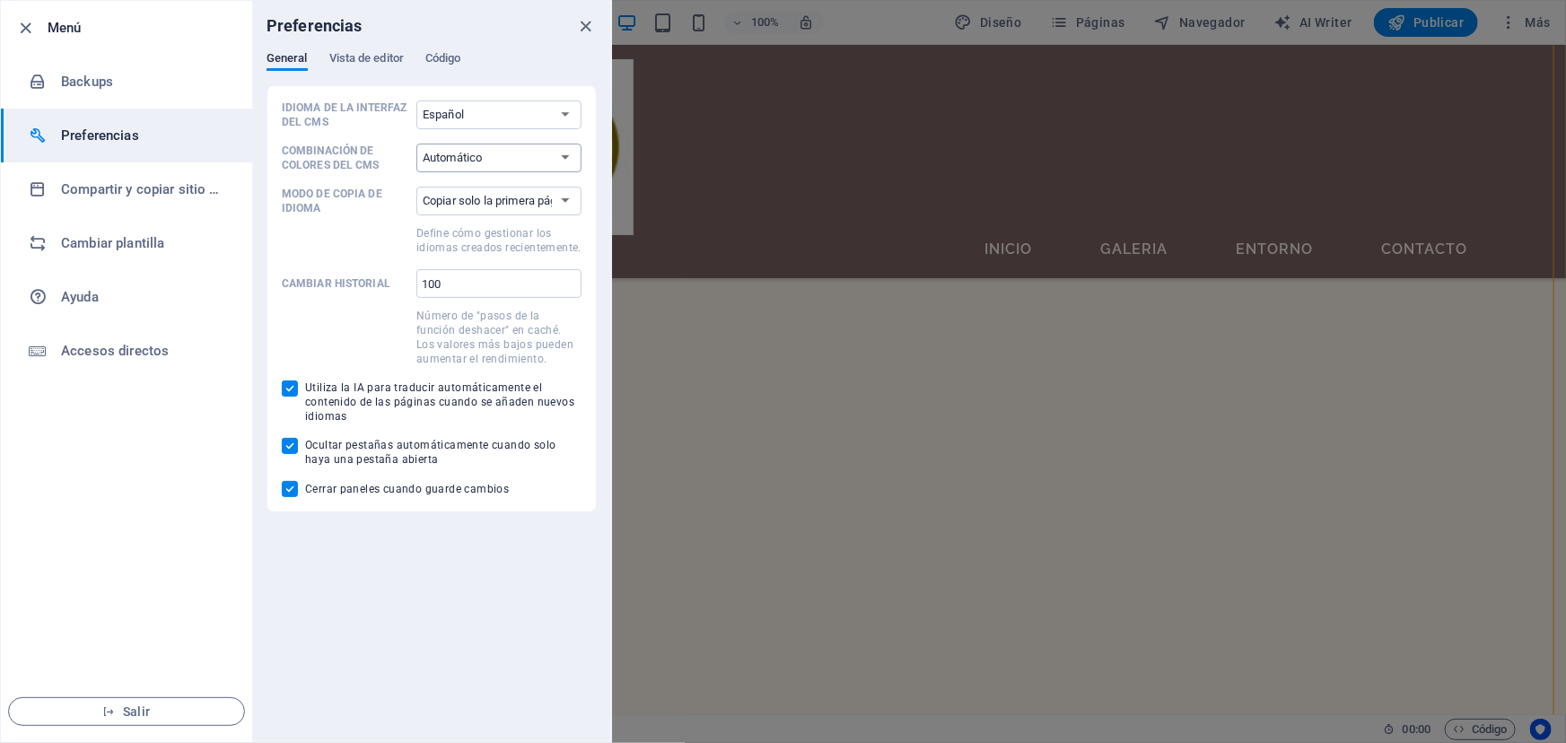
click at [565, 156] on select "Automático Oscuro Claro" at bounding box center [498, 158] width 165 height 29
click at [573, 197] on select "Copiar solo la primera página Copiar todas las páginas" at bounding box center [498, 201] width 165 height 29
select select "all"
click at [416, 187] on select "Copiar solo la primera página Copiar todas las páginas" at bounding box center [498, 201] width 165 height 29
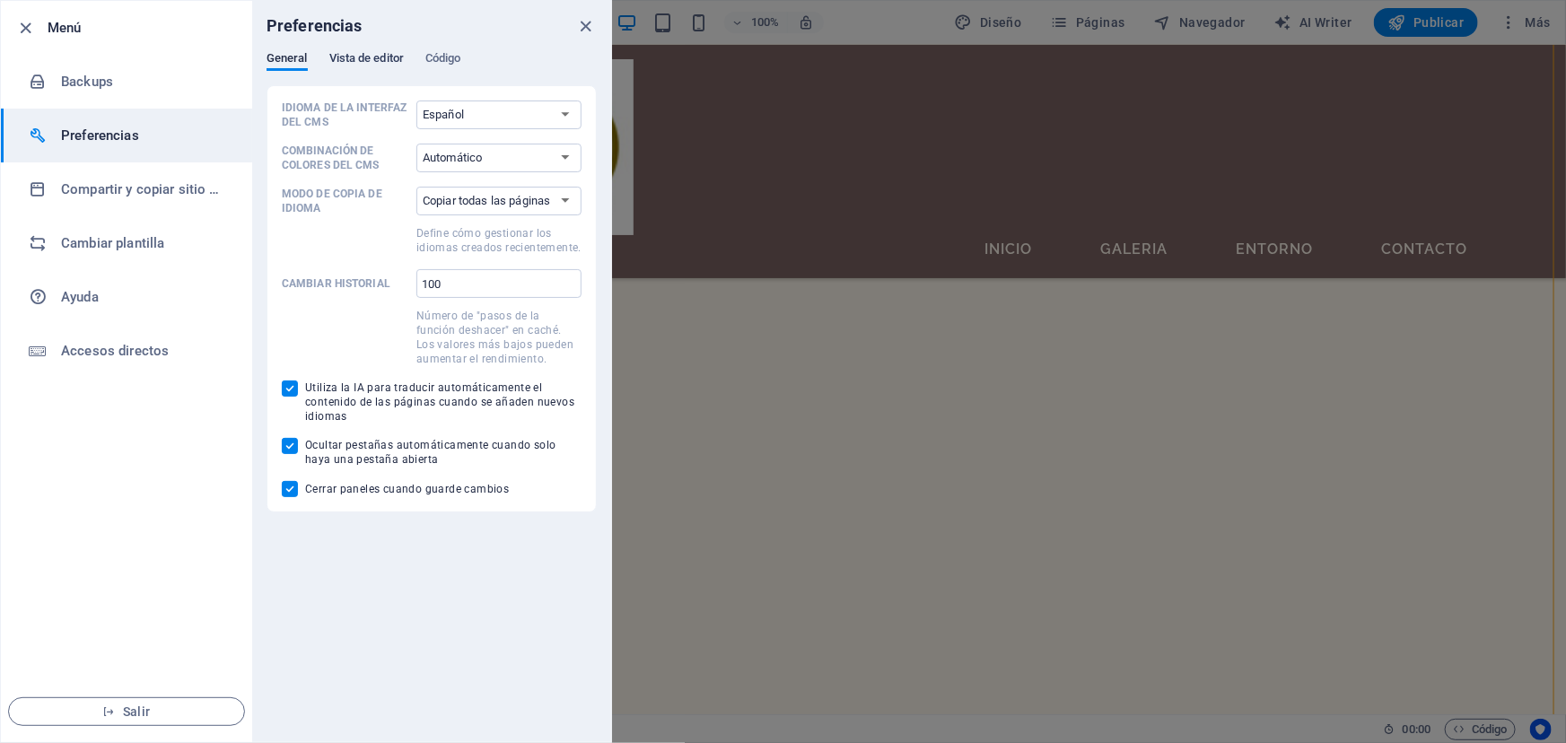
click at [365, 58] on span "Vista de editor" at bounding box center [366, 60] width 74 height 25
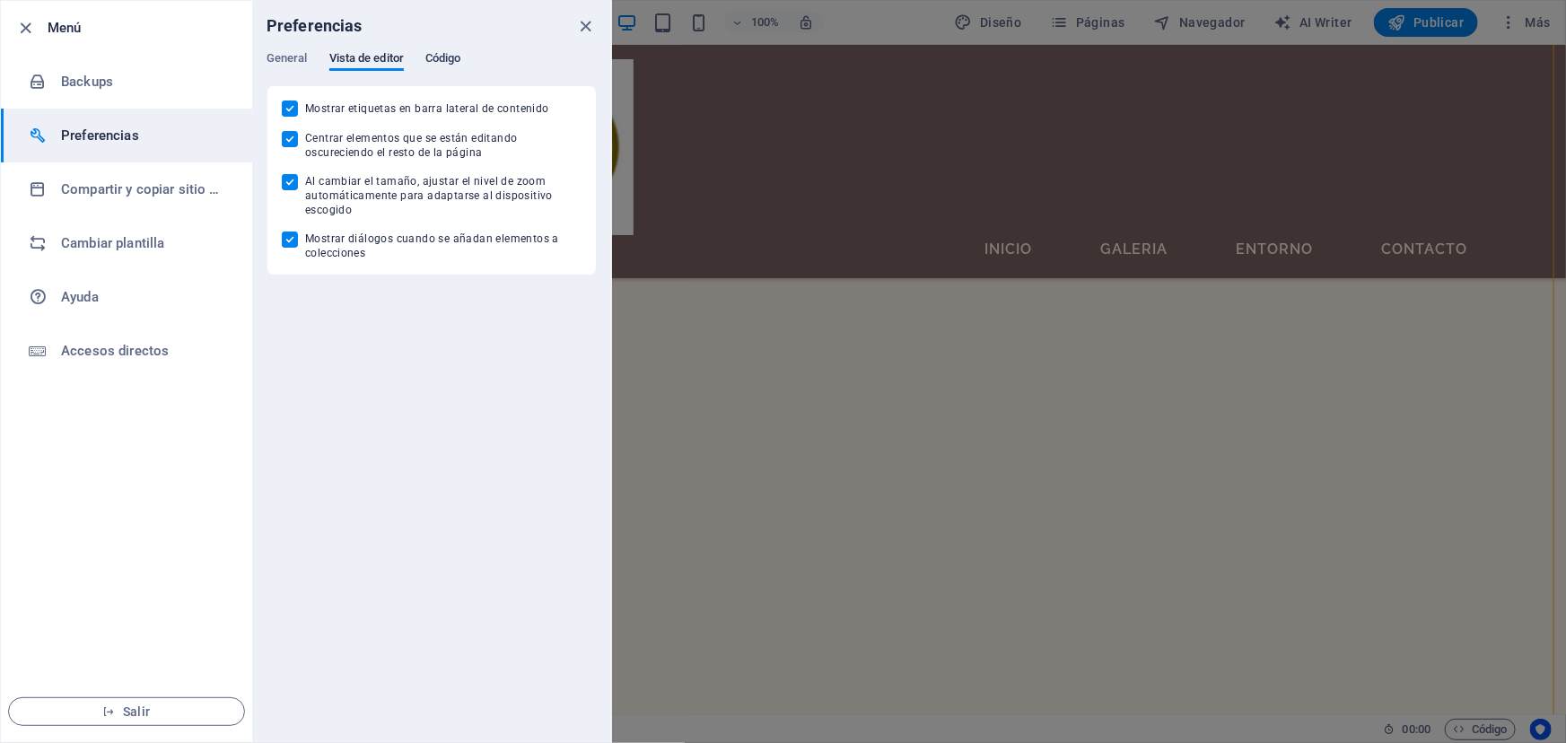
click at [442, 55] on span "Código" at bounding box center [443, 60] width 36 height 25
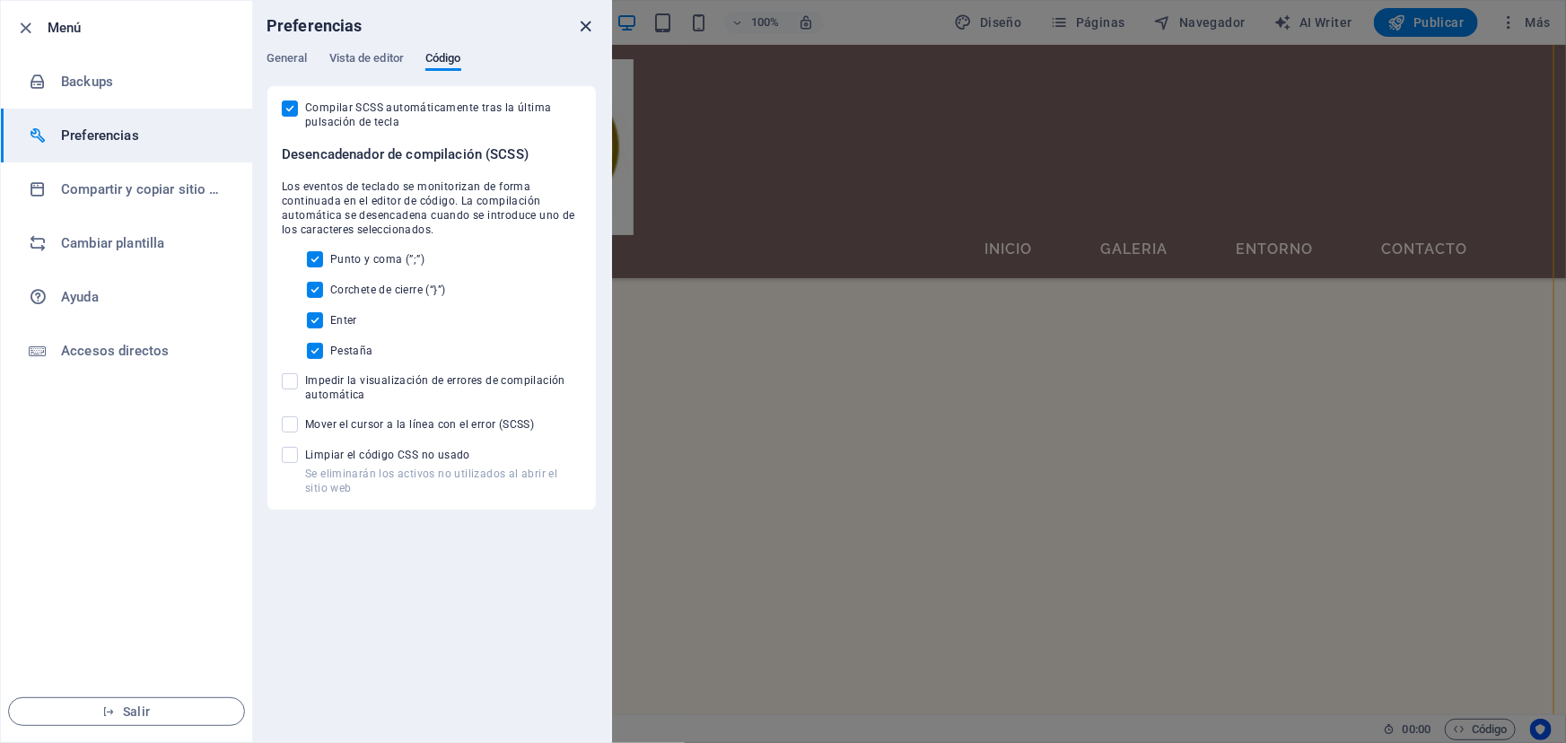
click at [584, 27] on icon "close" at bounding box center [586, 26] width 21 height 21
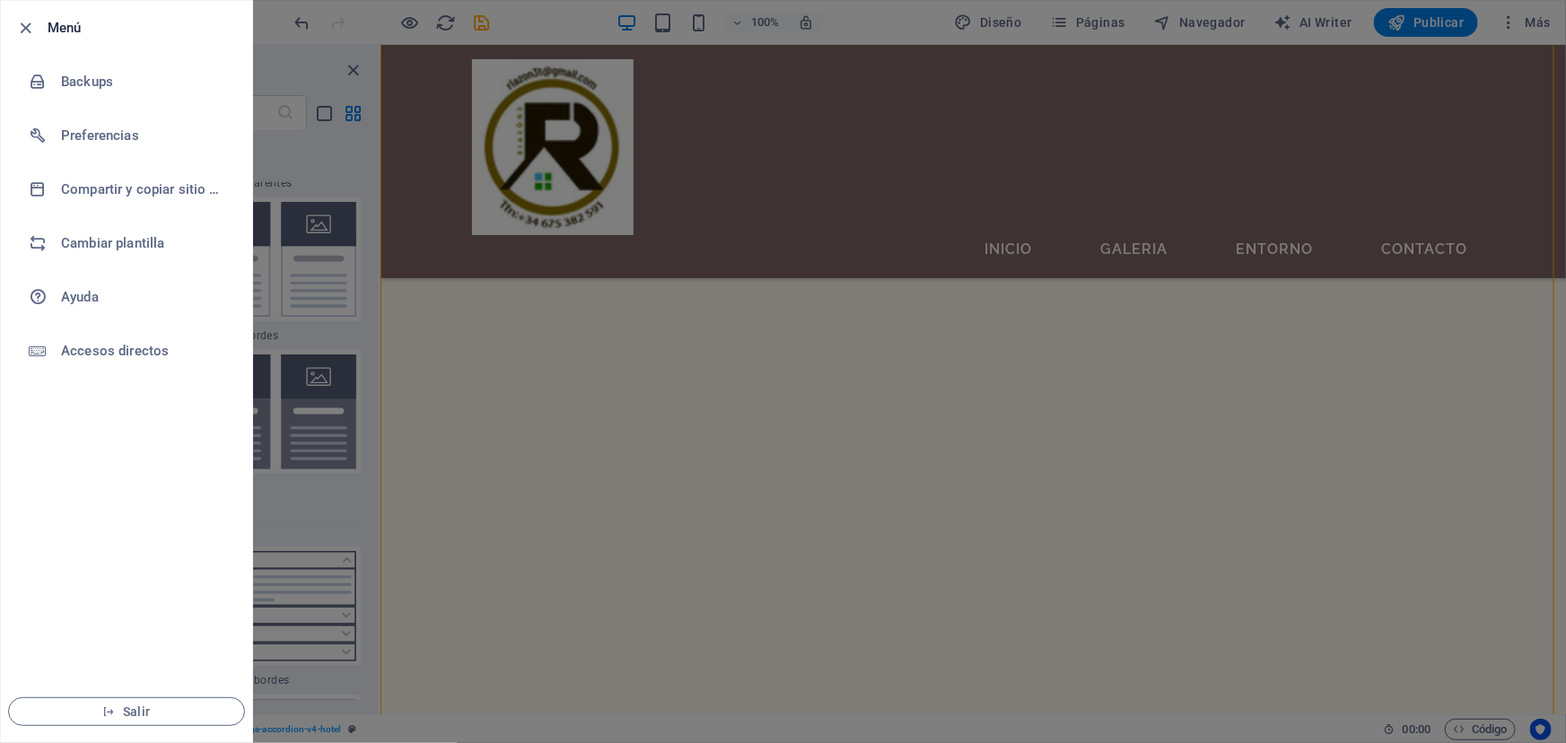
click at [950, 451] on div at bounding box center [783, 371] width 1566 height 743
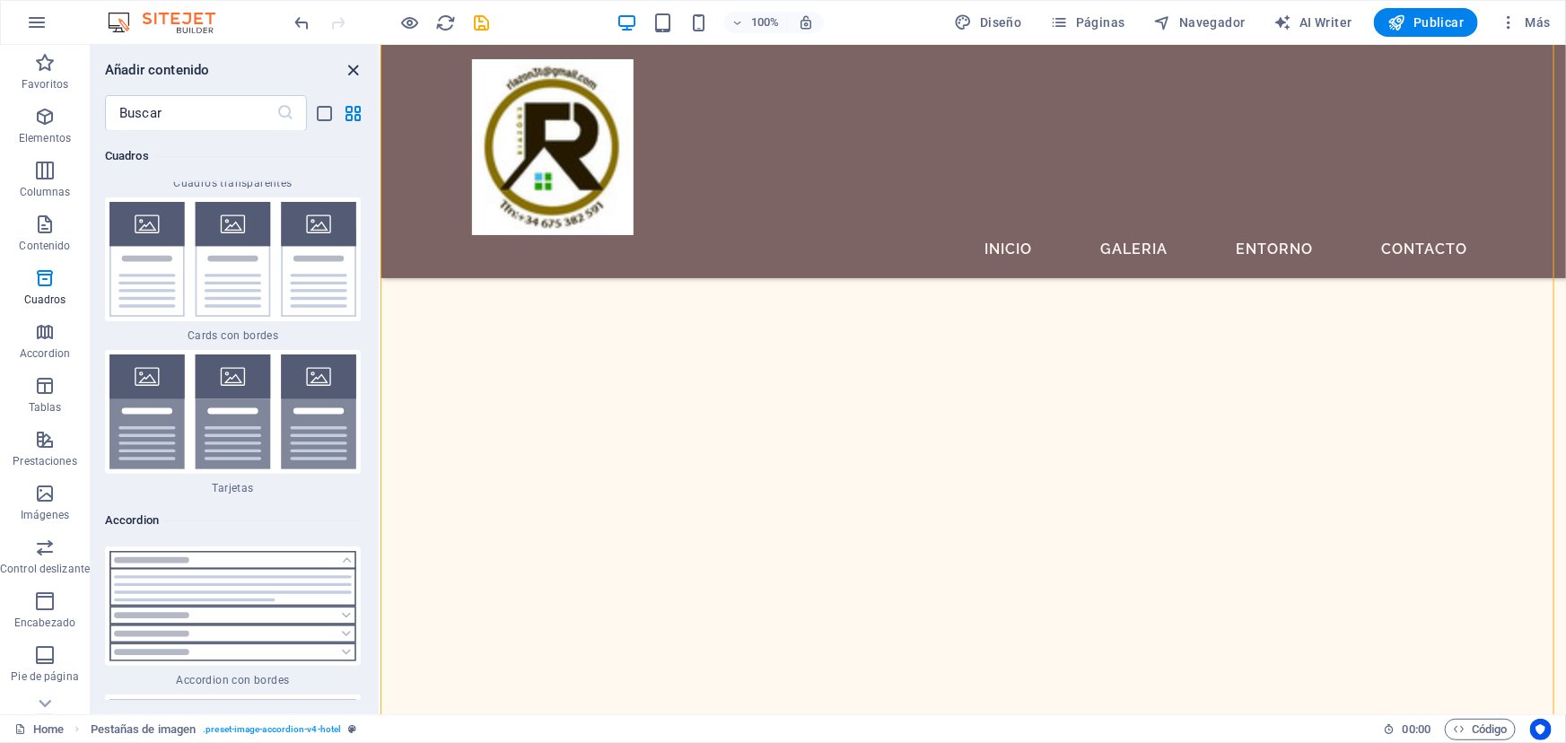
click at [350, 66] on icon "close panel" at bounding box center [354, 70] width 21 height 21
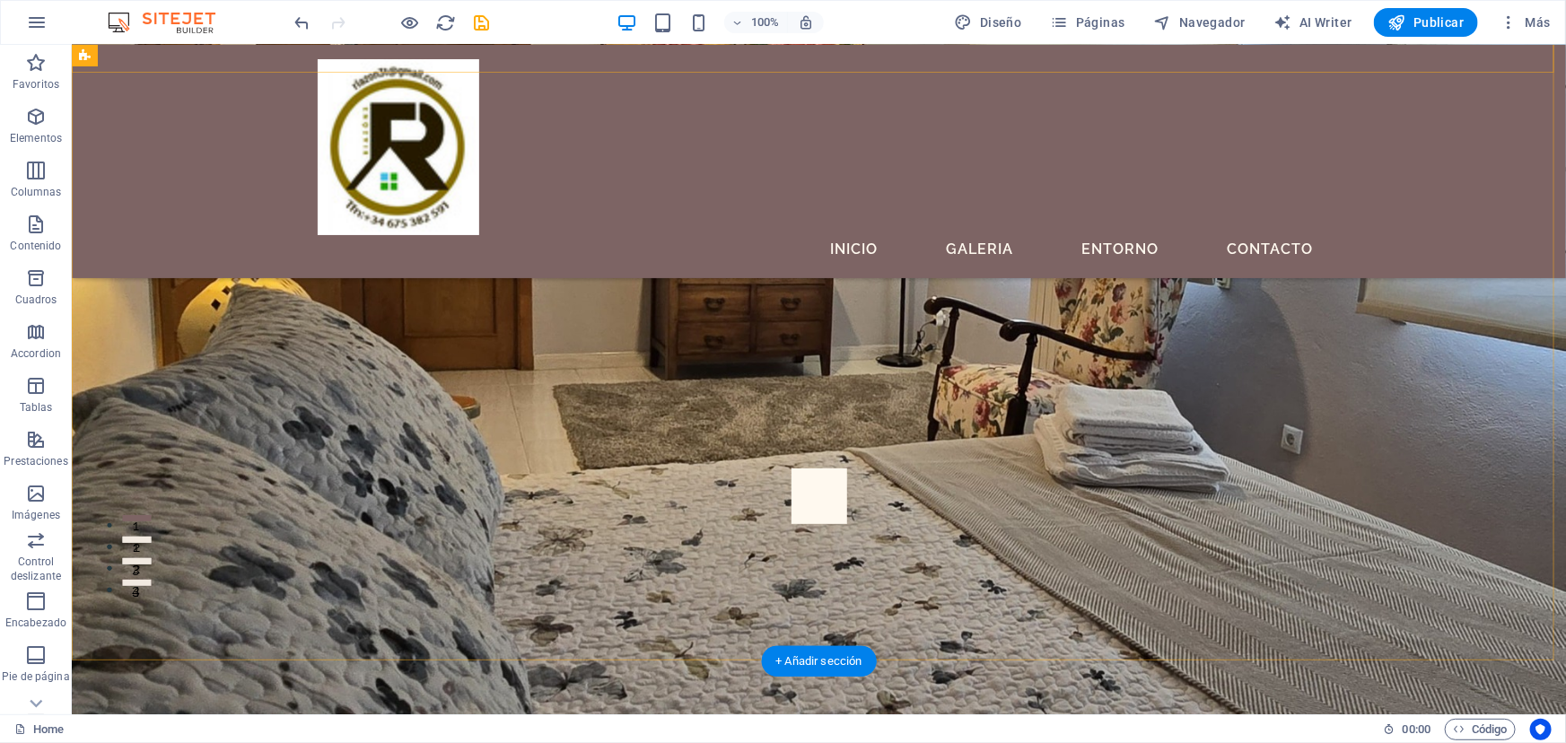
scroll to position [244, 0]
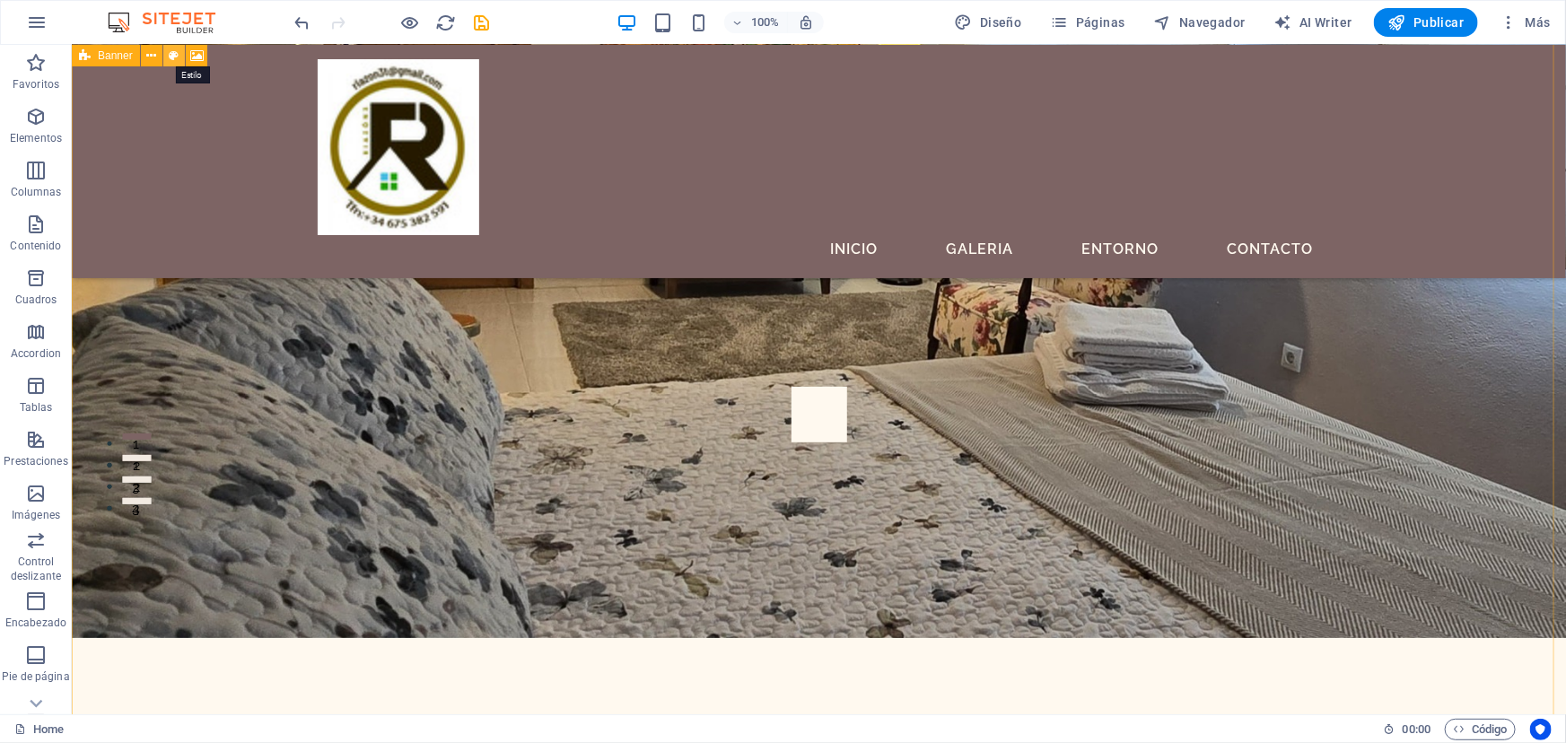
click at [168, 55] on button at bounding box center [174, 56] width 22 height 22
select select "rem"
select select "px"
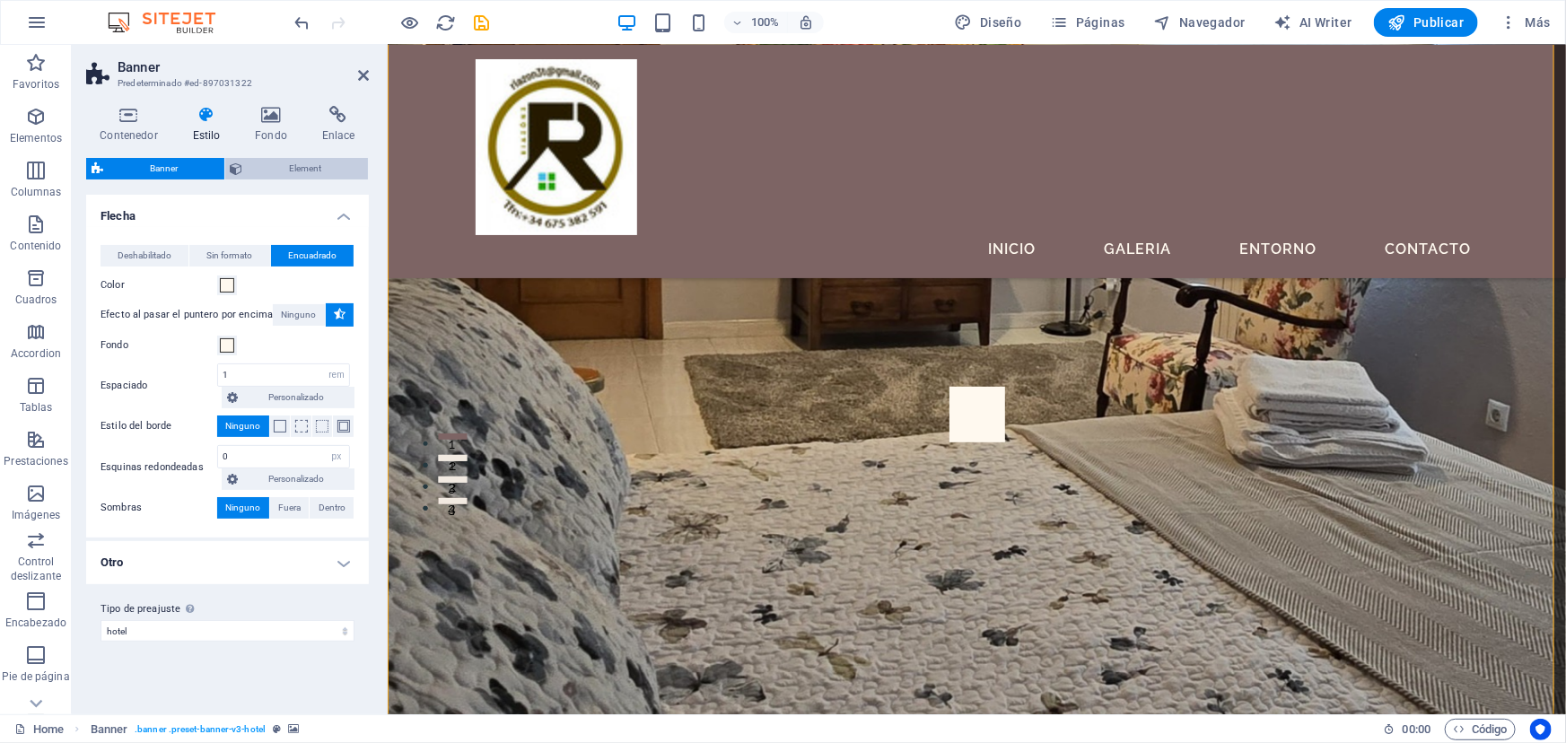
click at [303, 163] on span "Element" at bounding box center [306, 169] width 115 height 22
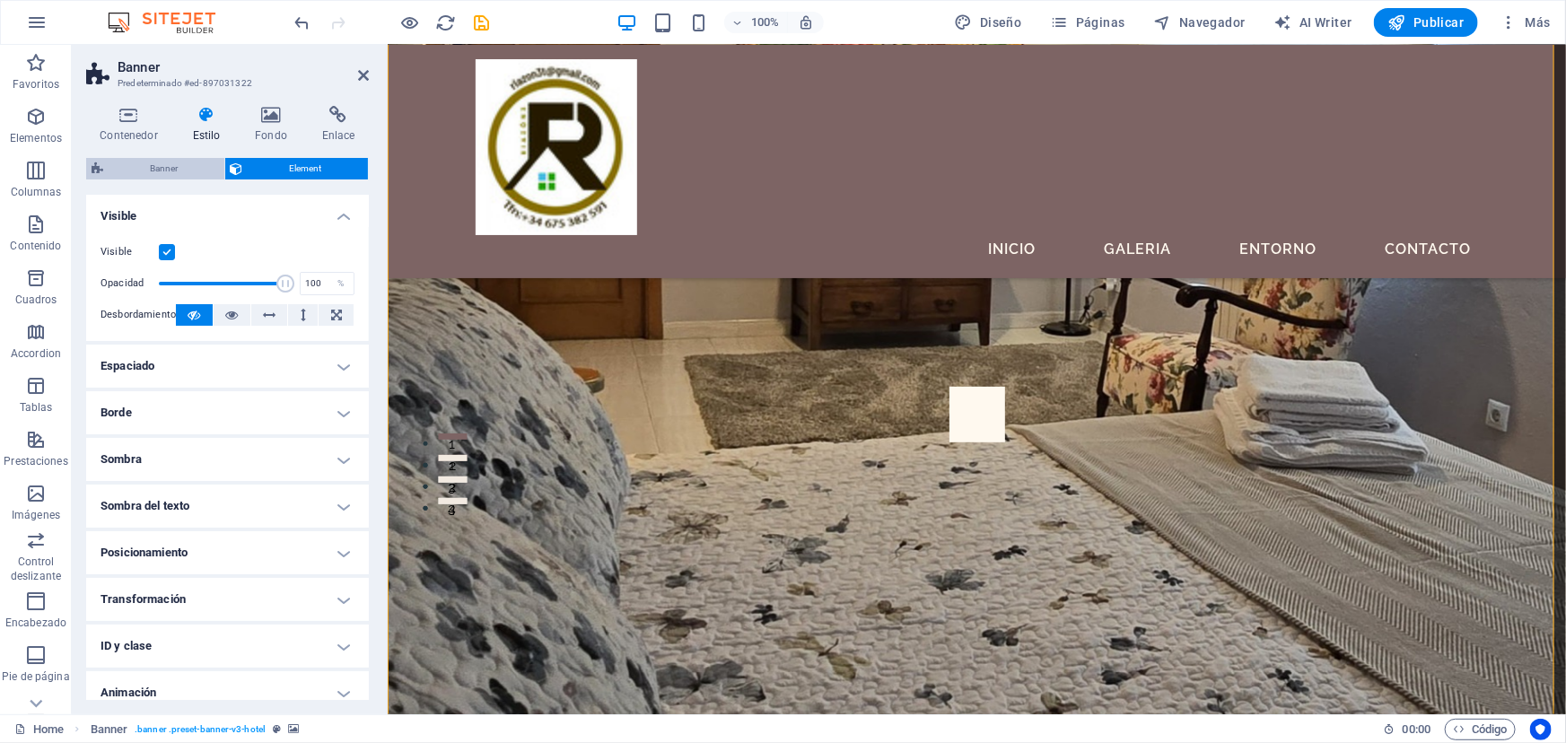
click at [141, 158] on span "Banner" at bounding box center [164, 169] width 110 height 22
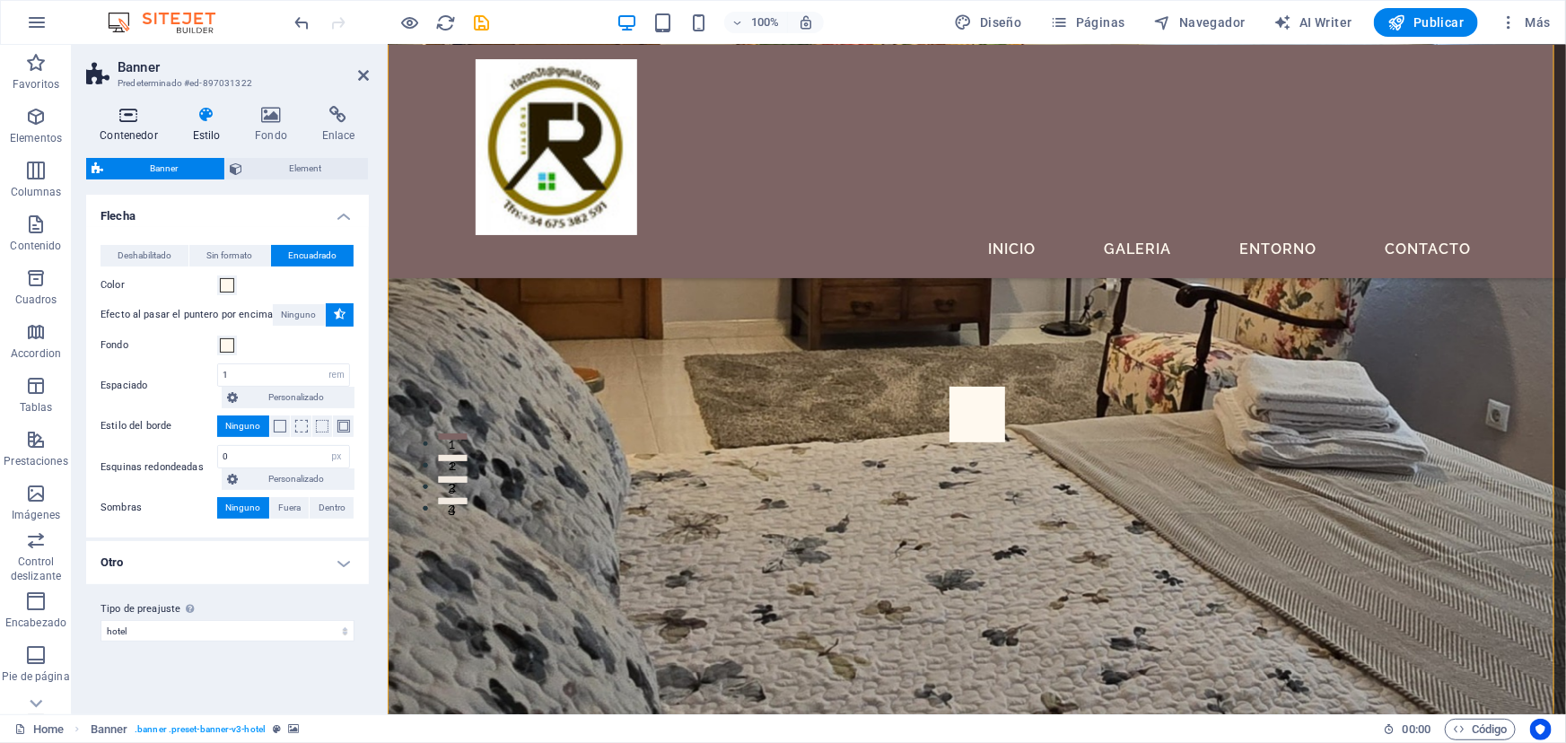
click at [129, 131] on h4 "Contenedor" at bounding box center [132, 125] width 92 height 38
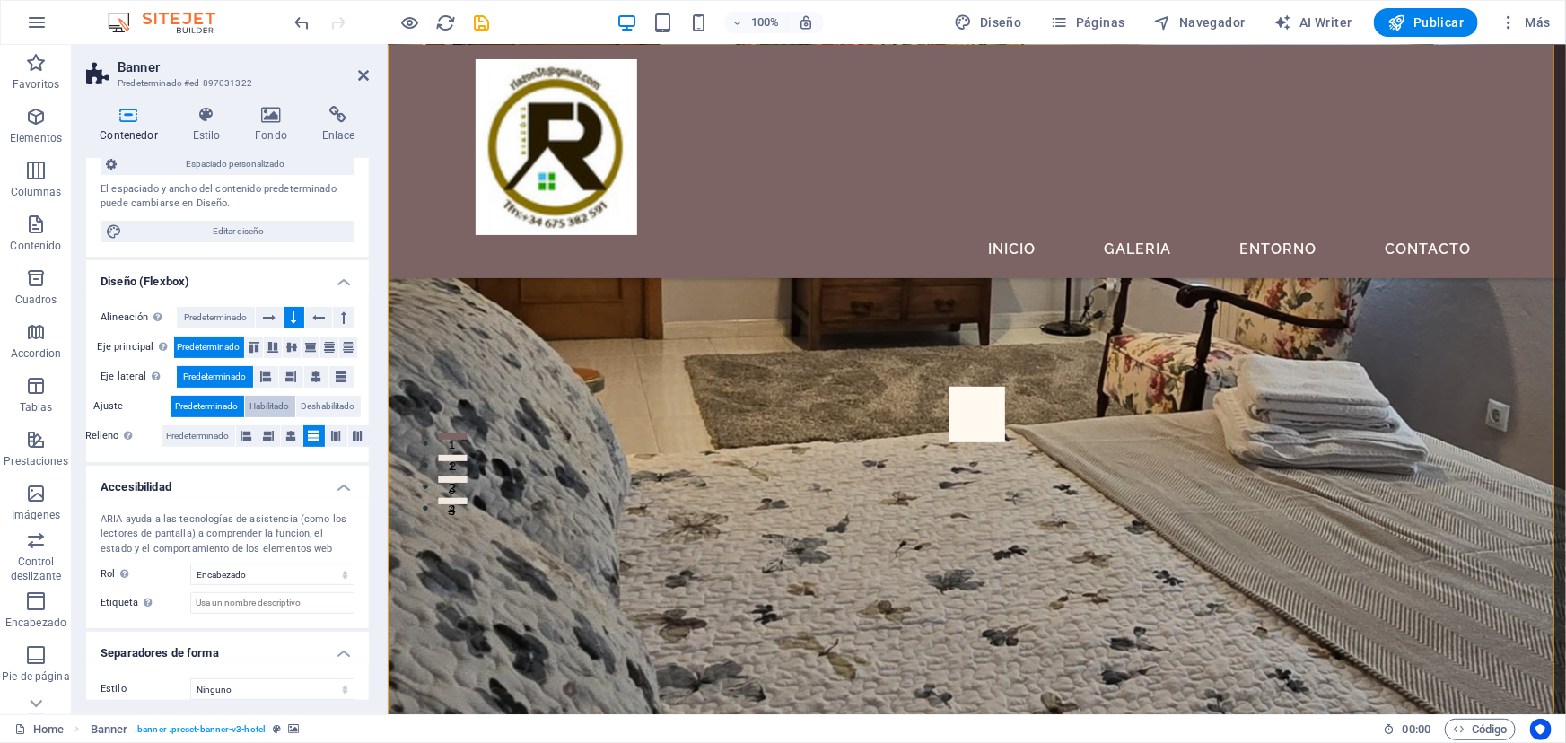
scroll to position [205, 0]
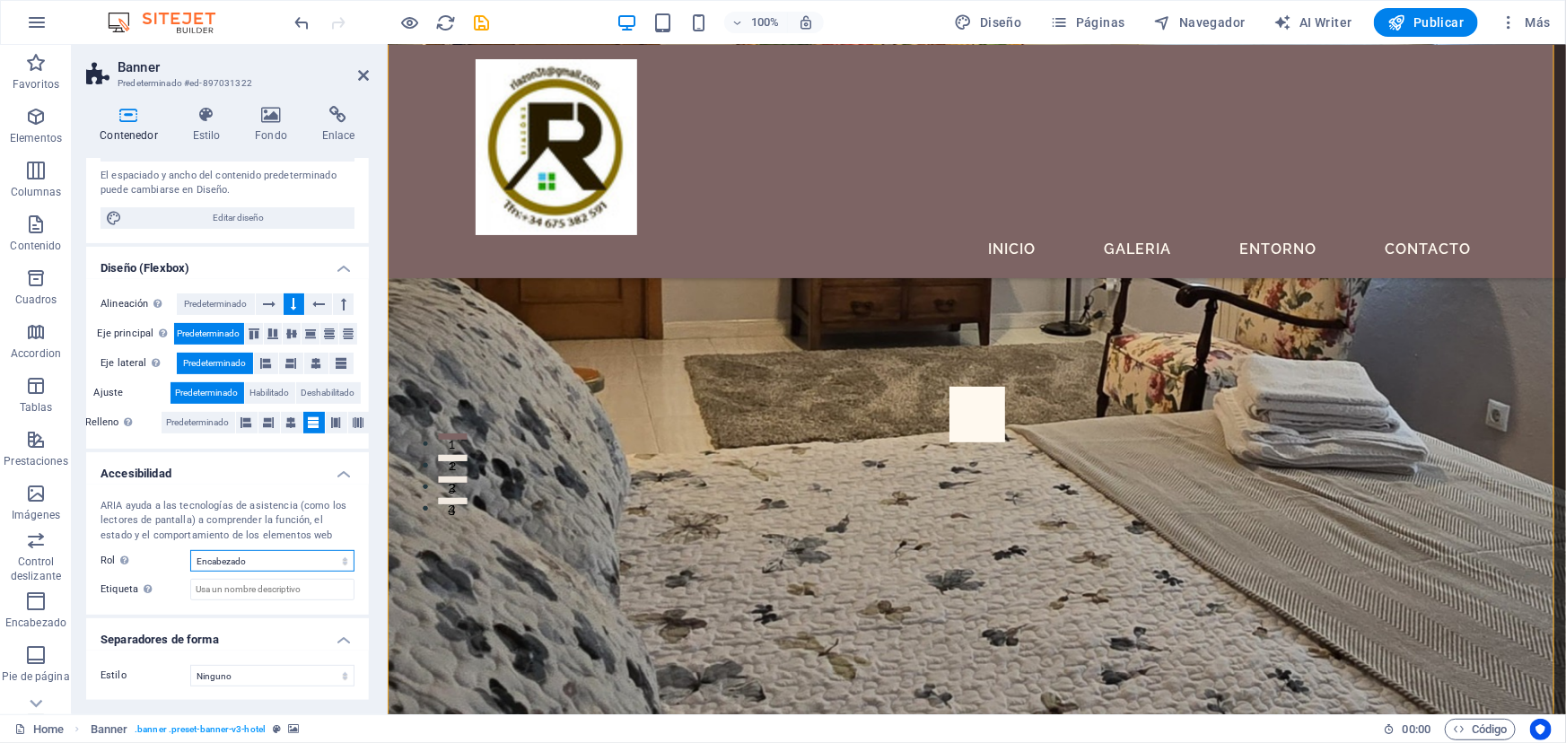
click at [344, 556] on select "Ninguno Alert Article Banner Comment Complementary Dialog Encabezado Marquee Pi…" at bounding box center [272, 561] width 164 height 22
click at [339, 671] on select "Ninguno Triángulo Cuadrado Diagonal Polígono 1 Polígono 2 Zigzag Múltiples zigz…" at bounding box center [272, 676] width 164 height 22
click at [194, 208] on span "Editar diseño" at bounding box center [238, 218] width 222 height 22
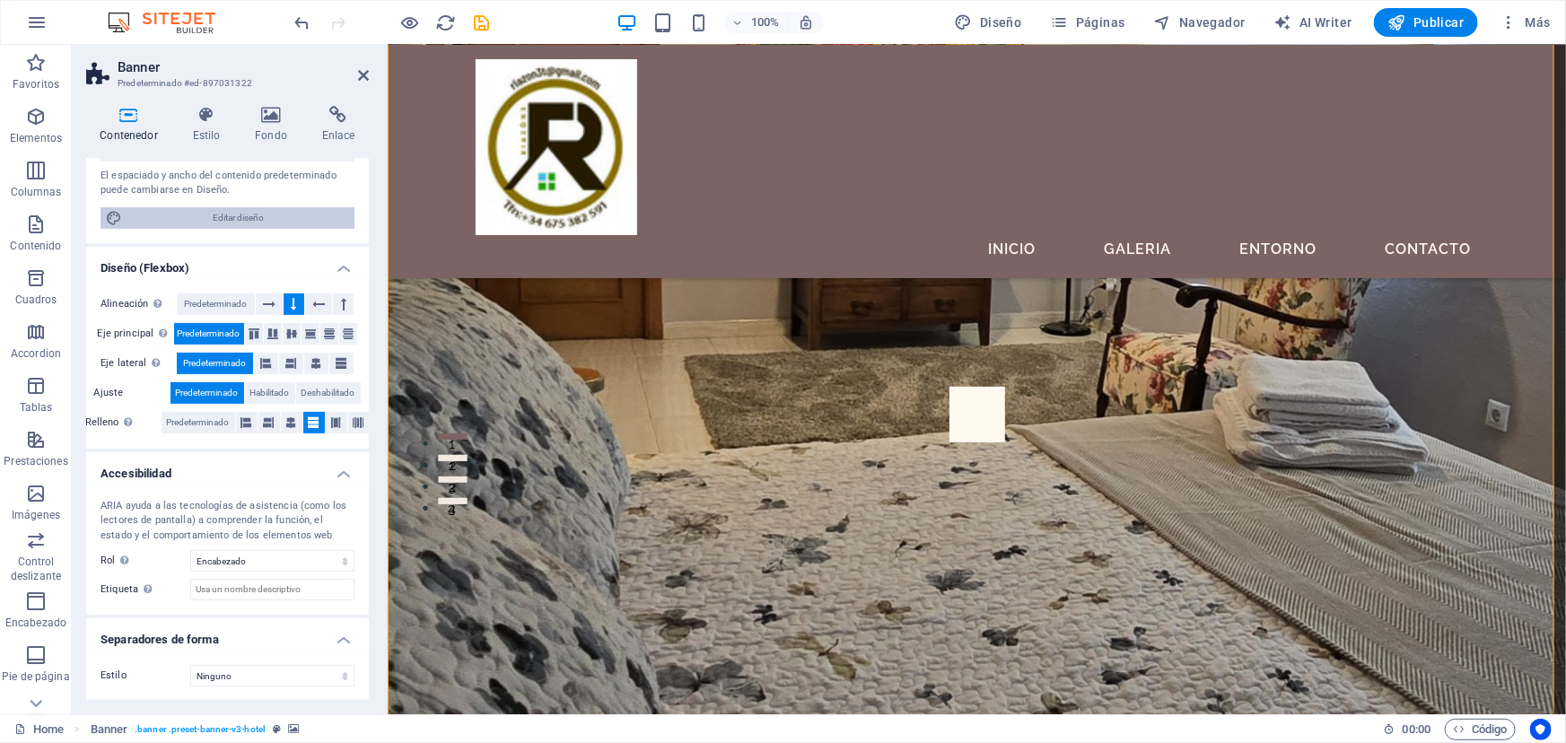
select select "px"
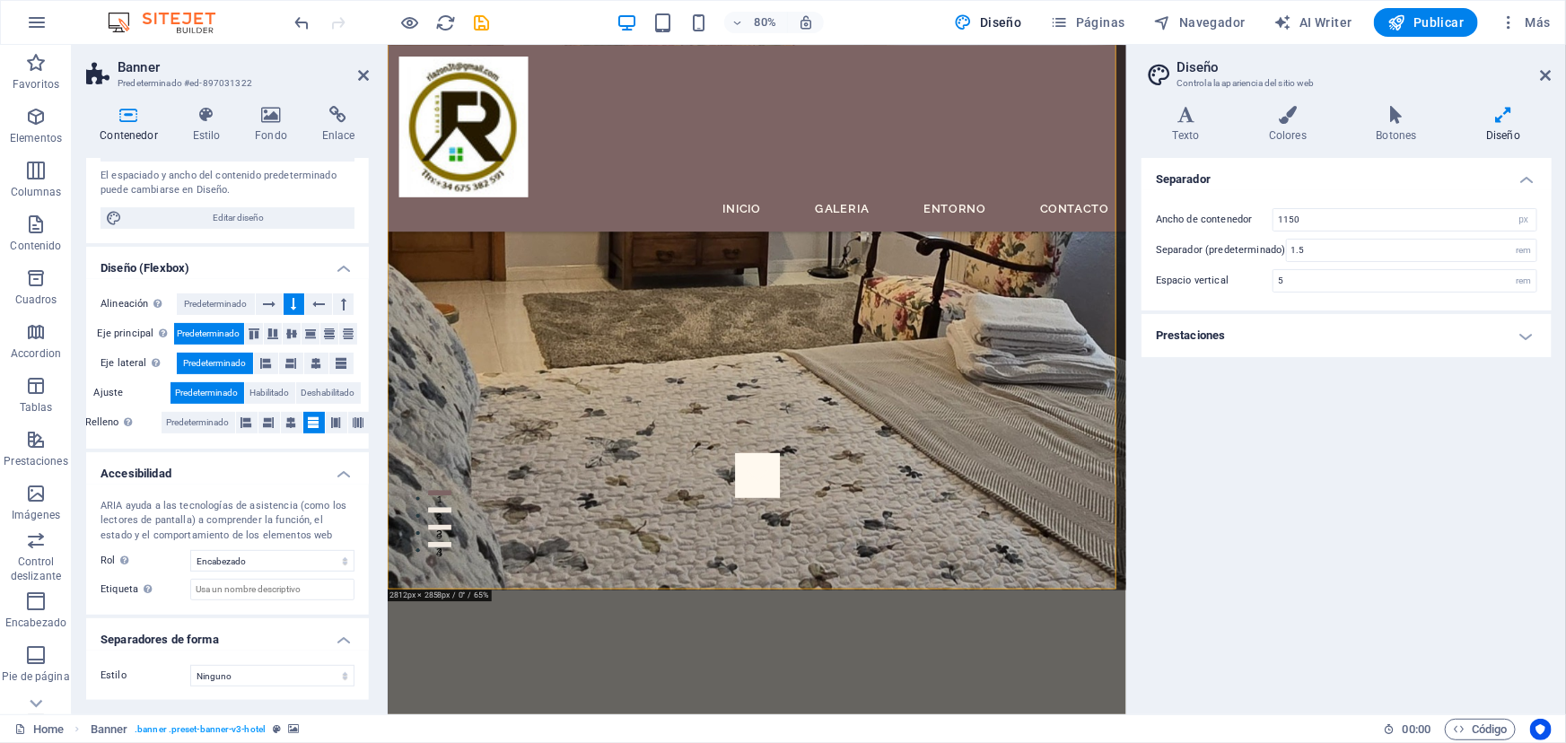
click at [1520, 334] on h4 "Prestaciones" at bounding box center [1347, 335] width 410 height 43
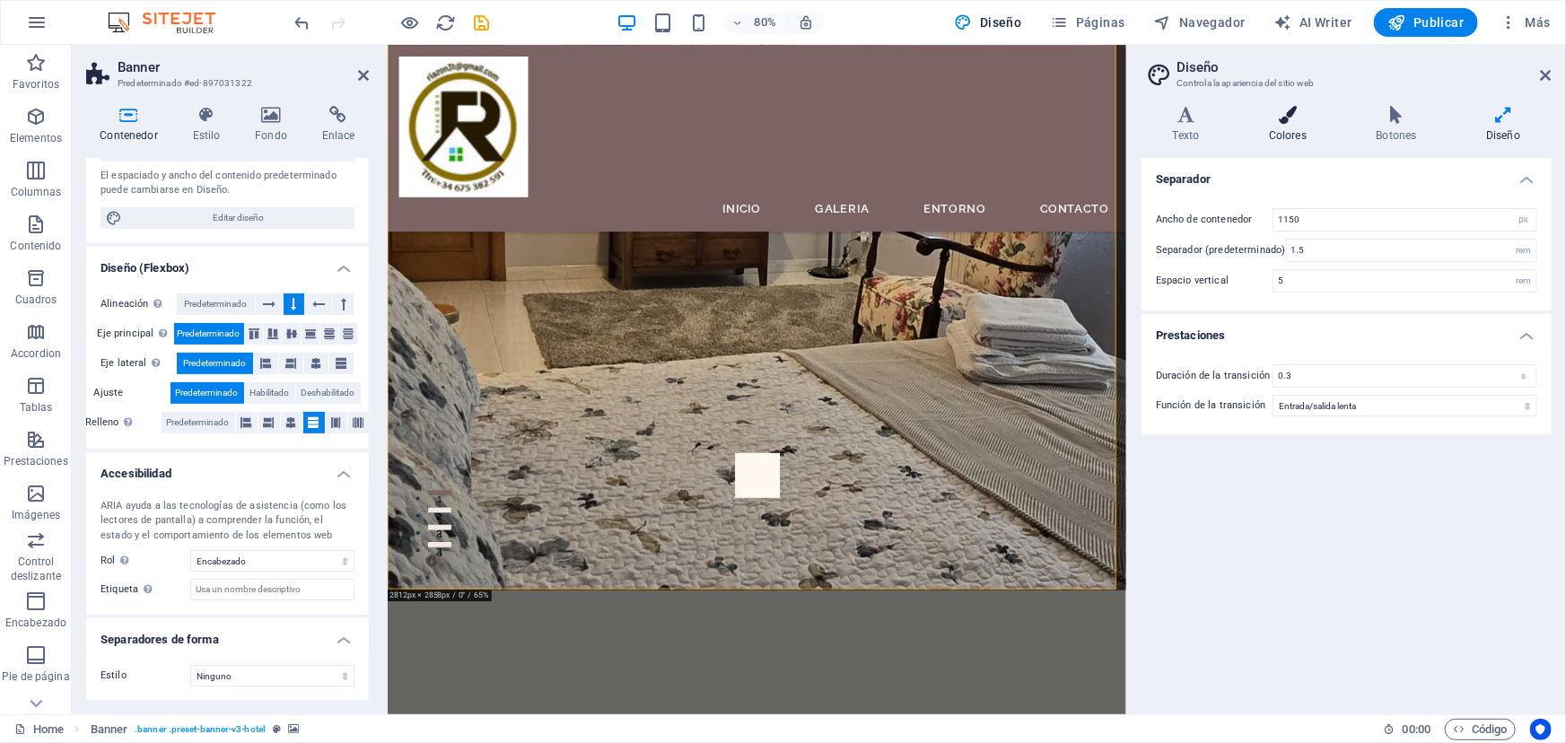
click at [1283, 117] on icon at bounding box center [1288, 115] width 101 height 18
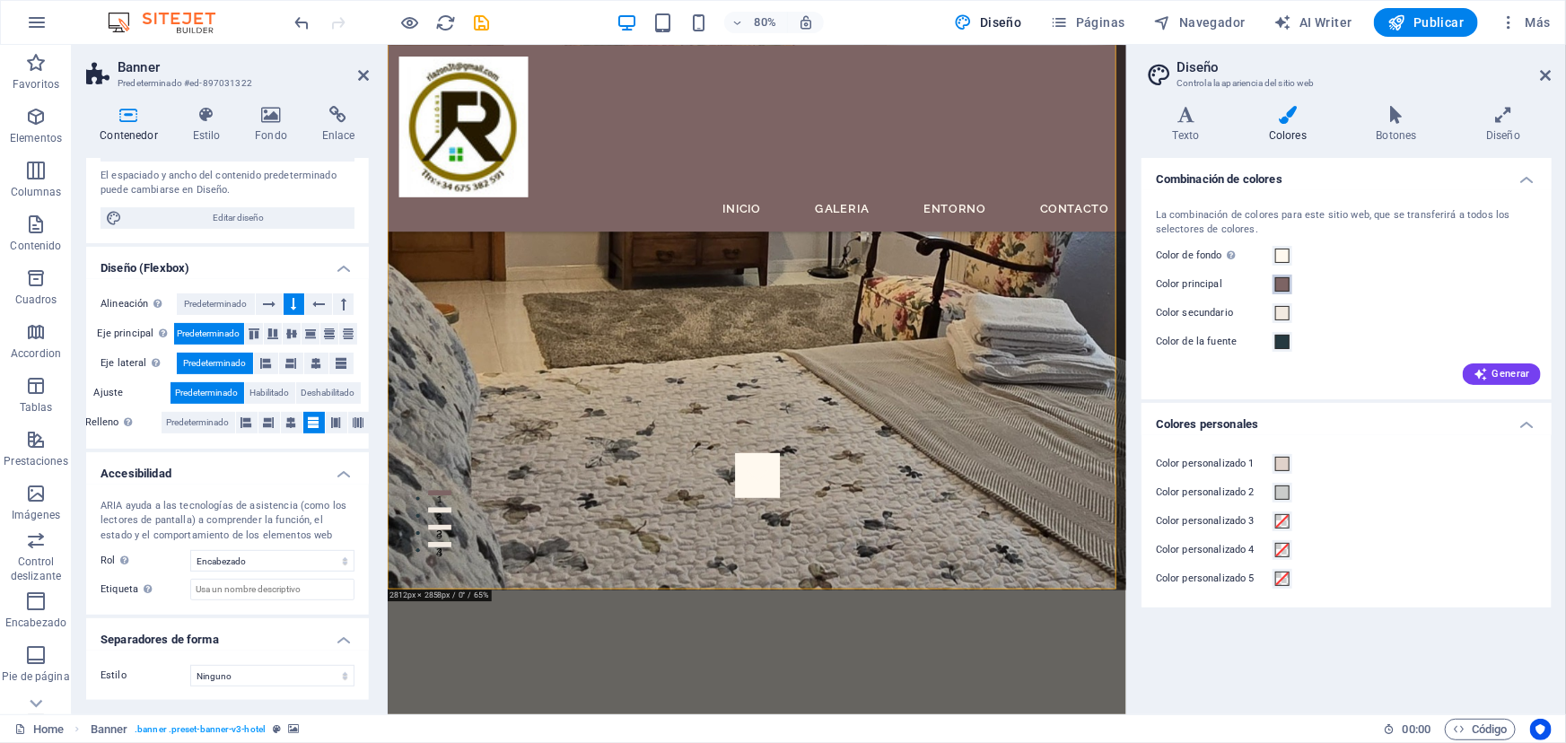
click at [1280, 284] on span at bounding box center [1282, 284] width 14 height 14
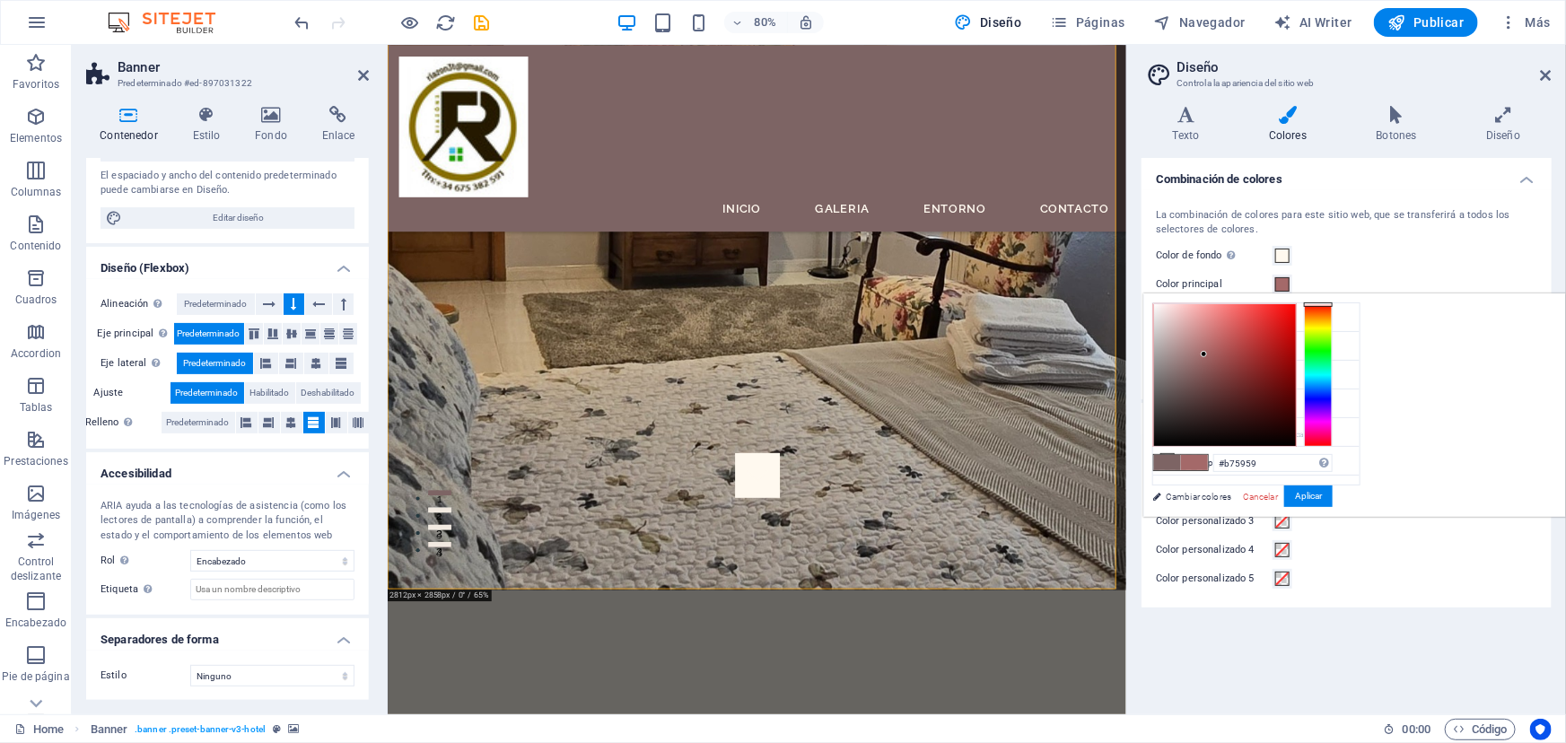
drag, startPoint x: 1401, startPoint y: 370, endPoint x: 1455, endPoint y: 342, distance: 60.6
click at [1296, 342] on div at bounding box center [1225, 375] width 142 height 142
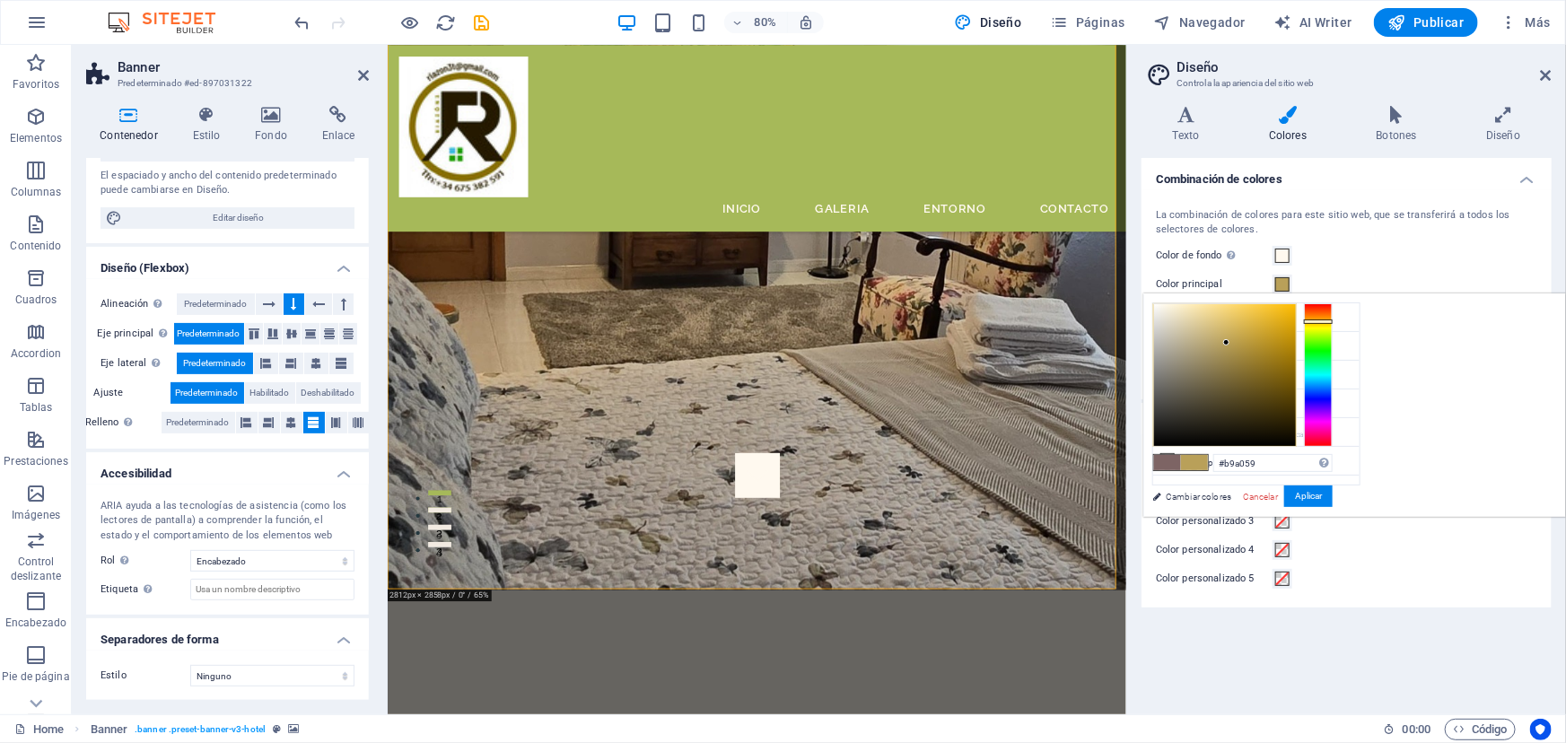
drag, startPoint x: 1546, startPoint y: 311, endPoint x: 1547, endPoint y: 320, distance: 9.9
click at [1333, 320] on div at bounding box center [1318, 375] width 29 height 144
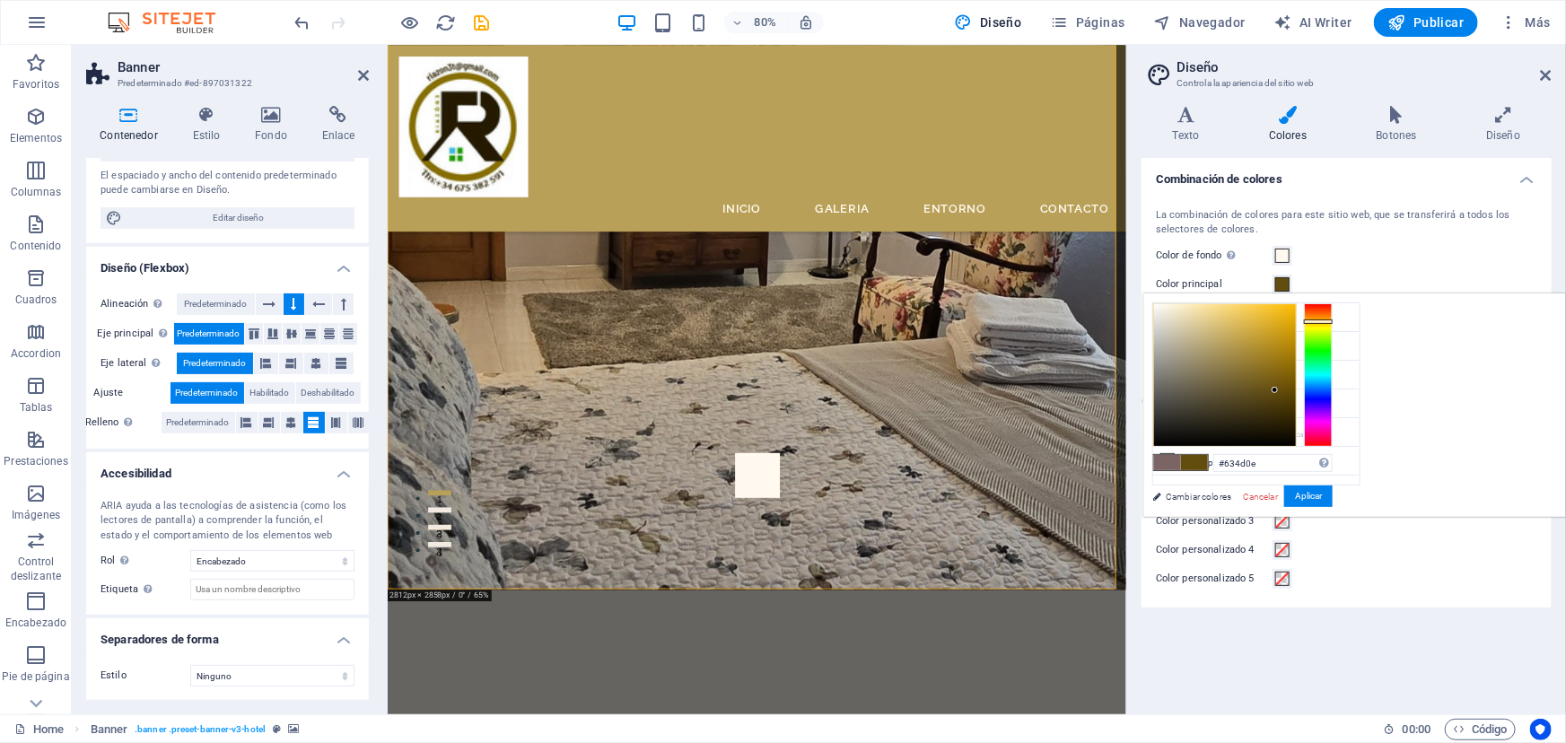
drag, startPoint x: 1449, startPoint y: 341, endPoint x: 1500, endPoint y: 389, distance: 69.8
click at [1278, 389] on div at bounding box center [1275, 390] width 6 height 6
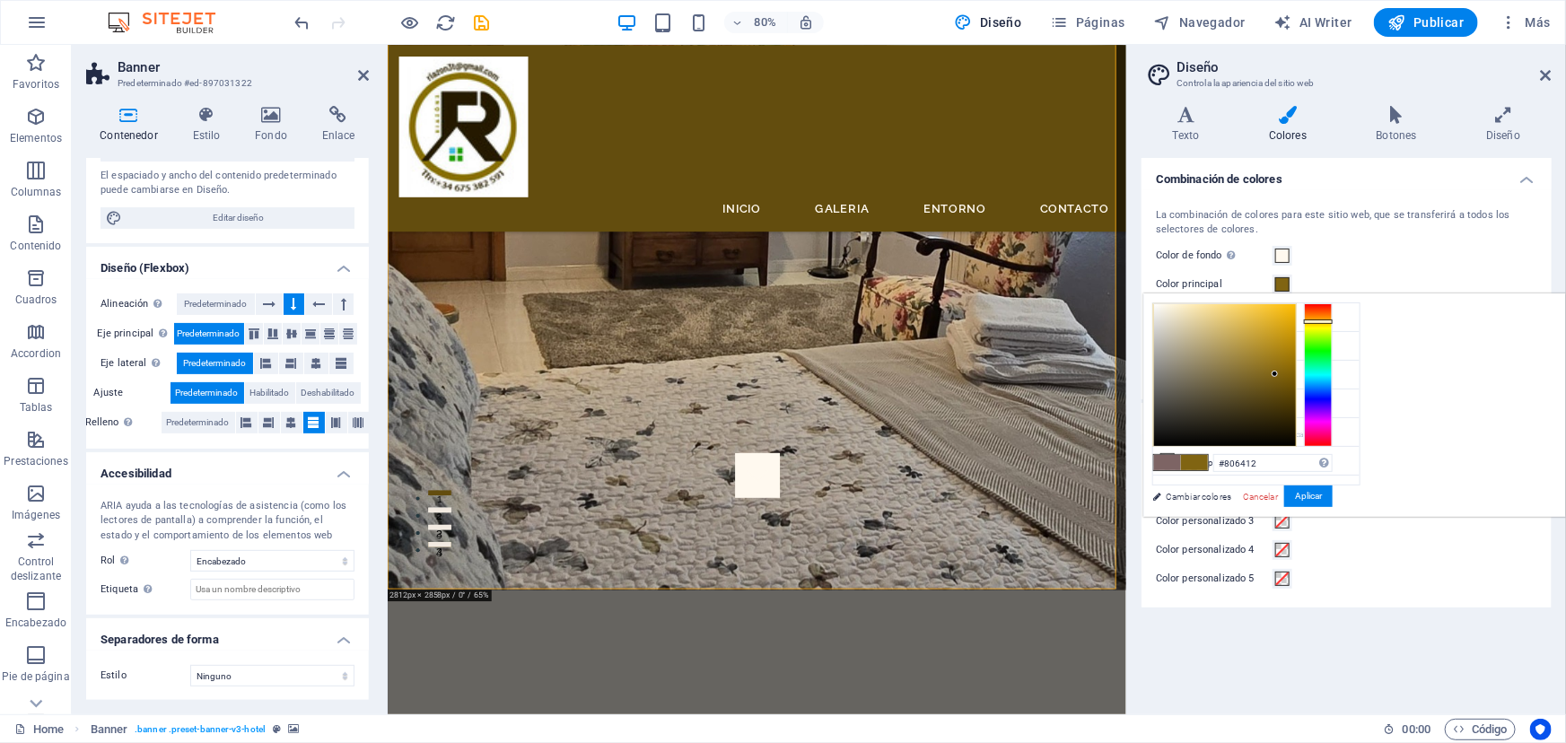
drag, startPoint x: 1500, startPoint y: 390, endPoint x: 1500, endPoint y: 373, distance: 17.1
click at [1278, 373] on div at bounding box center [1275, 374] width 6 height 6
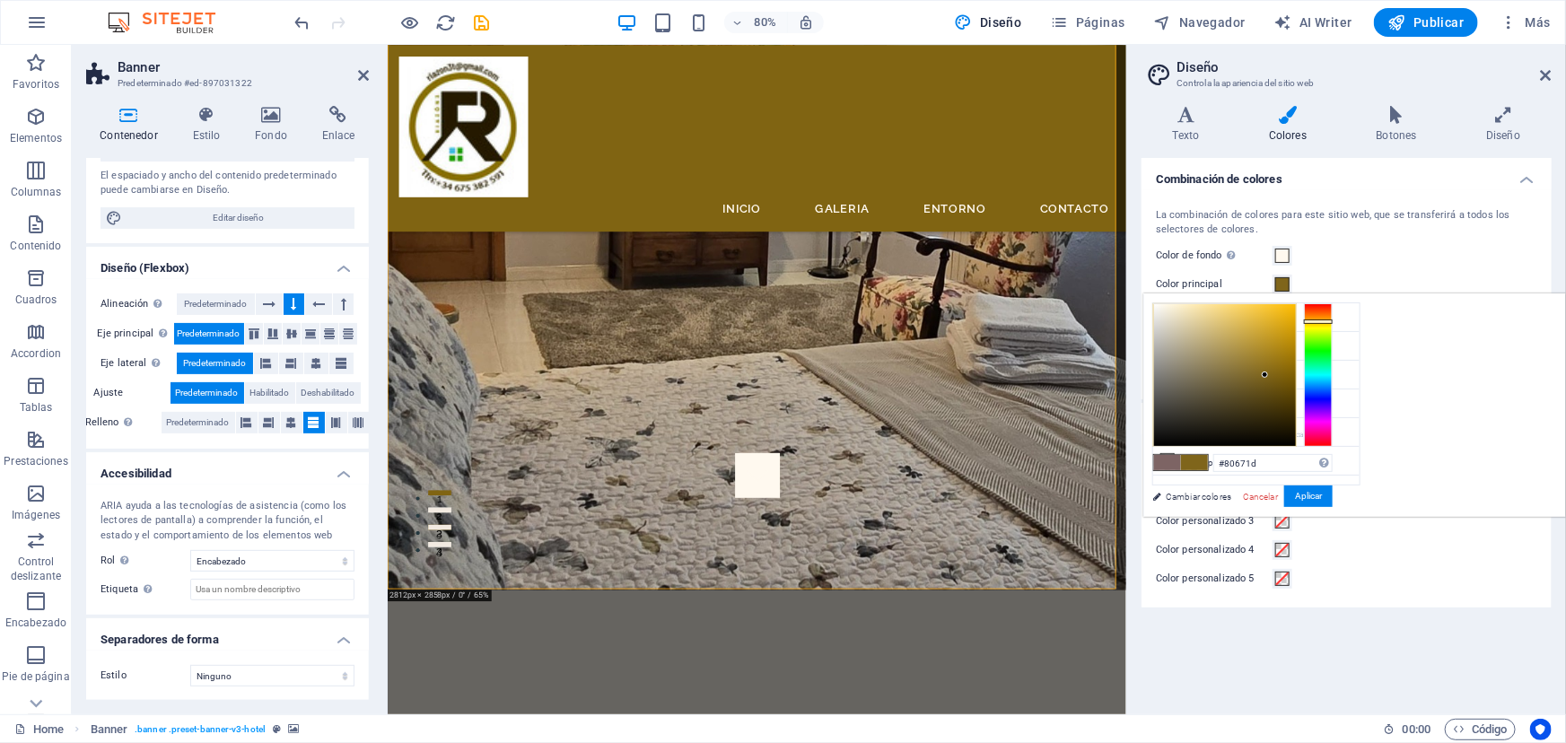
type input "#82681d"
drag, startPoint x: 1499, startPoint y: 373, endPoint x: 1488, endPoint y: 372, distance: 10.8
click at [1268, 372] on div at bounding box center [1265, 375] width 6 height 6
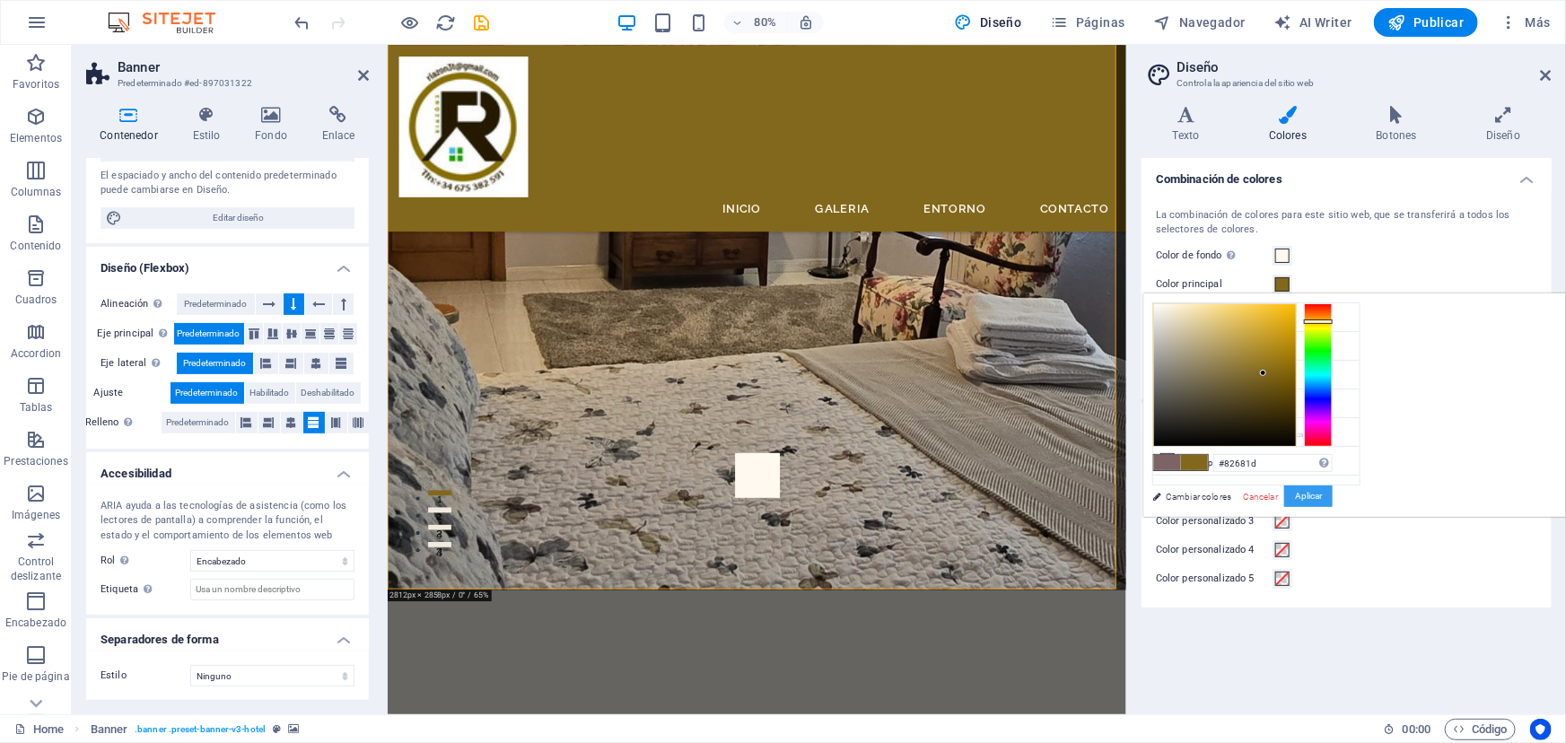
click at [1333, 494] on button "Aplicar" at bounding box center [1308, 497] width 48 height 22
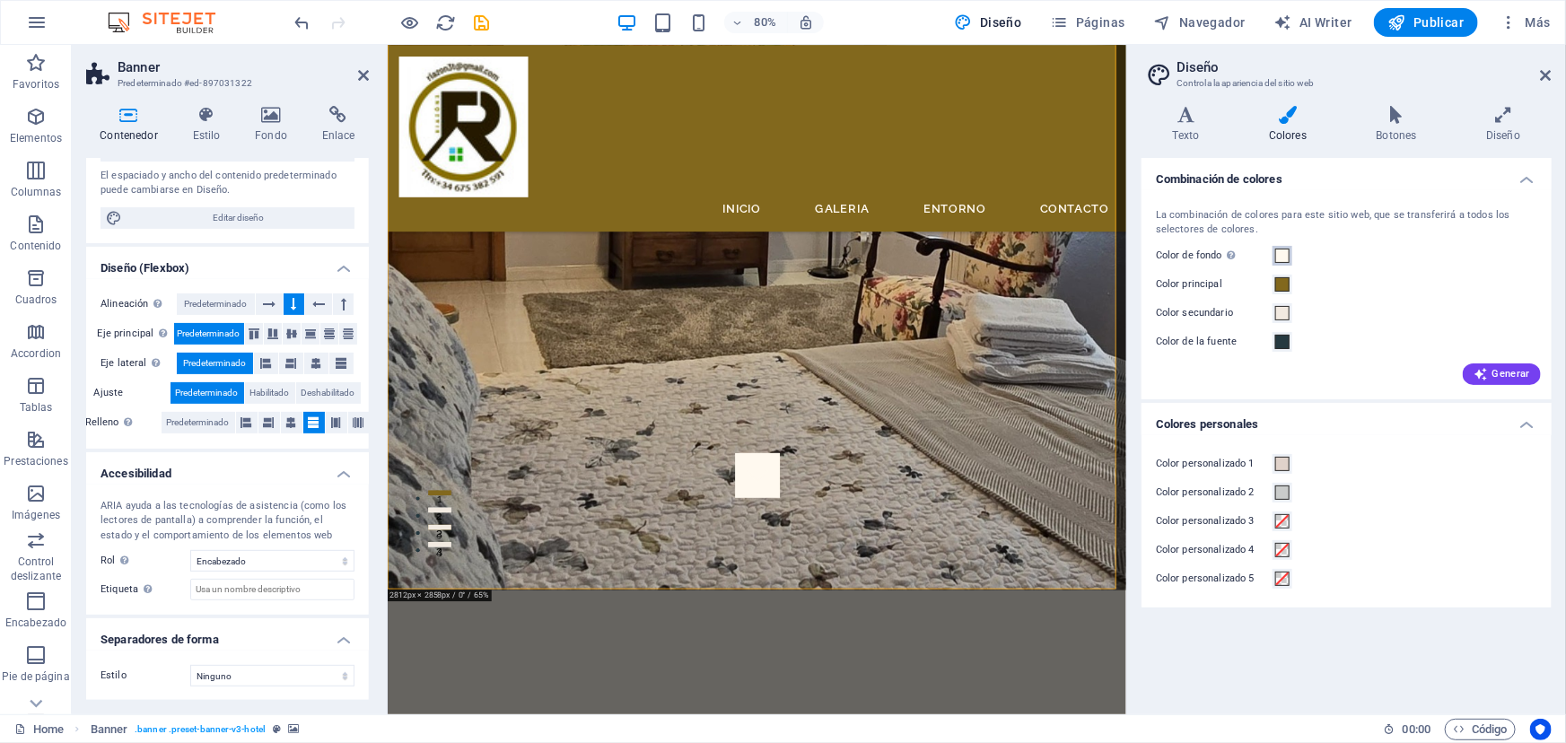
click at [1282, 255] on span at bounding box center [1282, 256] width 14 height 14
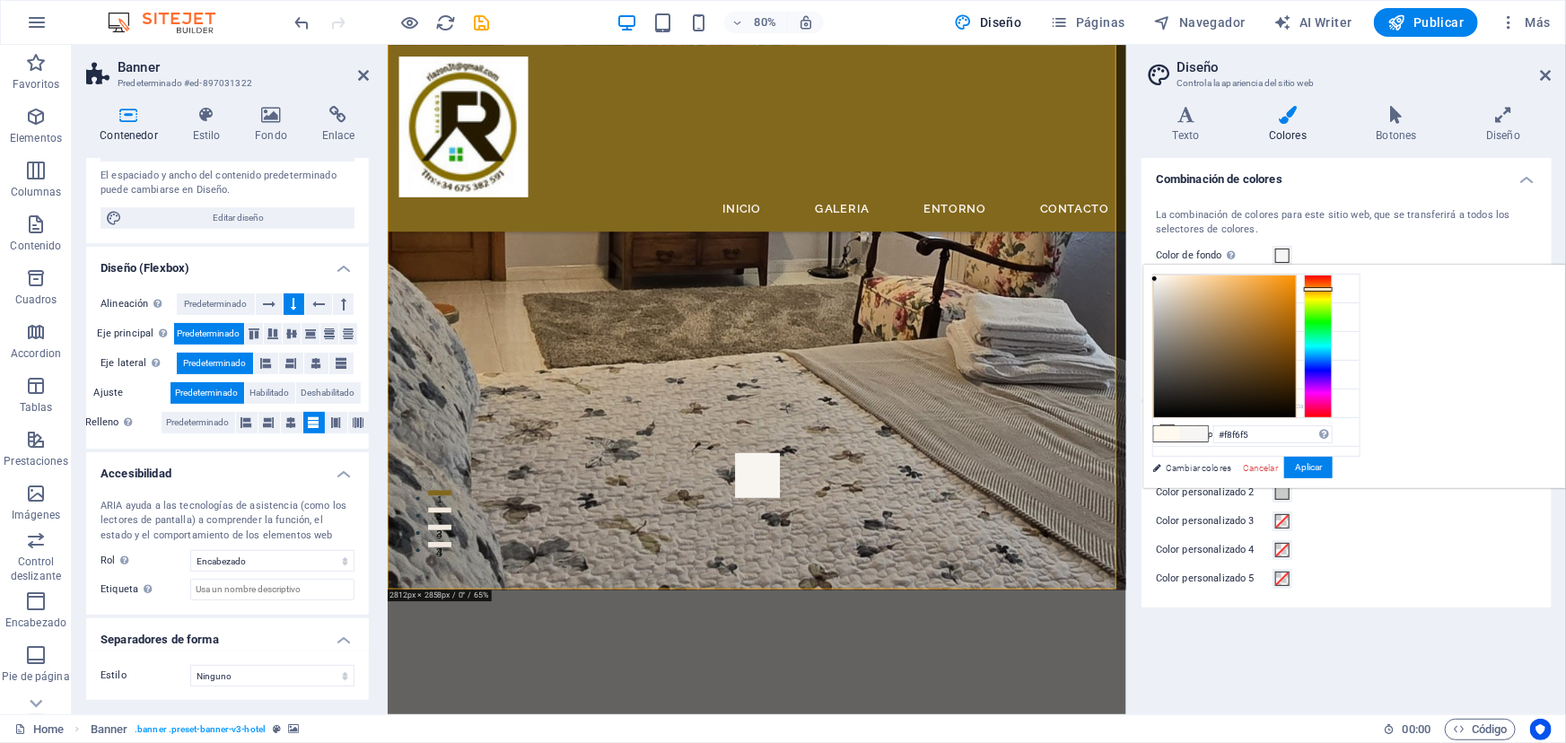
click at [1158, 278] on div at bounding box center [1154, 279] width 6 height 6
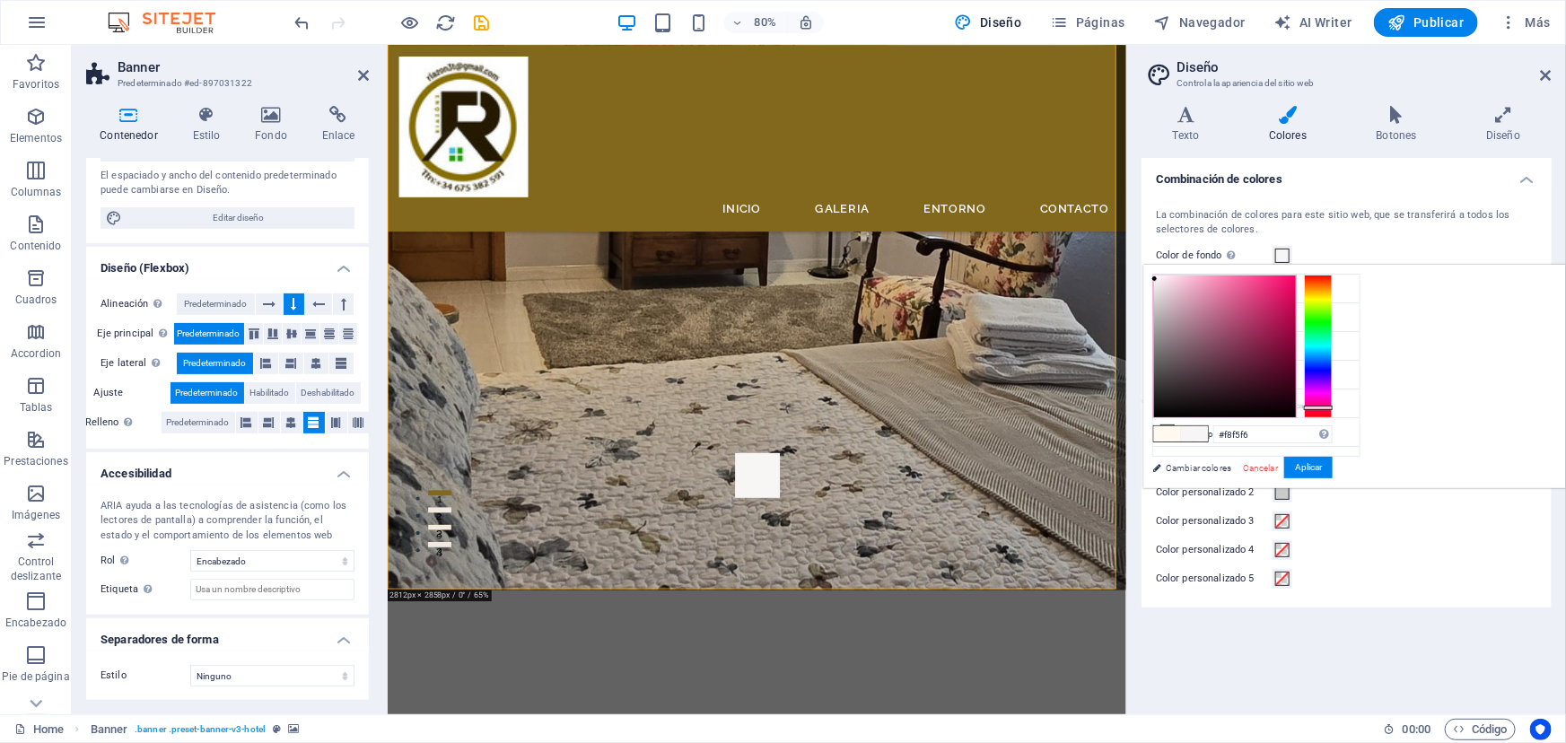
drag, startPoint x: 1541, startPoint y: 287, endPoint x: 1552, endPoint y: 407, distance: 119.8
click at [1333, 407] on div at bounding box center [1318, 408] width 29 height 4
click at [1162, 275] on div at bounding box center [1159, 275] width 6 height 6
click at [1333, 459] on button "Aplicar" at bounding box center [1308, 468] width 48 height 22
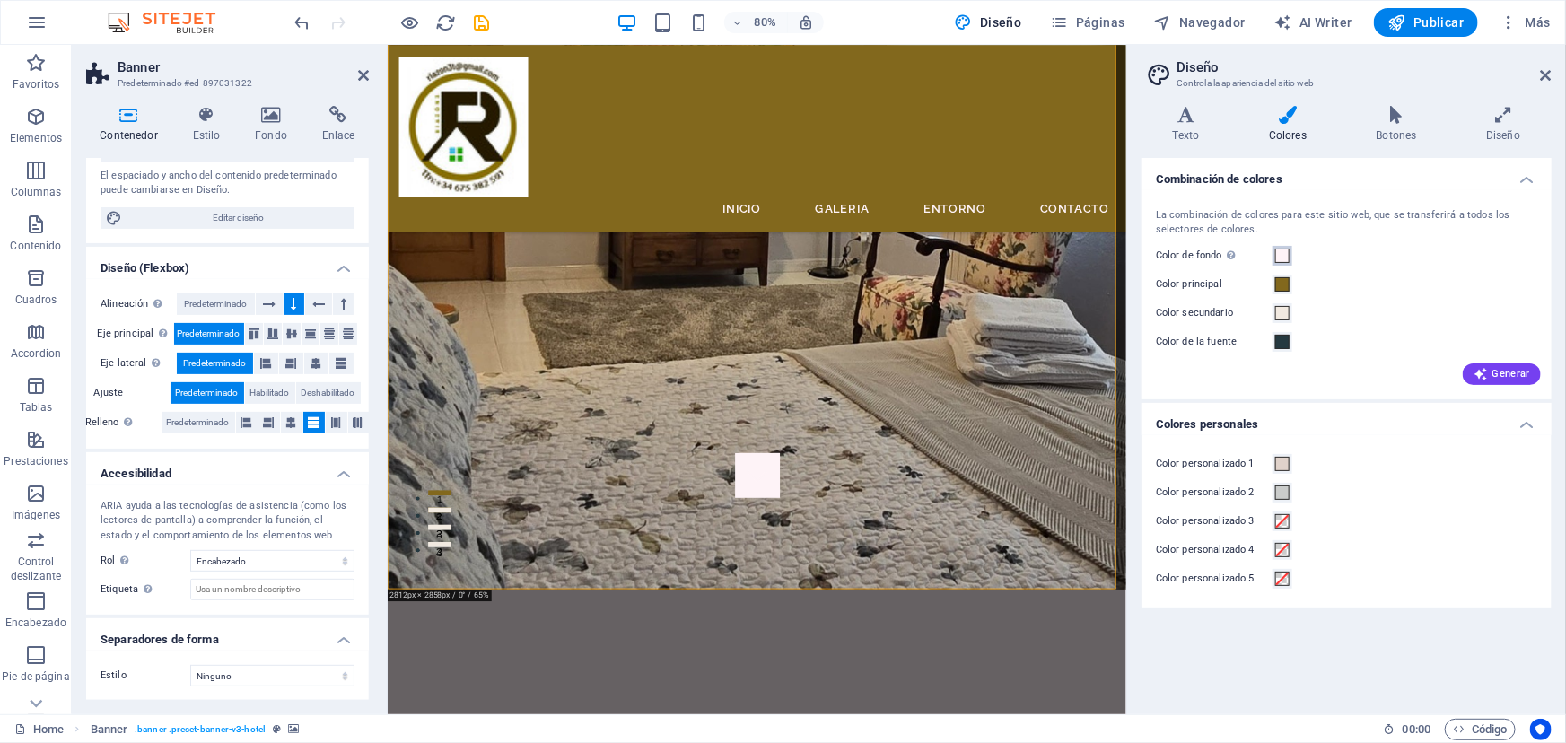
click at [1283, 256] on span at bounding box center [1282, 256] width 14 height 14
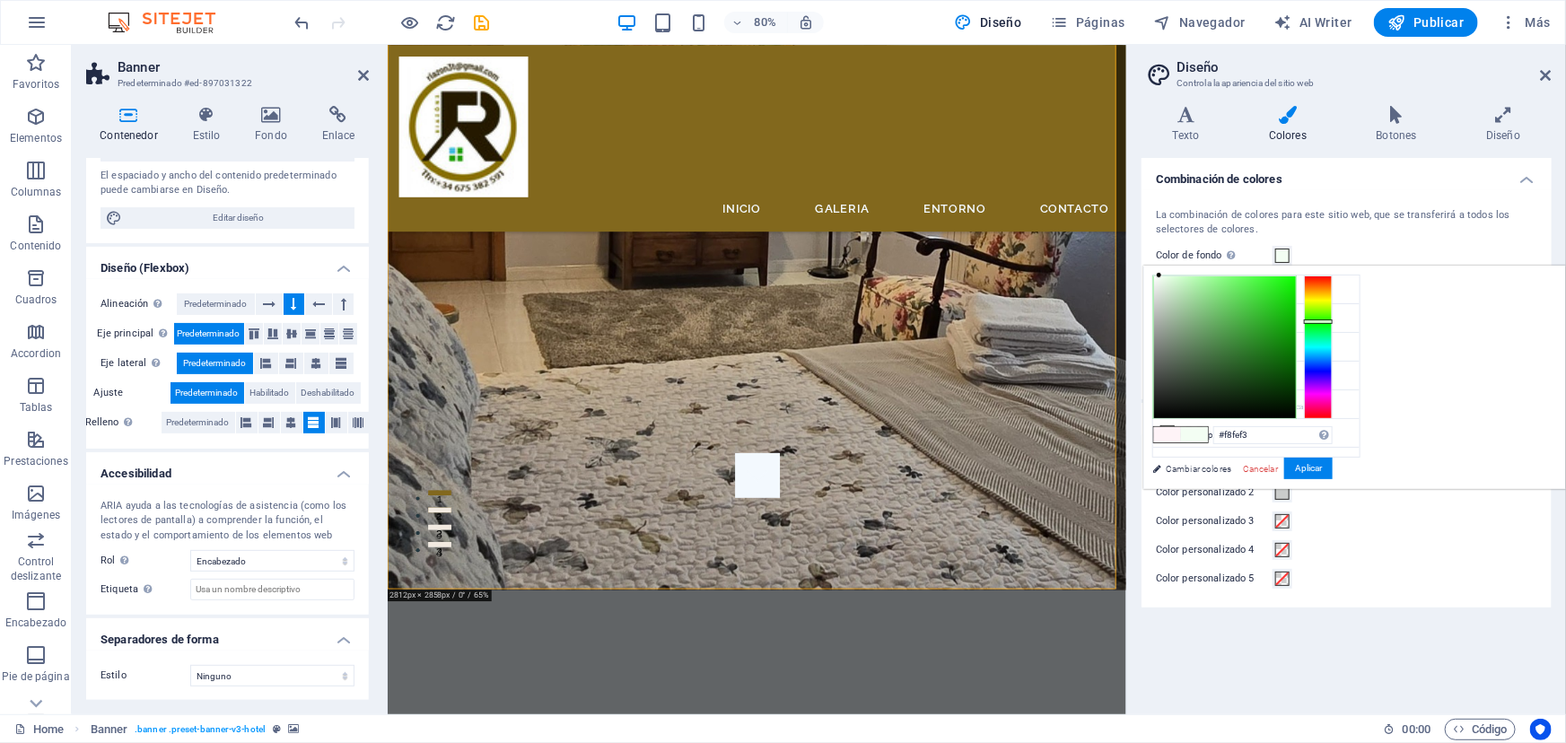
type input "#fafef3"
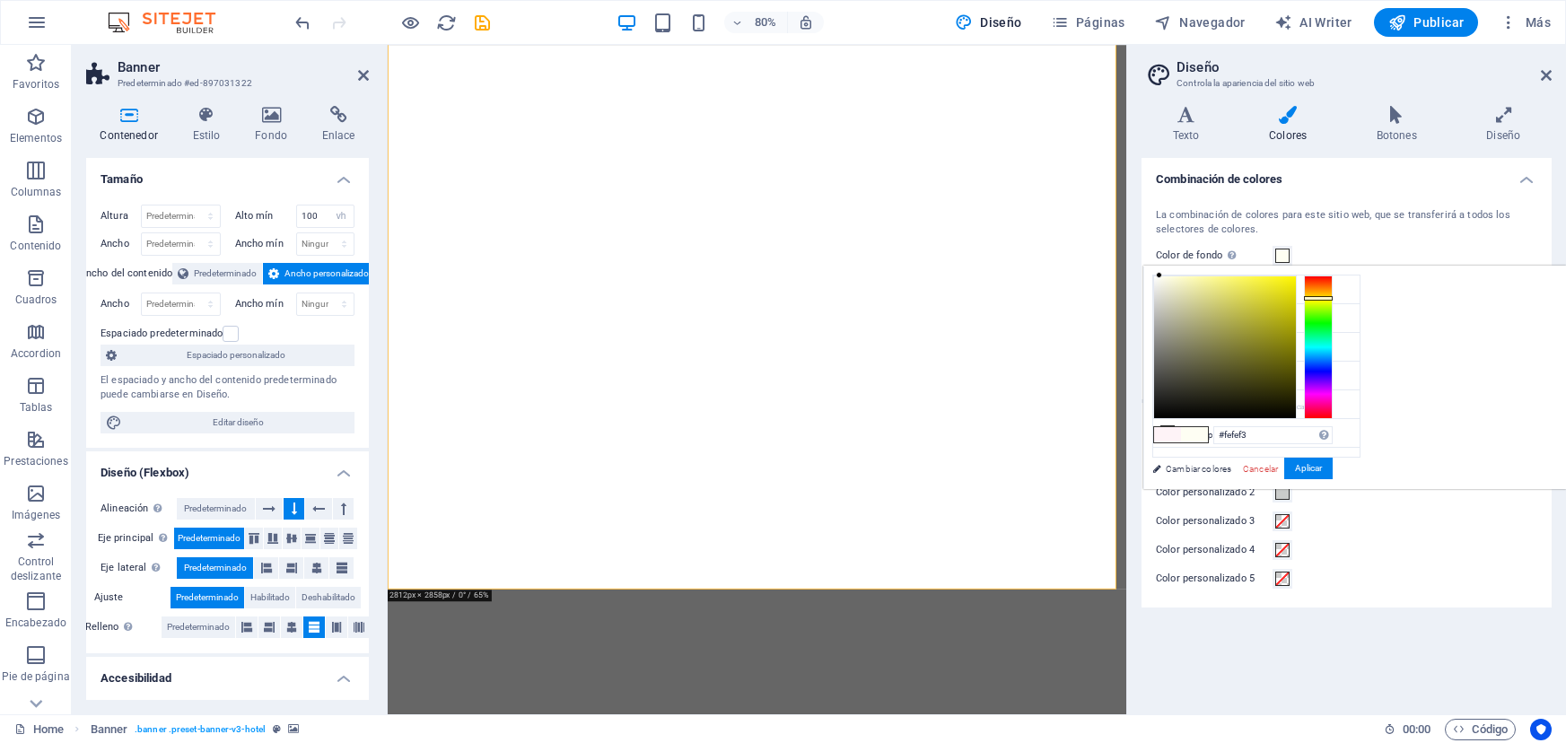
select select "vh"
select select "header"
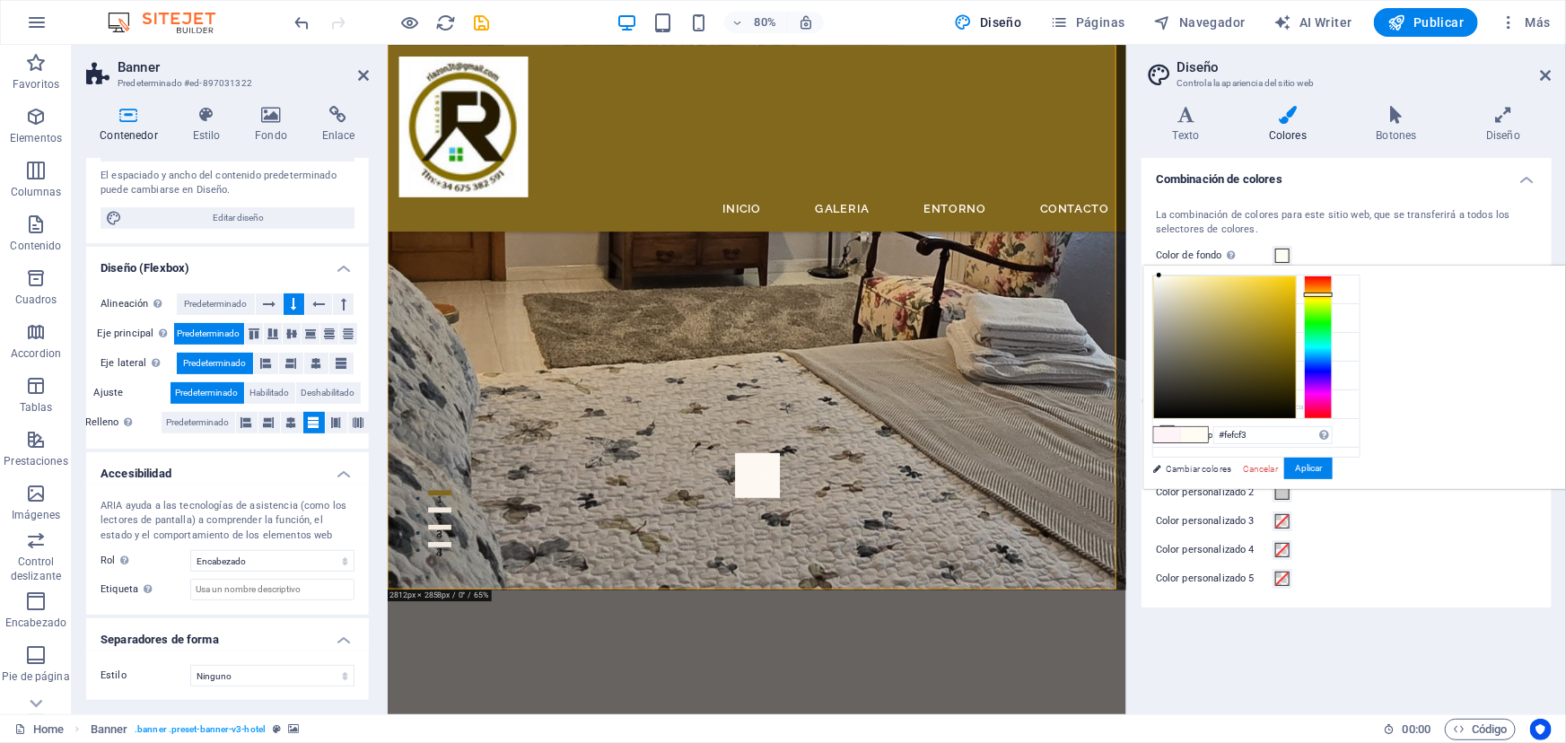
click at [1333, 293] on div at bounding box center [1318, 295] width 29 height 4
click at [1160, 280] on div at bounding box center [1157, 280] width 6 height 6
click at [1167, 342] on icon at bounding box center [1167, 346] width 13 height 13
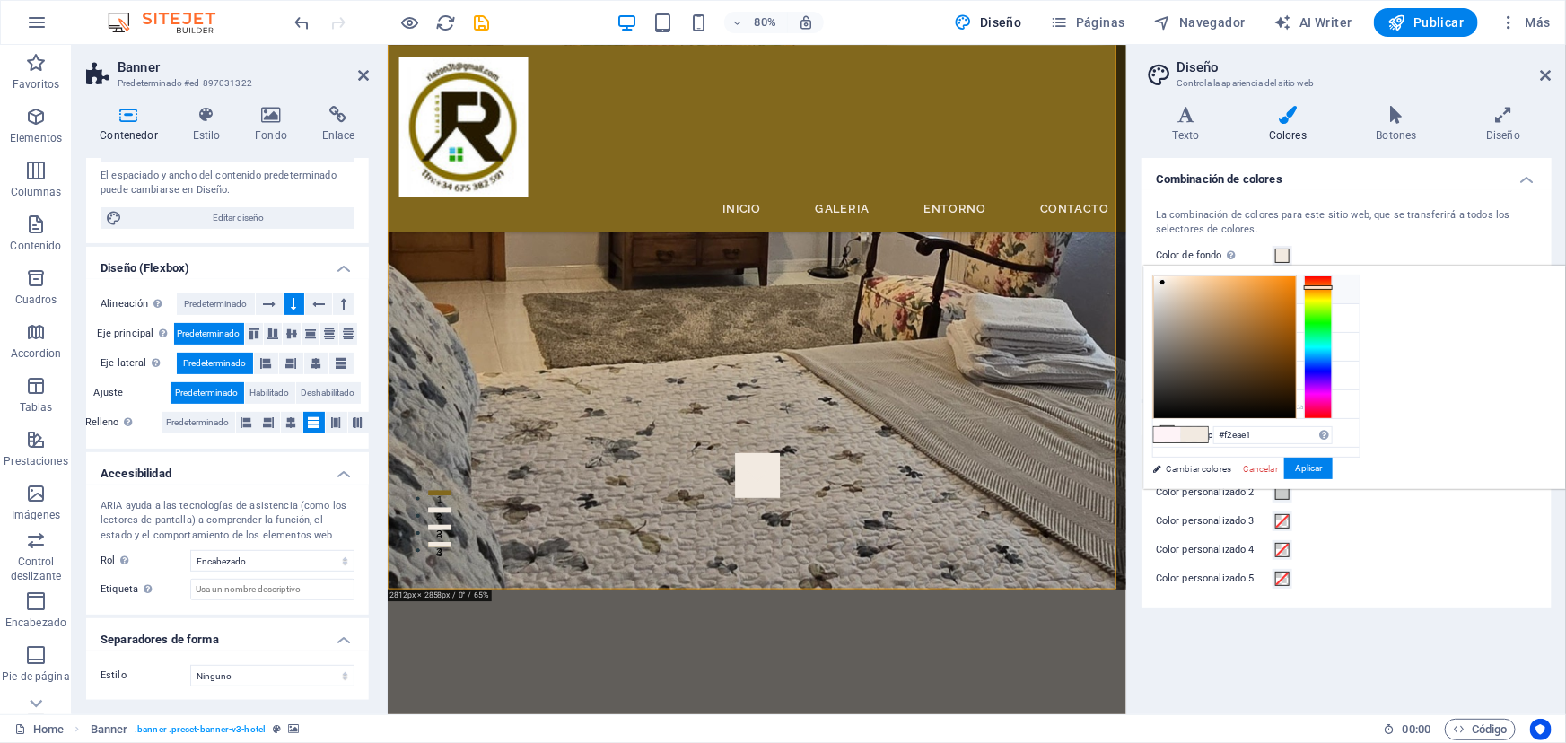
click at [1167, 286] on icon at bounding box center [1167, 289] width 13 height 13
type input "#fefefd"
click at [1157, 275] on div at bounding box center [1154, 275] width 6 height 6
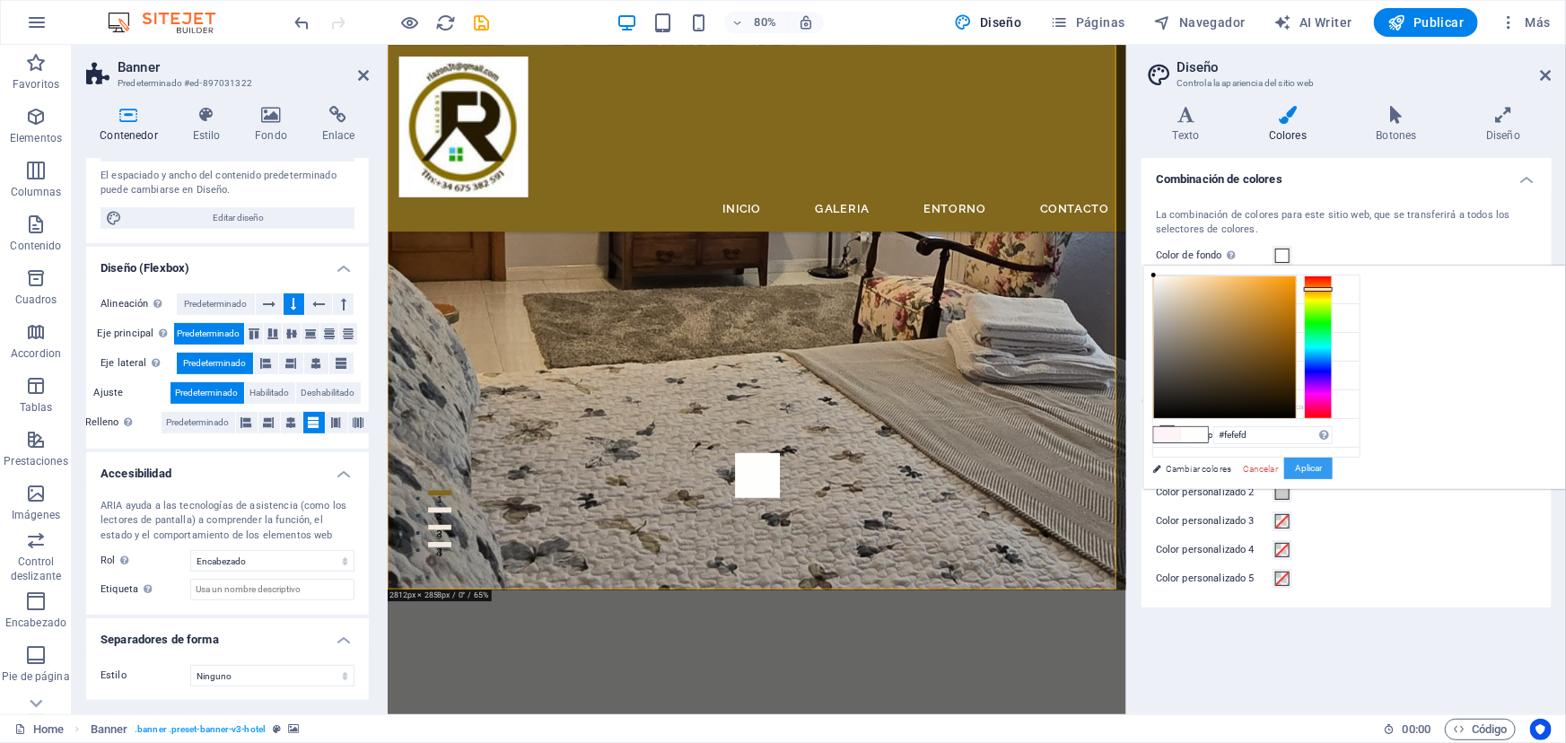
click at [1333, 463] on button "Aplicar" at bounding box center [1308, 469] width 48 height 22
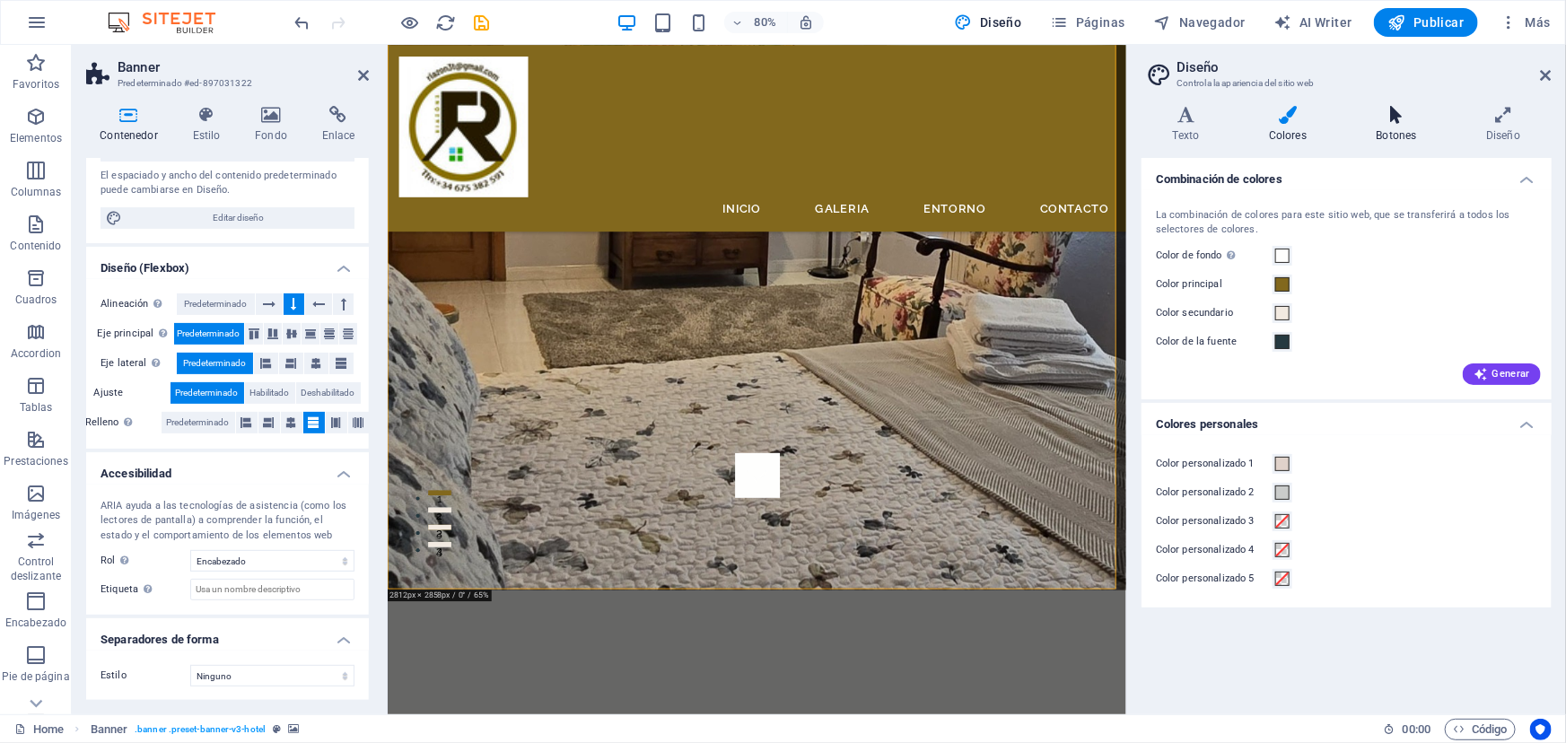
click at [1397, 128] on h4 "Botones" at bounding box center [1400, 125] width 110 height 38
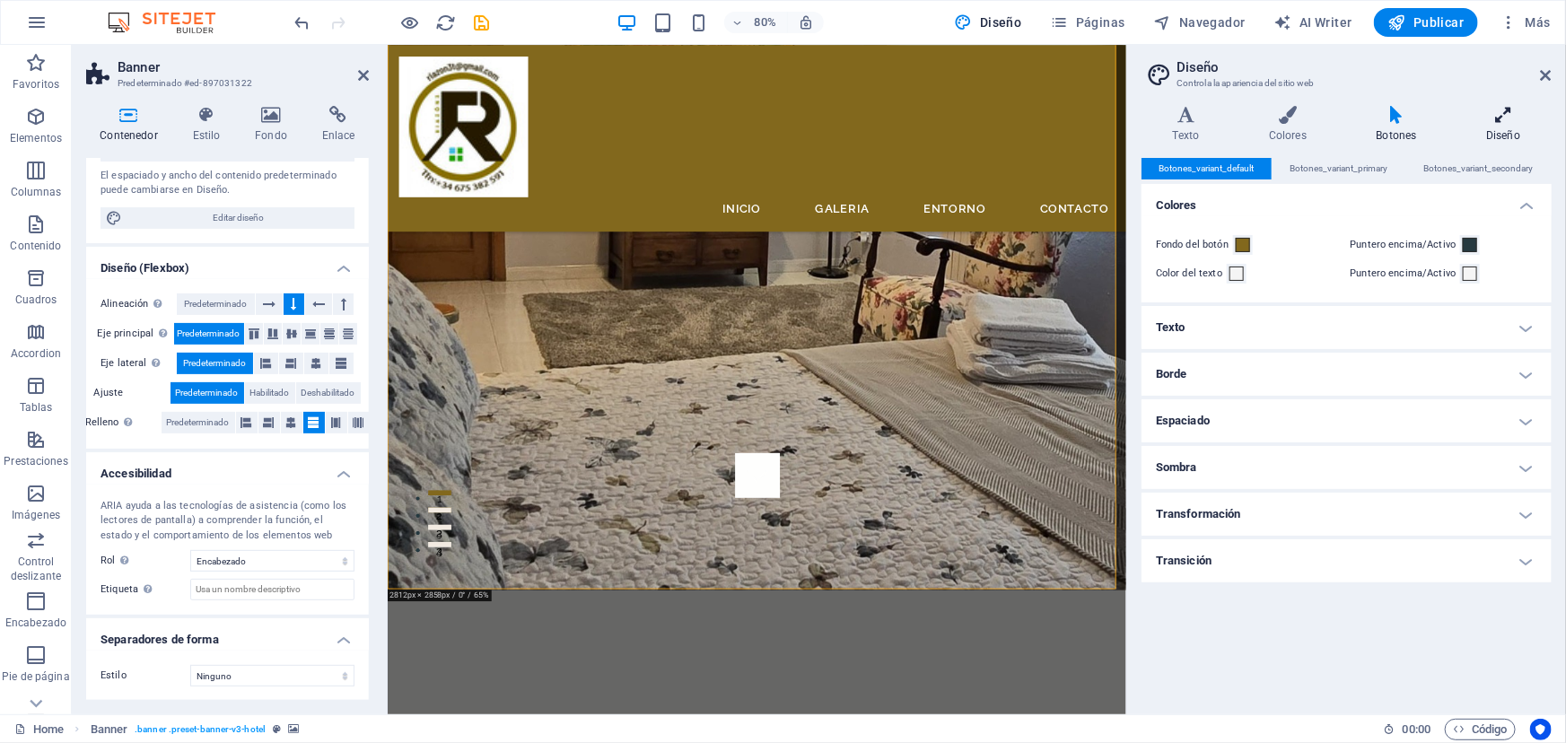
click at [1502, 115] on icon at bounding box center [1504, 115] width 96 height 18
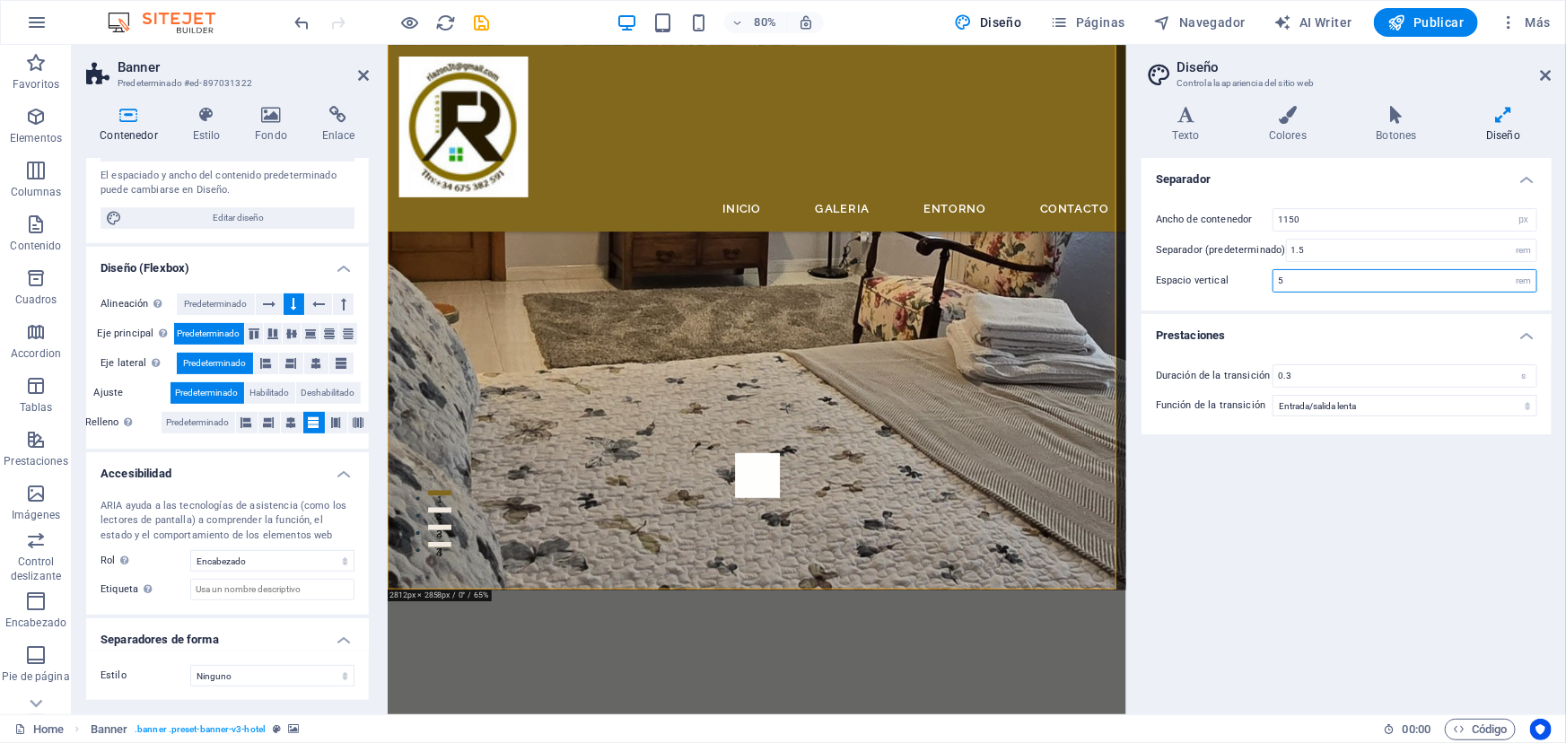
click at [1357, 284] on input "5" at bounding box center [1404, 281] width 263 height 22
drag, startPoint x: 1357, startPoint y: 284, endPoint x: 1255, endPoint y: 279, distance: 102.4
click at [1256, 279] on div "Espacio vertical 5 rem" at bounding box center [1346, 280] width 381 height 23
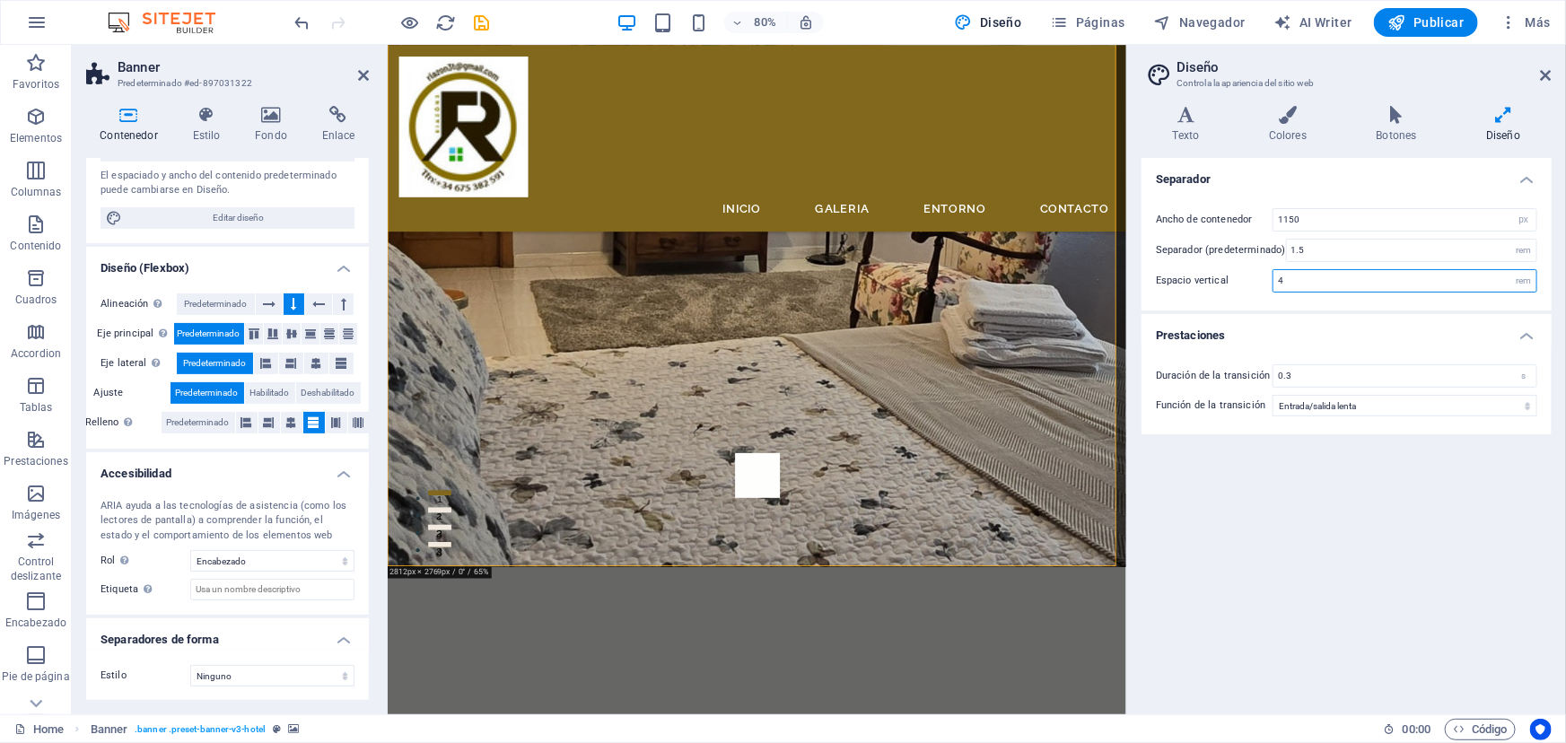
drag, startPoint x: 1288, startPoint y: 278, endPoint x: 1235, endPoint y: 275, distance: 53.1
click at [1242, 278] on div "Espacio vertical 4 rem" at bounding box center [1346, 280] width 381 height 23
type input "5"
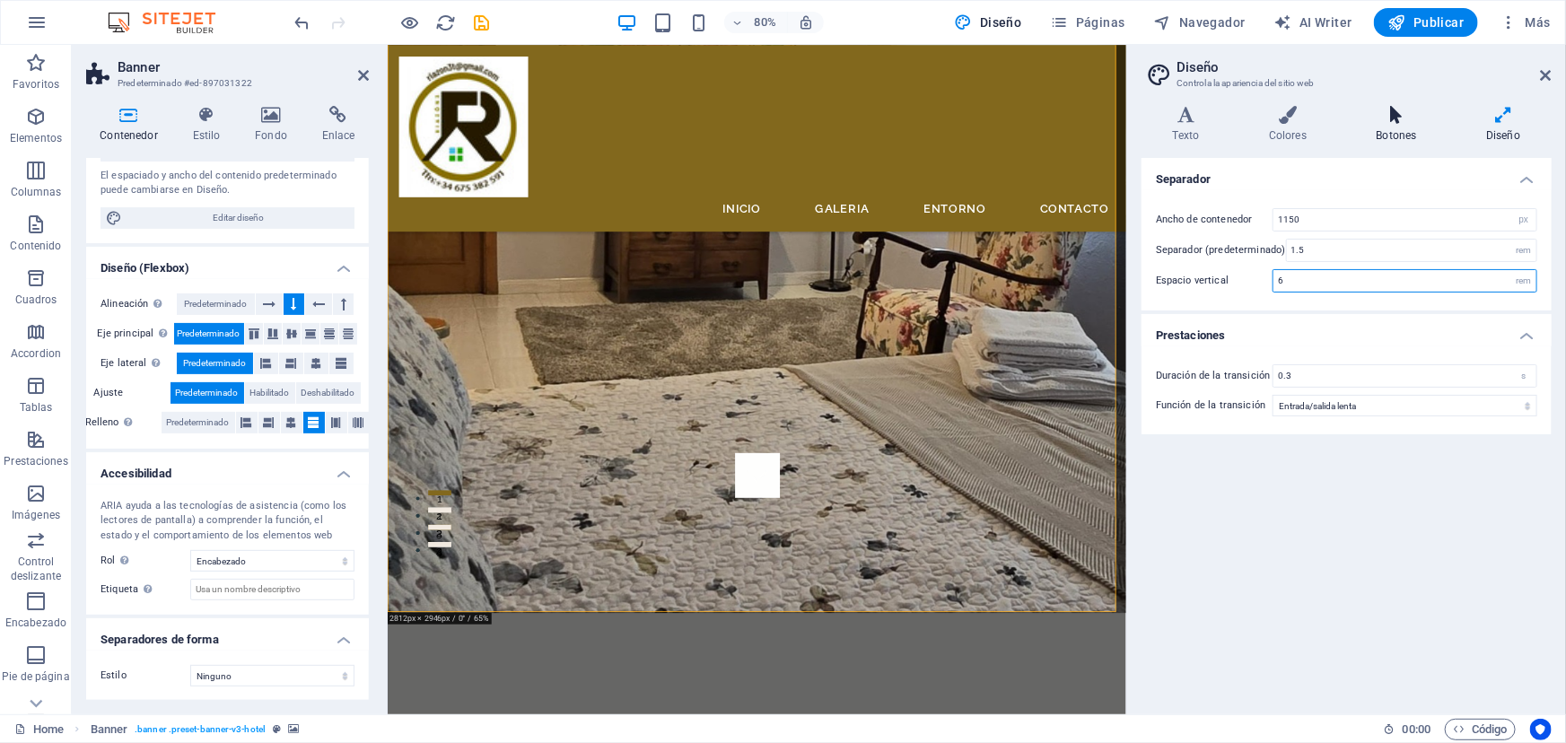
type input "6"
click at [1383, 120] on icon at bounding box center [1396, 115] width 103 height 18
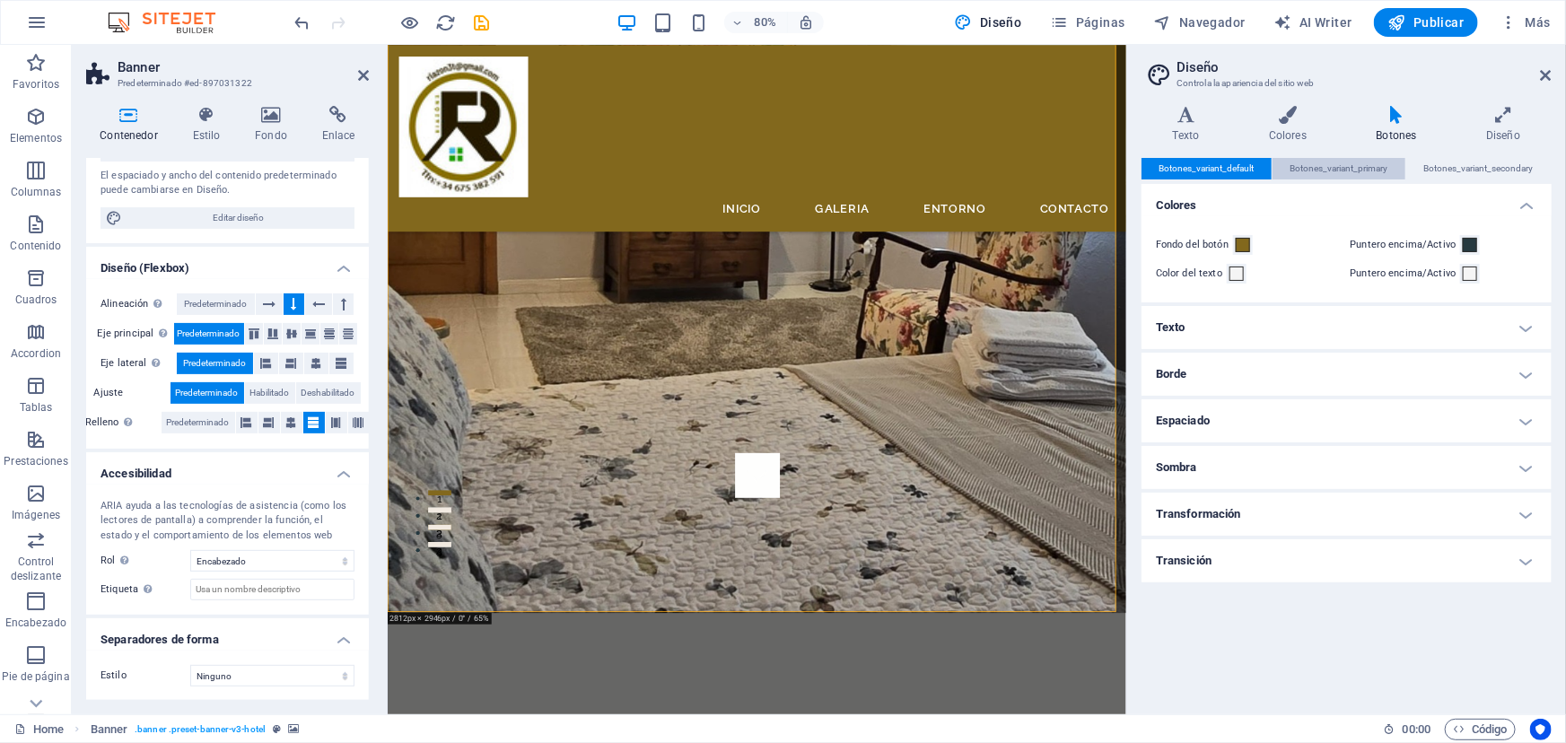
click at [1345, 170] on span "Botones_variant_primary" at bounding box center [1340, 169] width 98 height 22
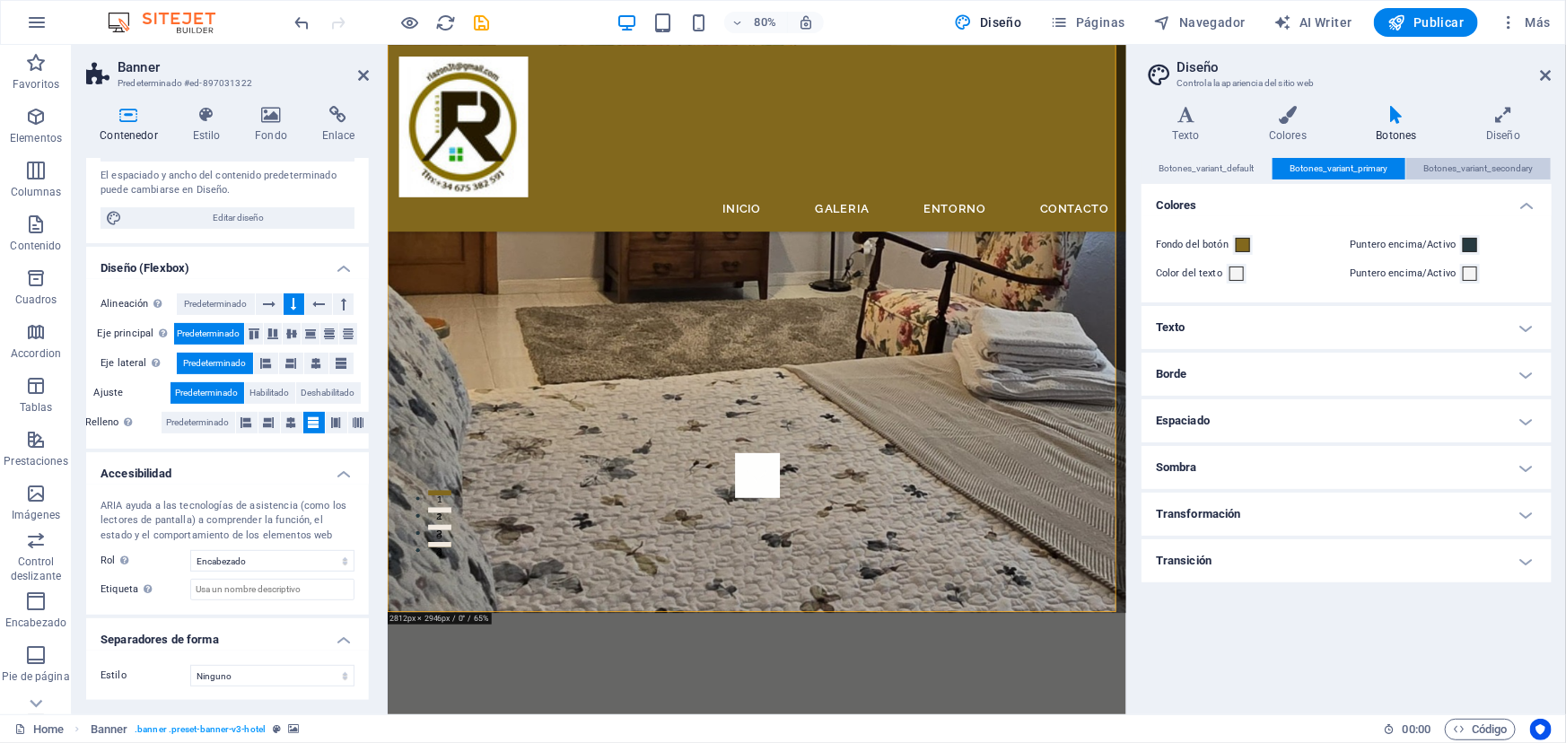
click at [1449, 169] on span "Botones_variant_secondary" at bounding box center [1478, 169] width 109 height 22
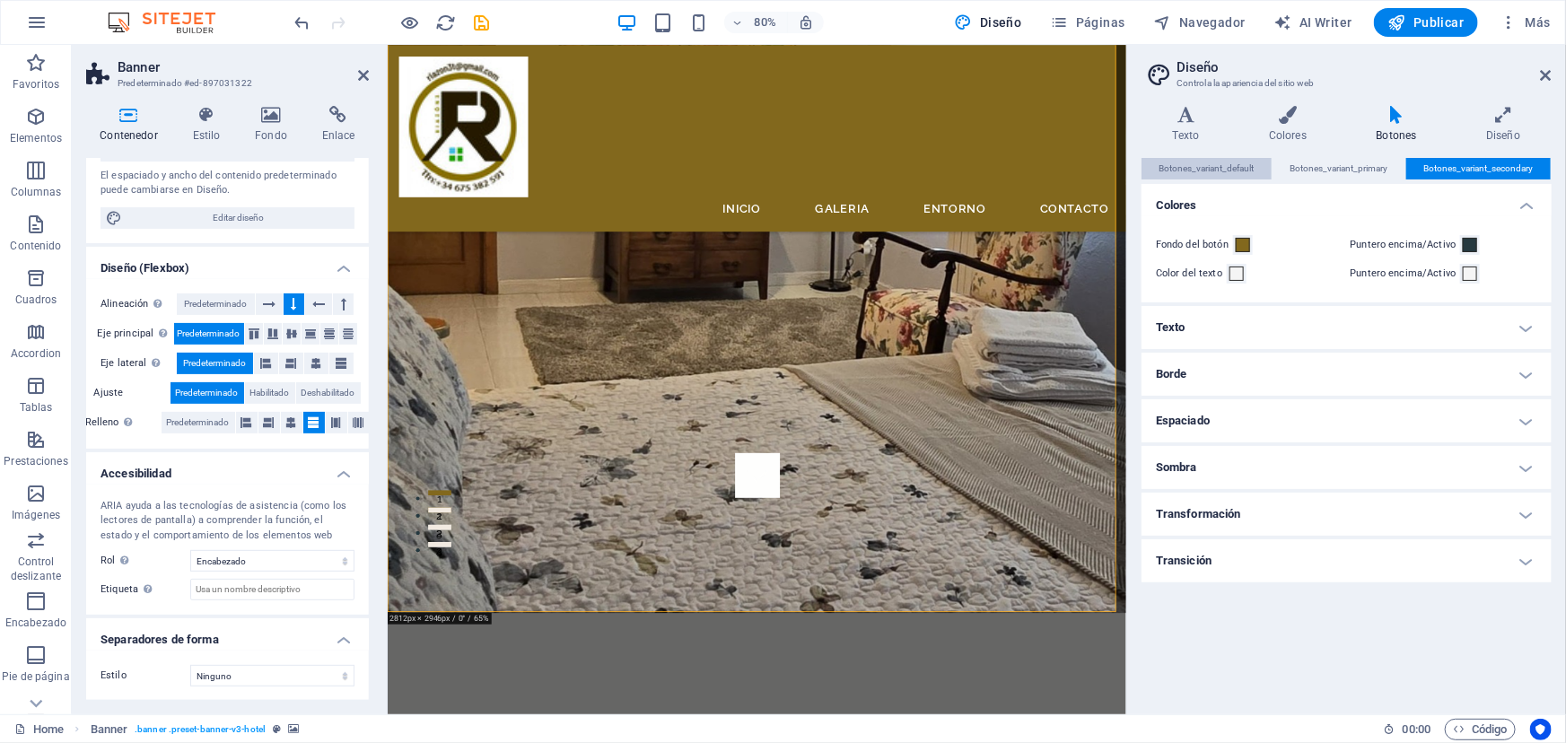
click at [1221, 162] on span "Botones_variant_default" at bounding box center [1207, 169] width 95 height 22
click at [1550, 64] on h2 "Diseño" at bounding box center [1364, 67] width 375 height 16
click at [1545, 74] on icon at bounding box center [1546, 75] width 11 height 14
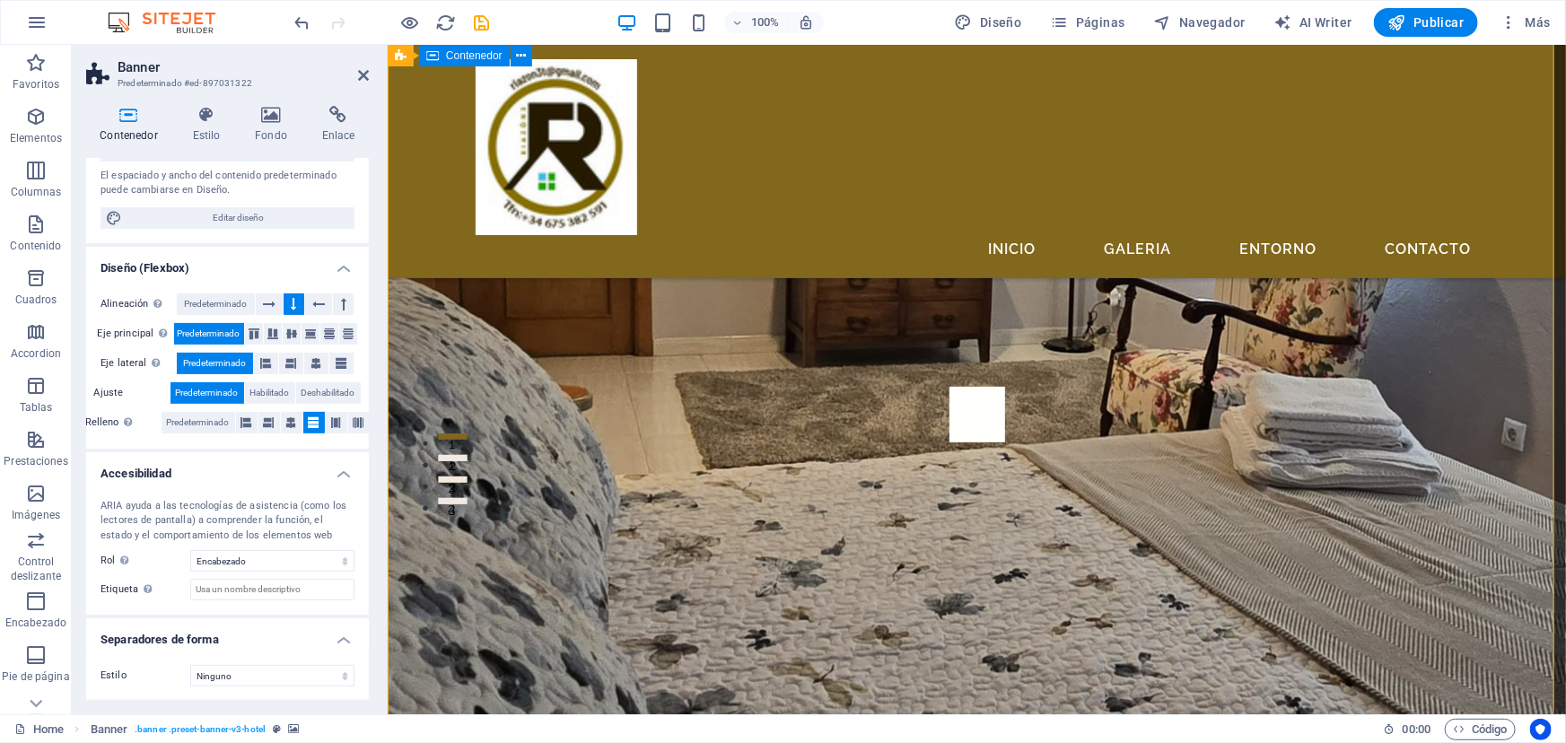
click at [362, 69] on icon at bounding box center [363, 75] width 11 height 14
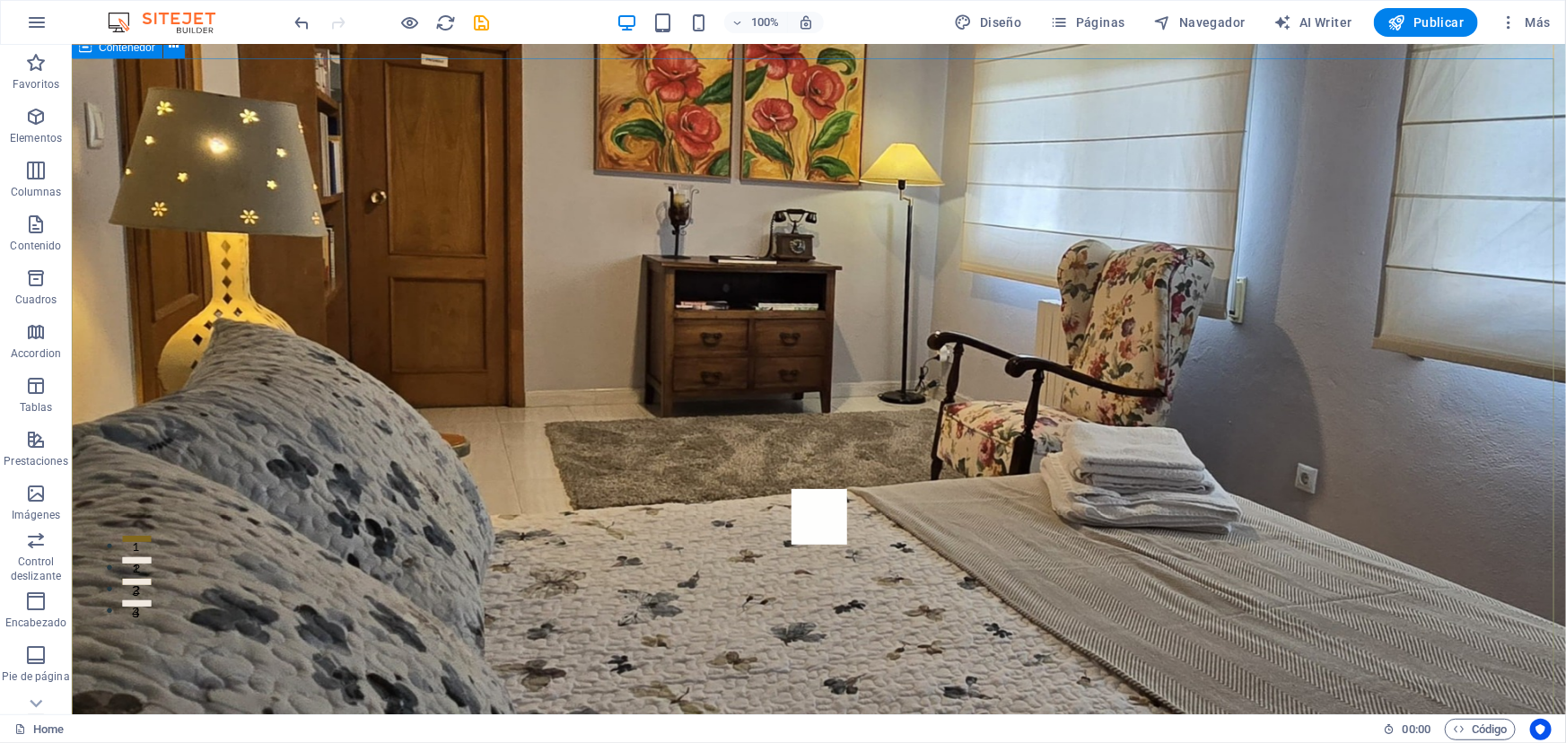
scroll to position [162, 0]
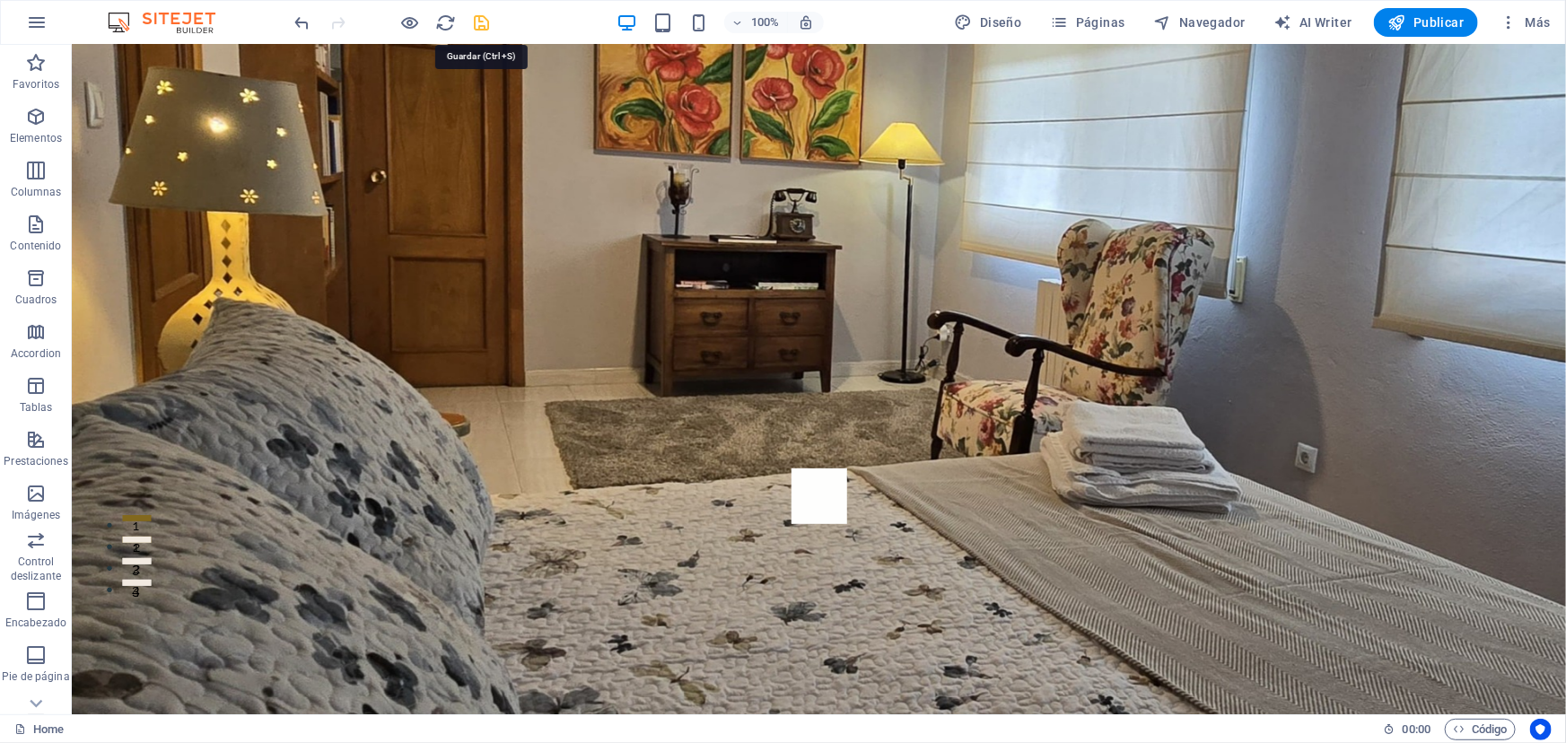
click at [481, 21] on icon "save" at bounding box center [482, 23] width 21 height 21
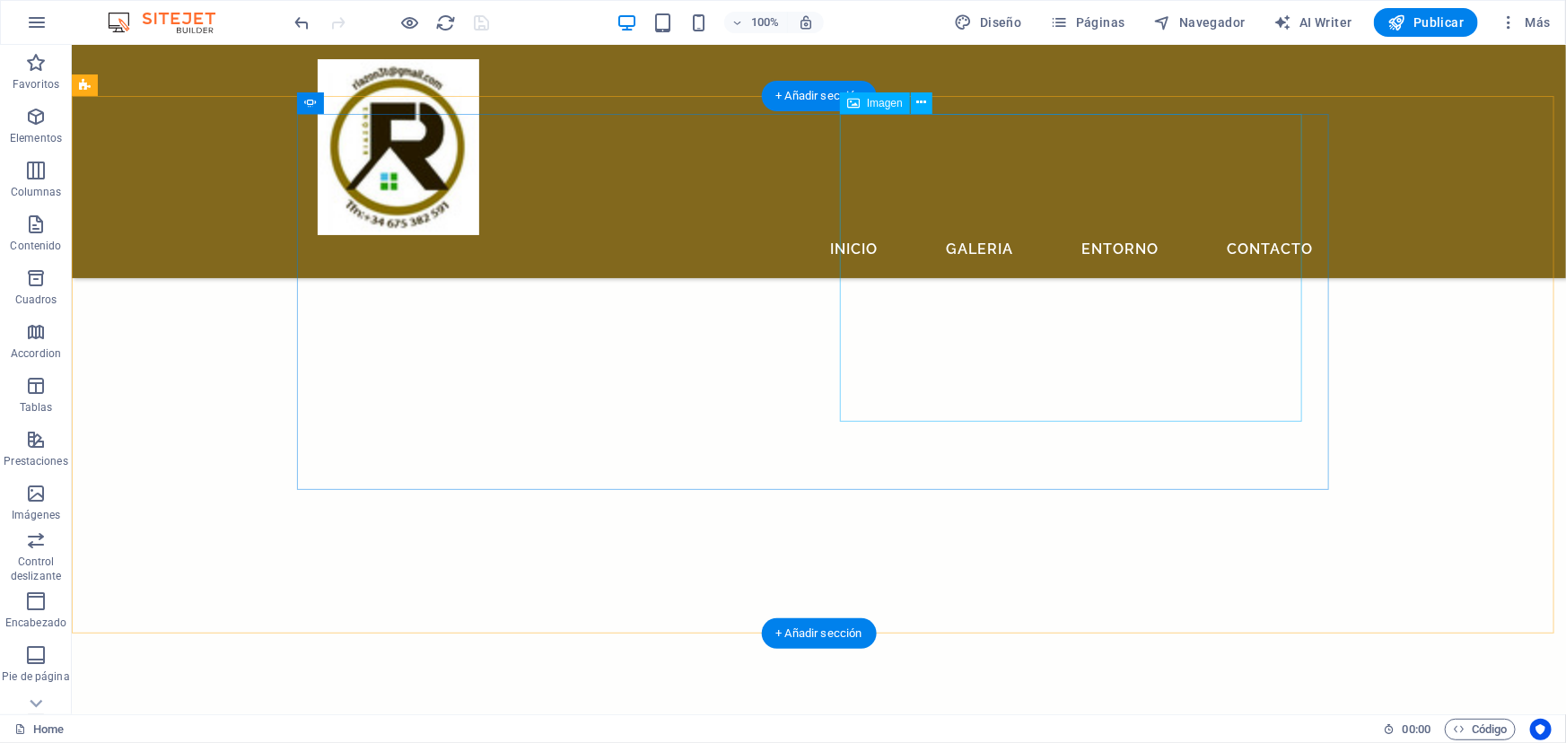
scroll to position [3752, 0]
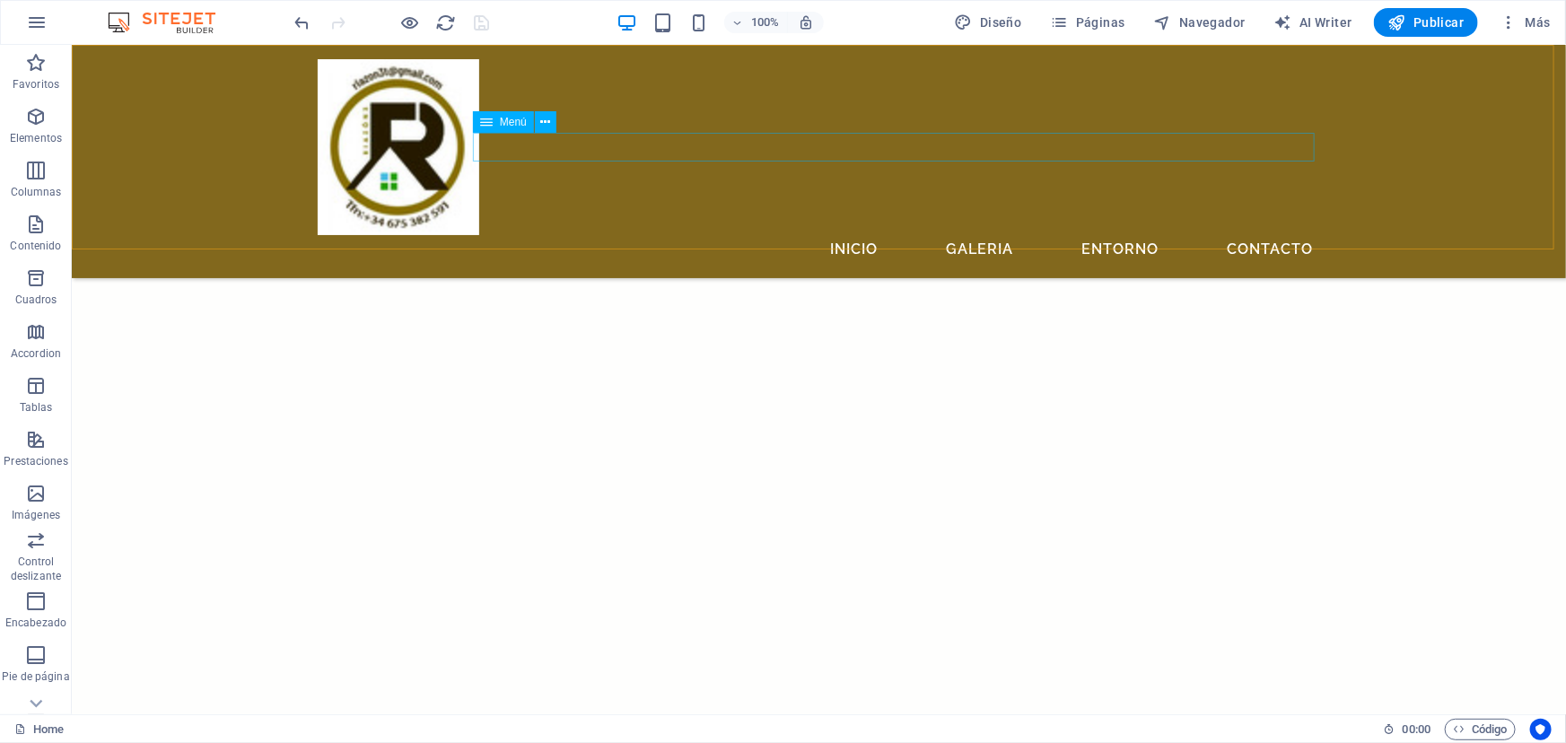
click at [1123, 234] on nav "Inicio Galeria Entorno Contacto" at bounding box center [818, 248] width 1003 height 29
click at [1238, 234] on nav "Inicio Galeria Entorno Contacto" at bounding box center [818, 248] width 1003 height 29
click at [547, 122] on icon at bounding box center [545, 122] width 10 height 19
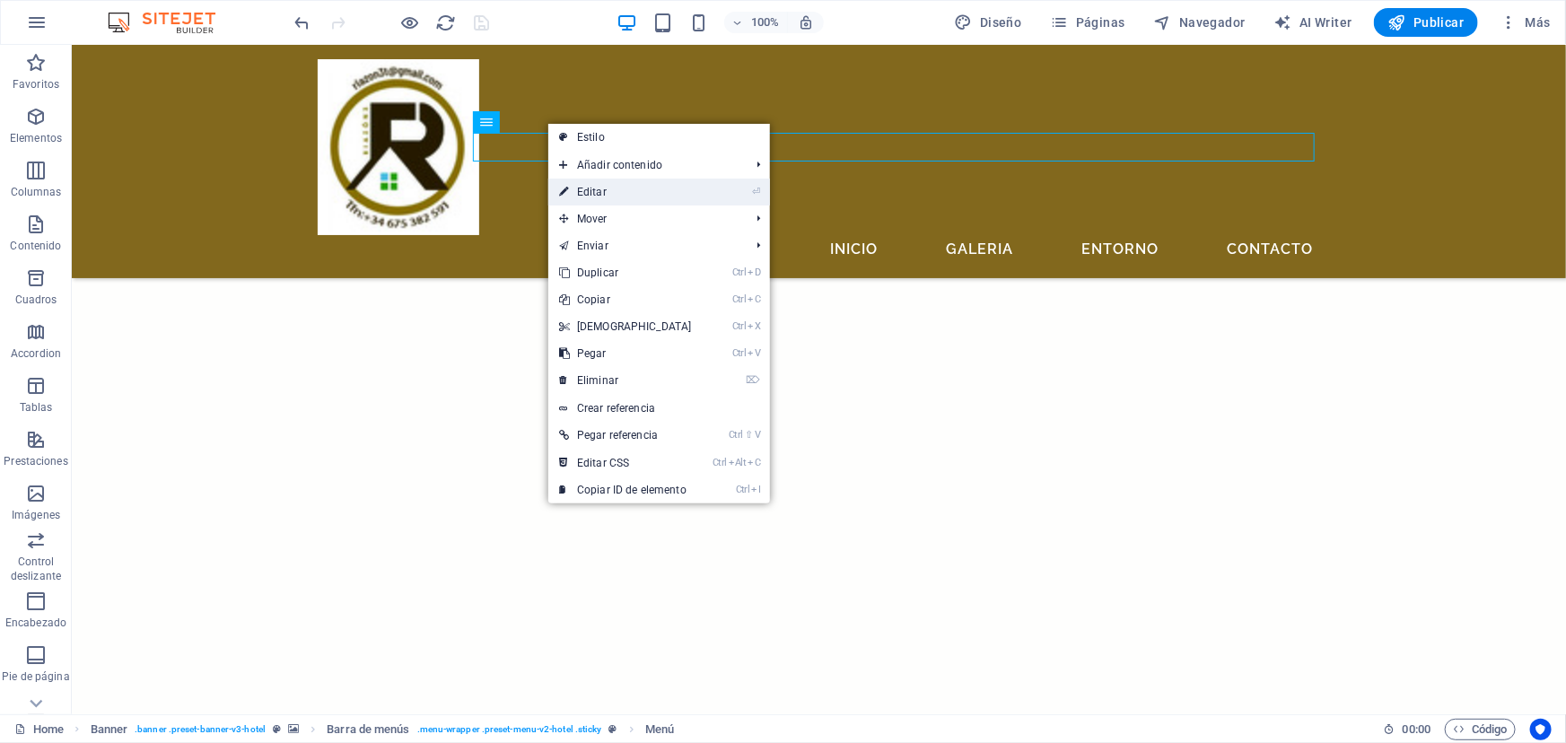
click at [592, 197] on link "⏎ Editar" at bounding box center [625, 192] width 154 height 27
select select
select select "1"
select select
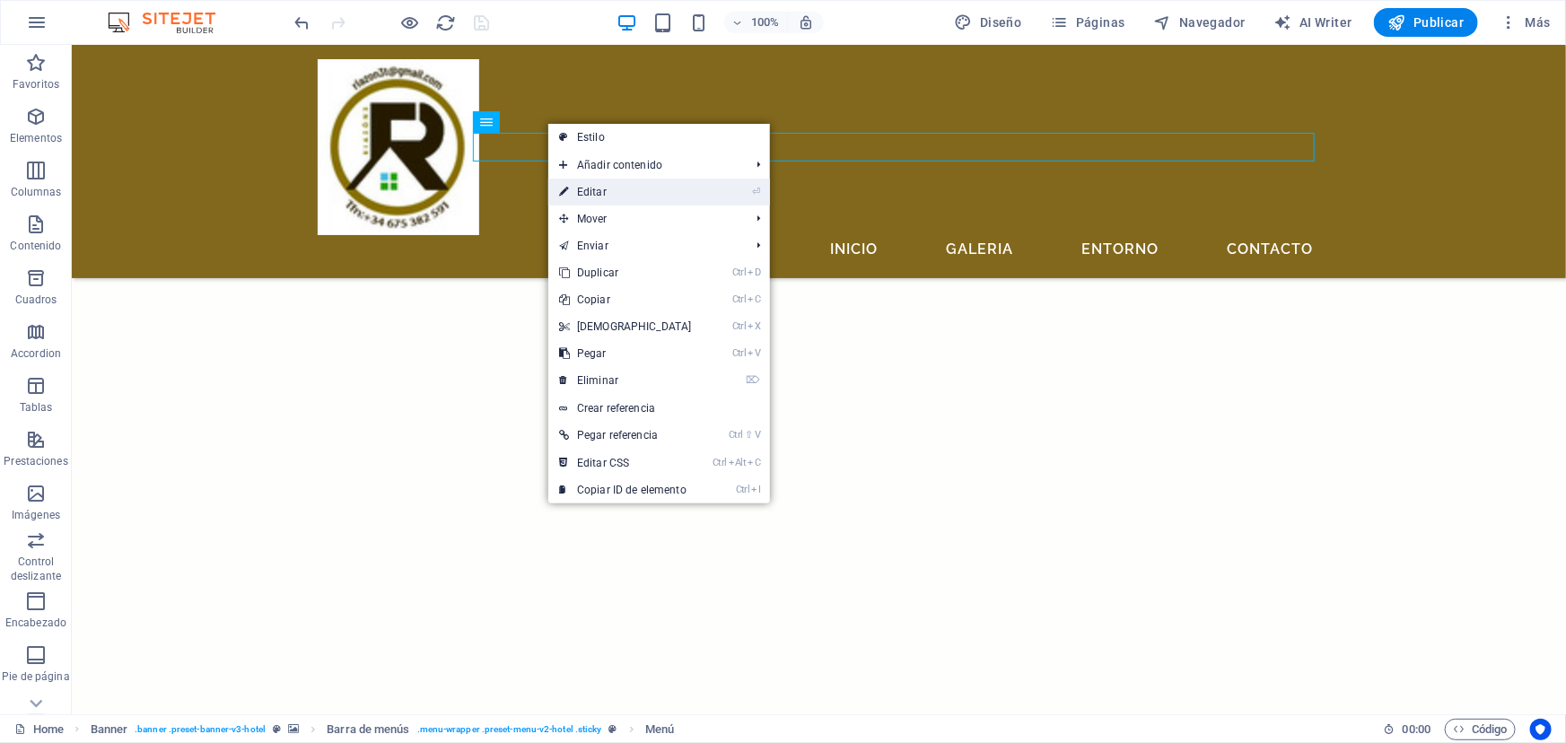
select select "2"
select select
select select "3"
select select
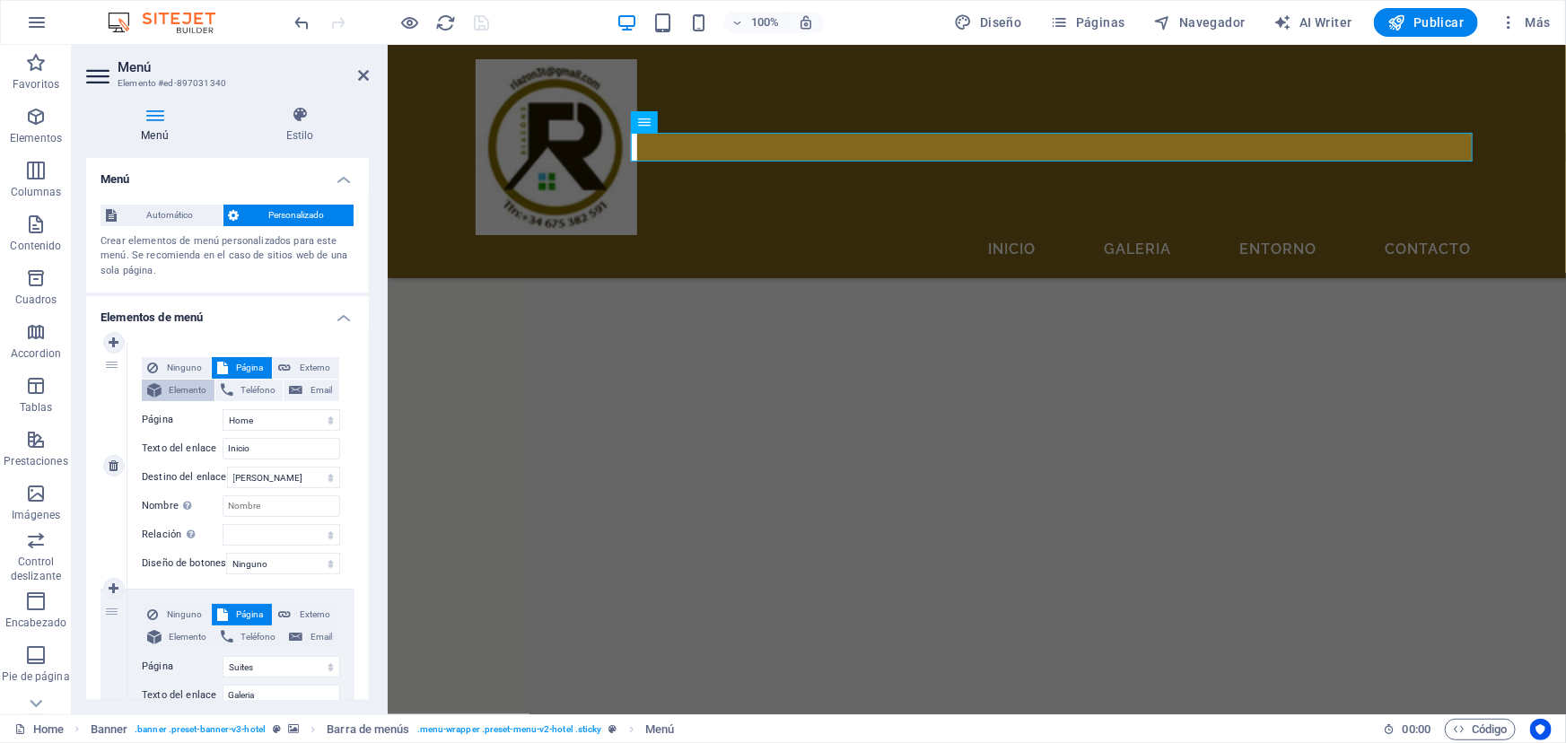
click at [180, 385] on span "Elemento" at bounding box center [188, 391] width 42 height 22
select select
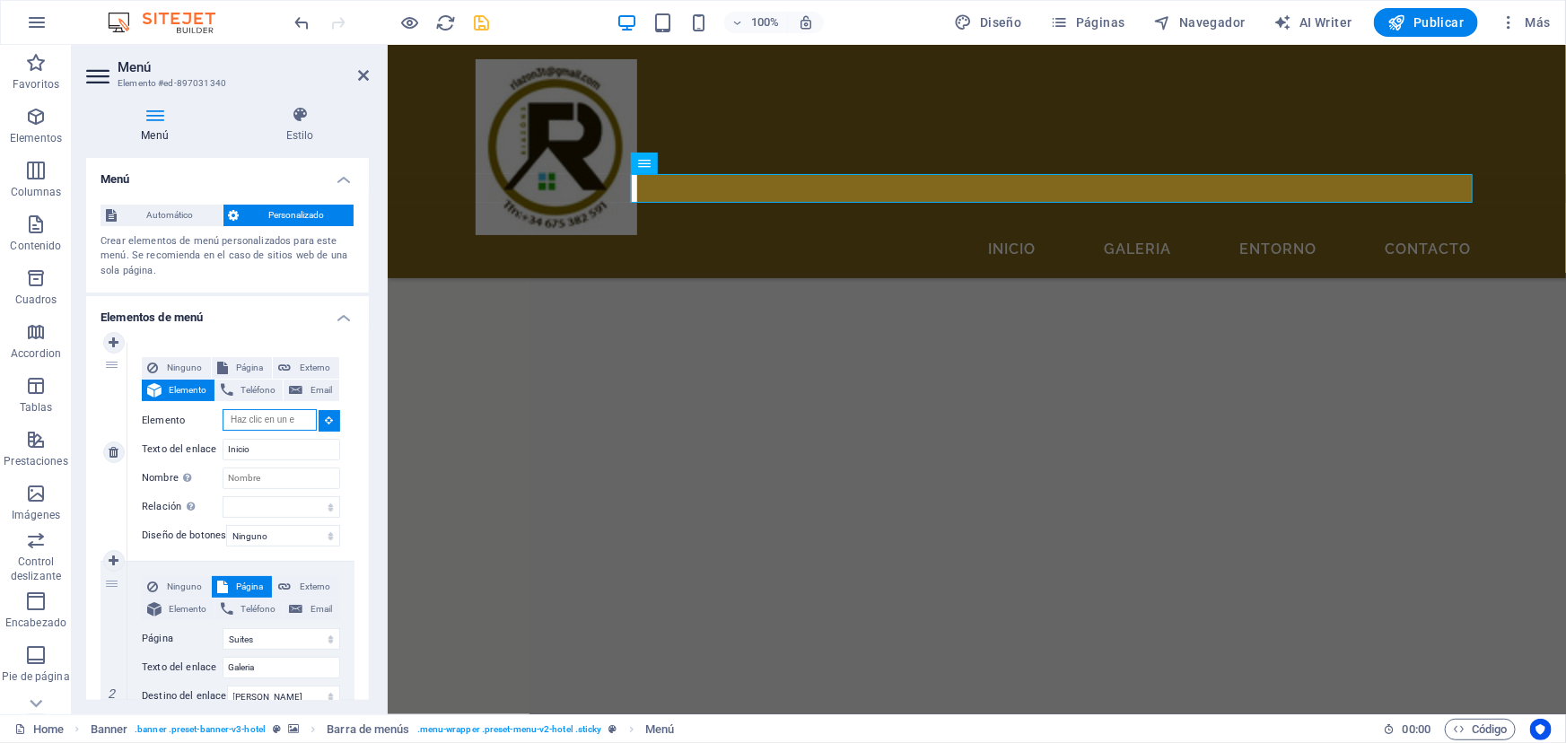
scroll to position [3549, 0]
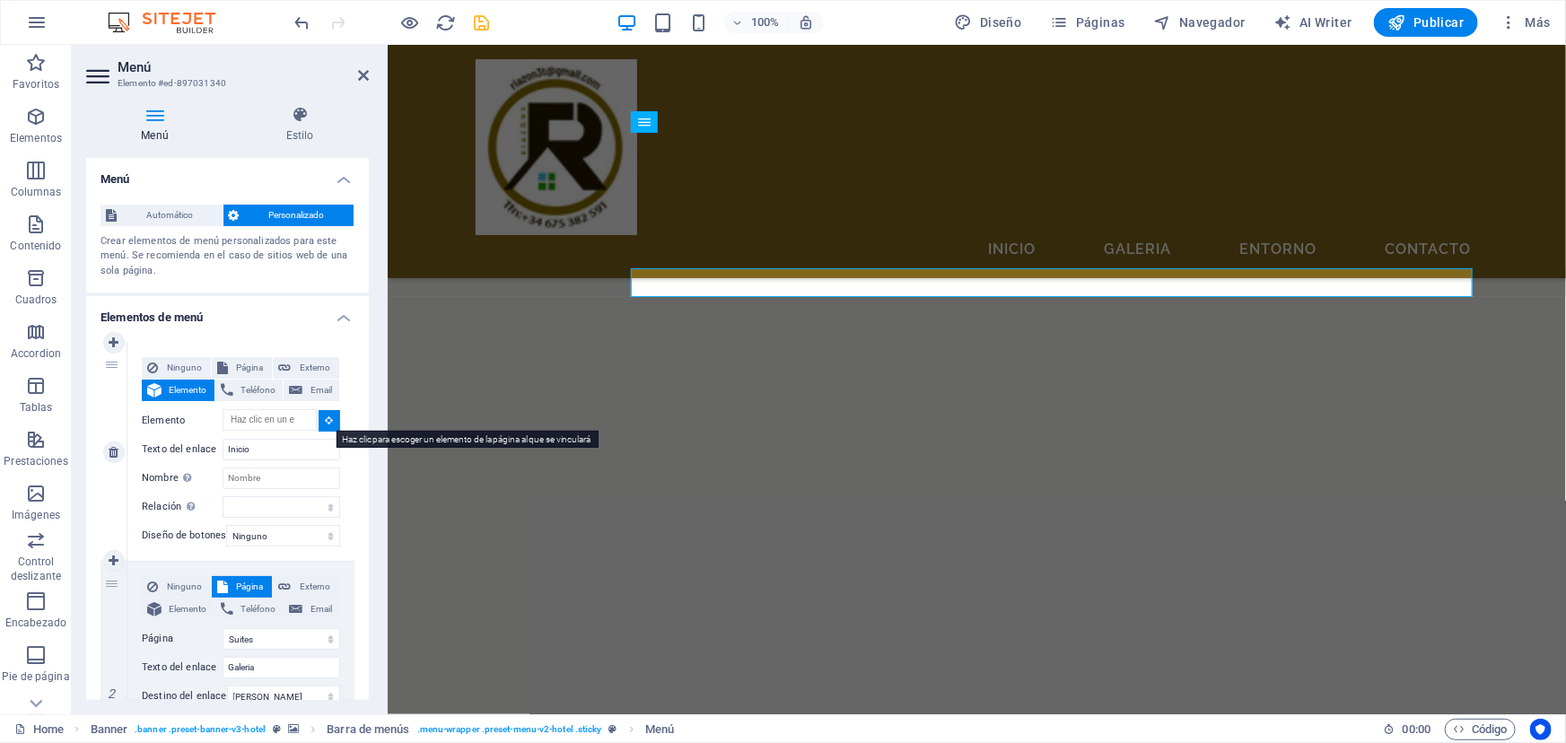
click at [327, 416] on icon at bounding box center [330, 420] width 8 height 9
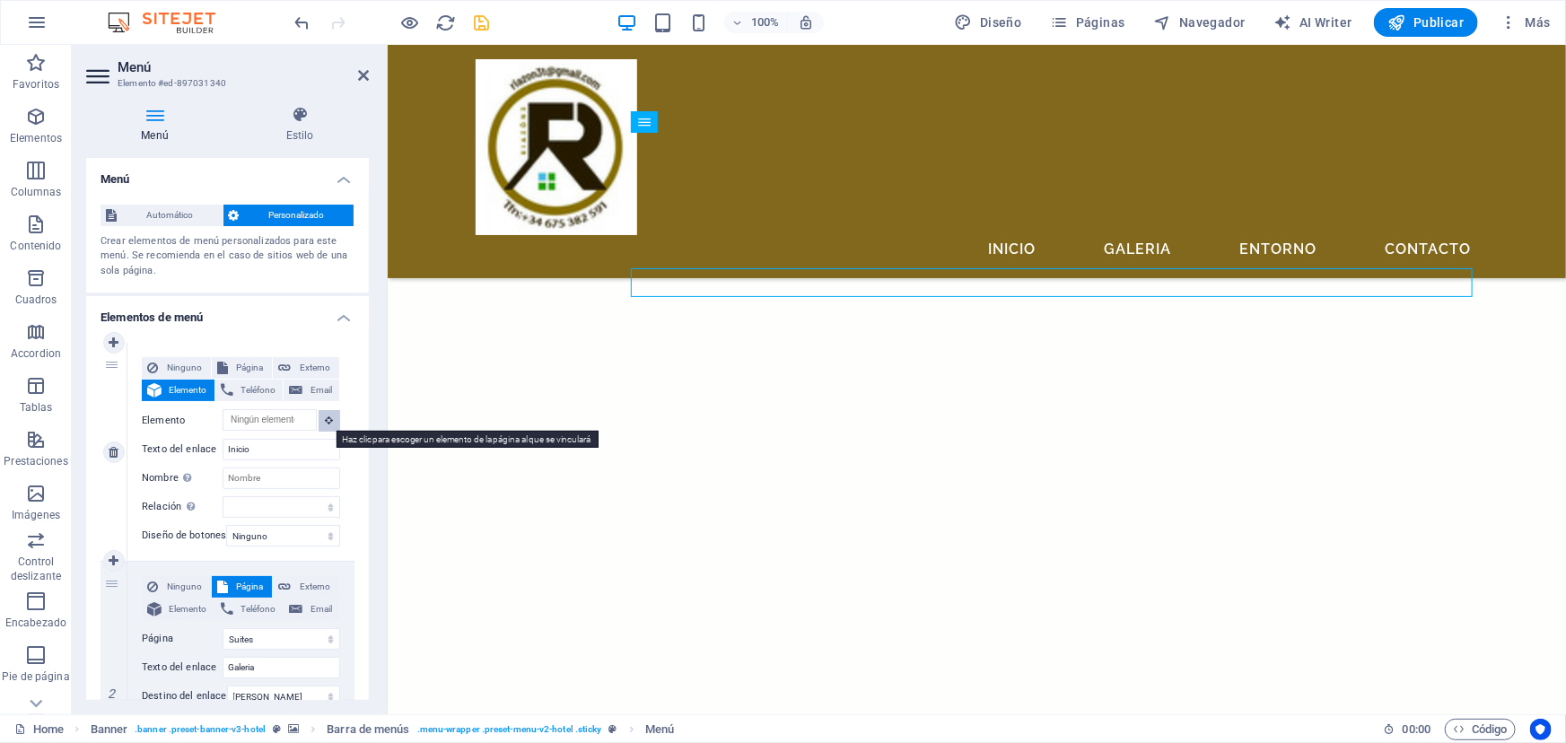
click at [327, 416] on icon at bounding box center [330, 420] width 8 height 9
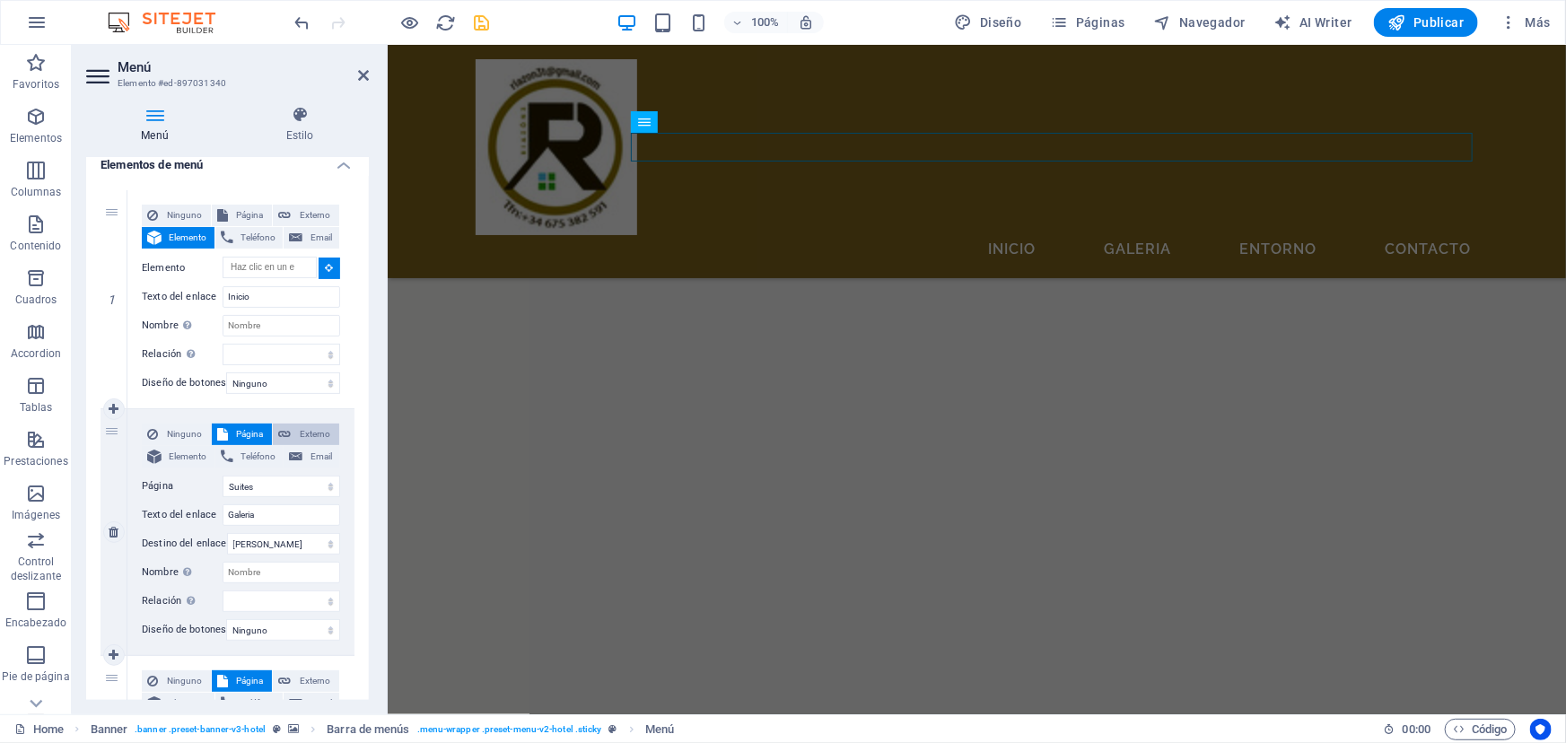
scroll to position [162, 0]
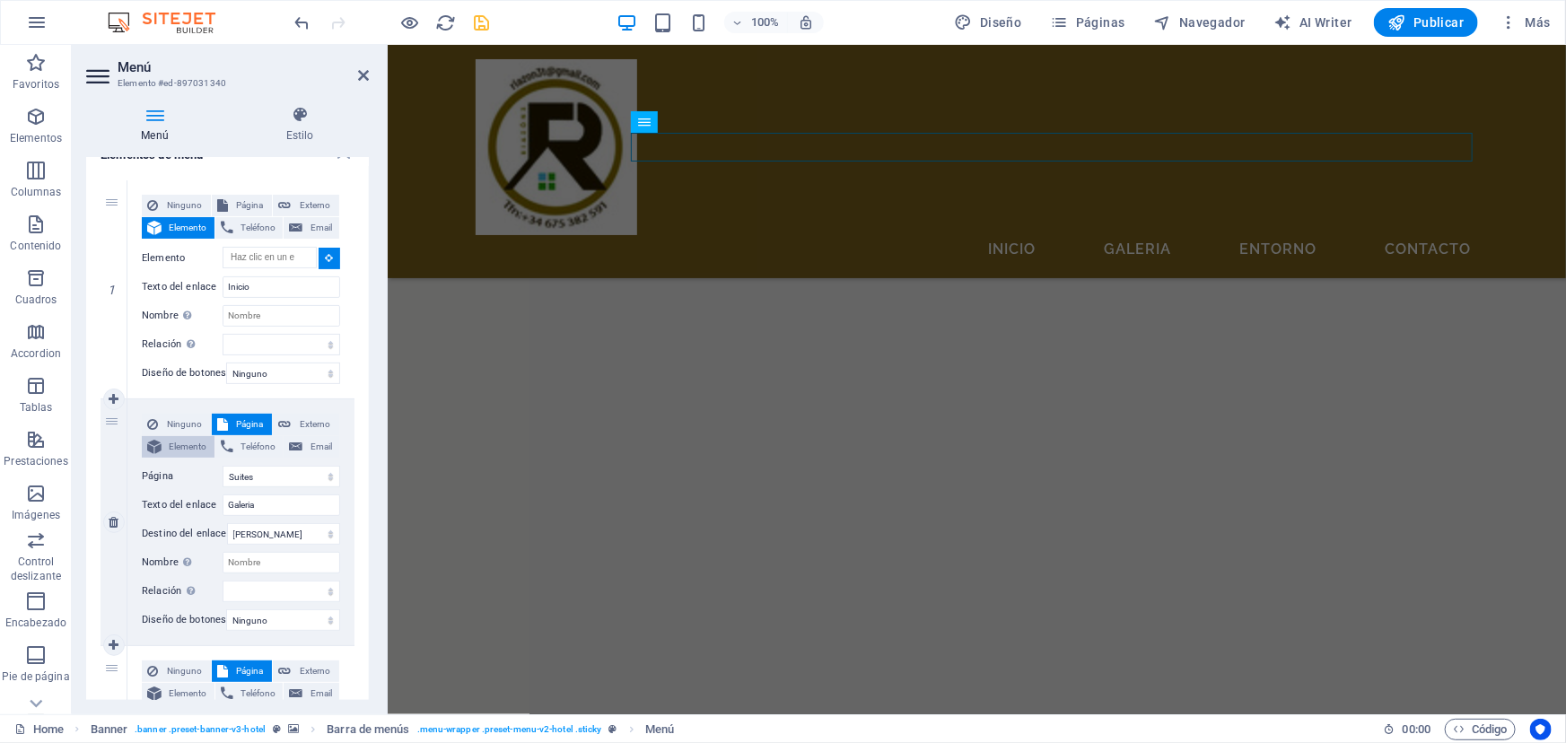
click at [175, 439] on span "Elemento" at bounding box center [188, 447] width 42 height 22
select select
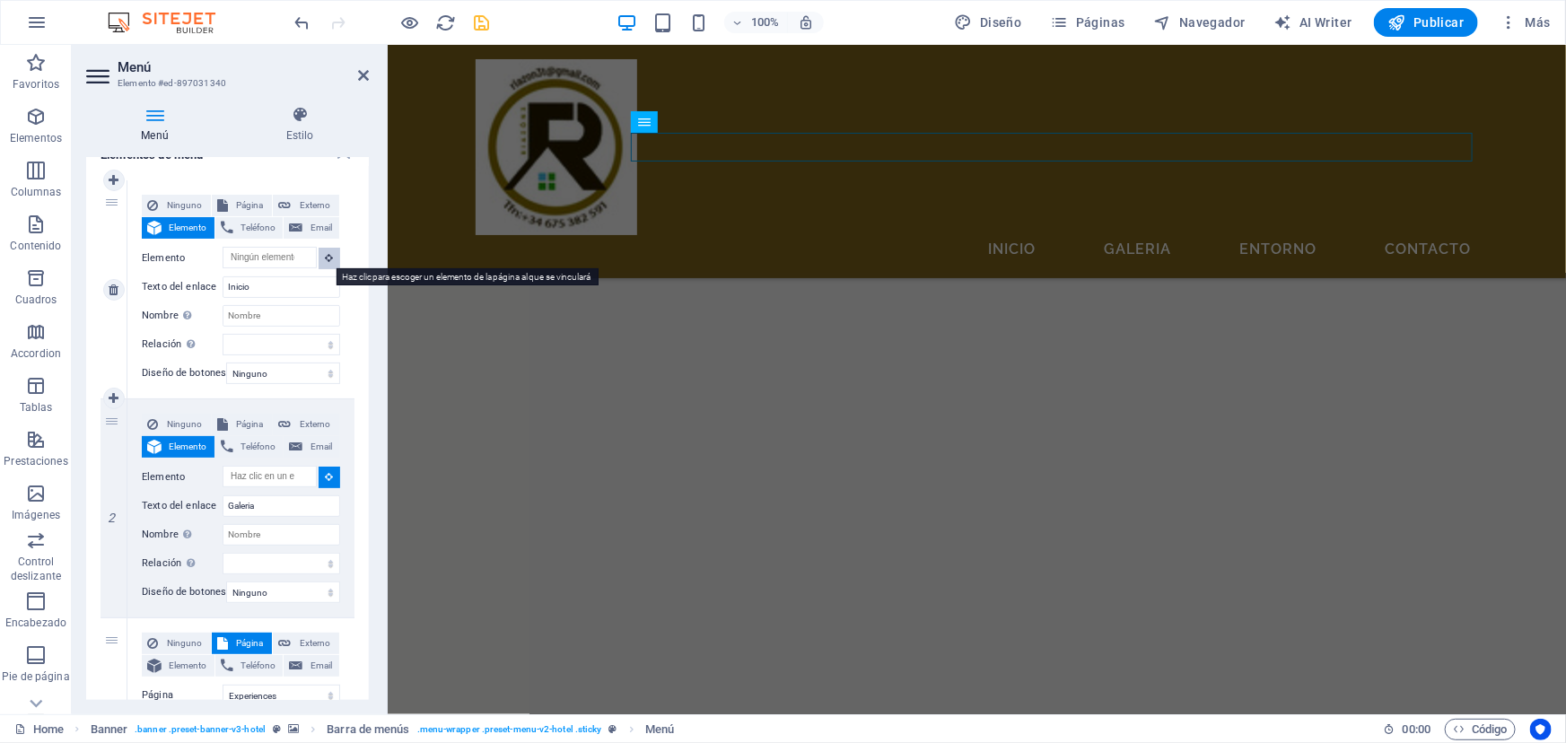
click at [328, 258] on icon at bounding box center [330, 257] width 8 height 9
click at [327, 257] on icon at bounding box center [330, 257] width 8 height 9
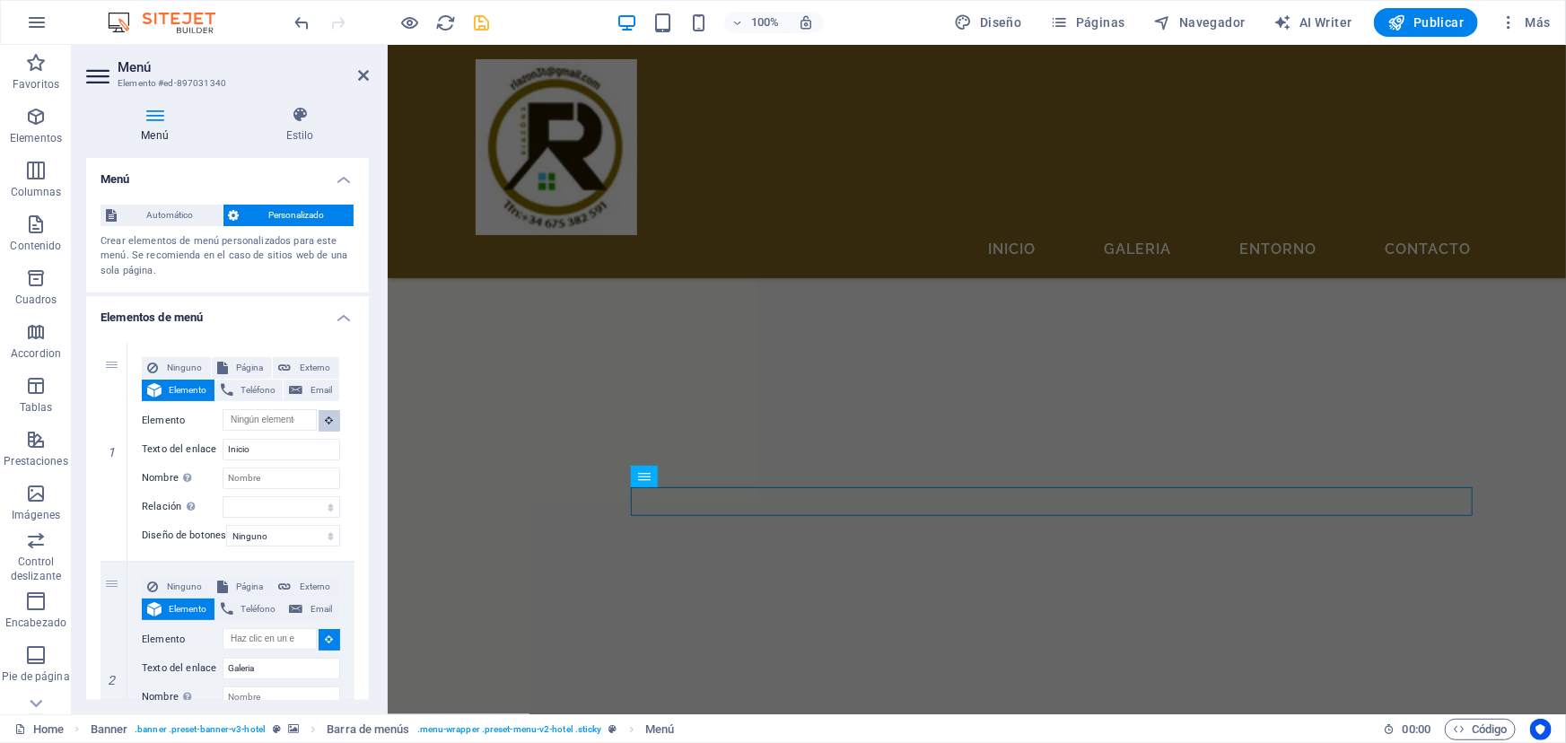
scroll to position [3185, 0]
click at [252, 387] on span "Teléfono" at bounding box center [258, 391] width 39 height 22
select select
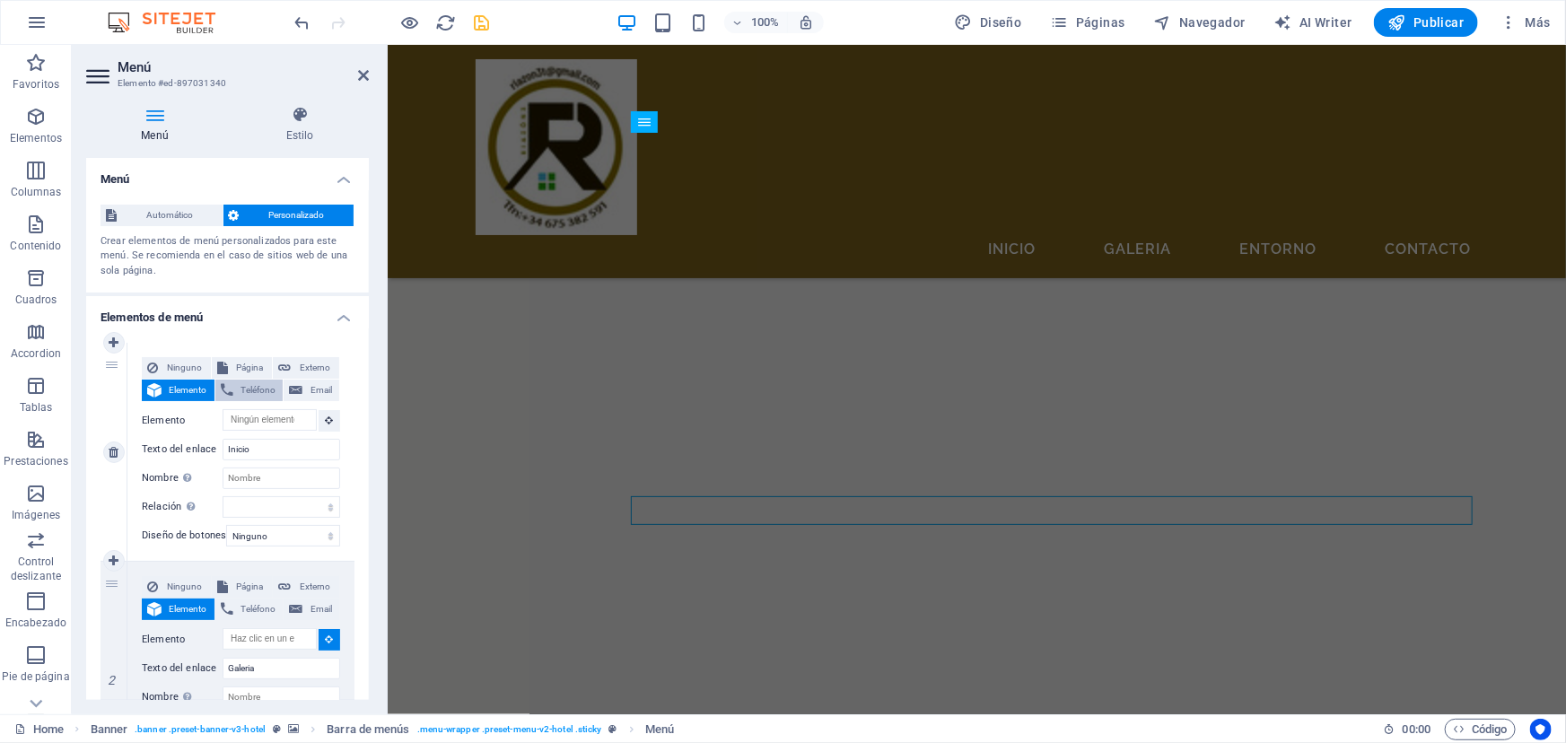
select select
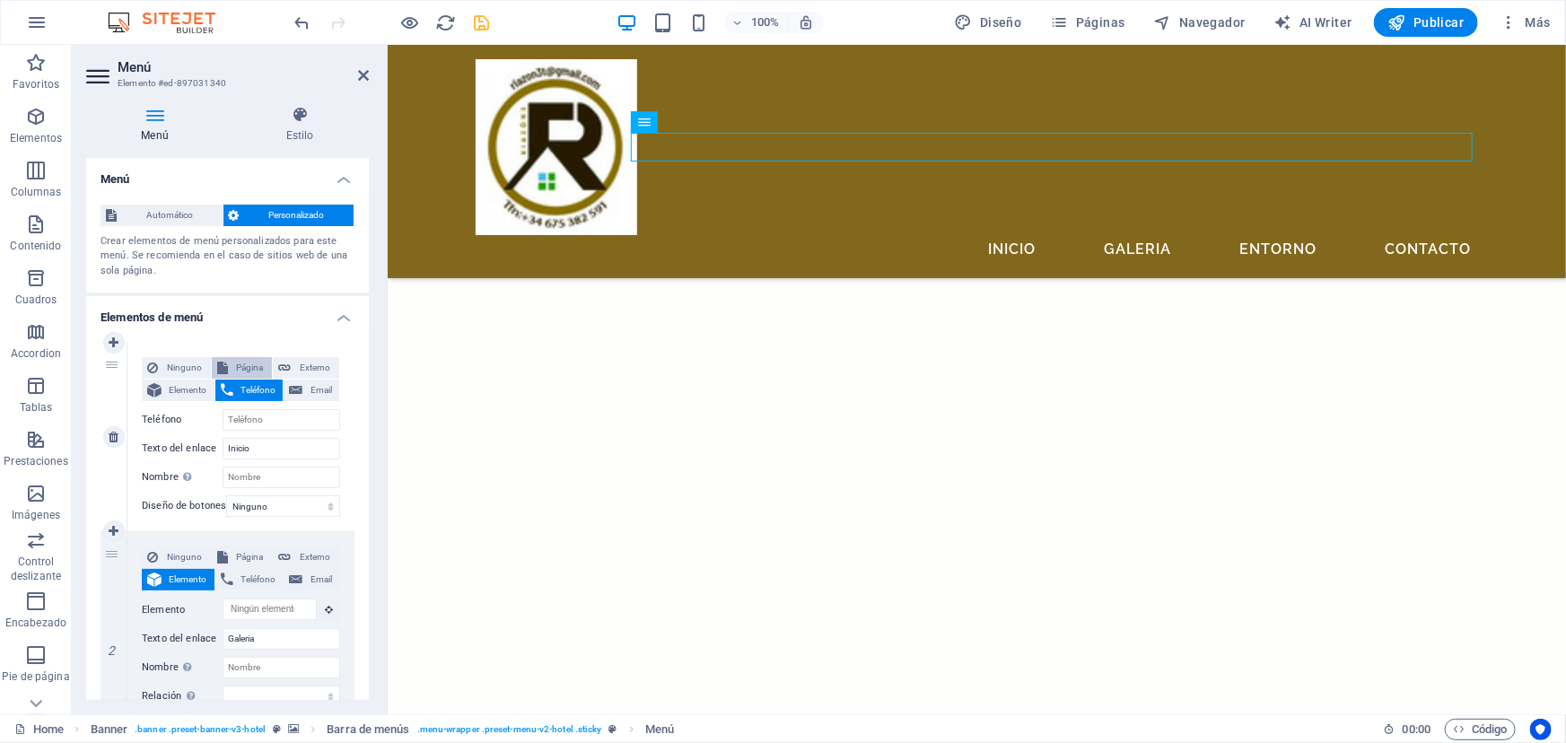
click at [241, 365] on span "Página" at bounding box center [250, 368] width 34 height 22
select select
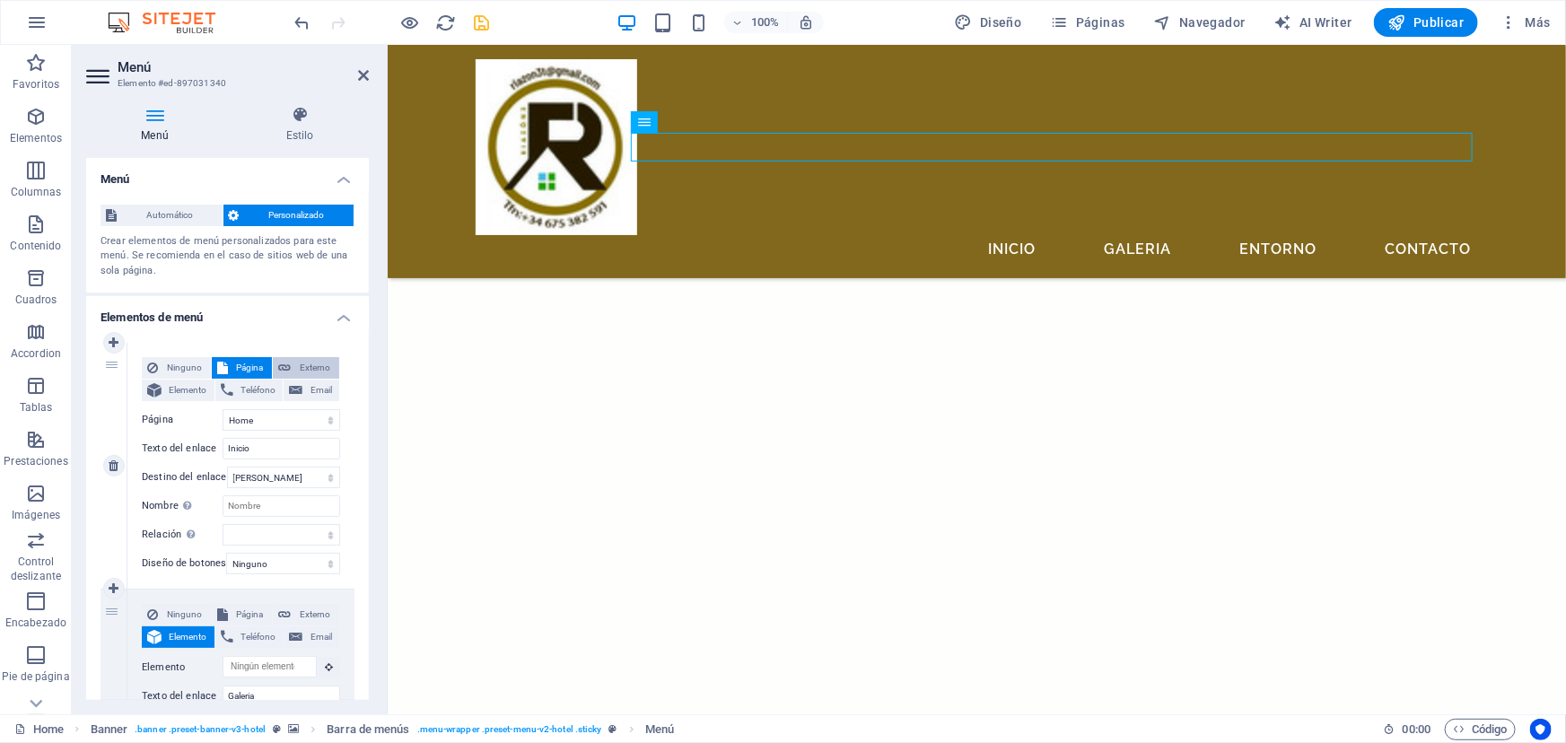
click at [304, 360] on span "Externo" at bounding box center [315, 368] width 38 height 22
select select "blank"
select select
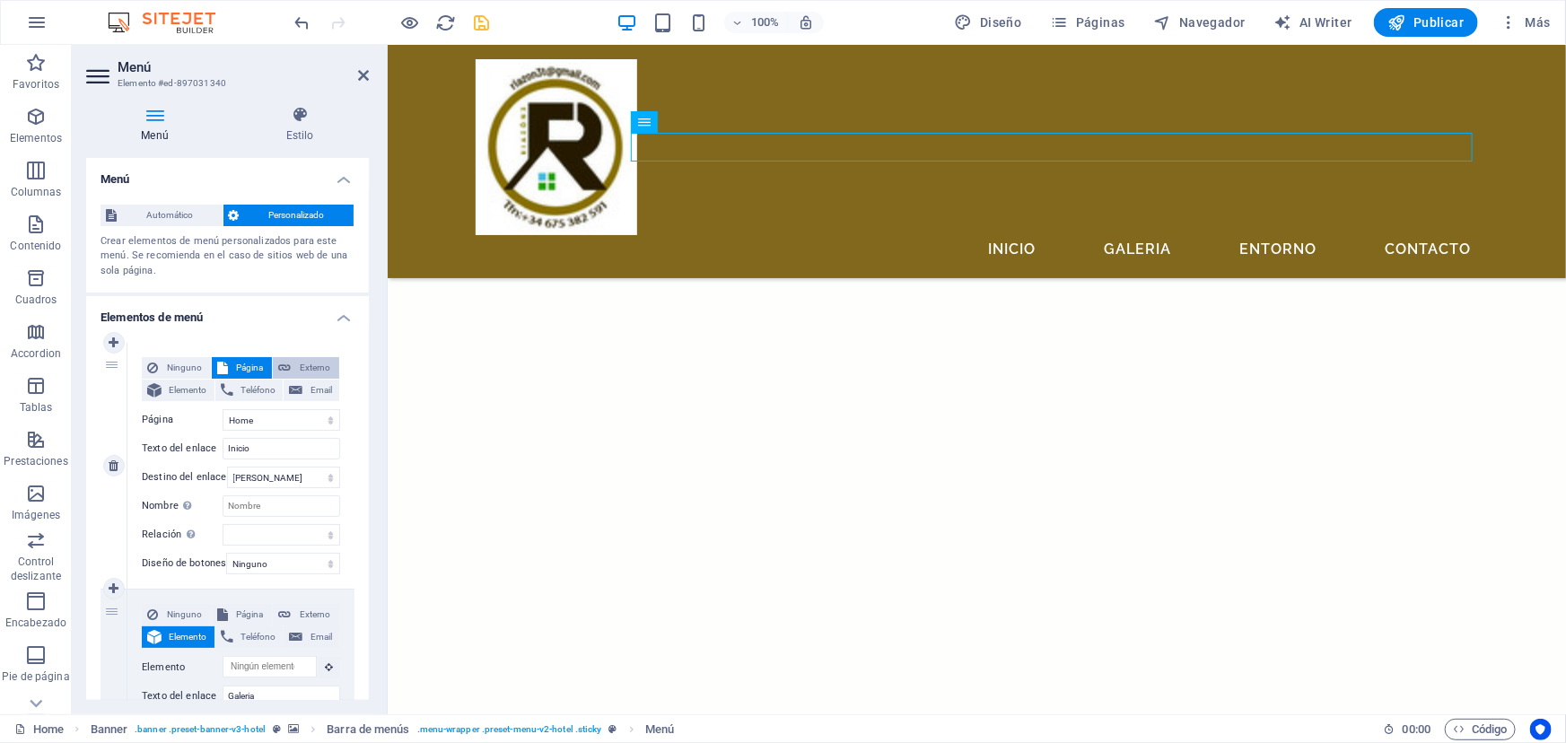
select select
click at [179, 385] on span "Elemento" at bounding box center [188, 391] width 42 height 22
select select
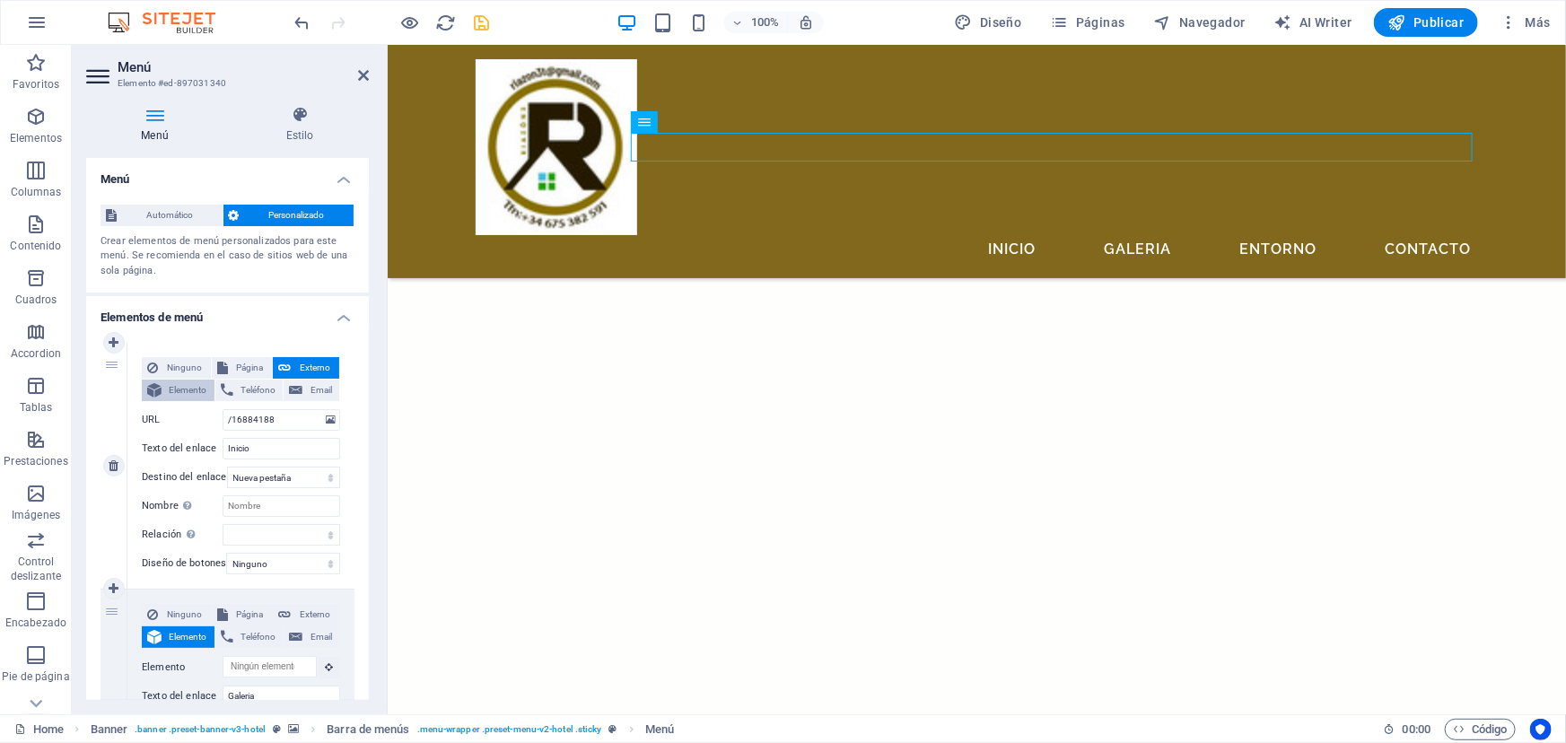
select select
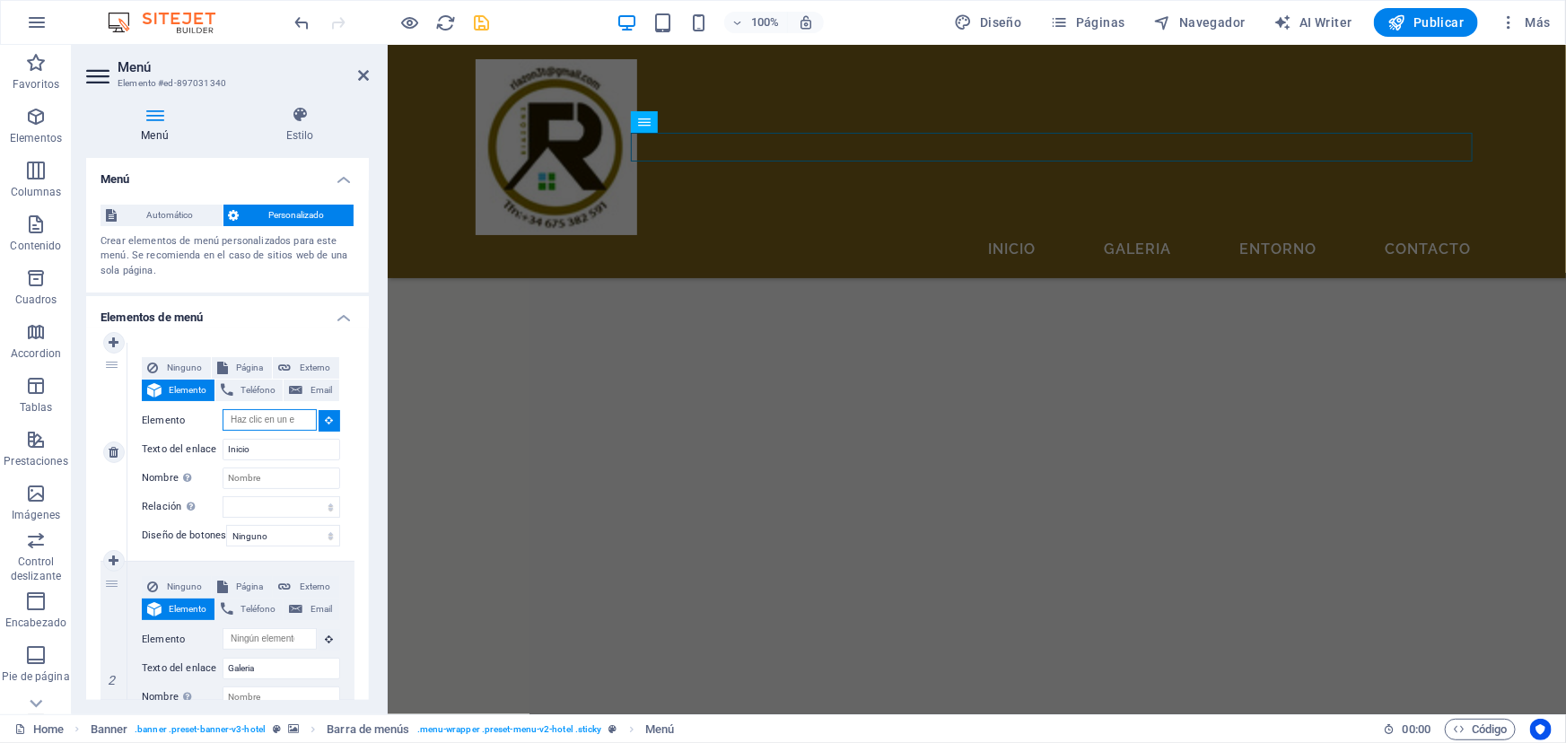
scroll to position [2980, 0]
click at [326, 419] on icon at bounding box center [330, 420] width 8 height 9
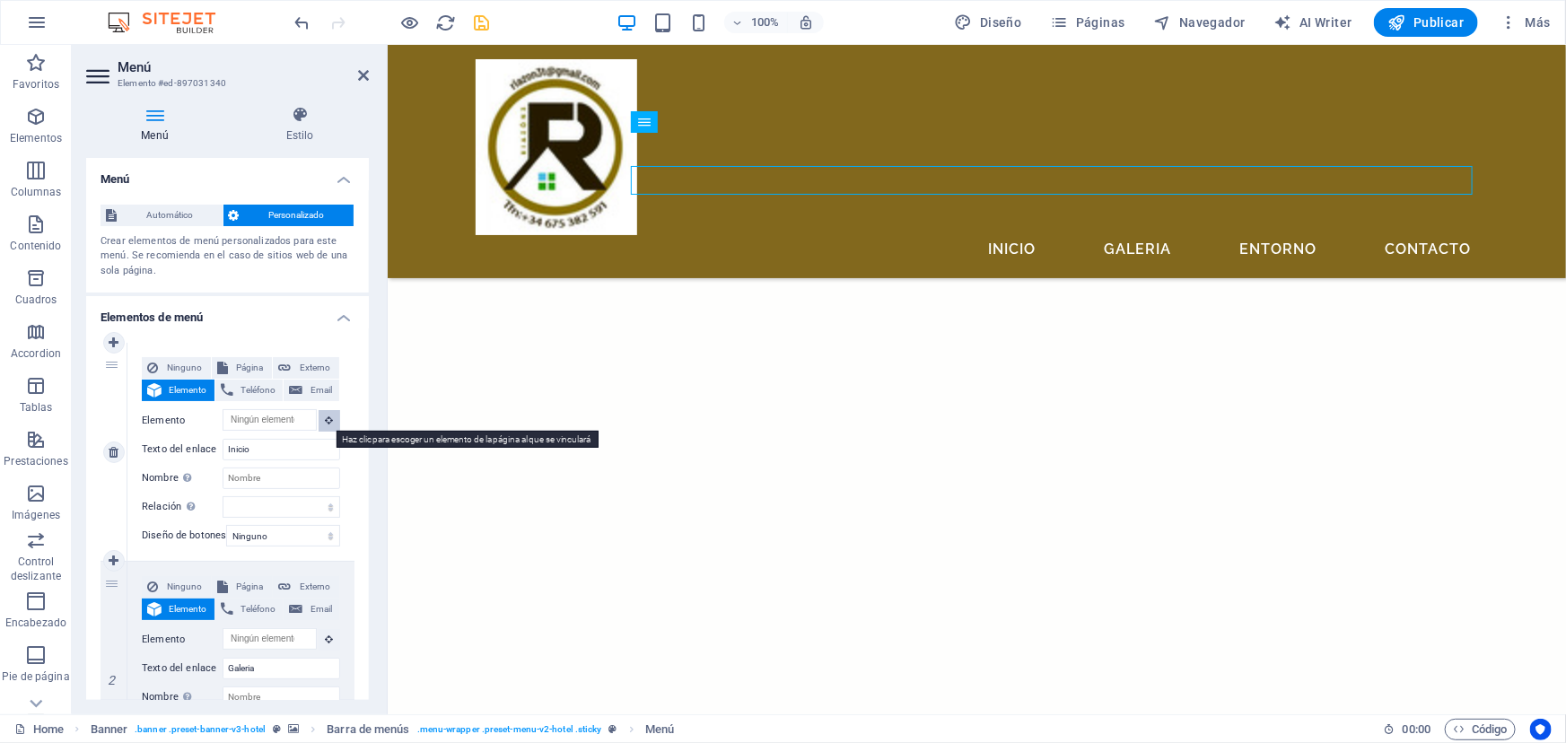
click at [326, 419] on icon at bounding box center [330, 420] width 8 height 9
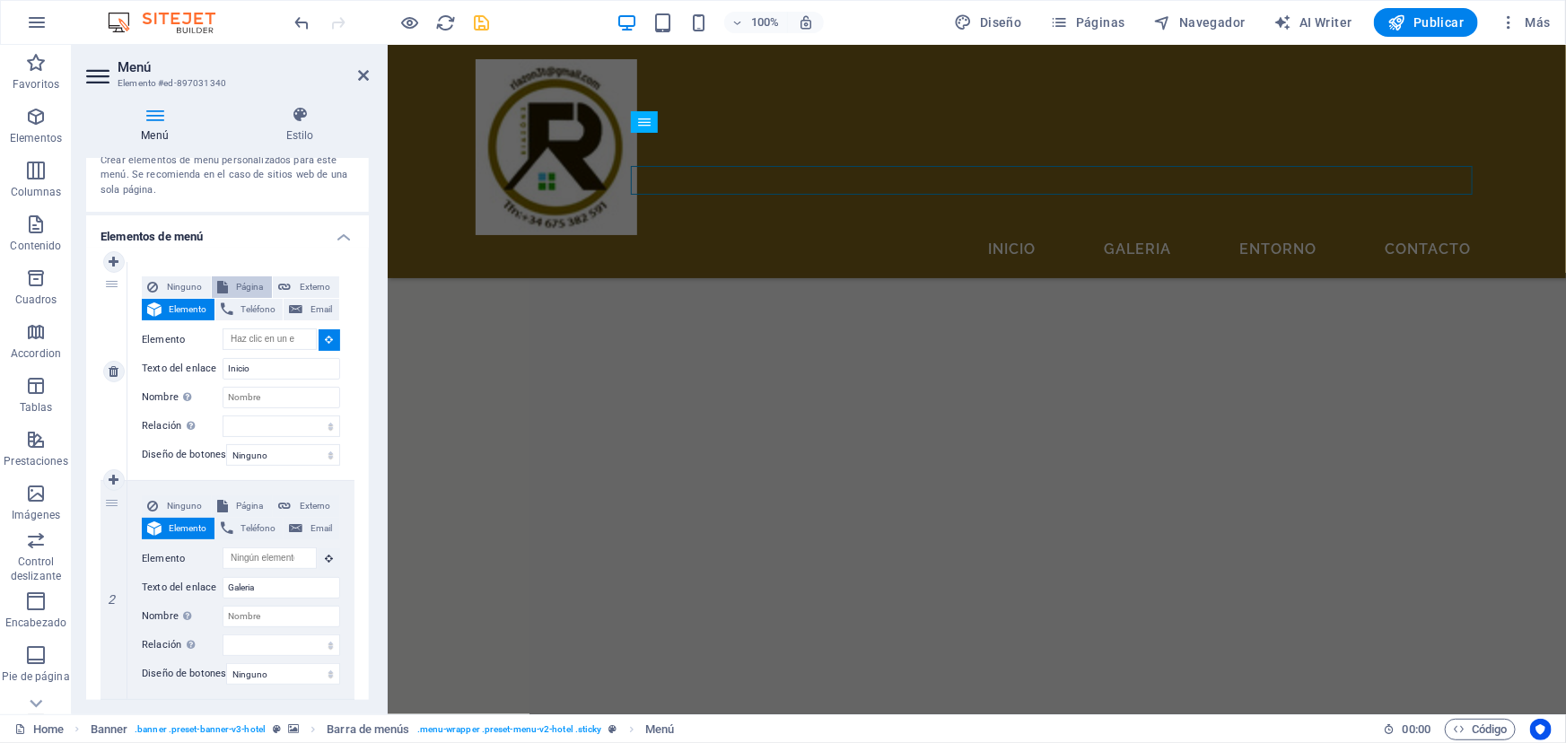
scroll to position [2775, 0]
click at [227, 284] on button "Página" at bounding box center [242, 287] width 61 height 22
select select
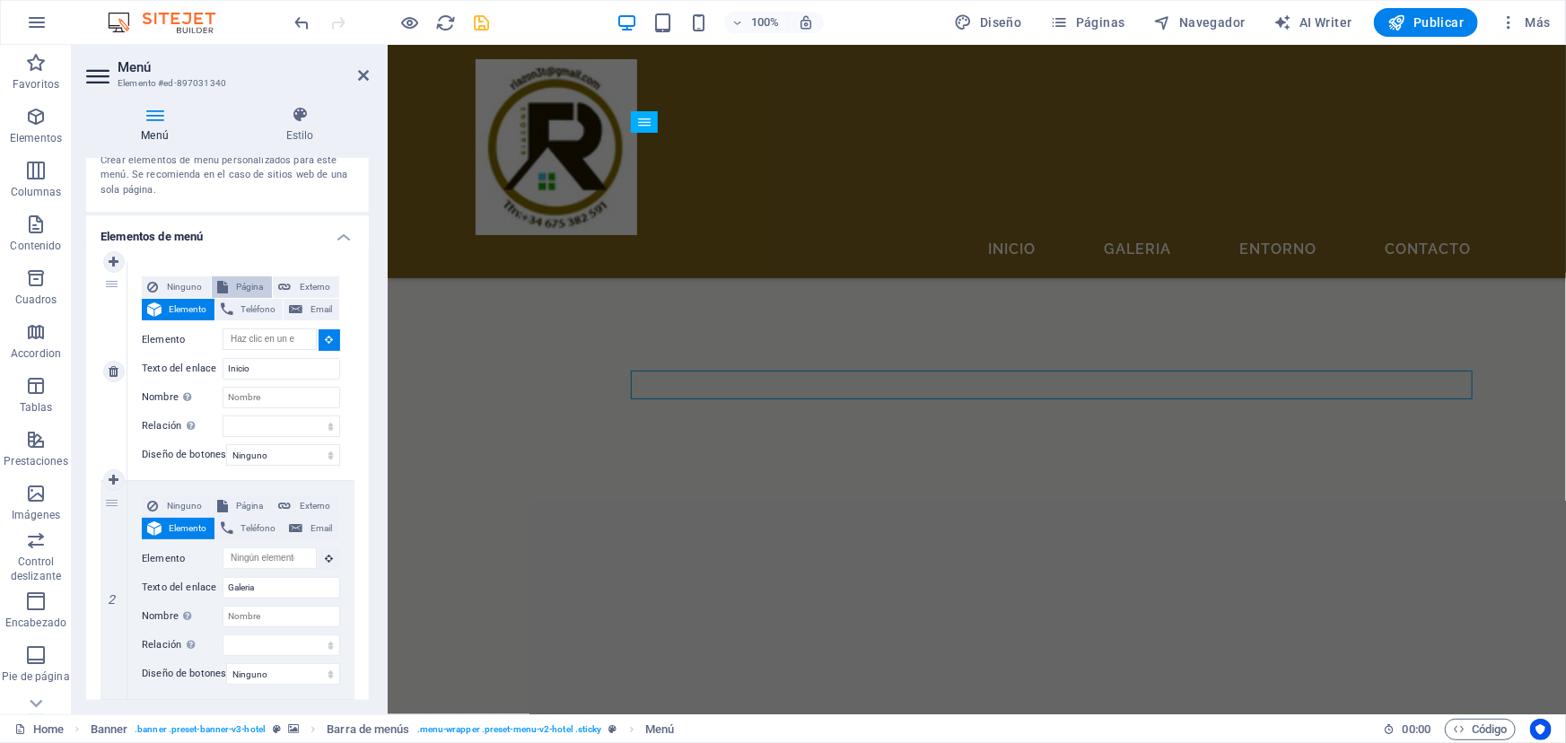
select select
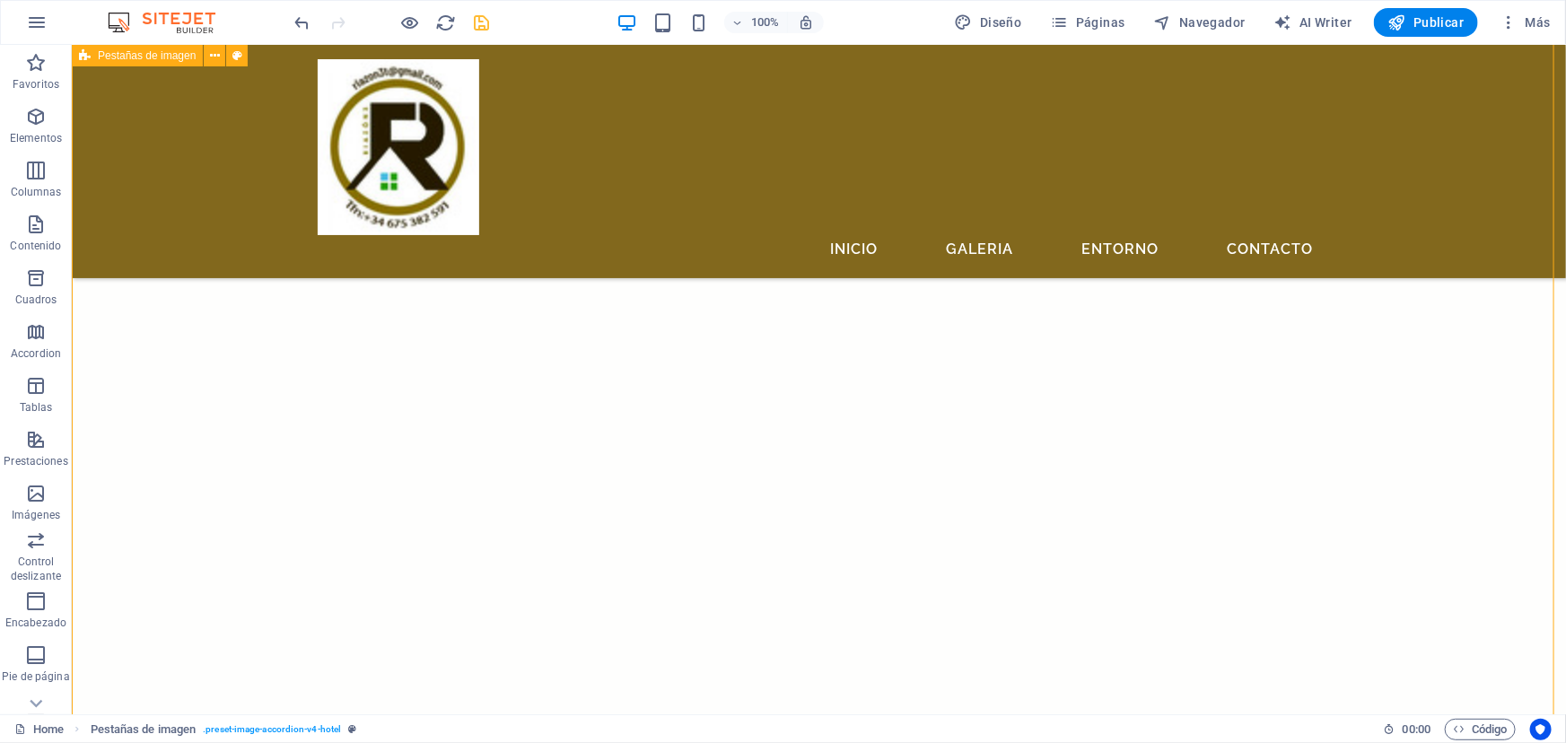
scroll to position [2531, 0]
